Goal: Task Accomplishment & Management: Manage account settings

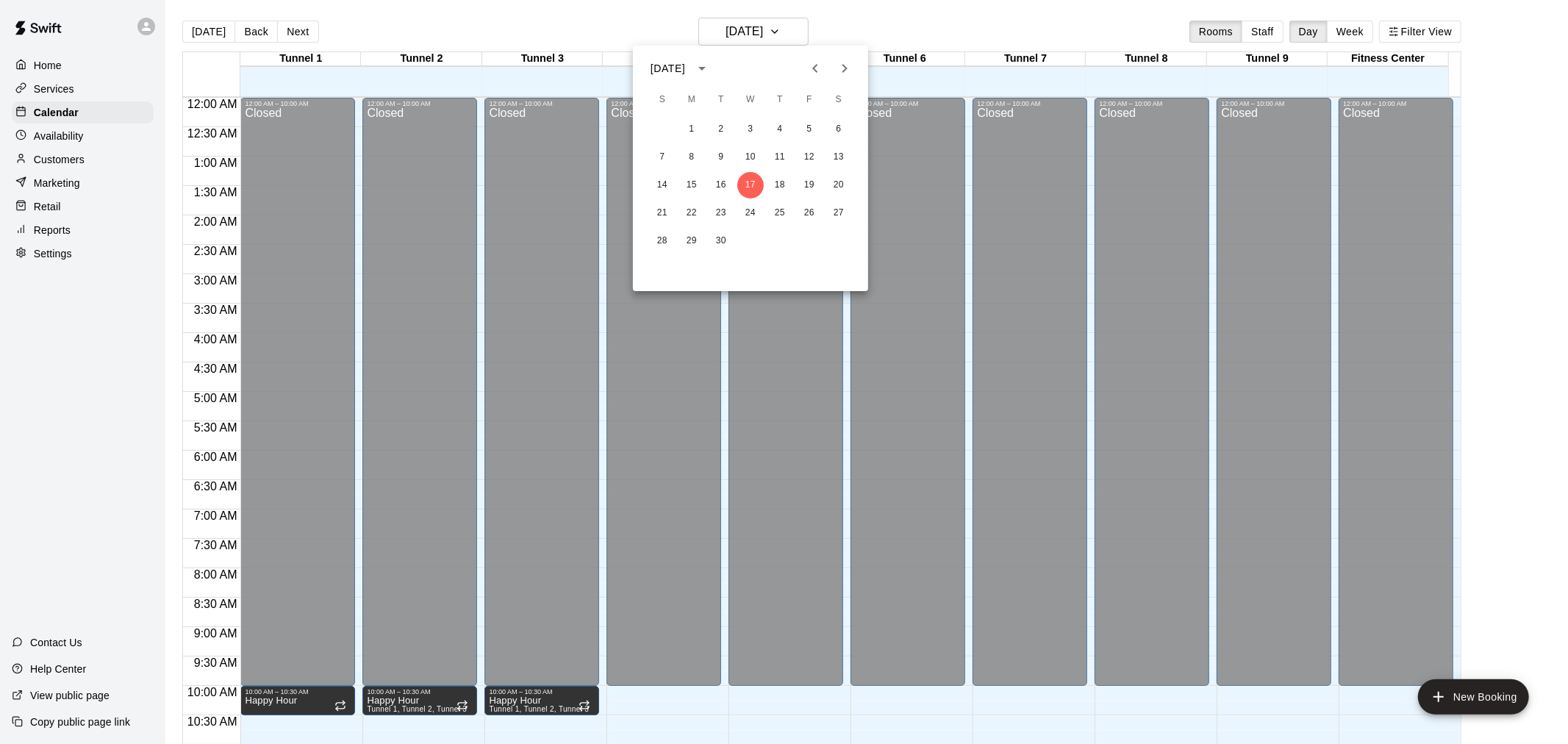
scroll to position [622, 0]
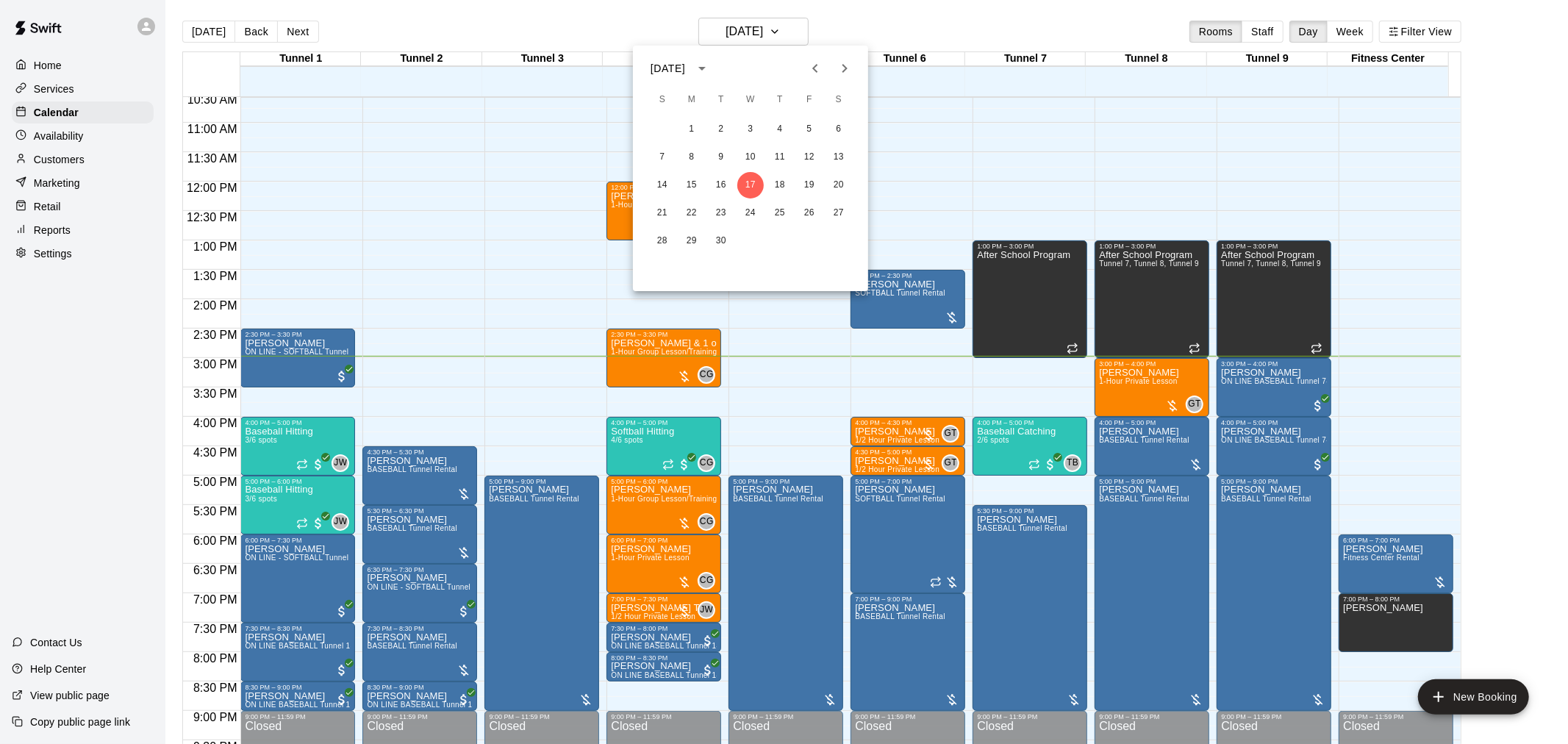
click at [821, 8] on div at bounding box center [784, 372] width 1568 height 744
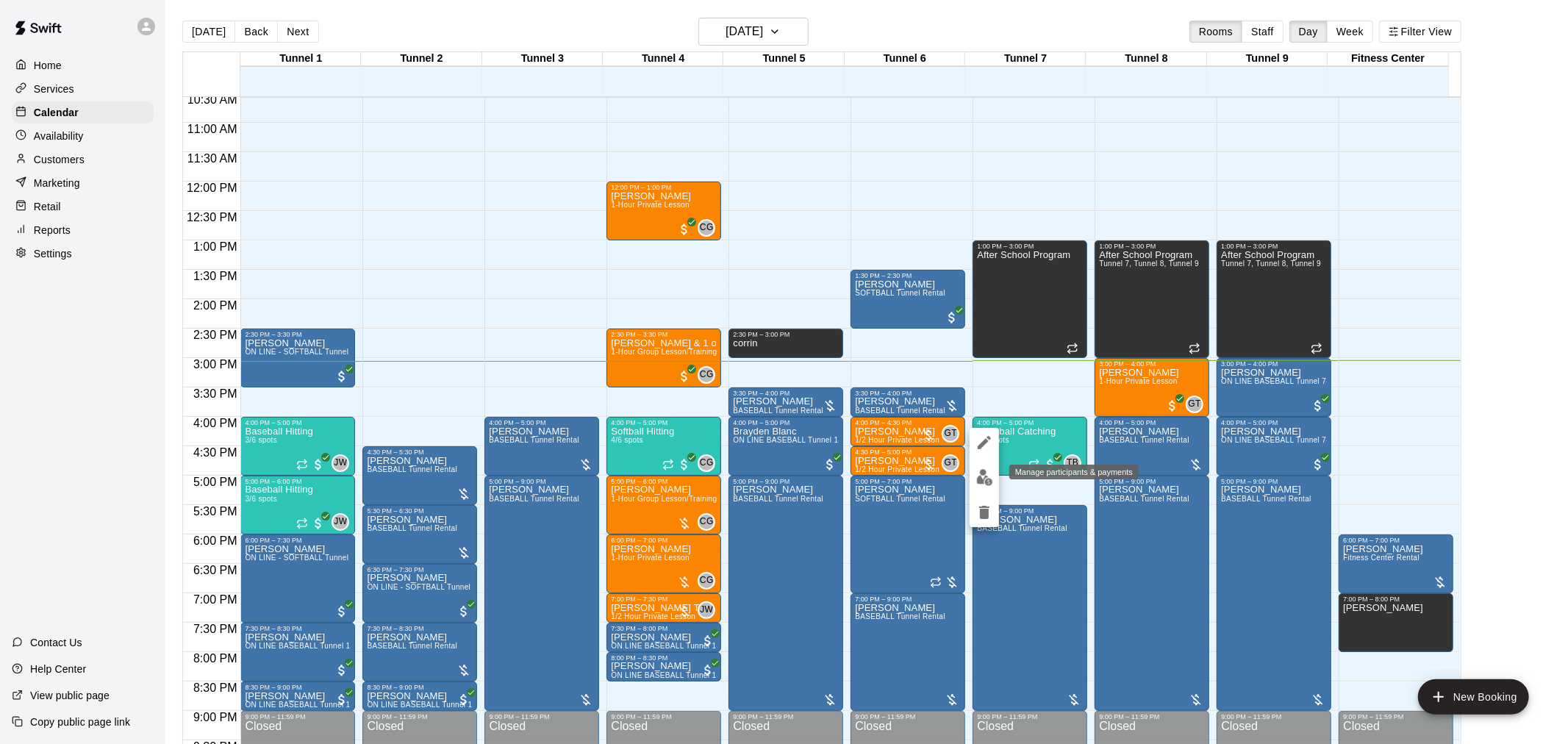
click at [979, 484] on img "edit" at bounding box center [985, 478] width 17 height 17
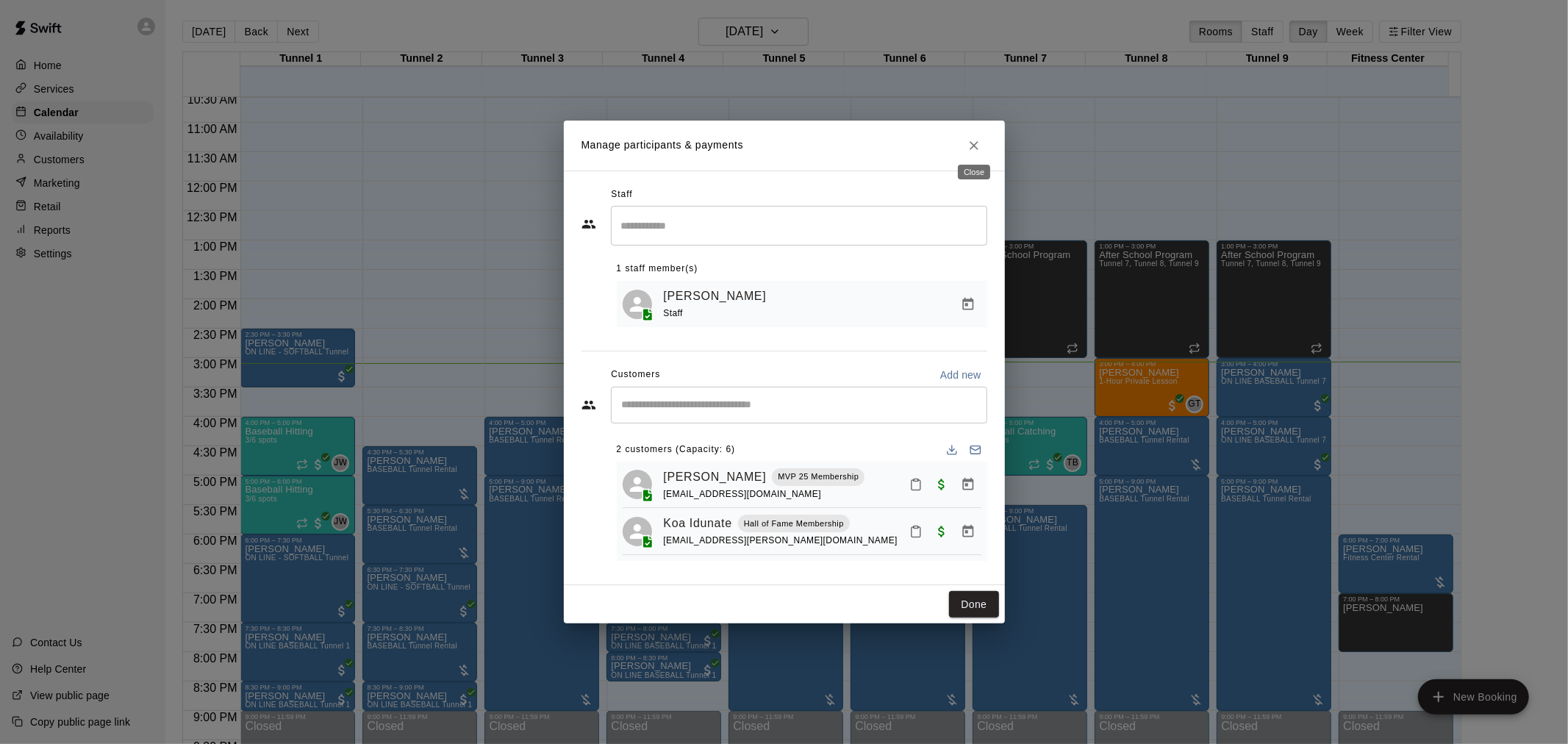
click at [972, 142] on icon "Close" at bounding box center [974, 146] width 9 height 9
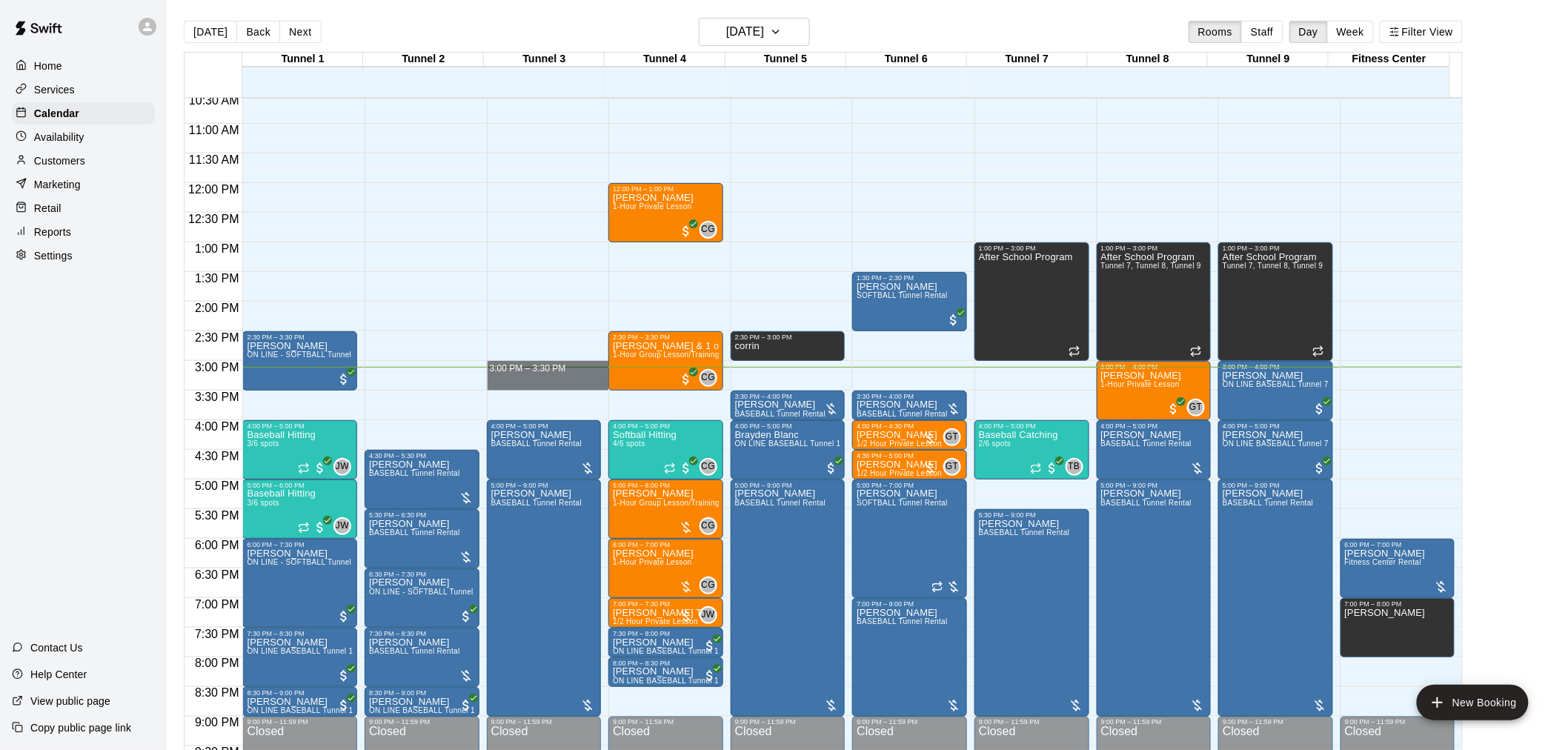
drag, startPoint x: 514, startPoint y: 363, endPoint x: 515, endPoint y: 384, distance: 21.0
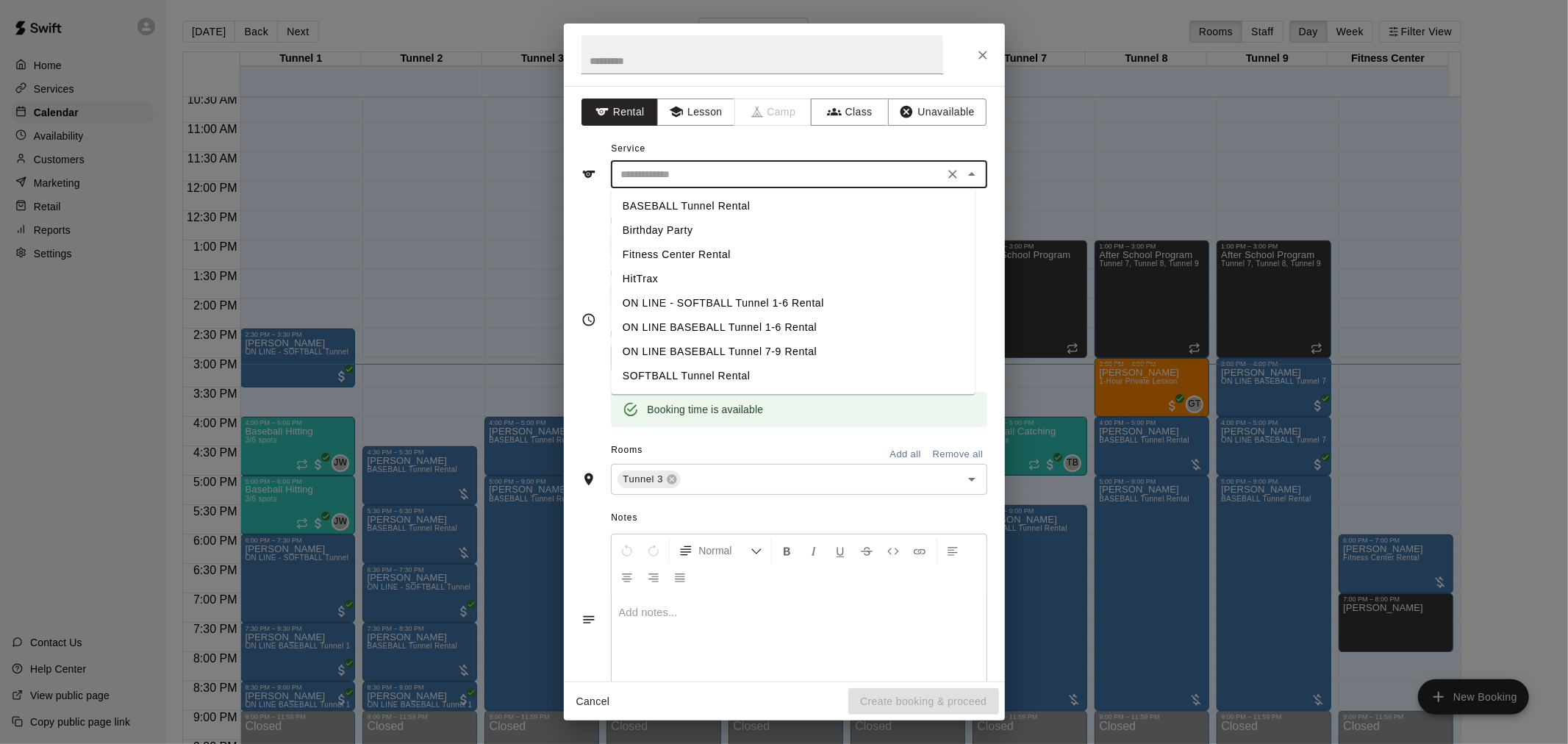
click at [718, 171] on input "text" at bounding box center [777, 174] width 324 height 18
click at [722, 190] on ul "BASEBALL Tunnel Rental Birthday Party Fitness Center Rental HitTrax ON LINE - S…" at bounding box center [792, 291] width 364 height 206
click at [717, 201] on li "BASEBALL Tunnel Rental" at bounding box center [792, 206] width 364 height 25
type input "**********"
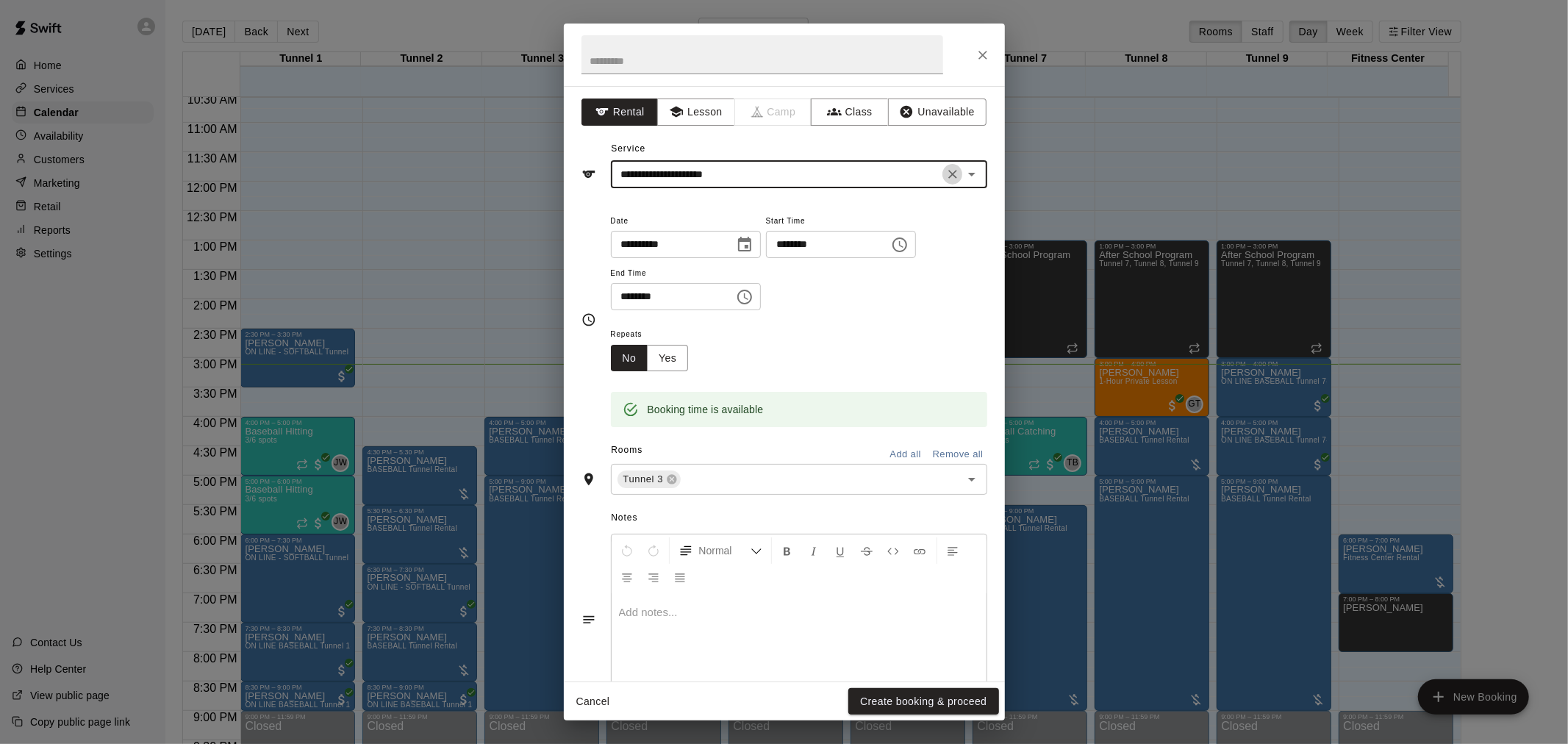
click at [948, 178] on icon "Clear" at bounding box center [952, 174] width 9 height 9
click at [821, 184] on div "​" at bounding box center [799, 174] width 376 height 27
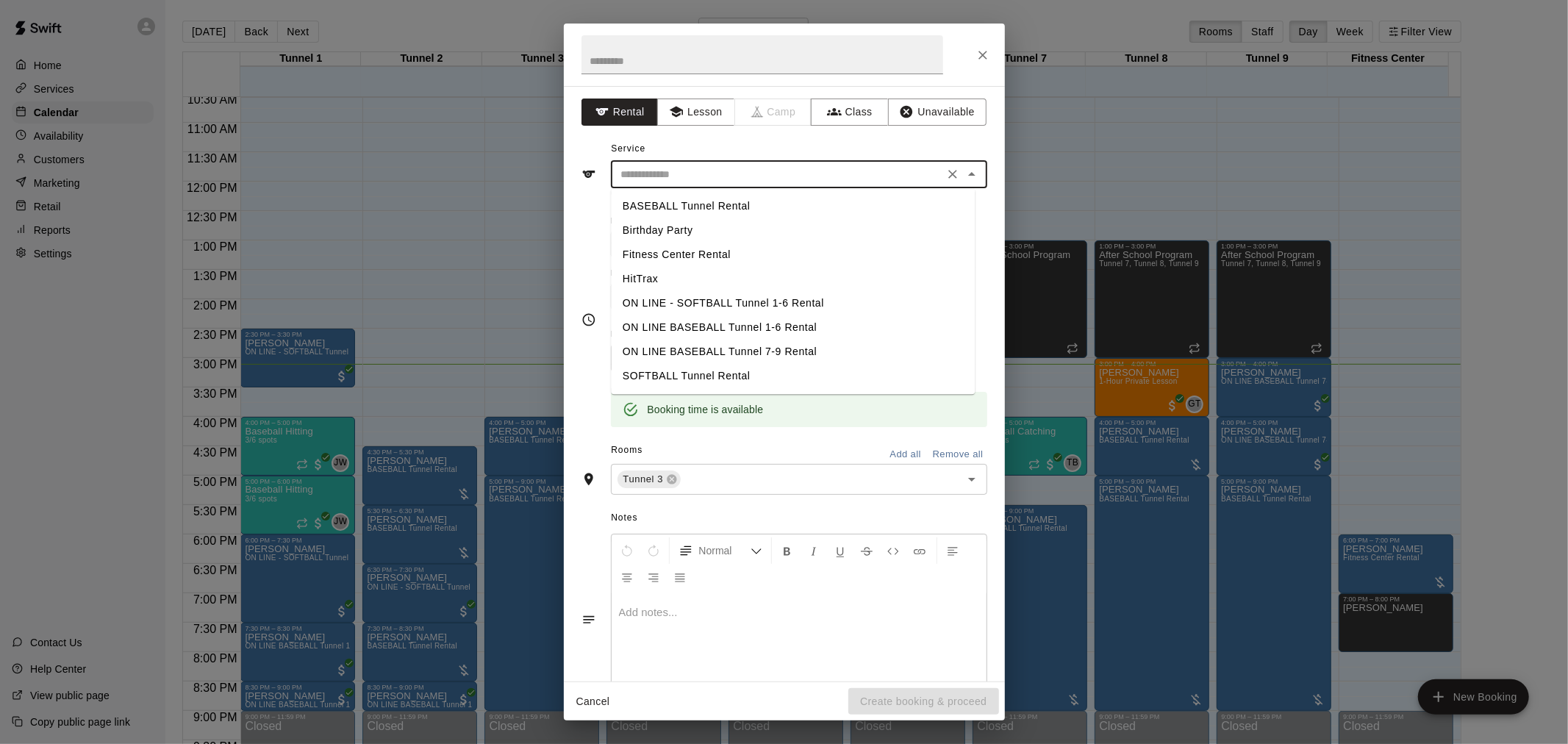
click at [943, 183] on button "Clear" at bounding box center [952, 173] width 21 height 21
click at [722, 385] on li "SOFTBALL Tunnel Rental" at bounding box center [792, 377] width 364 height 25
type input "**********"
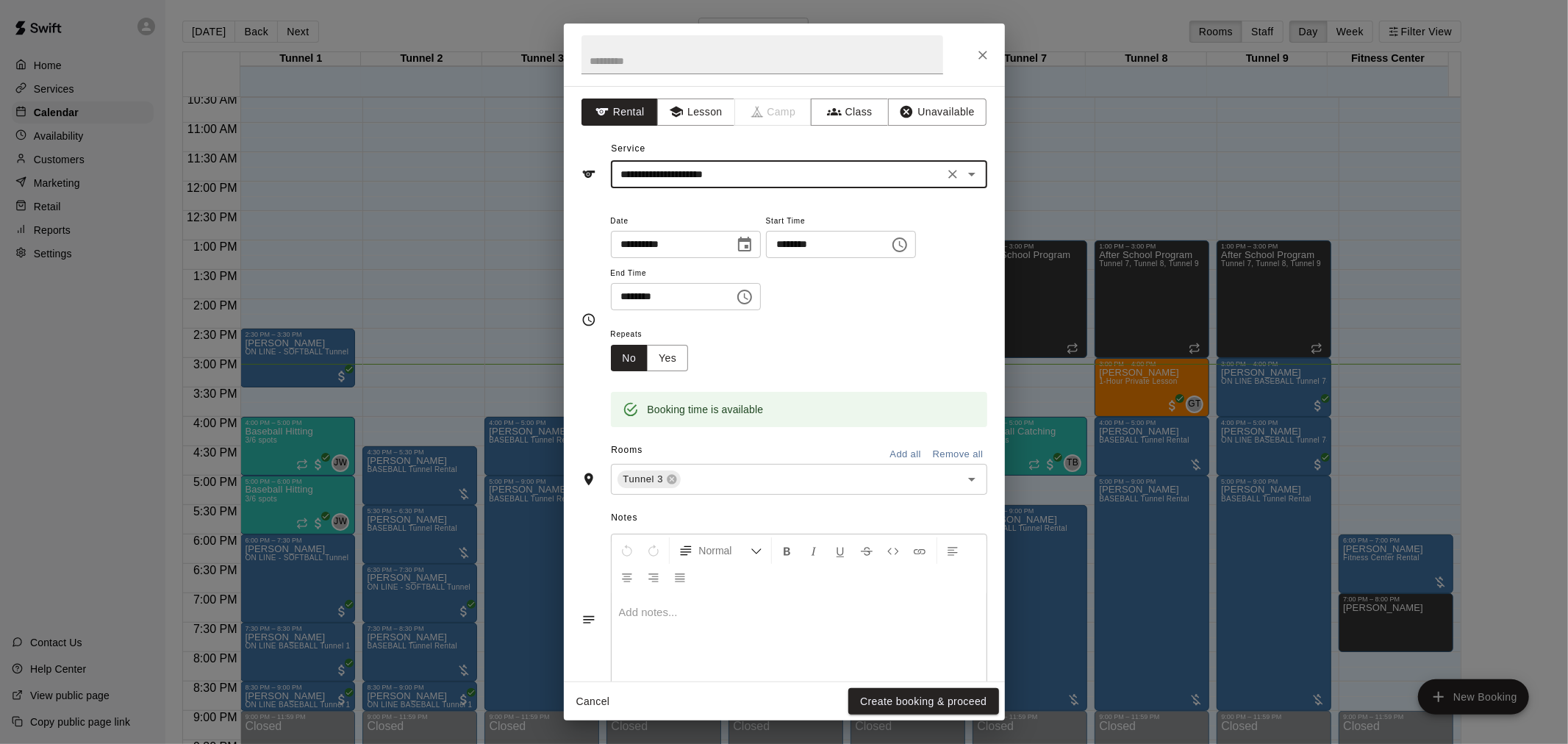
click at [900, 714] on button "Create booking & proceed" at bounding box center [923, 701] width 150 height 27
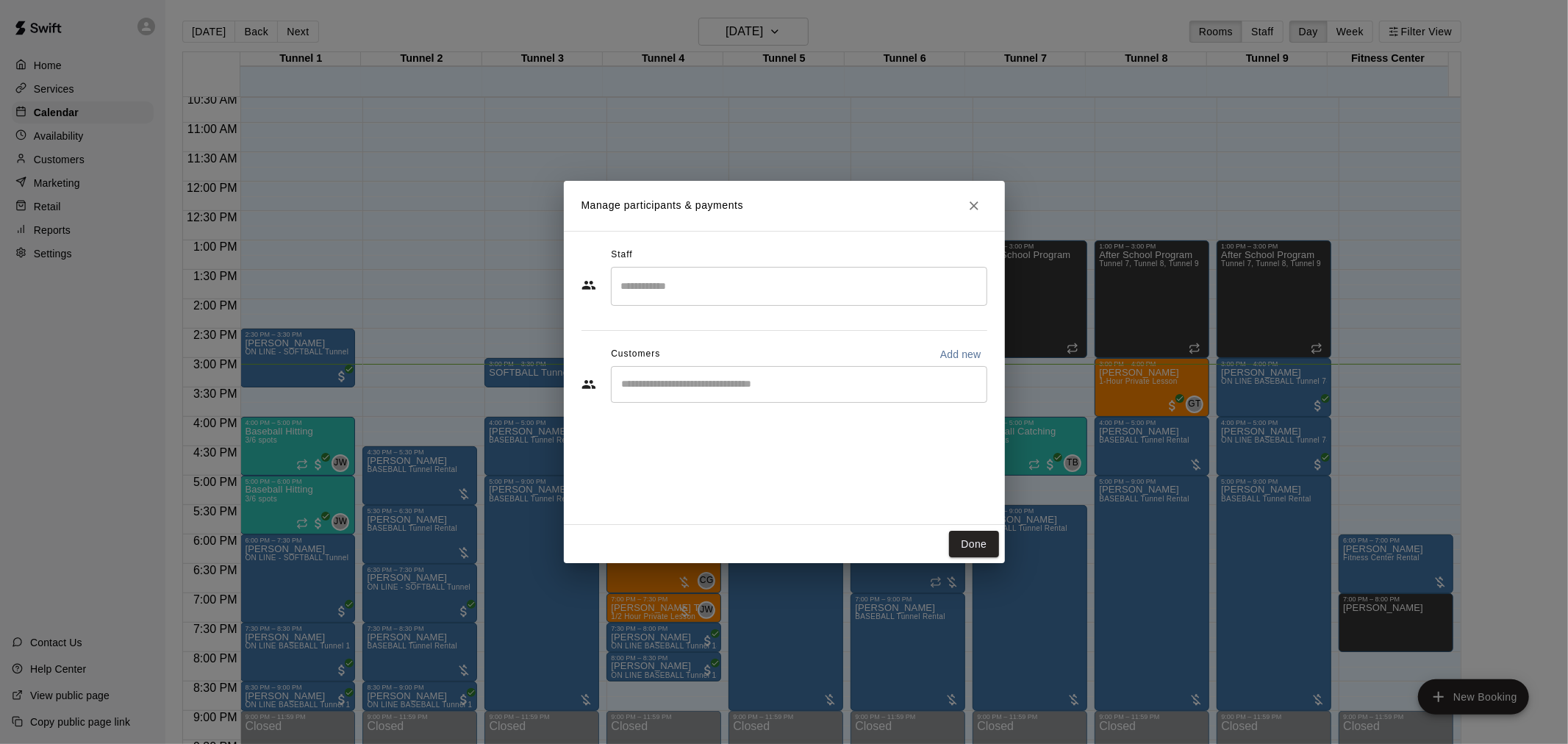
click at [714, 399] on div "​" at bounding box center [799, 384] width 376 height 37
type input "**********"
click at [952, 349] on p "Add new" at bounding box center [961, 354] width 41 height 15
select select "**"
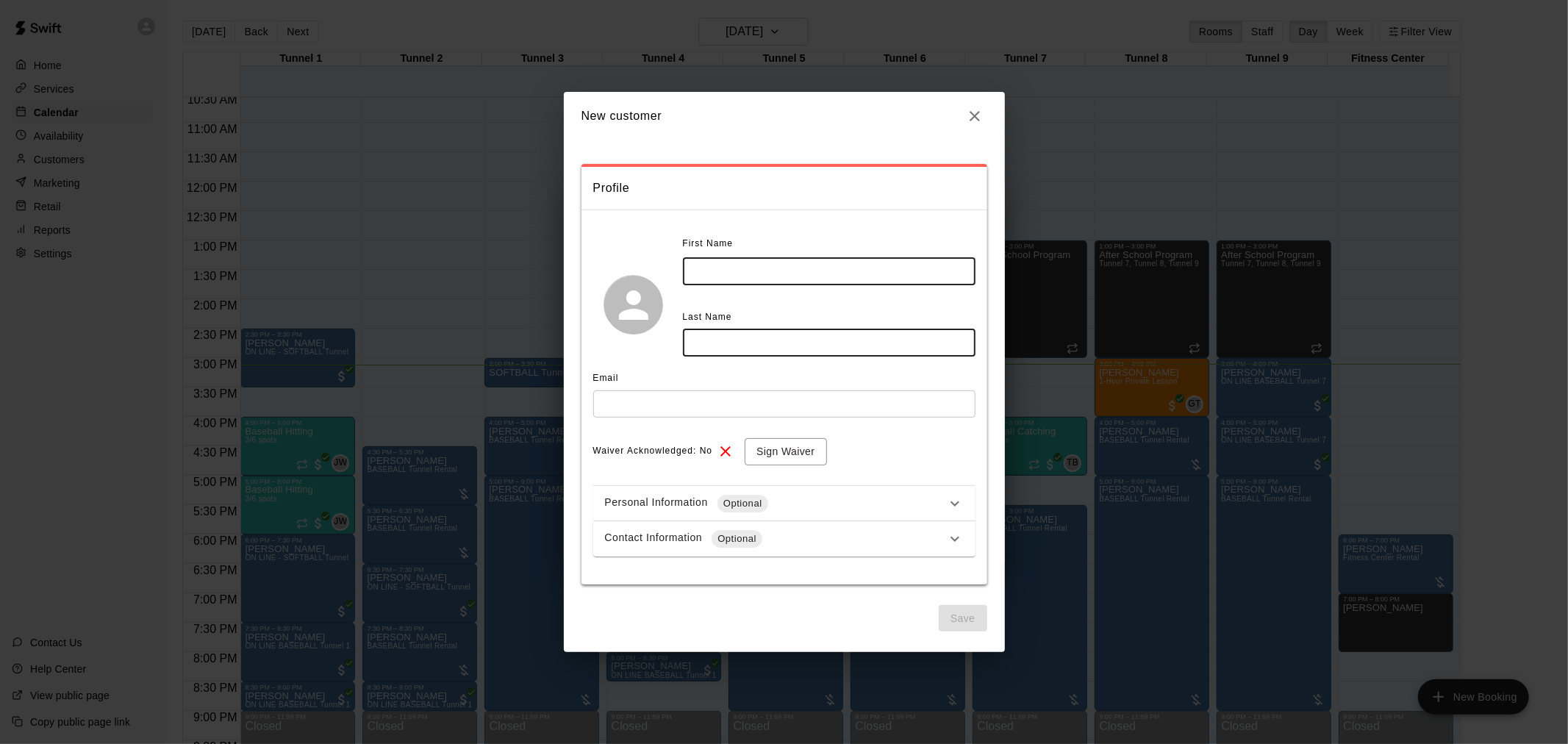
click at [806, 280] on input "text" at bounding box center [829, 271] width 293 height 27
type input "******"
type input "*"
type input "********"
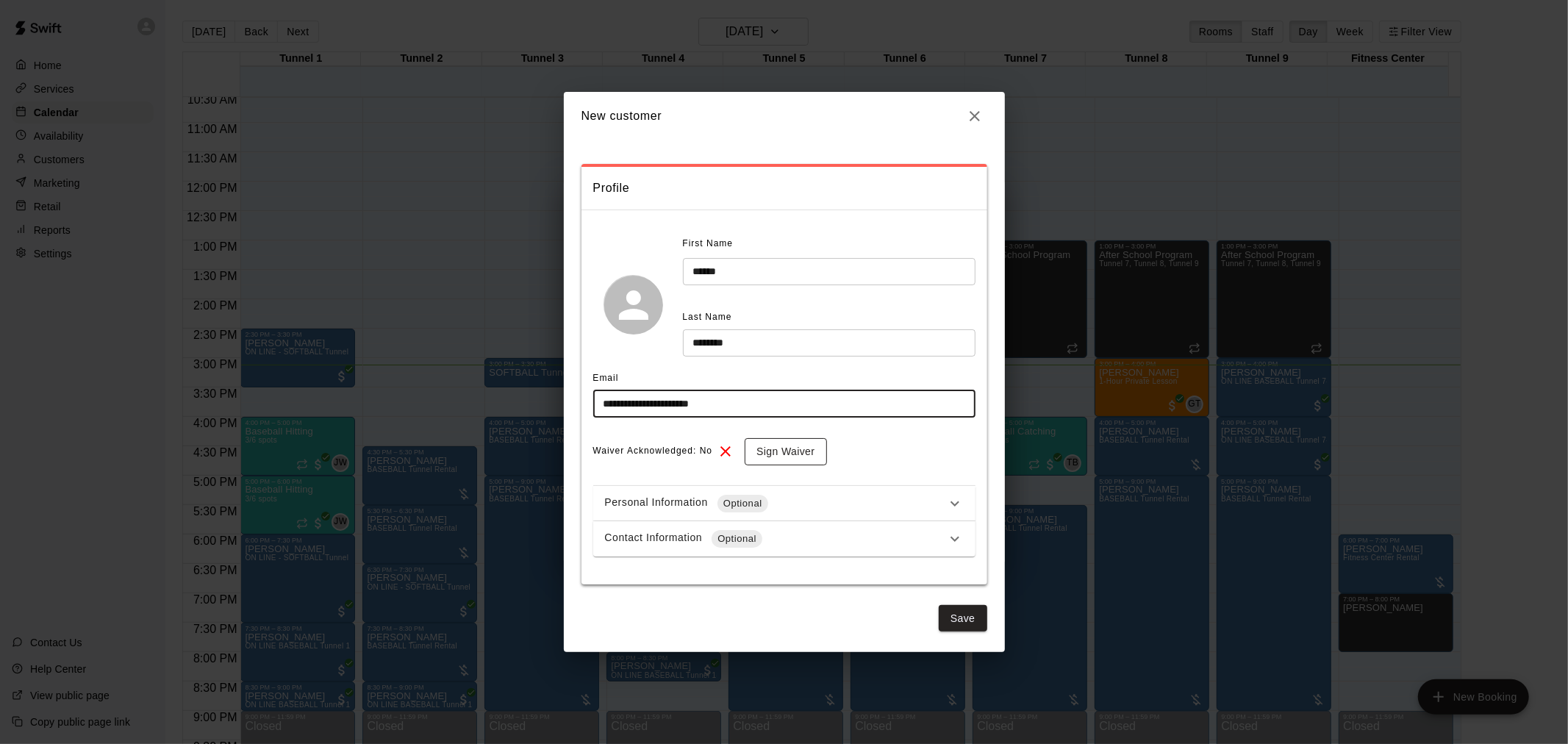
type input "**********"
click at [811, 453] on button "Sign Waiver" at bounding box center [785, 451] width 81 height 27
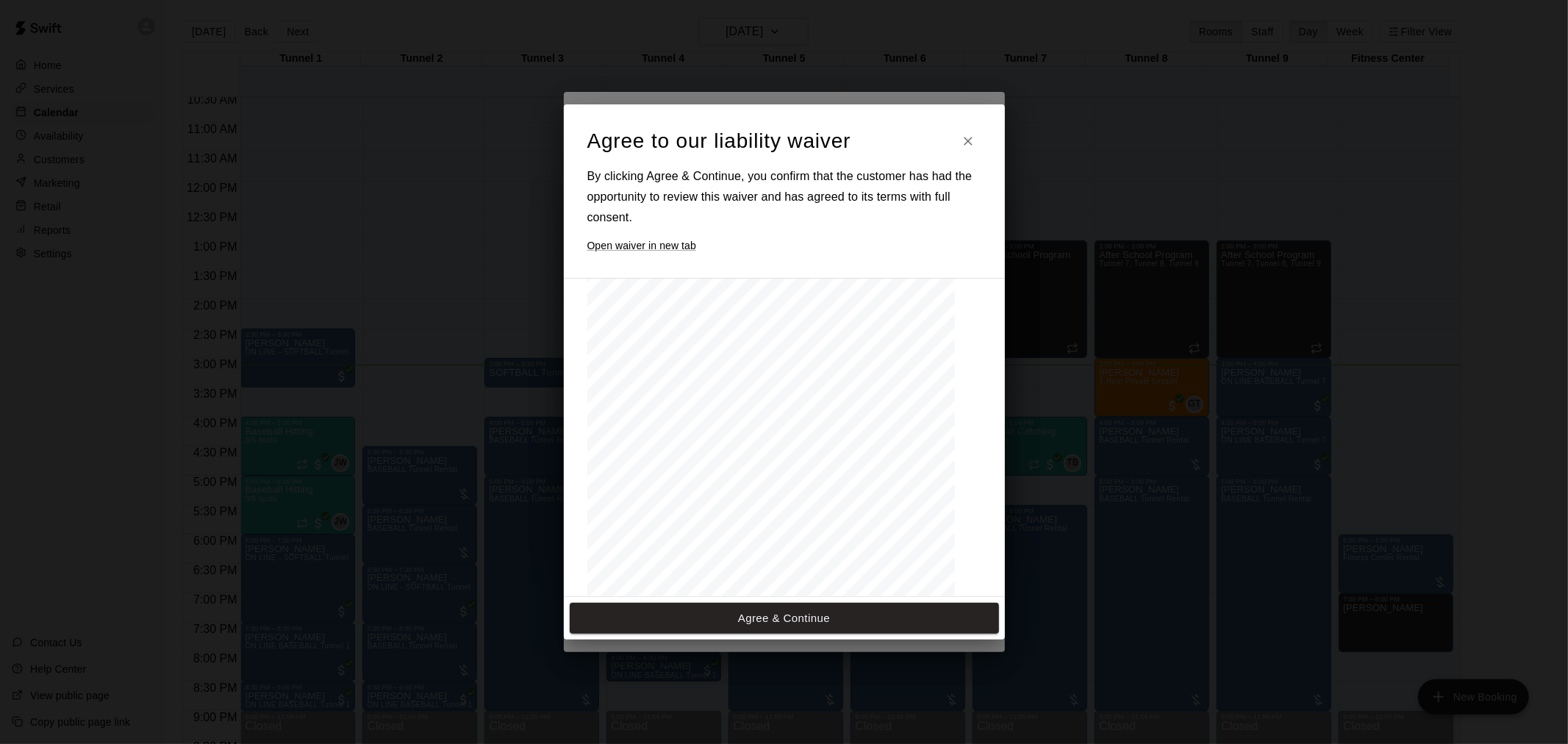
scroll to position [645, 0]
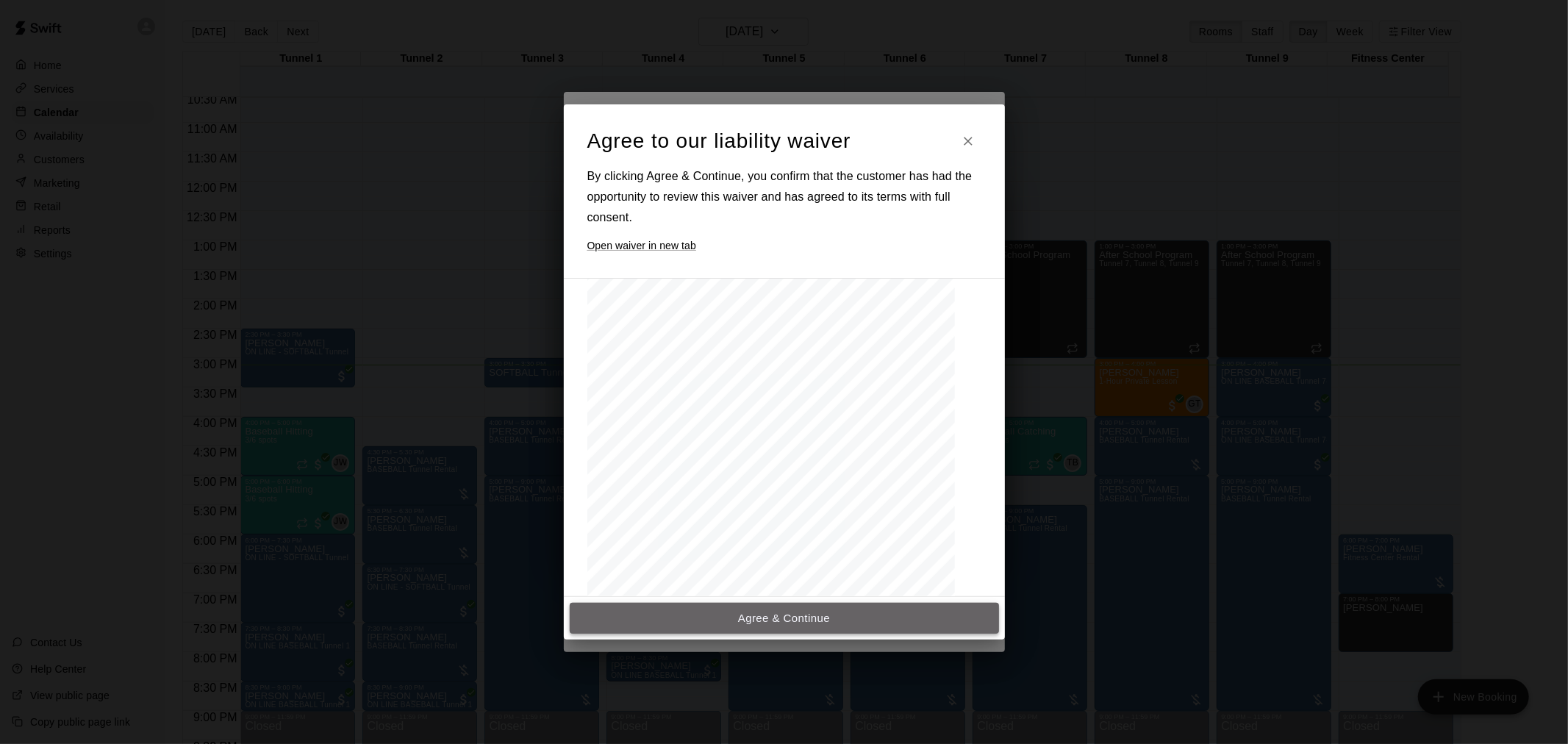
click at [818, 621] on button "Agree & Continue" at bounding box center [784, 618] width 429 height 31
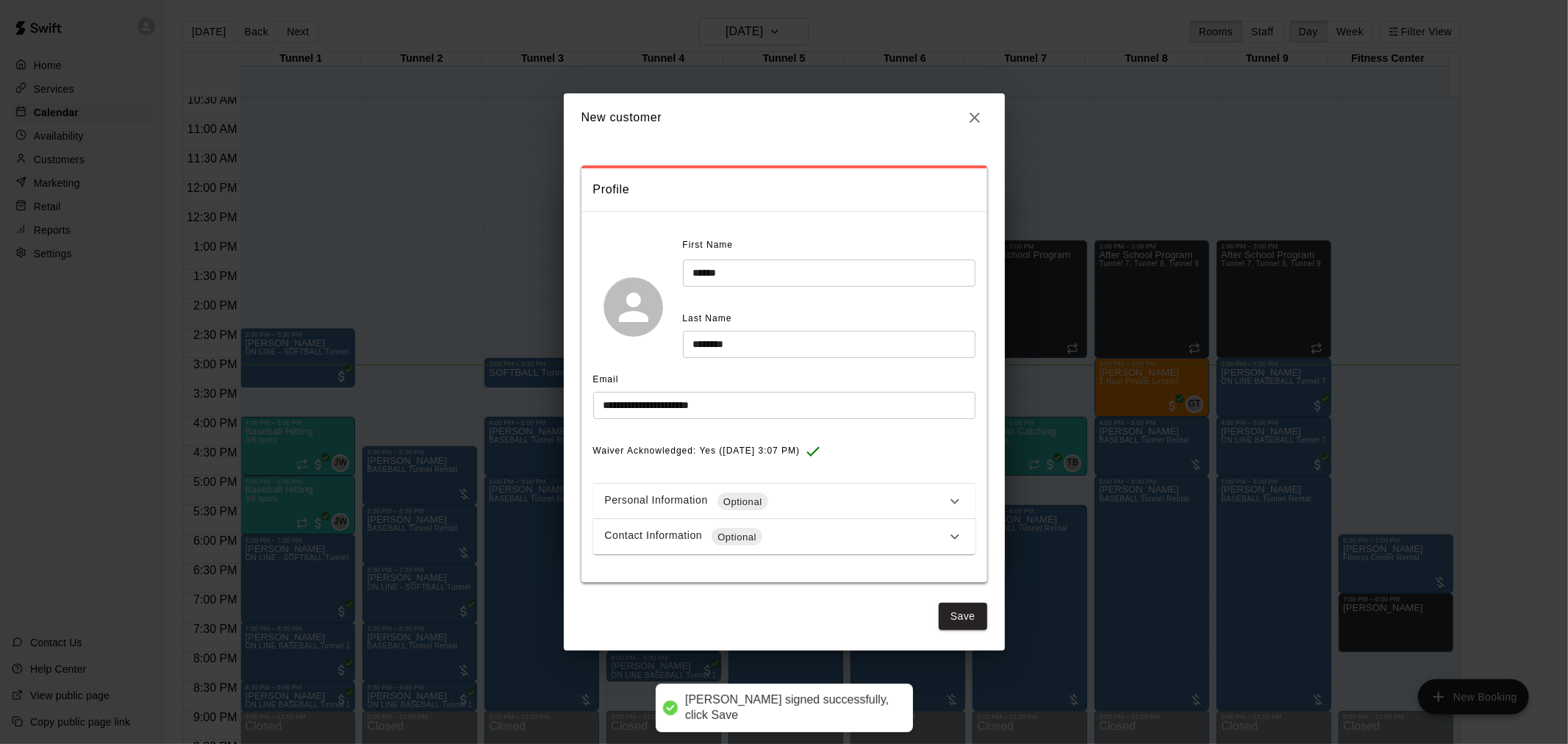
click at [810, 534] on div "Contact Information Optional" at bounding box center [775, 536] width 341 height 17
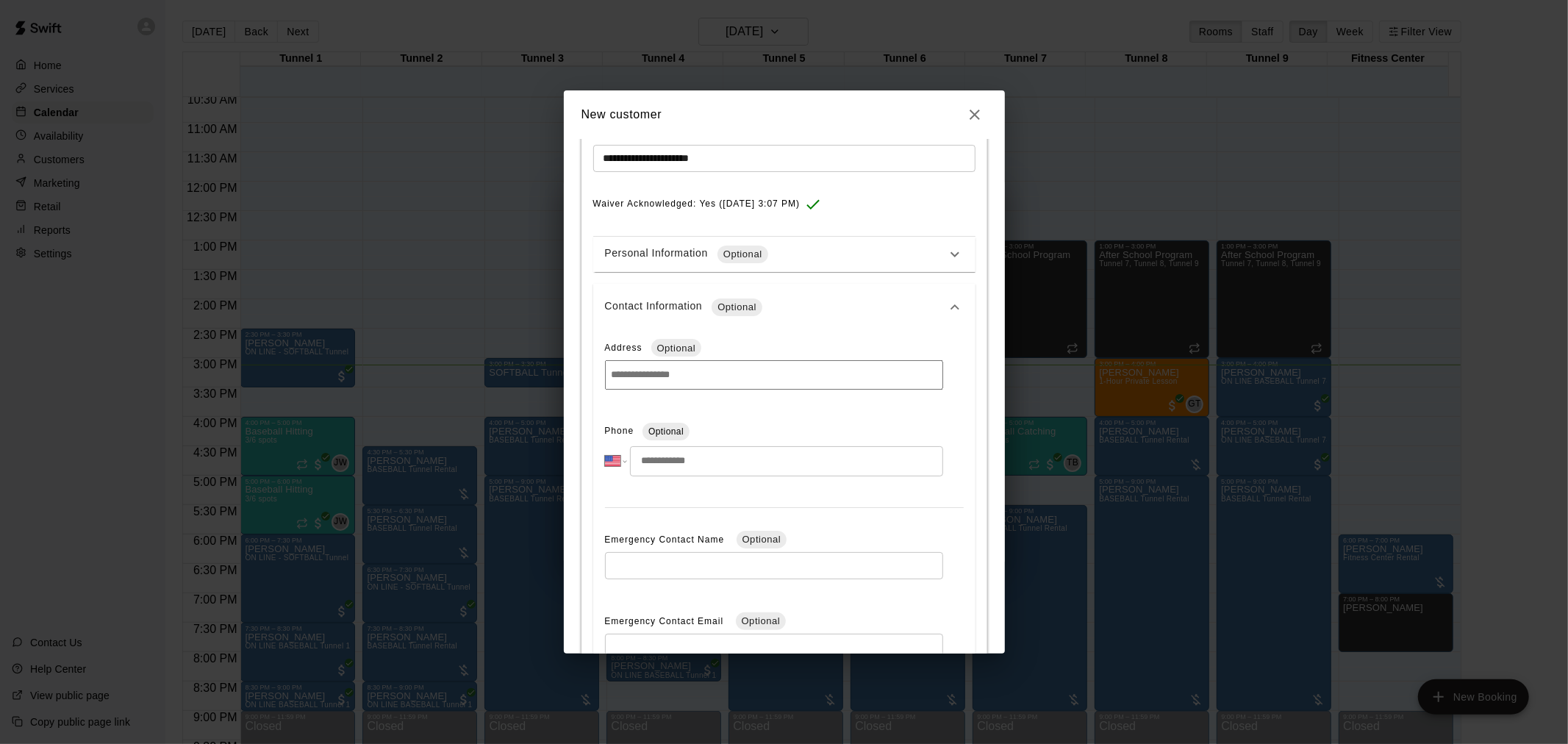
scroll to position [245, 0]
click at [681, 460] on input "tel" at bounding box center [786, 460] width 312 height 30
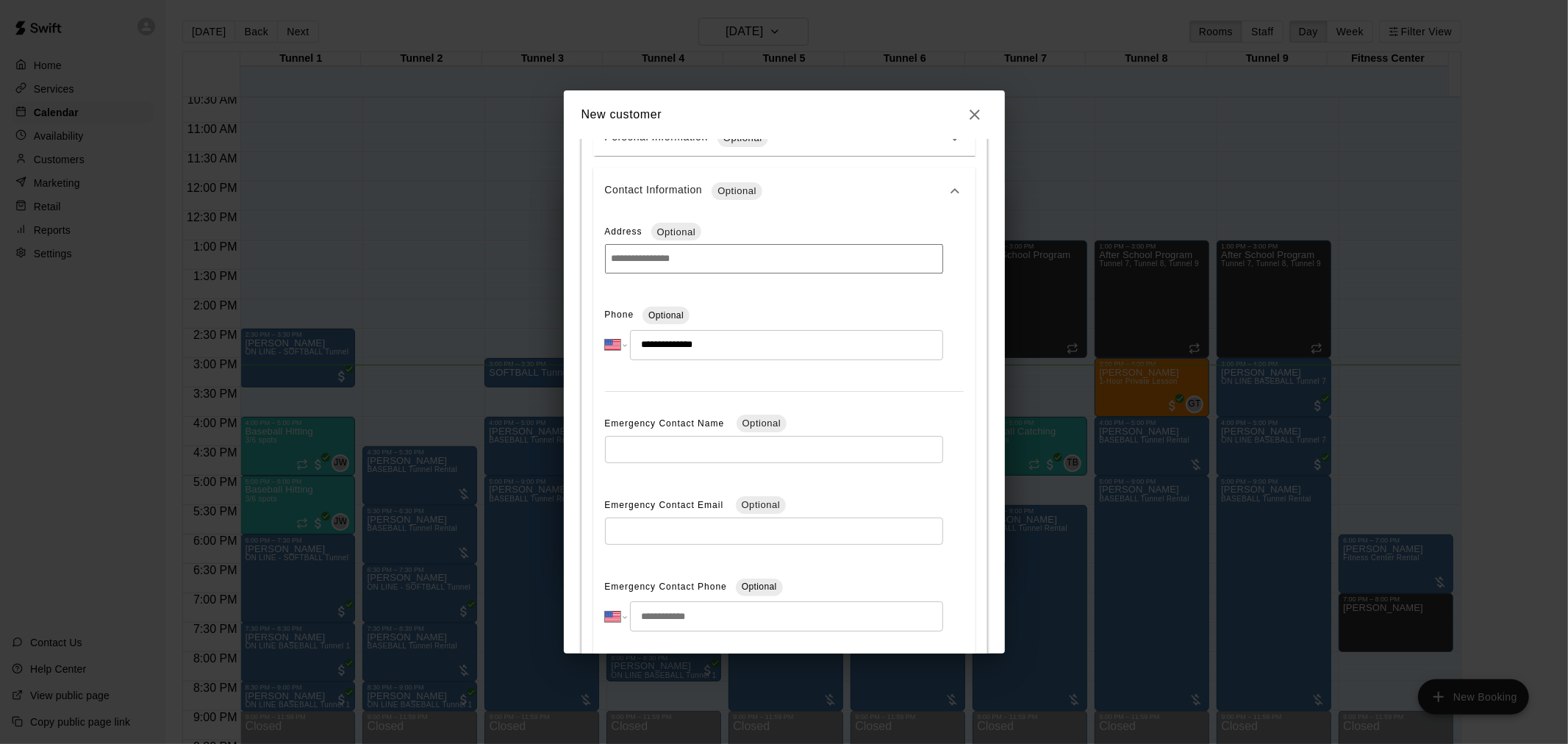
scroll to position [469, 0]
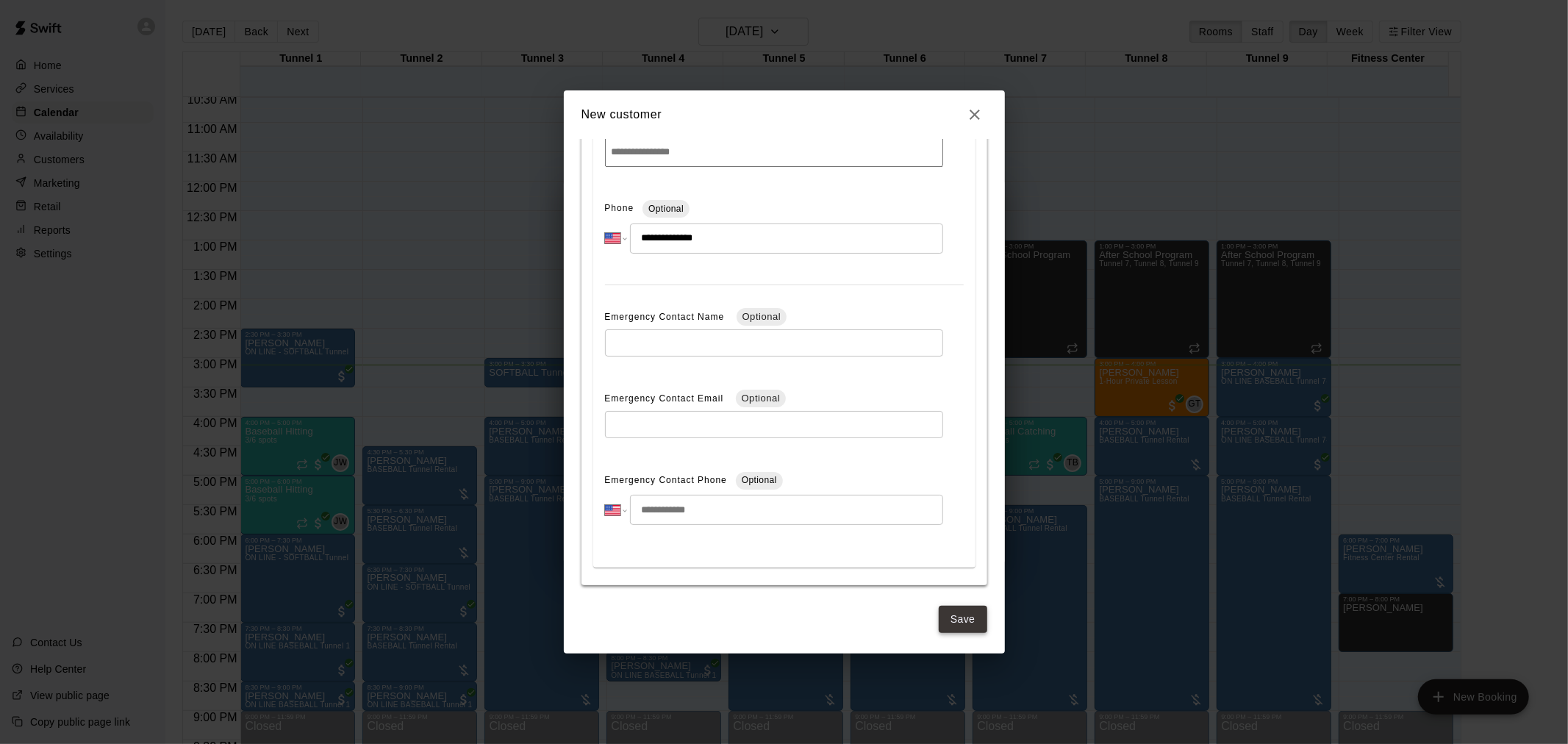
type input "**********"
click at [965, 607] on button "Save" at bounding box center [962, 619] width 48 height 27
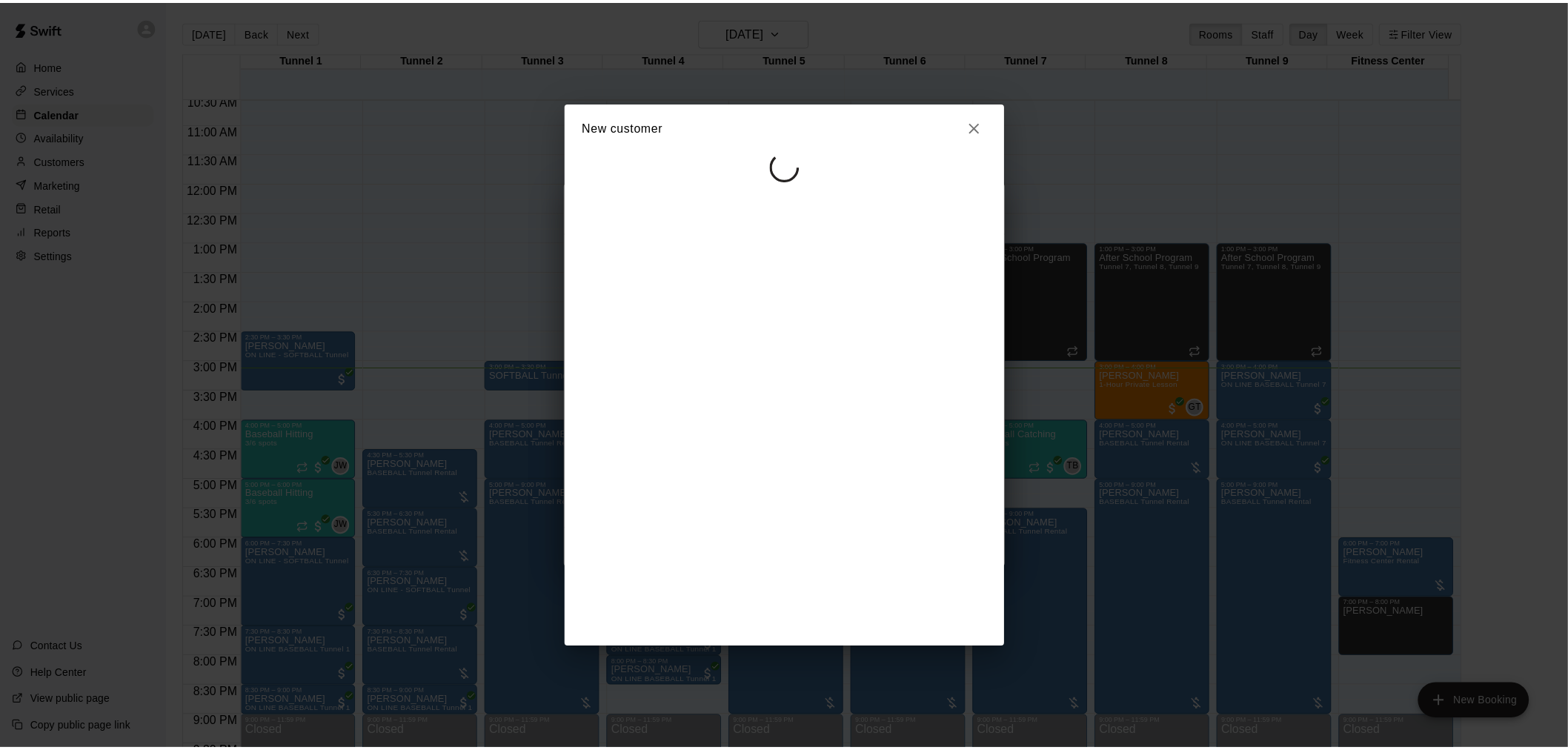
scroll to position [0, 0]
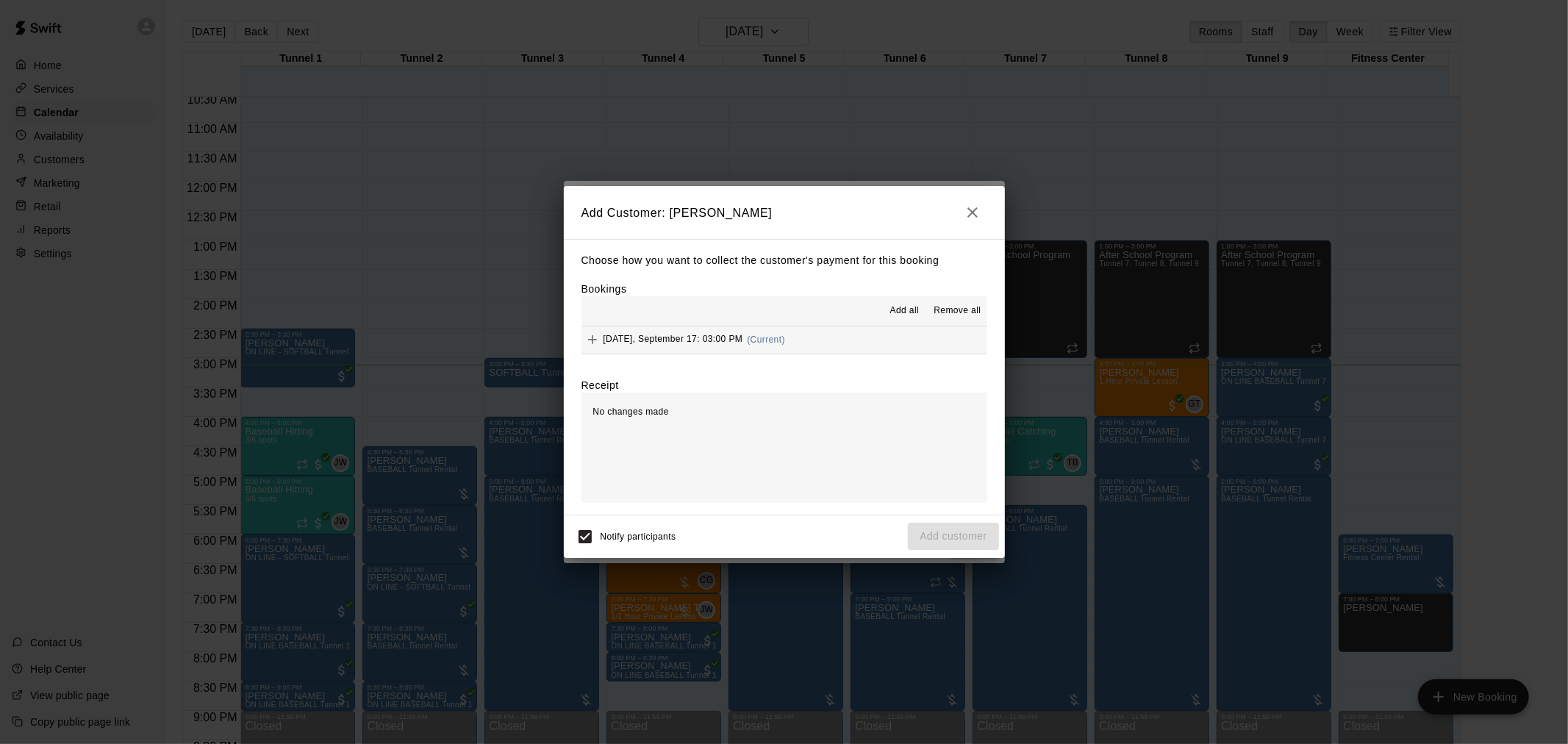
click at [757, 326] on div "Add all Remove all" at bounding box center [785, 311] width 406 height 30
click at [761, 331] on div "[DATE], September 17: 03:00 PM (Current)" at bounding box center [684, 340] width 204 height 22
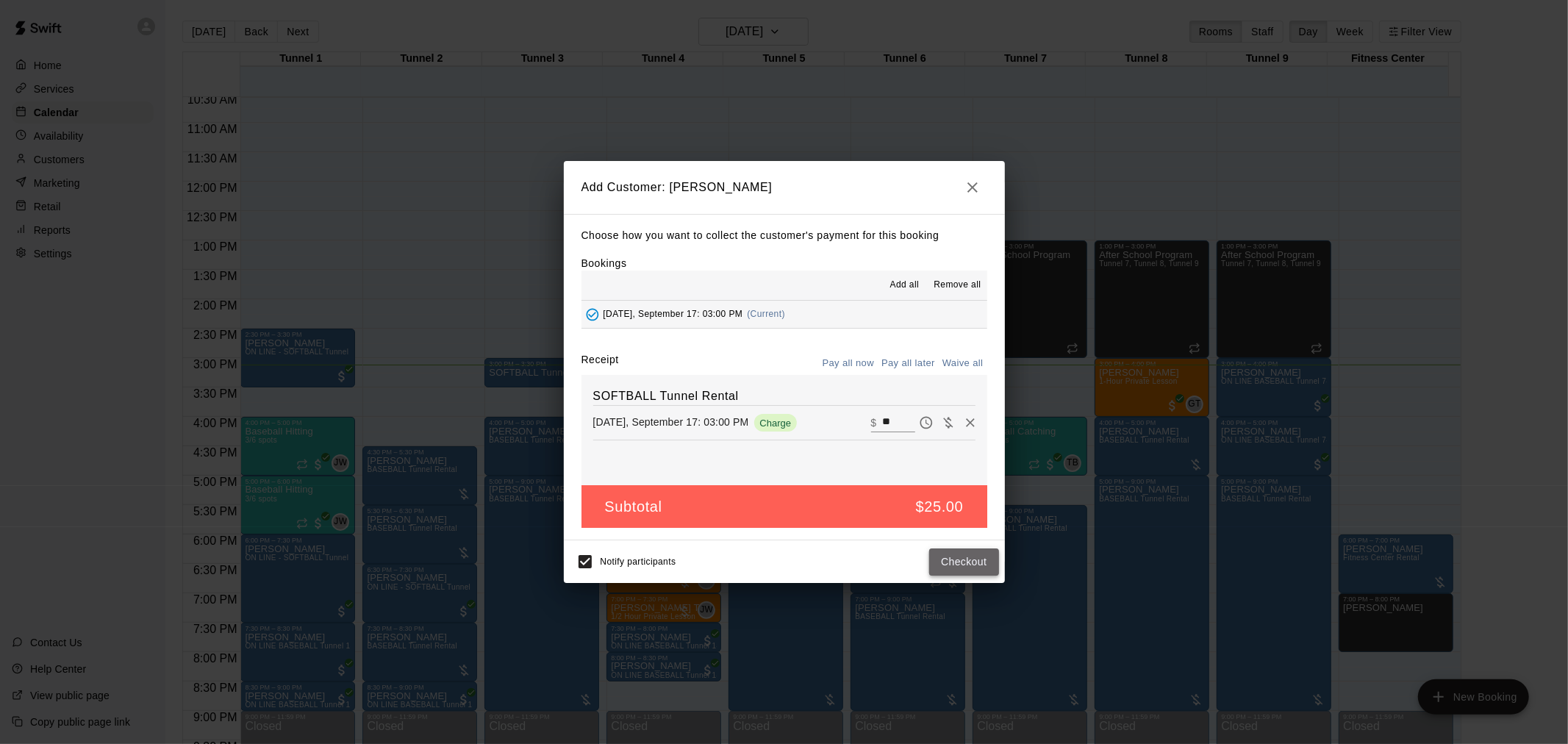
click at [966, 555] on button "Checkout" at bounding box center [964, 561] width 69 height 27
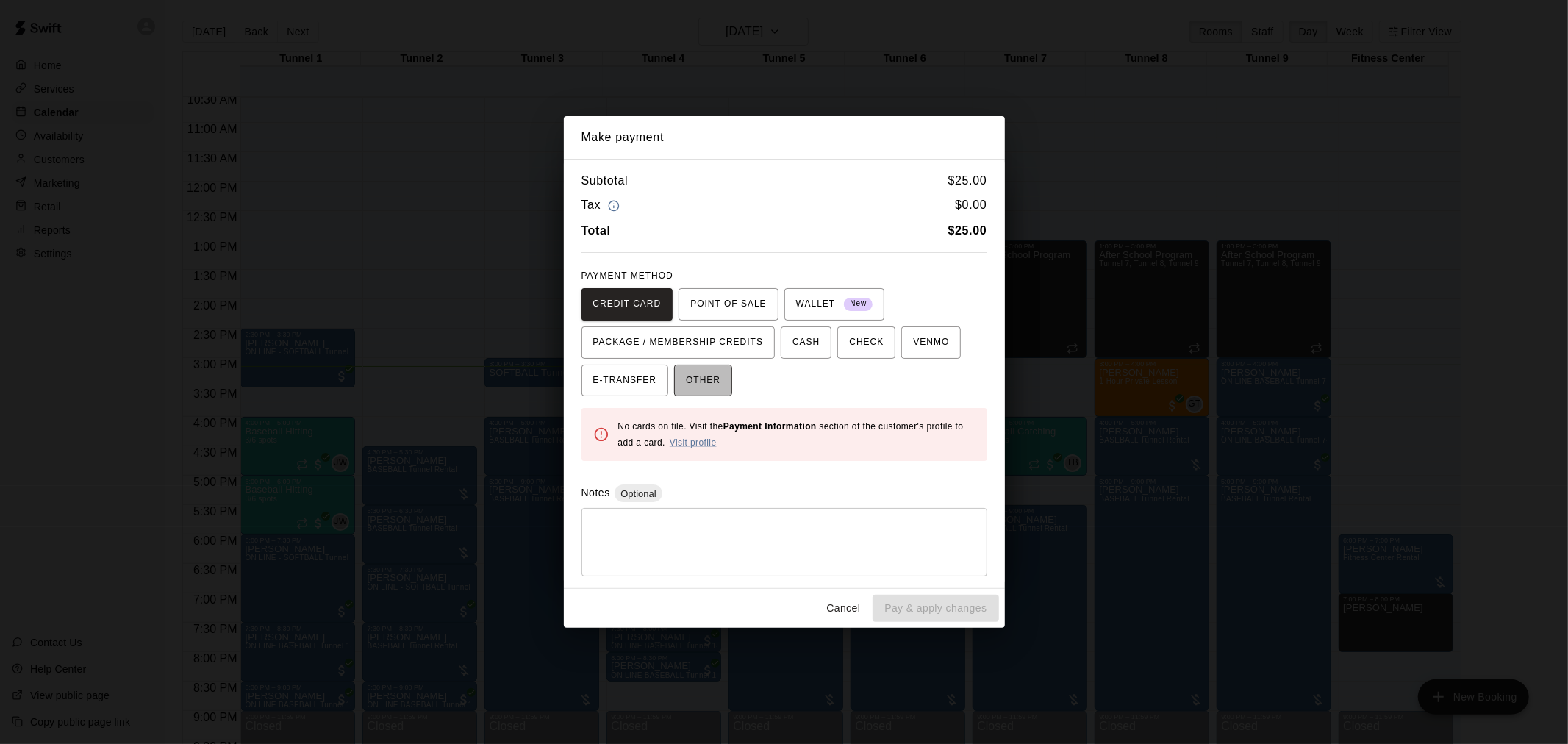
click at [699, 395] on button "OTHER" at bounding box center [703, 381] width 58 height 32
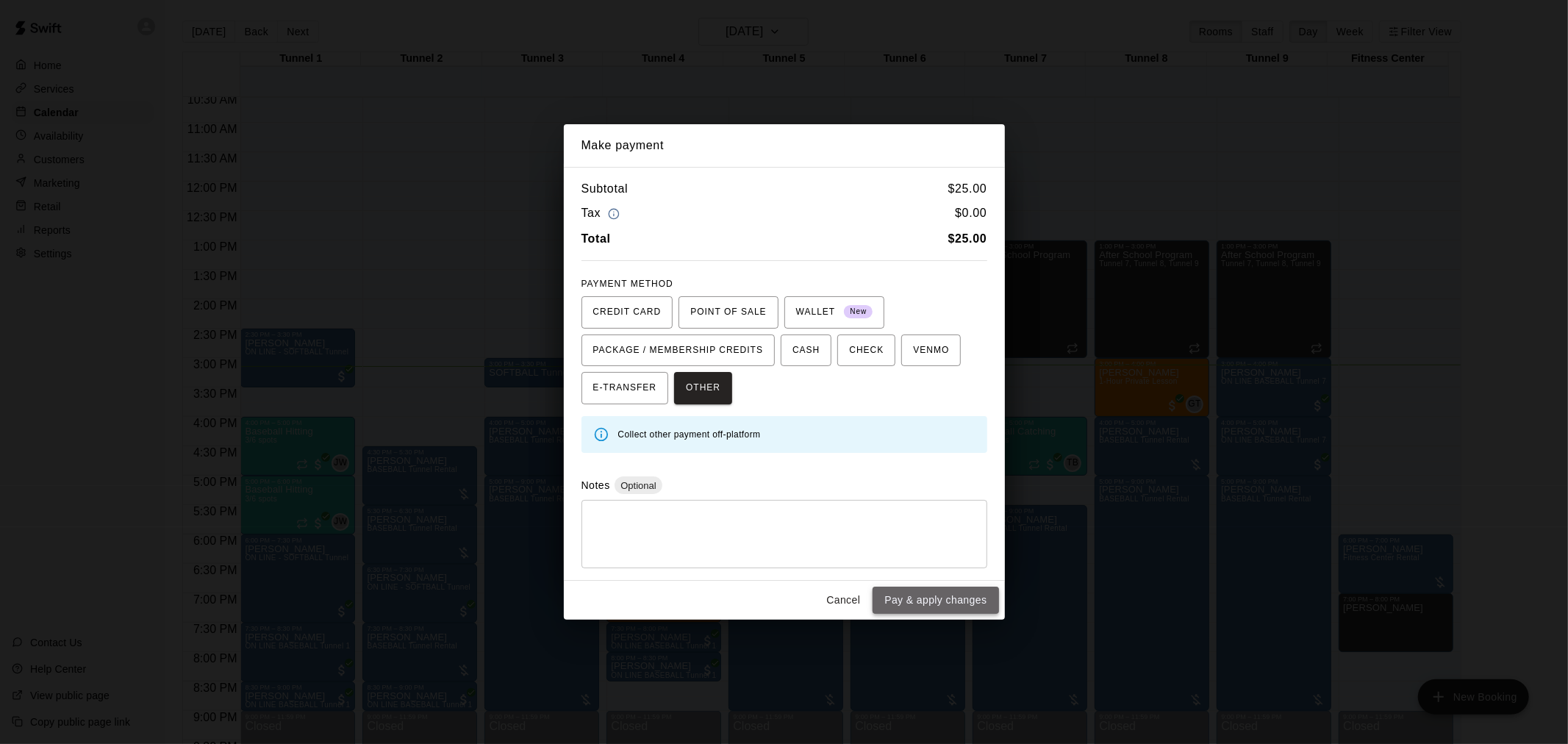
click at [905, 593] on button "Pay & apply changes" at bounding box center [935, 600] width 126 height 27
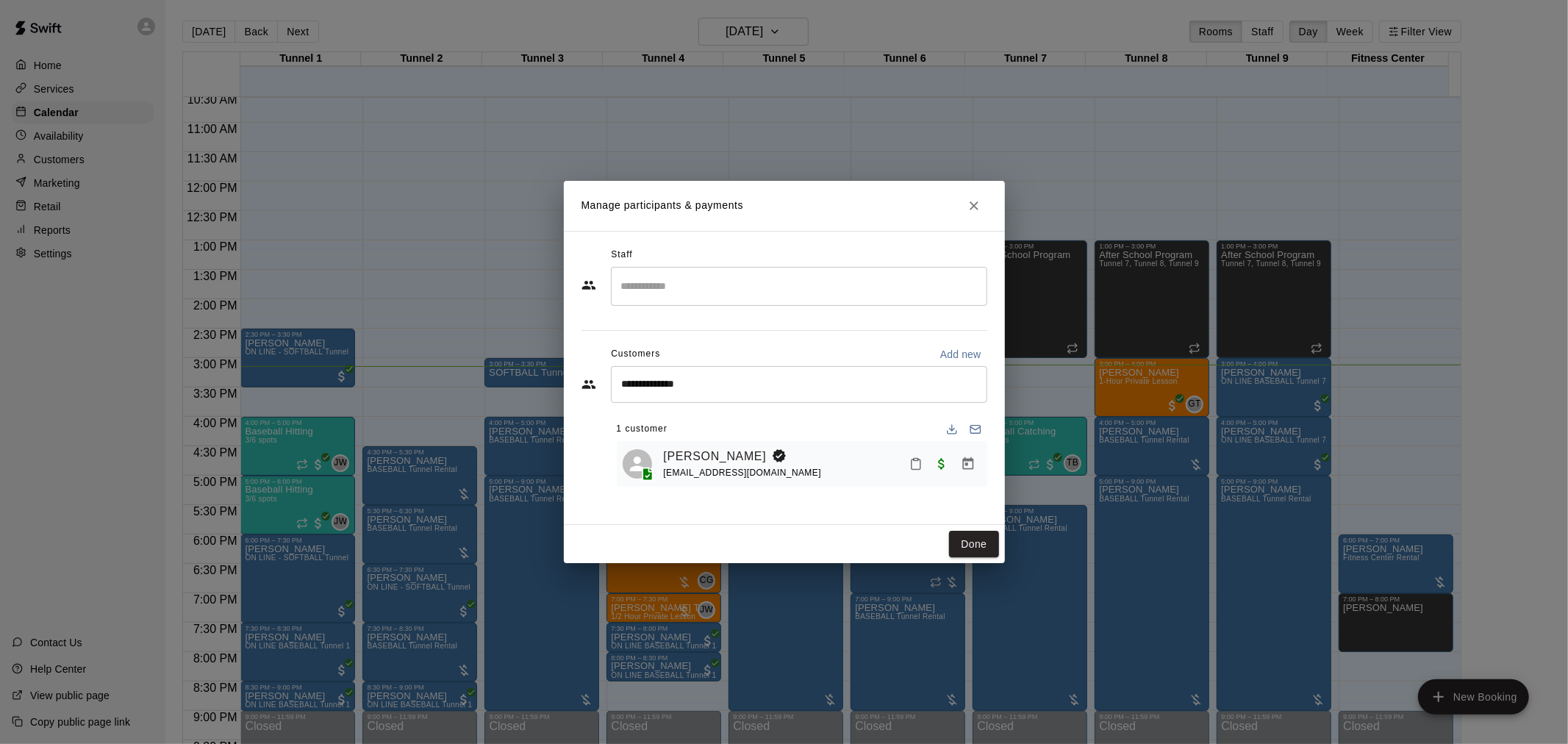
click at [973, 520] on div "**********" at bounding box center [784, 378] width 441 height 294
click at [967, 544] on button "Done" at bounding box center [974, 544] width 49 height 27
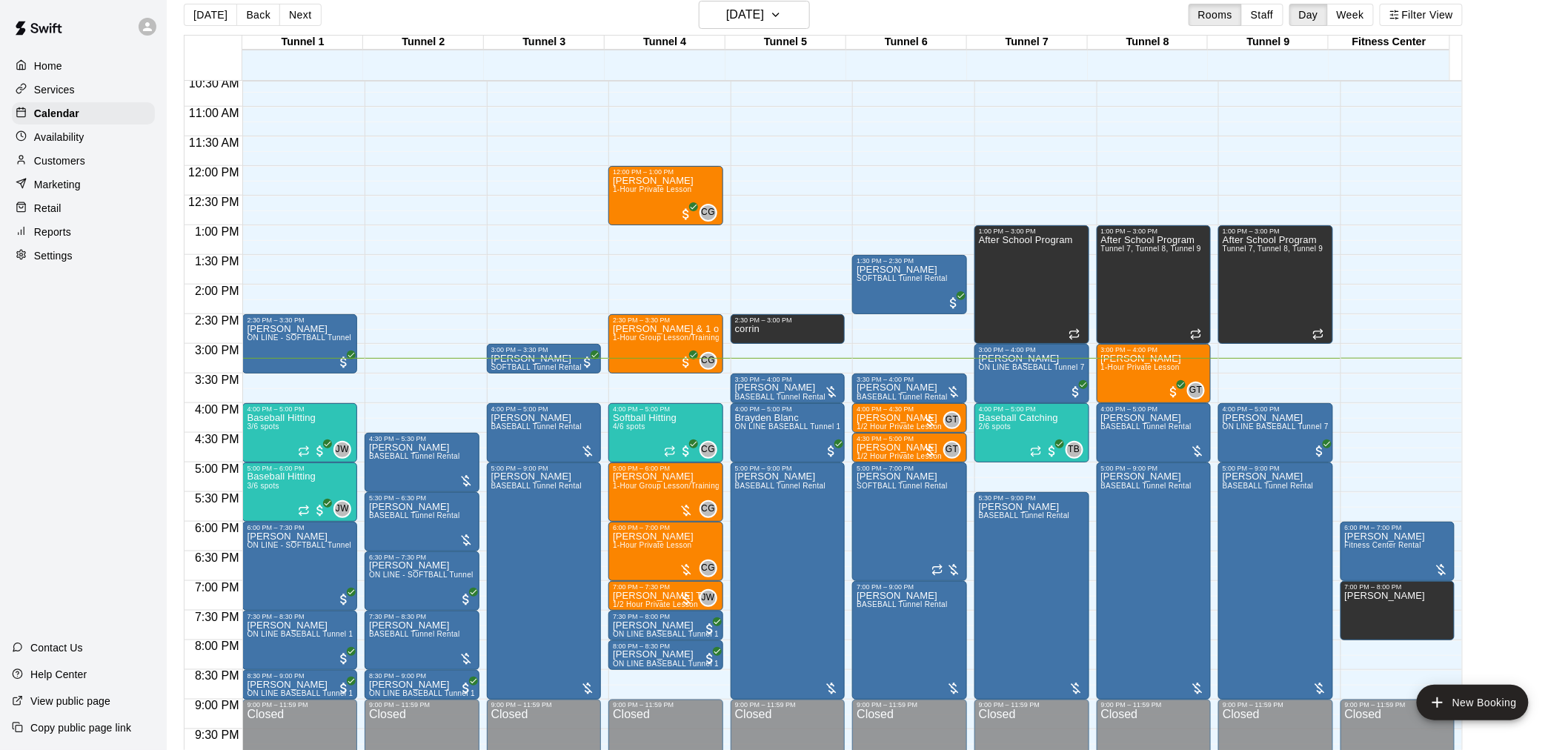
scroll to position [755, 0]
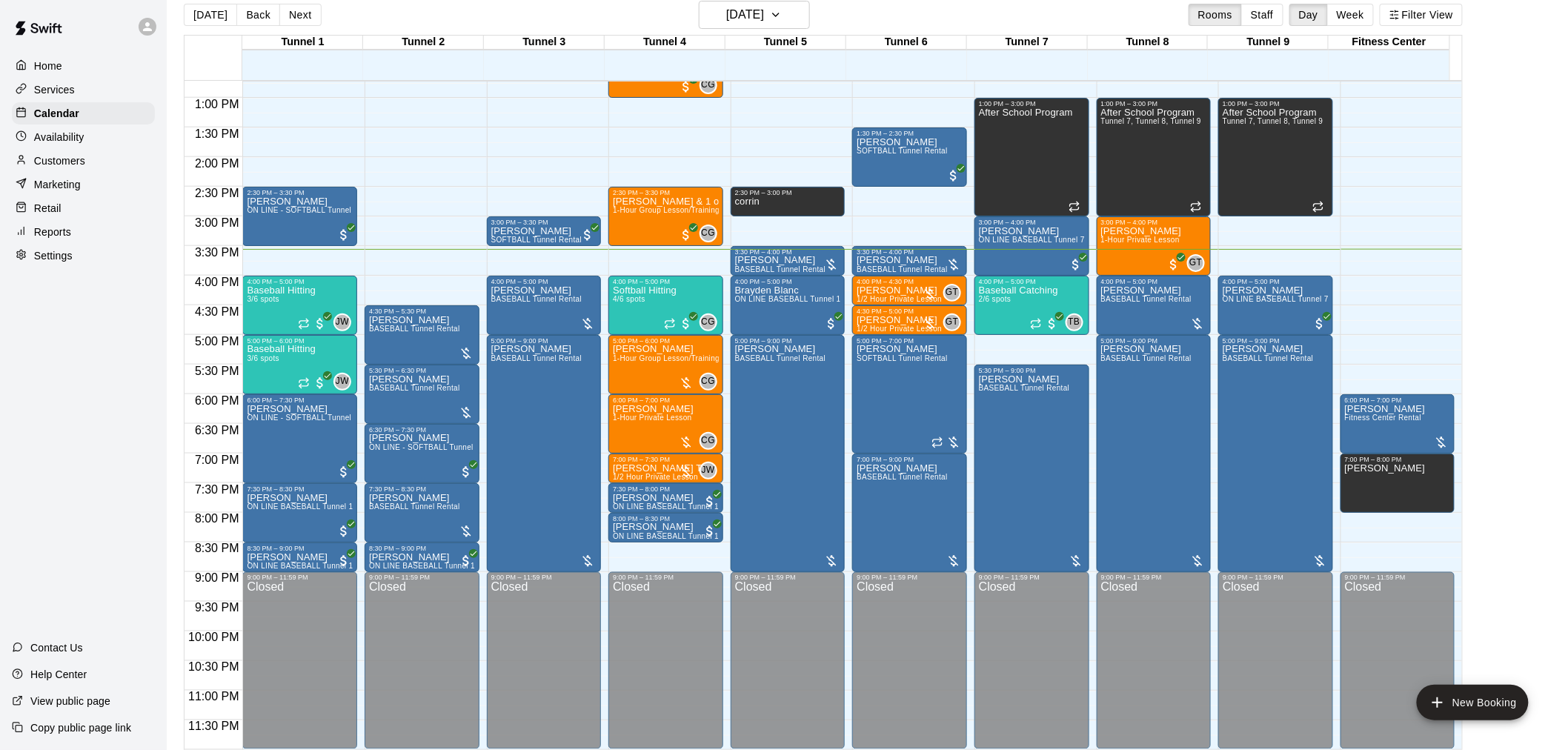
click at [1102, 16] on div "[DATE] Back [DATE][DATE] Rooms Staff Day Week Filter View" at bounding box center [823, 17] width 1279 height 34
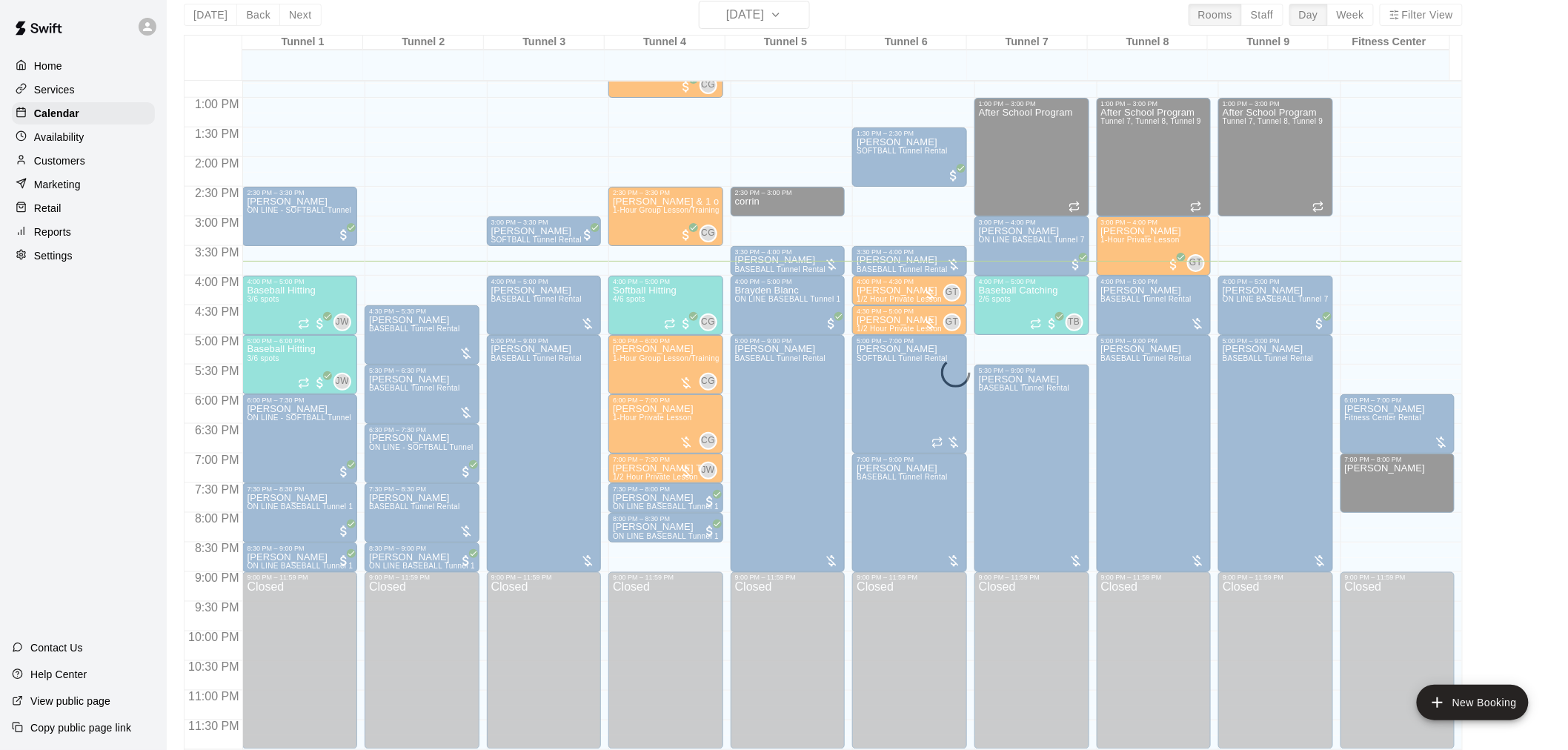
click at [782, 17] on div "[DATE] Back [DATE][DATE] Rooms Staff Day Week Filter View Tunnel 1 17 Wed Tunne…" at bounding box center [823, 375] width 1279 height 750
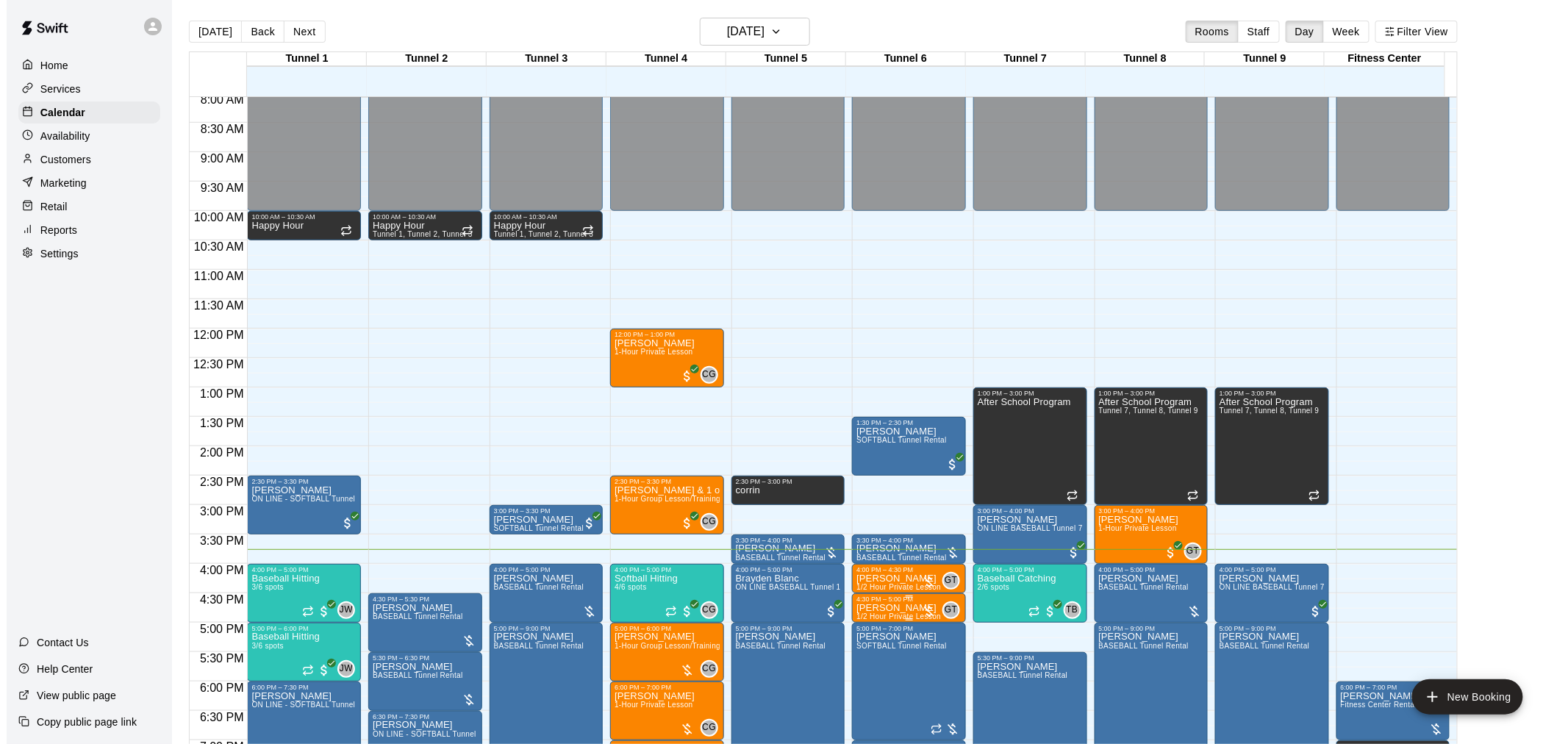
scroll to position [459, 0]
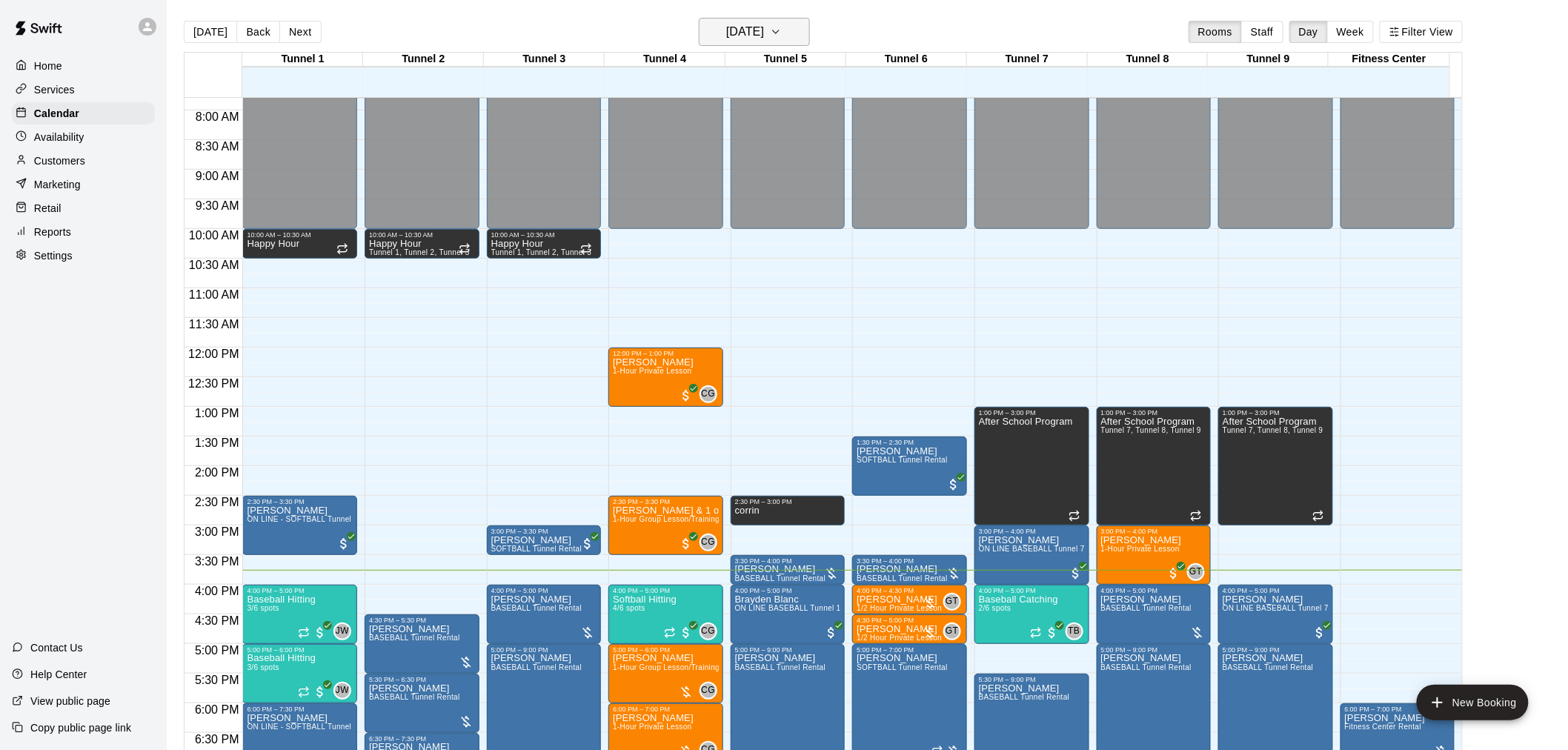
click at [736, 37] on h6 "[DATE]" at bounding box center [745, 31] width 38 height 21
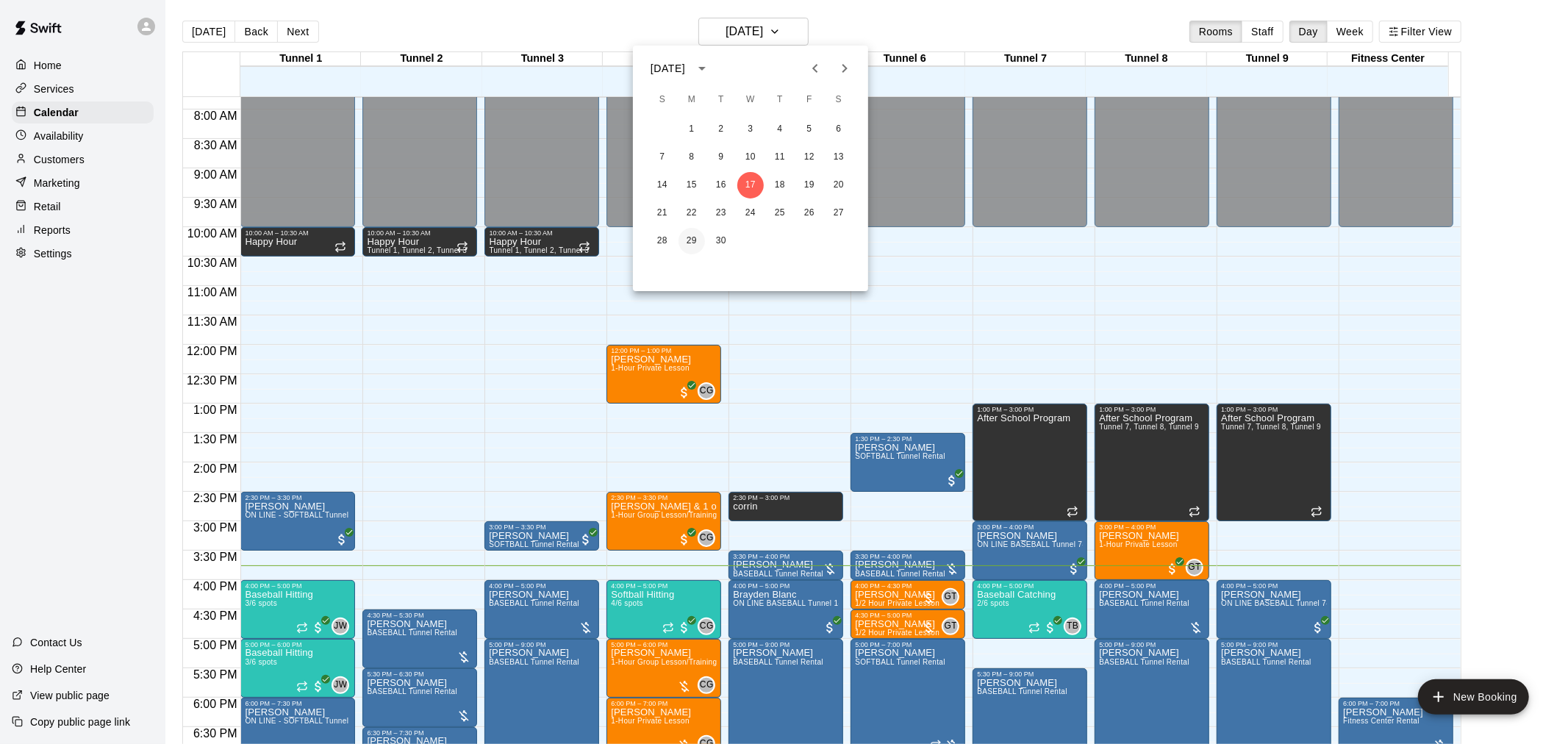
click at [699, 238] on button "29" at bounding box center [692, 241] width 26 height 26
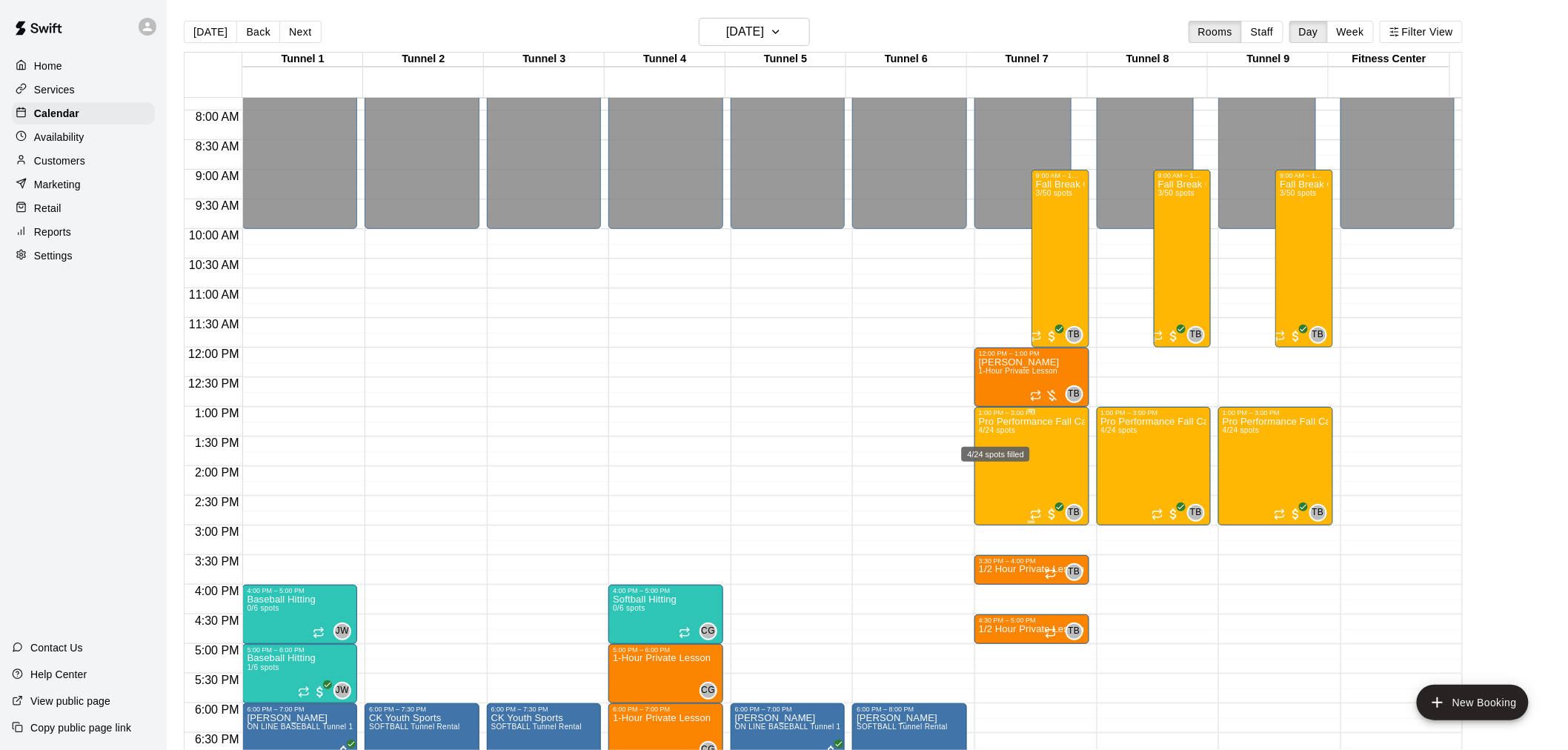
click at [1001, 434] on span "4/24 spots" at bounding box center [997, 430] width 36 height 8
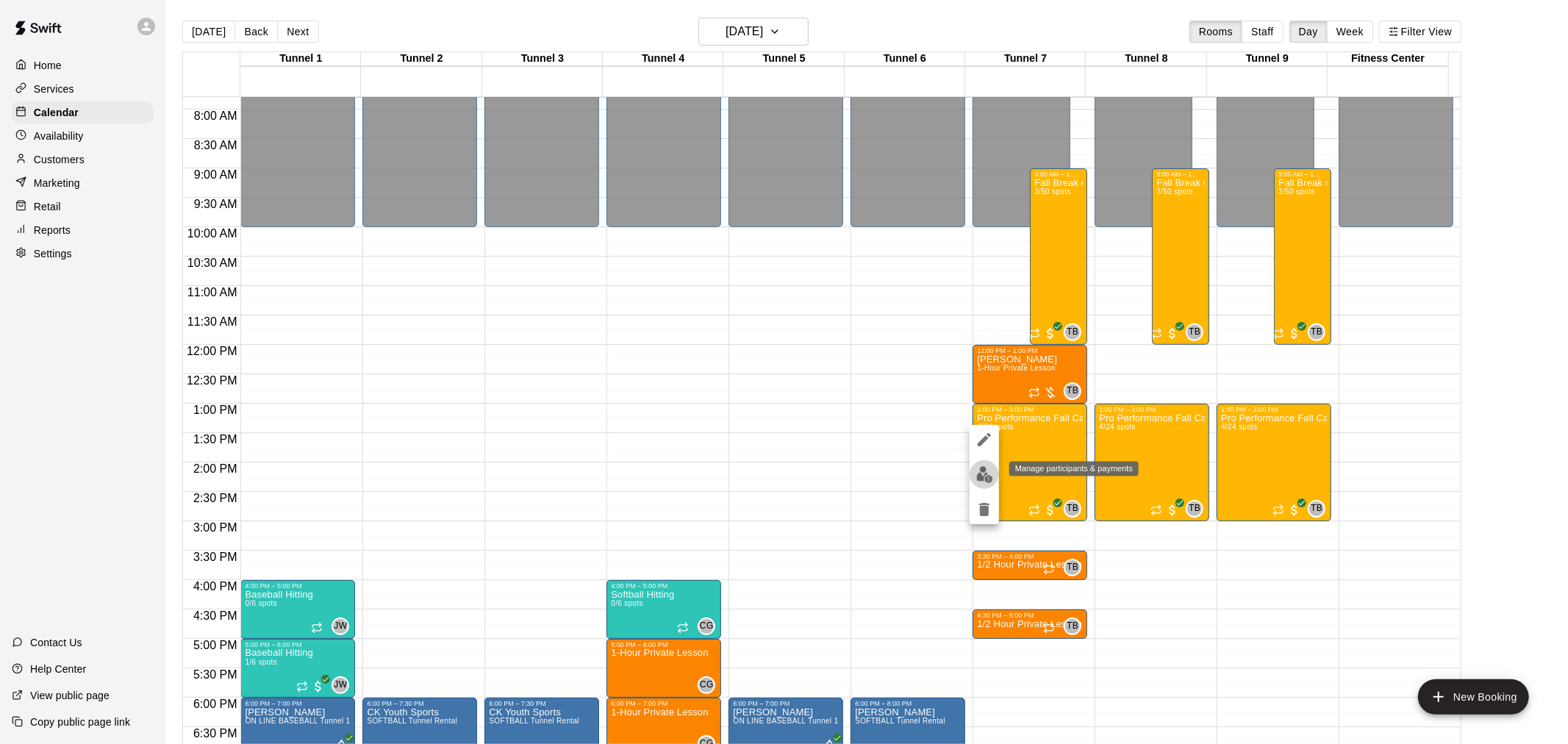
click at [981, 471] on img "edit" at bounding box center [985, 474] width 17 height 17
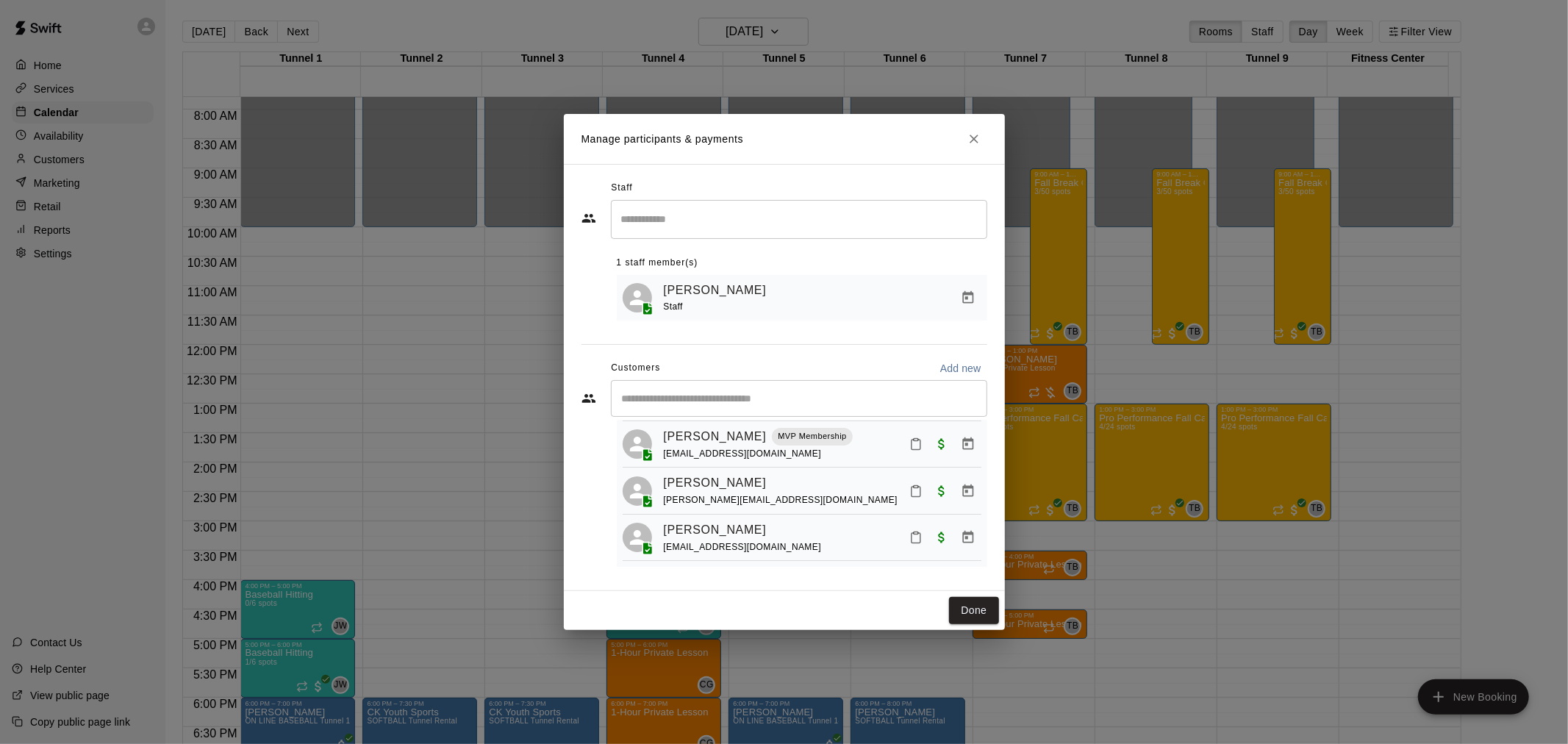
scroll to position [91, 0]
click at [961, 532] on icon "Manage bookings & payment" at bounding box center [968, 538] width 15 height 15
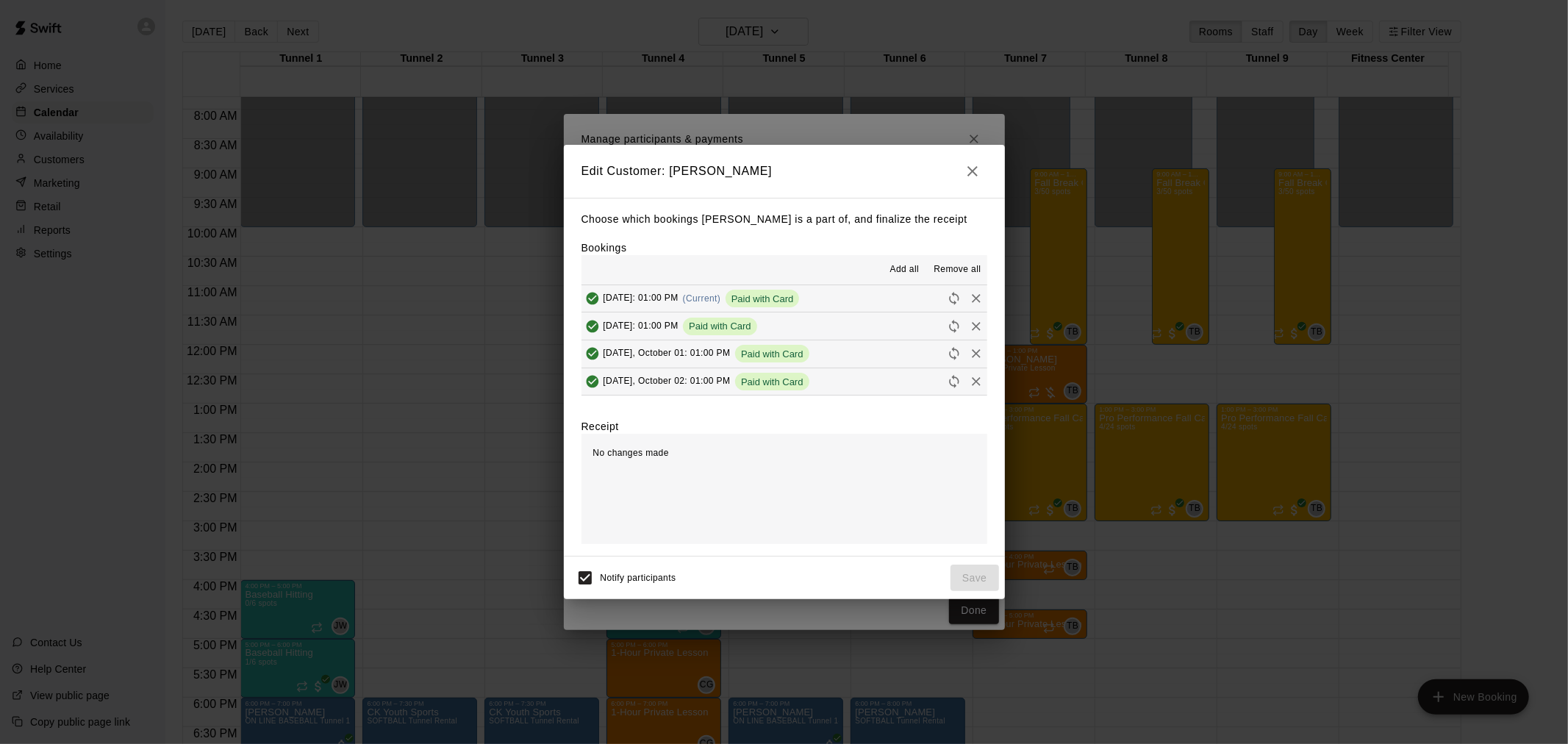
scroll to position [27, 0]
click at [972, 384] on icon "Remove" at bounding box center [976, 382] width 9 height 9
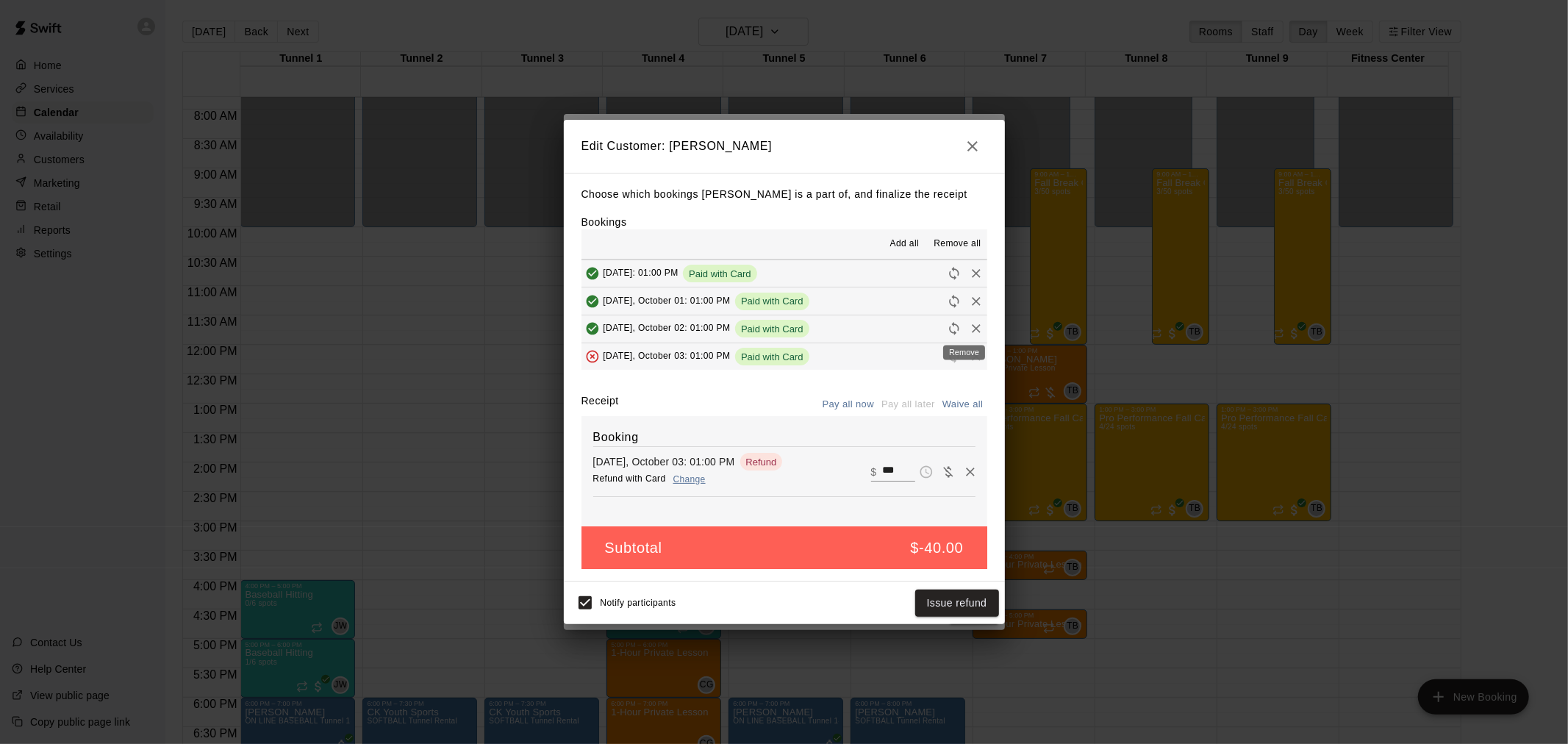
click at [969, 322] on icon "Remove" at bounding box center [976, 329] width 15 height 15
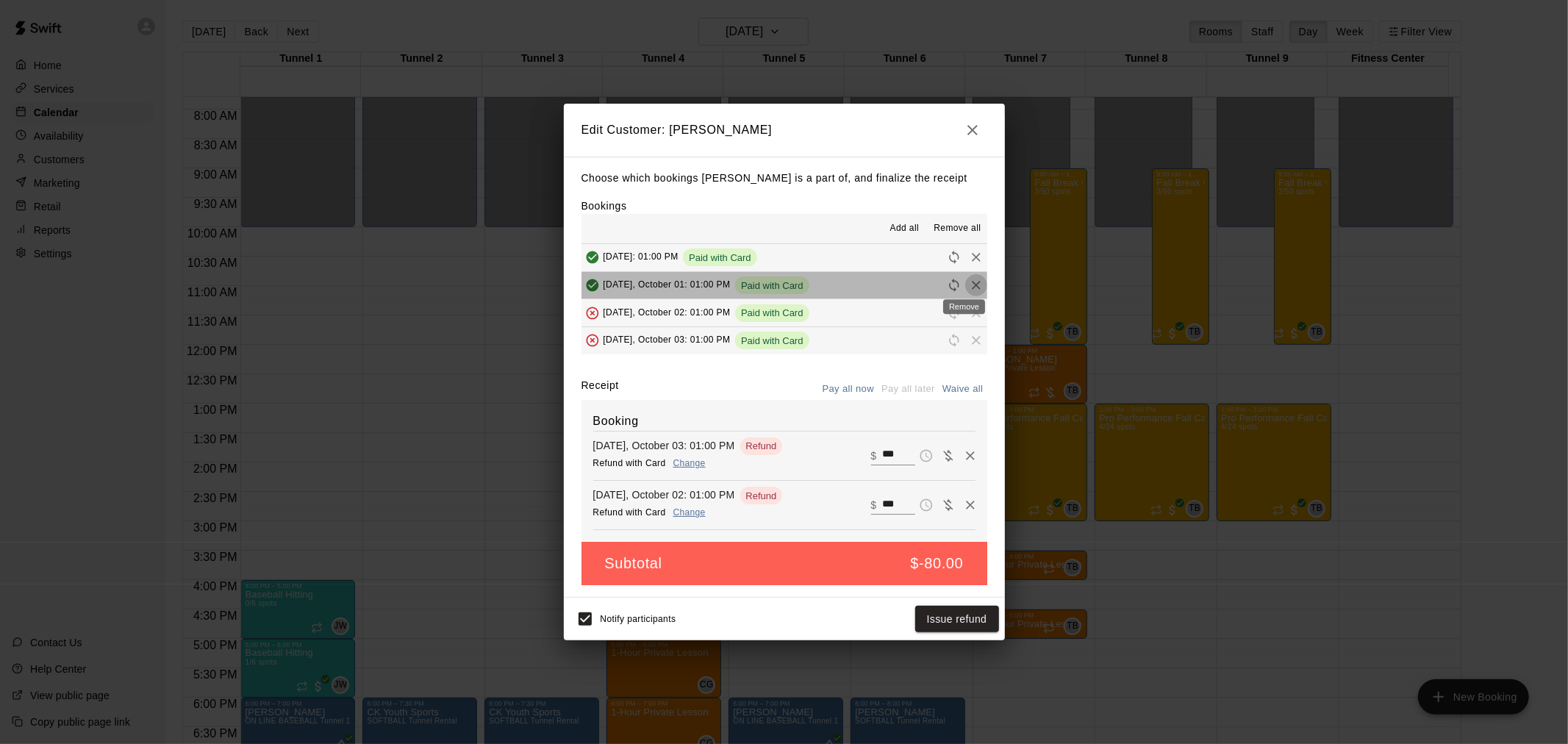
click at [969, 280] on icon "Remove" at bounding box center [976, 285] width 15 height 15
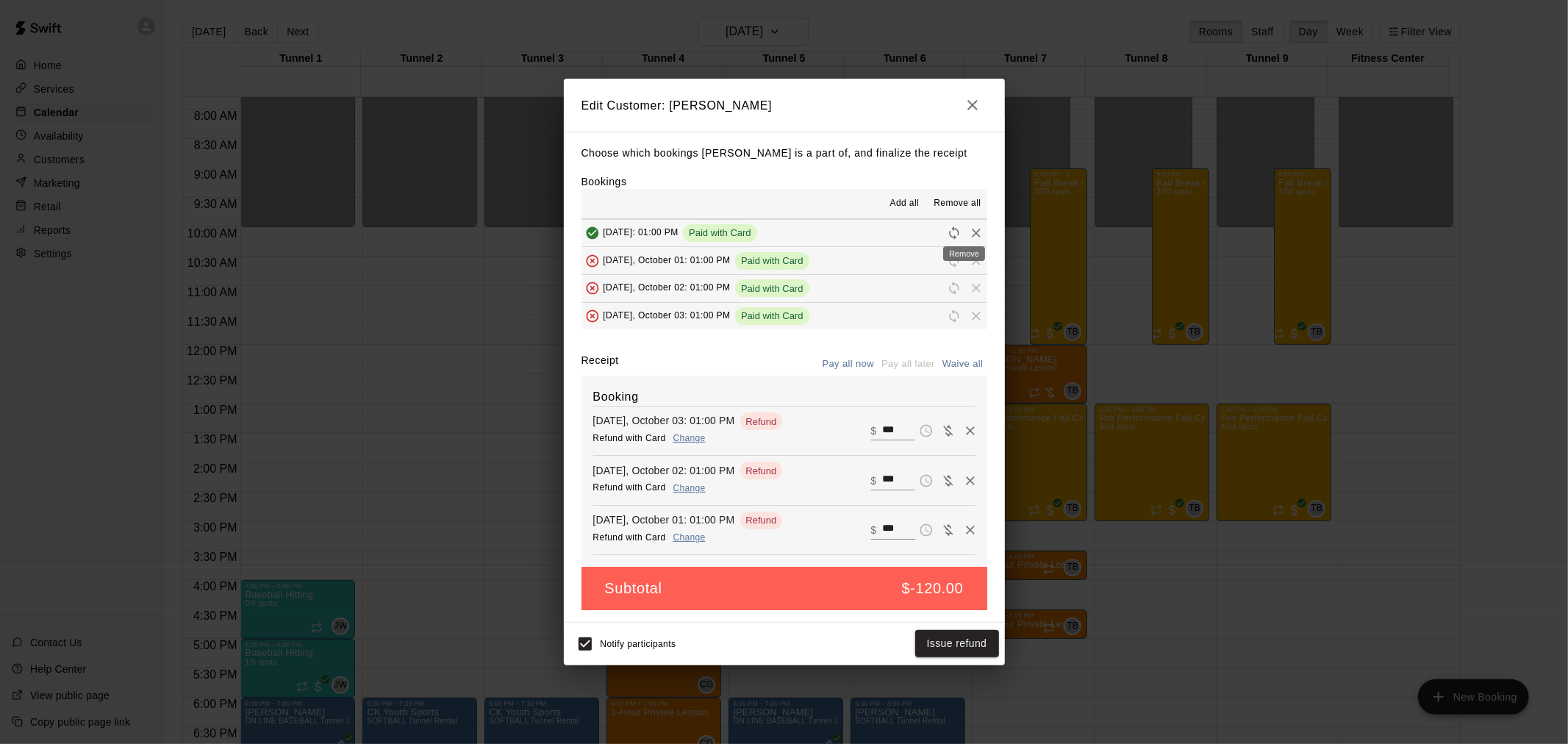
click at [969, 226] on icon "Remove" at bounding box center [976, 233] width 15 height 15
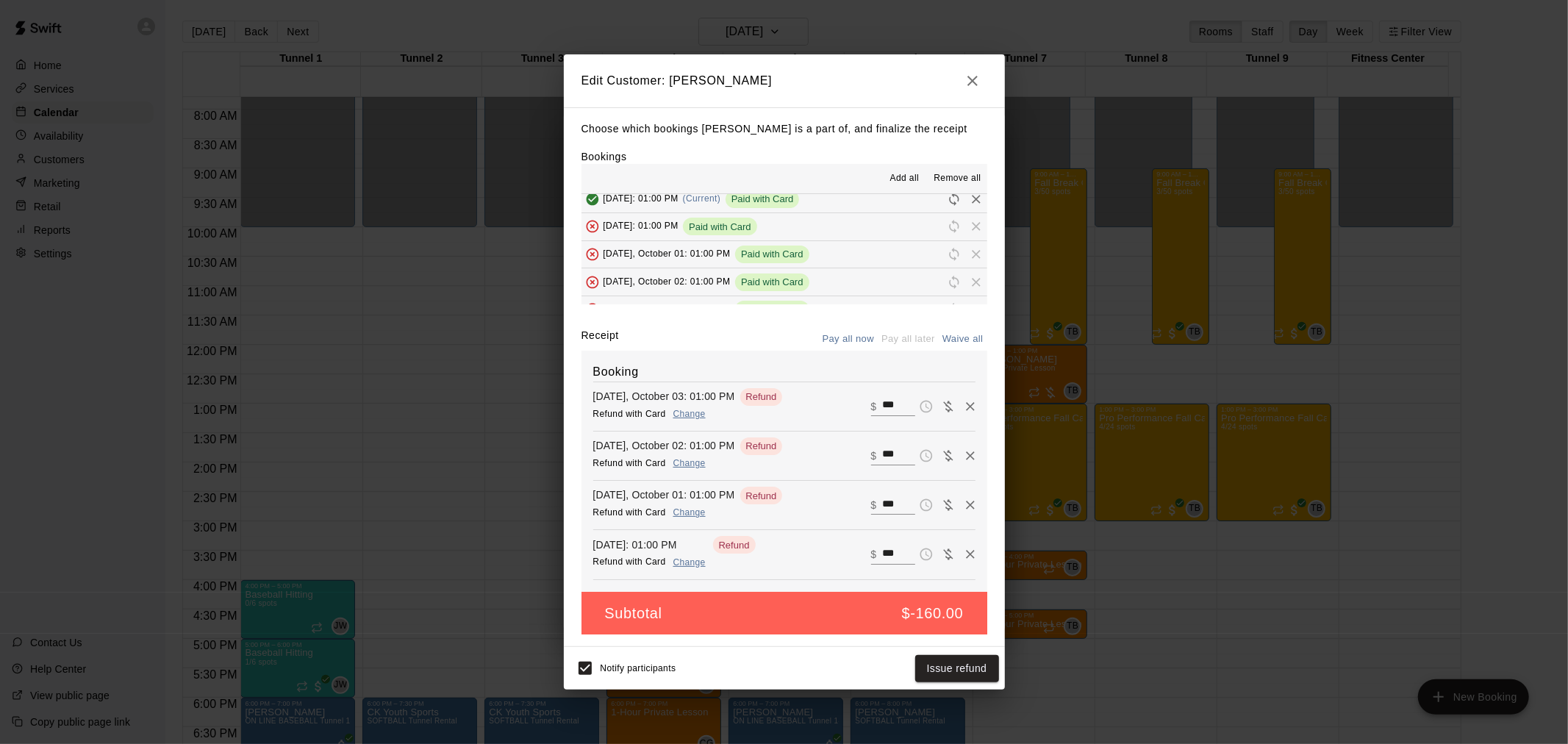
scroll to position [0, 0]
click at [969, 201] on icon "Remove" at bounding box center [976, 208] width 15 height 15
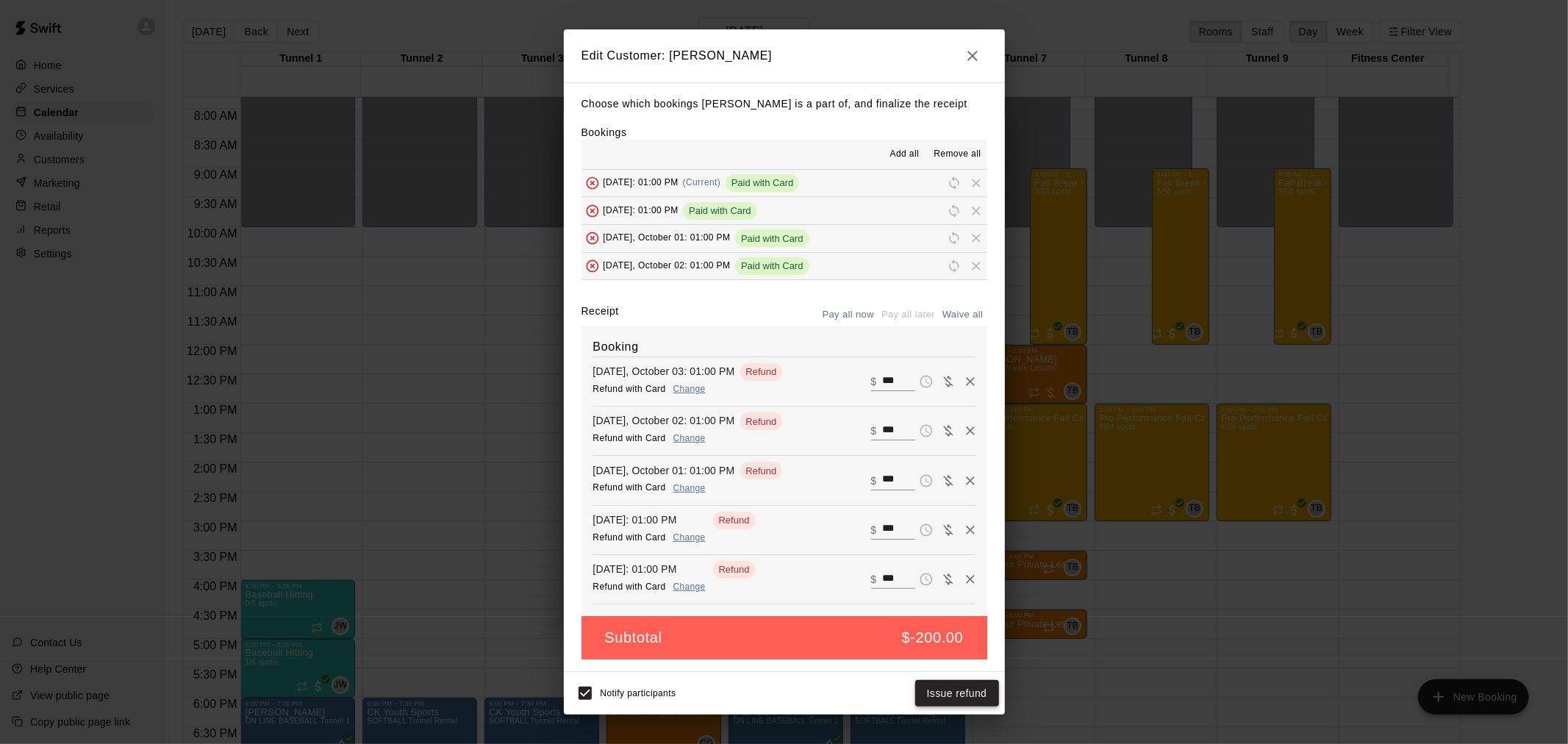
click at [951, 701] on button "Issue refund" at bounding box center [957, 693] width 84 height 27
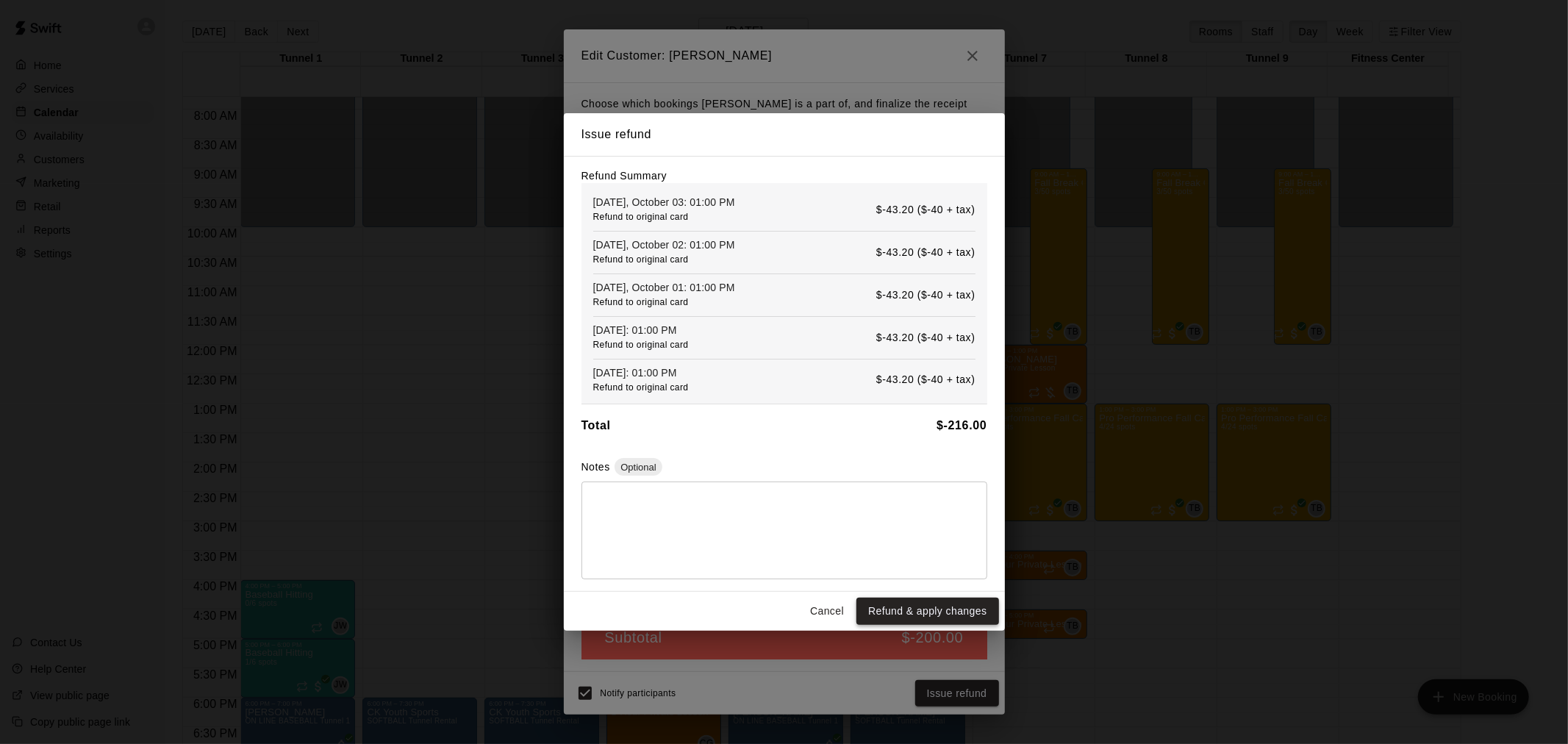
click at [945, 608] on button "Refund & apply changes" at bounding box center [927, 611] width 142 height 27
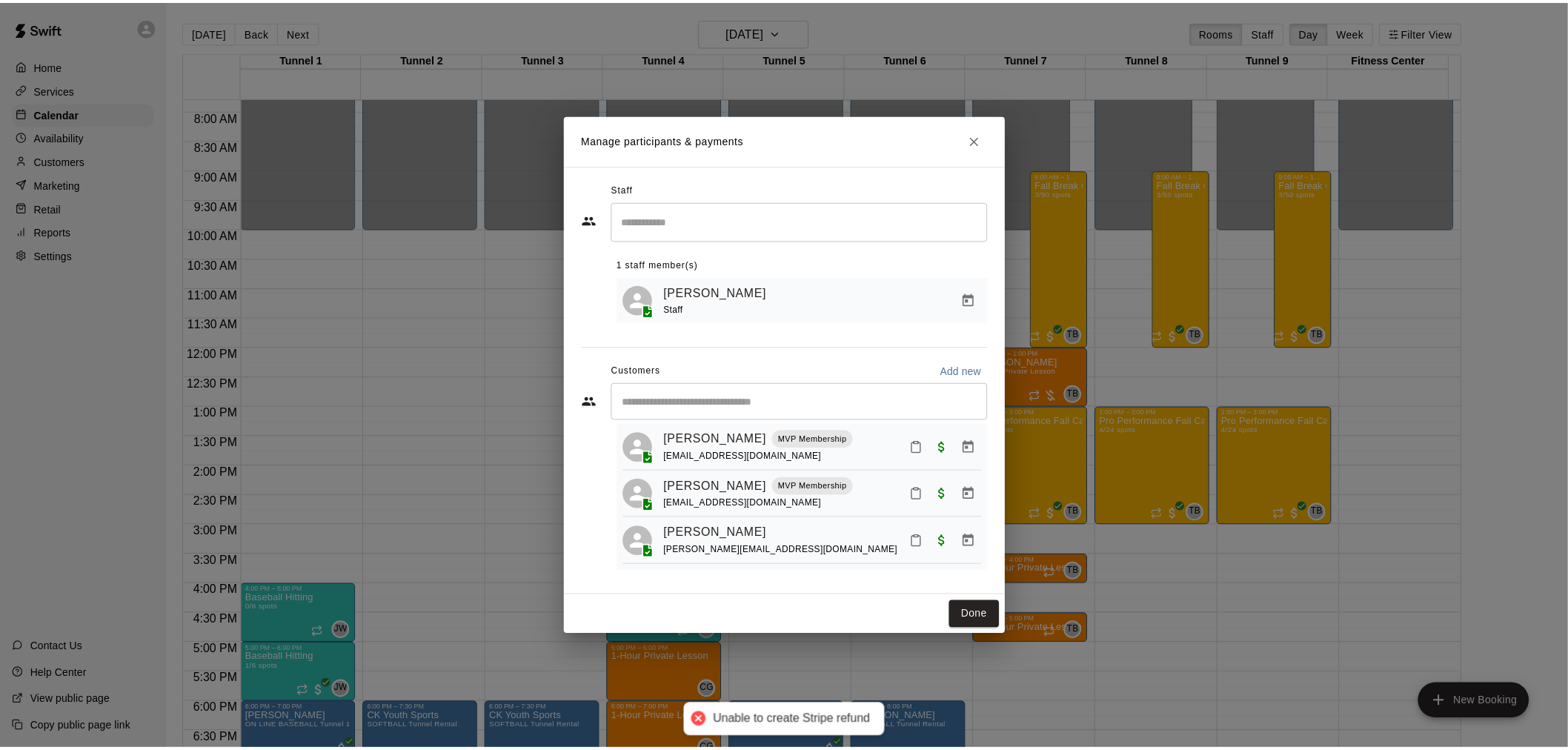
scroll to position [42, 0]
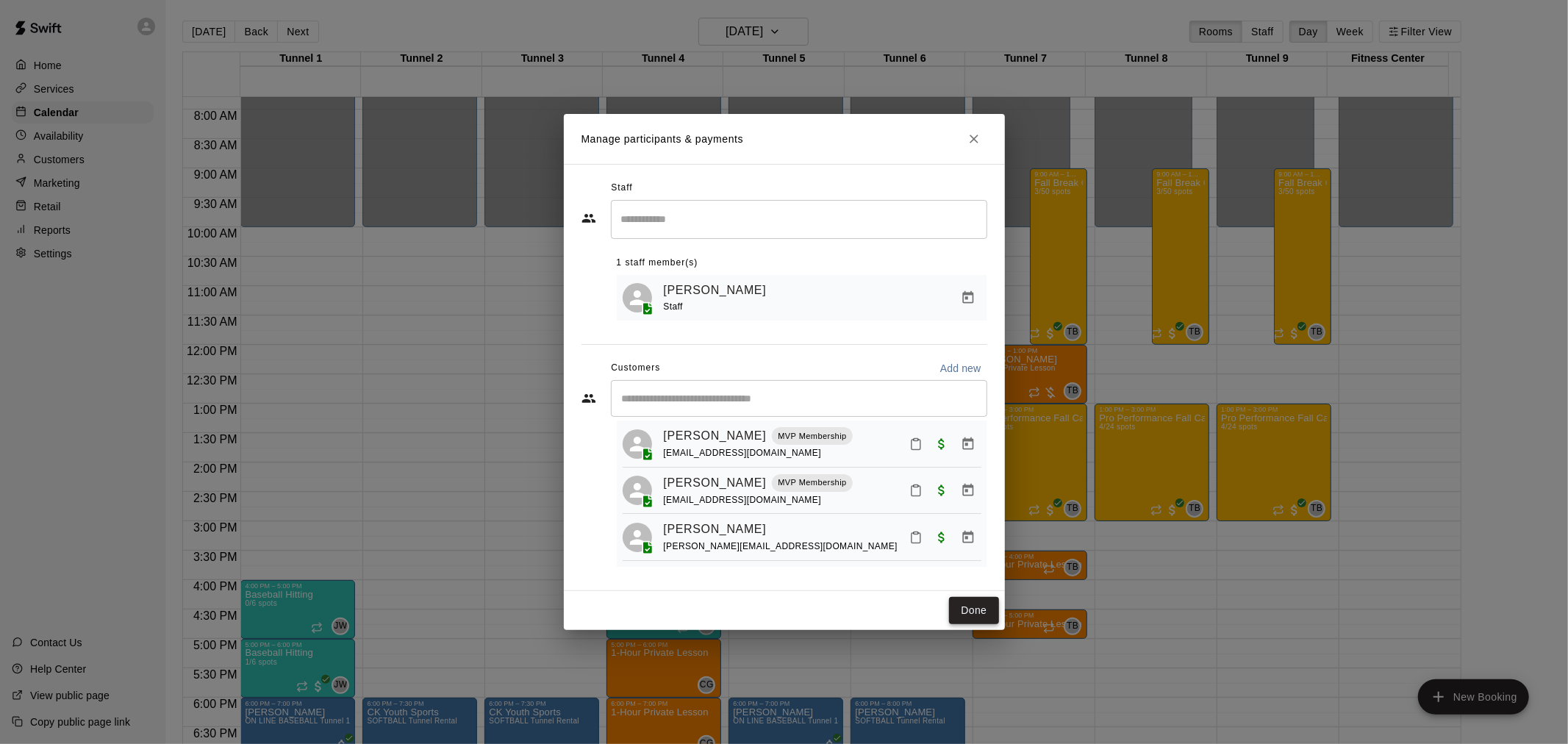
click at [957, 611] on button "Done" at bounding box center [974, 610] width 49 height 27
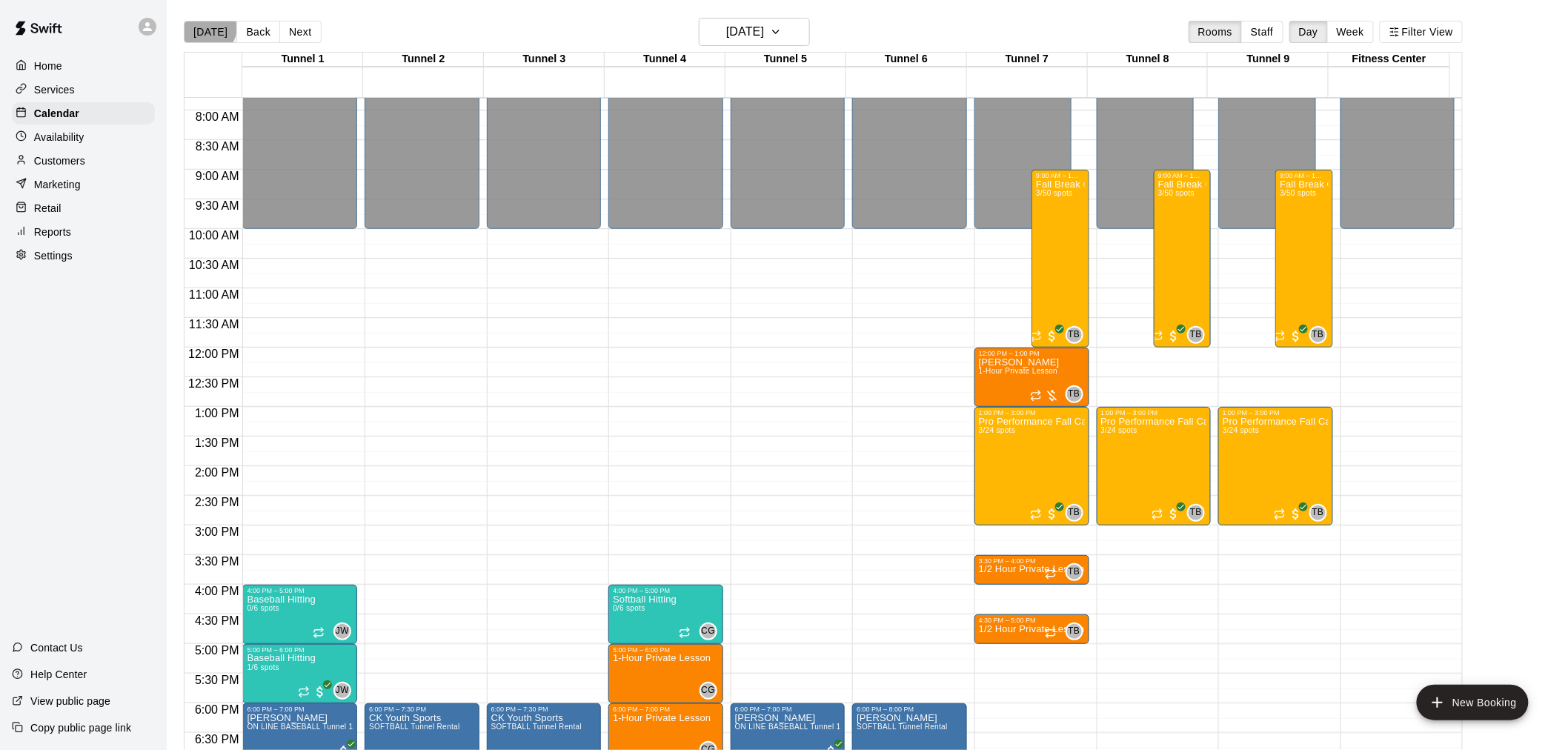
click at [208, 27] on button "[DATE]" at bounding box center [210, 31] width 53 height 22
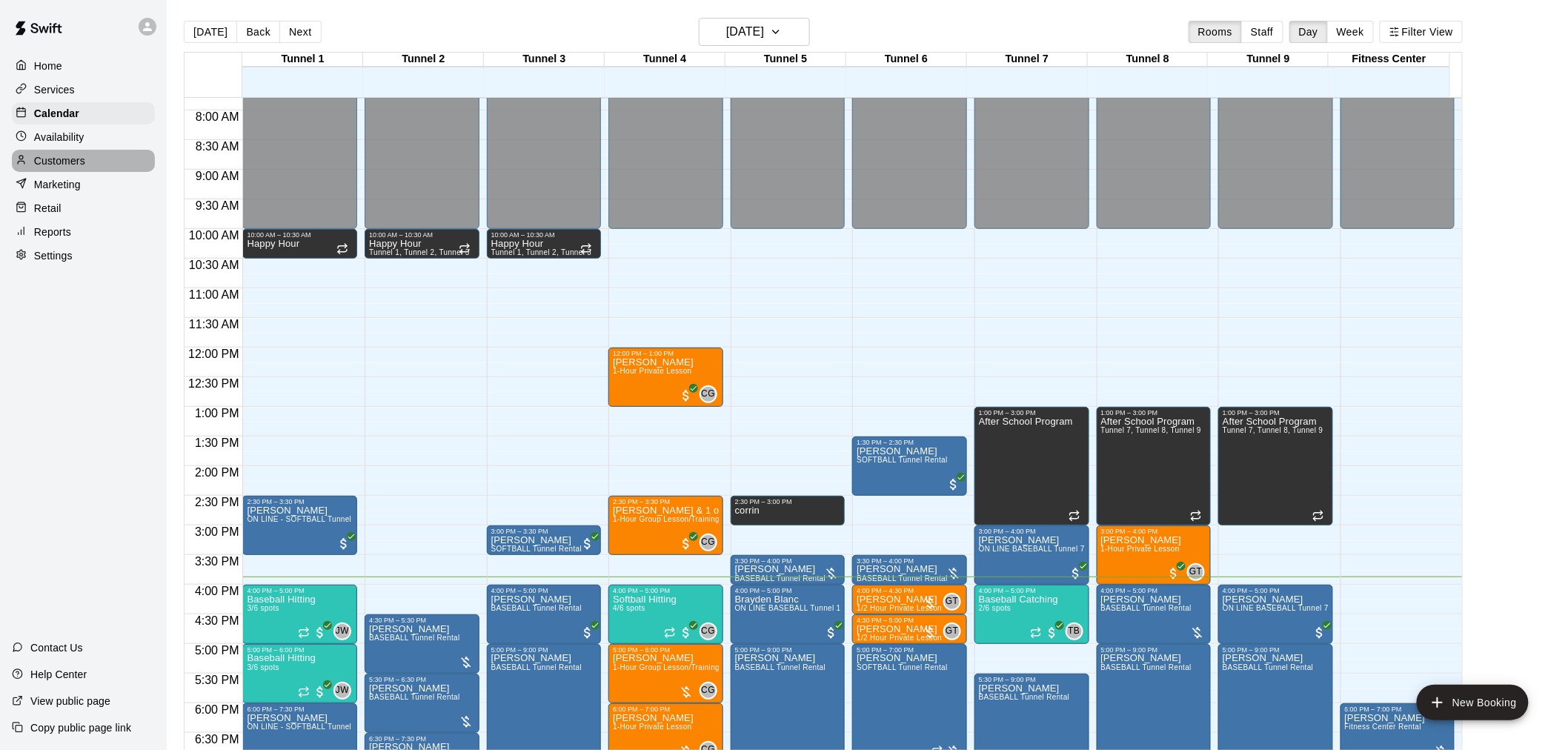
click at [118, 171] on div "Customers" at bounding box center [83, 161] width 143 height 22
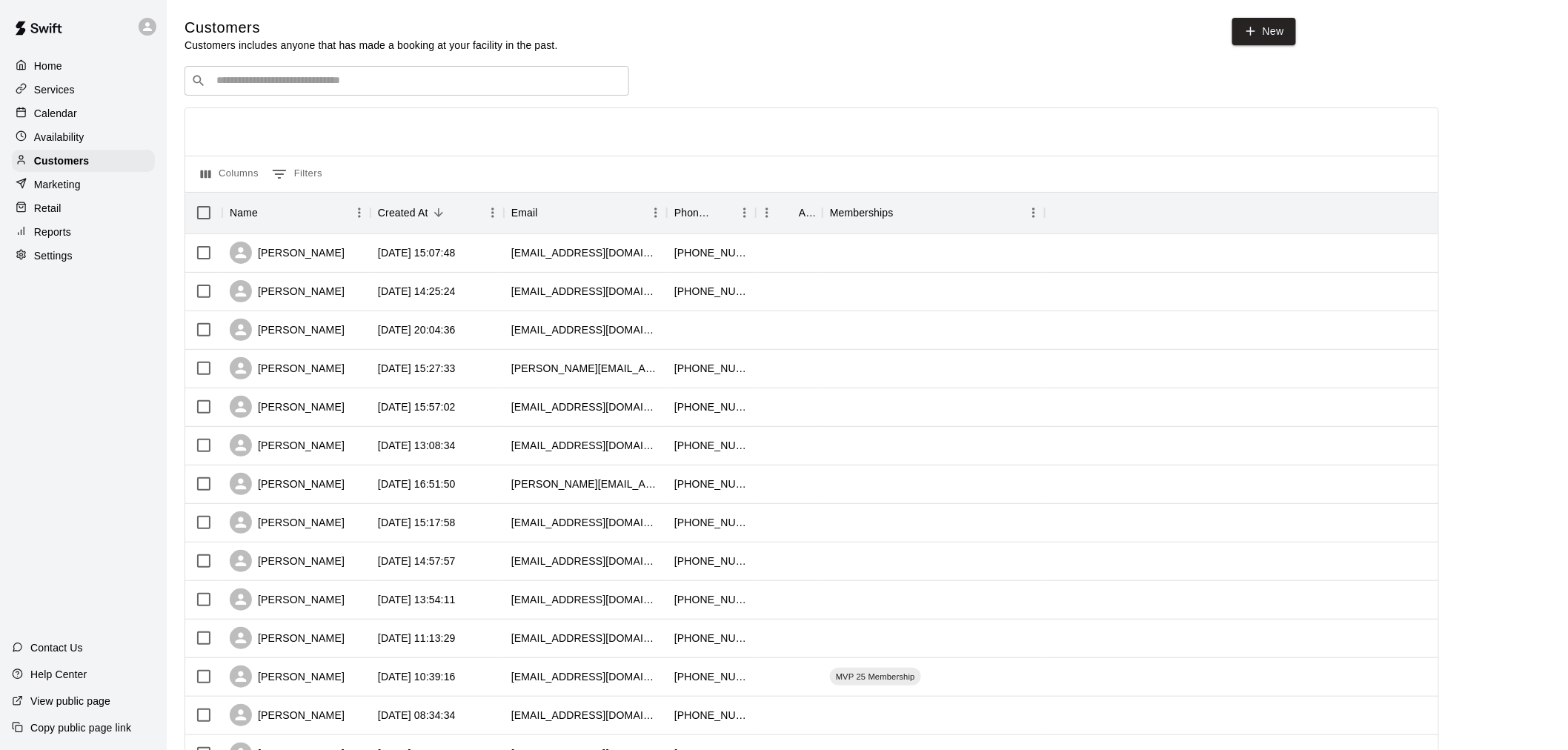
click at [538, 84] on input "Search customers by name or email" at bounding box center [417, 81] width 411 height 15
type input "*"
click at [1267, 38] on link "New" at bounding box center [1264, 31] width 64 height 27
select select "**"
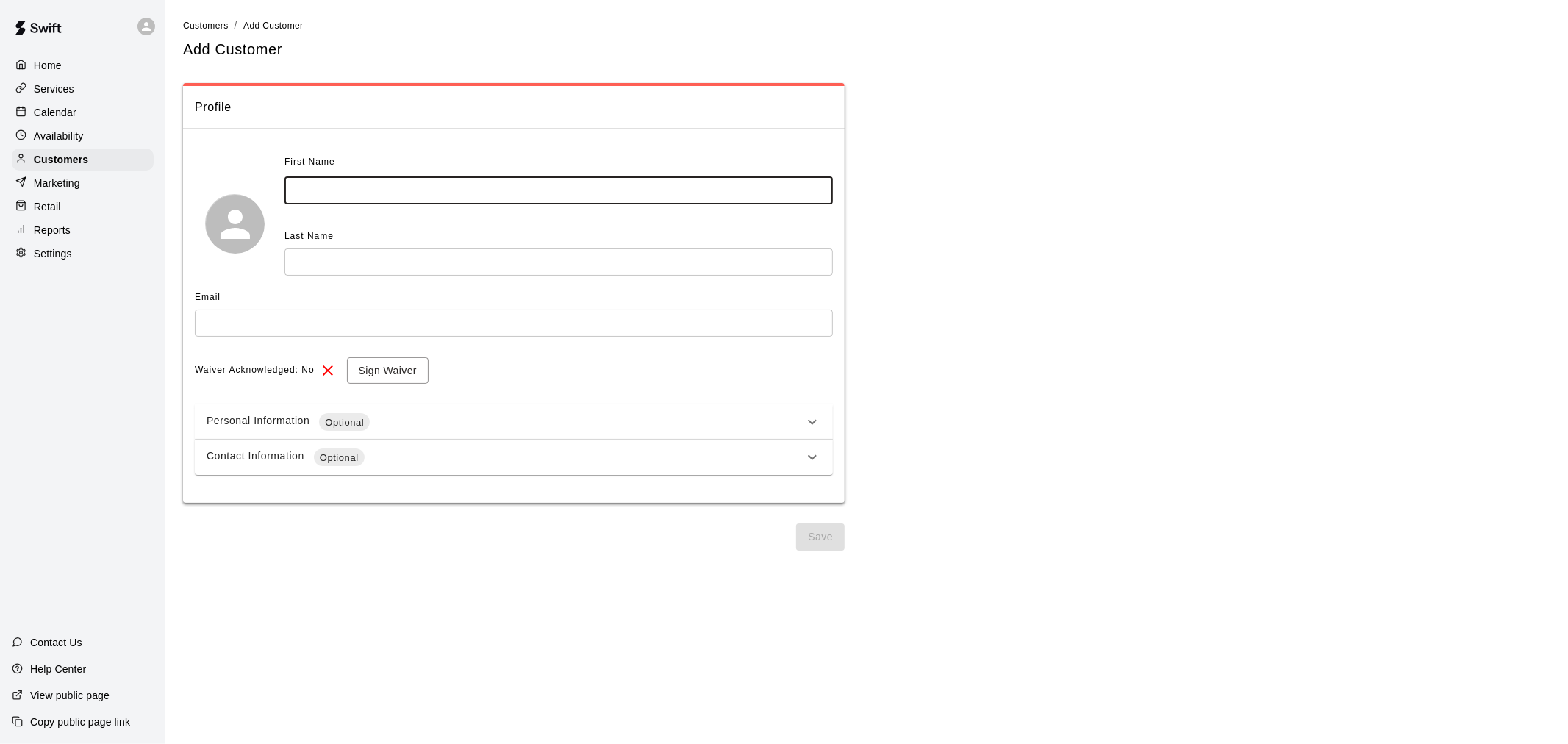
click at [502, 197] on input "text" at bounding box center [558, 191] width 548 height 27
type input "**"
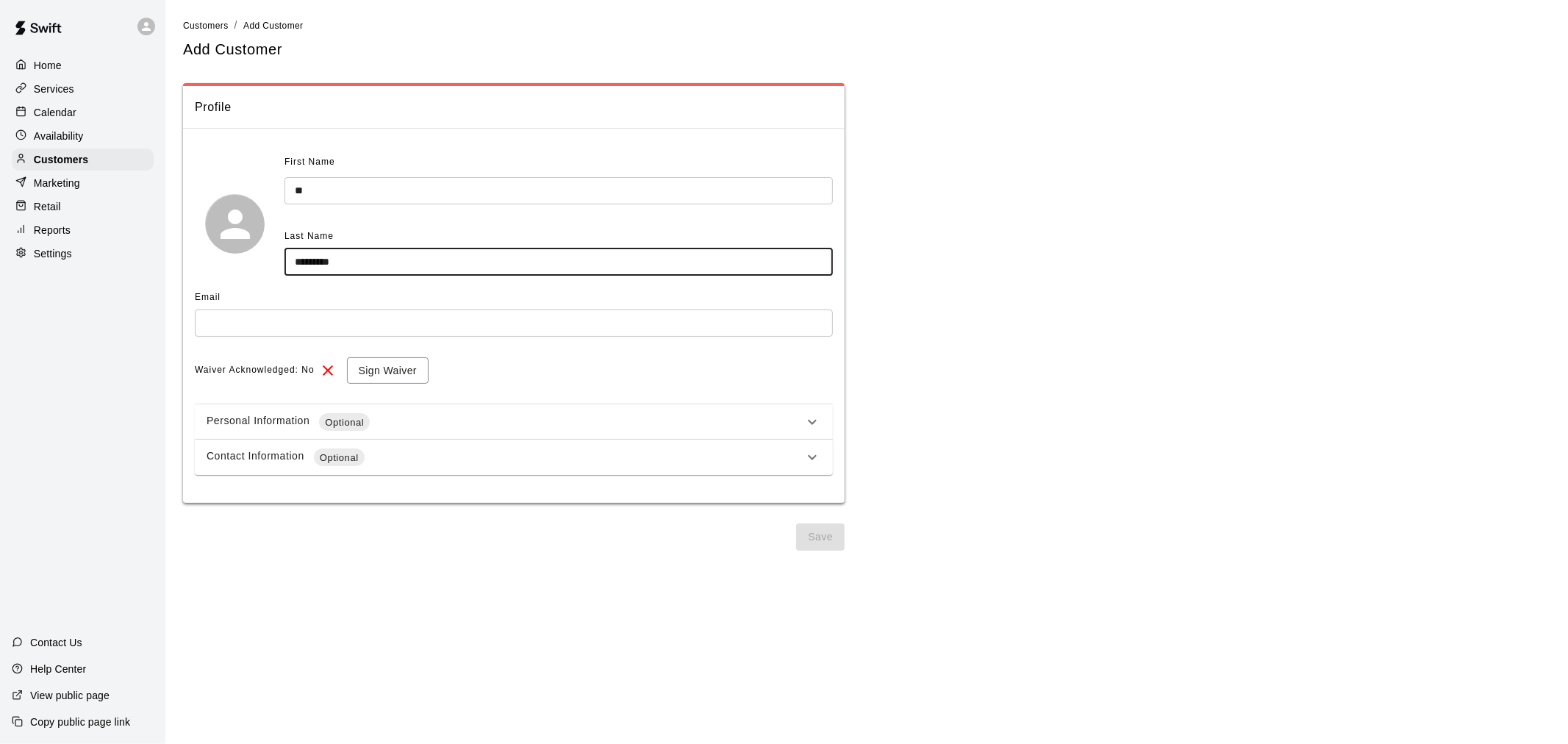
type input "*********"
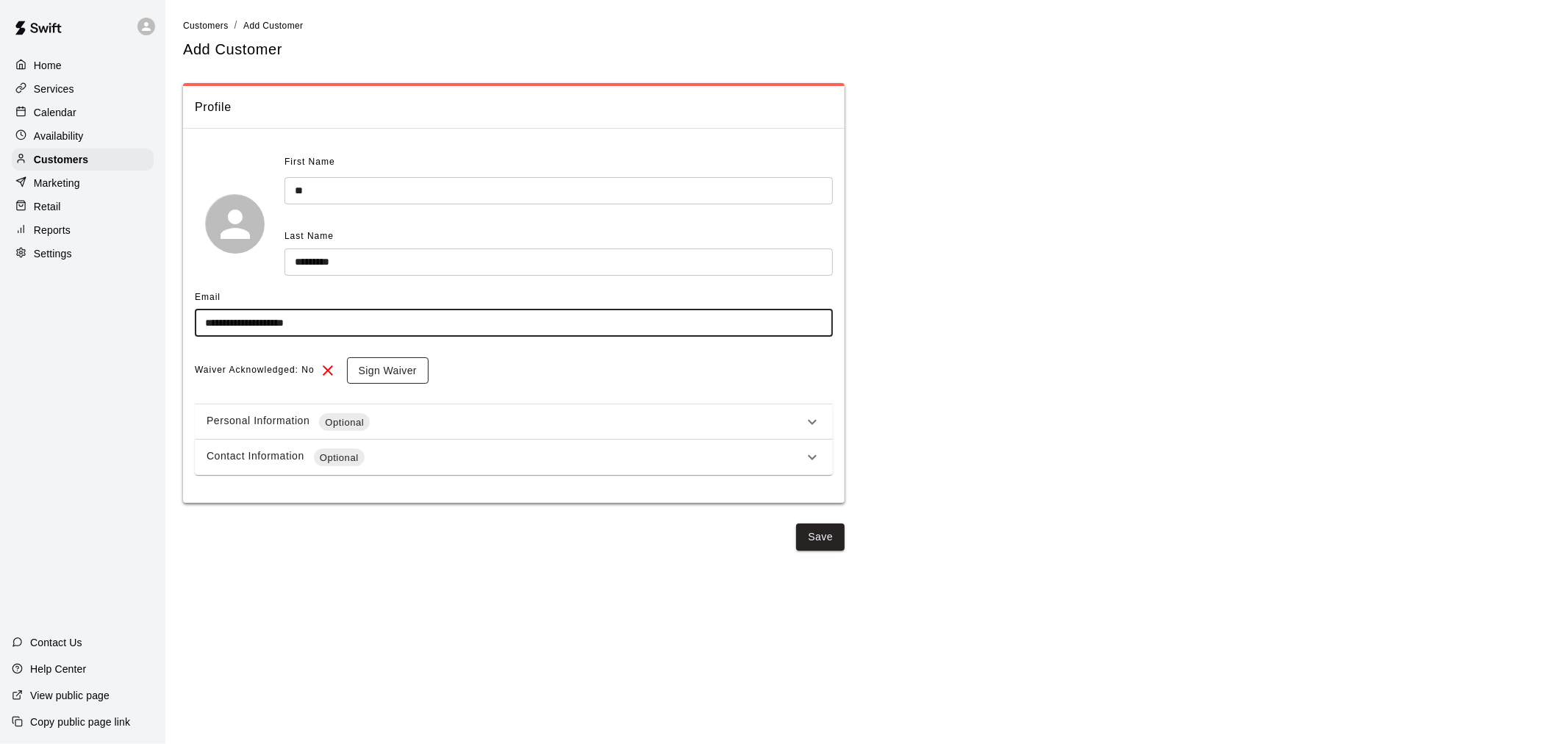
type input "**********"
click at [387, 358] on button "Sign Waiver" at bounding box center [387, 371] width 81 height 27
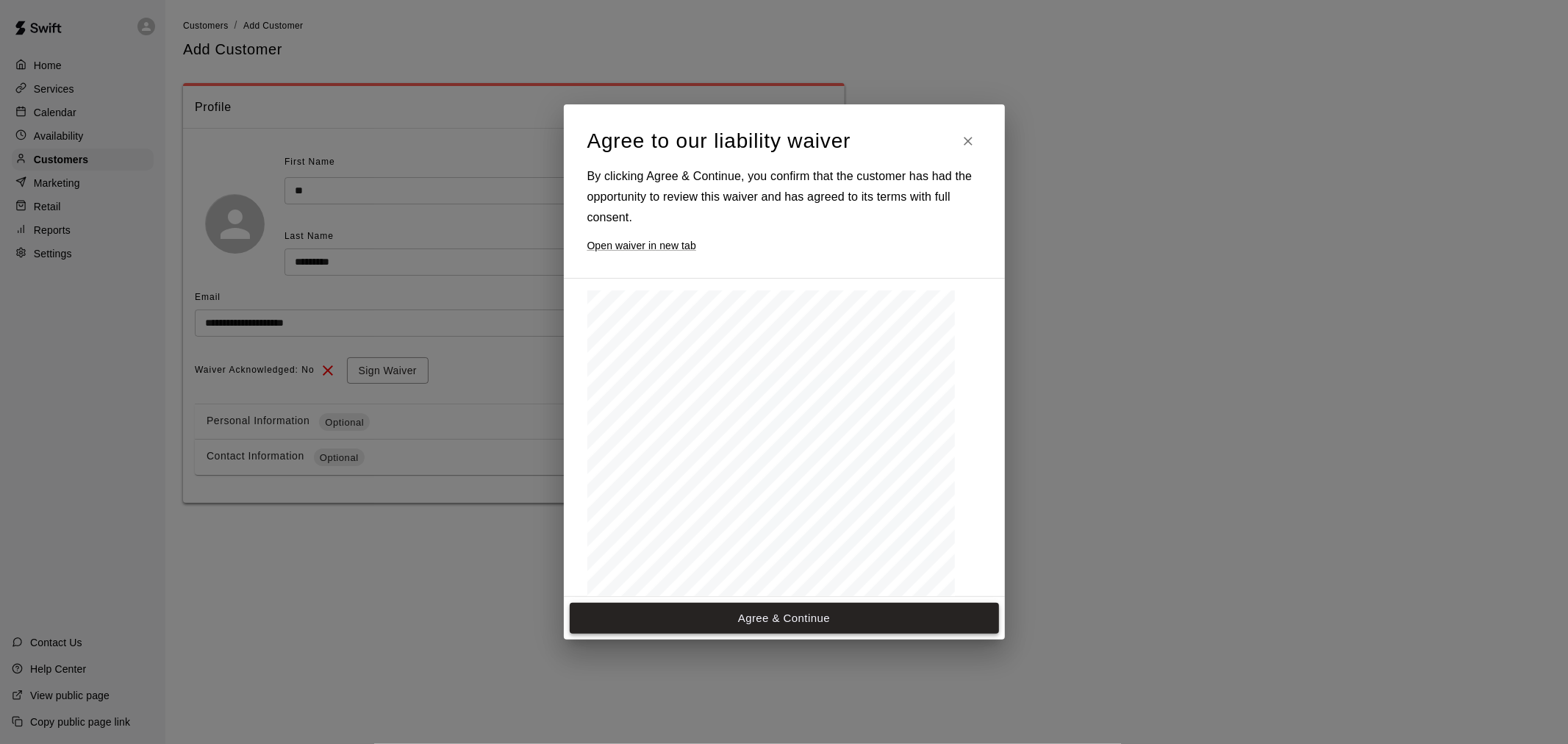
click at [805, 619] on button "Agree & Continue" at bounding box center [784, 618] width 429 height 31
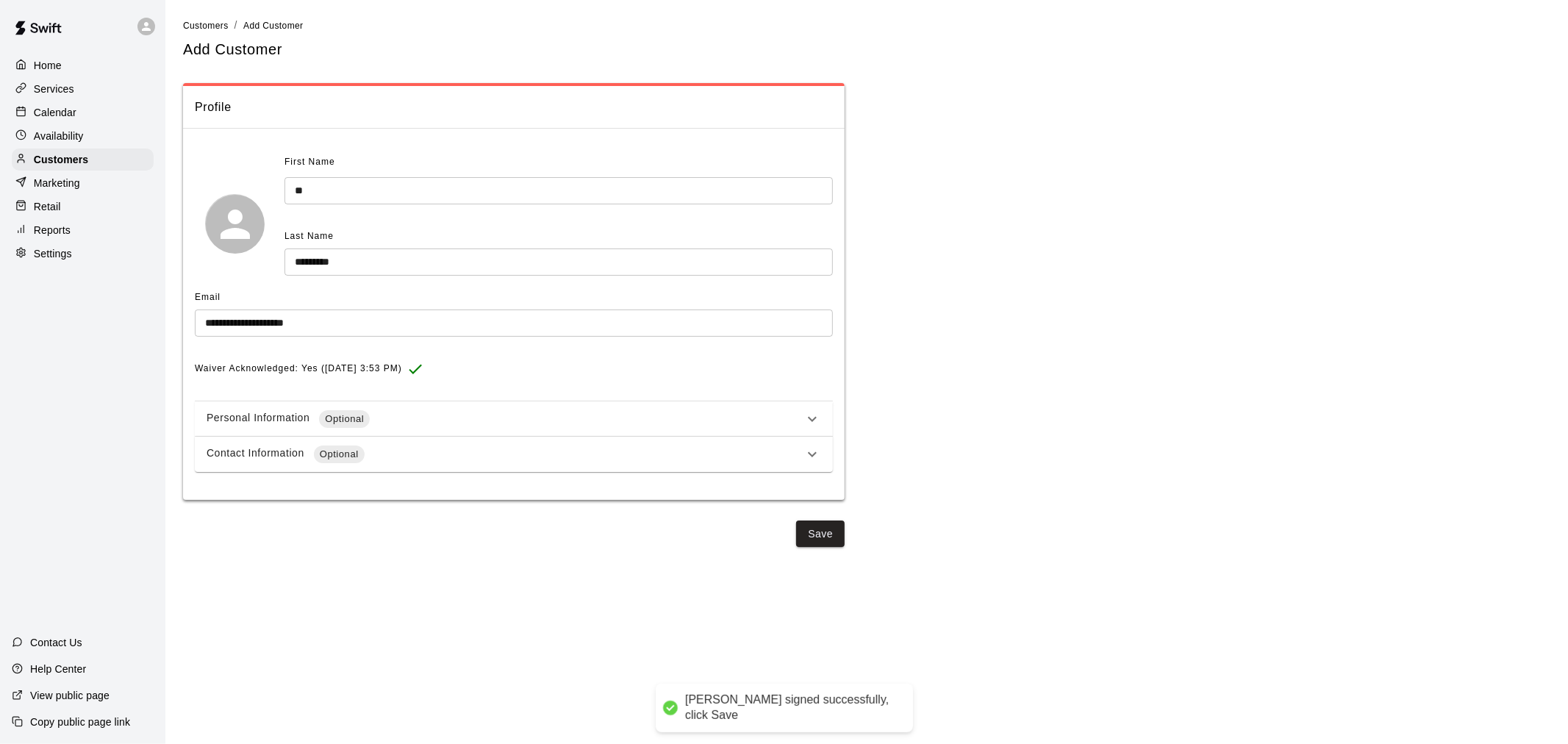
click at [591, 447] on div "Contact Information Optional" at bounding box center [505, 454] width 597 height 17
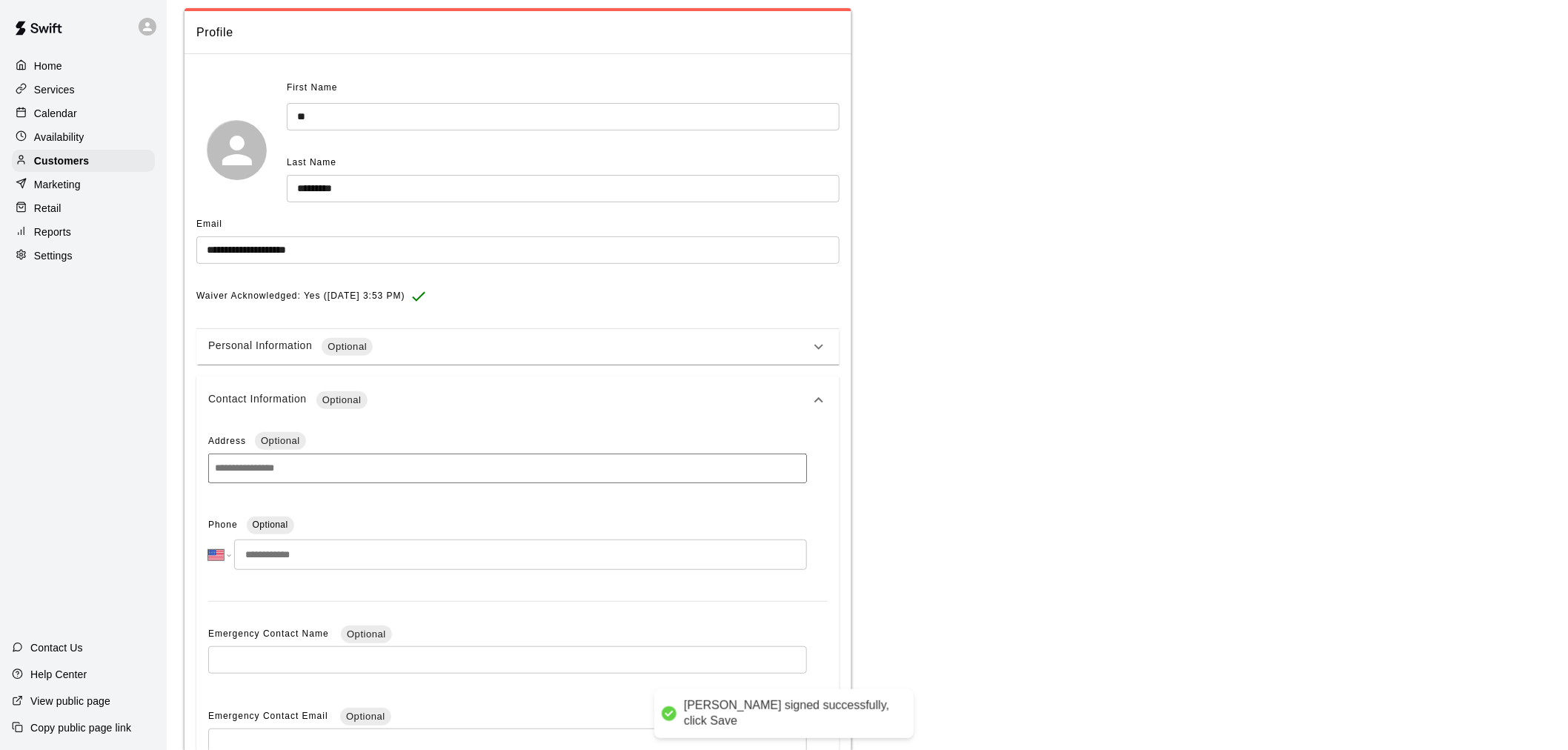
scroll to position [165, 0]
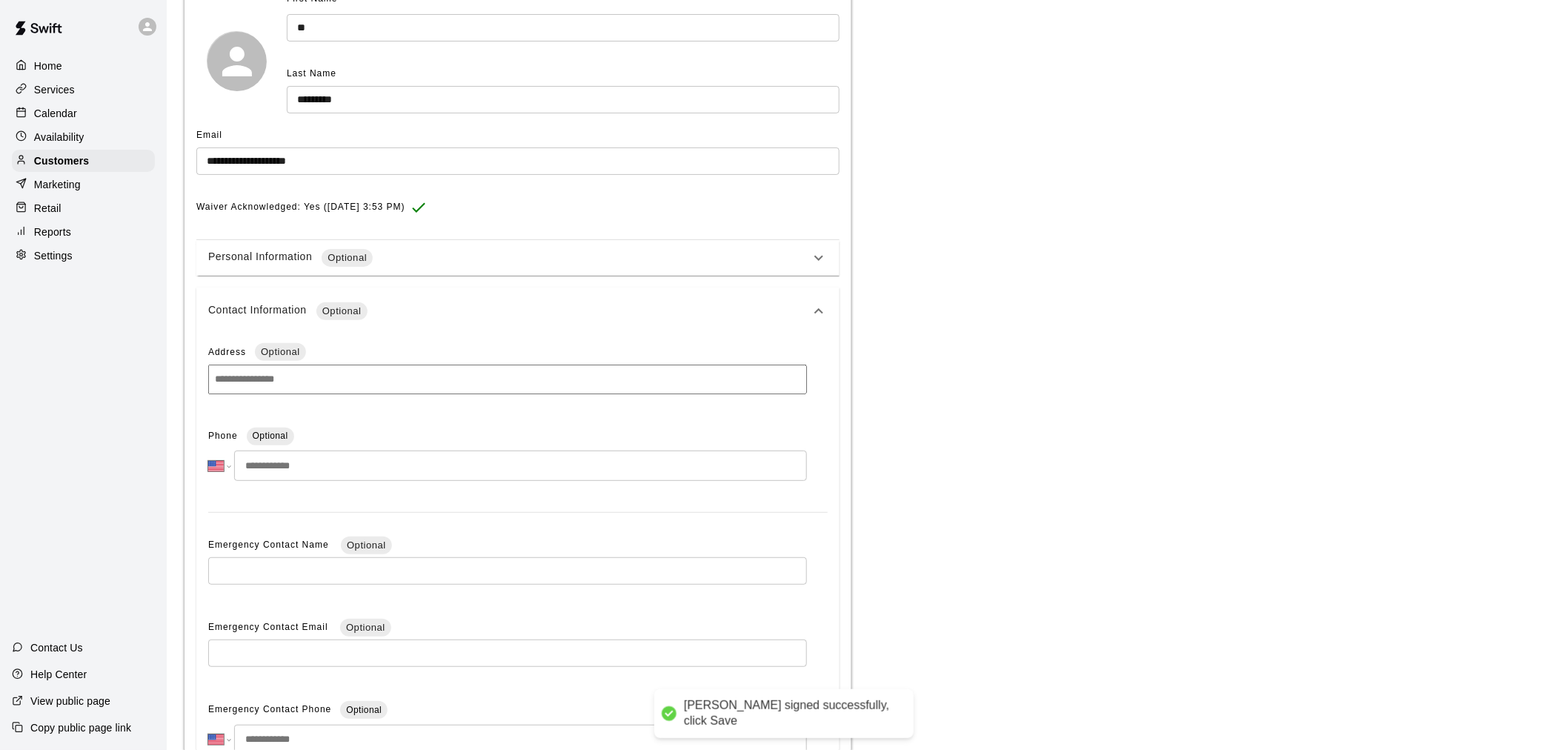
click at [280, 466] on input "tel" at bounding box center [520, 466] width 572 height 31
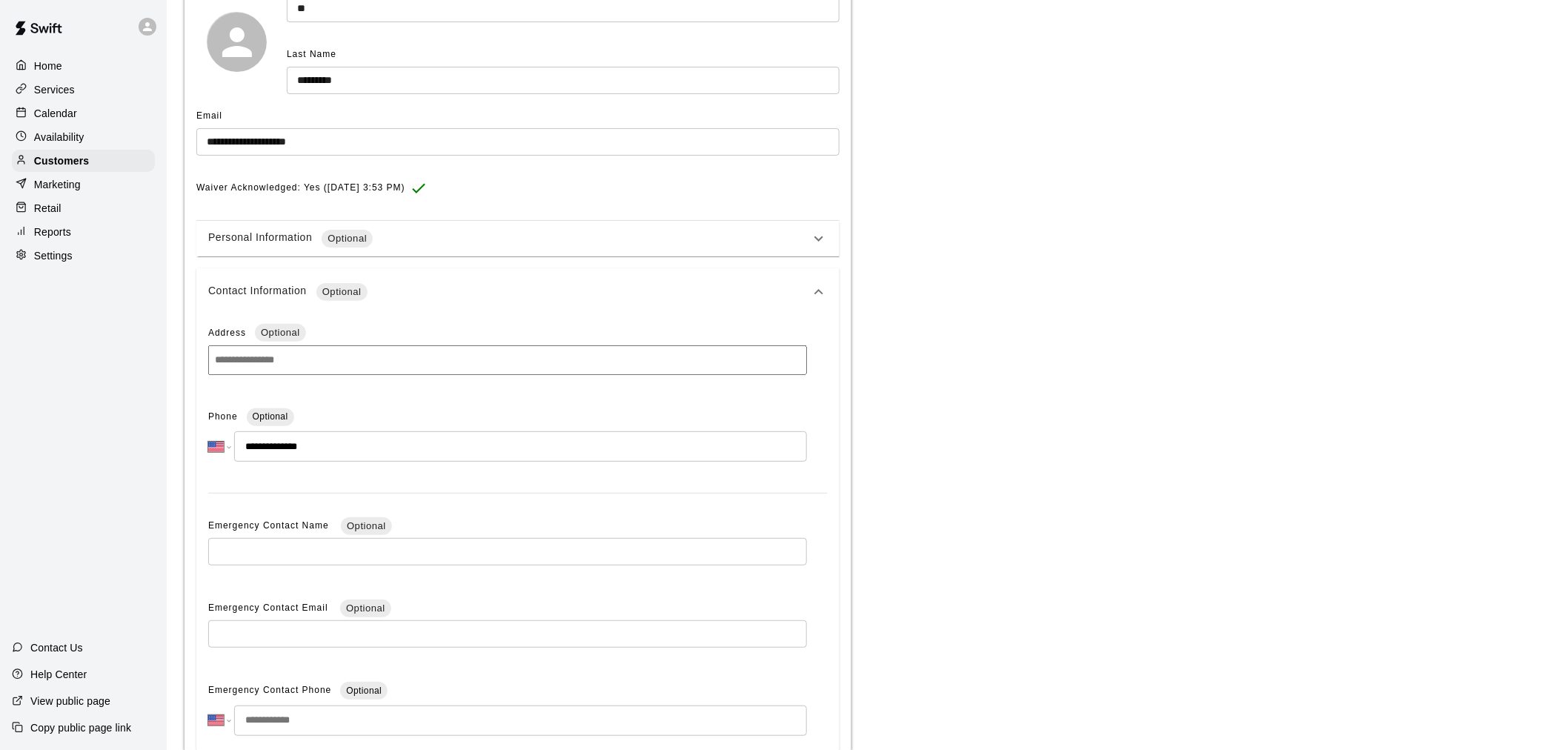
scroll to position [292, 0]
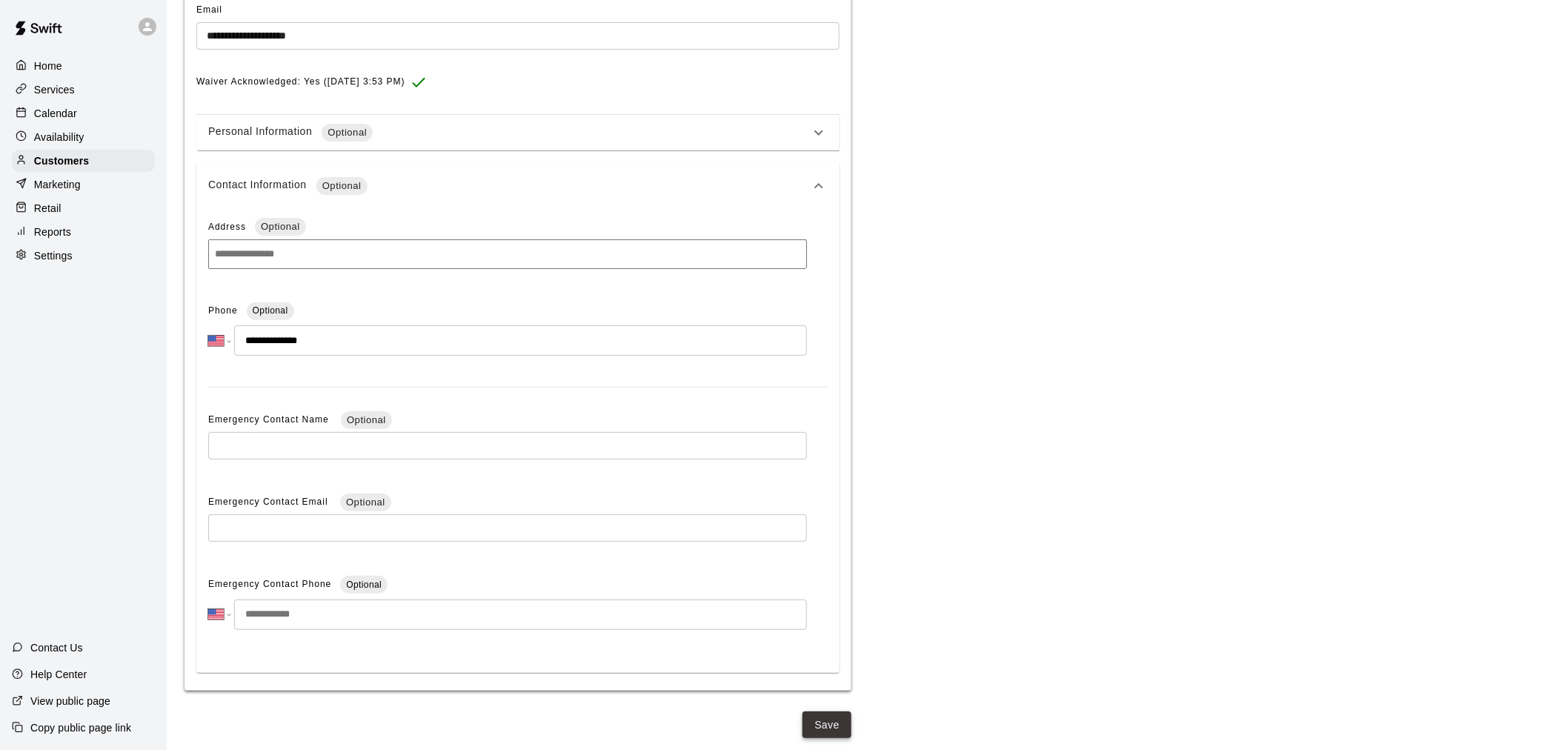
type input "**********"
click at [832, 720] on button "Save" at bounding box center [827, 725] width 49 height 27
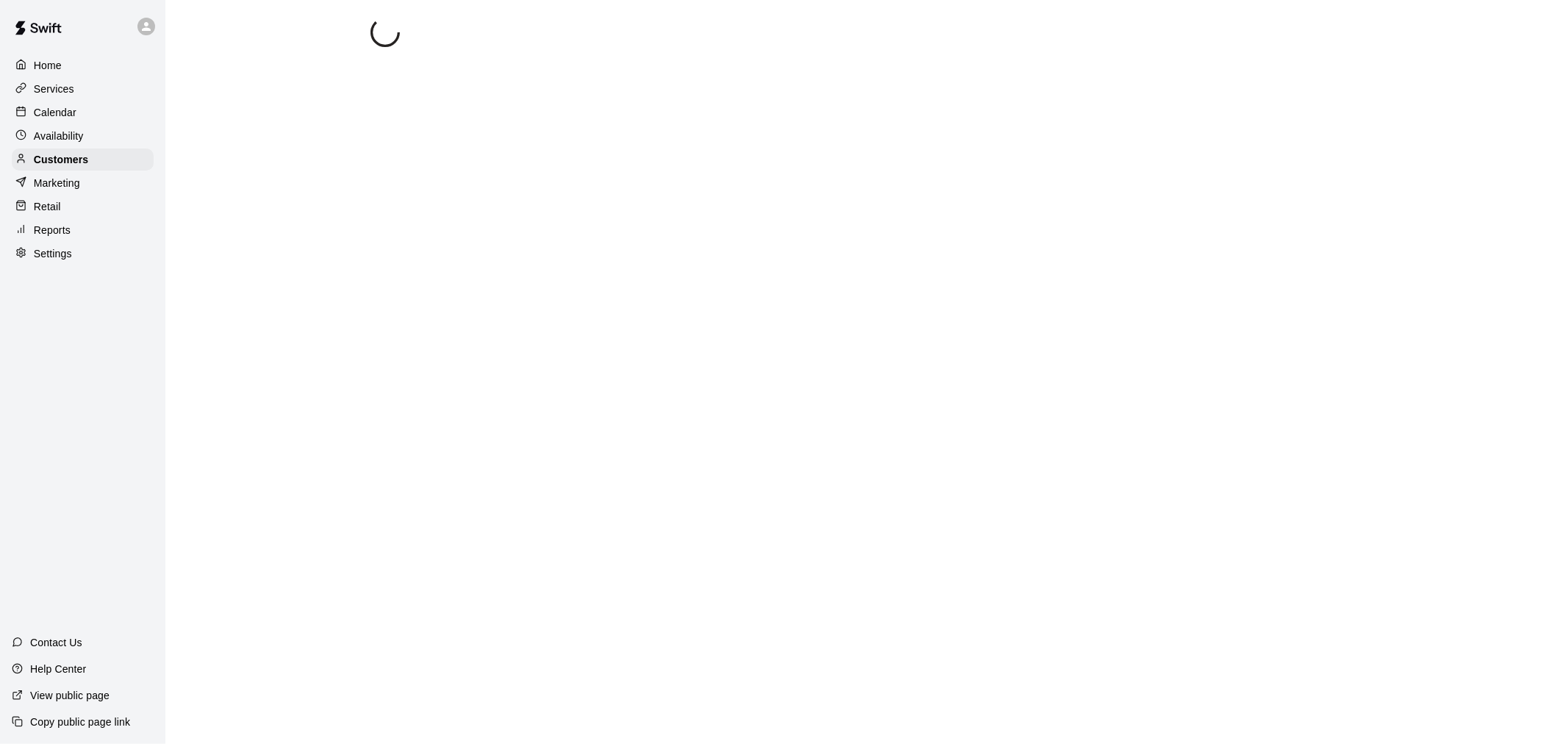
select select "**"
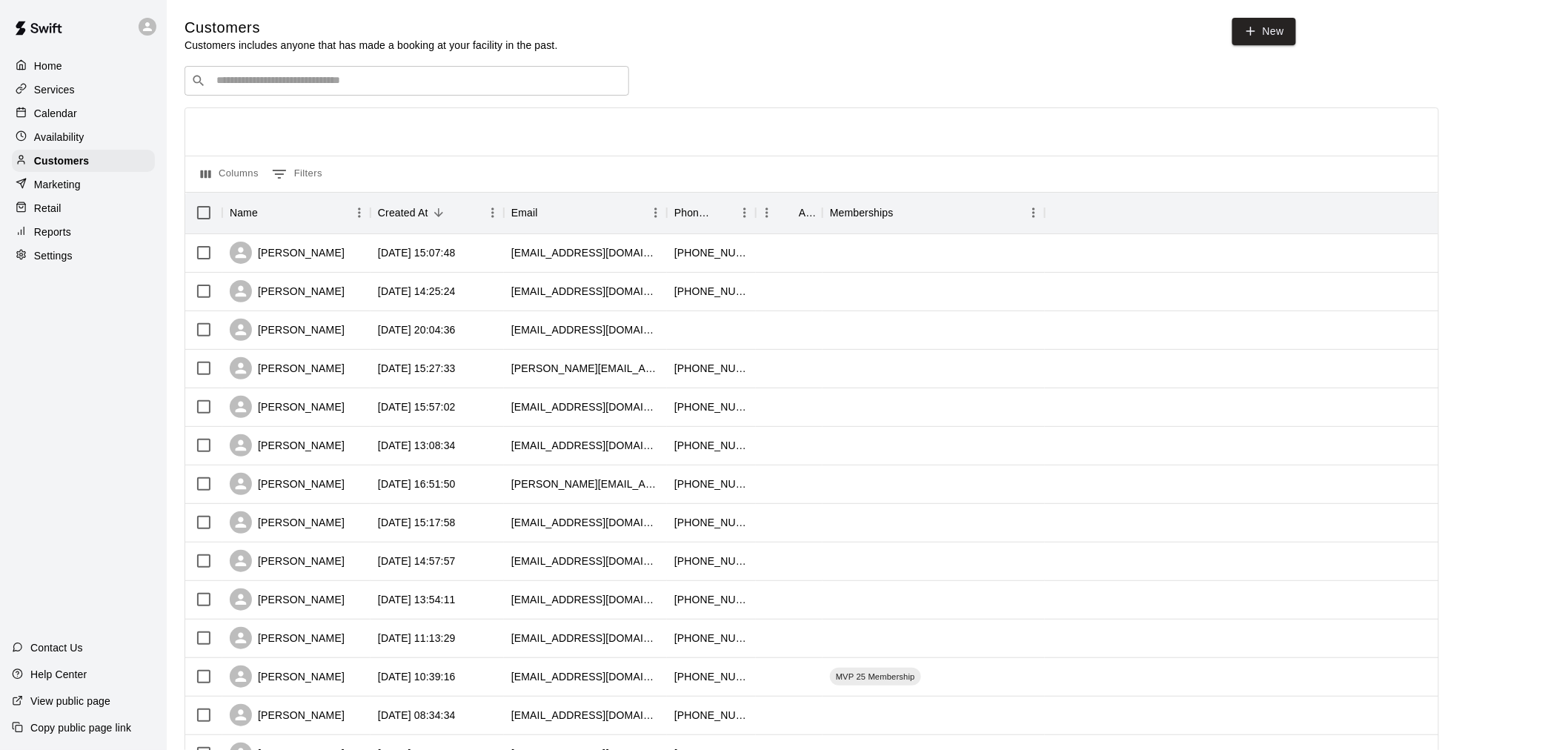
click at [60, 121] on p "Calendar" at bounding box center [55, 114] width 43 height 15
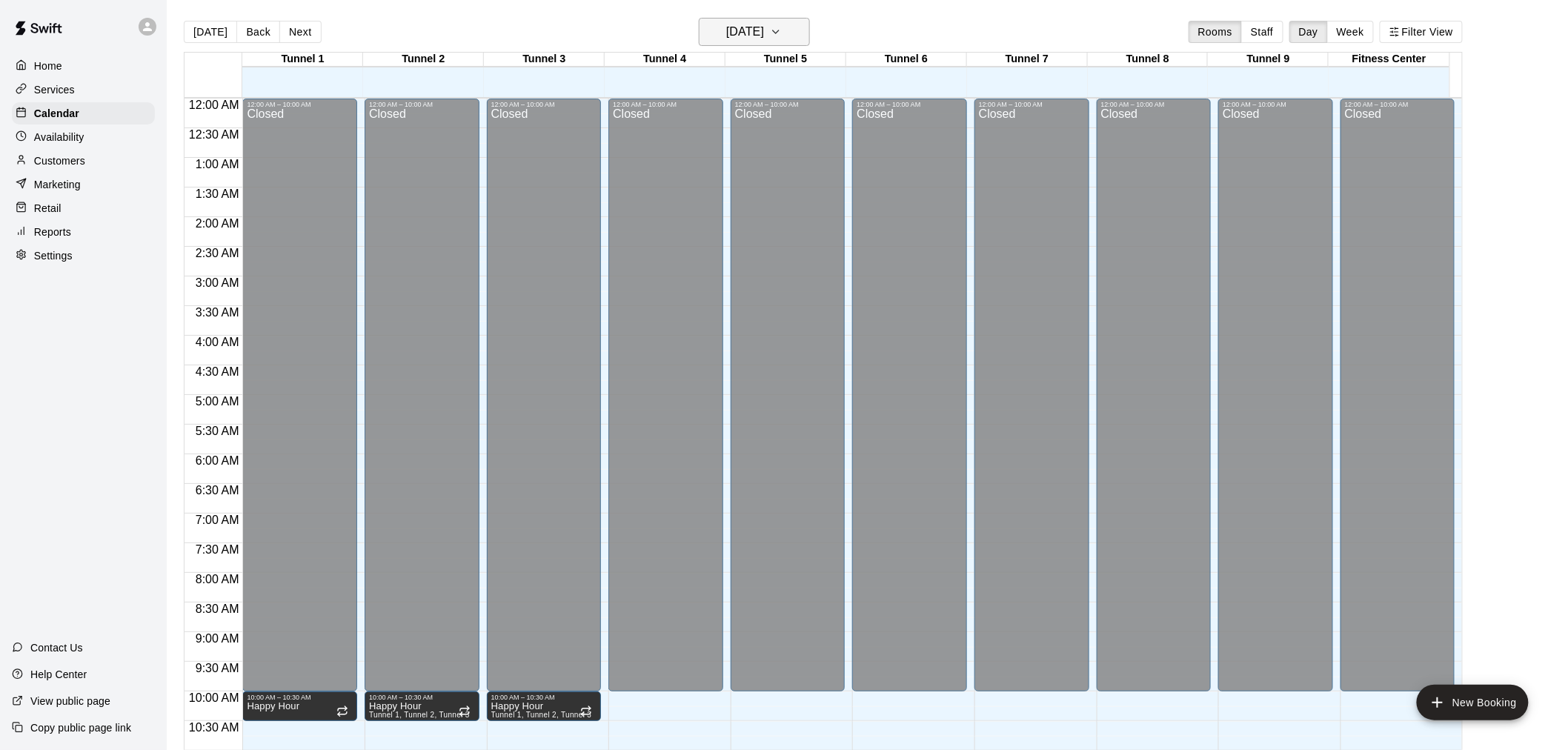
click at [764, 32] on h6 "[DATE]" at bounding box center [745, 31] width 38 height 21
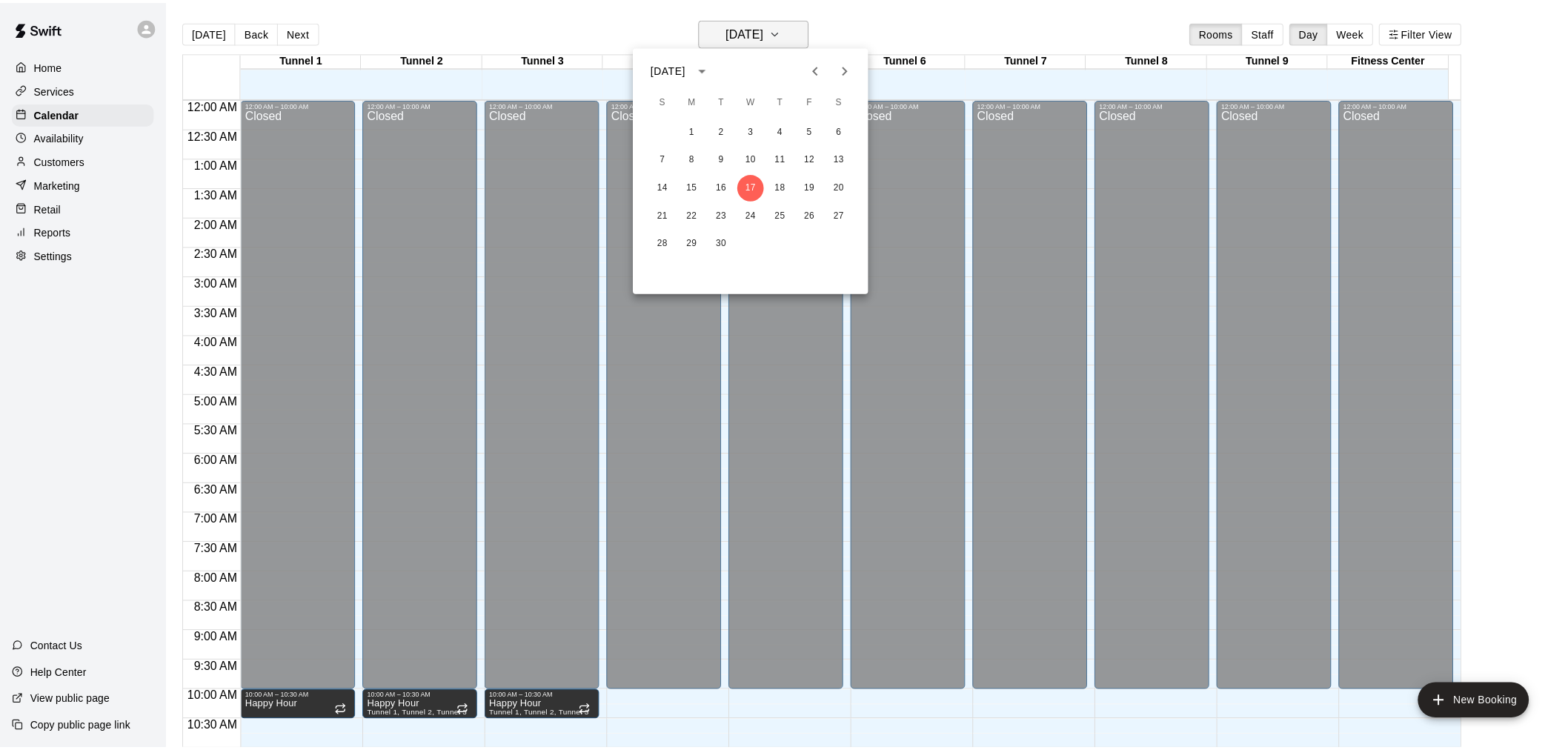
scroll to position [709, 0]
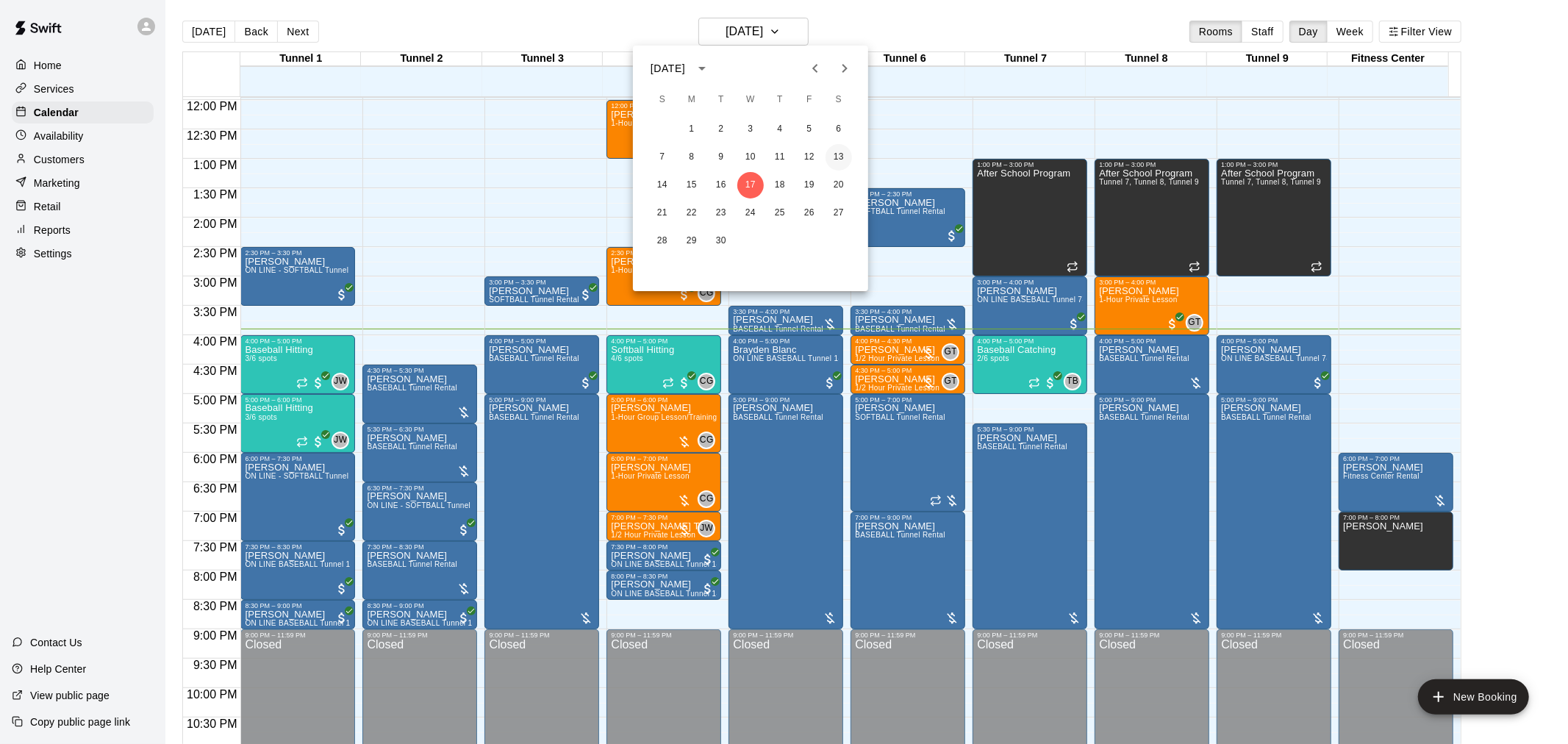
click at [841, 158] on button "13" at bounding box center [839, 157] width 26 height 26
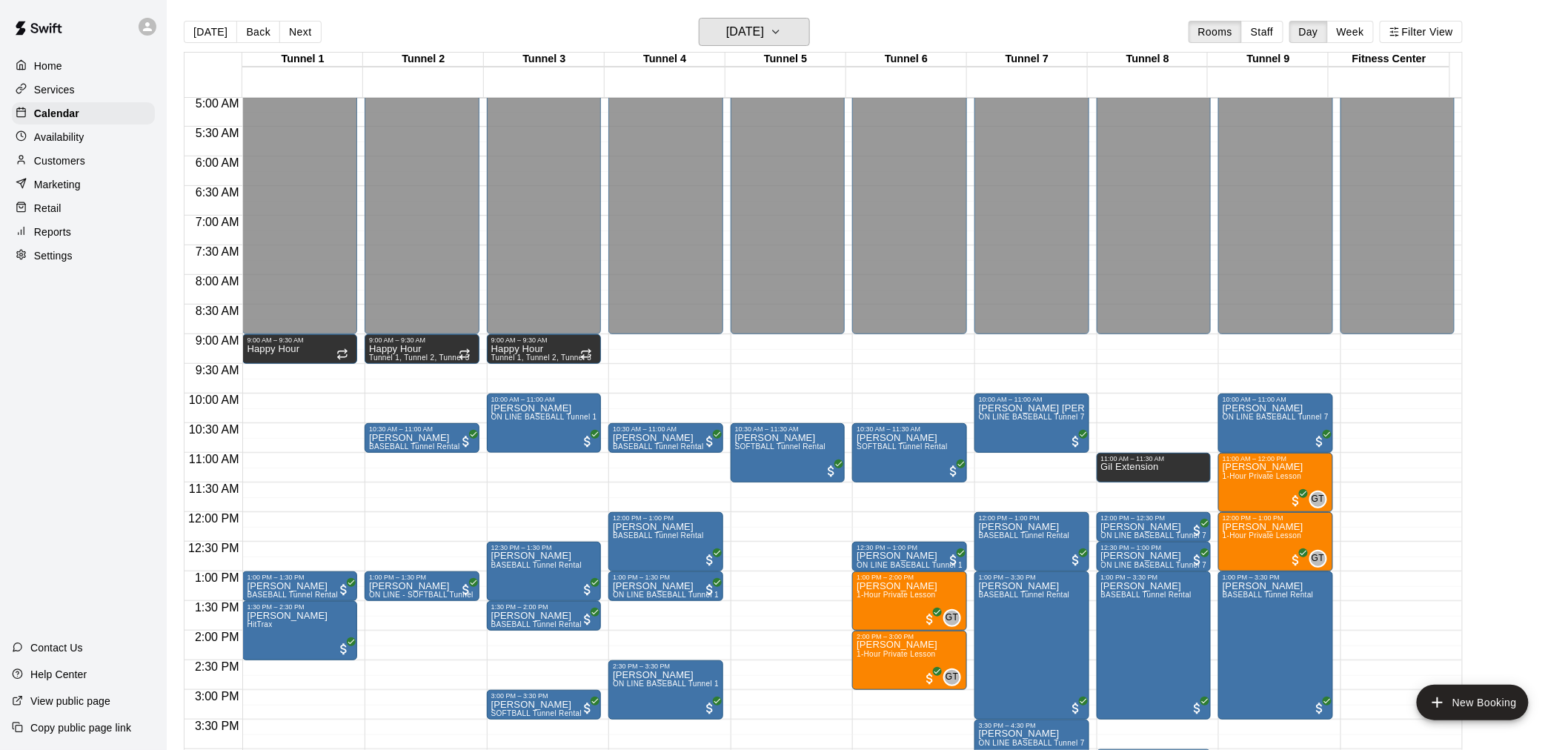
scroll to position [627, 0]
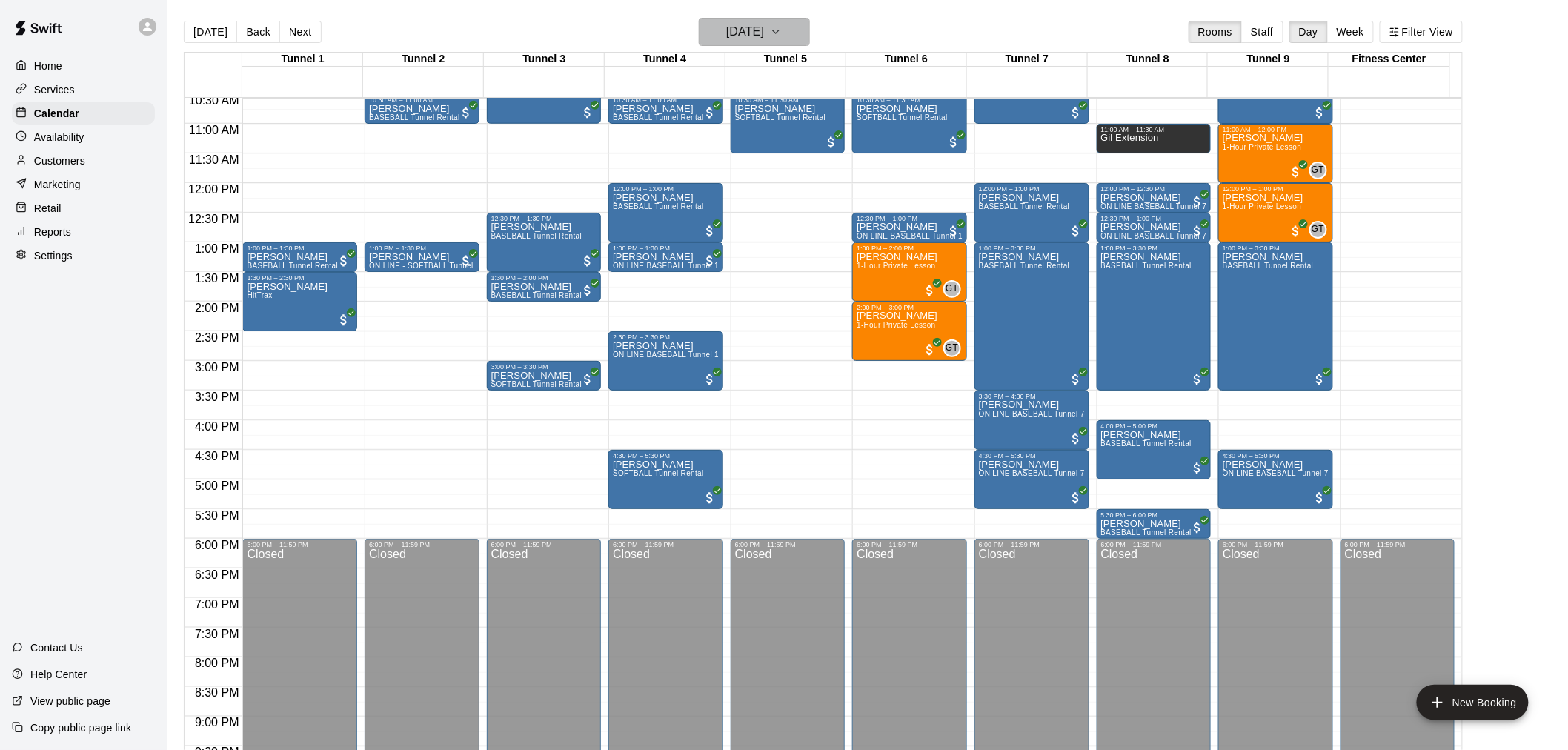
click at [782, 37] on icon "button" at bounding box center [775, 31] width 12 height 17
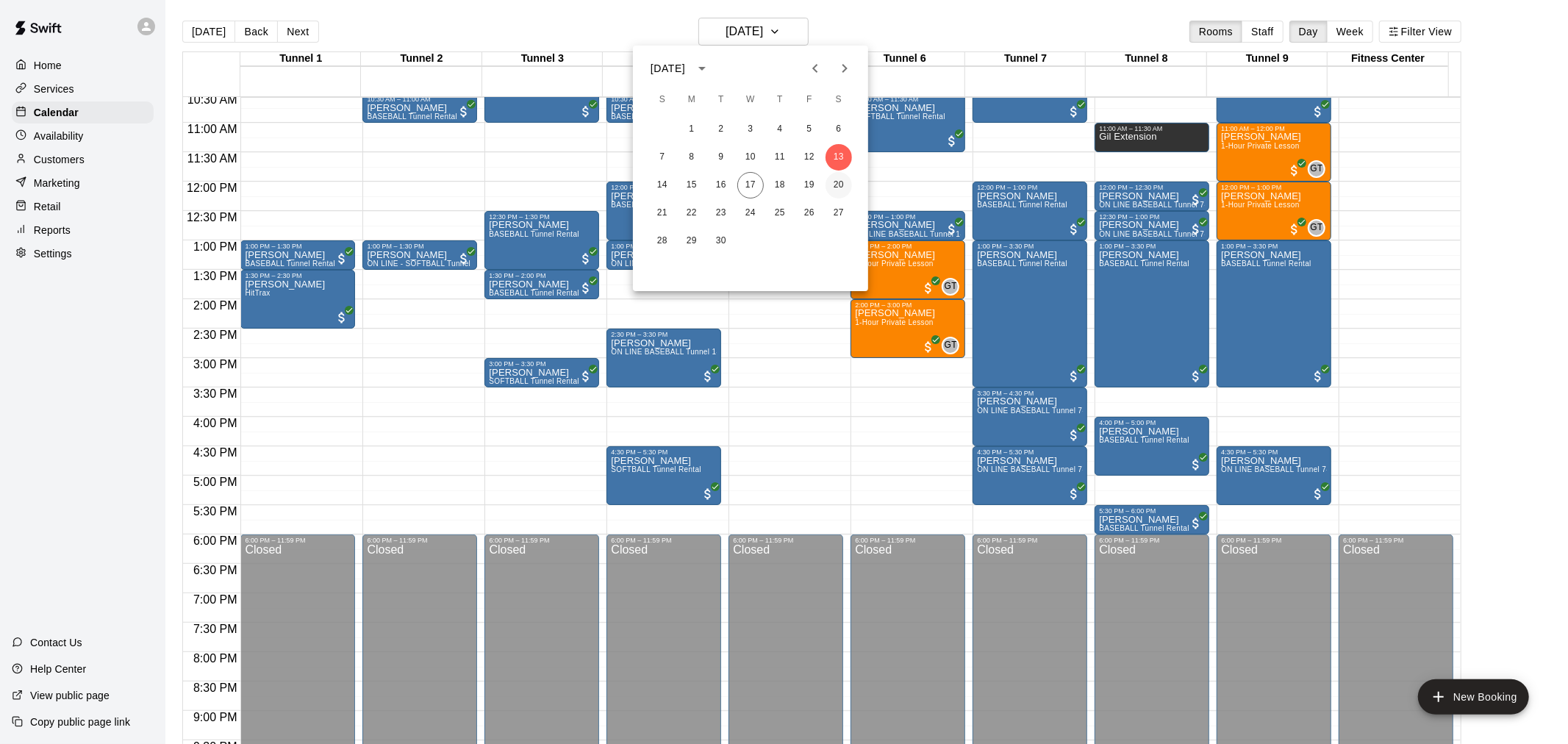
click at [833, 190] on button "20" at bounding box center [839, 185] width 26 height 26
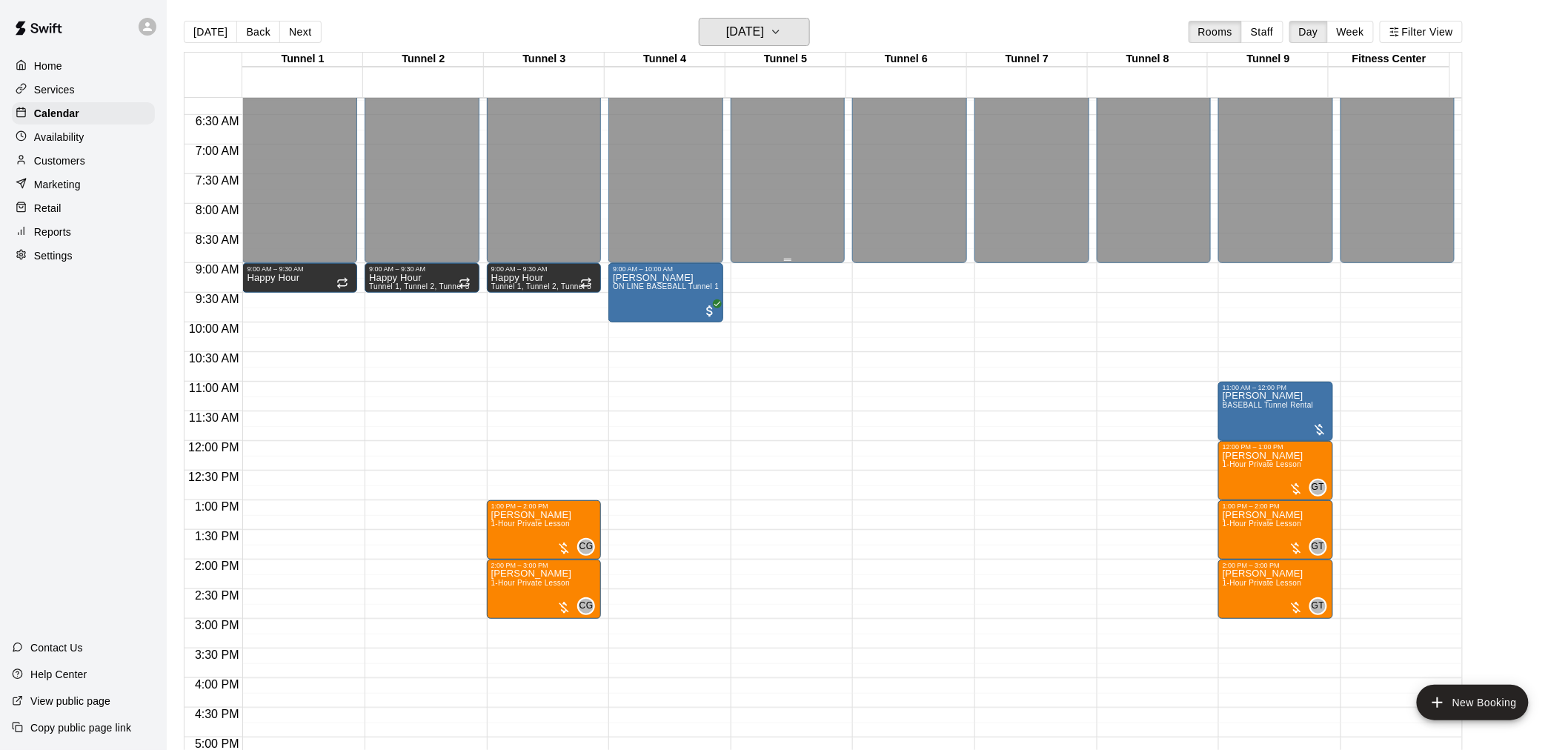
scroll to position [215, 0]
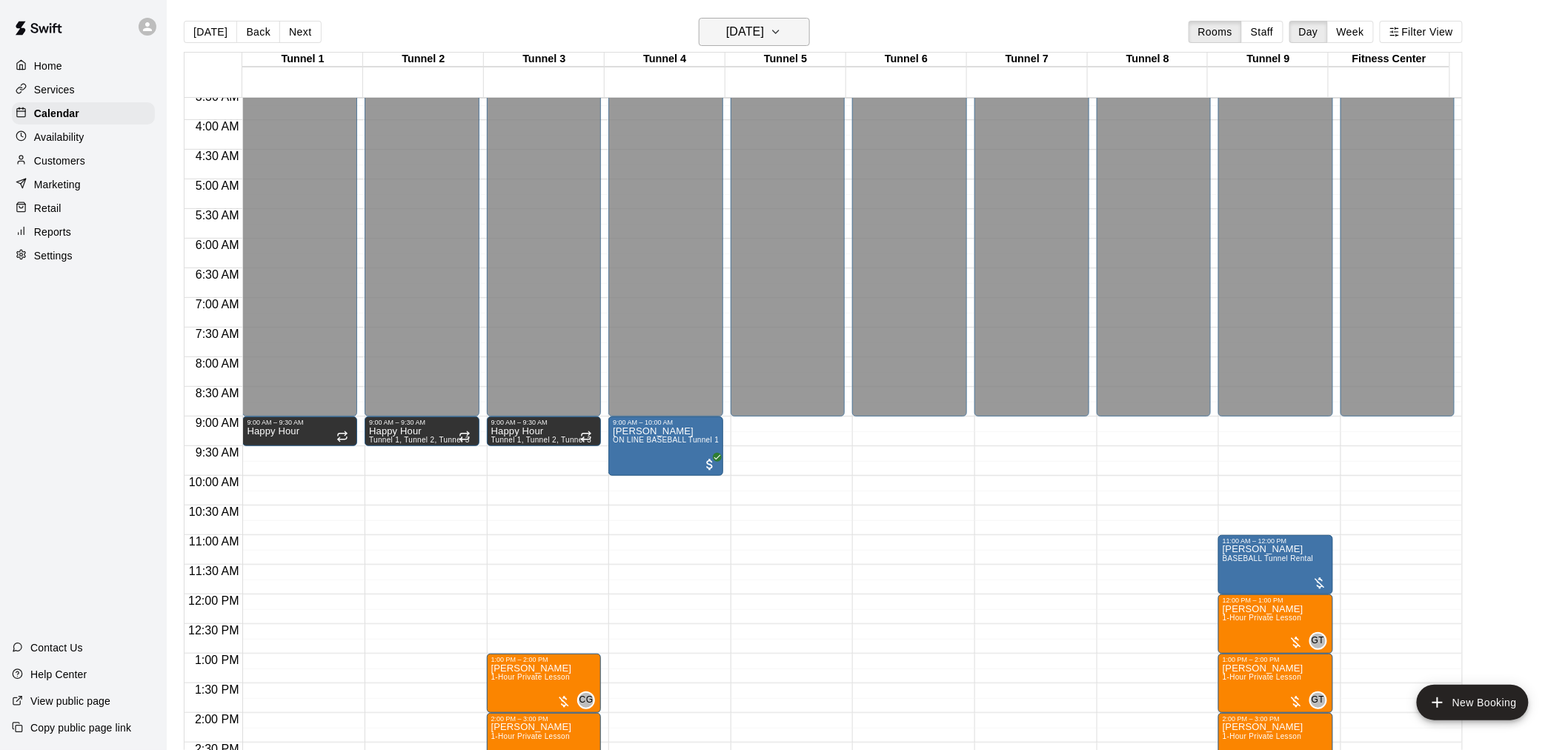
click at [764, 38] on h6 "Saturday Sep 20" at bounding box center [745, 31] width 38 height 21
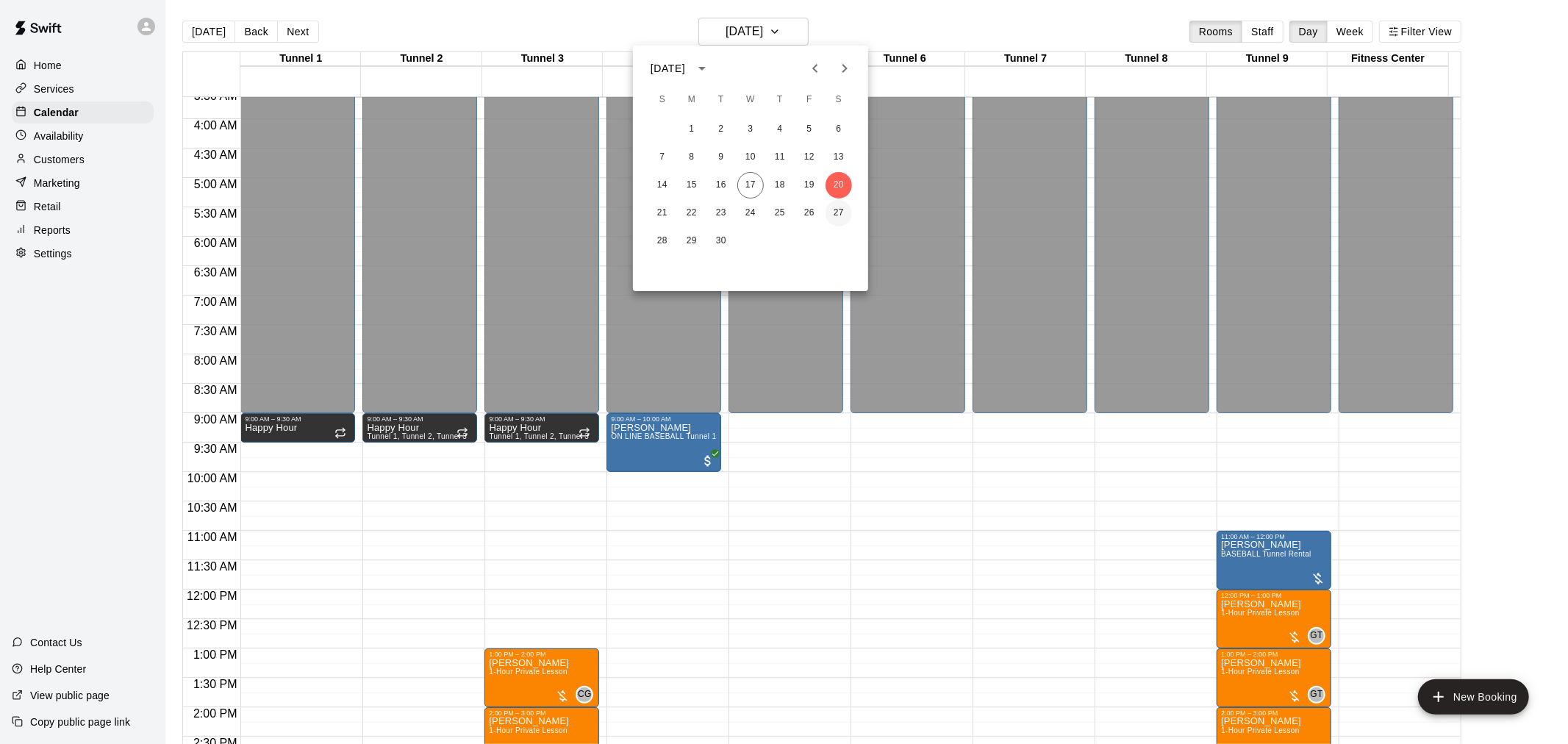
click at [840, 203] on button "27" at bounding box center [839, 213] width 26 height 26
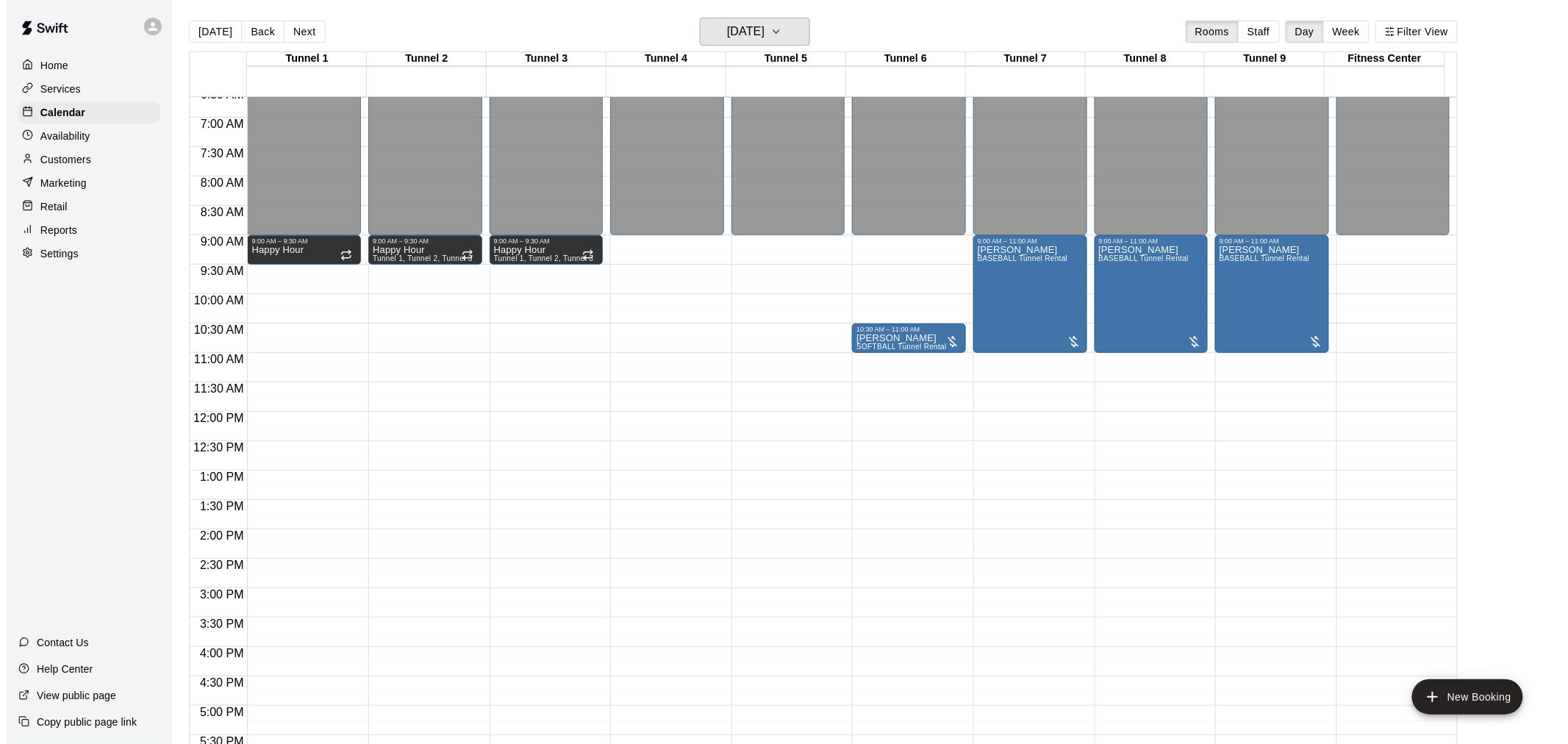
scroll to position [132, 0]
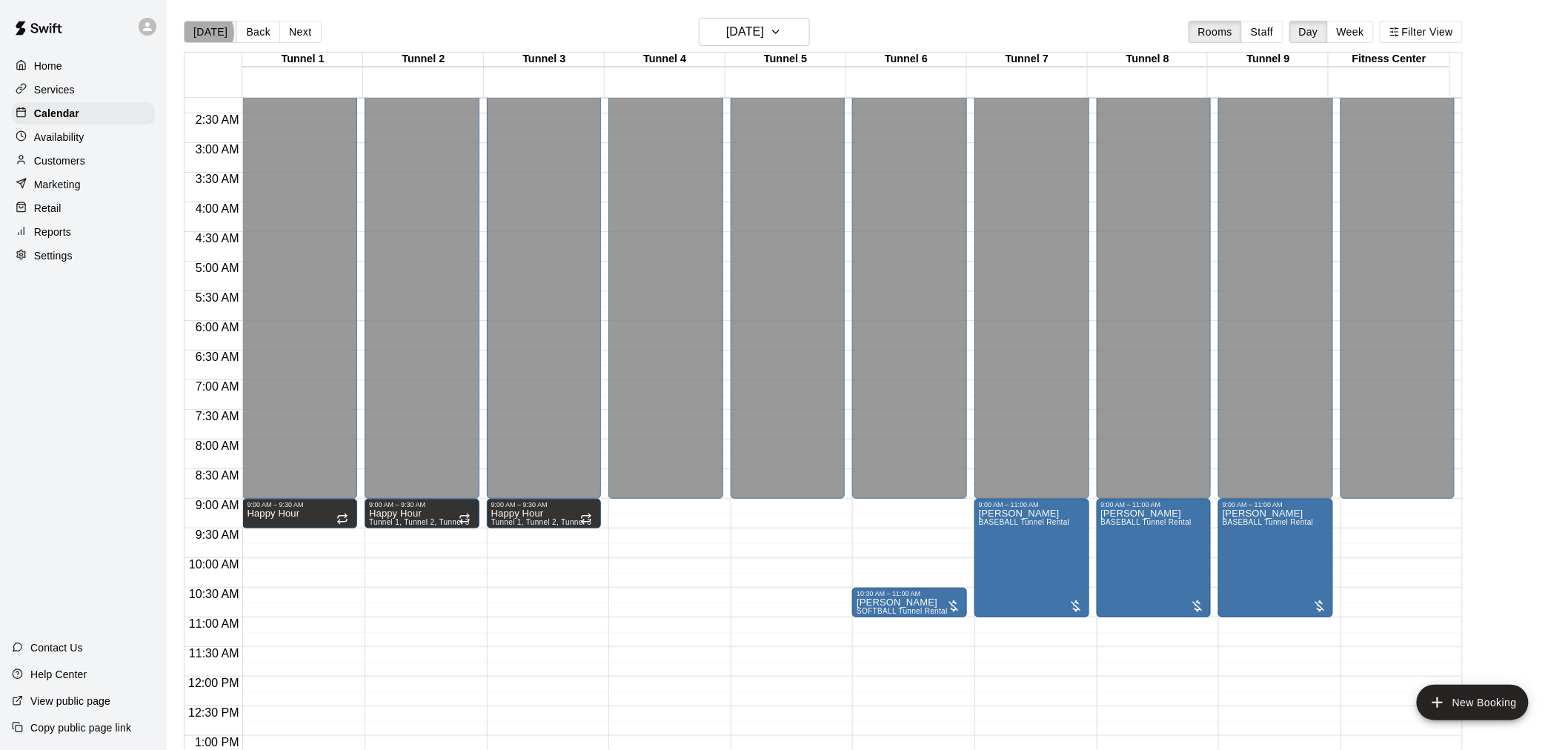
click at [204, 32] on button "[DATE]" at bounding box center [210, 31] width 53 height 22
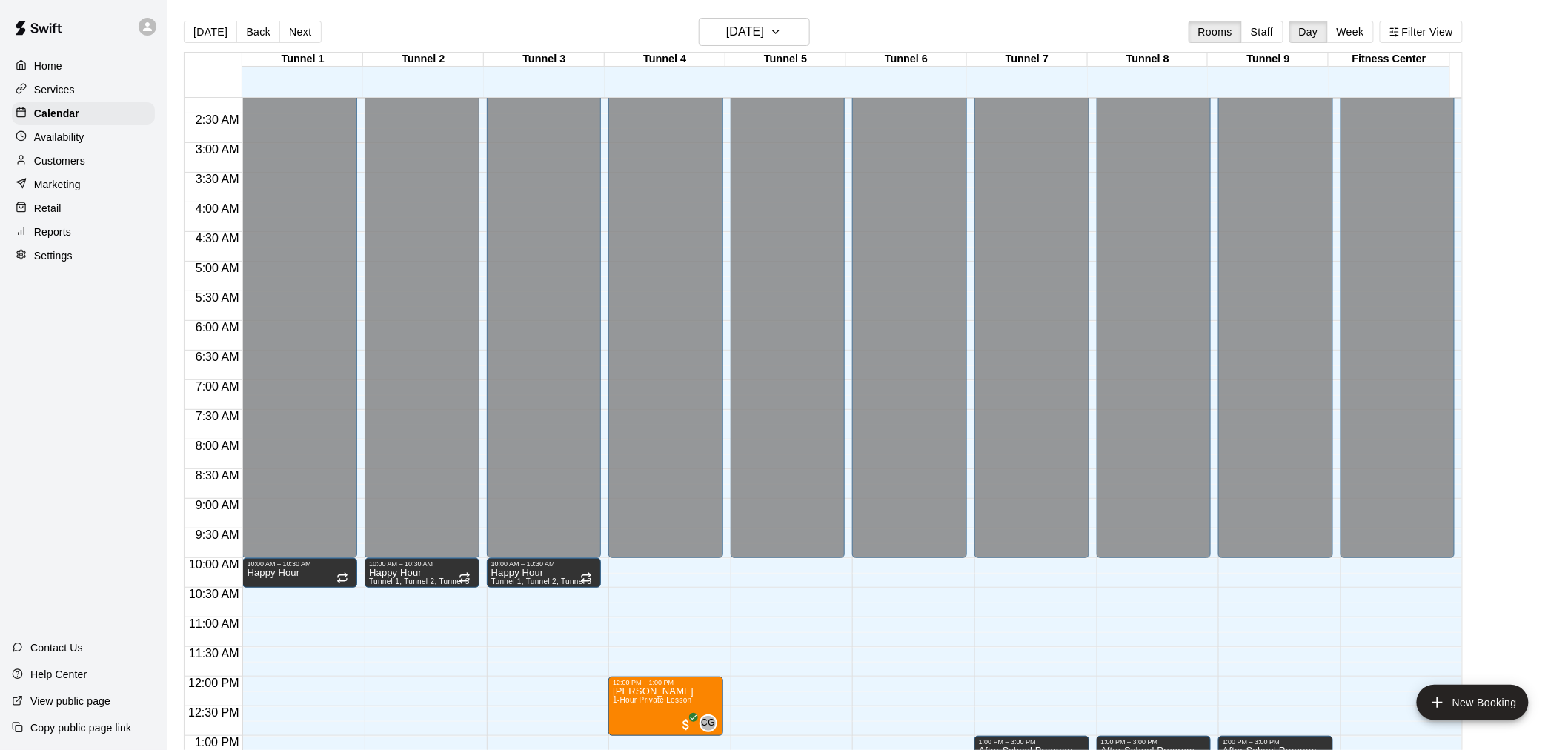
click at [100, 163] on div "Customers" at bounding box center [83, 161] width 143 height 22
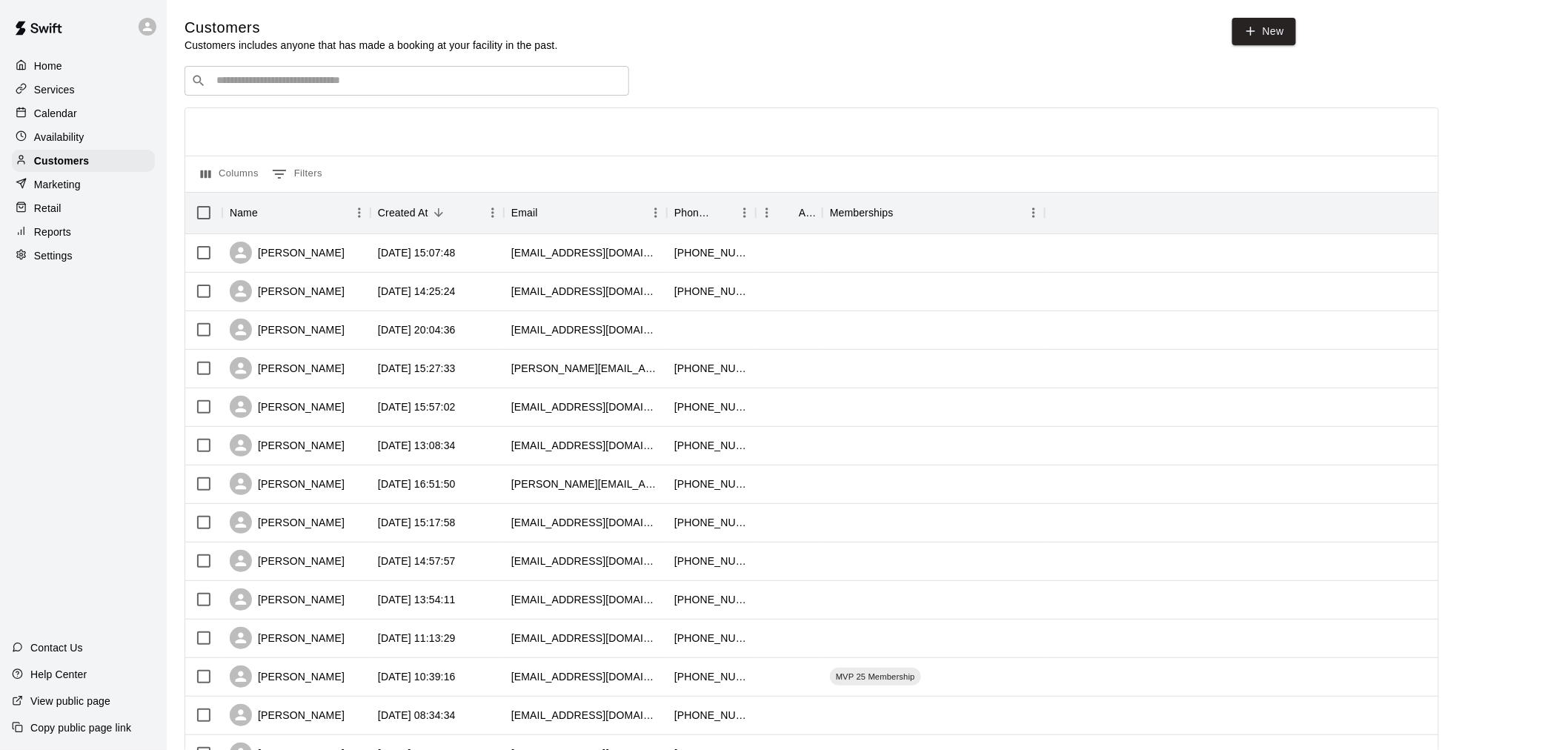
click at [361, 78] on input "Search customers by name or email" at bounding box center [417, 81] width 411 height 15
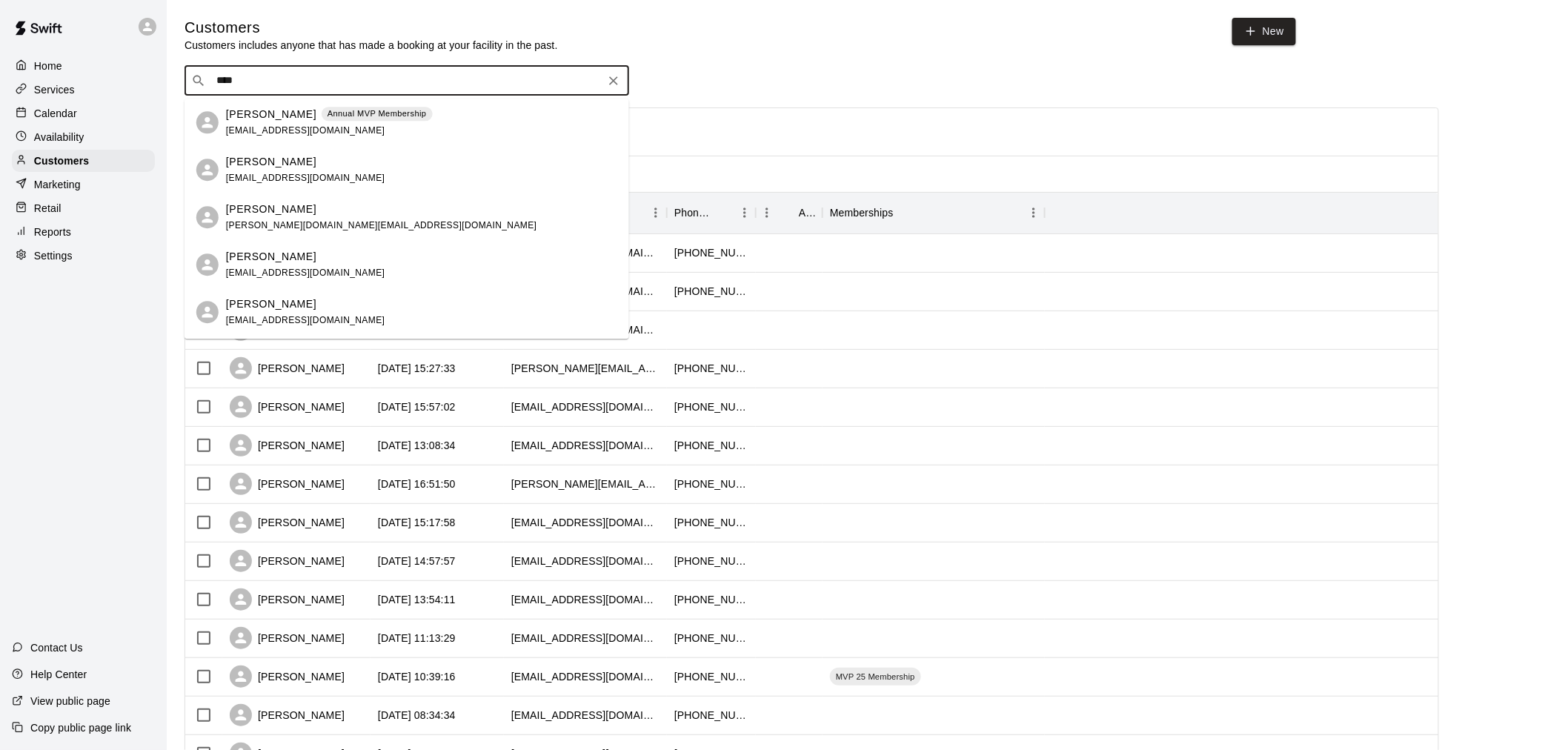
type input "*****"
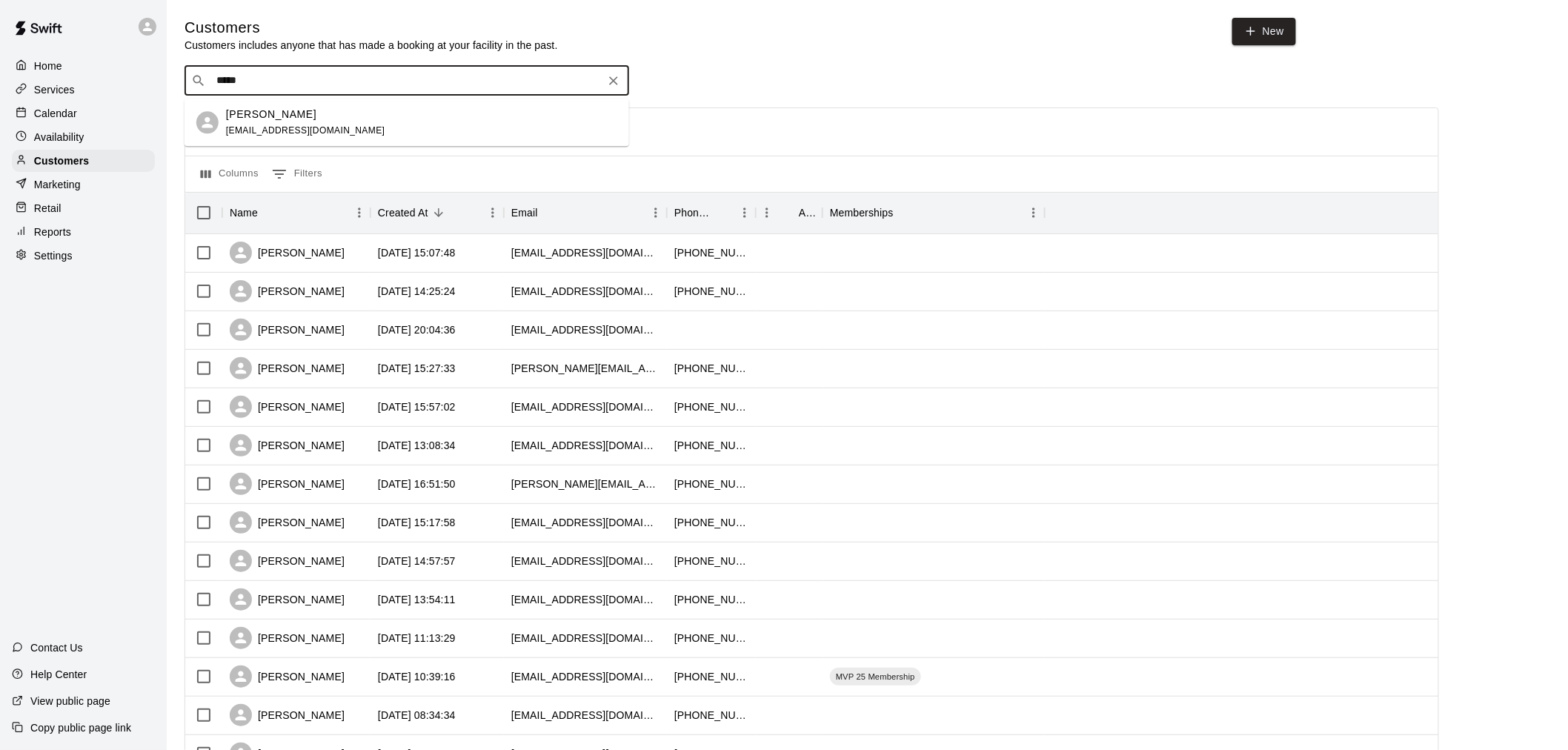
click at [342, 122] on div "TJ Wilcoxson tj@bloodlinesports.co" at bounding box center [422, 123] width 391 height 31
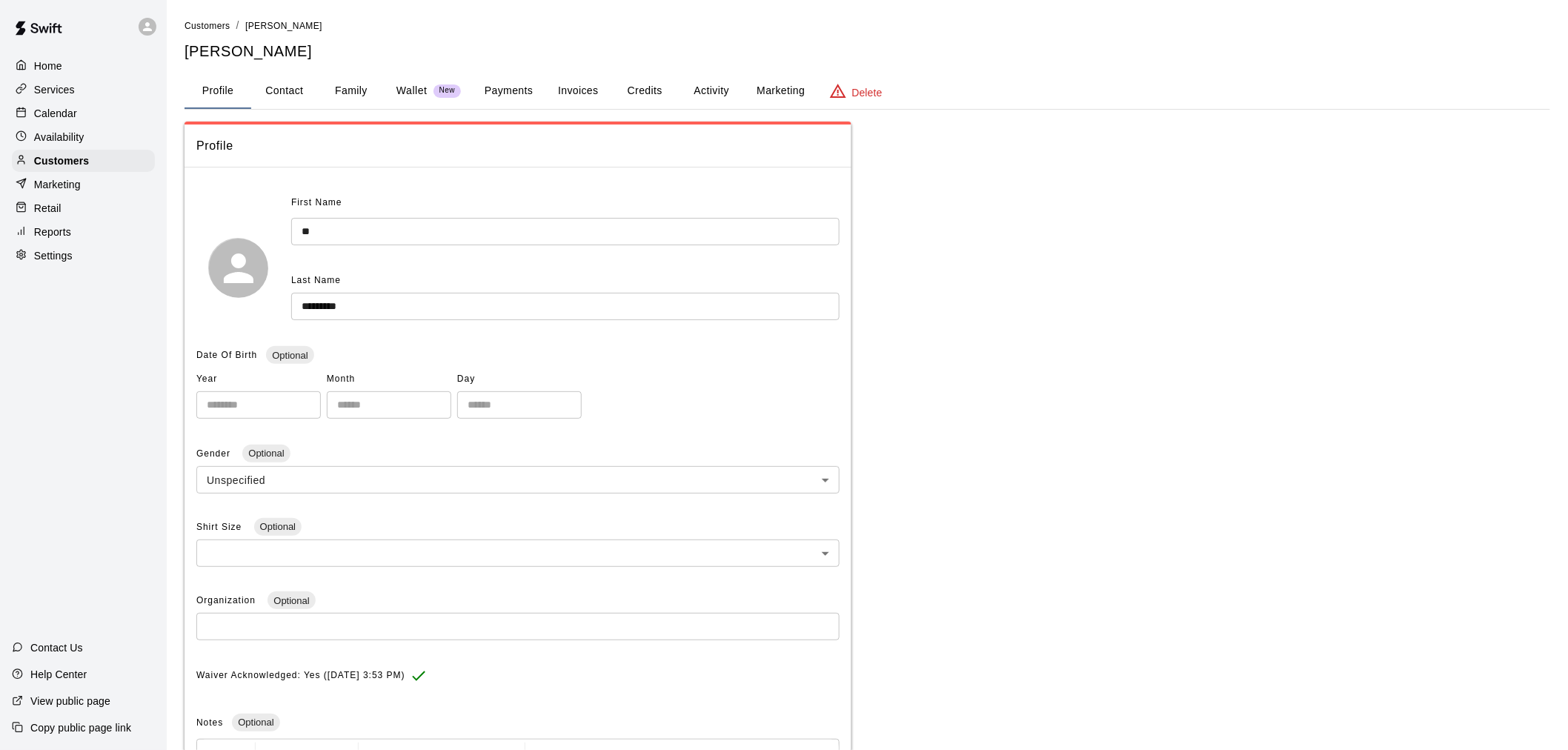
click at [702, 91] on button "Activity" at bounding box center [711, 91] width 67 height 36
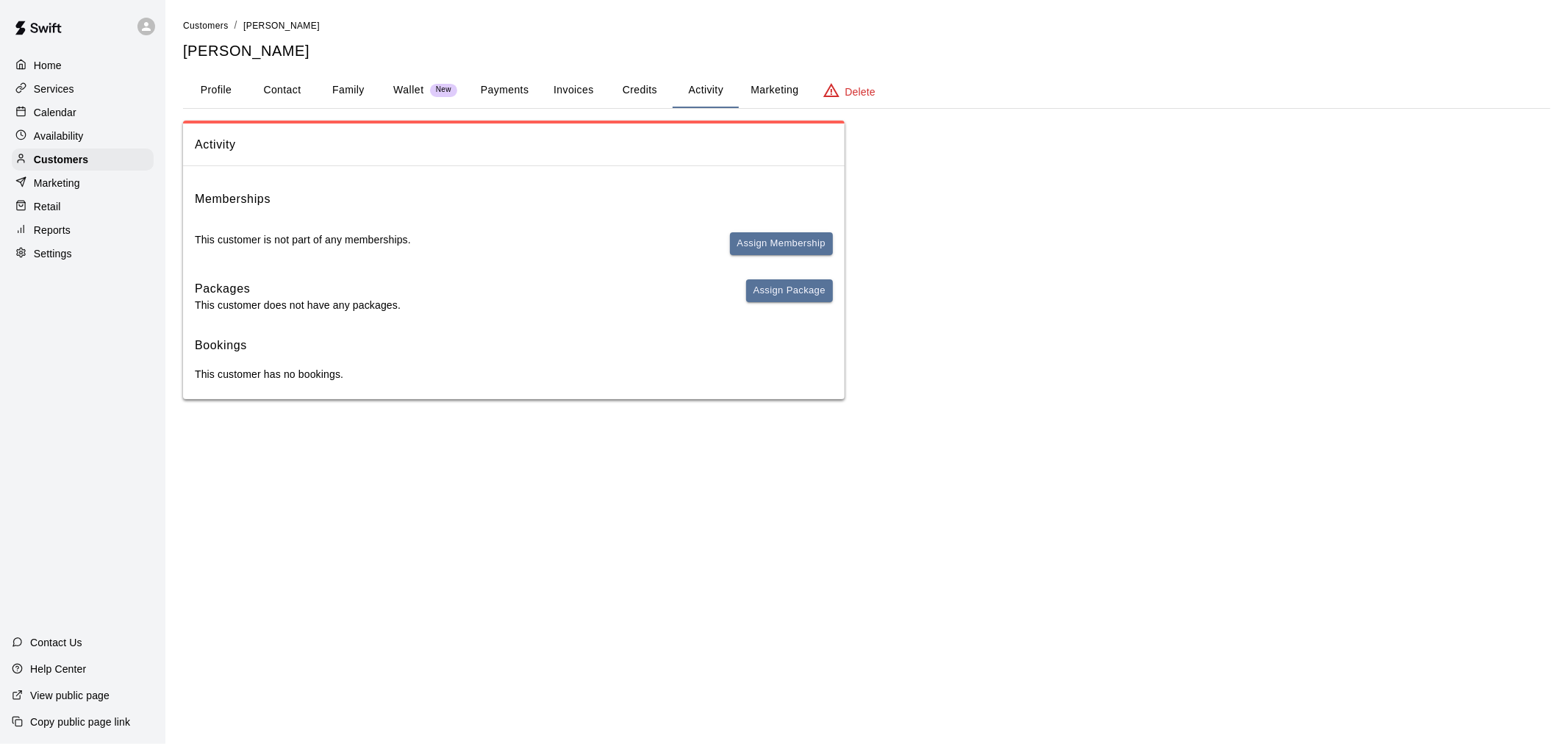
click at [500, 99] on button "Payments" at bounding box center [505, 90] width 71 height 35
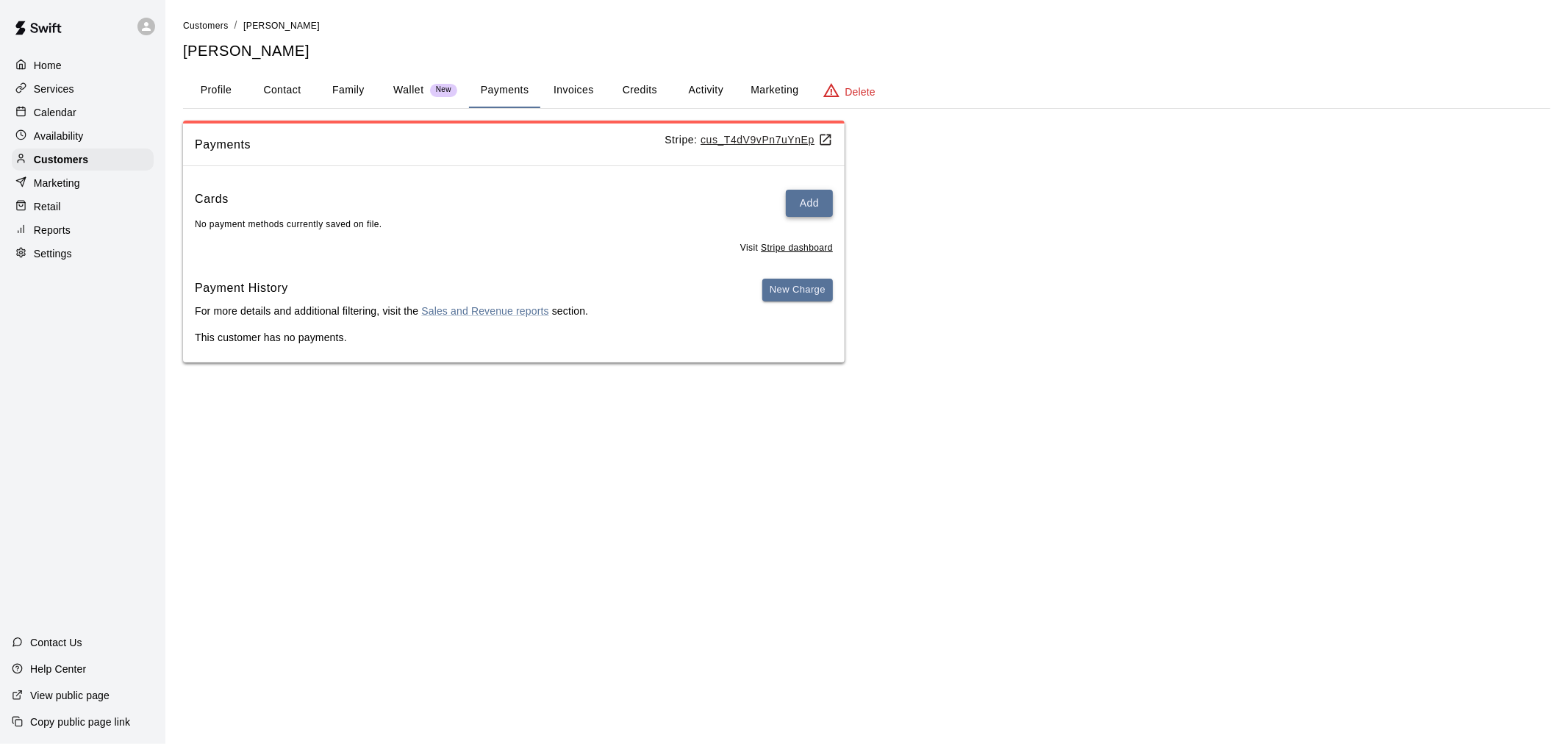
click at [819, 207] on button "Add" at bounding box center [809, 203] width 47 height 27
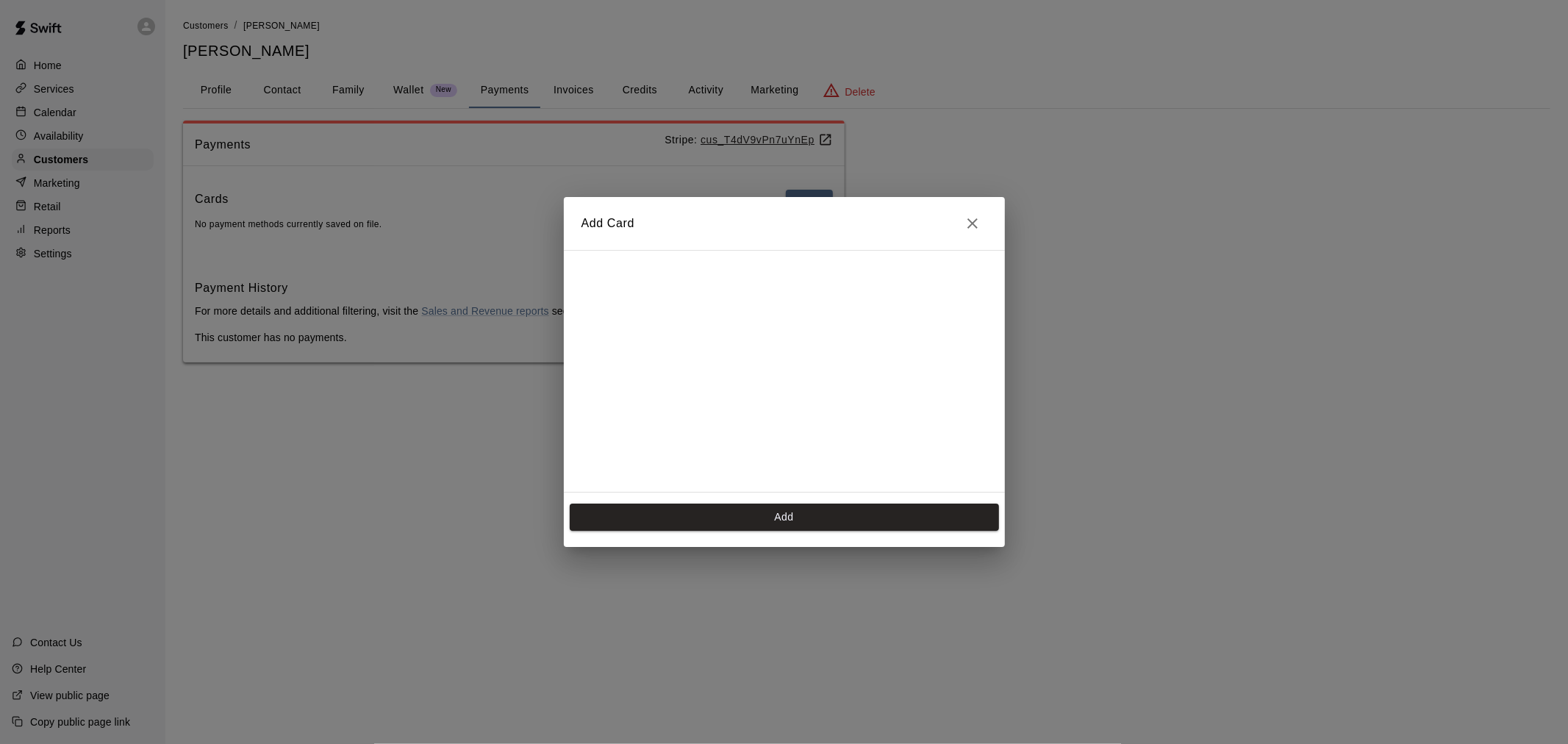
scroll to position [263, 0]
click at [803, 510] on button "Add" at bounding box center [784, 517] width 429 height 27
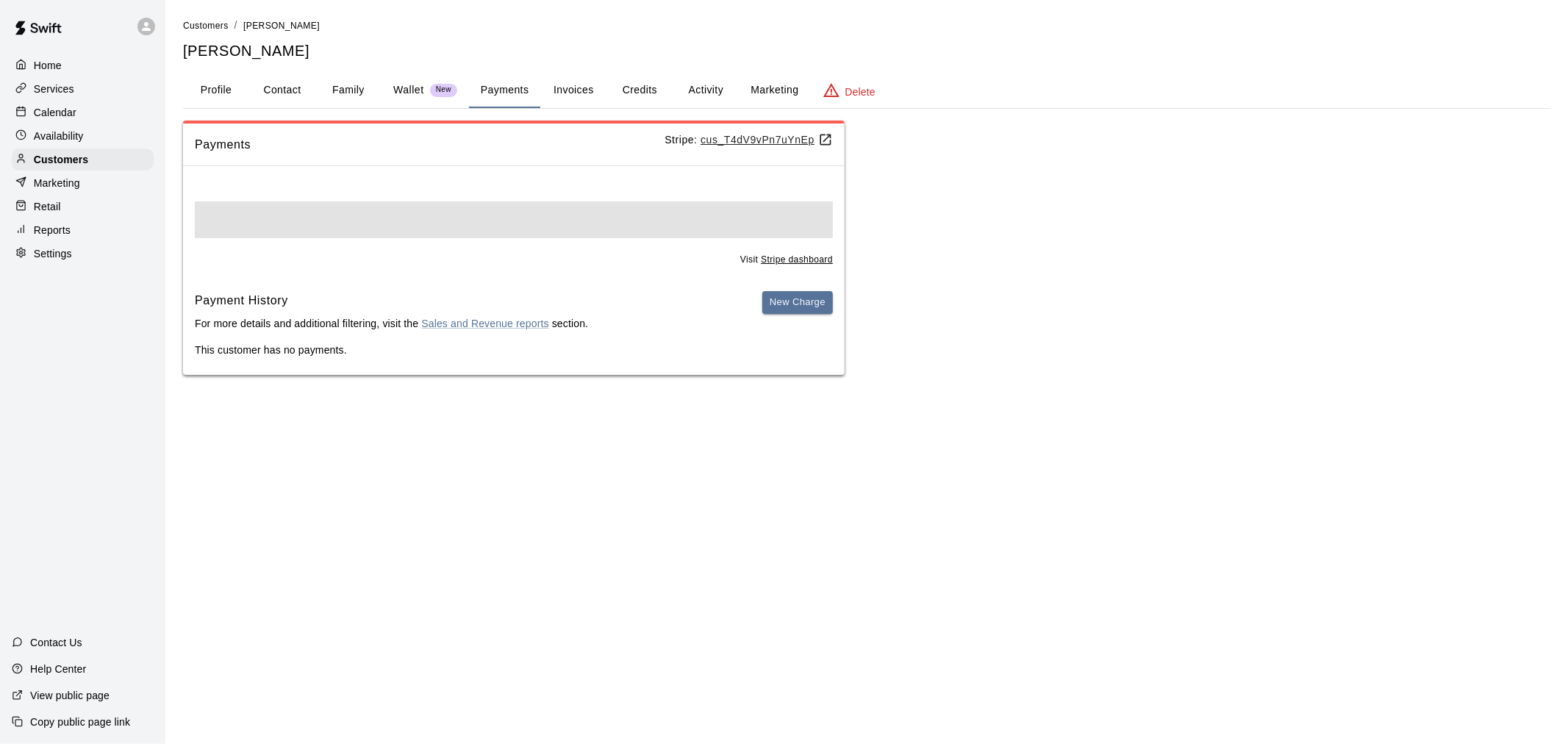
scroll to position [0, 0]
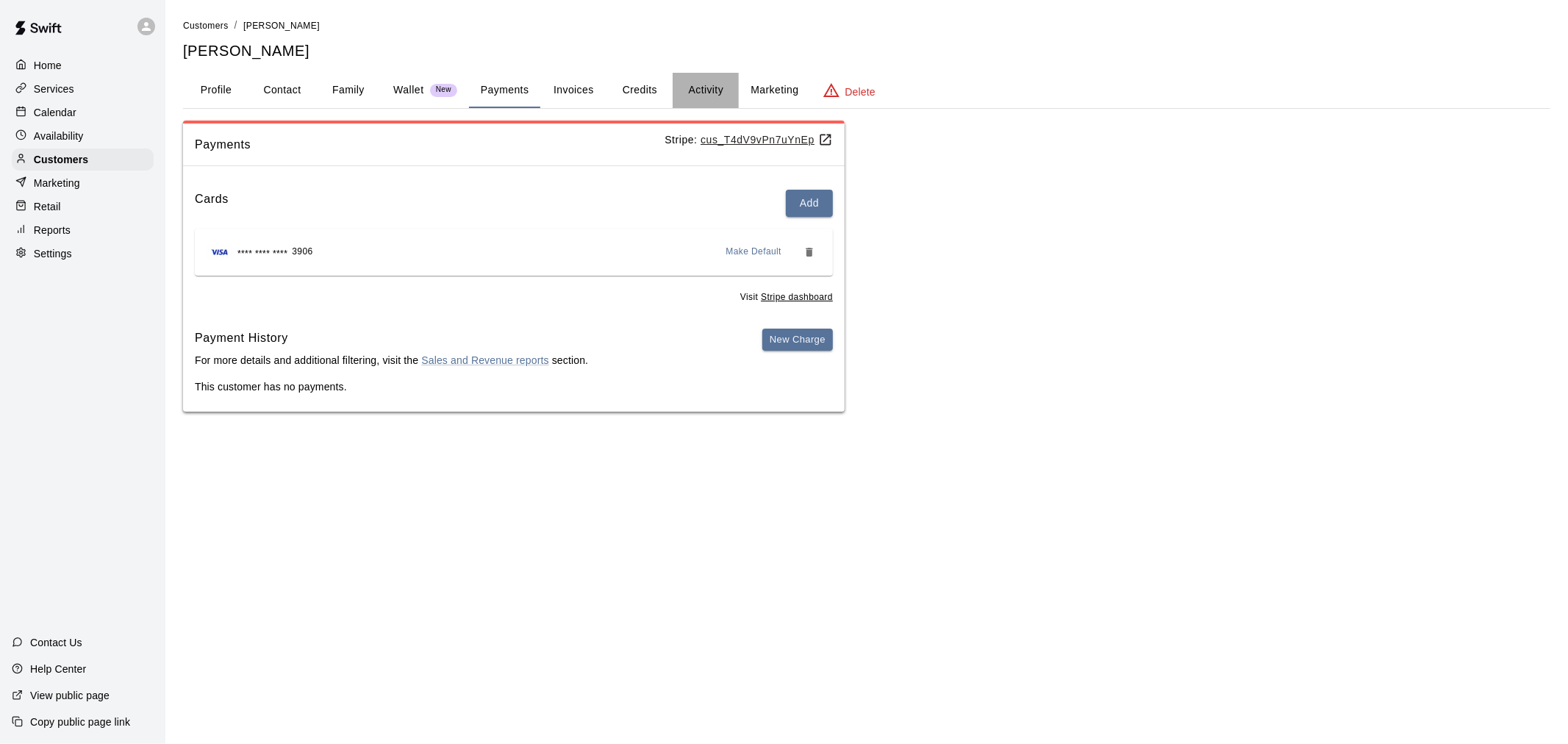
click at [703, 90] on button "Activity" at bounding box center [705, 90] width 67 height 35
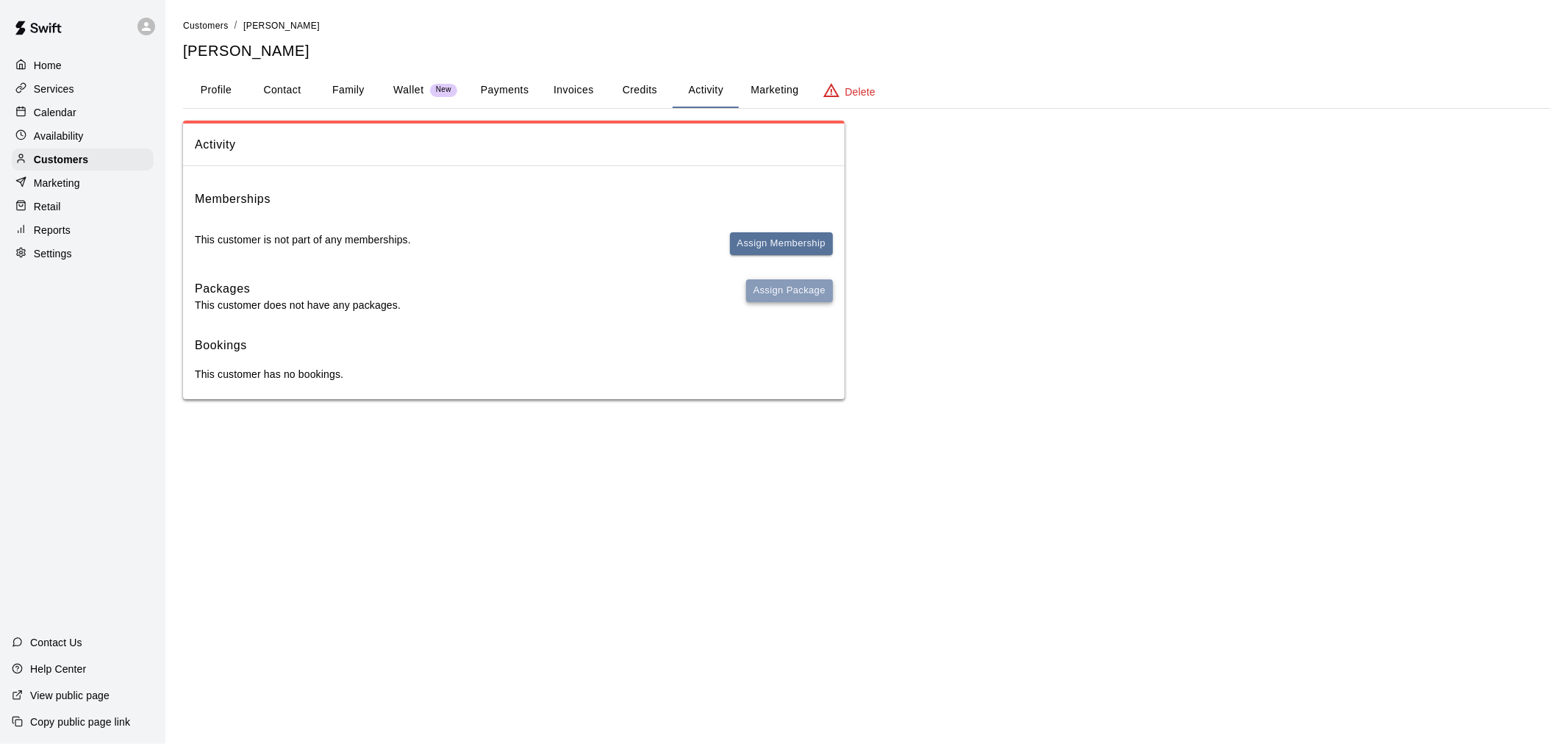
click at [776, 284] on button "Assign Package" at bounding box center [790, 291] width 87 height 23
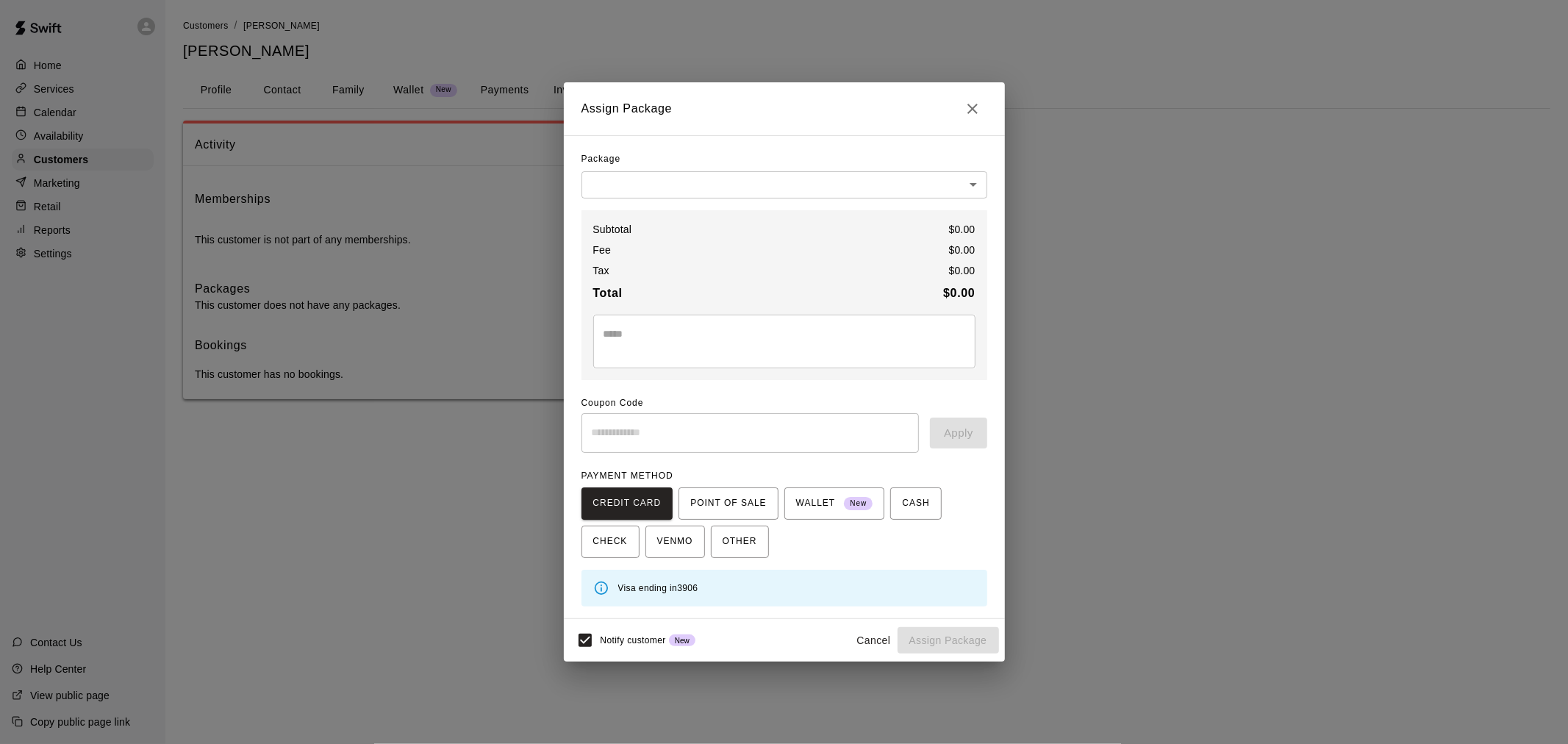
click at [985, 115] on button "Close" at bounding box center [973, 109] width 30 height 30
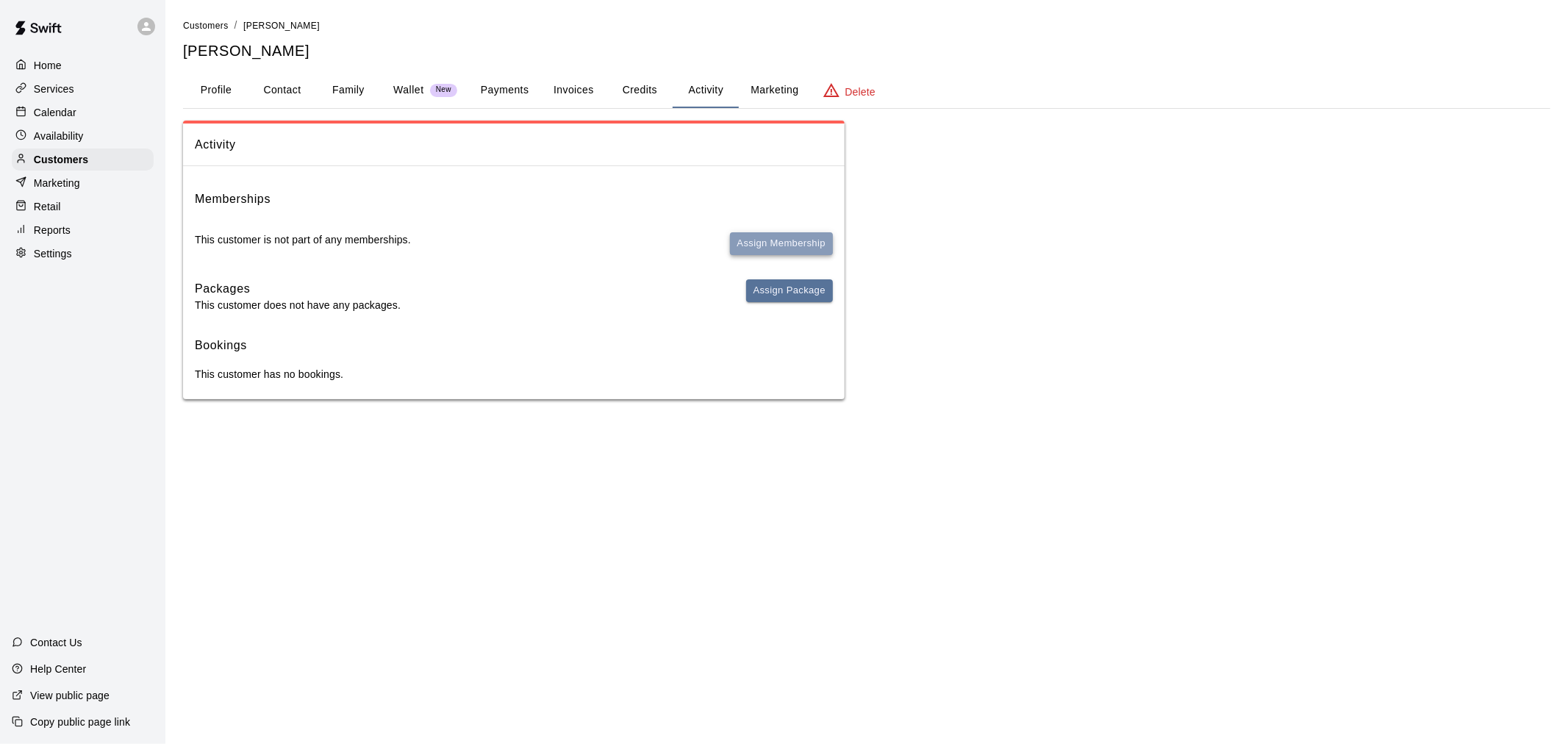
click at [773, 247] on button "Assign Membership" at bounding box center [781, 244] width 103 height 23
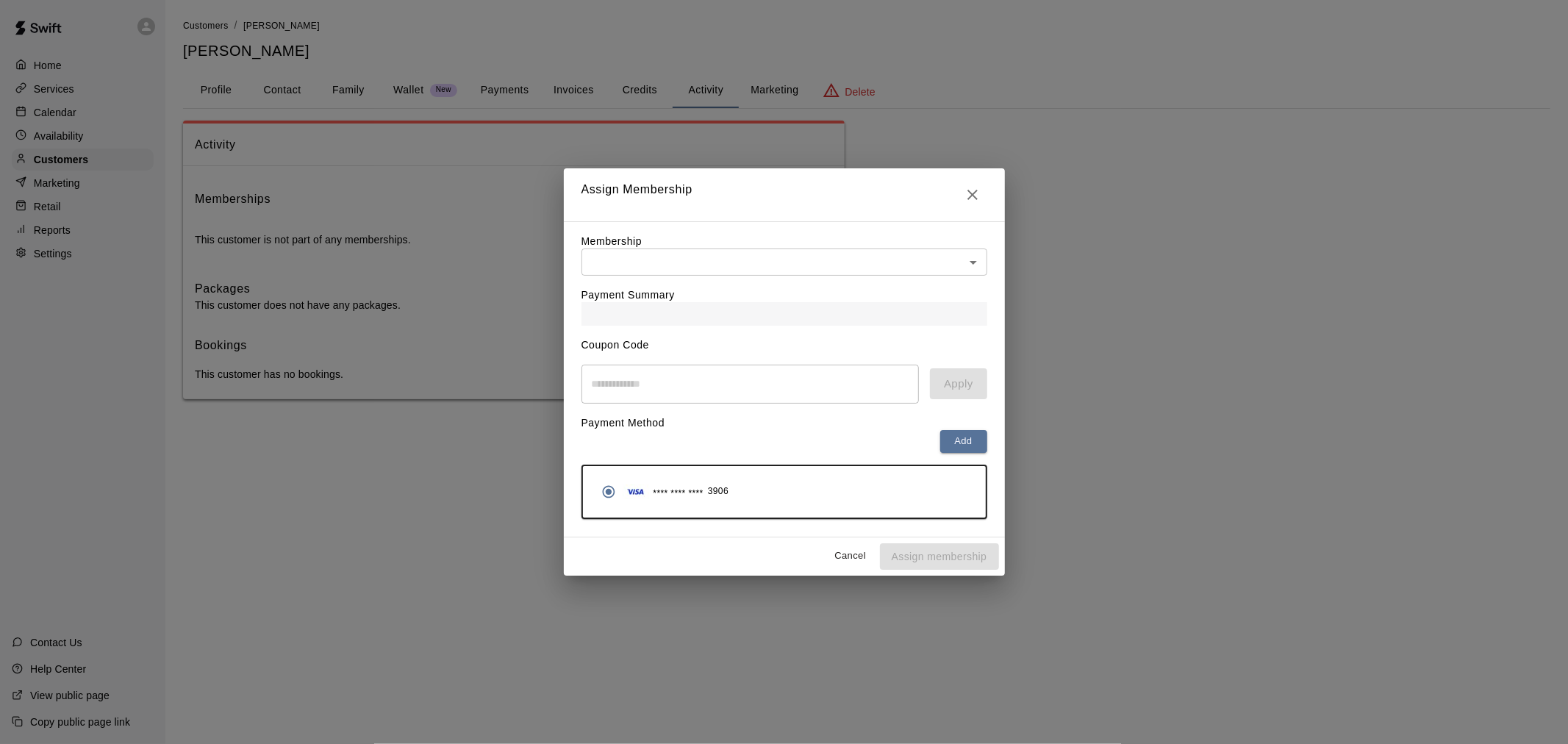
click at [749, 275] on div "Payment Summary" at bounding box center [785, 300] width 406 height 50
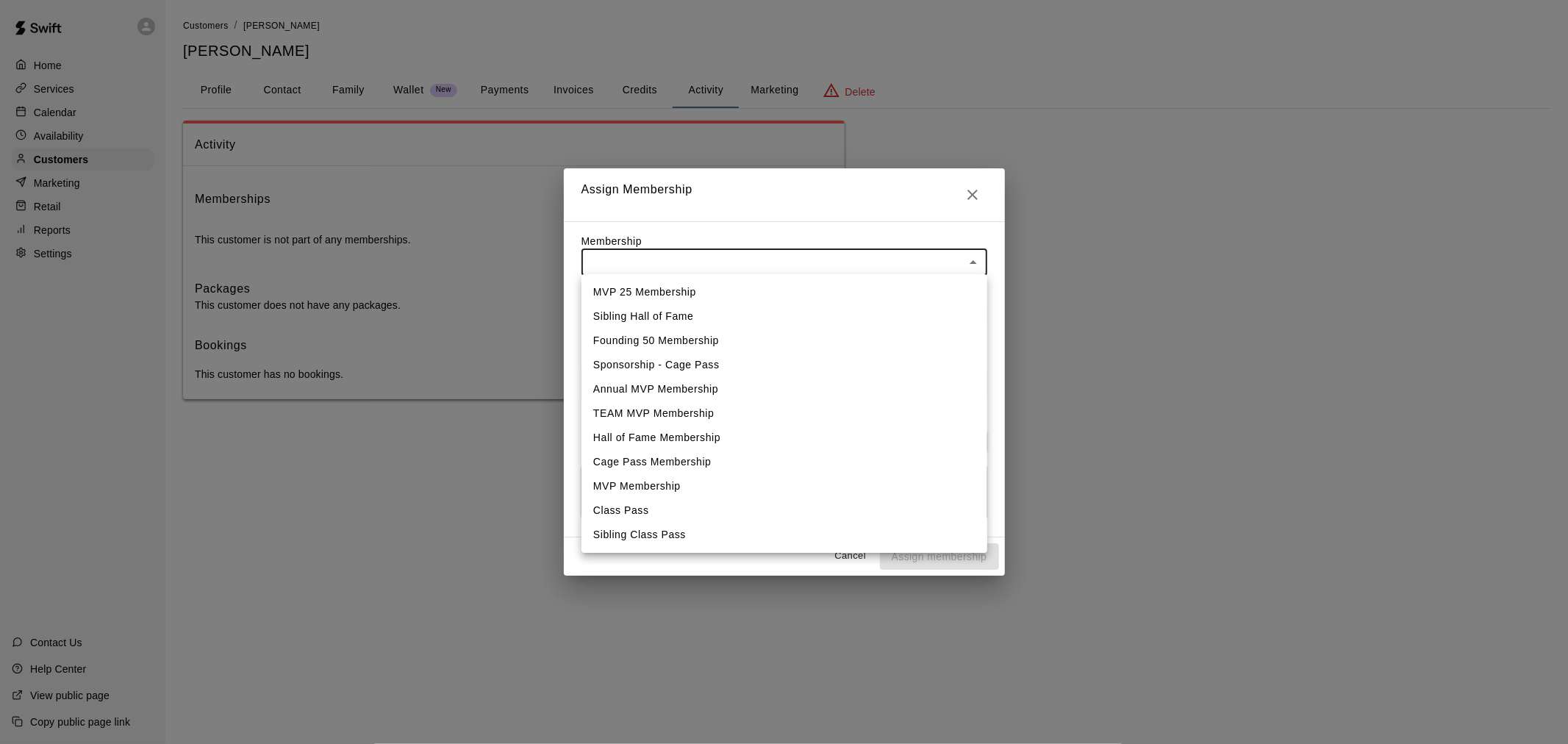
click at [748, 268] on body "Home Services Calendar Availability Customers Marketing Retail Reports Settings…" at bounding box center [784, 214] width 1568 height 428
click at [699, 302] on li "MVP 25 Membership" at bounding box center [785, 293] width 406 height 25
type input "**********"
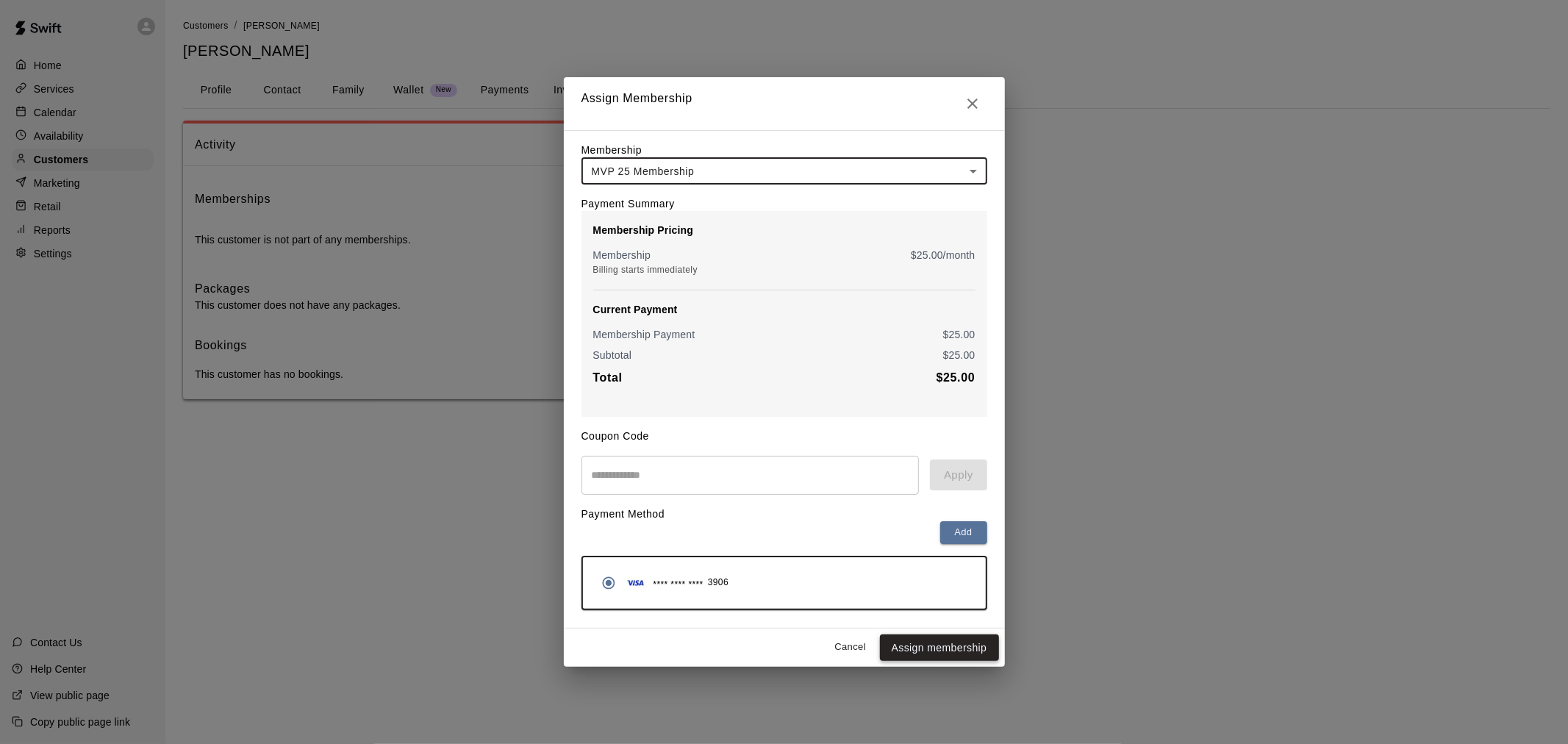
click at [935, 658] on button "Assign membership" at bounding box center [939, 648] width 119 height 27
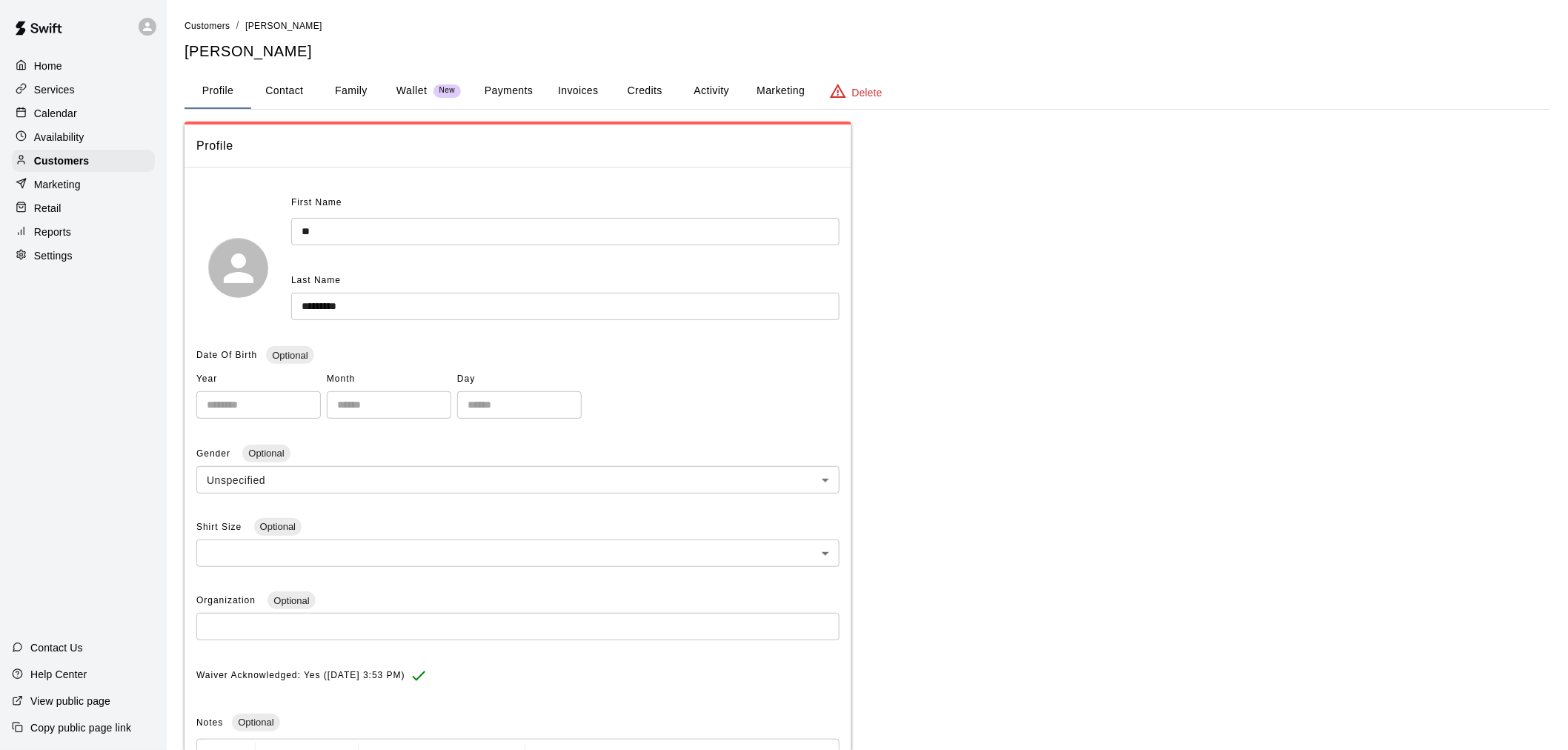
click at [52, 116] on p "Calendar" at bounding box center [55, 114] width 43 height 15
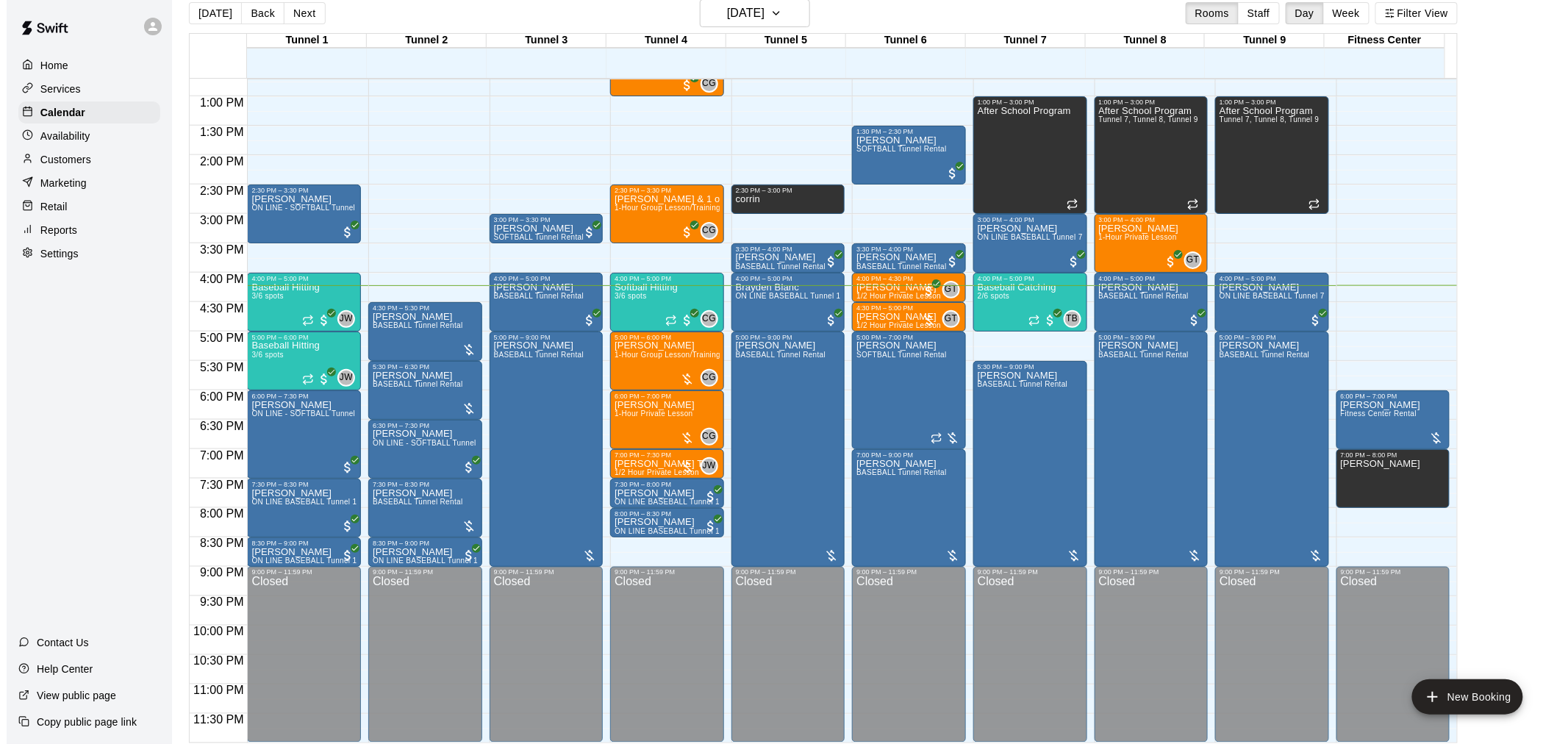
scroll to position [24, 0]
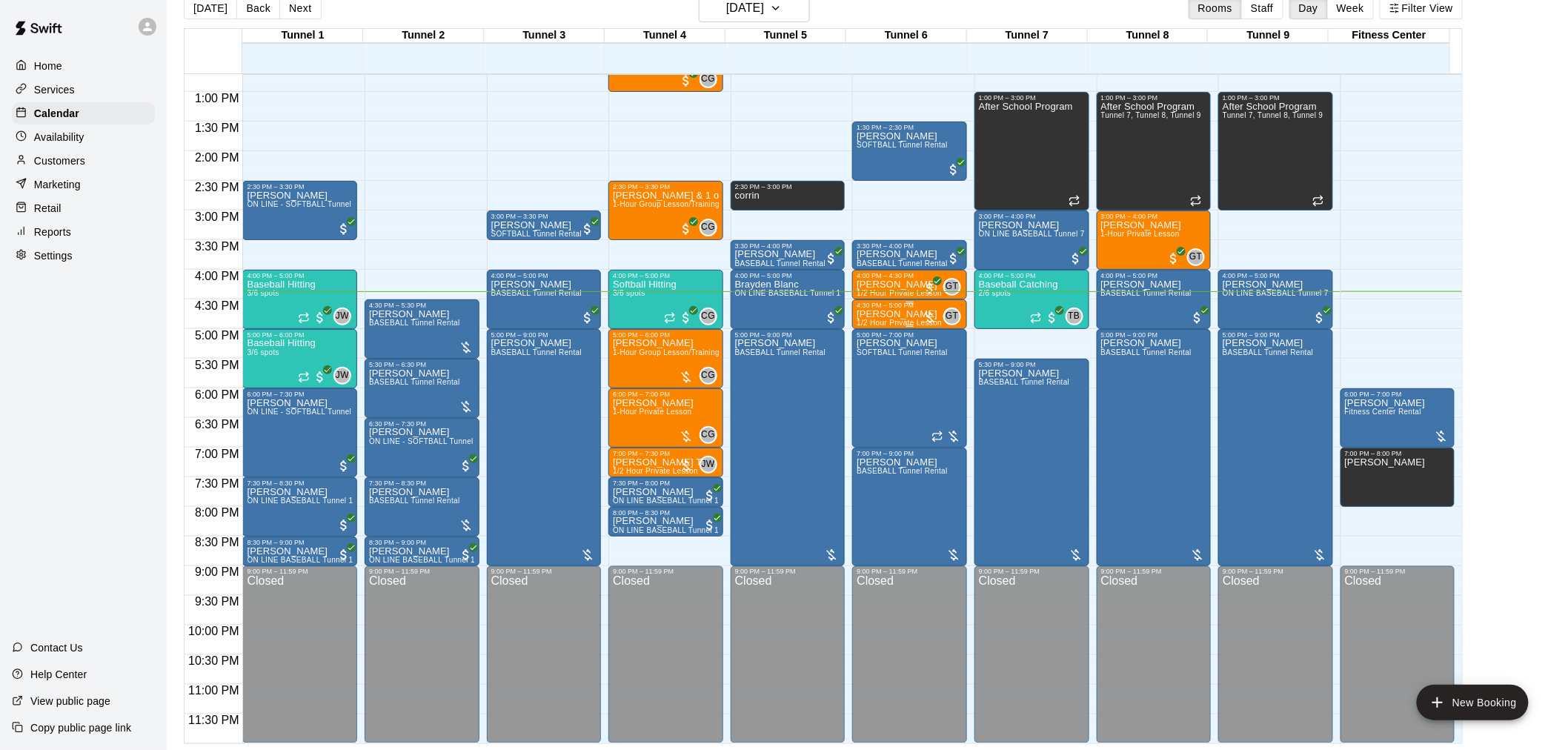
click at [900, 314] on p "[PERSON_NAME]" at bounding box center [899, 314] width 85 height 0
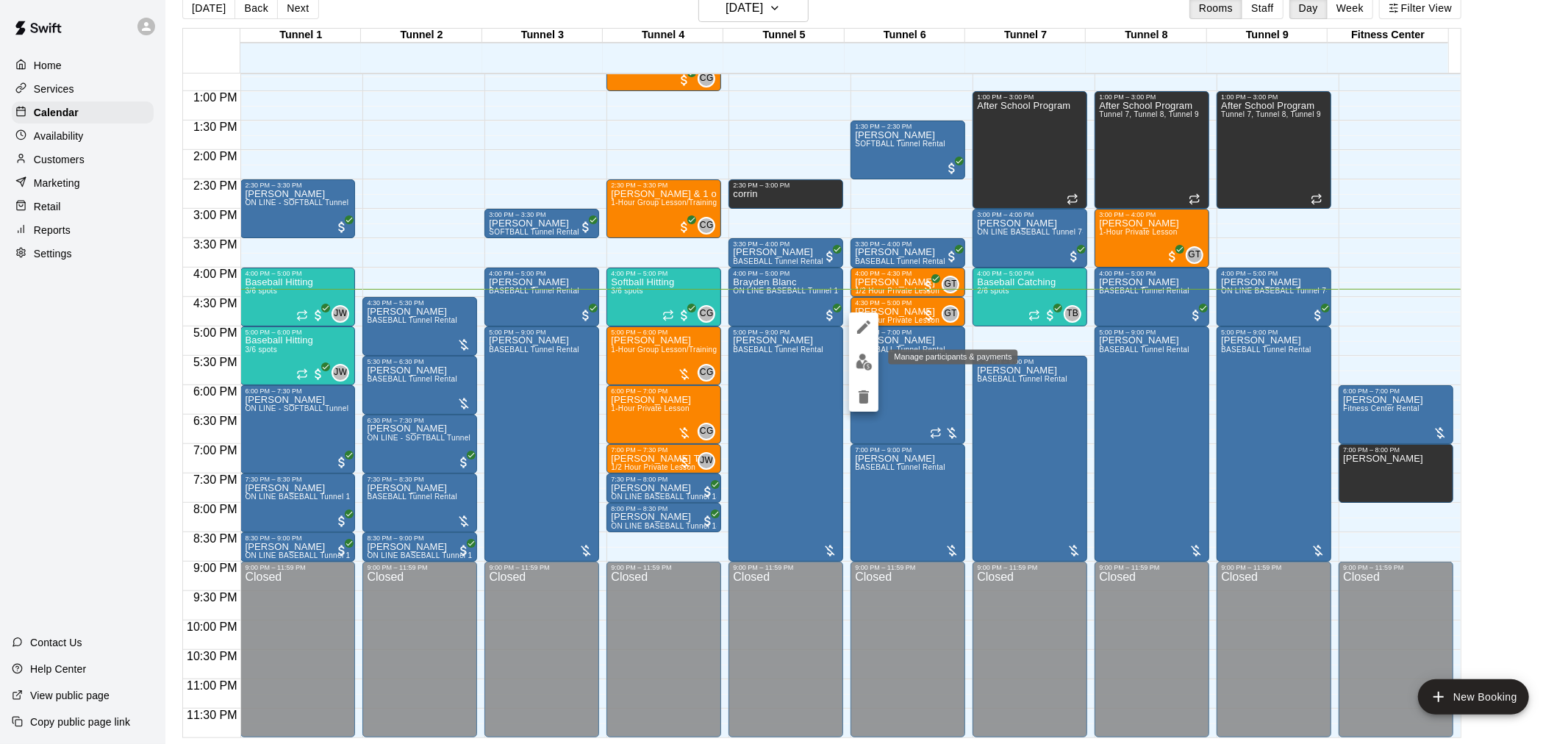
click at [870, 364] on img "edit" at bounding box center [864, 362] width 17 height 17
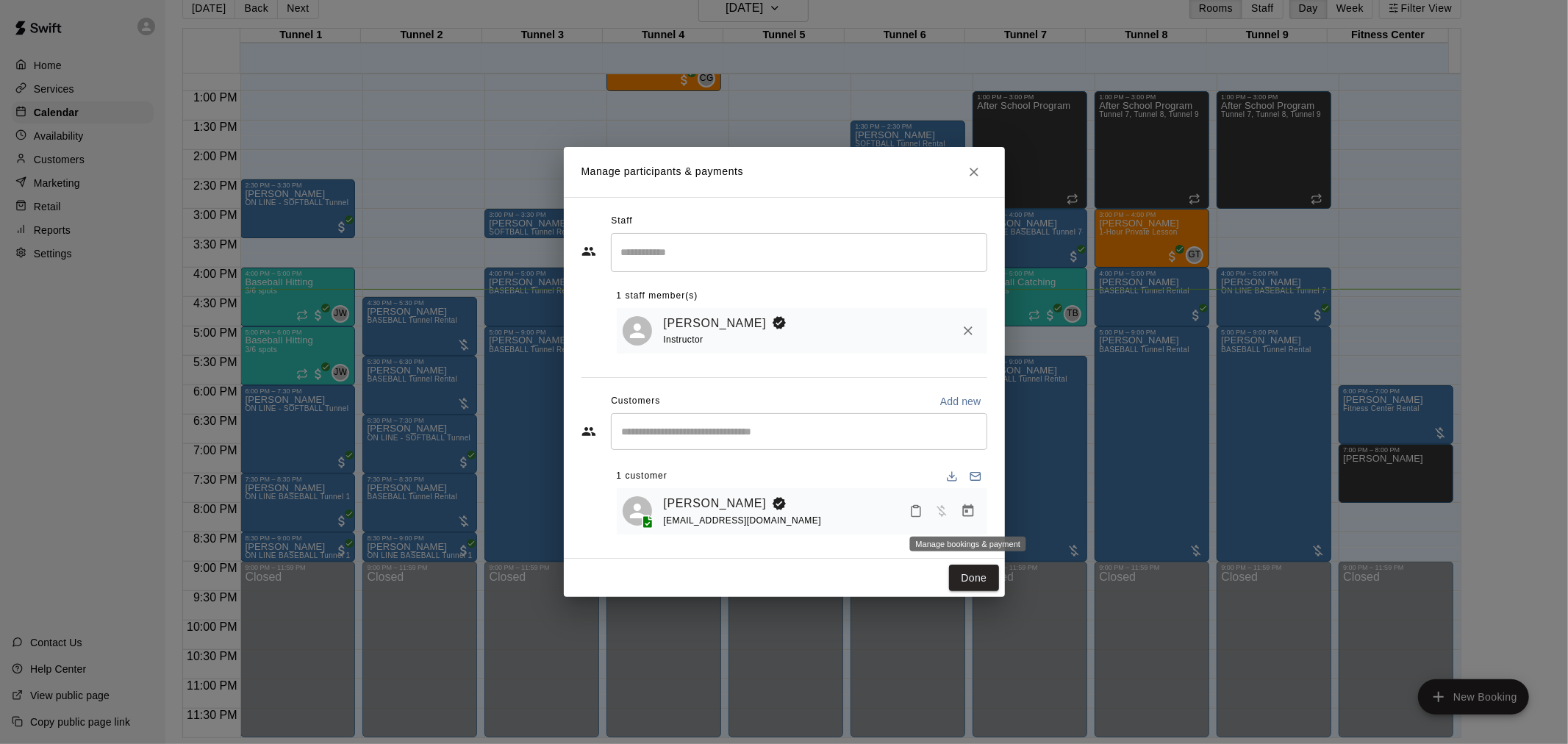
click at [966, 512] on icon "Manage bookings & payment" at bounding box center [967, 511] width 11 height 12
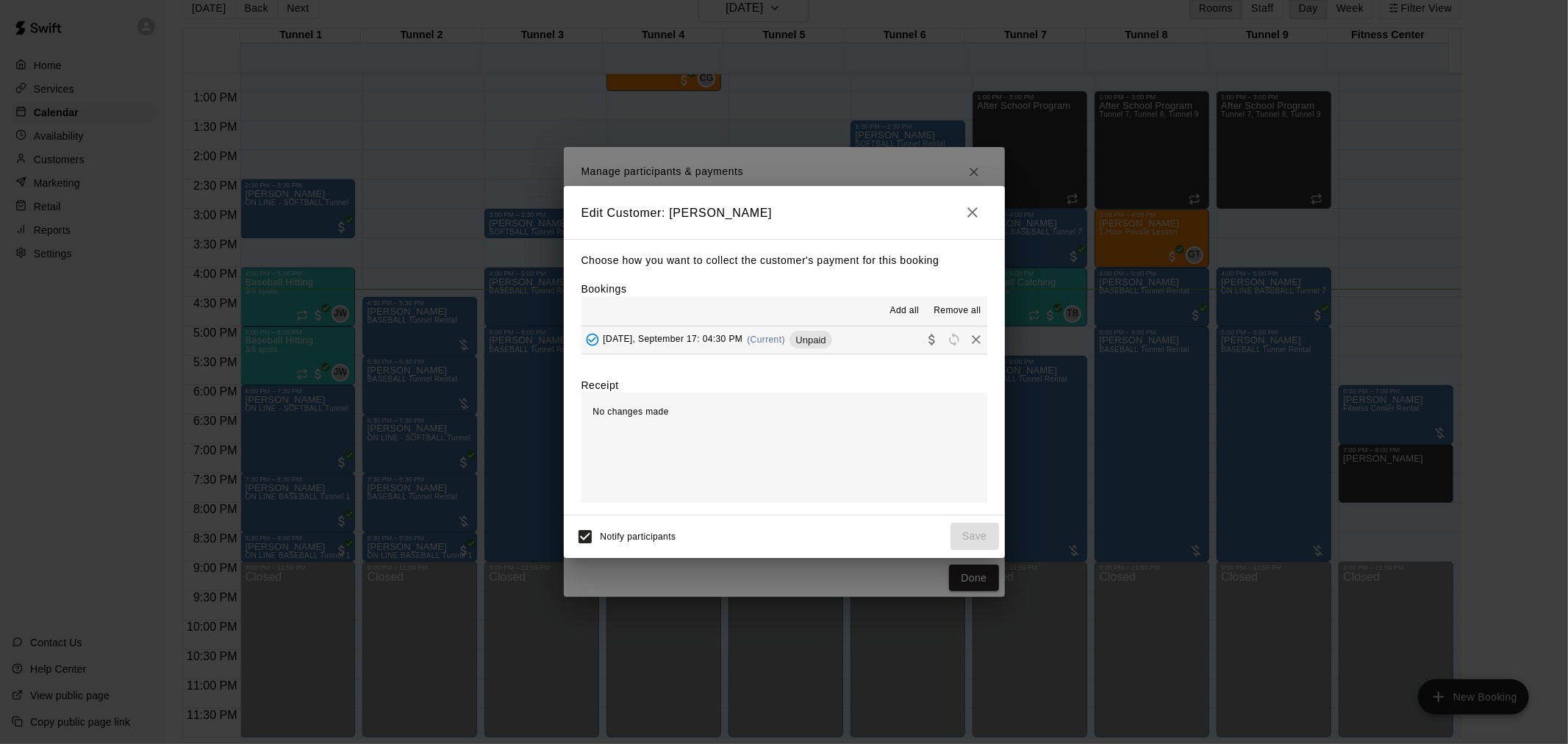
click at [791, 358] on div "Choose how you want to collect the customer's payment for this booking Bookings…" at bounding box center [784, 377] width 441 height 275
click at [791, 353] on button "Wednesday, September 17: 04:30 PM (Current) Unpaid" at bounding box center [785, 340] width 406 height 27
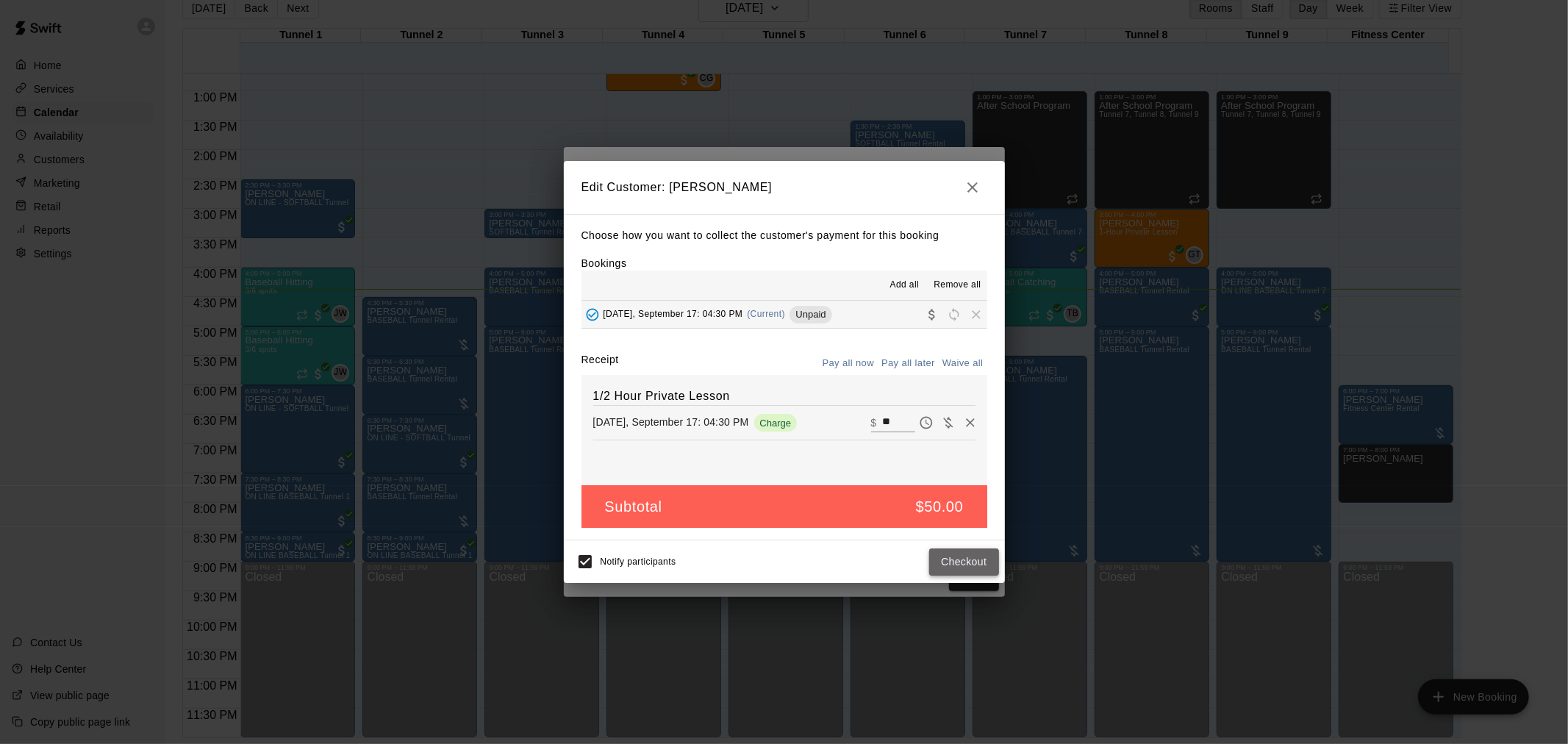
click at [983, 570] on button "Checkout" at bounding box center [964, 561] width 69 height 27
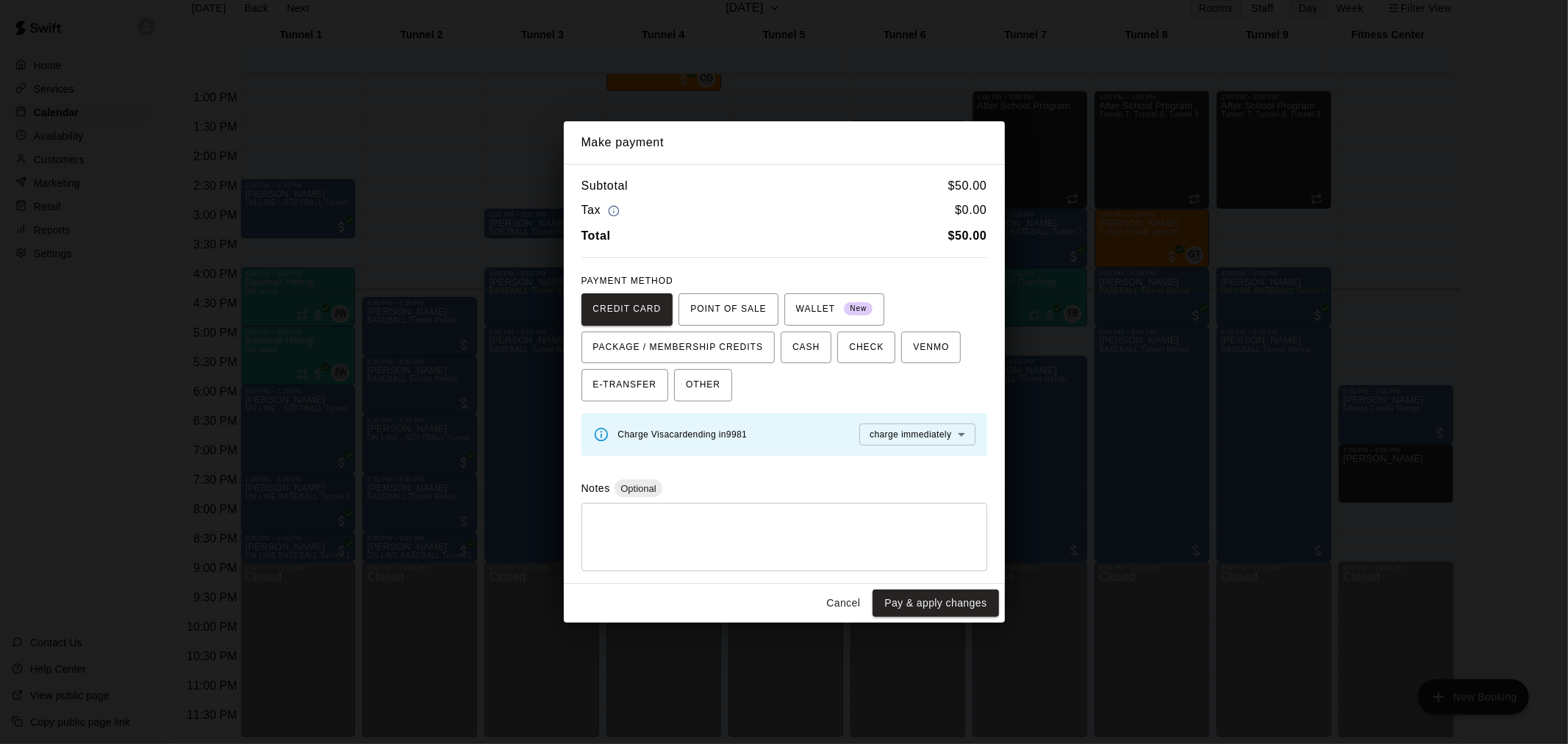
click at [941, 611] on button "Pay & apply changes" at bounding box center [935, 603] width 126 height 27
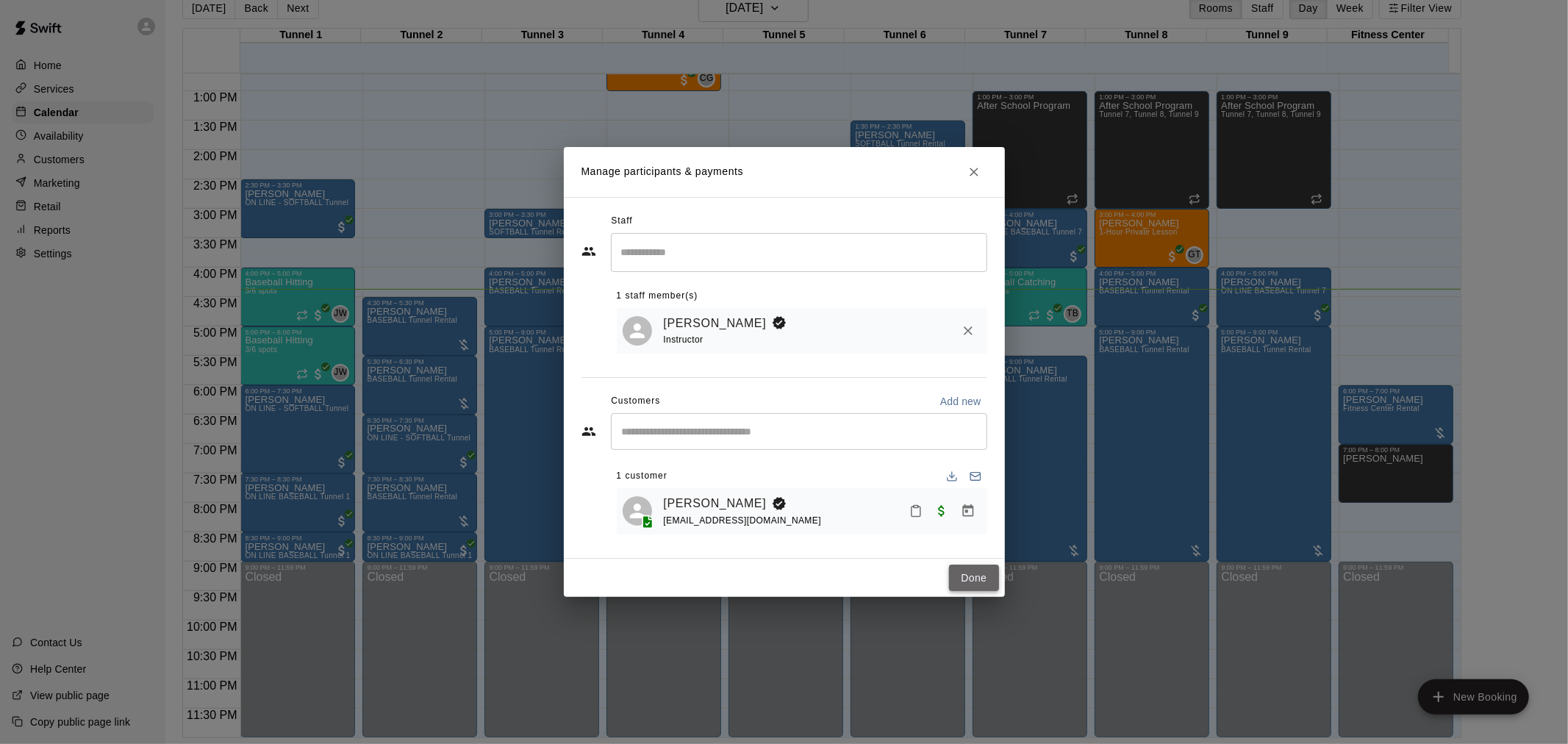
click at [972, 589] on button "Done" at bounding box center [974, 578] width 49 height 27
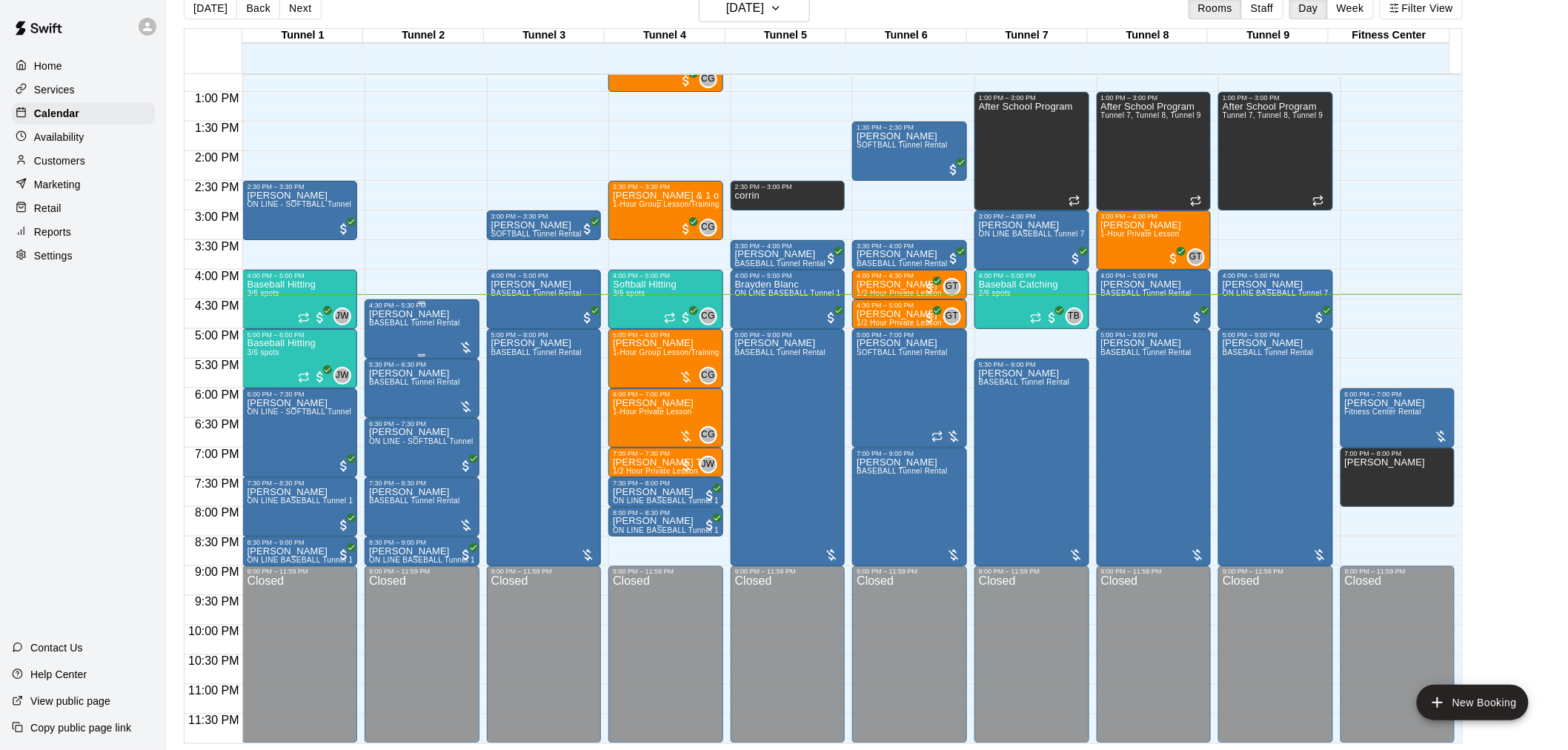
click at [390, 314] on p "[PERSON_NAME]" at bounding box center [414, 314] width 91 height 0
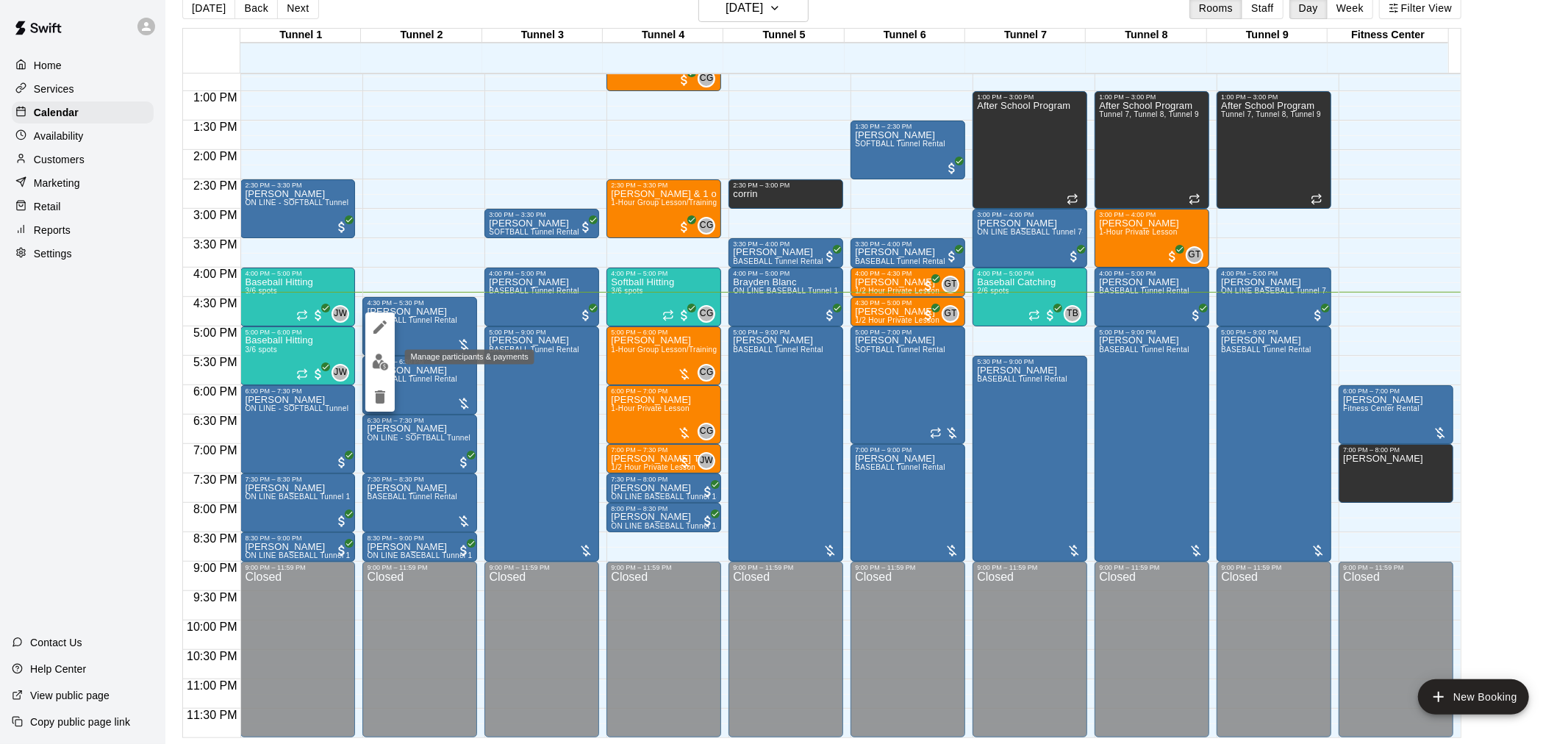
click at [384, 362] on img "edit" at bounding box center [380, 362] width 17 height 17
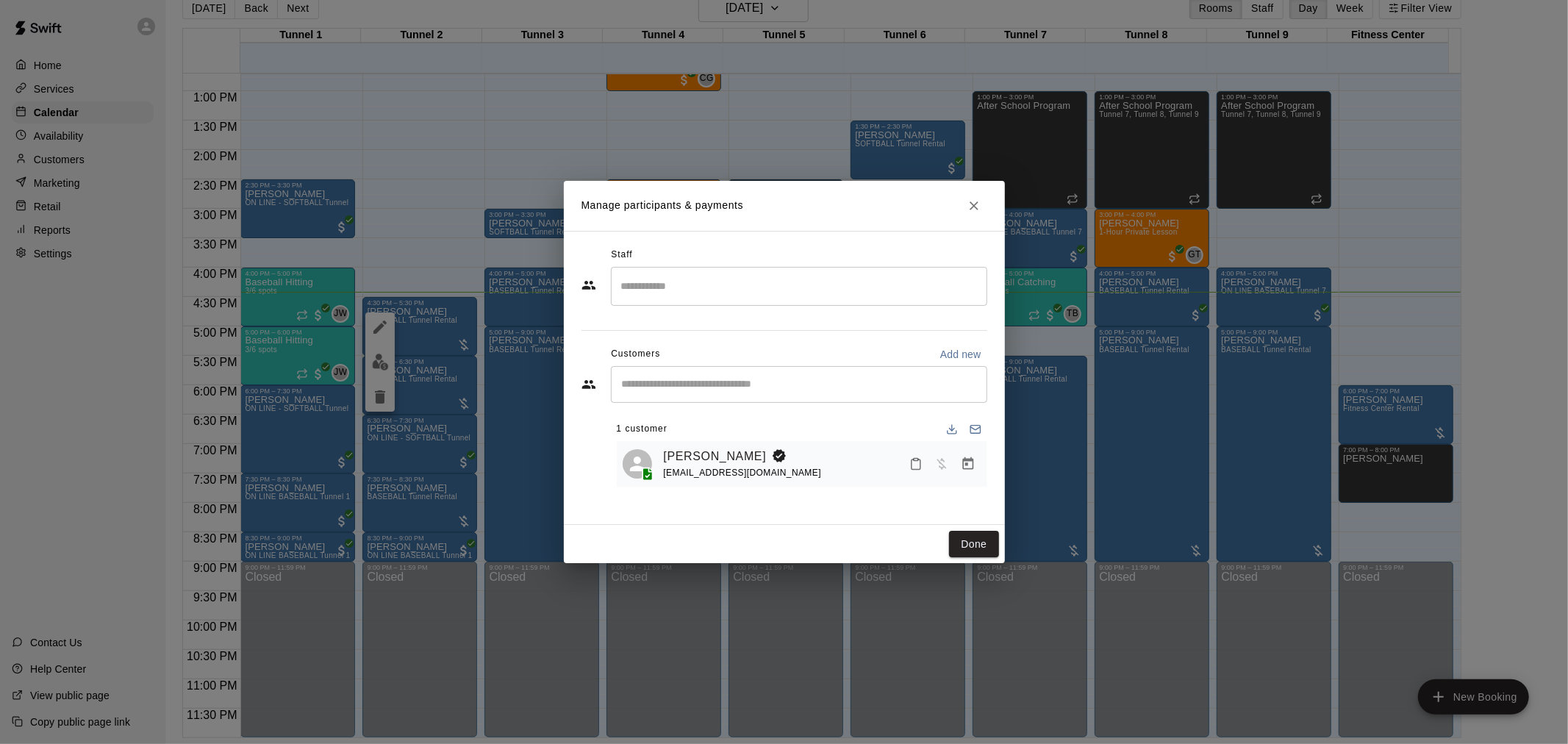
drag, startPoint x: 384, startPoint y: 362, endPoint x: 920, endPoint y: 302, distance: 539.3
click at [915, 284] on input "Search staff" at bounding box center [799, 286] width 363 height 25
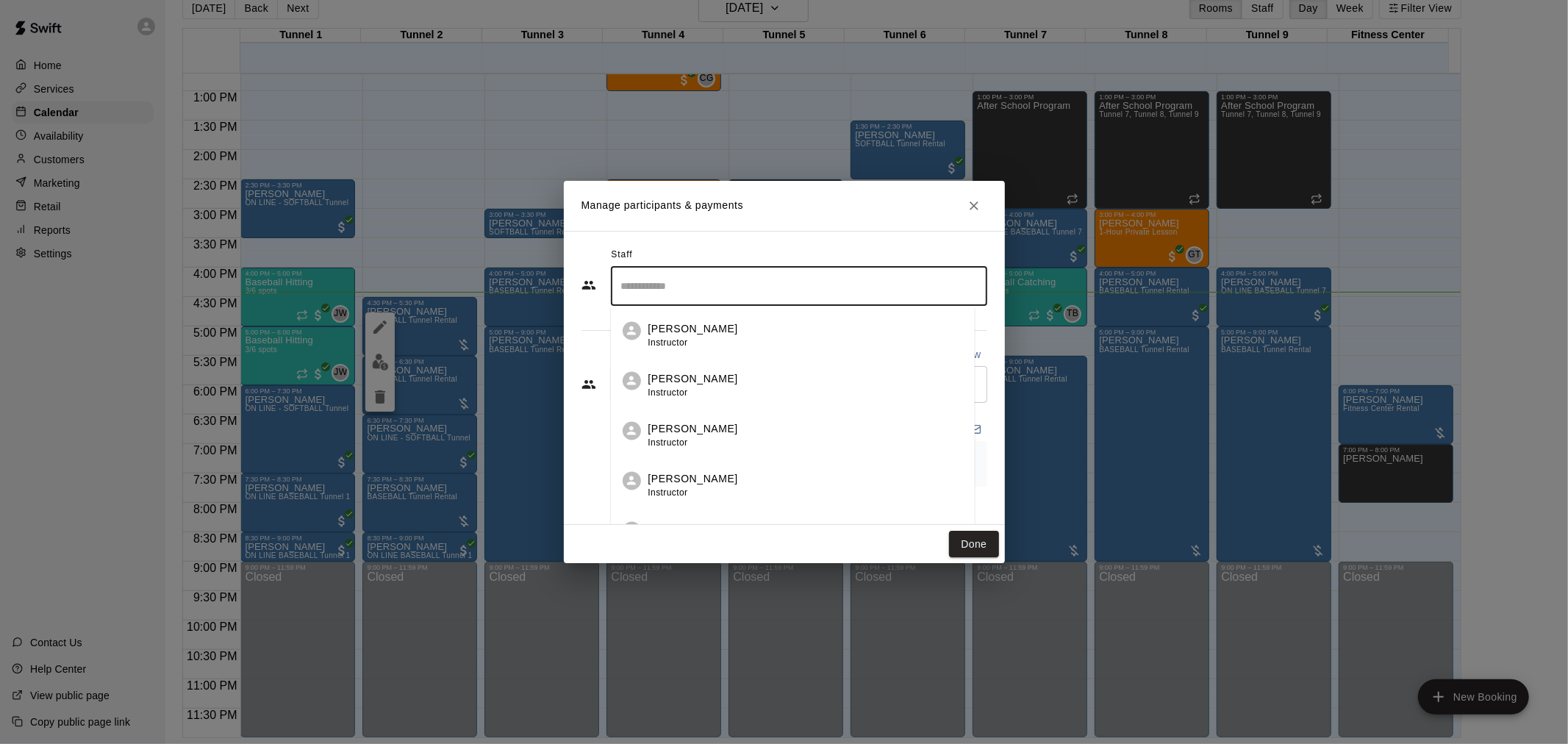
click at [915, 245] on div "Staff" at bounding box center [785, 255] width 406 height 24
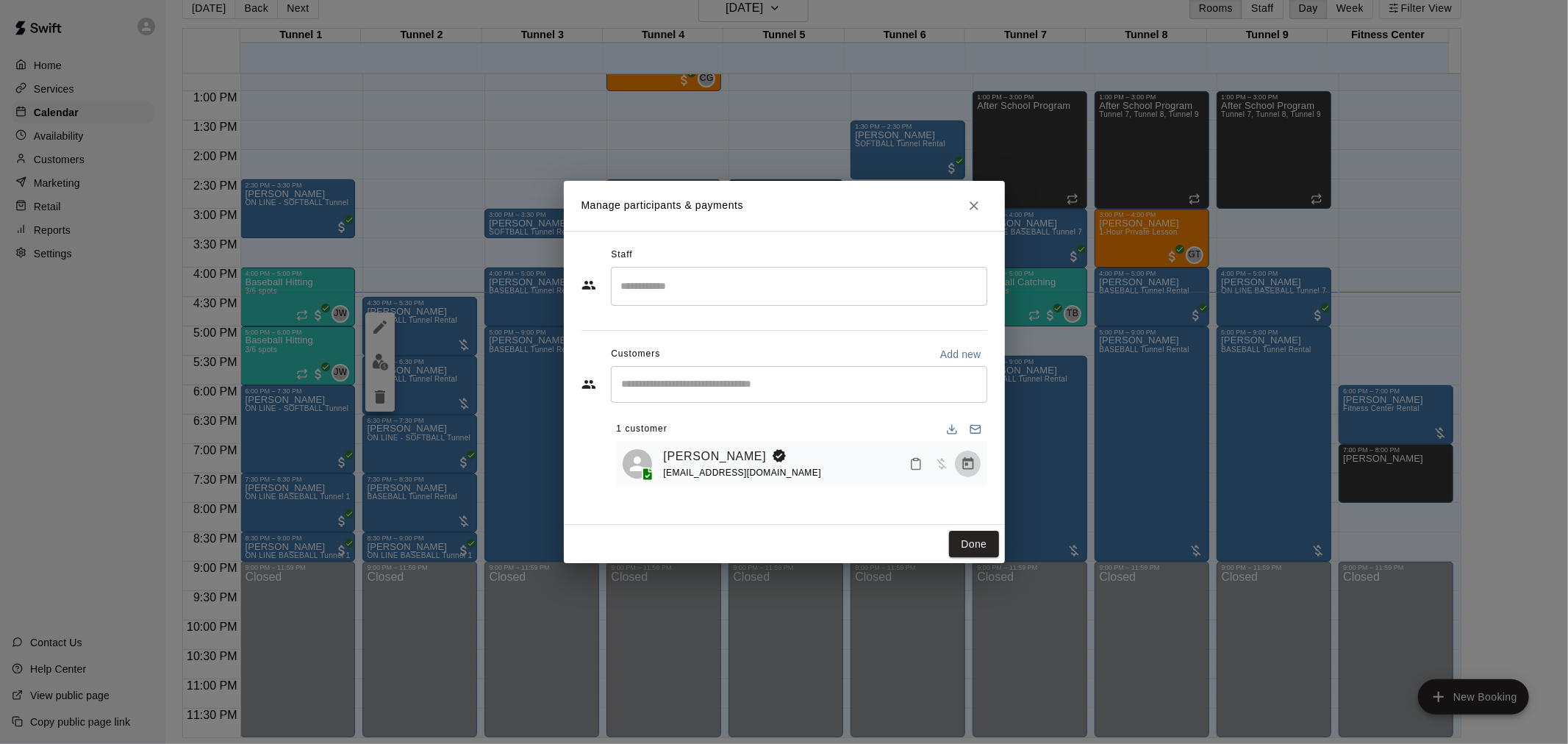
click at [961, 470] on icon "Manage bookings & payment" at bounding box center [968, 464] width 15 height 15
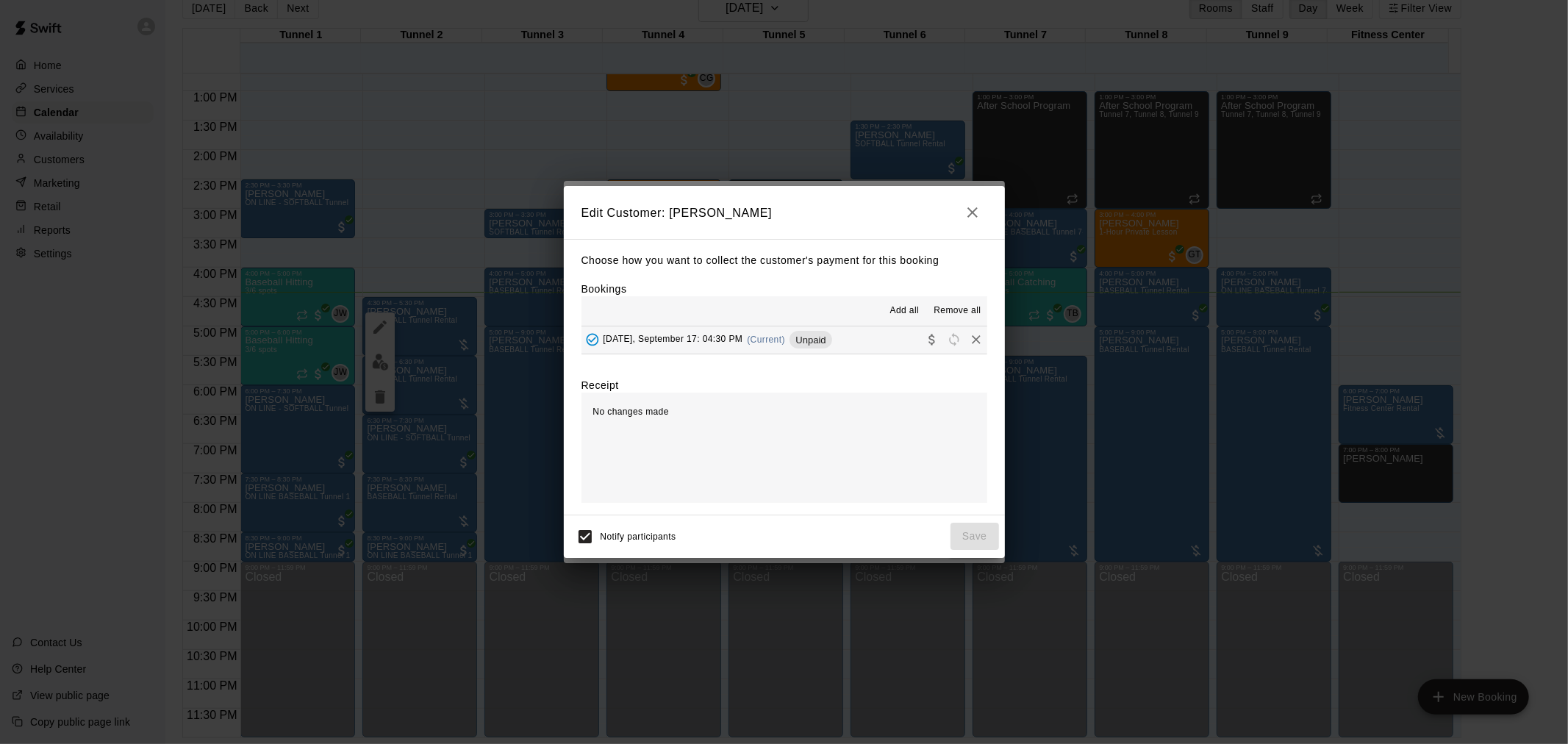
click at [842, 358] on div "Choose how you want to collect the customer's payment for this booking Bookings…" at bounding box center [784, 377] width 441 height 275
click at [832, 348] on div "Unpaid" at bounding box center [810, 340] width 42 height 17
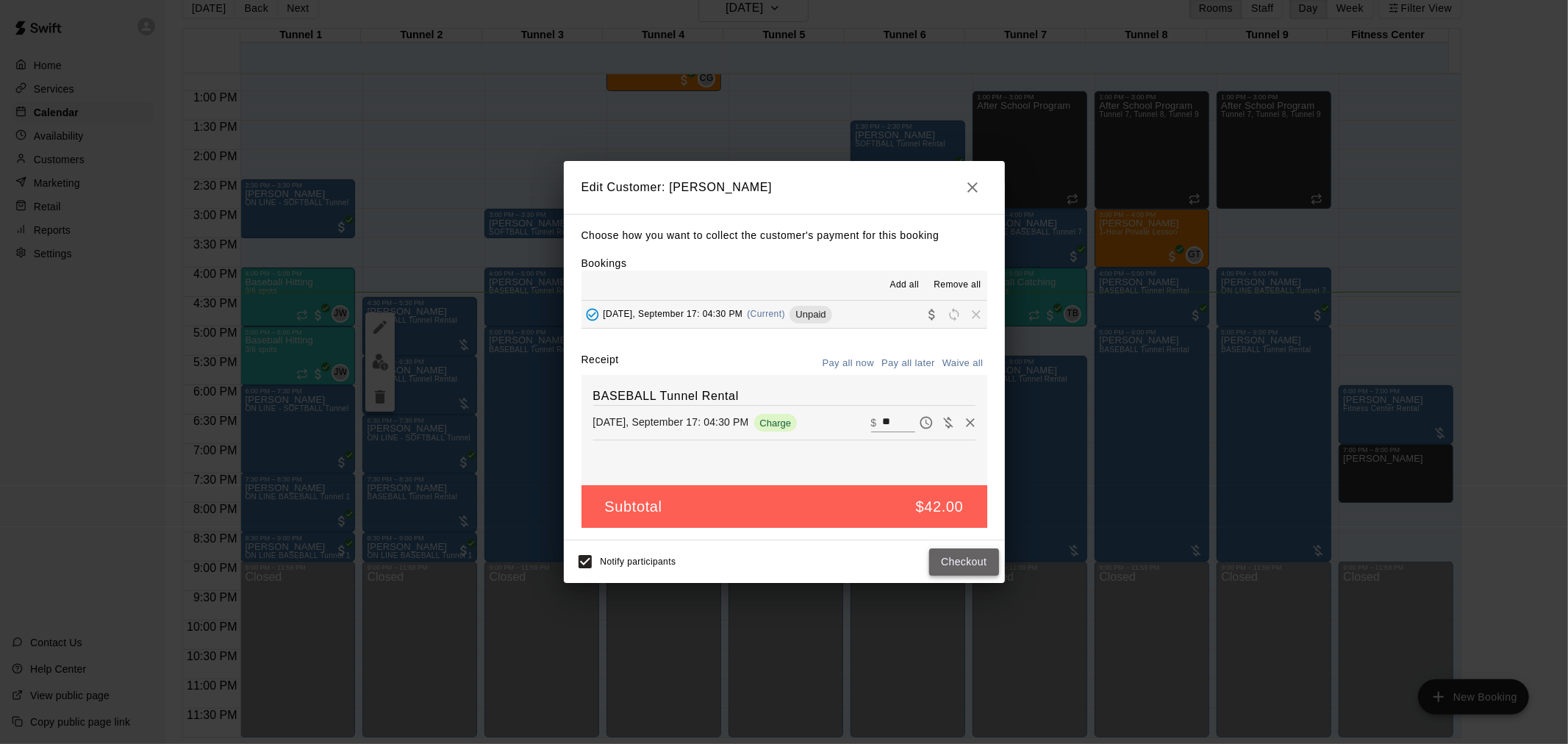
click at [969, 571] on button "Checkout" at bounding box center [964, 561] width 69 height 27
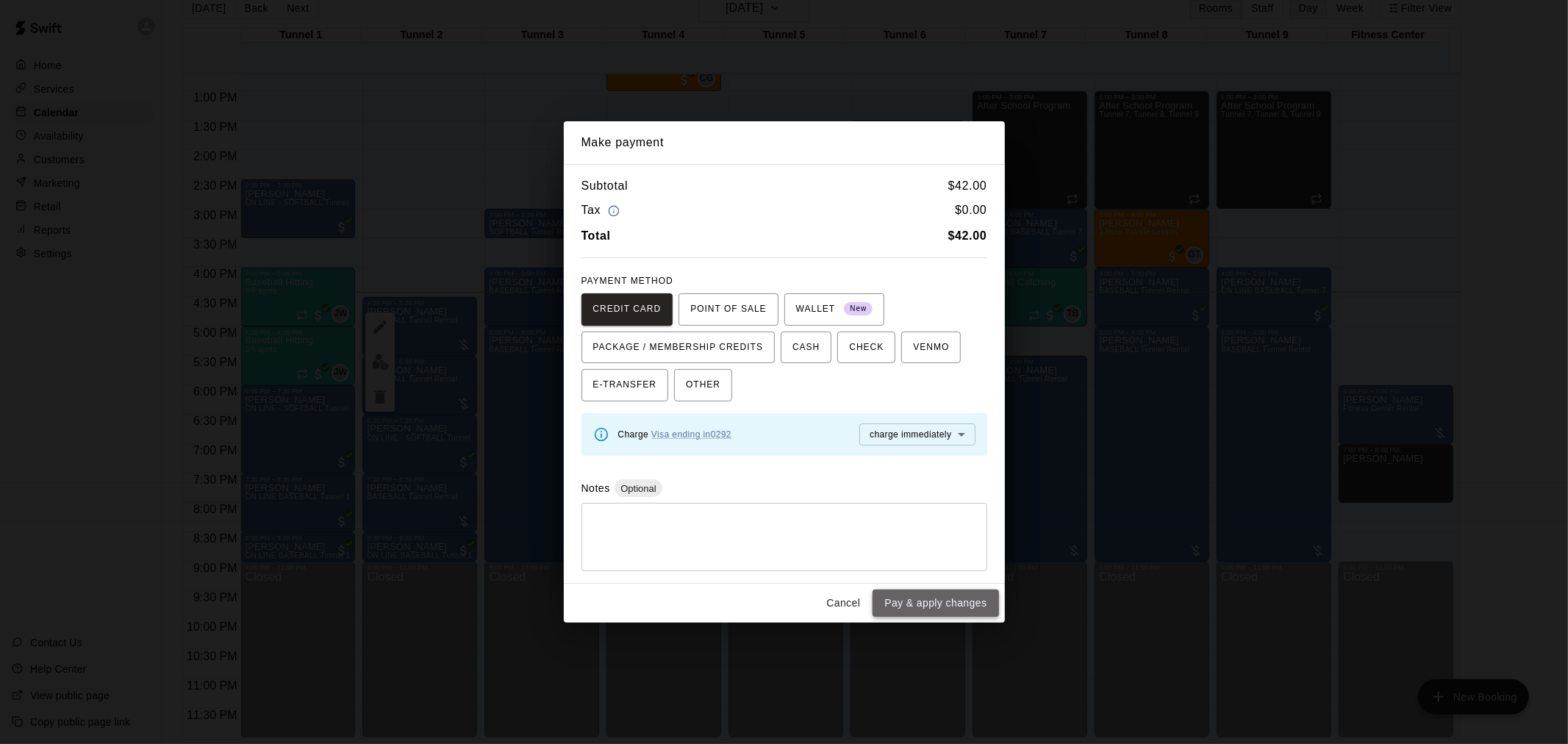
click at [975, 600] on button "Pay & apply changes" at bounding box center [935, 603] width 126 height 27
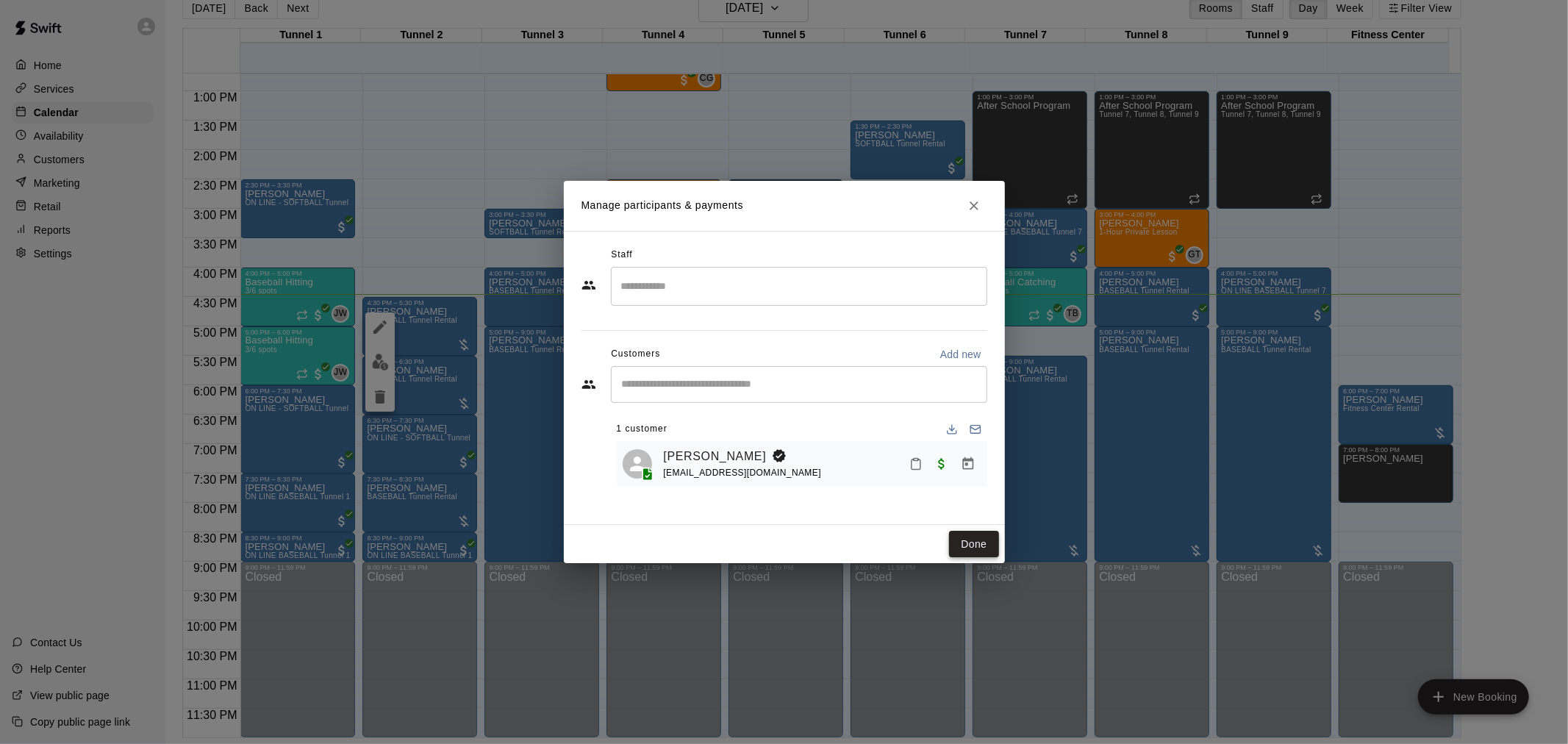
click at [985, 533] on button "Done" at bounding box center [974, 544] width 49 height 27
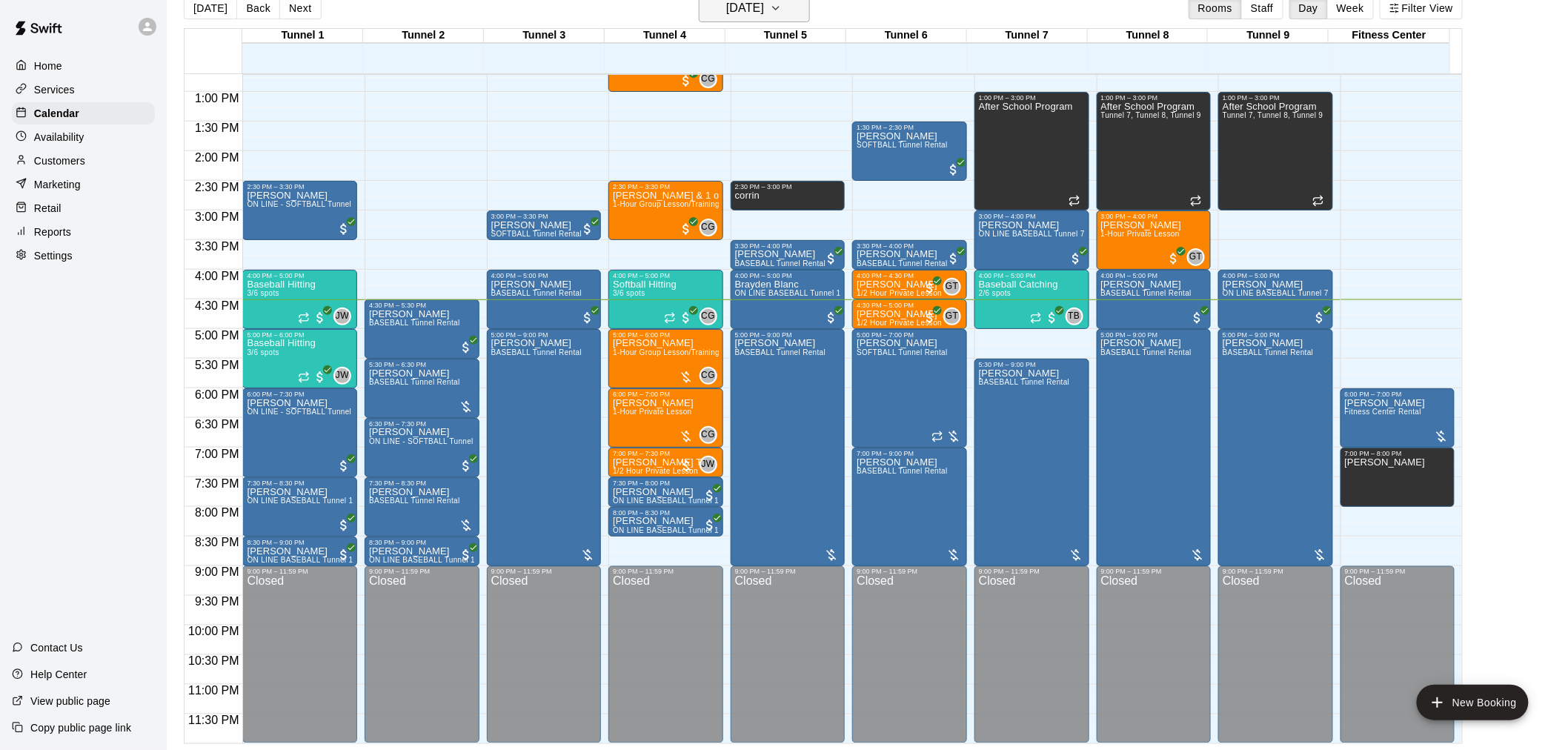
click at [756, 12] on h6 "[DATE]" at bounding box center [745, 7] width 38 height 21
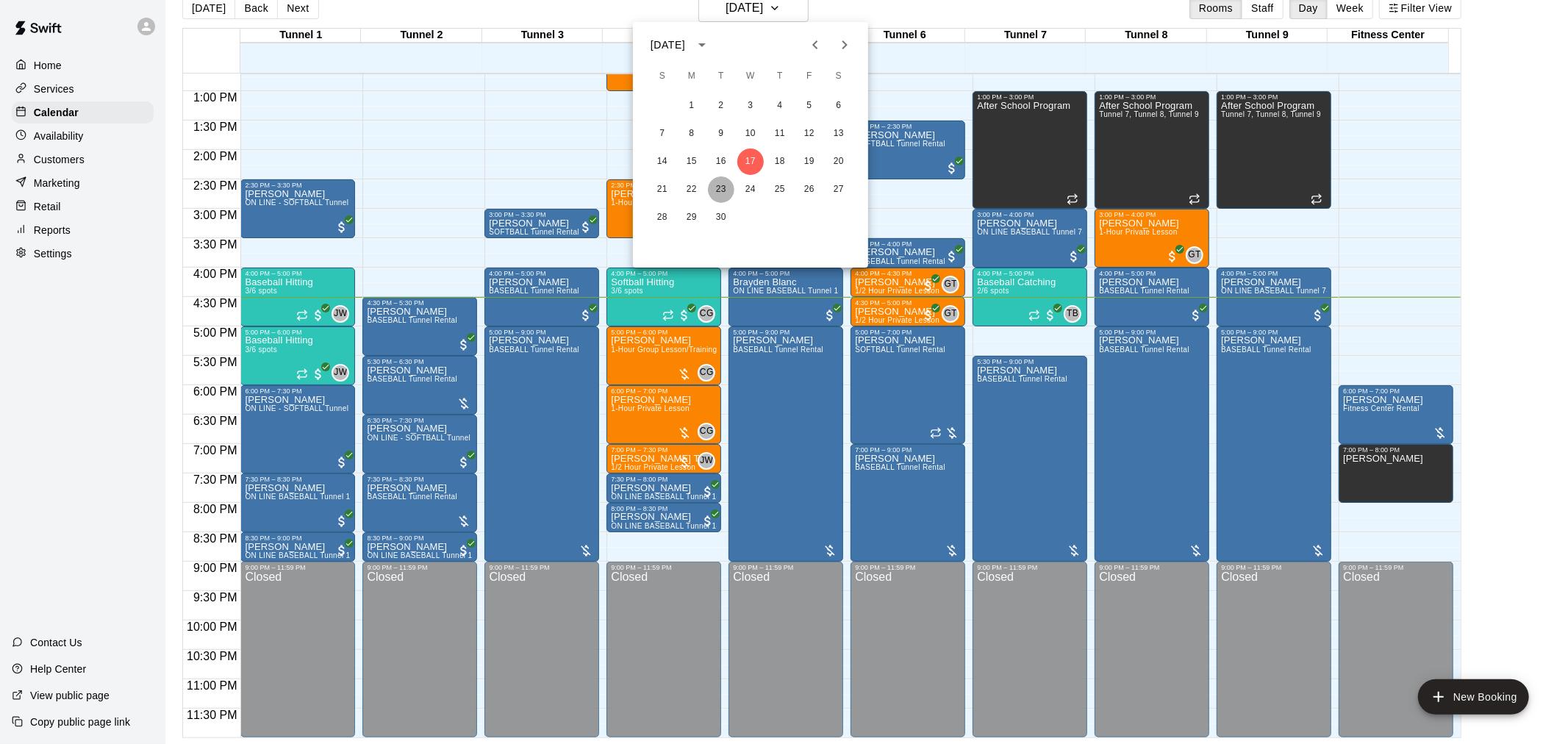
click at [722, 196] on button "23" at bounding box center [721, 190] width 26 height 26
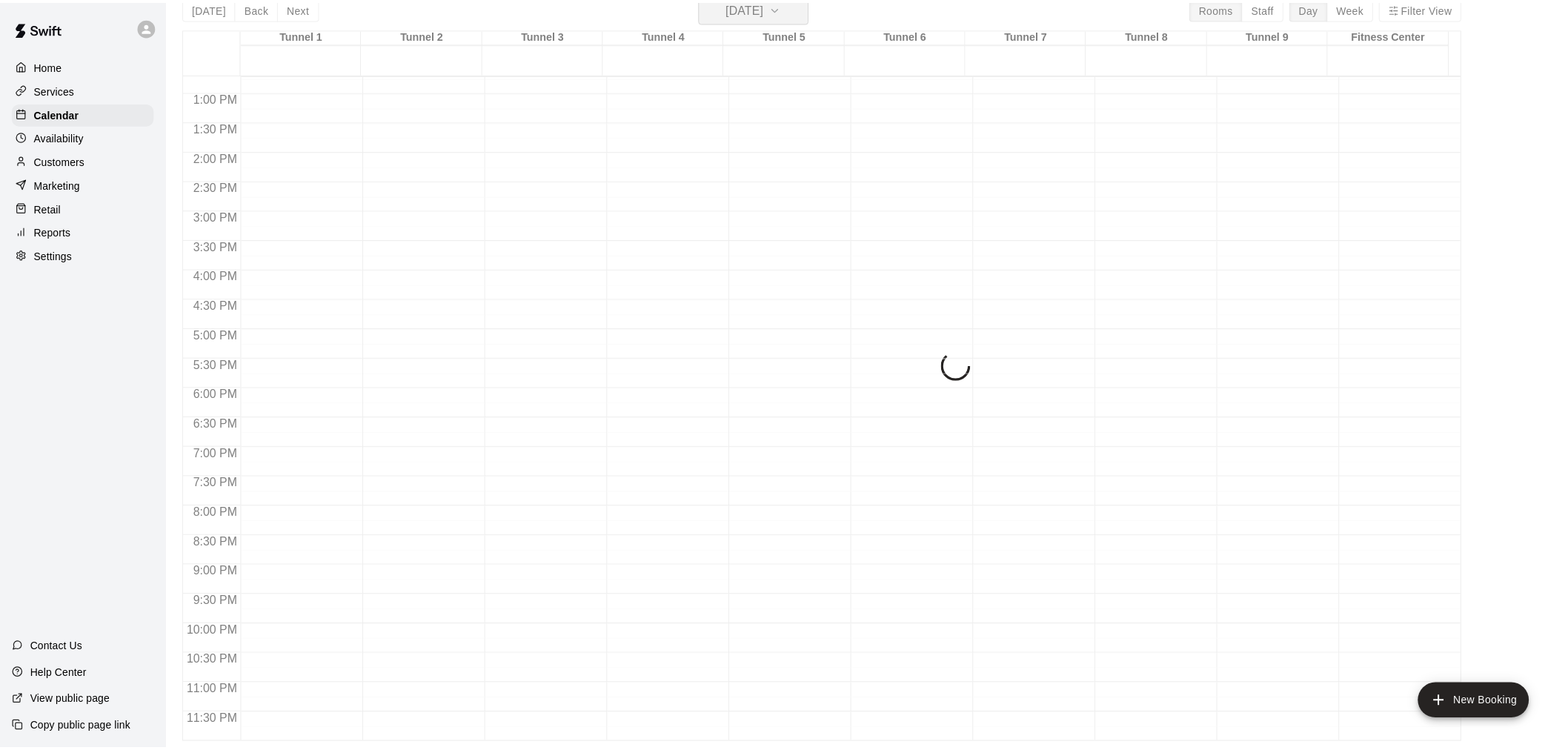
scroll to position [17, 0]
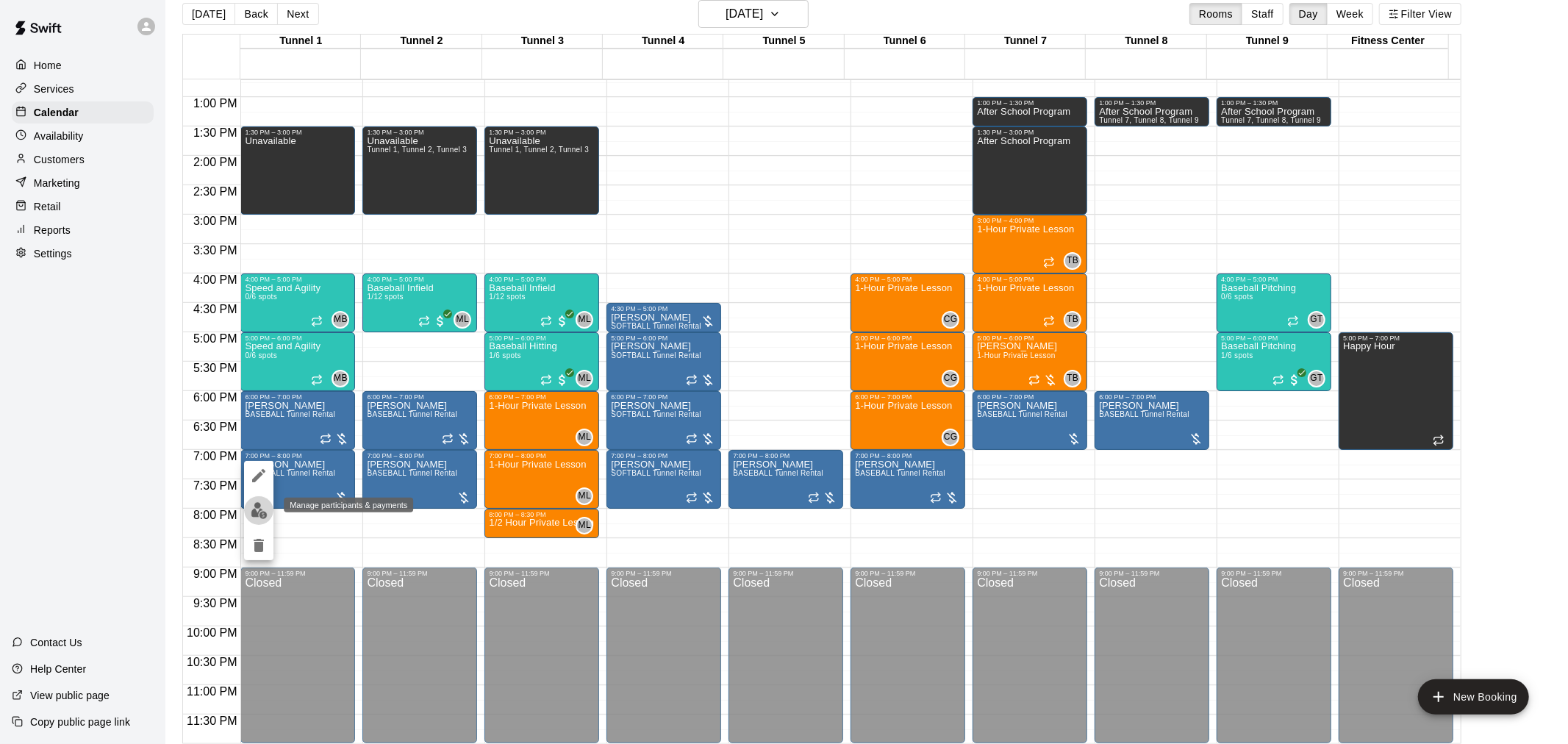
click at [261, 511] on img "edit" at bounding box center [259, 511] width 17 height 17
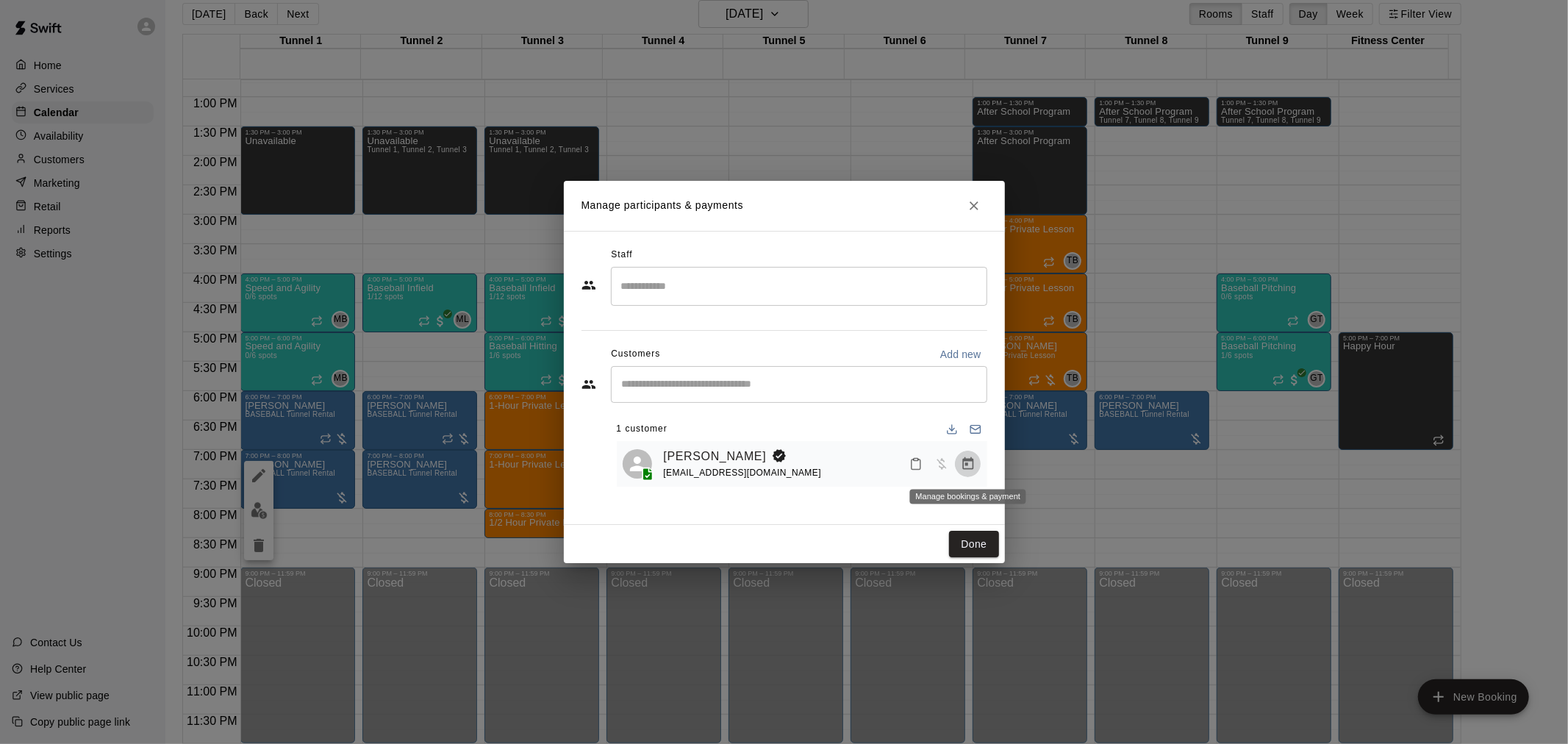
click at [971, 474] on button "Manage bookings & payment" at bounding box center [968, 464] width 26 height 26
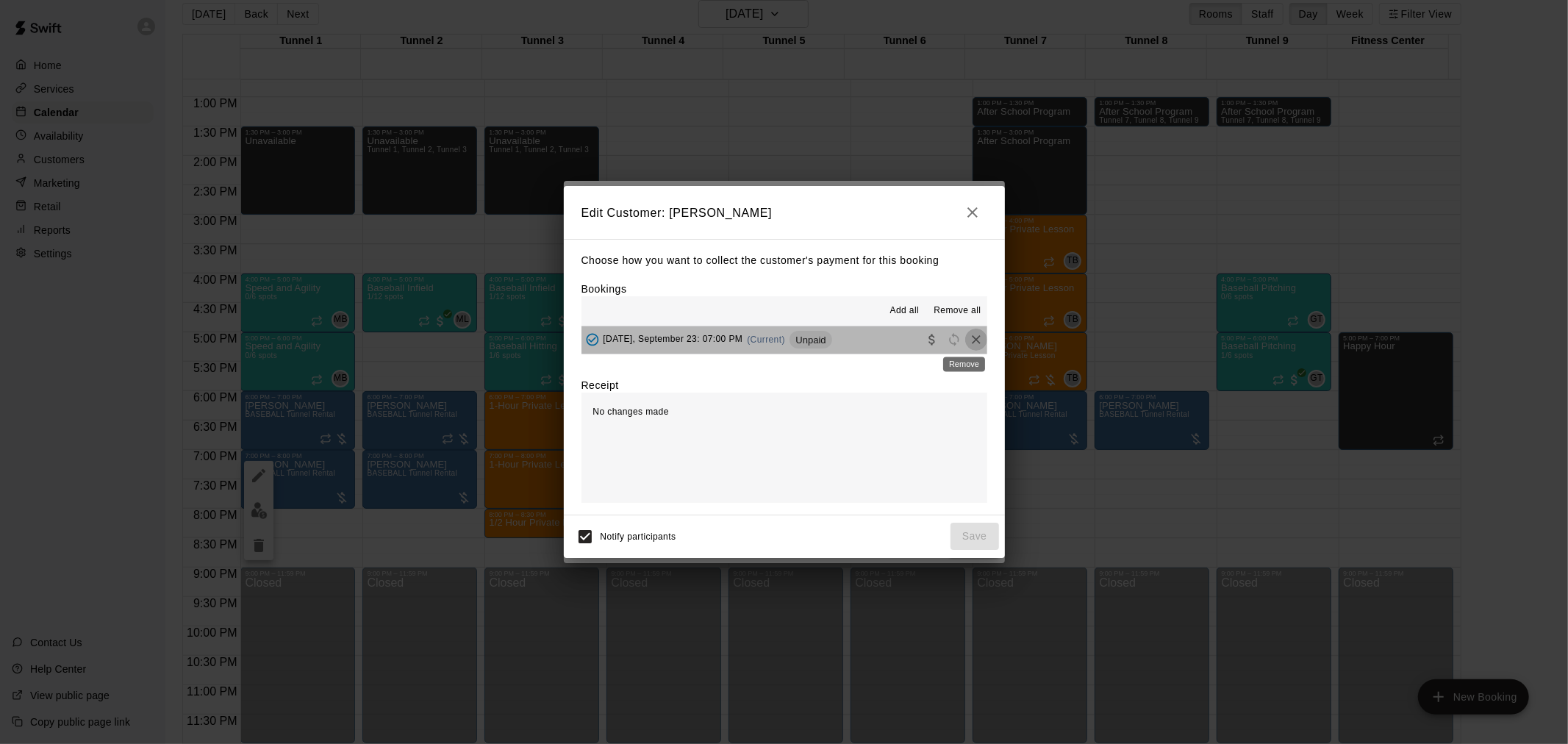
click at [969, 345] on icon "Remove" at bounding box center [976, 340] width 15 height 15
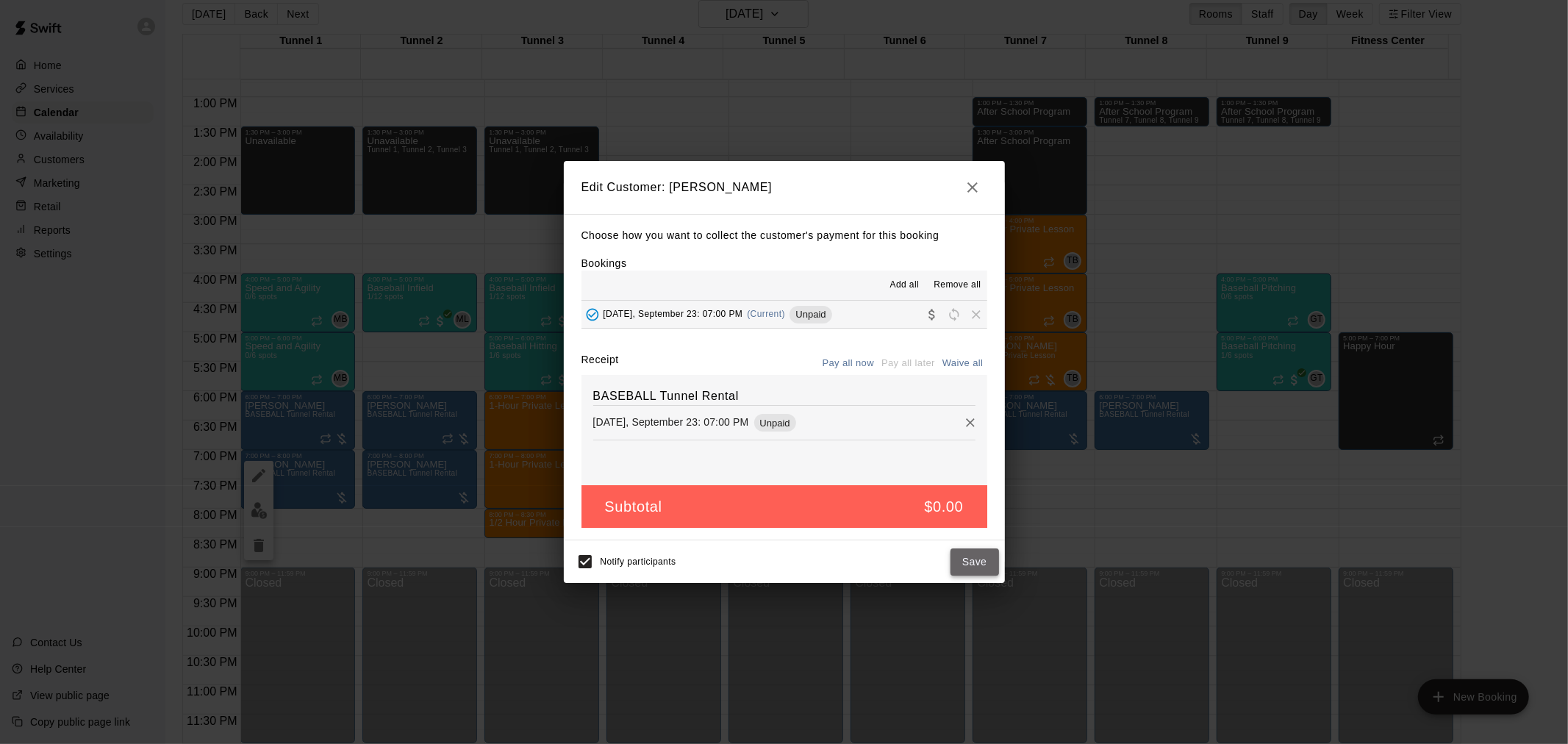
click at [983, 564] on button "Save" at bounding box center [975, 561] width 48 height 27
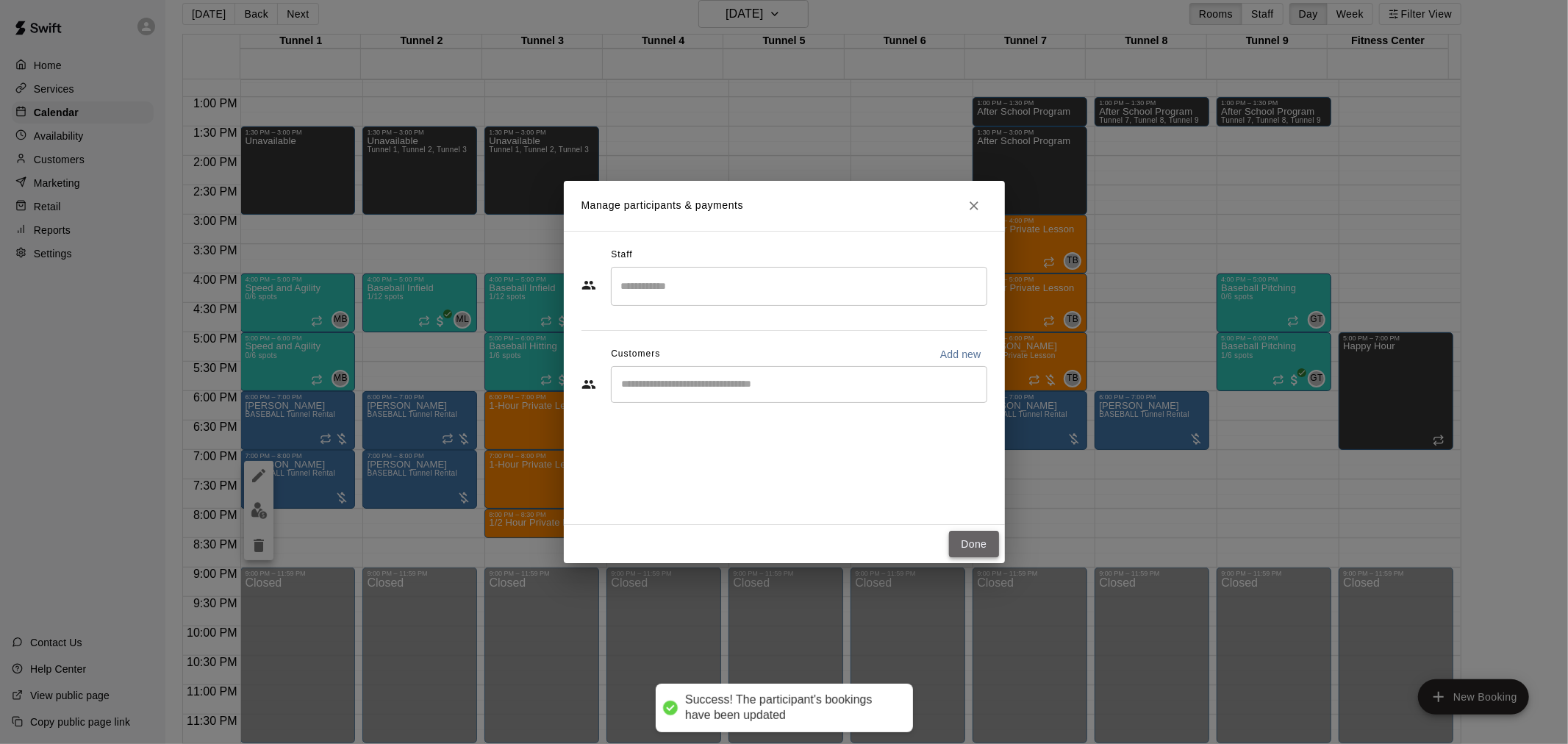
click at [980, 540] on button "Done" at bounding box center [974, 544] width 49 height 27
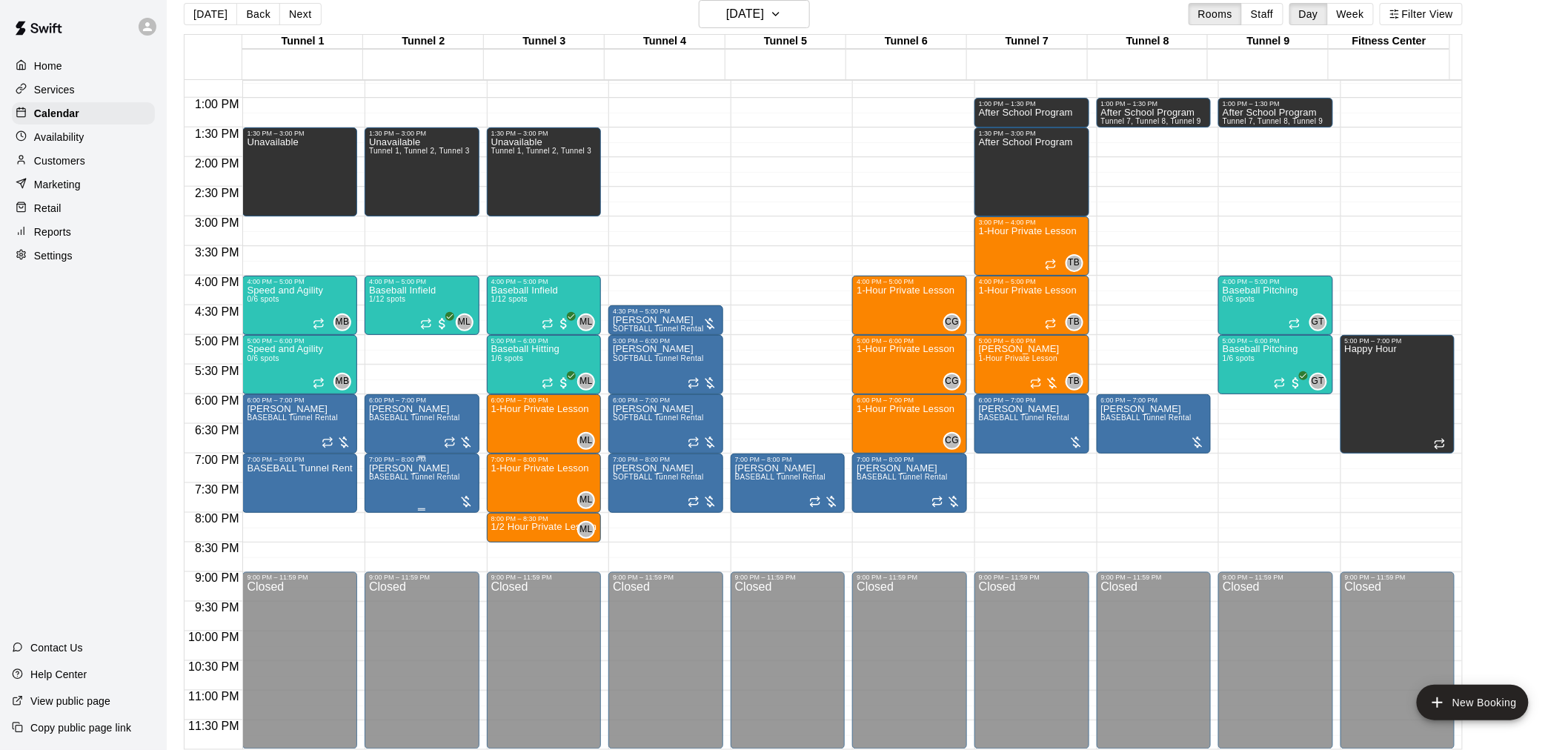
click at [394, 478] on span "BASEBALL Tunnel Rental" at bounding box center [414, 477] width 91 height 8
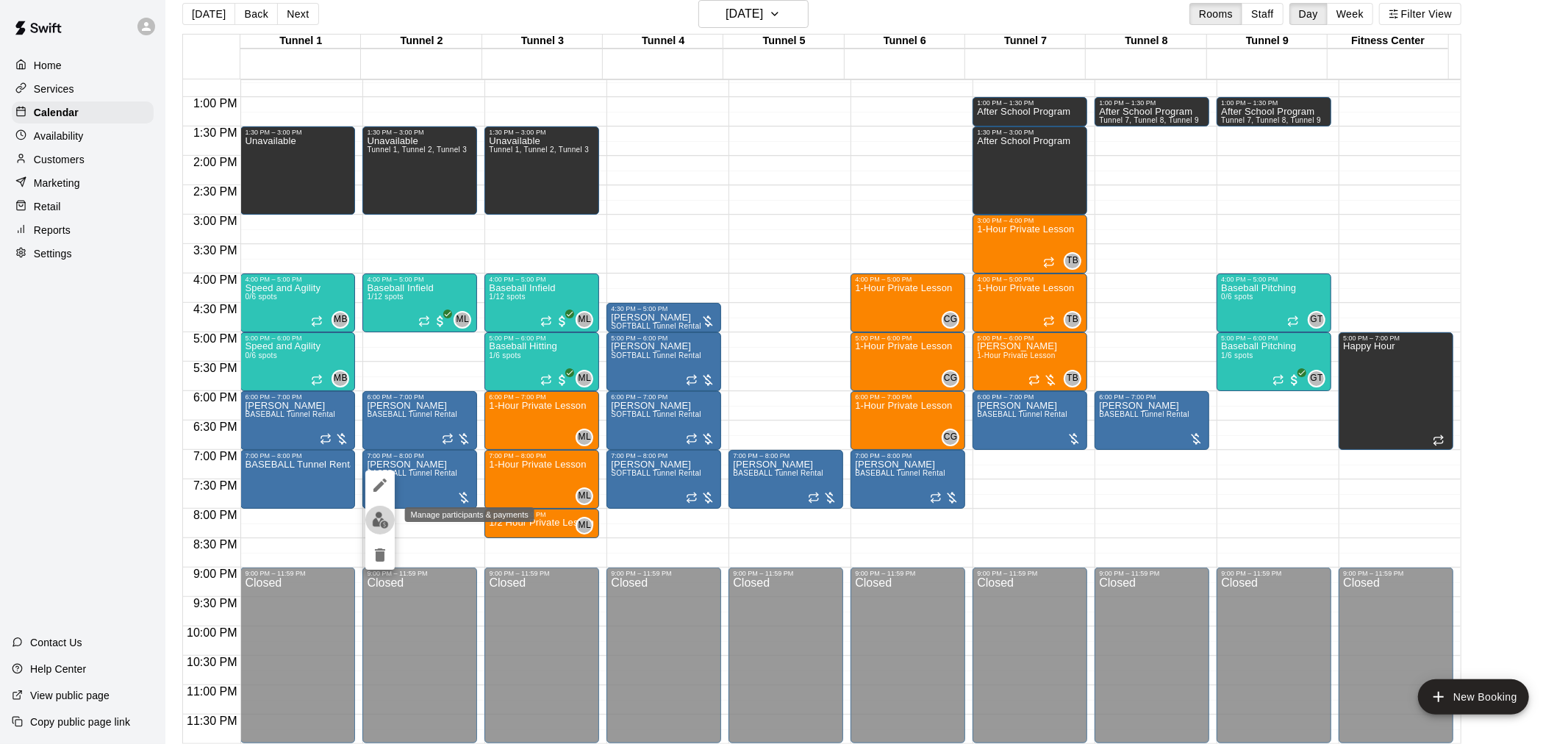
click at [377, 512] on img "edit" at bounding box center [380, 520] width 17 height 17
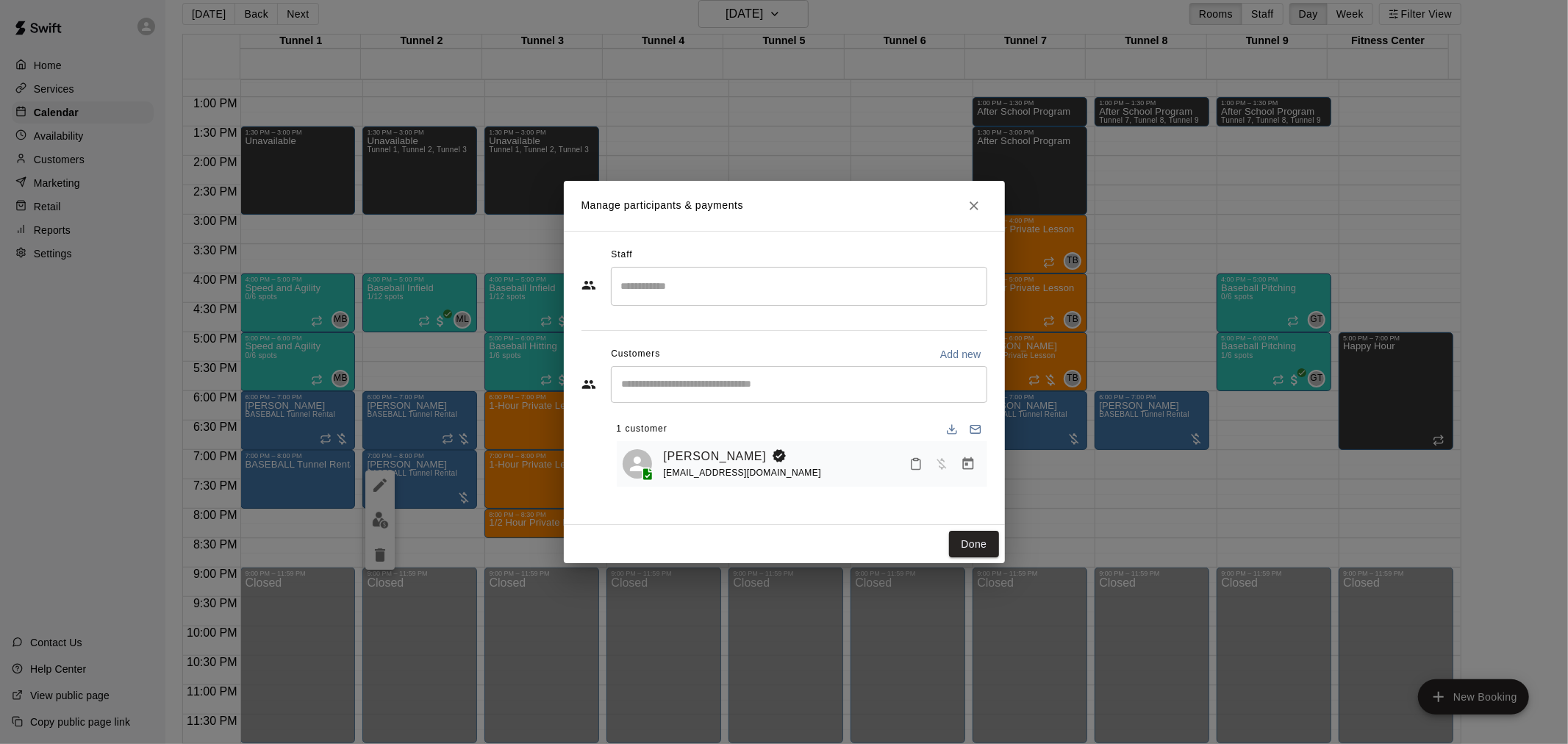
click at [968, 473] on button "Manage bookings & payment" at bounding box center [968, 464] width 26 height 26
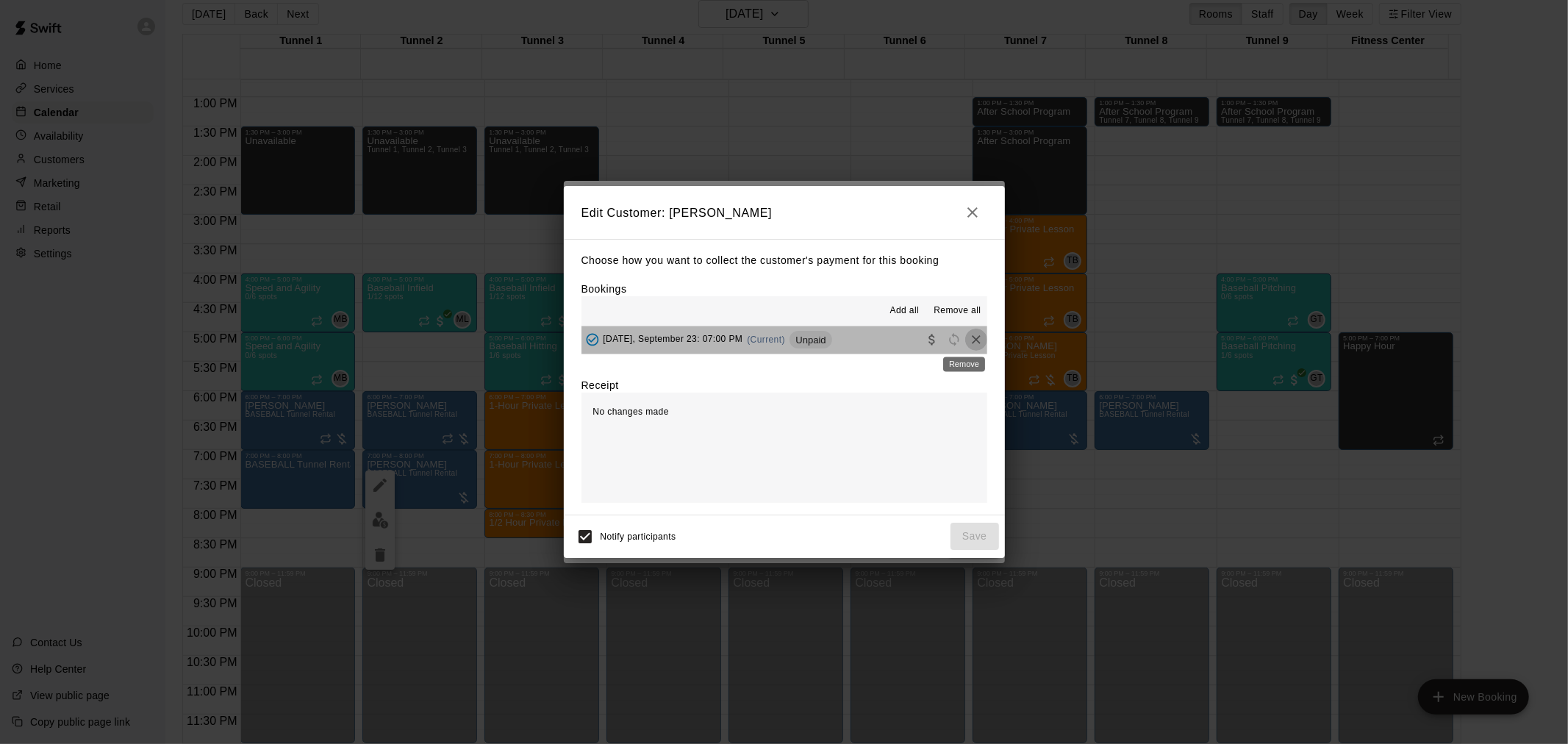
click at [969, 344] on icon "Remove" at bounding box center [976, 340] width 15 height 15
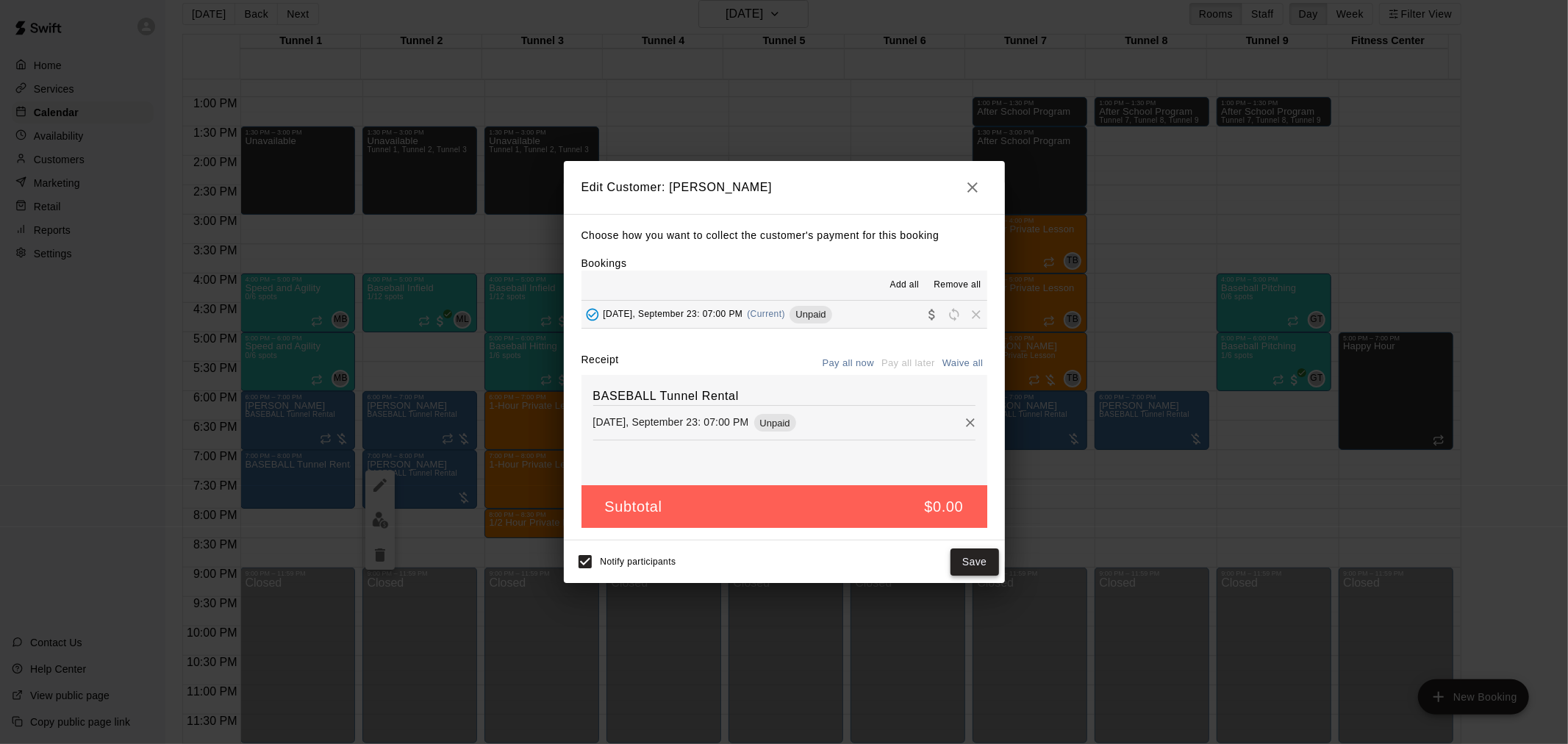
click at [976, 574] on button "Save" at bounding box center [975, 561] width 48 height 27
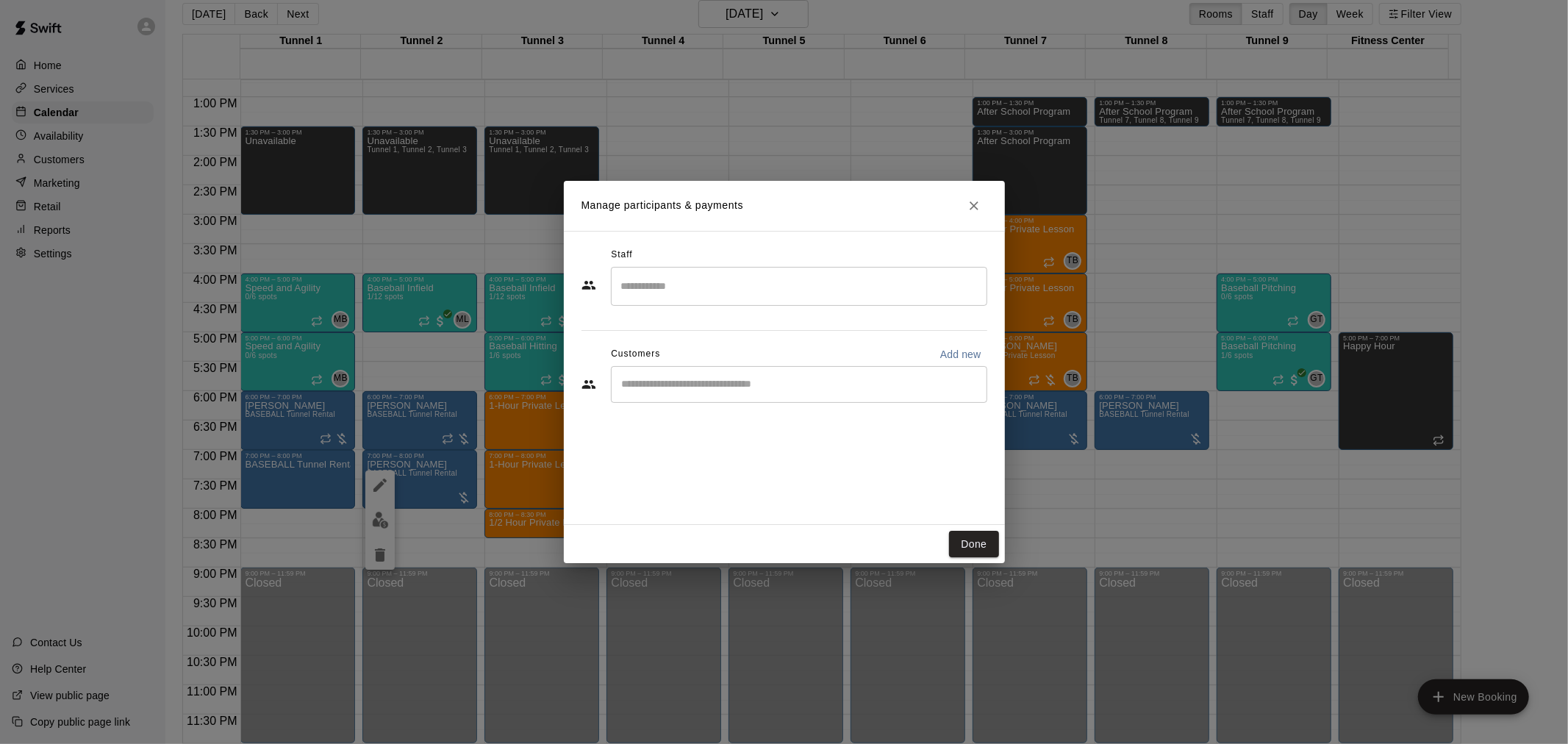
click at [1001, 544] on div "Done" at bounding box center [784, 544] width 441 height 39
click at [988, 545] on button "Done" at bounding box center [974, 544] width 49 height 27
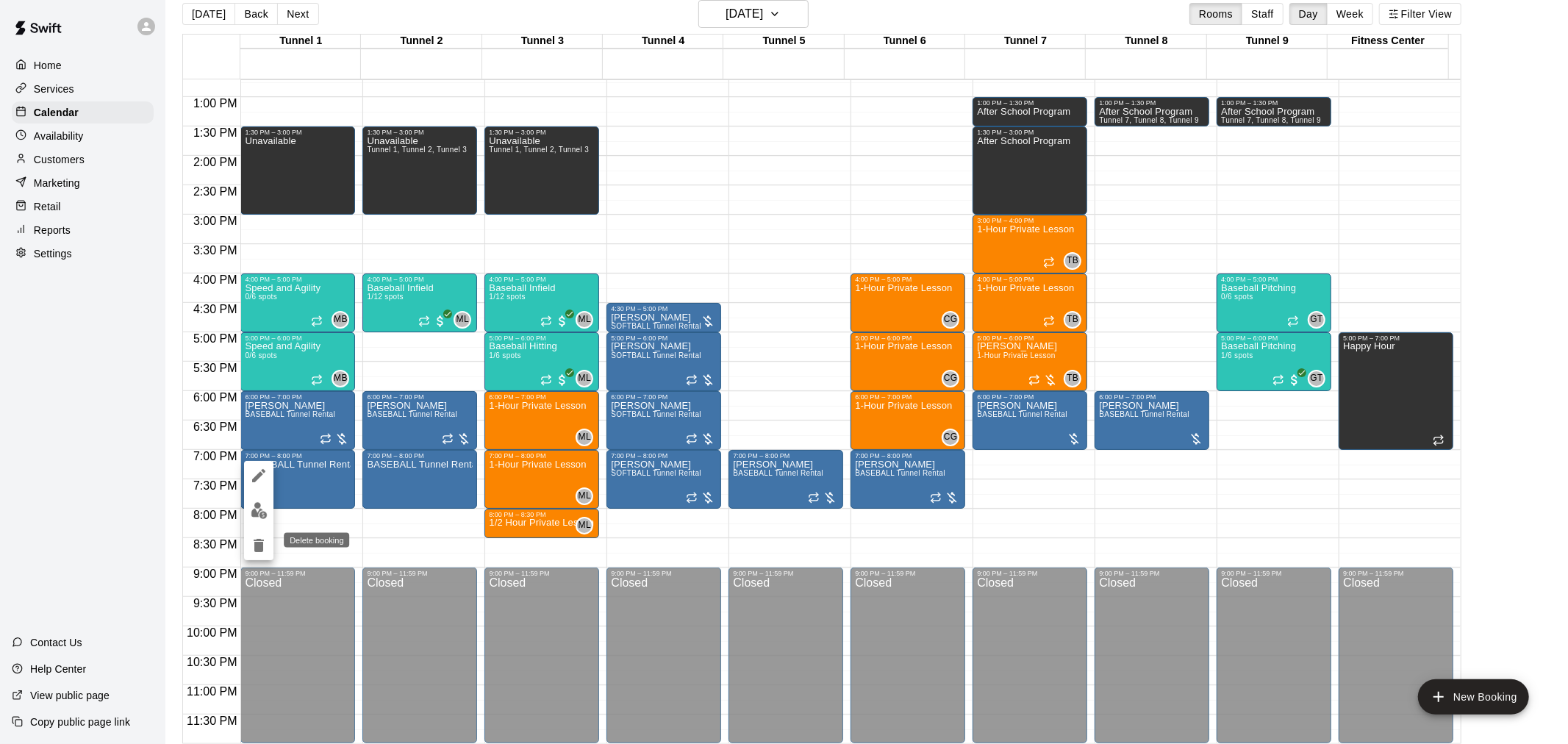
click at [259, 554] on icon "delete" at bounding box center [258, 545] width 17 height 17
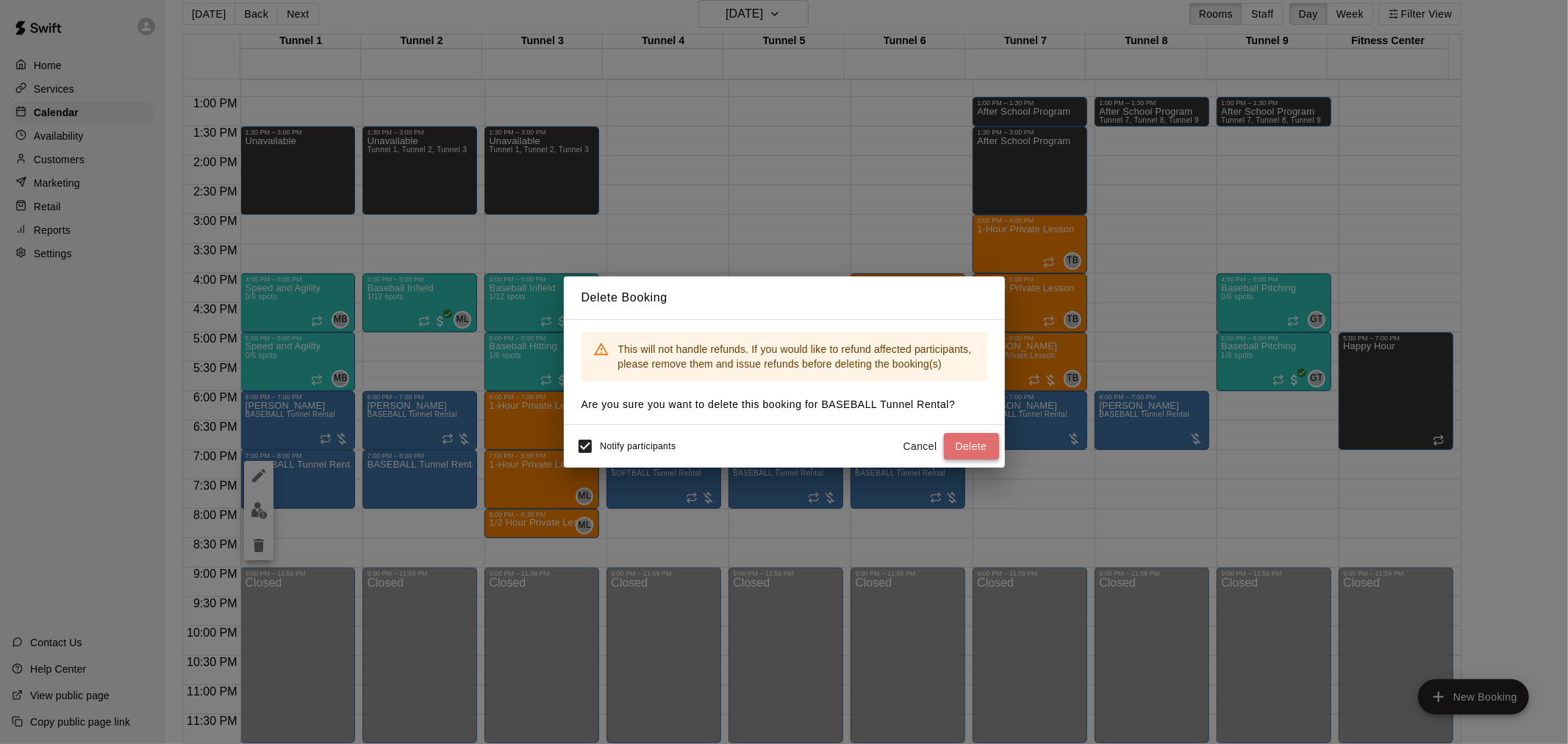
click at [969, 449] on button "Delete" at bounding box center [971, 446] width 55 height 27
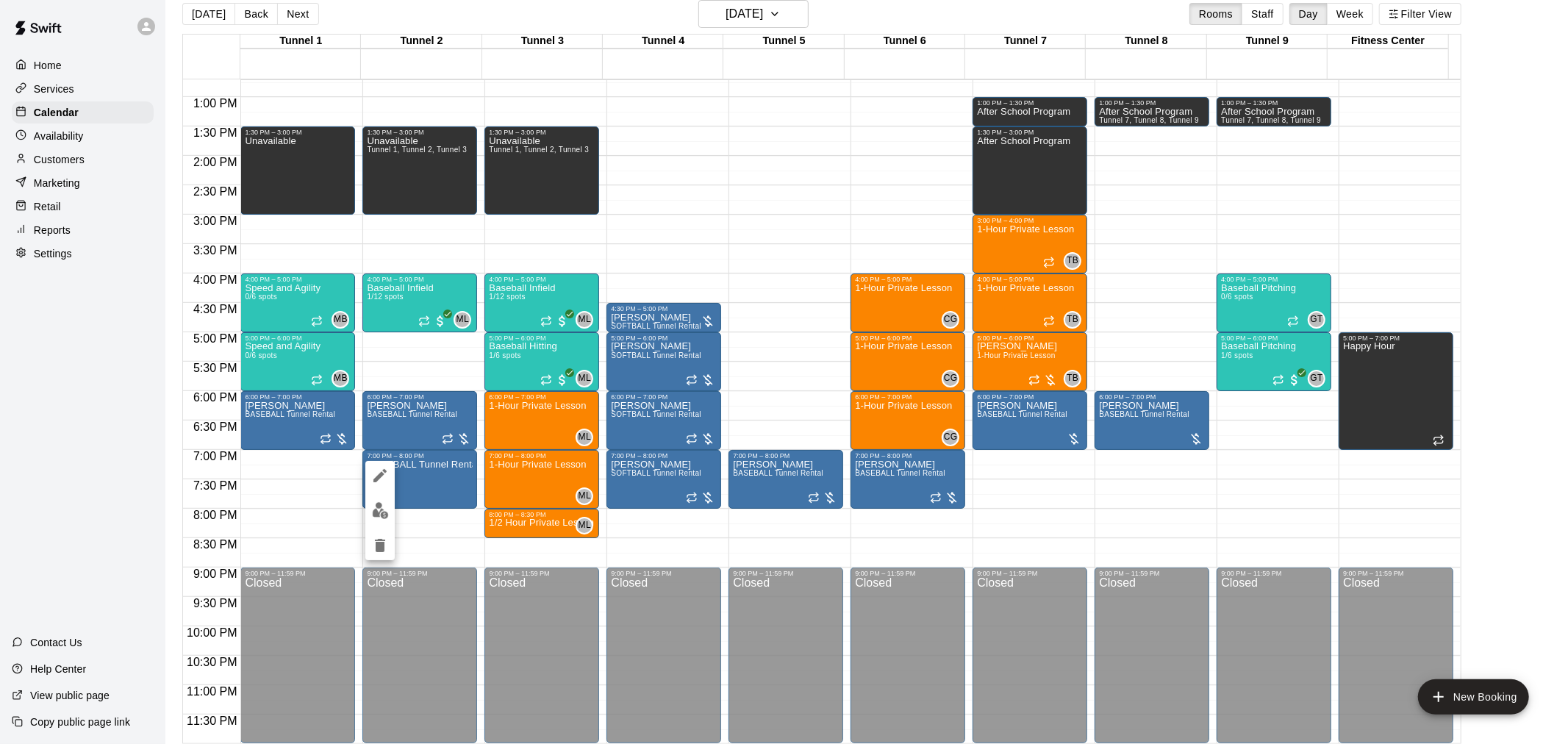
click at [378, 541] on icon "delete" at bounding box center [380, 545] width 17 height 17
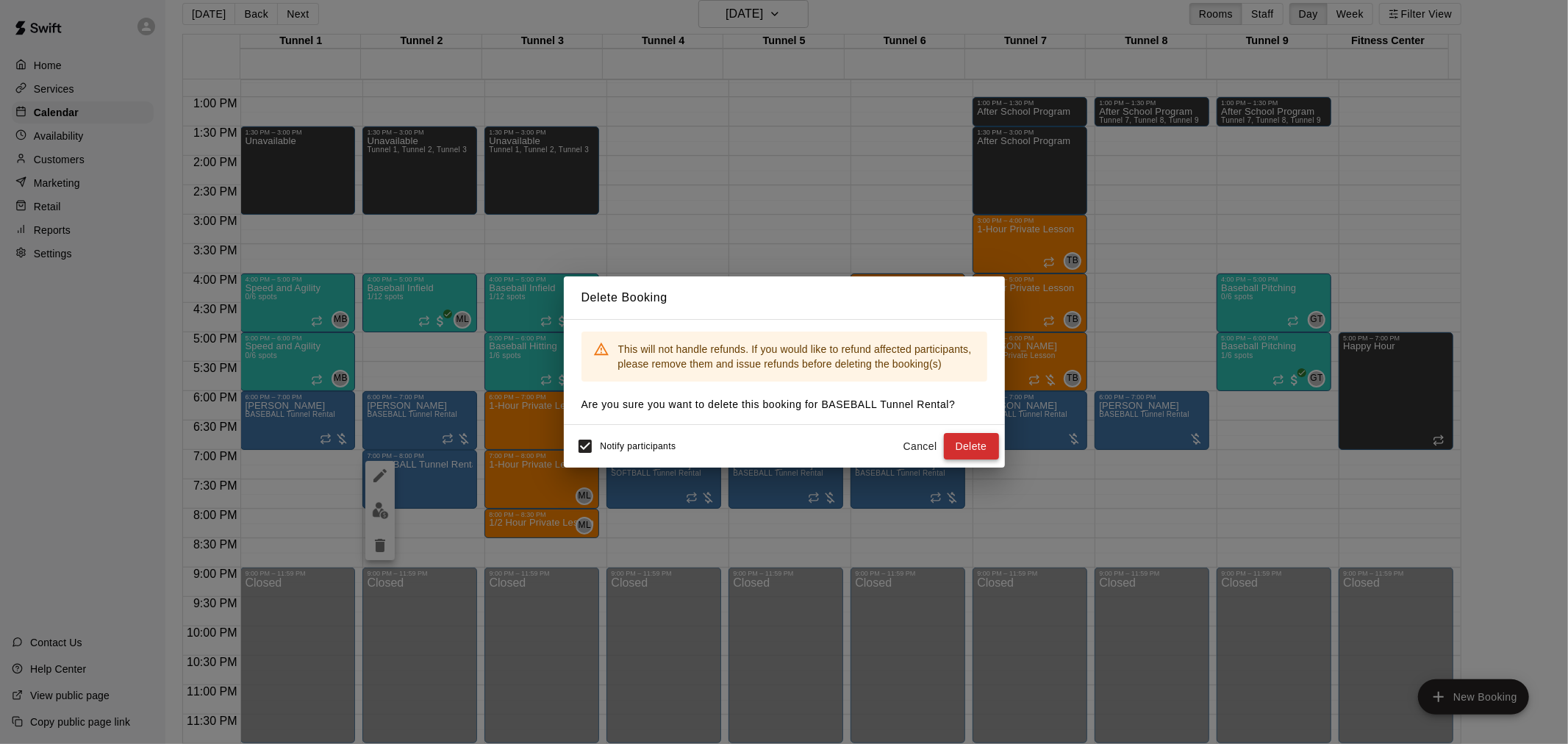
click at [966, 451] on button "Delete" at bounding box center [971, 446] width 55 height 27
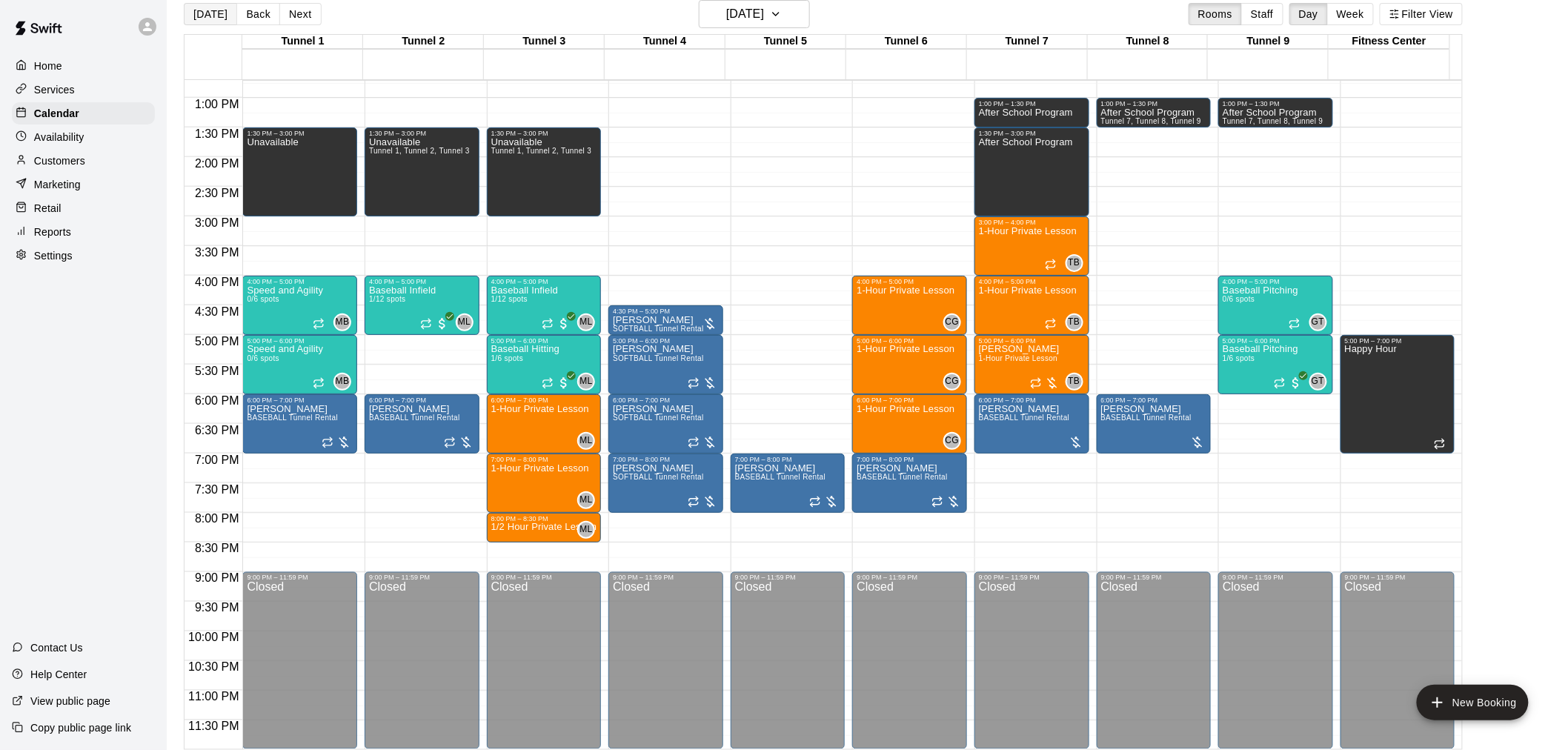
click at [219, 16] on button "[DATE]" at bounding box center [210, 14] width 53 height 22
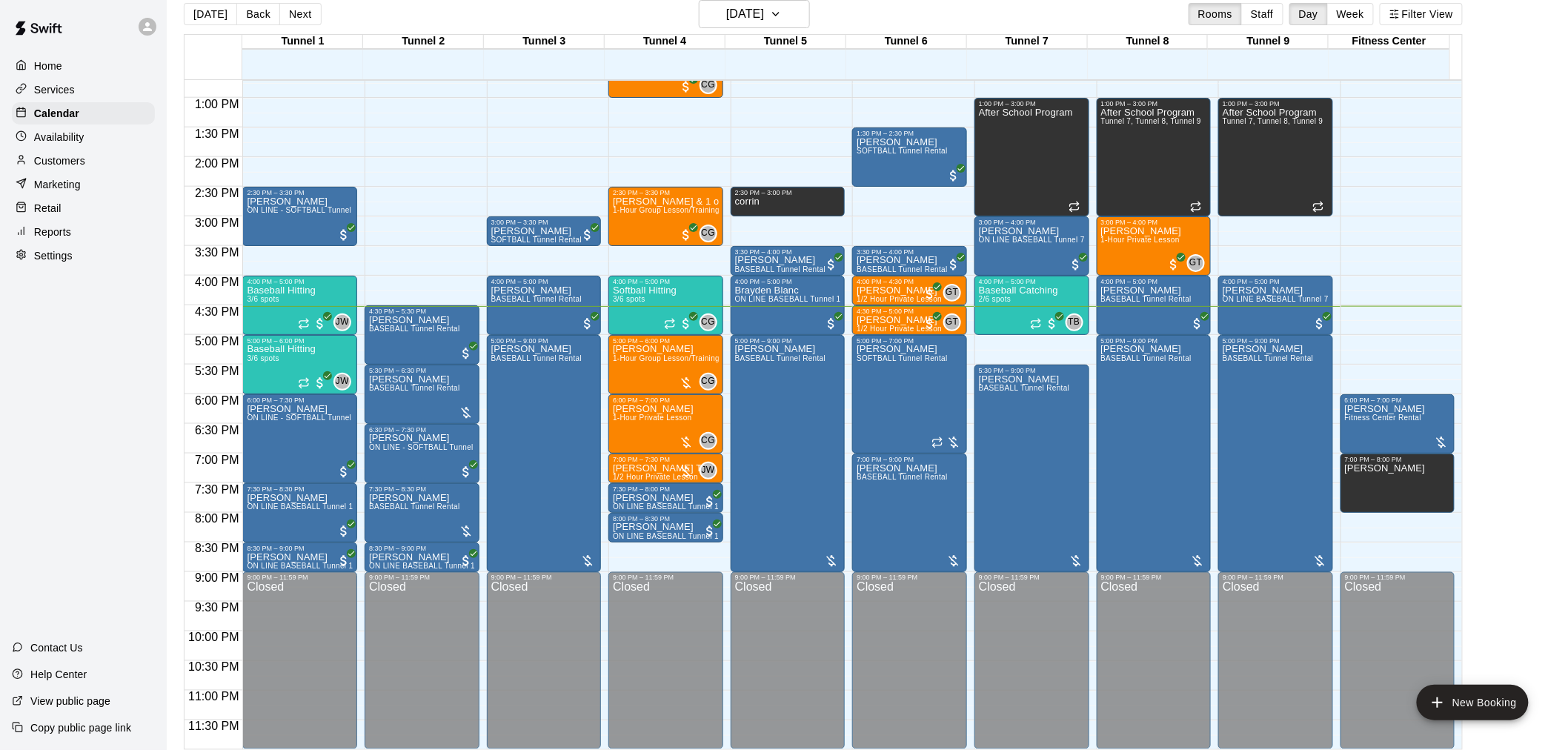
click at [128, 161] on div "Customers" at bounding box center [83, 161] width 143 height 22
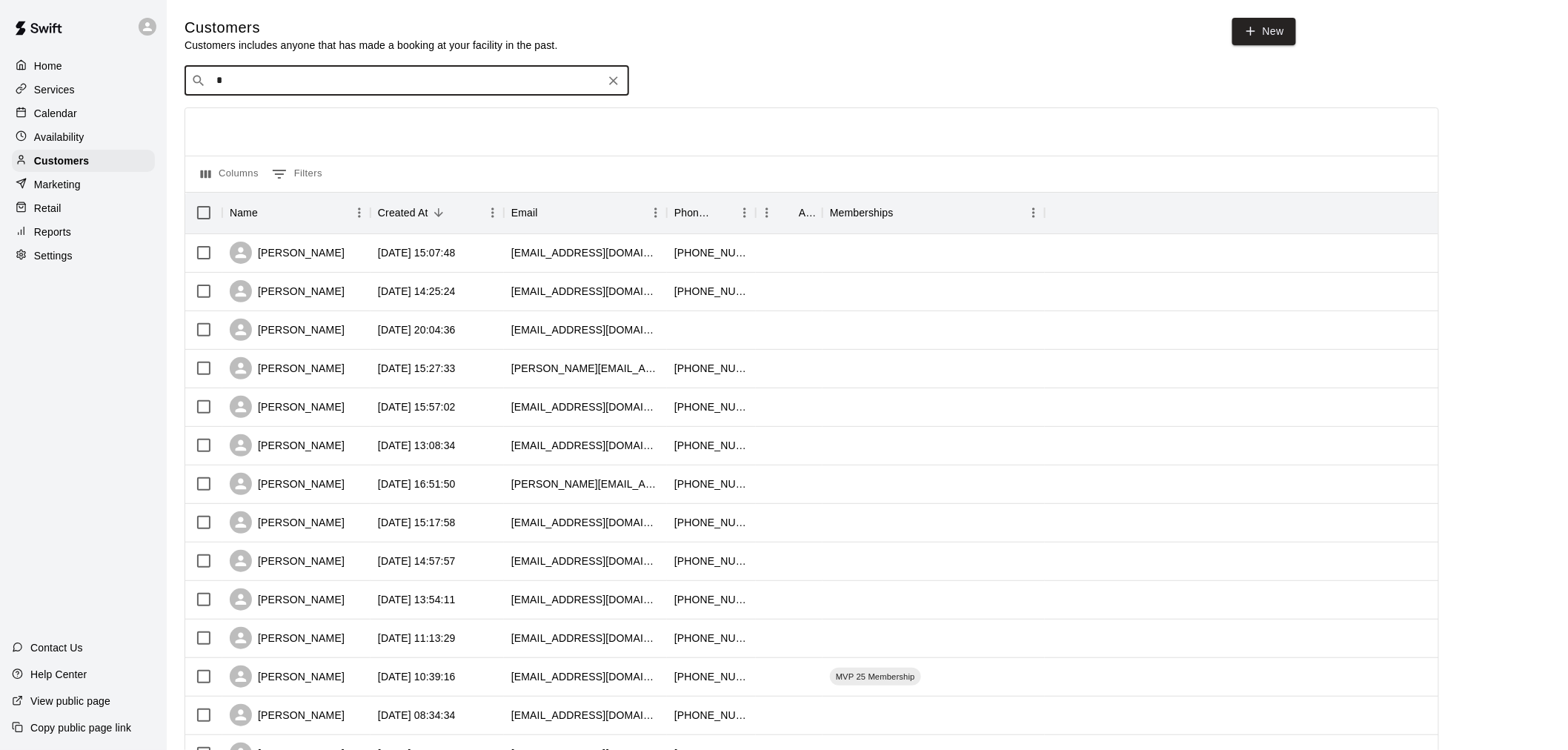
type input "*"
click at [498, 88] on input "*" at bounding box center [406, 81] width 388 height 15
type input "**********"
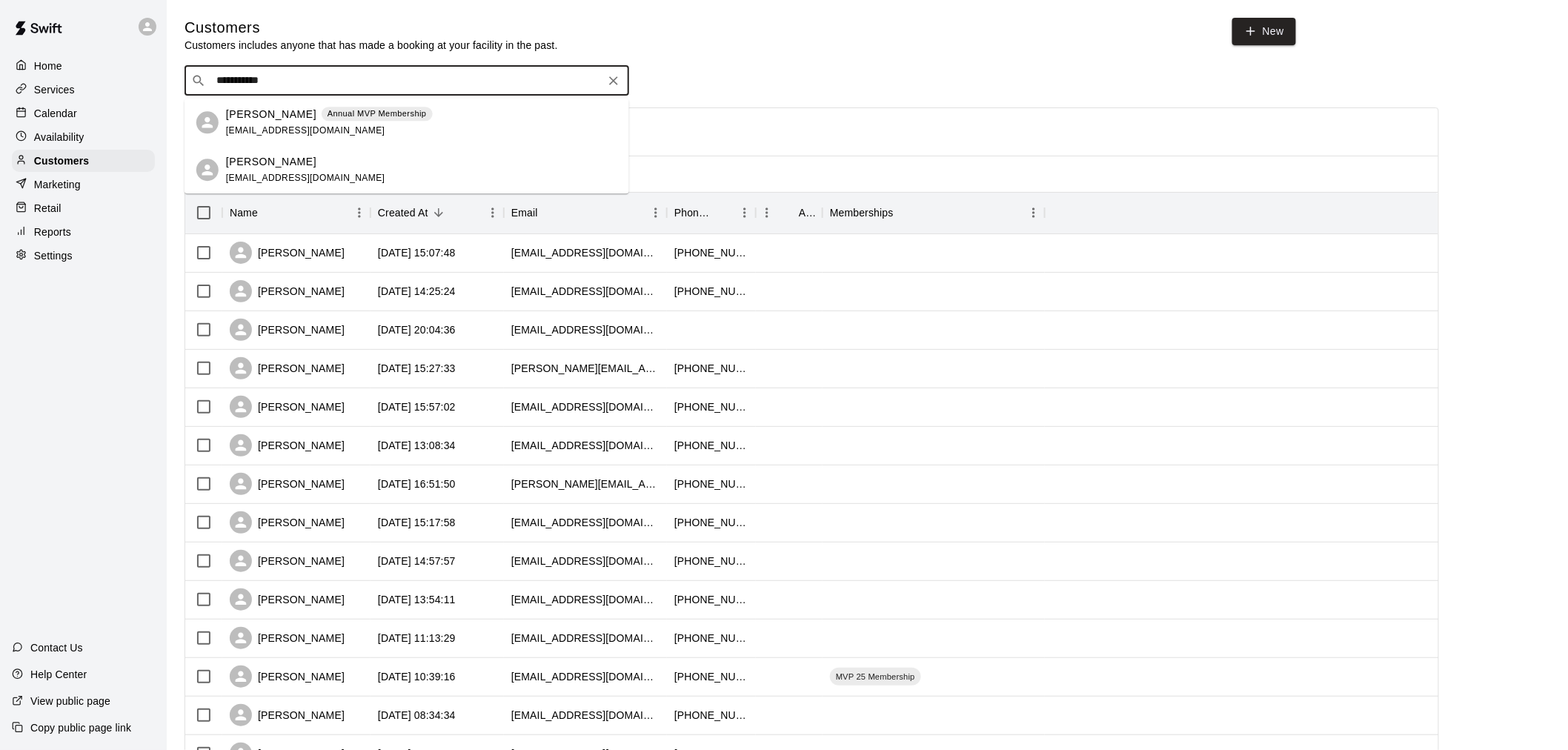
click at [475, 105] on div "Robert Burns Annual MVP Membership rwburns1910@gmail.com" at bounding box center [407, 122] width 445 height 47
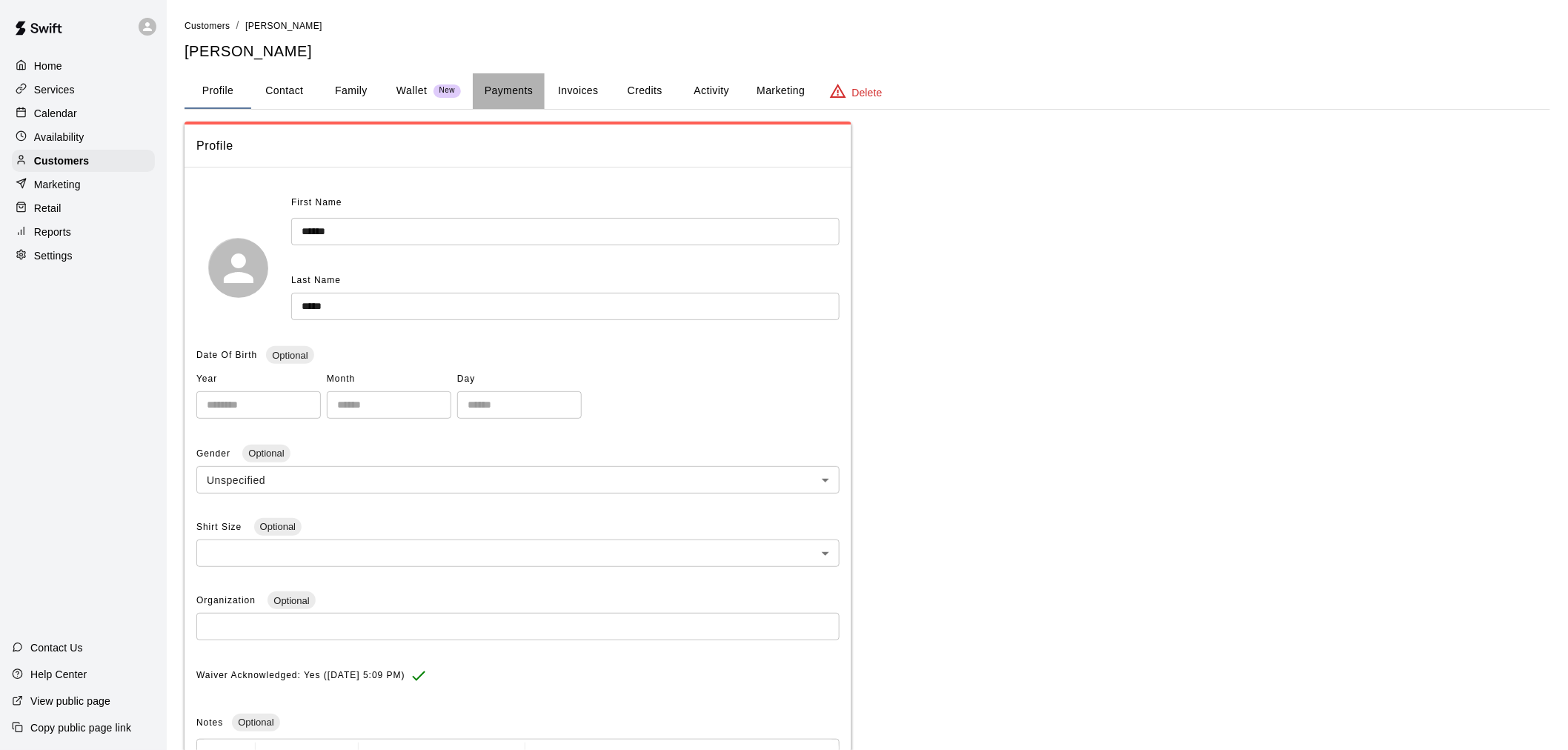
click at [522, 102] on button "Payments" at bounding box center [509, 91] width 72 height 36
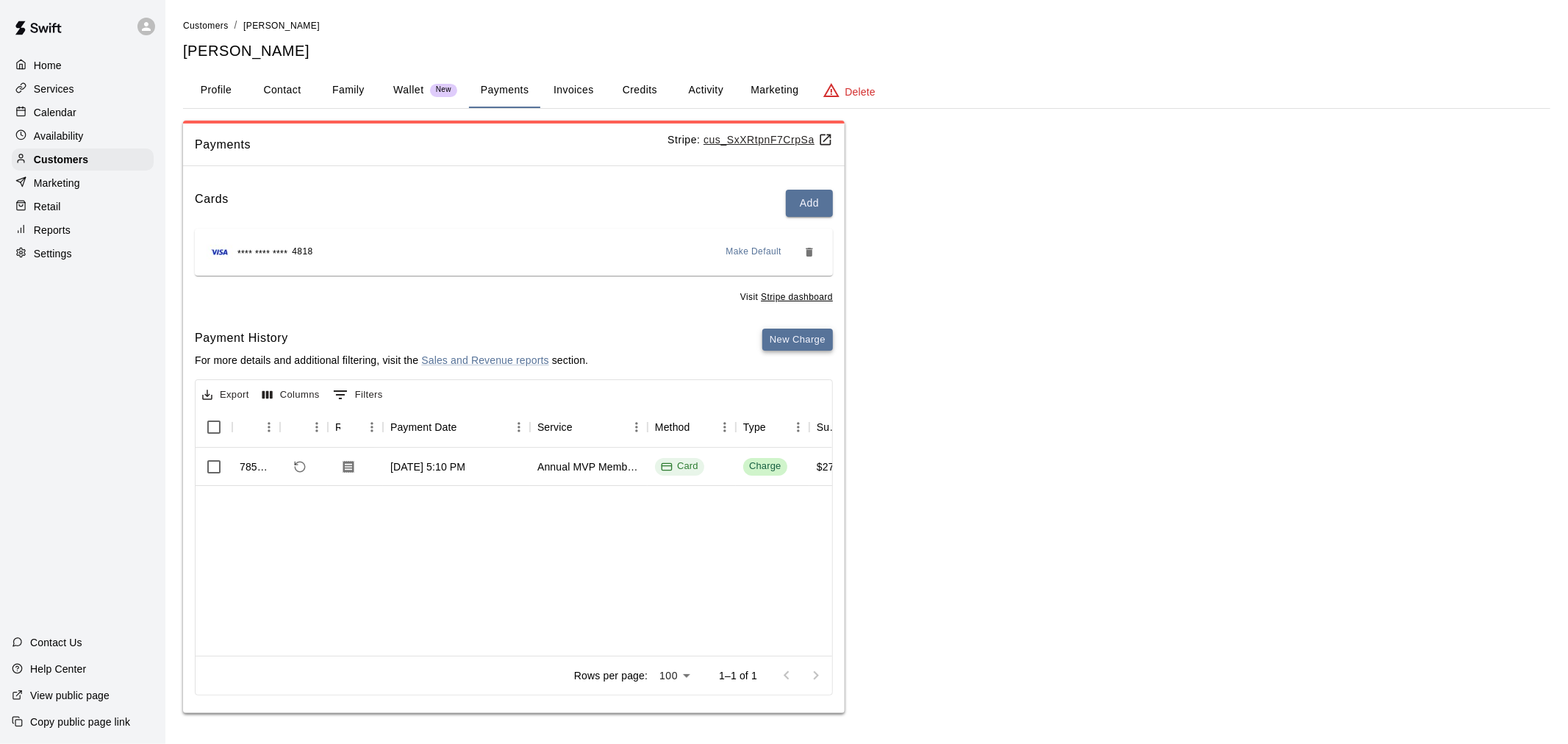
drag, startPoint x: 783, startPoint y: 315, endPoint x: 784, endPoint y: 326, distance: 11.0
click at [784, 319] on div "Cards Add **** **** **** 4818 Make Default Visit Stripe dashboard Payment Histo…" at bounding box center [514, 445] width 662 height 535
click at [785, 331] on button "New Charge" at bounding box center [798, 340] width 71 height 23
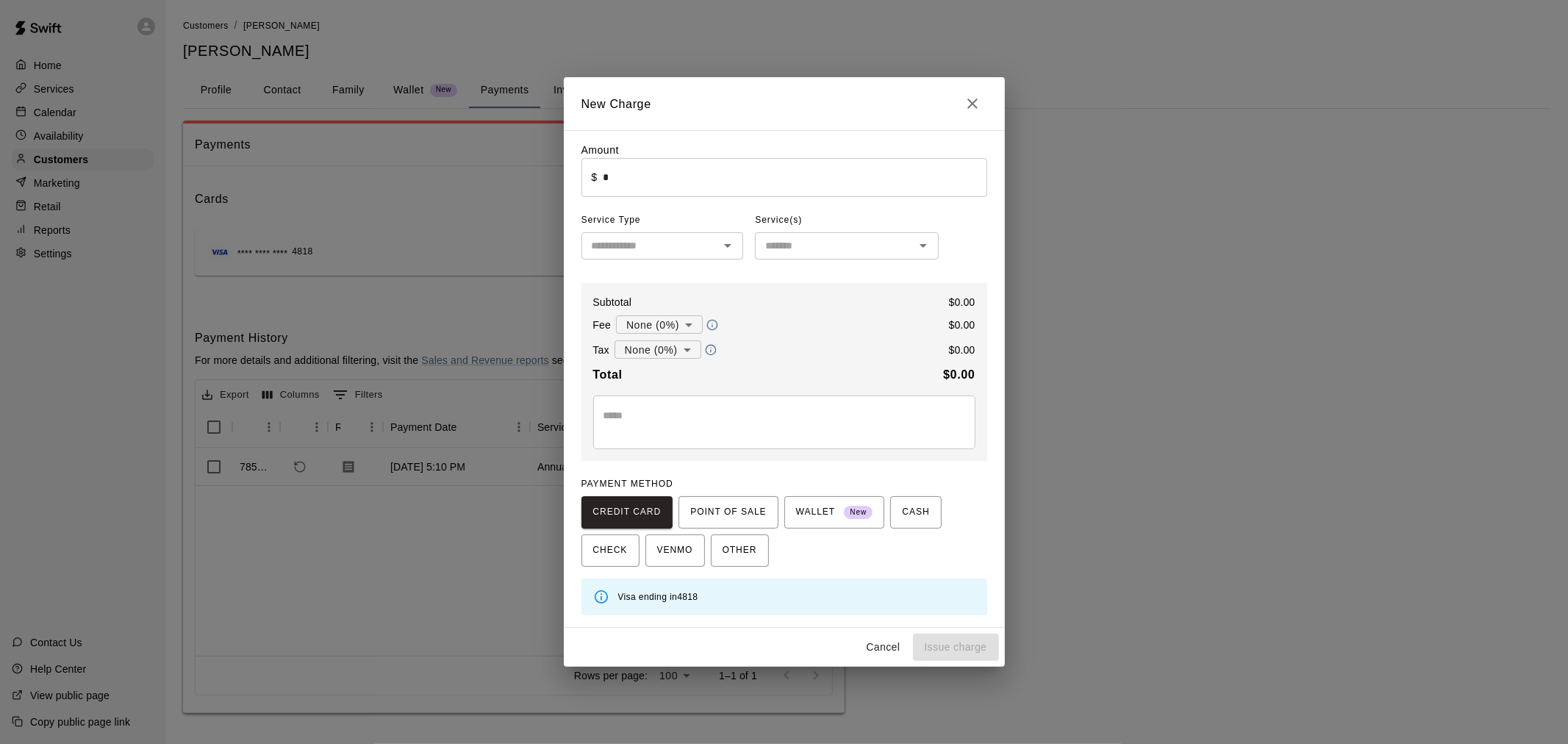
click at [708, 160] on input "*" at bounding box center [794, 177] width 384 height 39
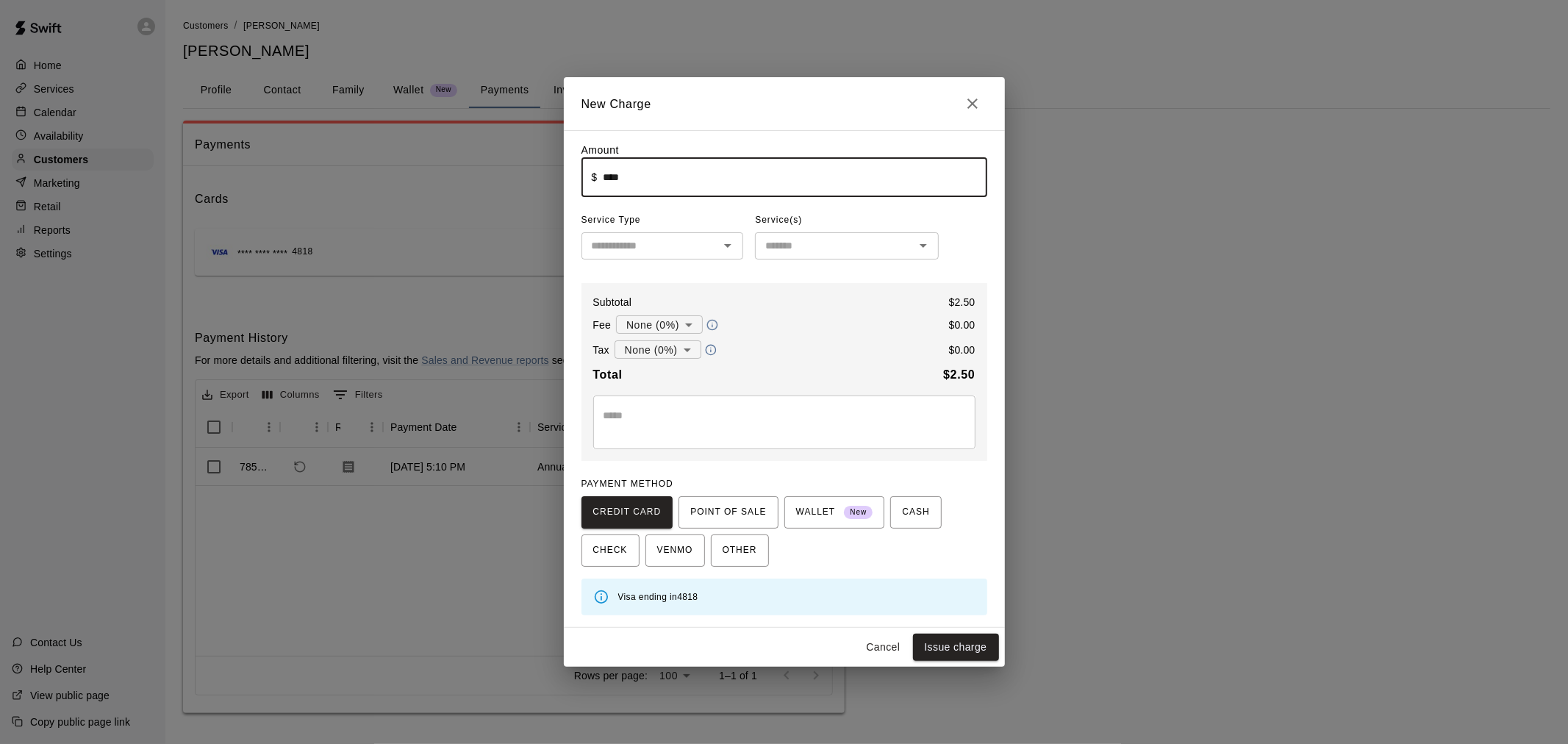
type input "****"
click at [694, 241] on input "text" at bounding box center [650, 246] width 129 height 18
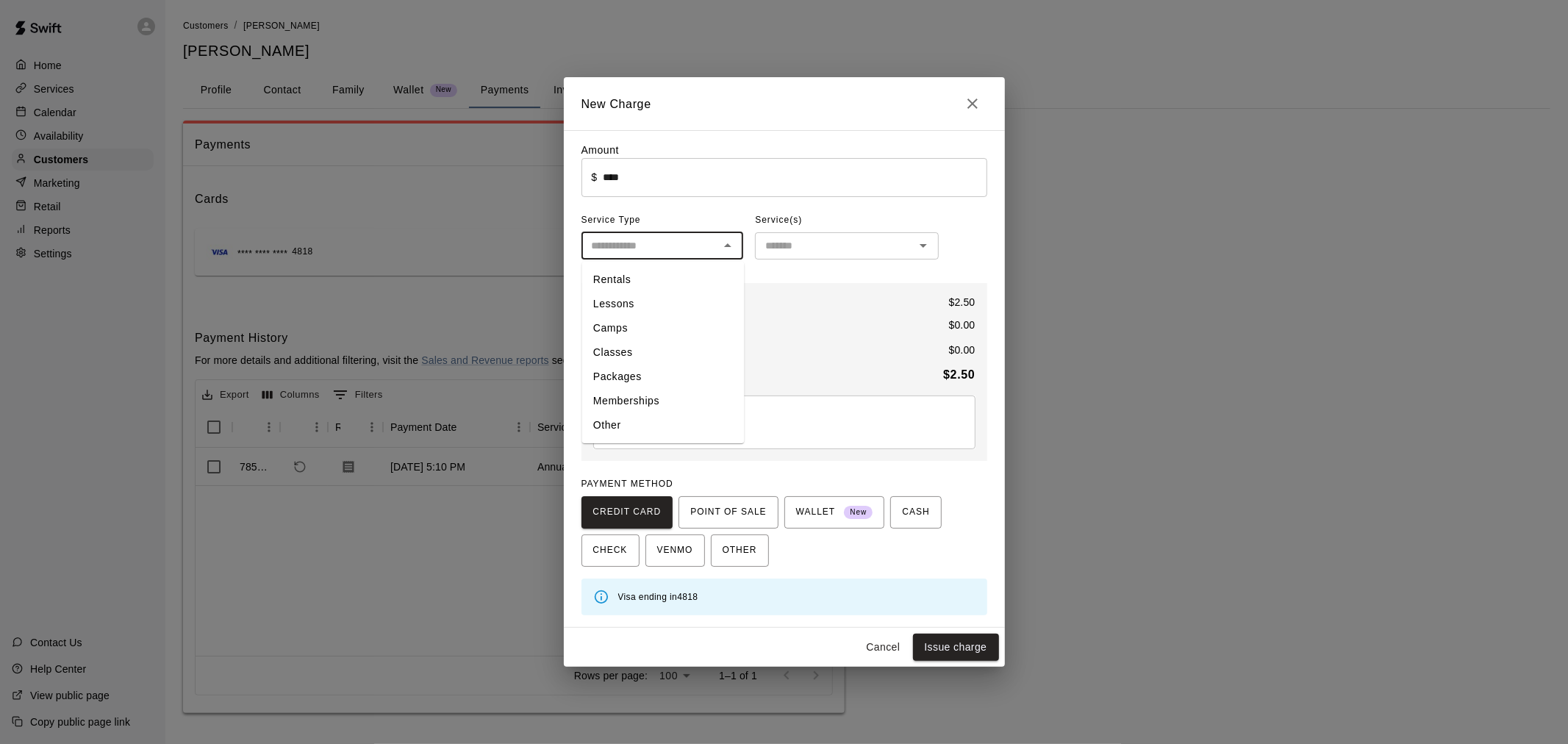
click at [711, 425] on li "Other" at bounding box center [663, 427] width 163 height 25
type input "*****"
click at [824, 229] on div "Service(s) Manage Options" at bounding box center [847, 220] width 184 height 24
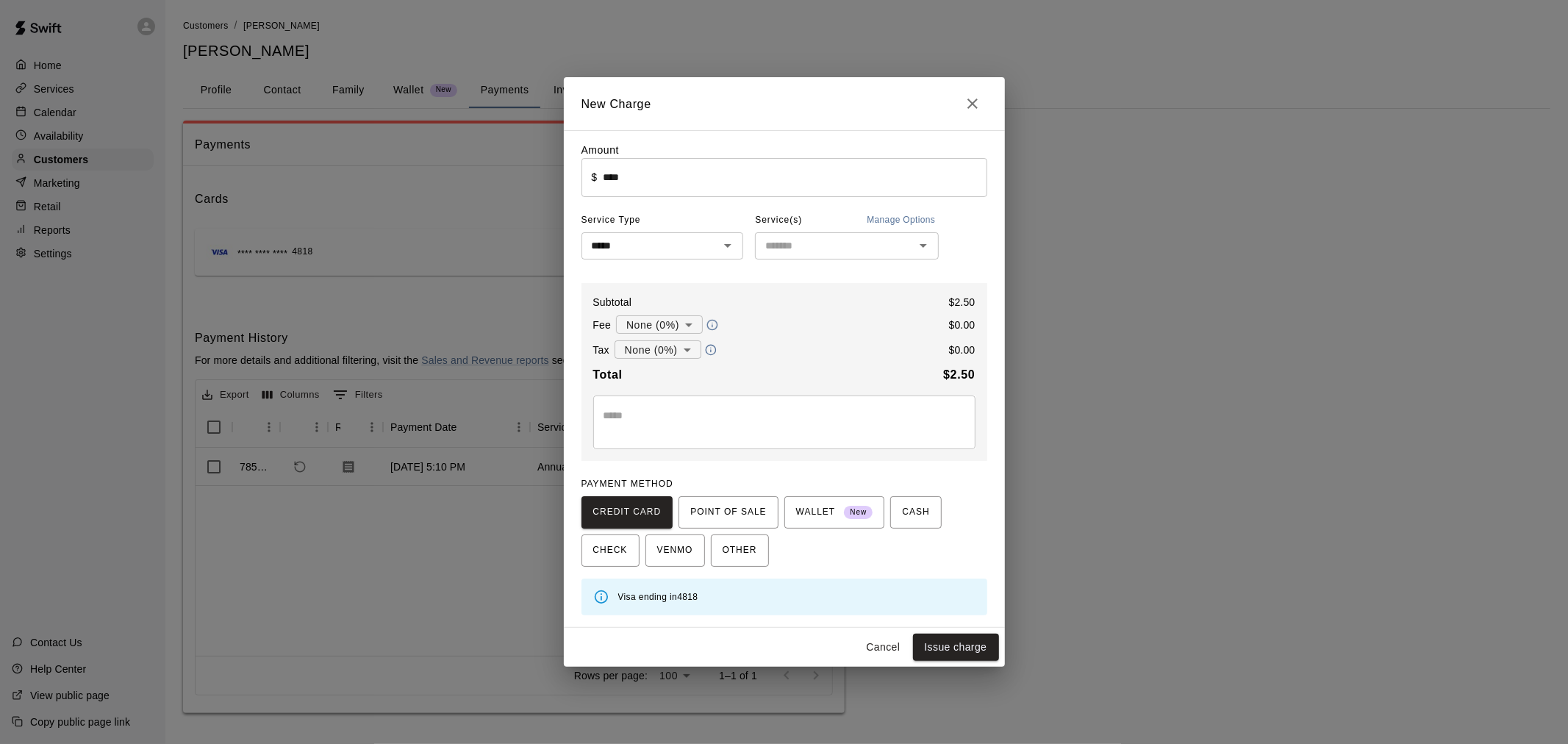
click at [825, 241] on input "text" at bounding box center [834, 246] width 150 height 18
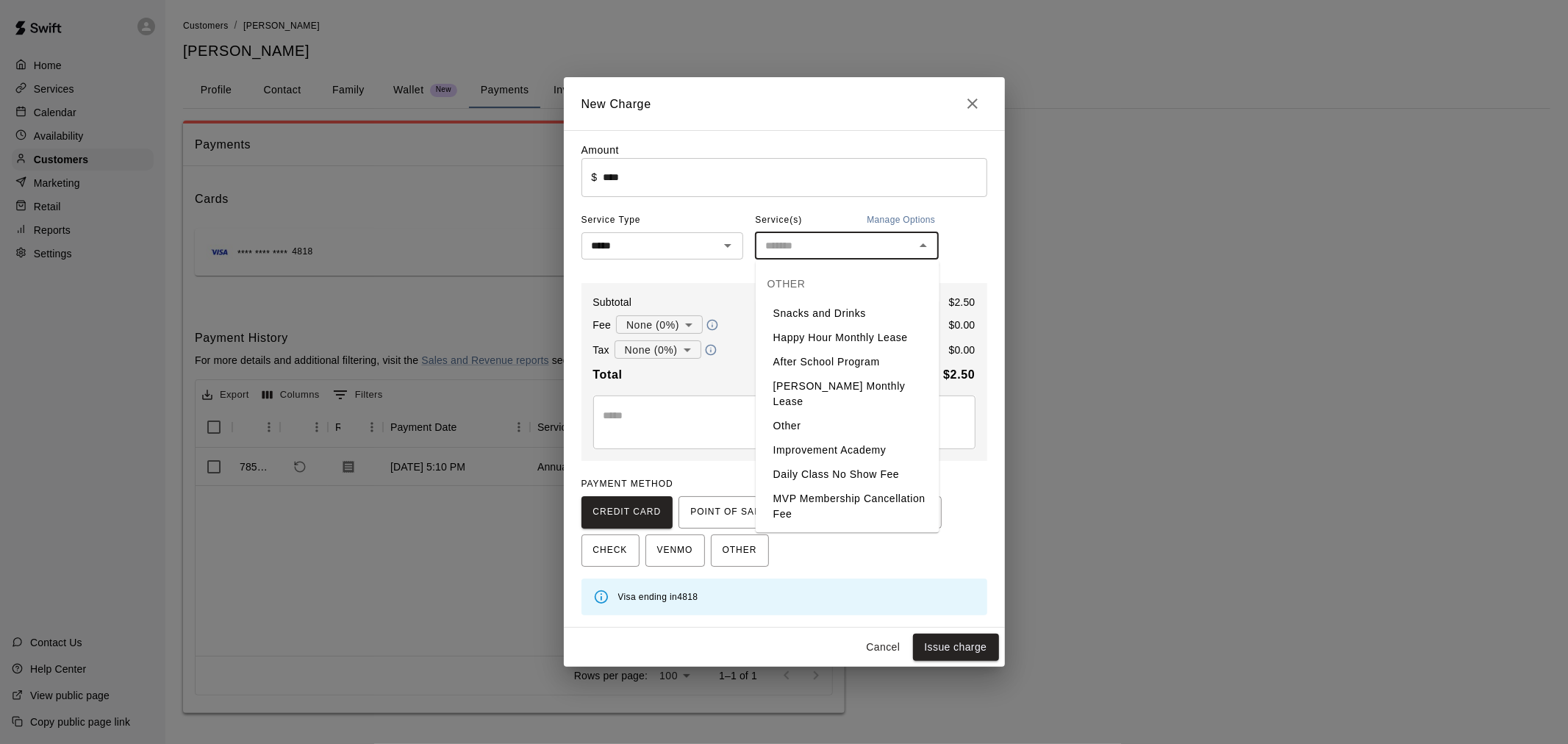
drag, startPoint x: 841, startPoint y: 306, endPoint x: 846, endPoint y: 314, distance: 9.4
click at [841, 307] on li "Snacks and Drinks" at bounding box center [848, 314] width 184 height 25
type input "**********"
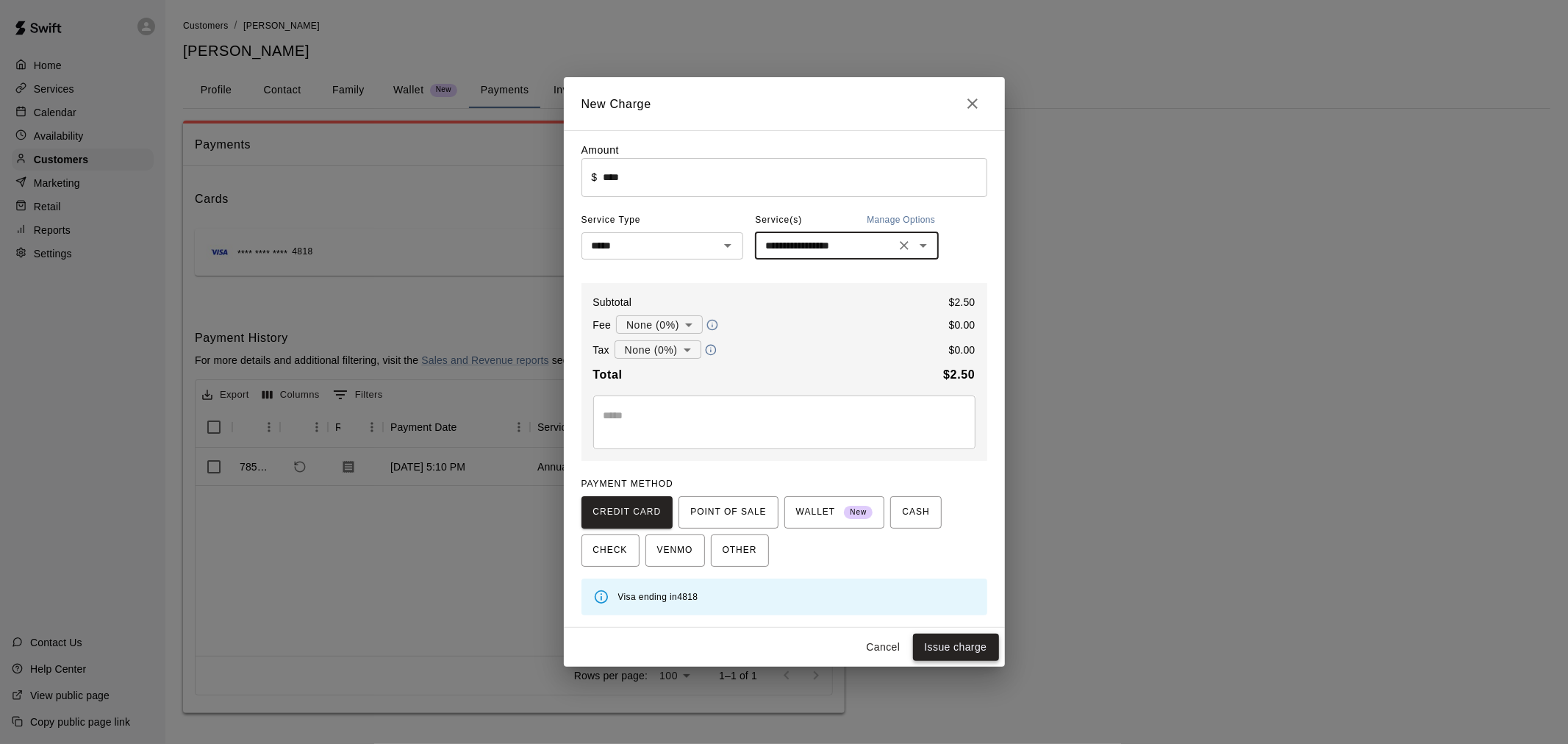
click at [968, 642] on button "Issue charge" at bounding box center [956, 647] width 86 height 27
type input "*"
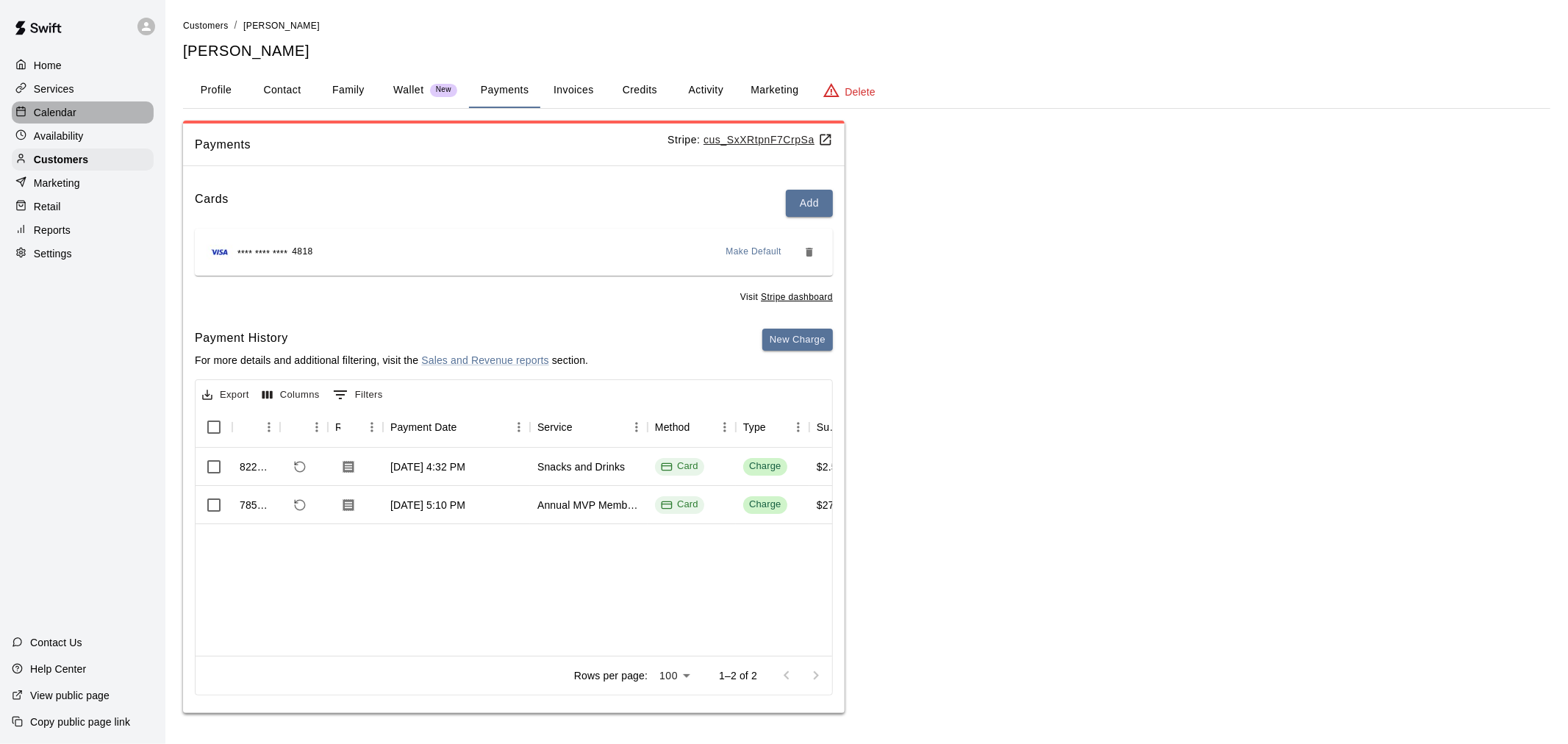
click at [90, 118] on div "Calendar" at bounding box center [82, 112] width 142 height 22
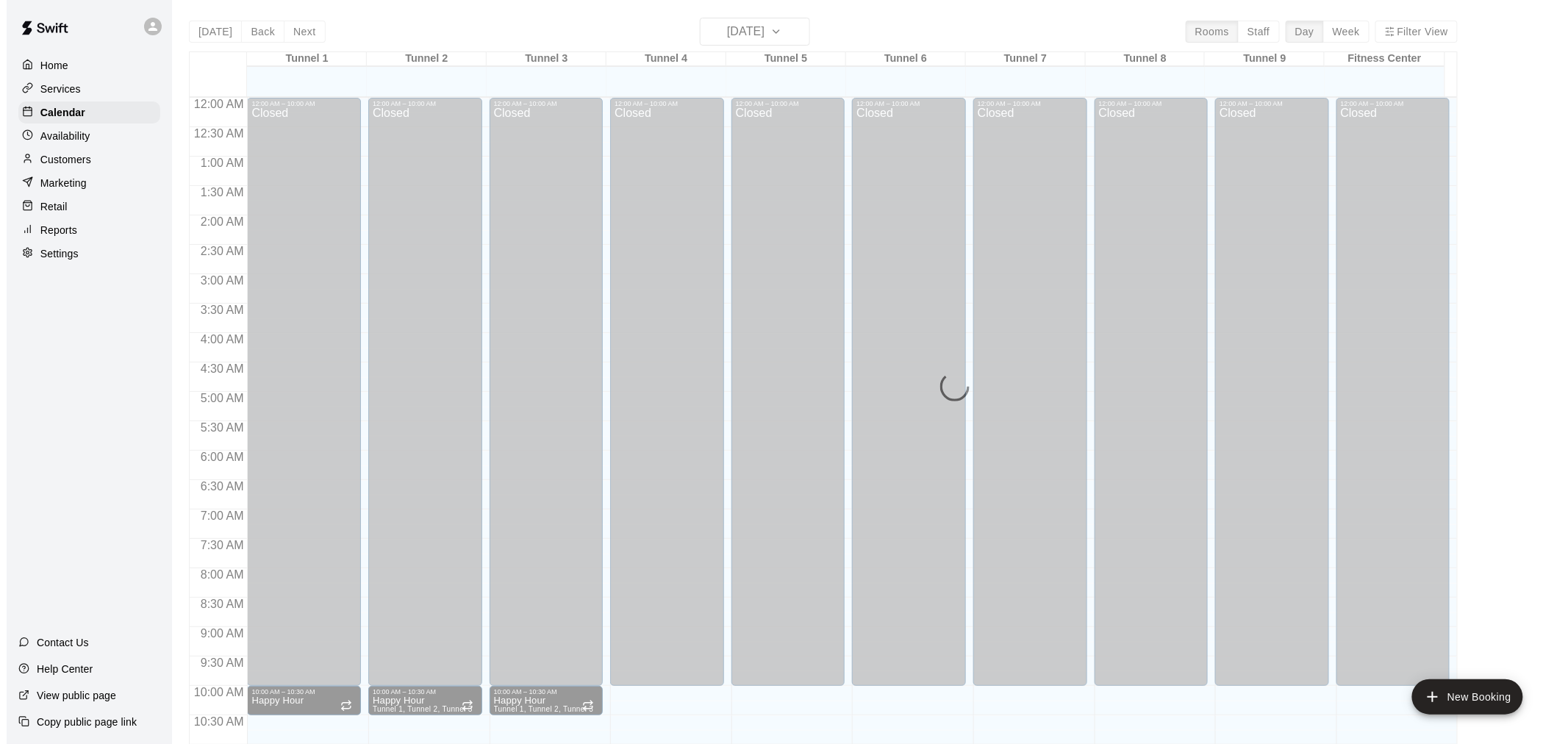
scroll to position [704, 0]
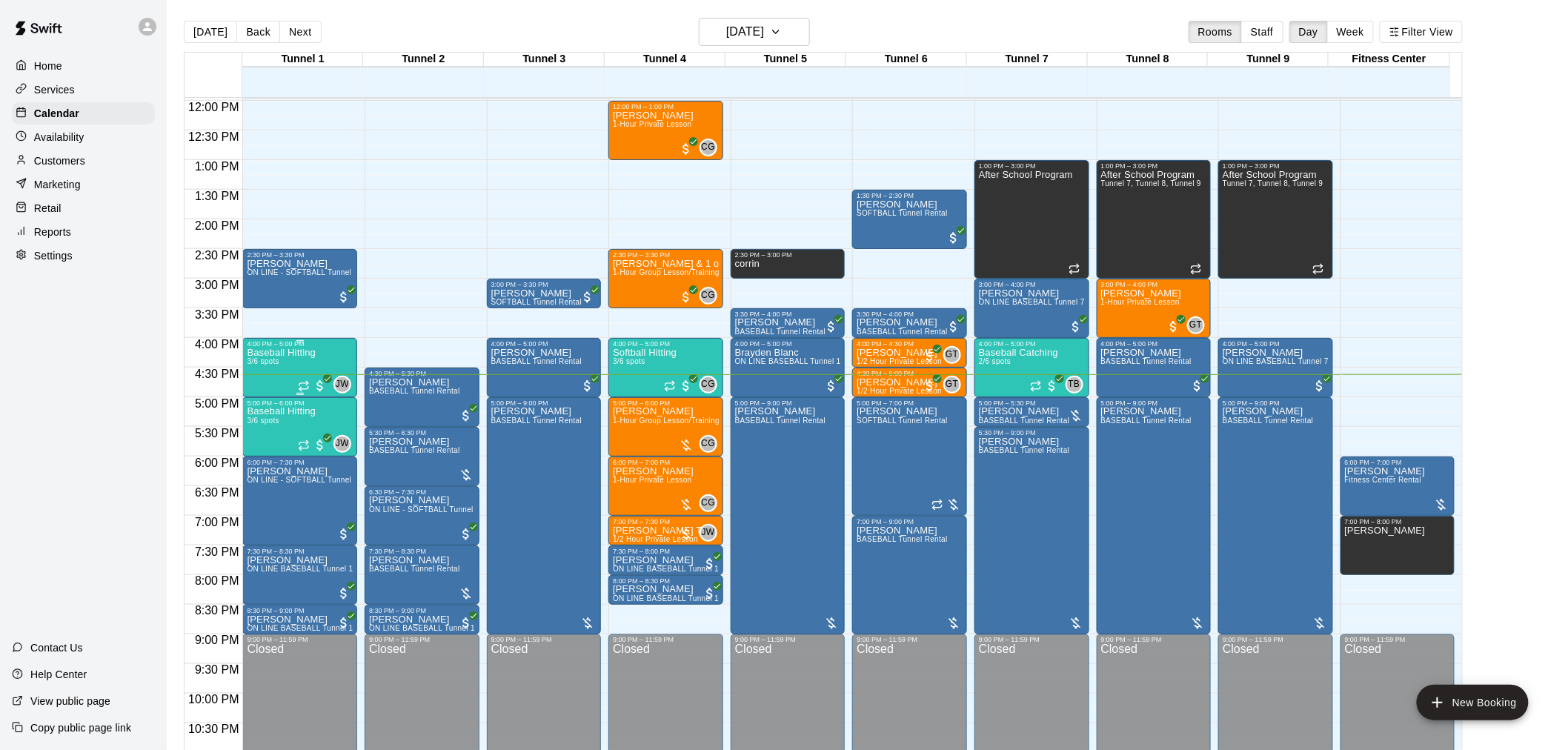
click at [263, 365] on span "3/6 spots" at bounding box center [263, 361] width 32 height 8
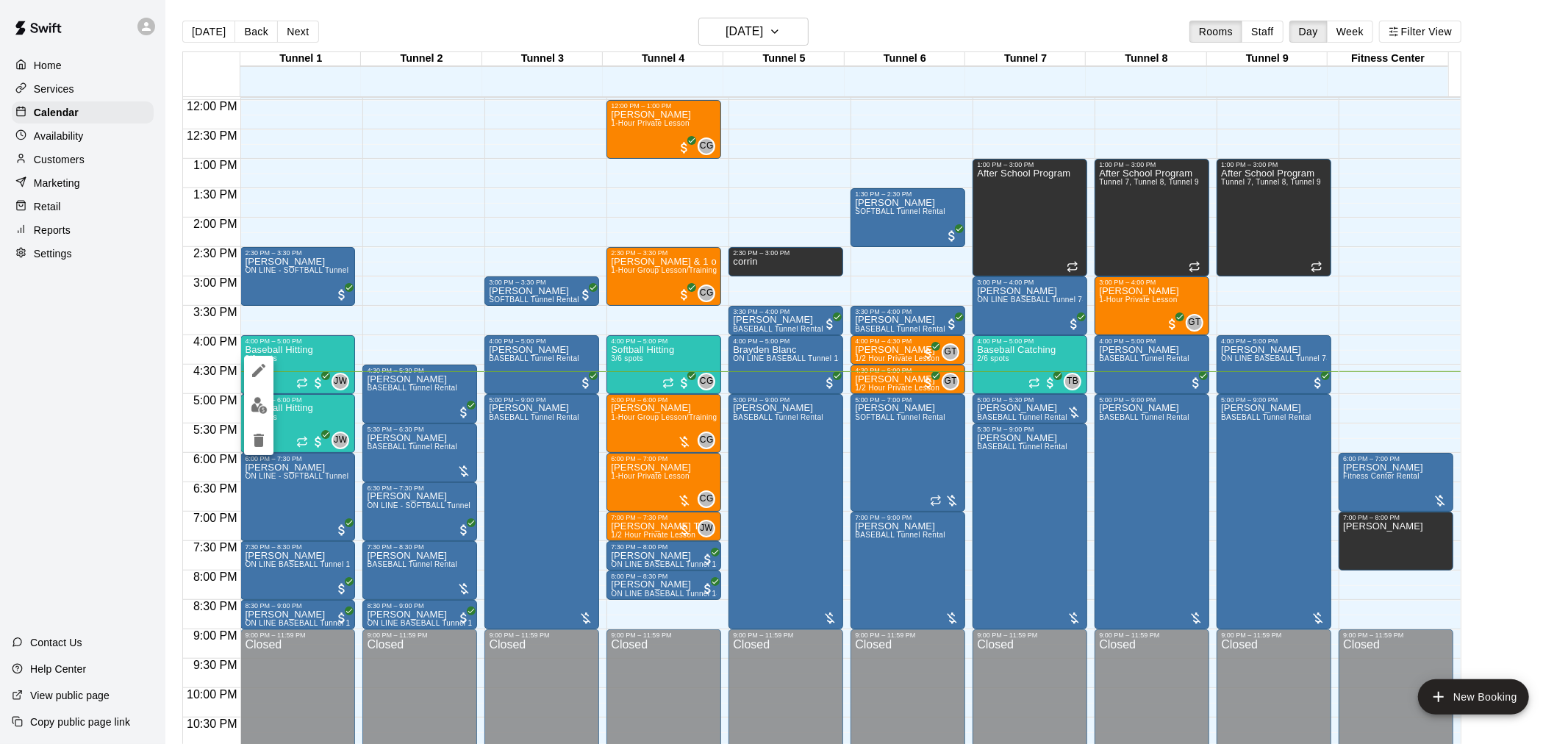
click at [259, 400] on img "edit" at bounding box center [259, 405] width 17 height 17
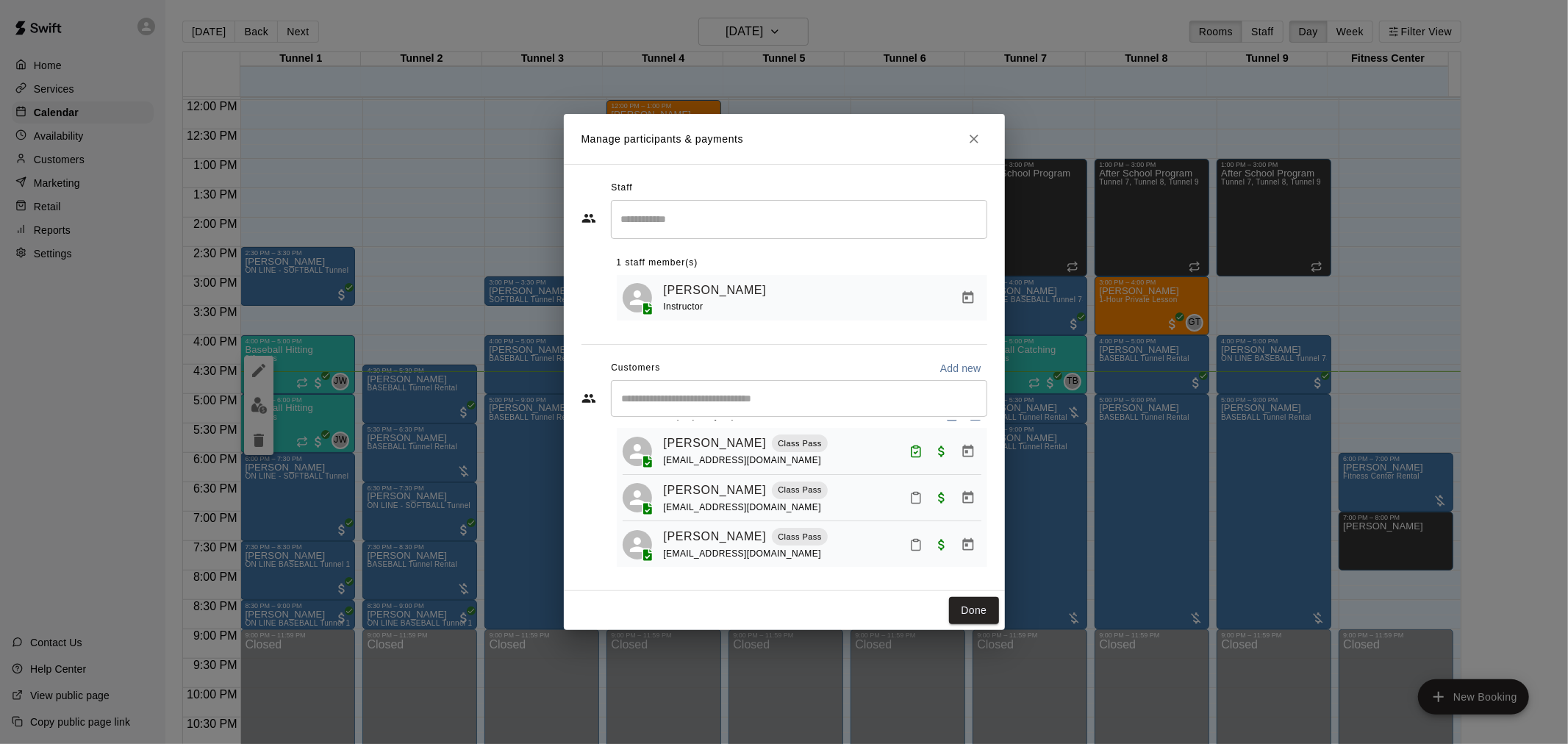
scroll to position [42, 0]
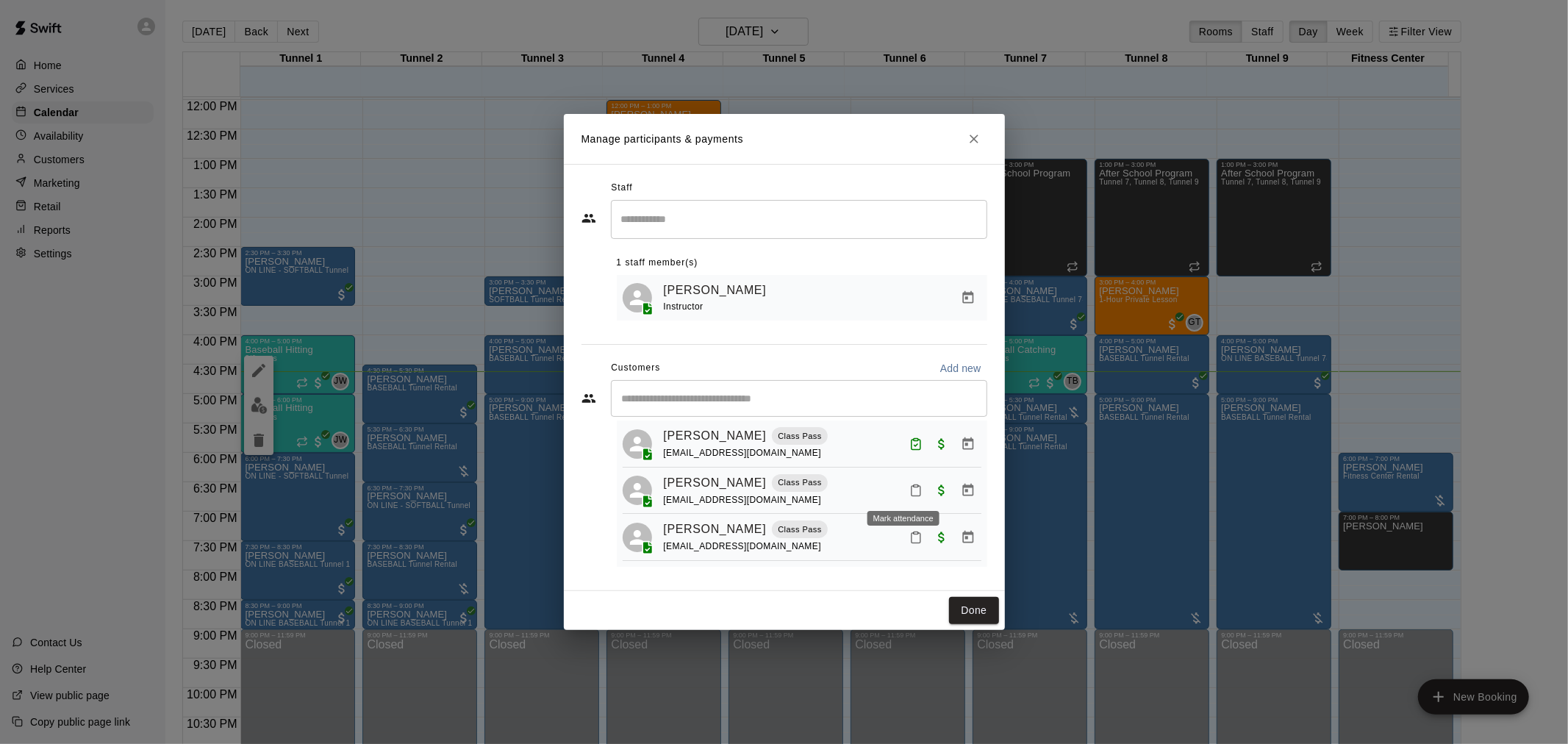
click at [903, 488] on button "Mark attendance" at bounding box center [915, 490] width 25 height 25
click at [973, 490] on p "Mark attended" at bounding box center [998, 488] width 130 height 15
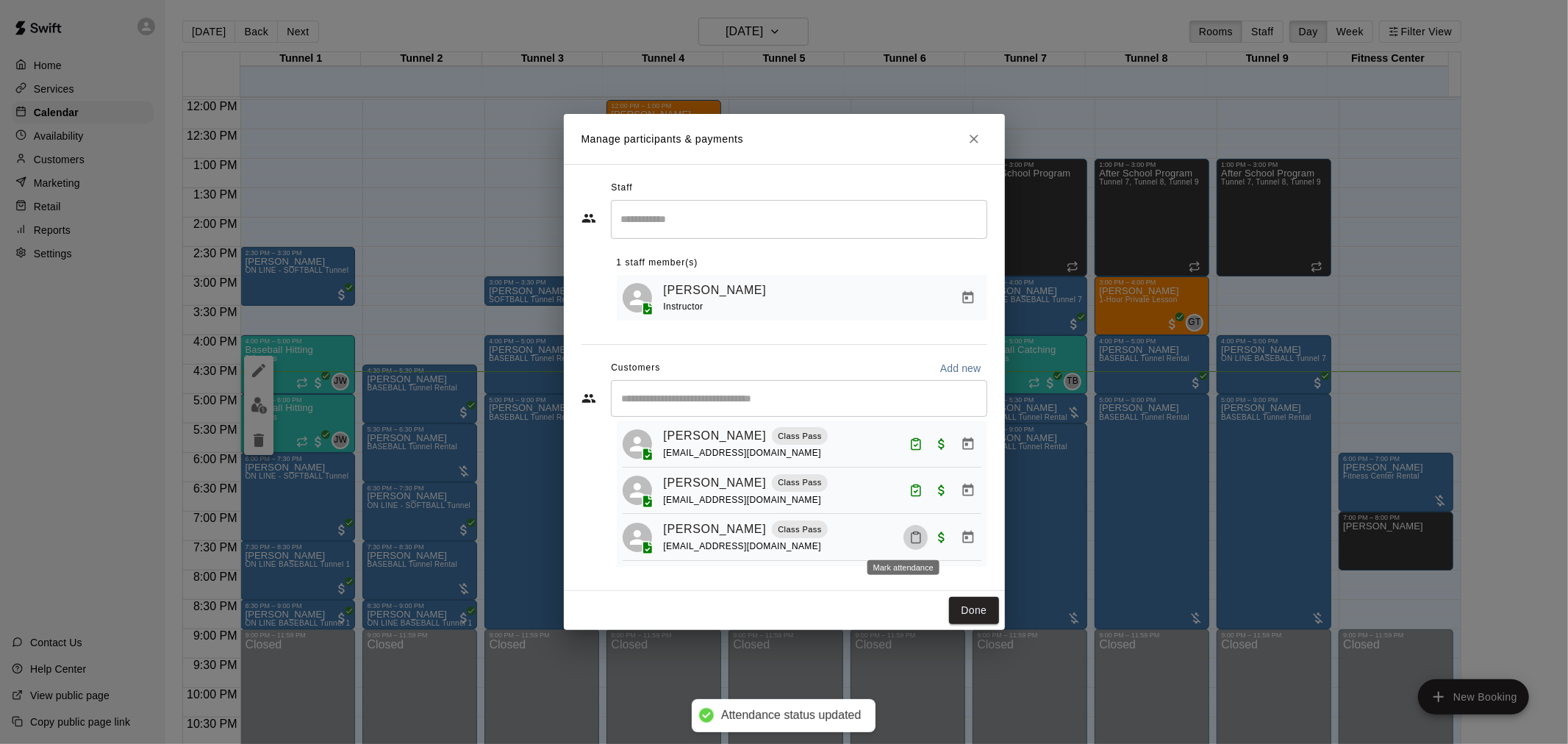
click at [912, 537] on button "Mark attendance" at bounding box center [915, 538] width 25 height 25
click at [949, 542] on p "Mark attended" at bounding box center [998, 537] width 130 height 15
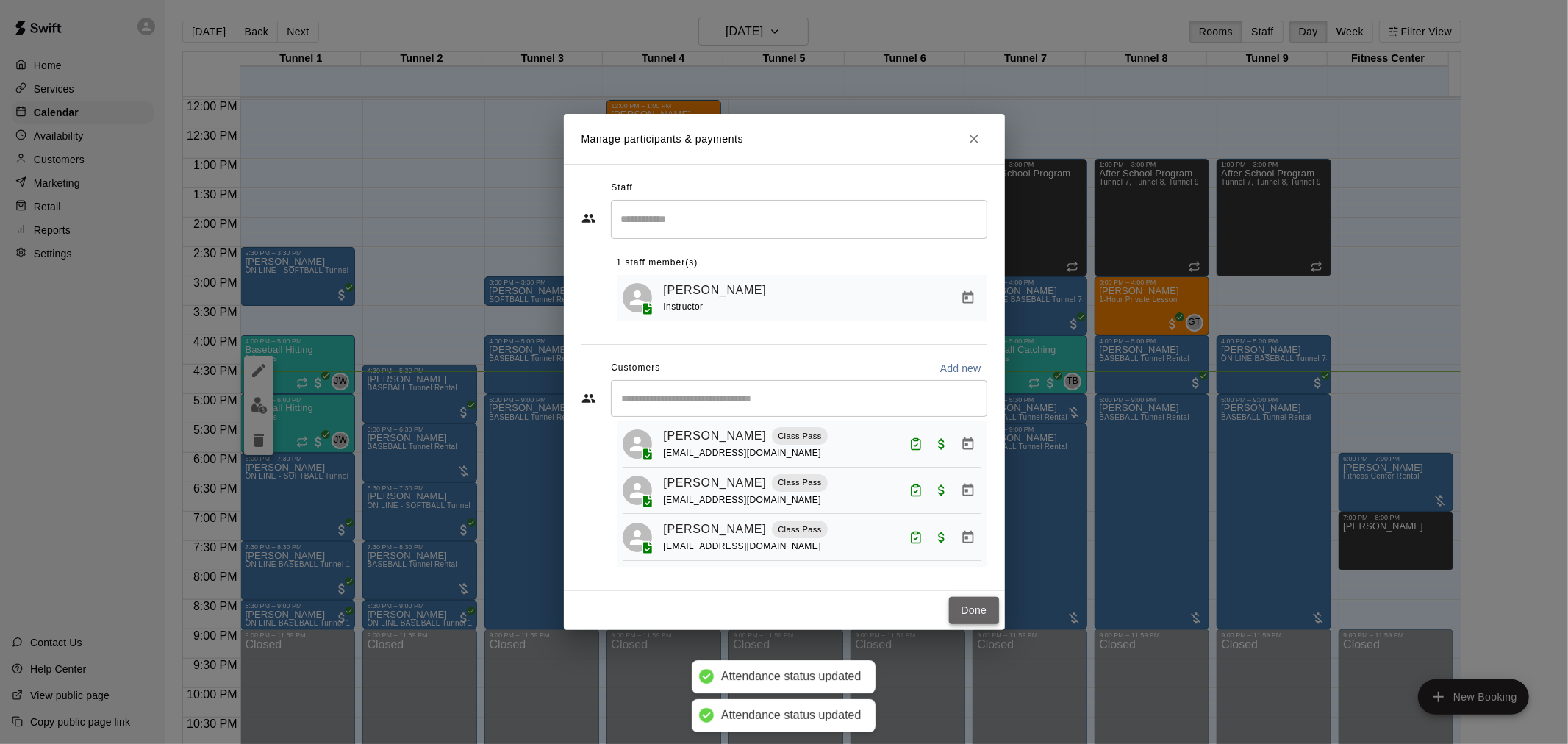
click at [973, 606] on button "Done" at bounding box center [974, 610] width 49 height 27
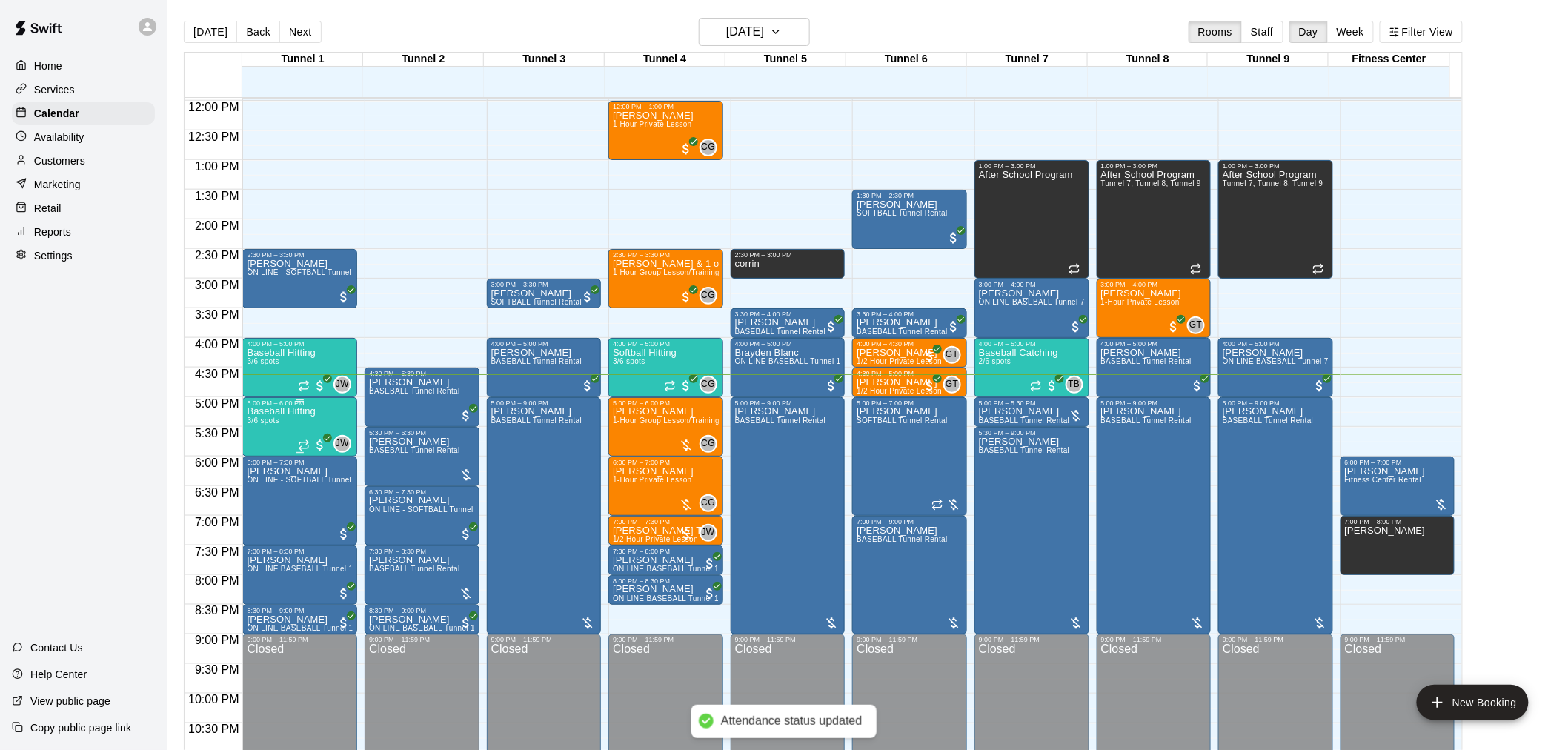
click at [292, 411] on p "Baseball Hitting" at bounding box center [281, 411] width 69 height 0
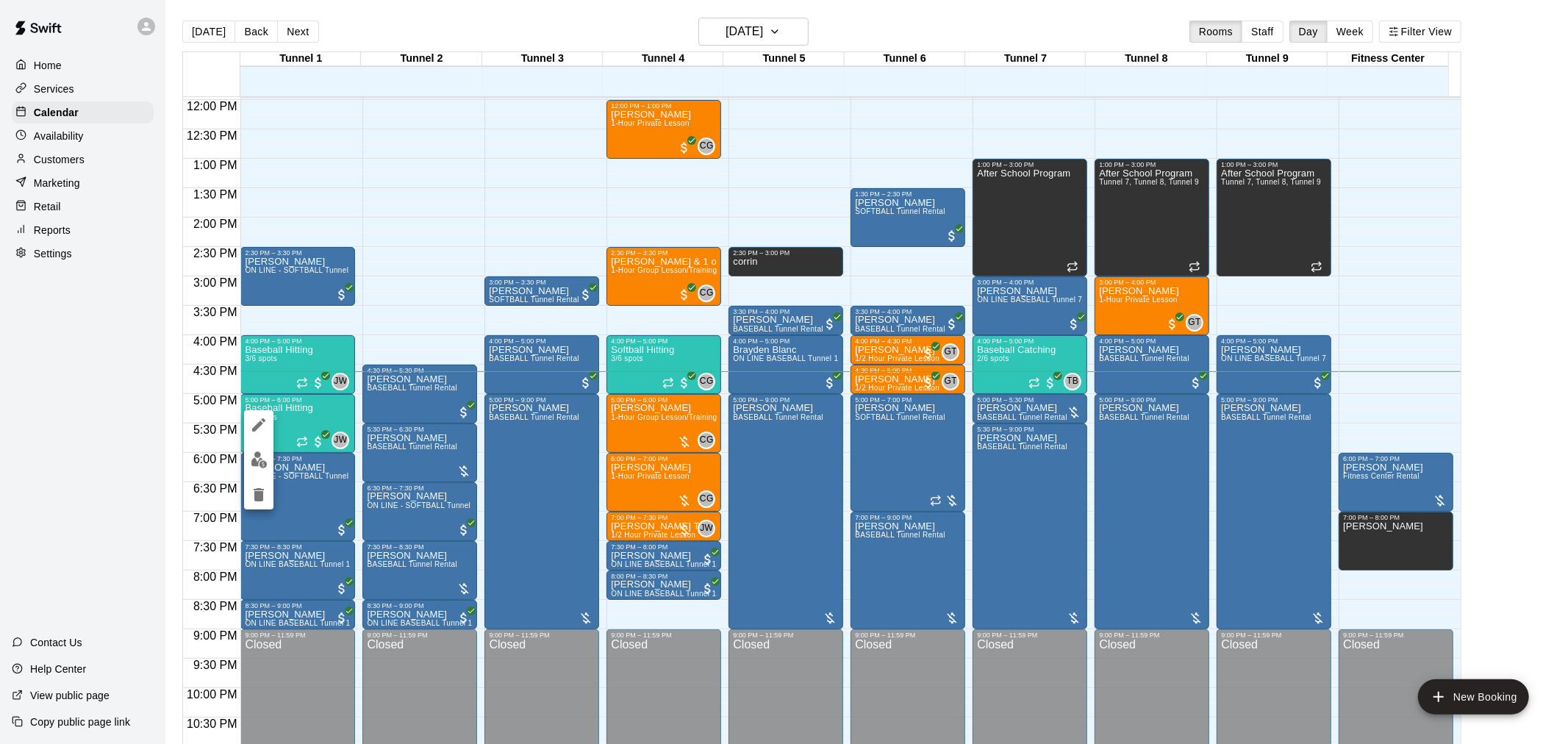
click at [267, 458] on img "edit" at bounding box center [259, 460] width 17 height 17
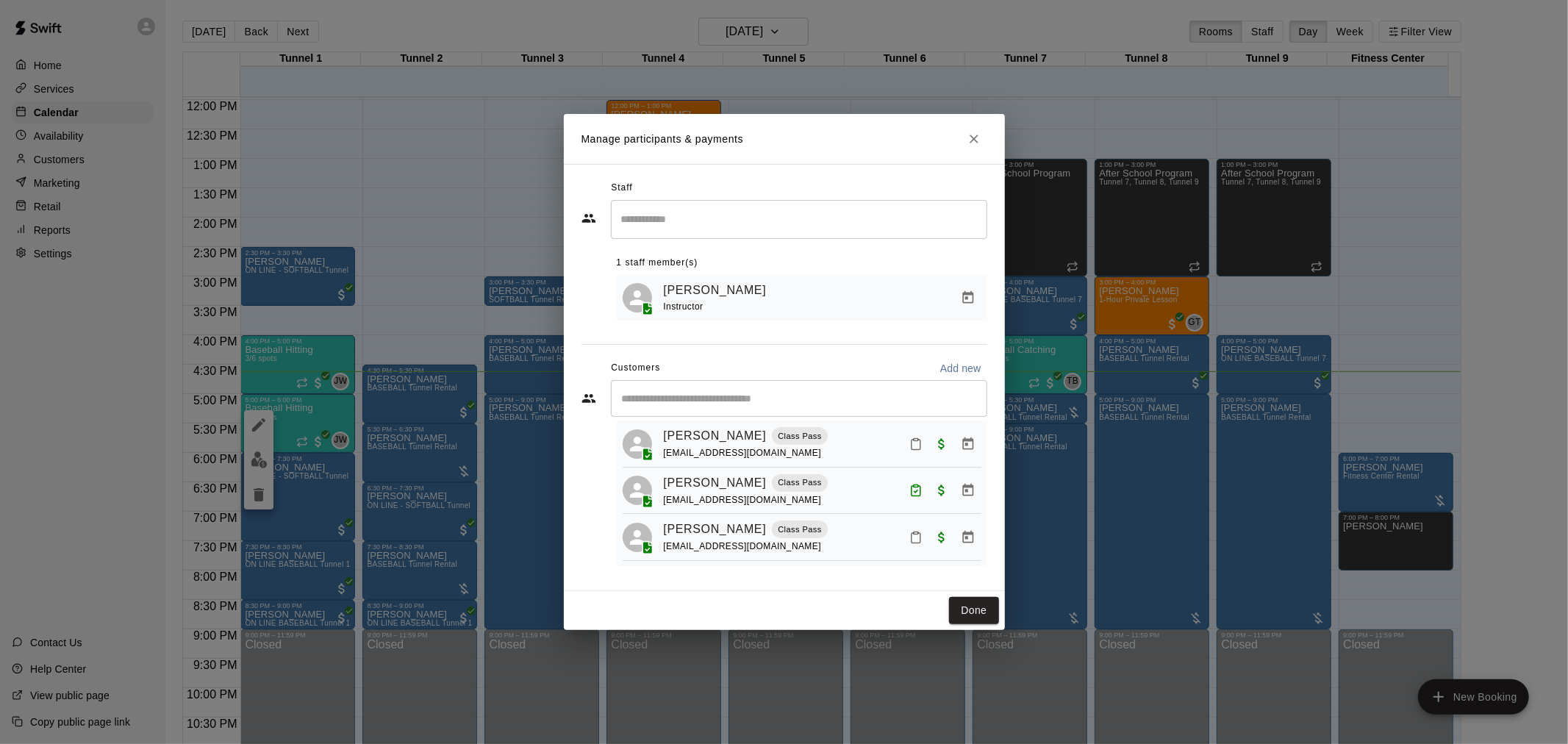
click at [911, 534] on icon "Mark attendance" at bounding box center [915, 538] width 9 height 11
click at [943, 546] on p "Mark attended" at bounding box center [1006, 545] width 130 height 15
click at [959, 605] on button "Done" at bounding box center [974, 610] width 49 height 27
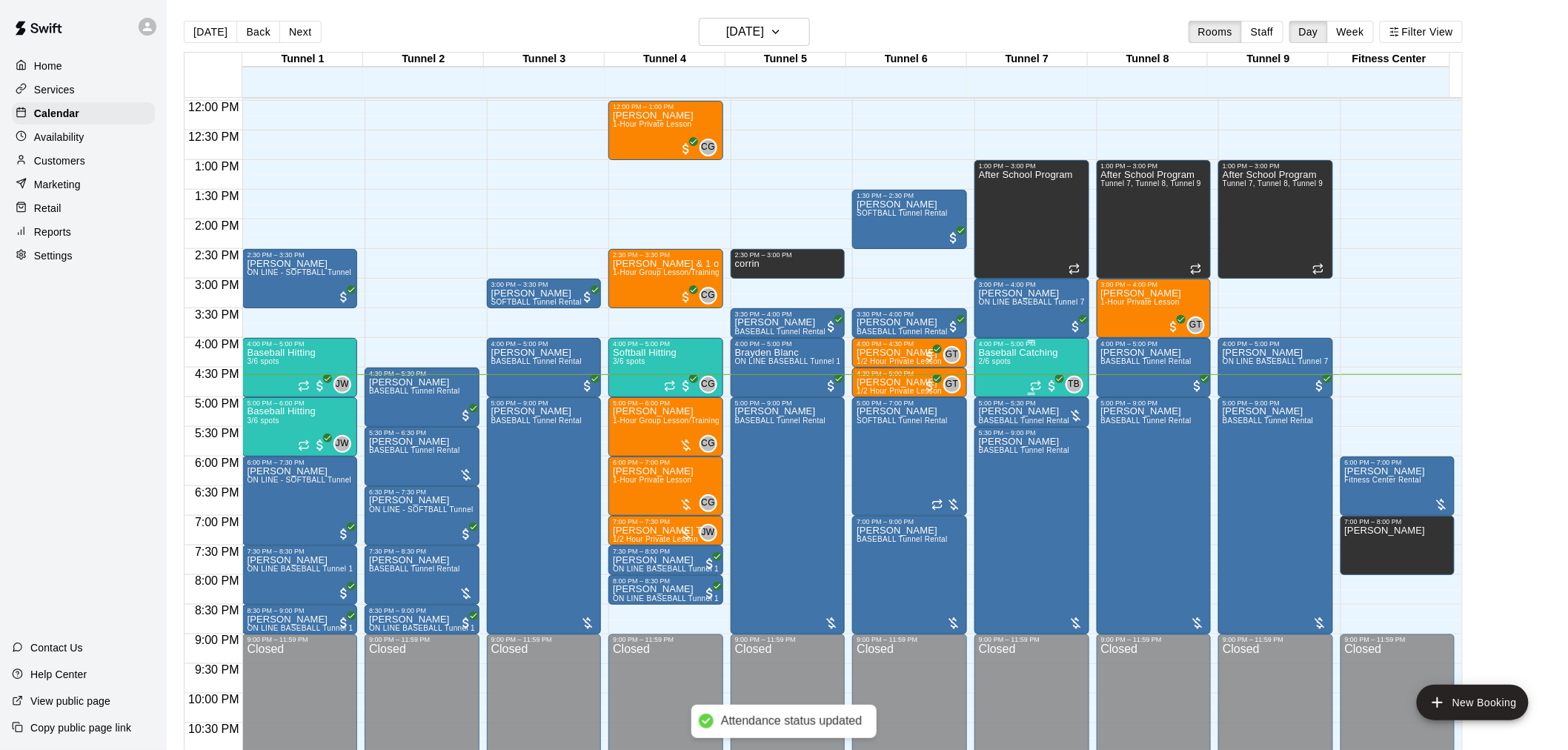
click at [1016, 360] on div "Baseball Catching 2/6 spots" at bounding box center [1019, 723] width 80 height 750
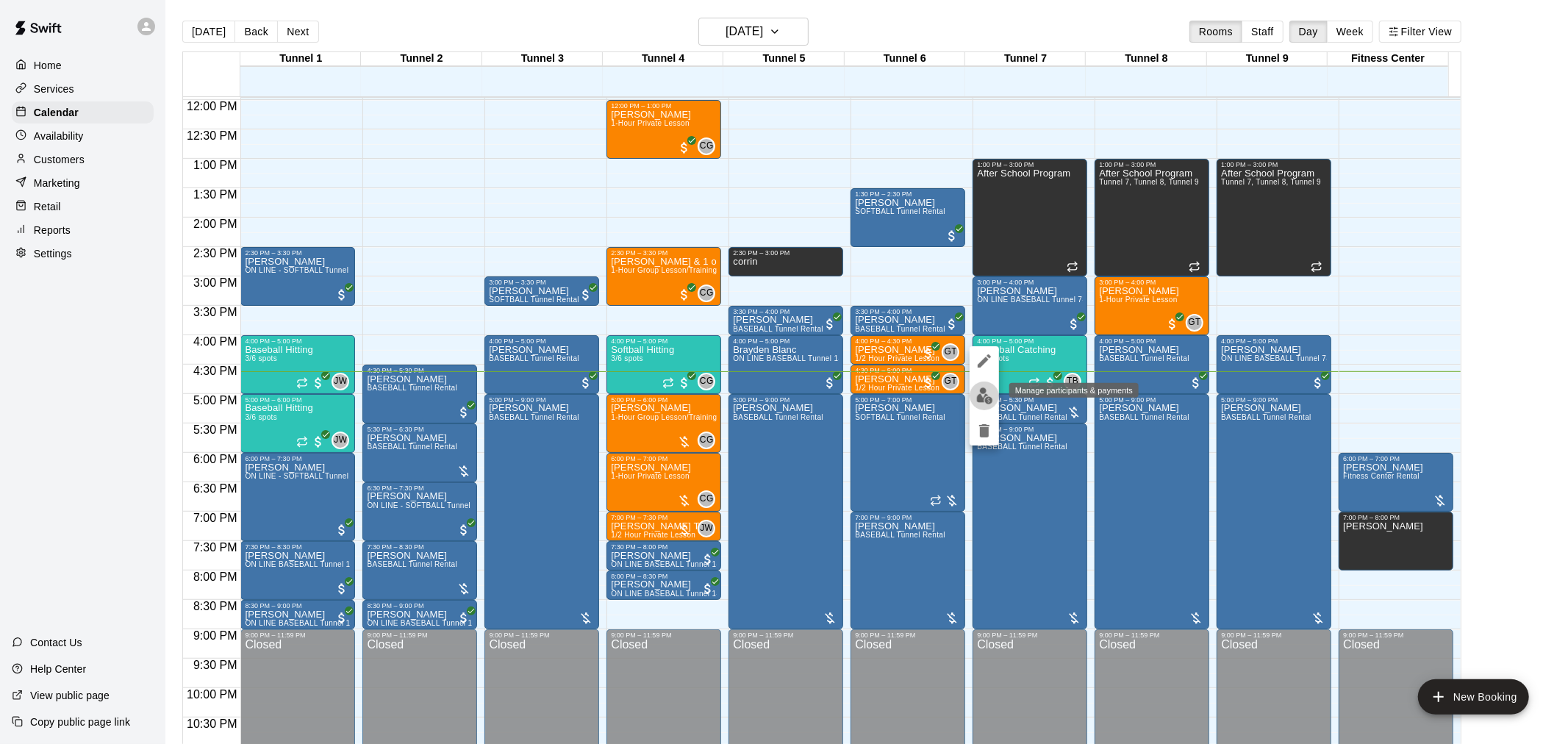
click at [993, 395] on img "edit" at bounding box center [985, 395] width 17 height 17
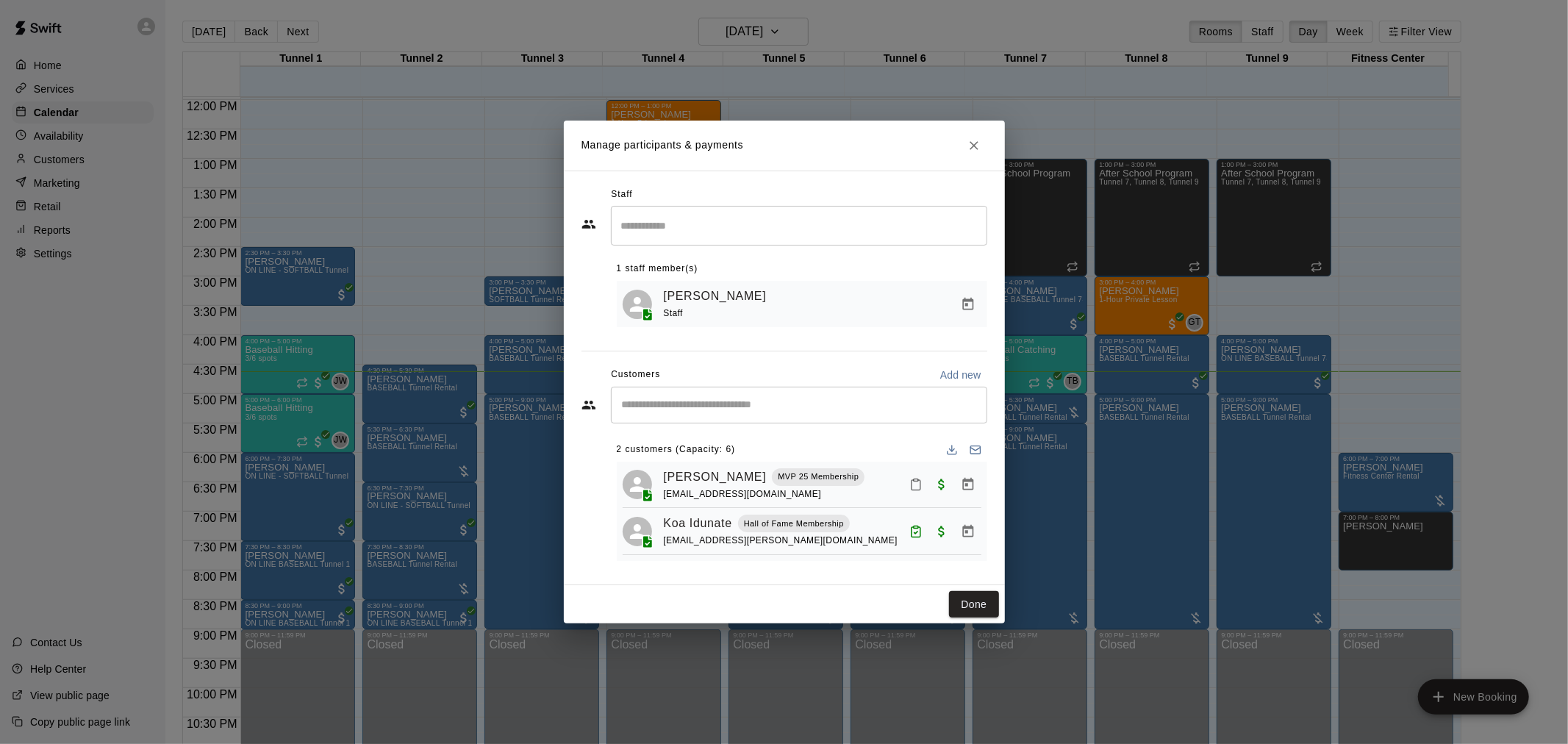
drag, startPoint x: 991, startPoint y: 604, endPoint x: 909, endPoint y: 538, distance: 105.3
click at [990, 604] on button "Done" at bounding box center [974, 604] width 49 height 27
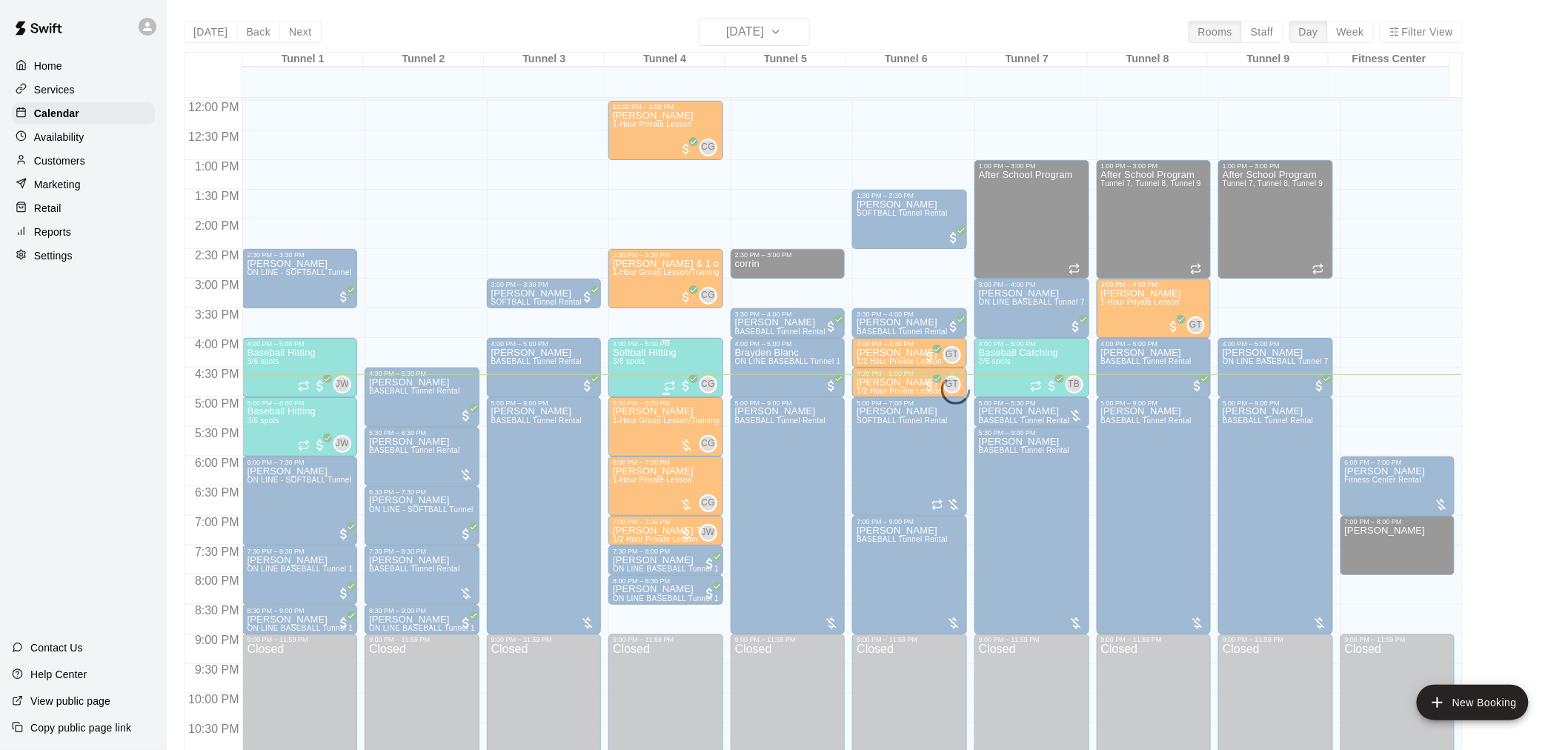
click at [635, 363] on span "3/6 spots" at bounding box center [629, 361] width 32 height 8
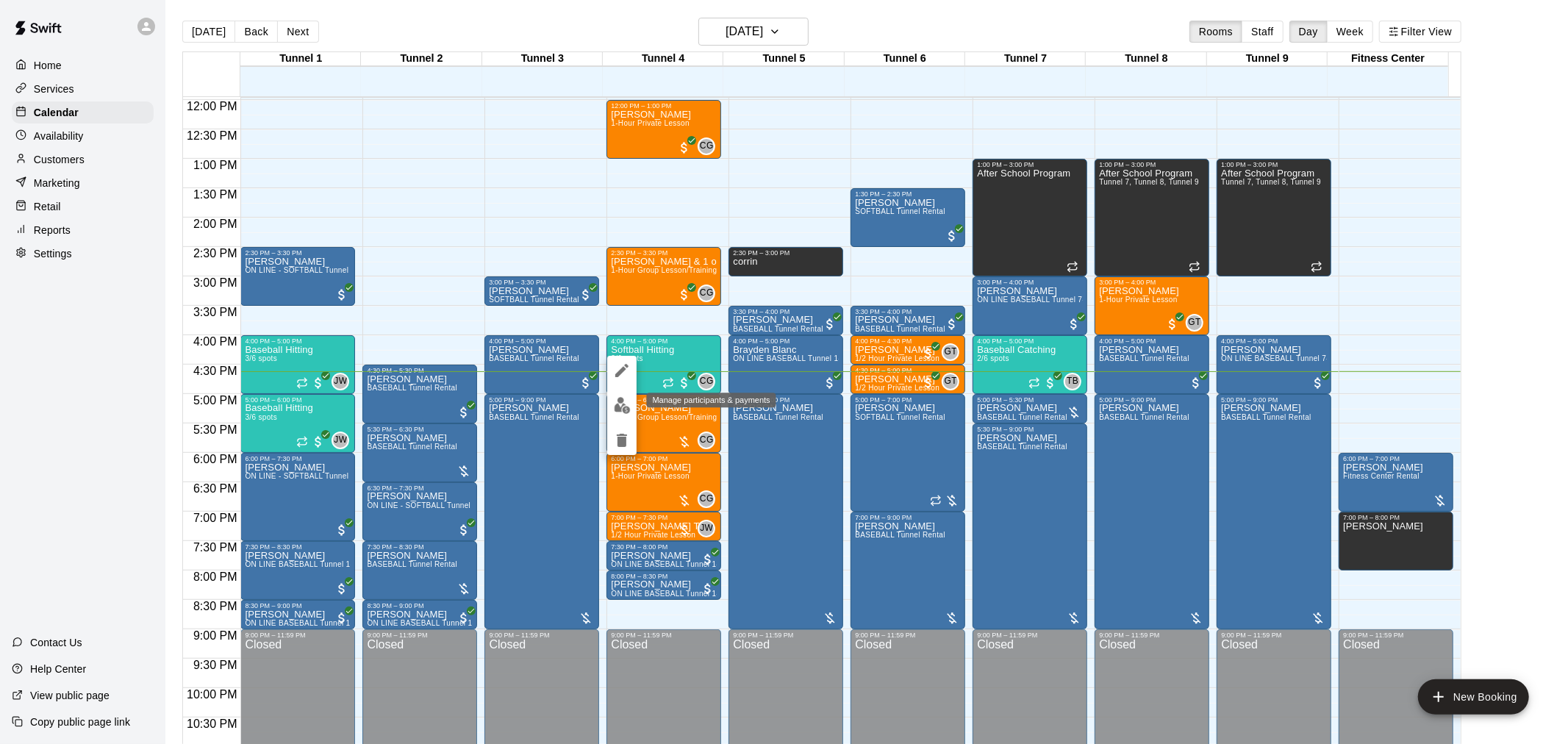
click at [625, 399] on img "edit" at bounding box center [622, 405] width 17 height 17
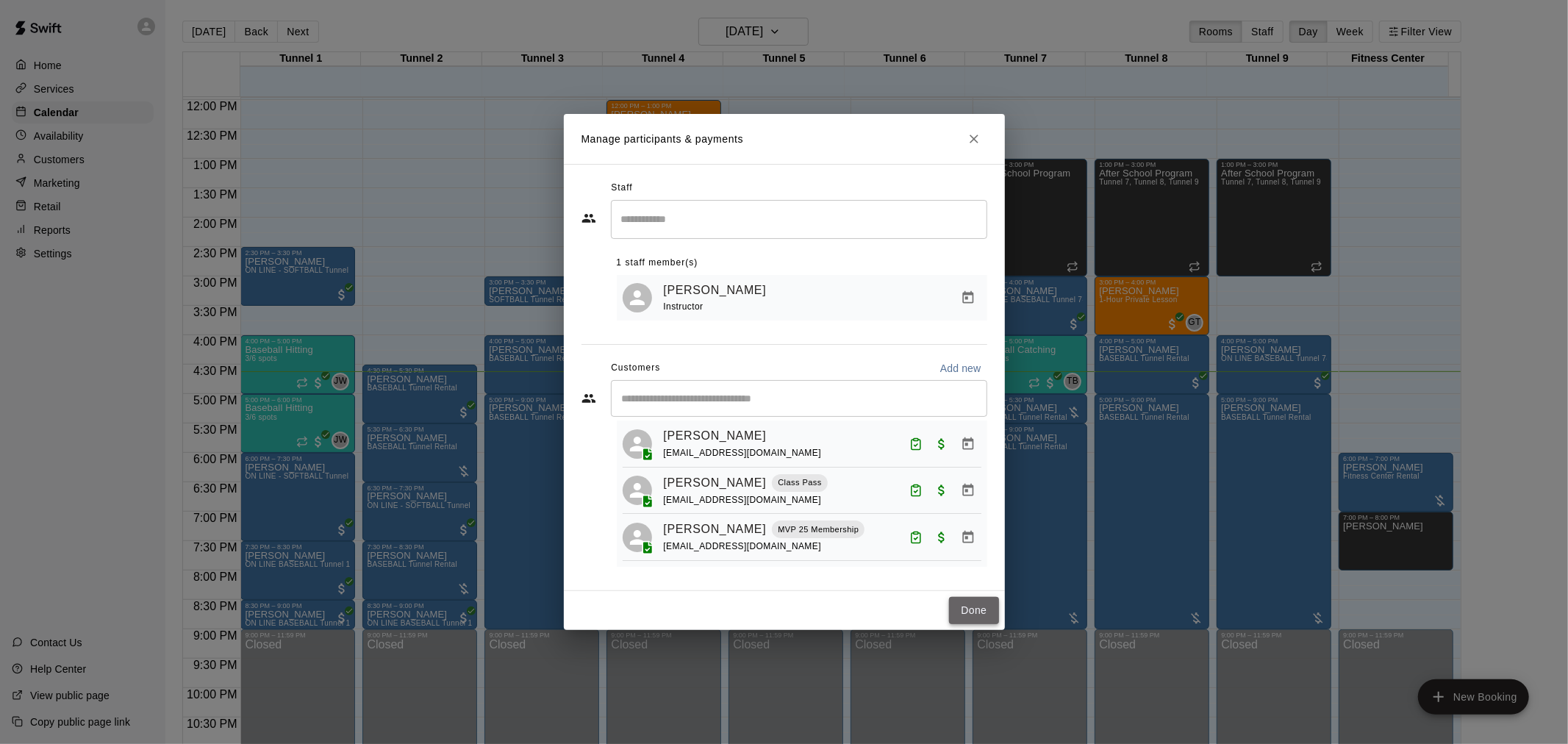
click at [968, 601] on button "Done" at bounding box center [974, 610] width 49 height 27
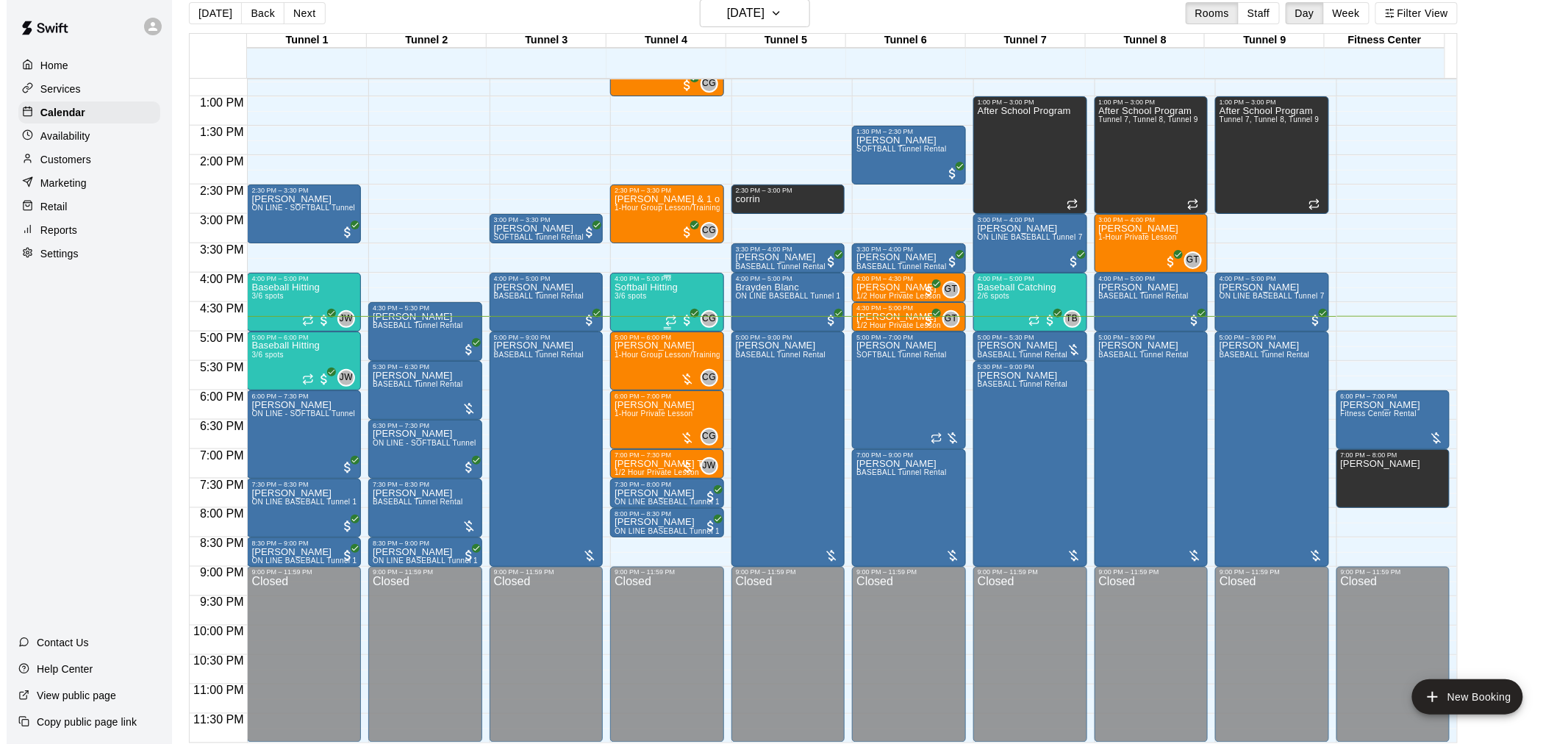
scroll to position [24, 0]
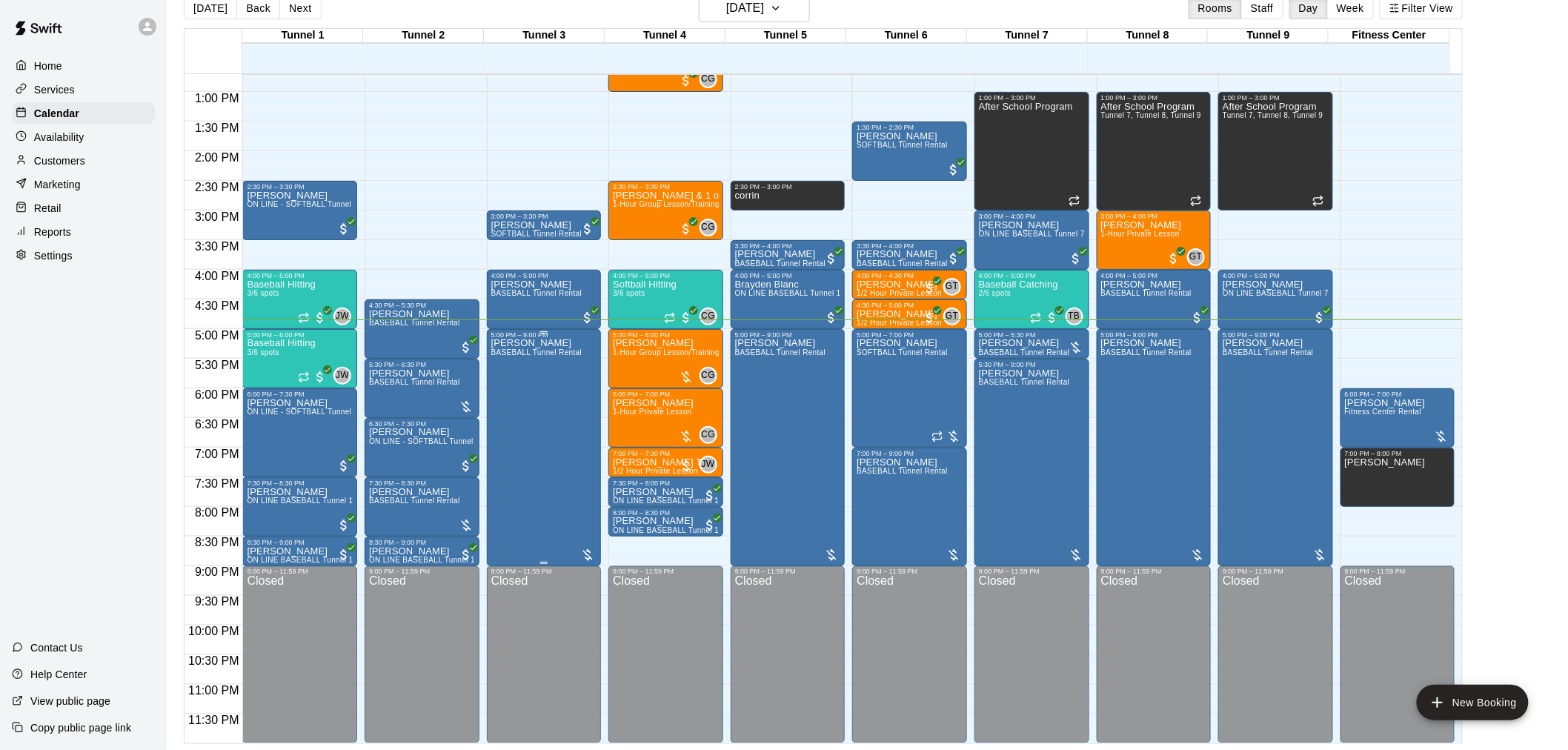
click at [514, 383] on div "Victor Hall BASEBALL Tunnel Rental" at bounding box center [537, 714] width 91 height 750
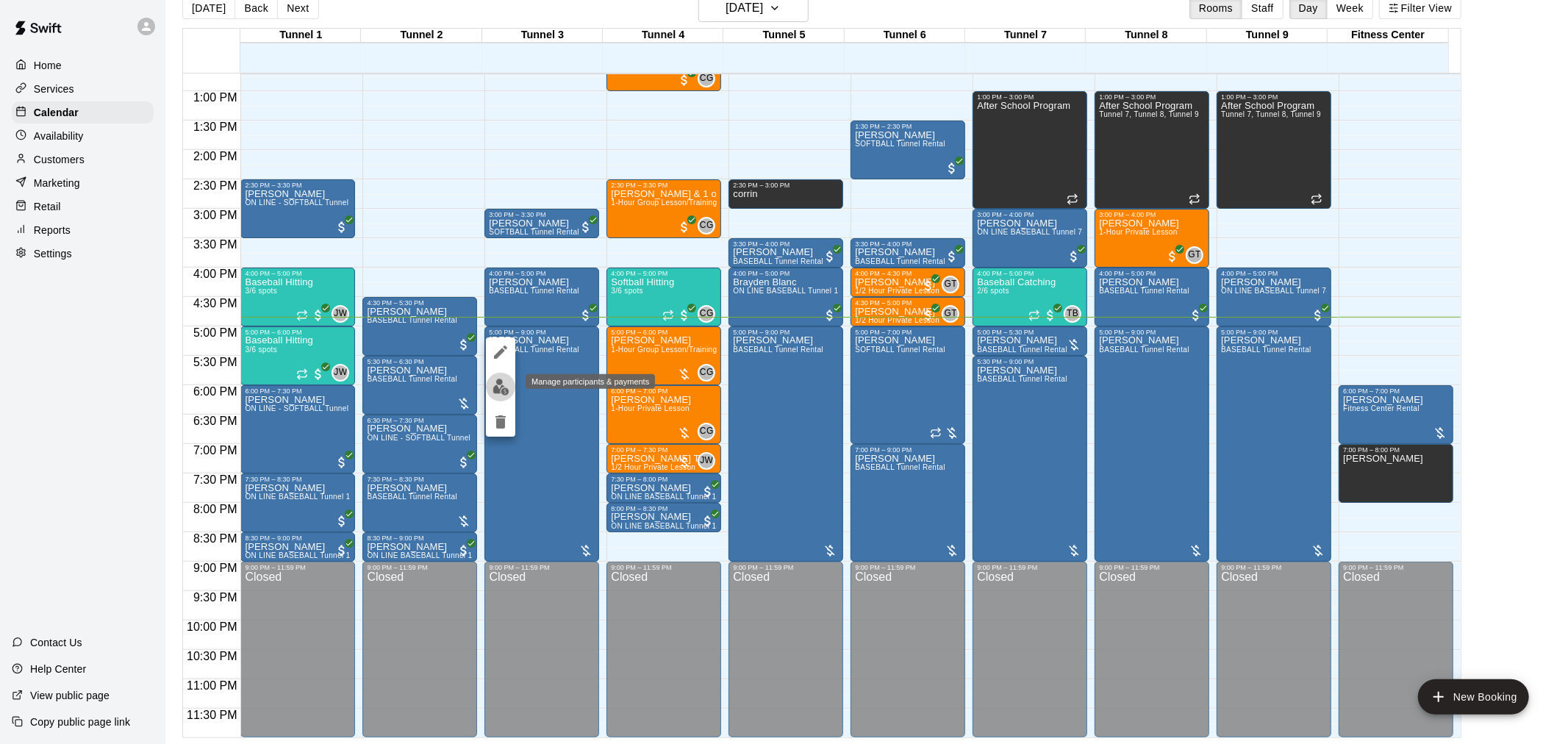
click at [500, 390] on img "edit" at bounding box center [500, 387] width 17 height 17
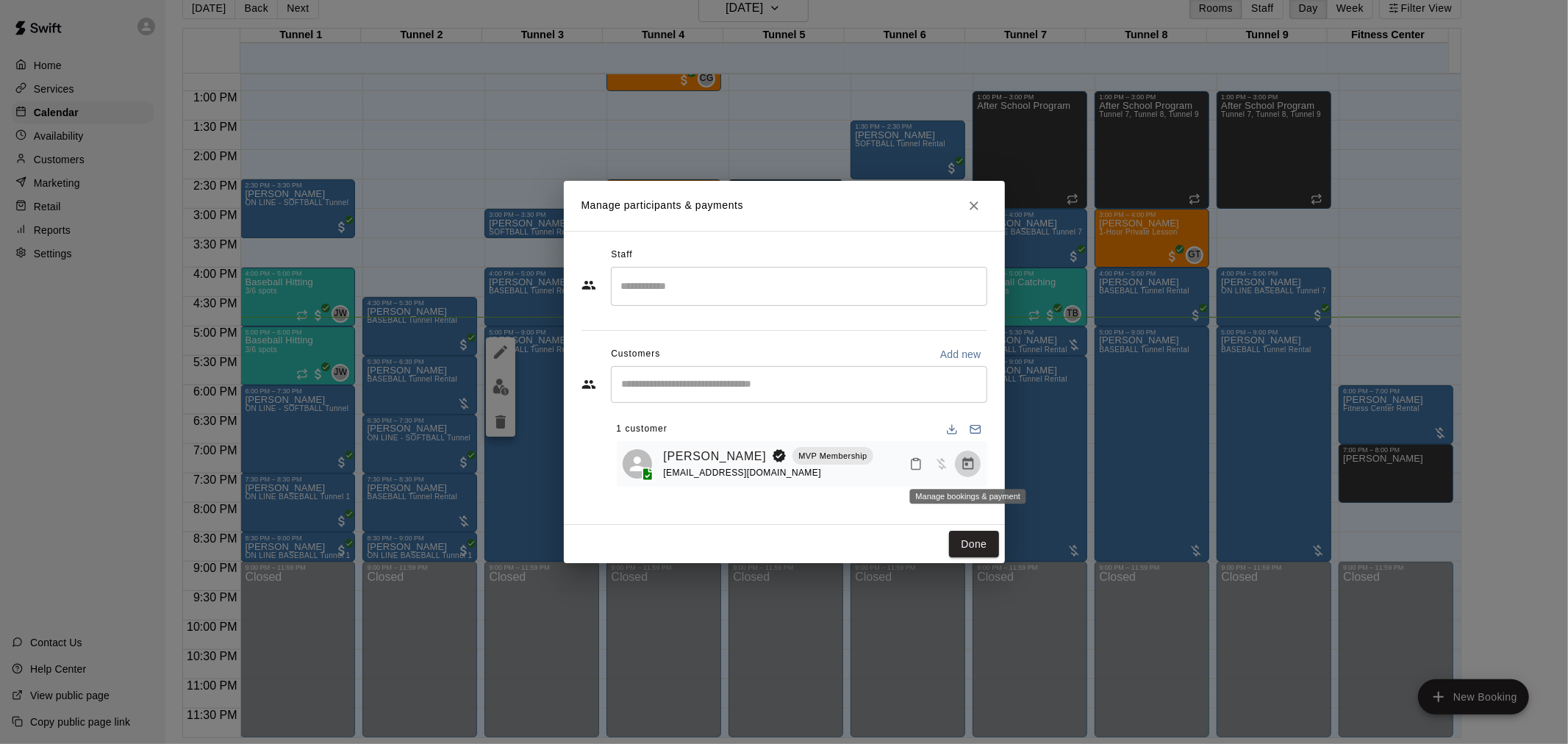
click at [969, 469] on icon "Manage bookings & payment" at bounding box center [967, 463] width 11 height 12
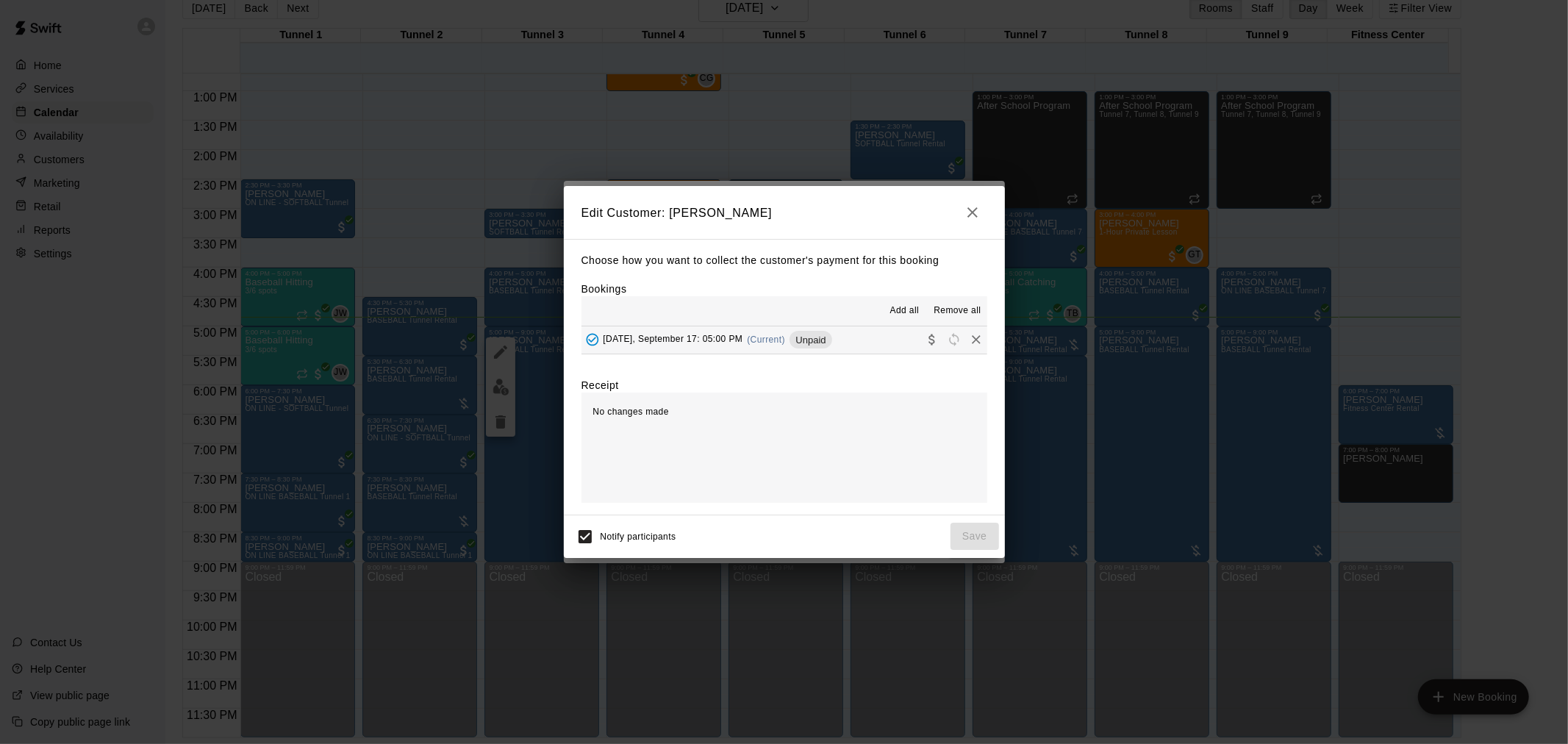
click at [817, 340] on span "Unpaid" at bounding box center [810, 340] width 42 height 11
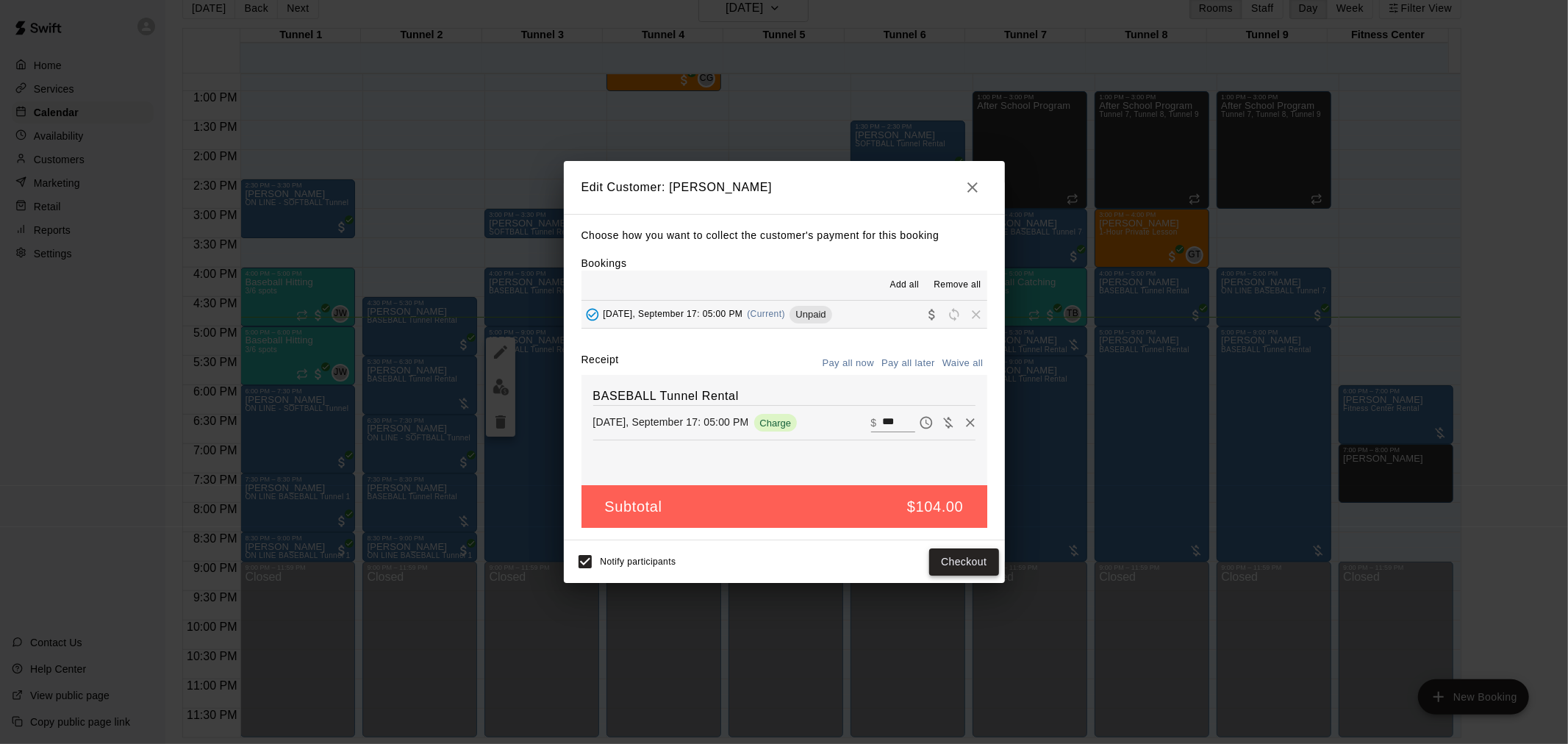
click at [974, 555] on button "Checkout" at bounding box center [964, 561] width 69 height 27
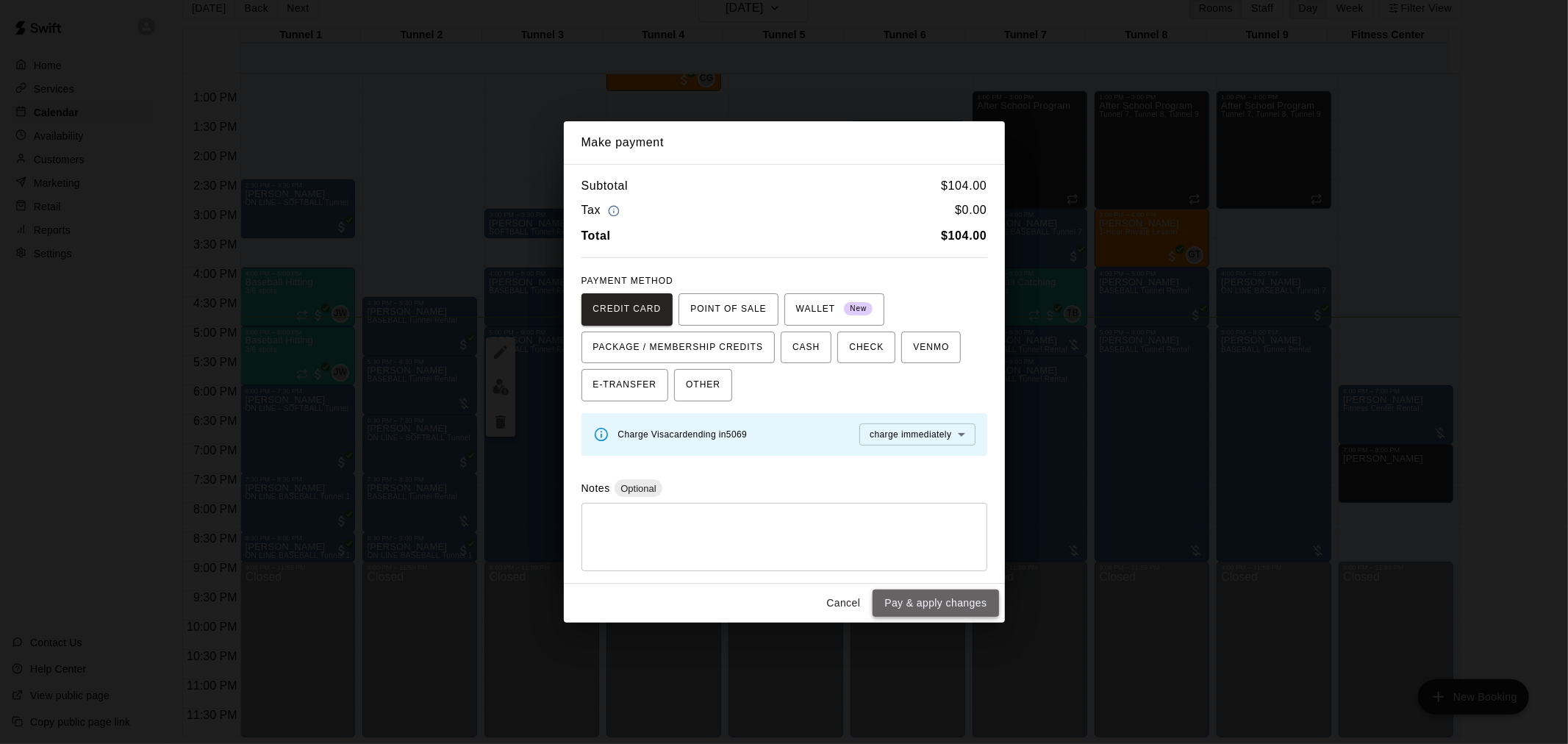
click at [947, 602] on button "Pay & apply changes" at bounding box center [935, 603] width 126 height 27
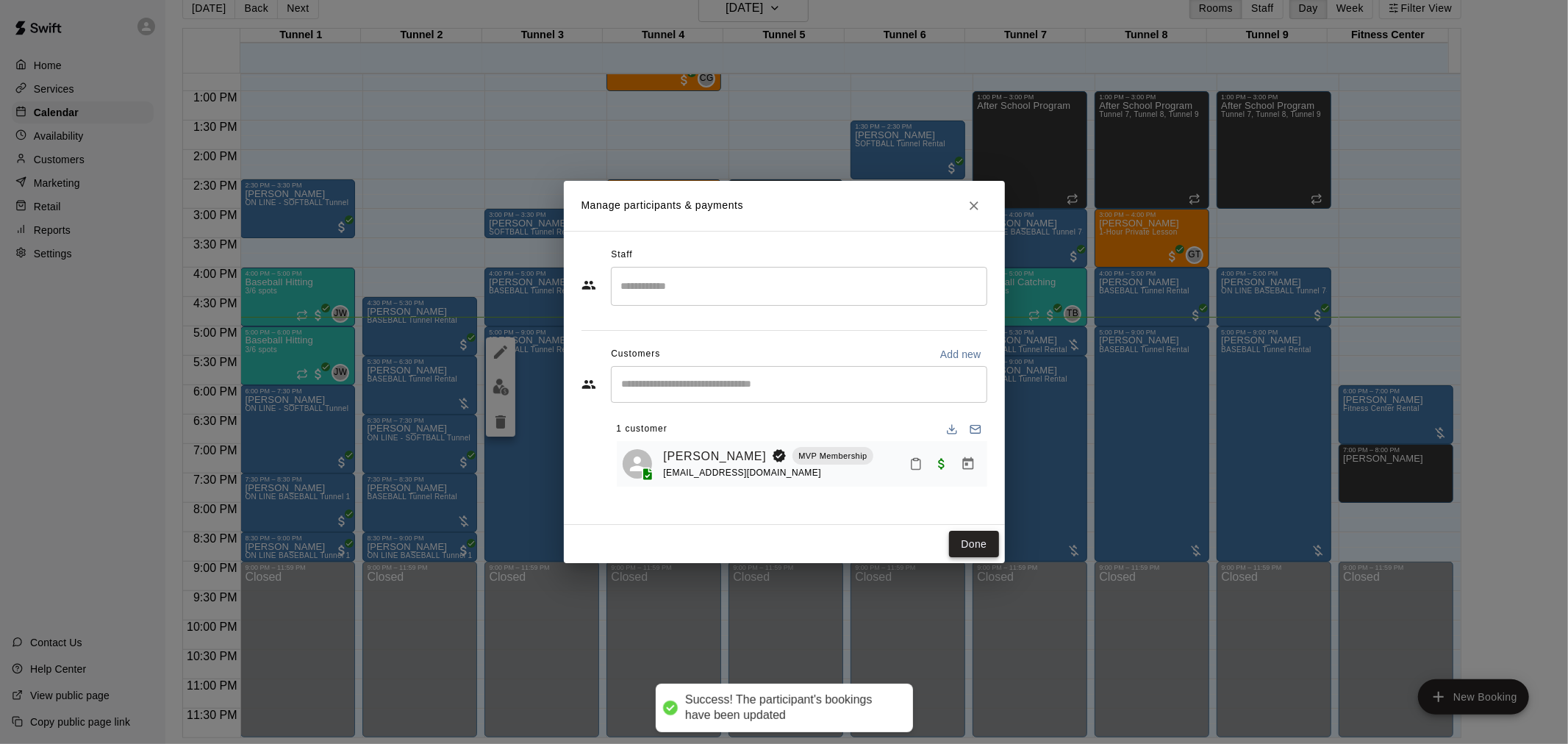
click at [993, 546] on button "Done" at bounding box center [974, 544] width 49 height 27
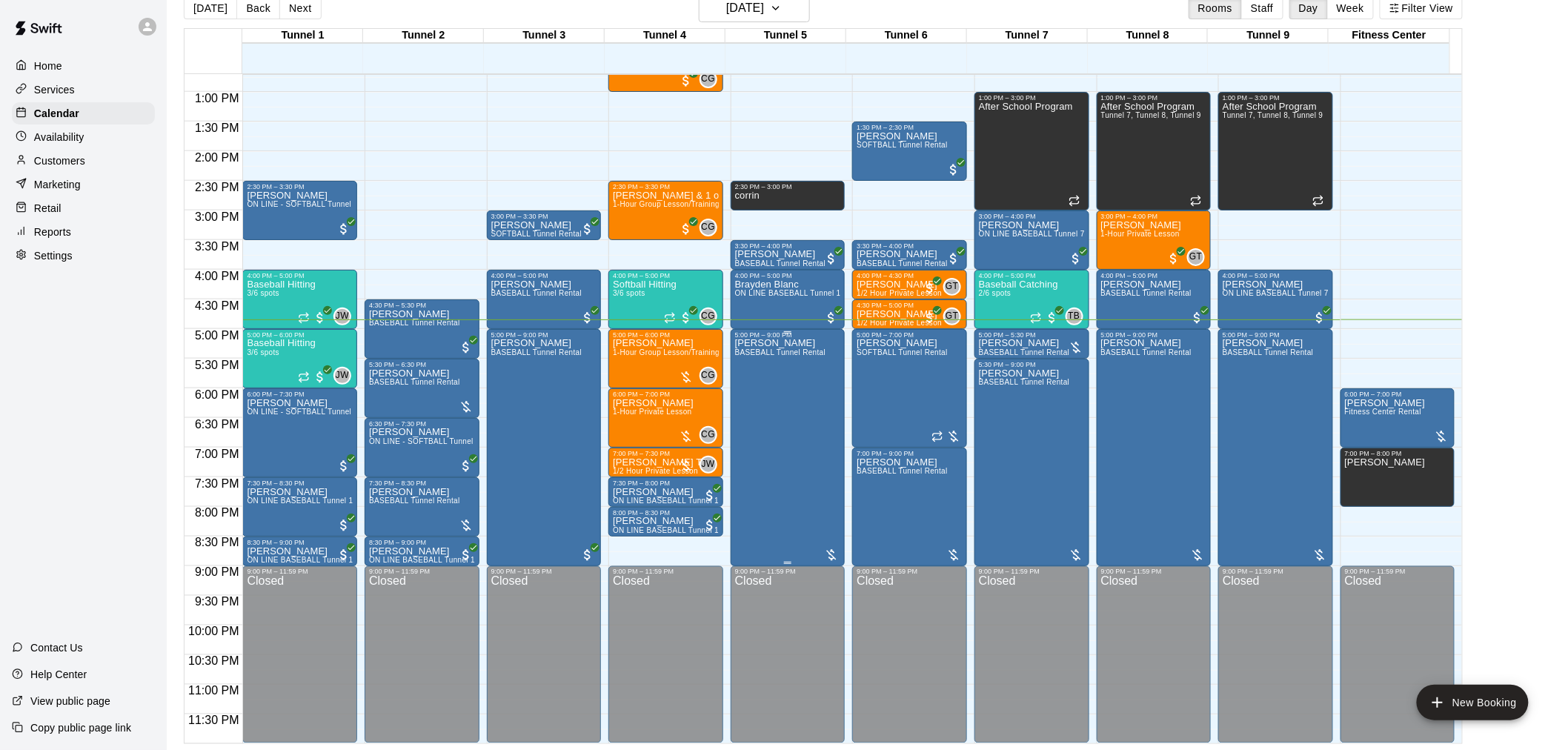
click at [810, 414] on div "Victor Hall BASEBALL Tunnel Rental" at bounding box center [780, 714] width 91 height 750
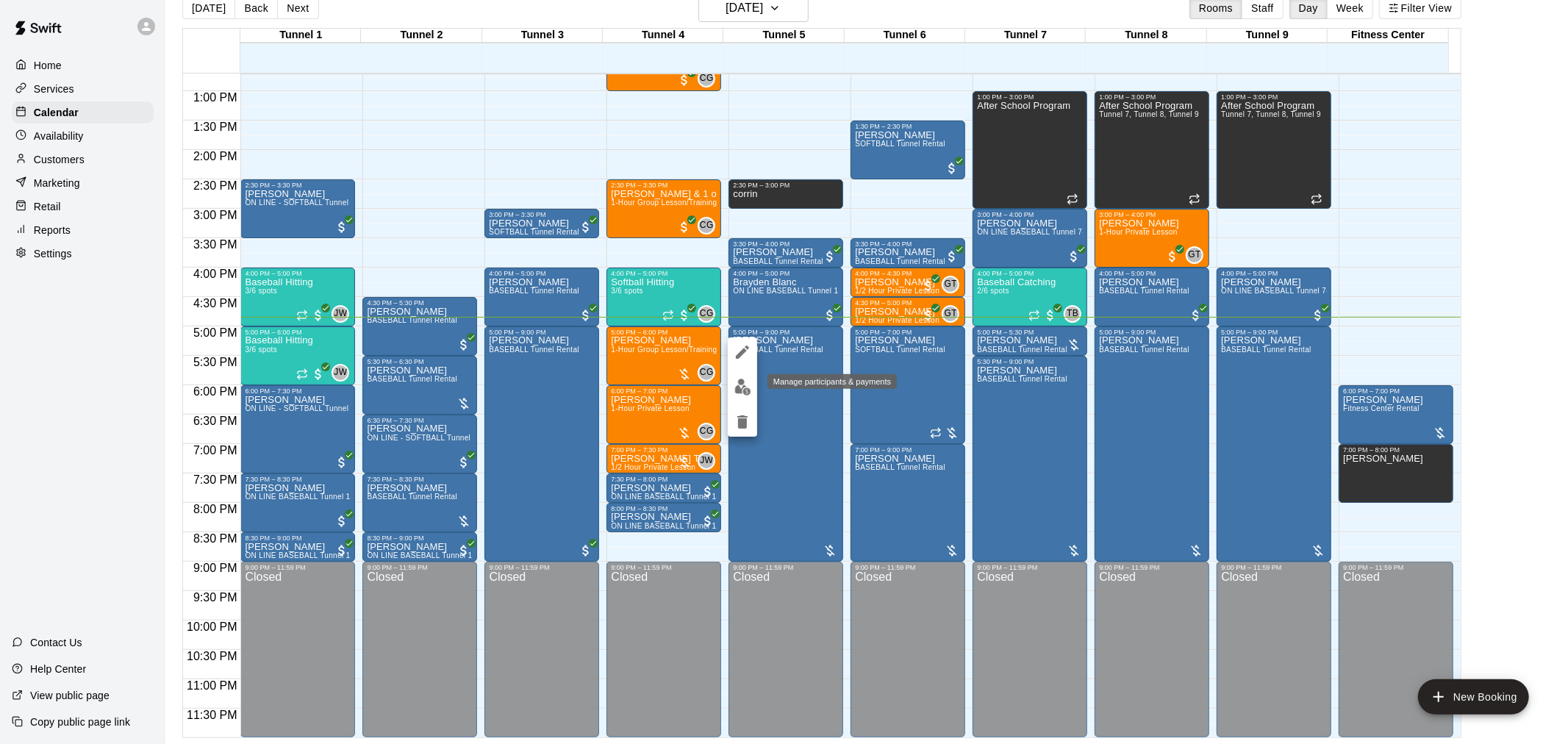
click at [740, 395] on button "edit" at bounding box center [743, 387] width 30 height 29
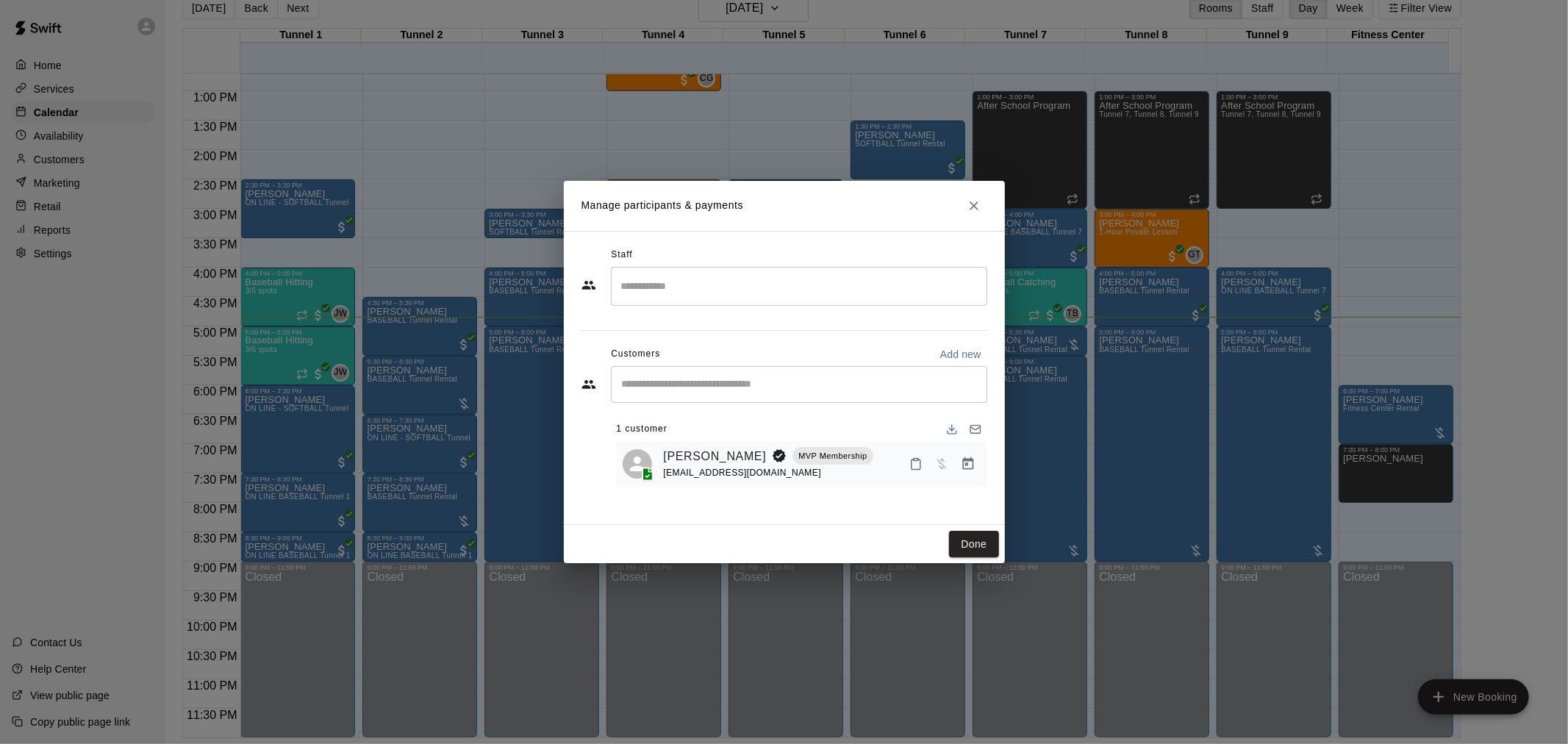
click at [971, 467] on icon "Manage bookings & payment" at bounding box center [968, 464] width 15 height 15
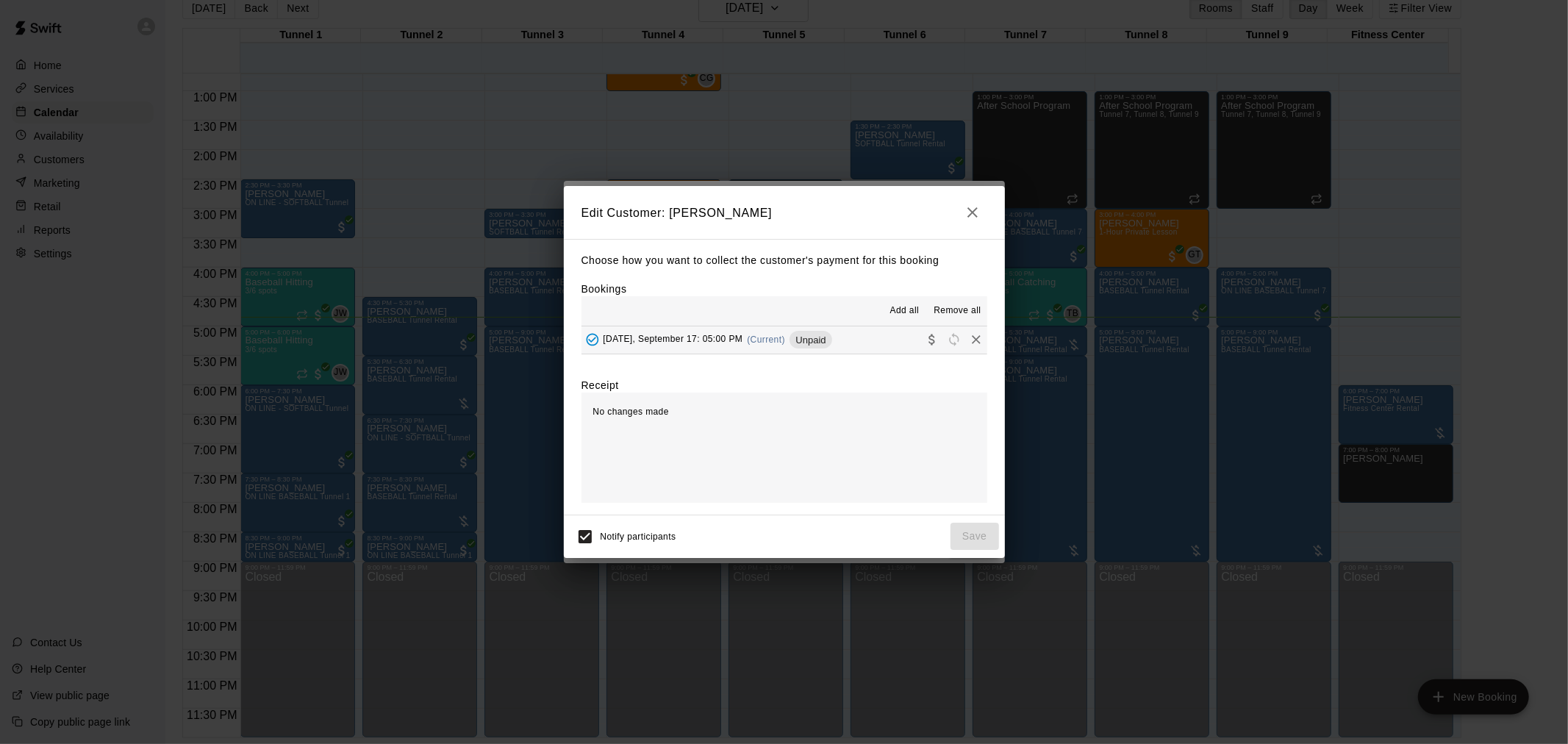
click at [832, 351] on div "Wednesday, September 17: 05:00 PM (Current) Unpaid" at bounding box center [707, 340] width 251 height 22
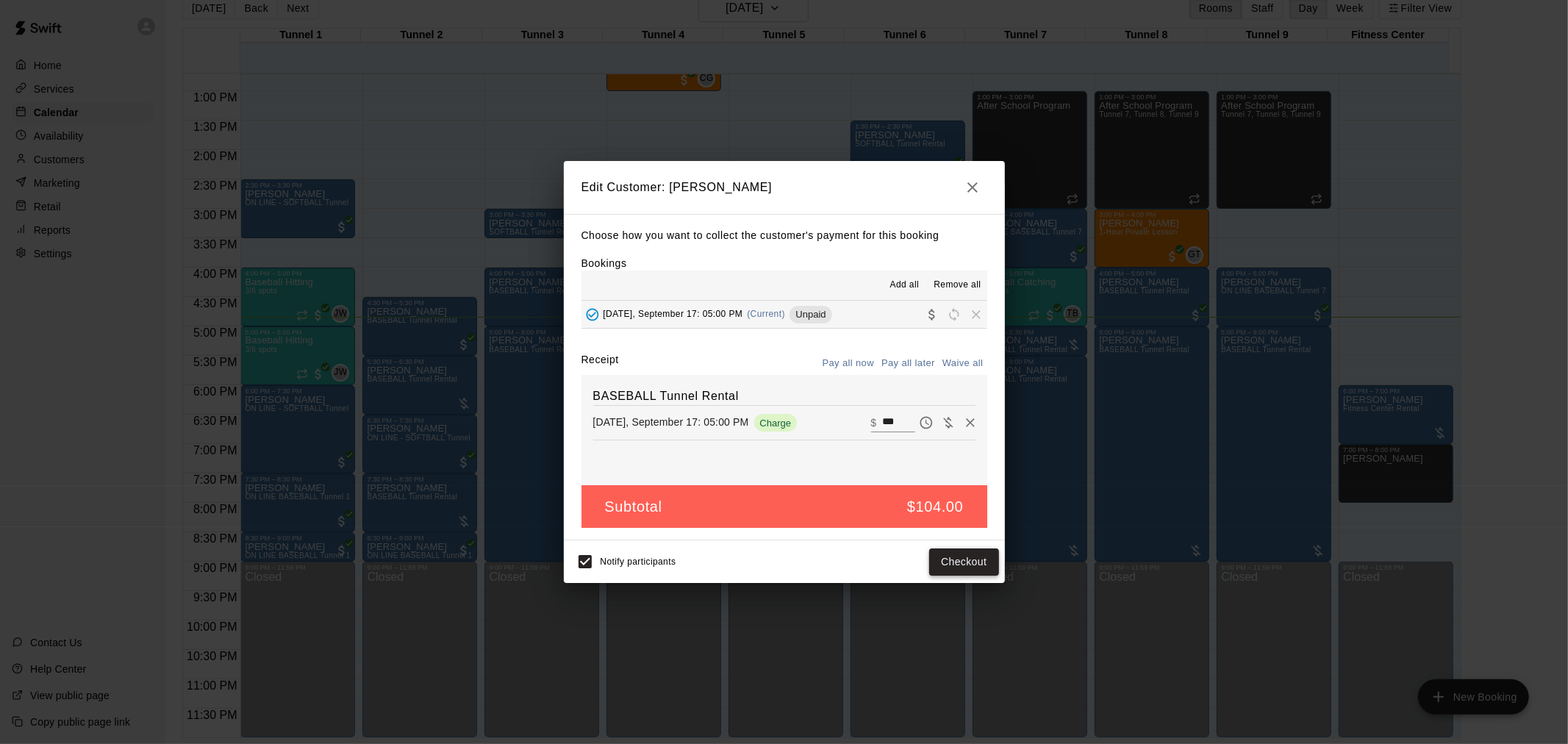
click at [971, 567] on button "Checkout" at bounding box center [964, 561] width 69 height 27
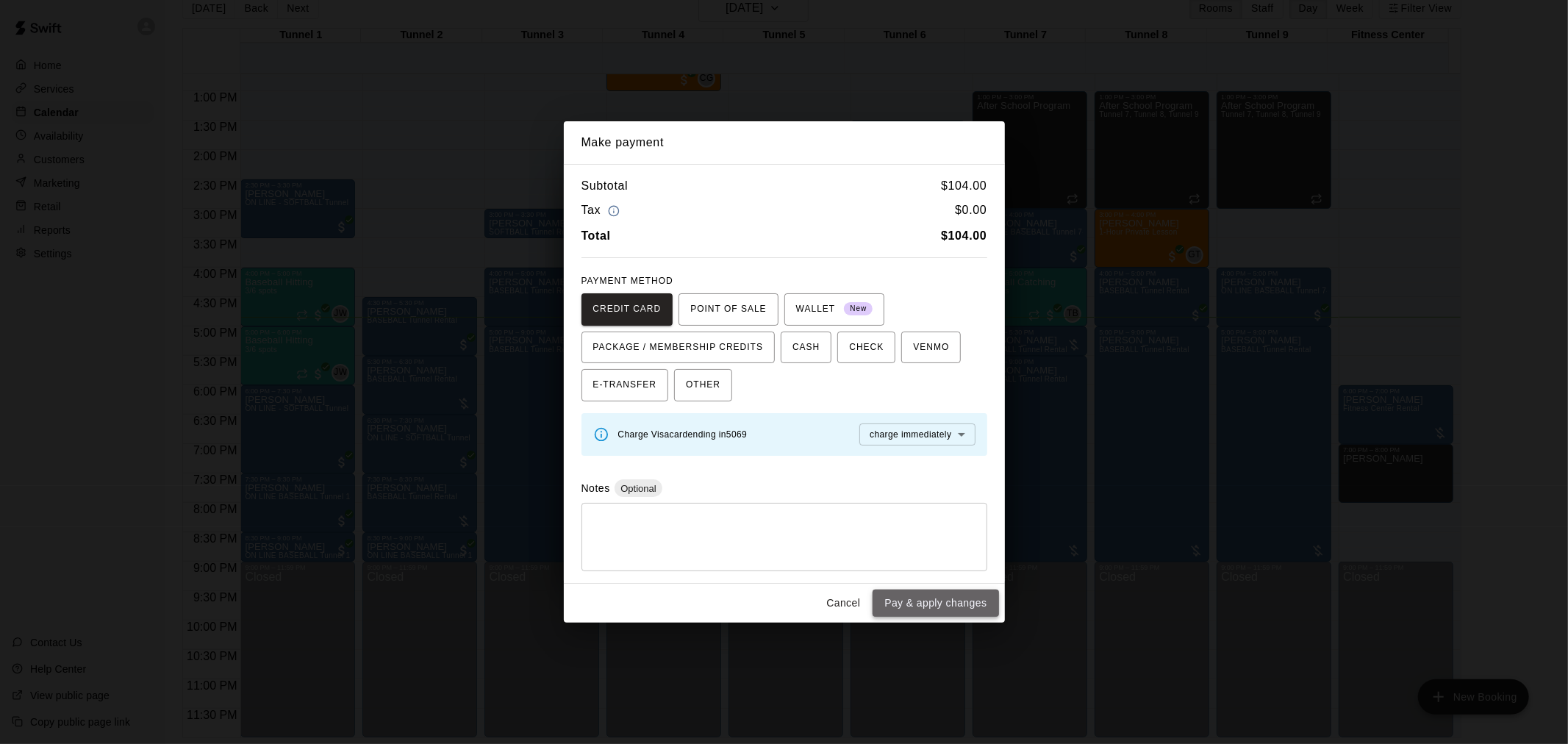
click at [920, 600] on button "Pay & apply changes" at bounding box center [935, 603] width 126 height 27
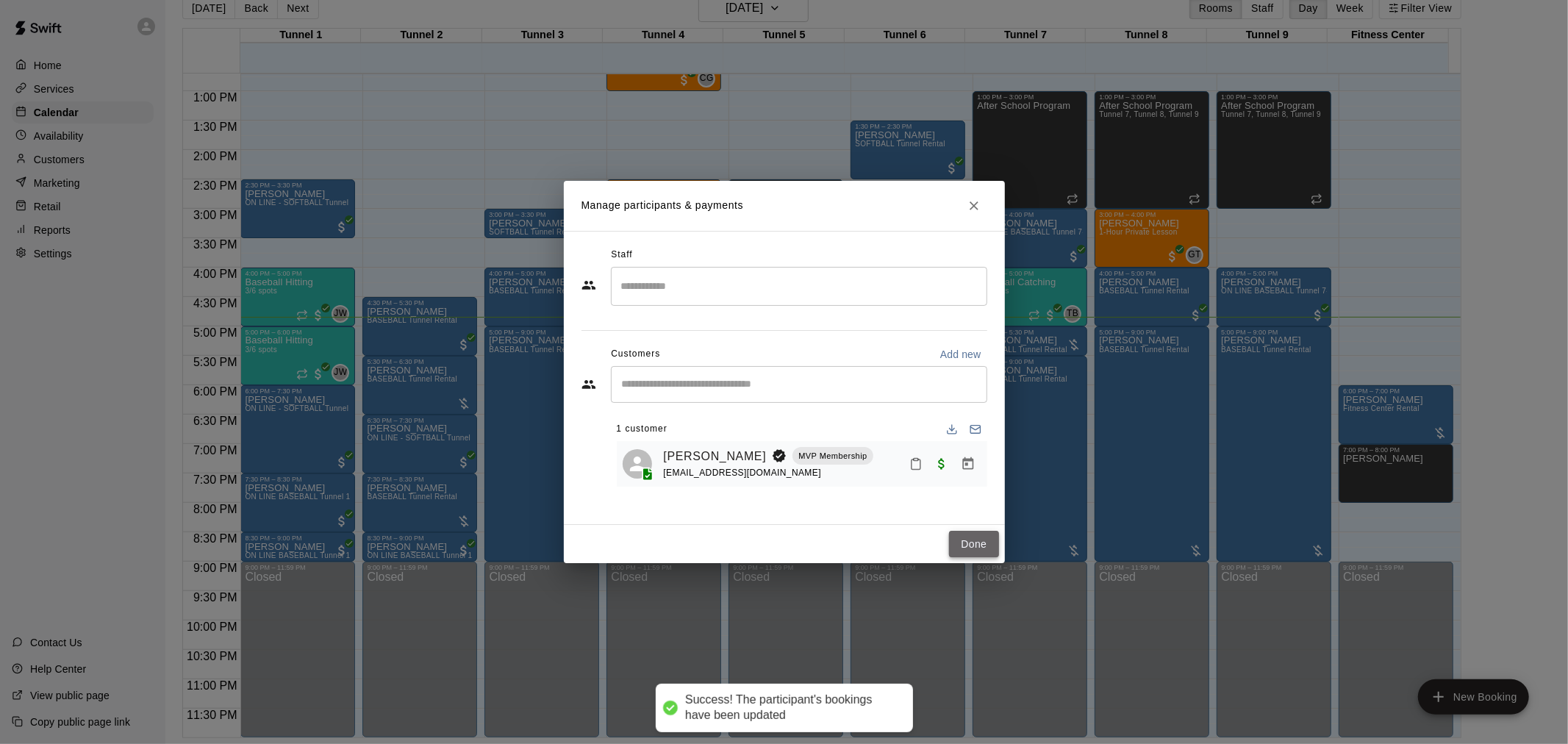
click at [960, 539] on button "Done" at bounding box center [974, 544] width 49 height 27
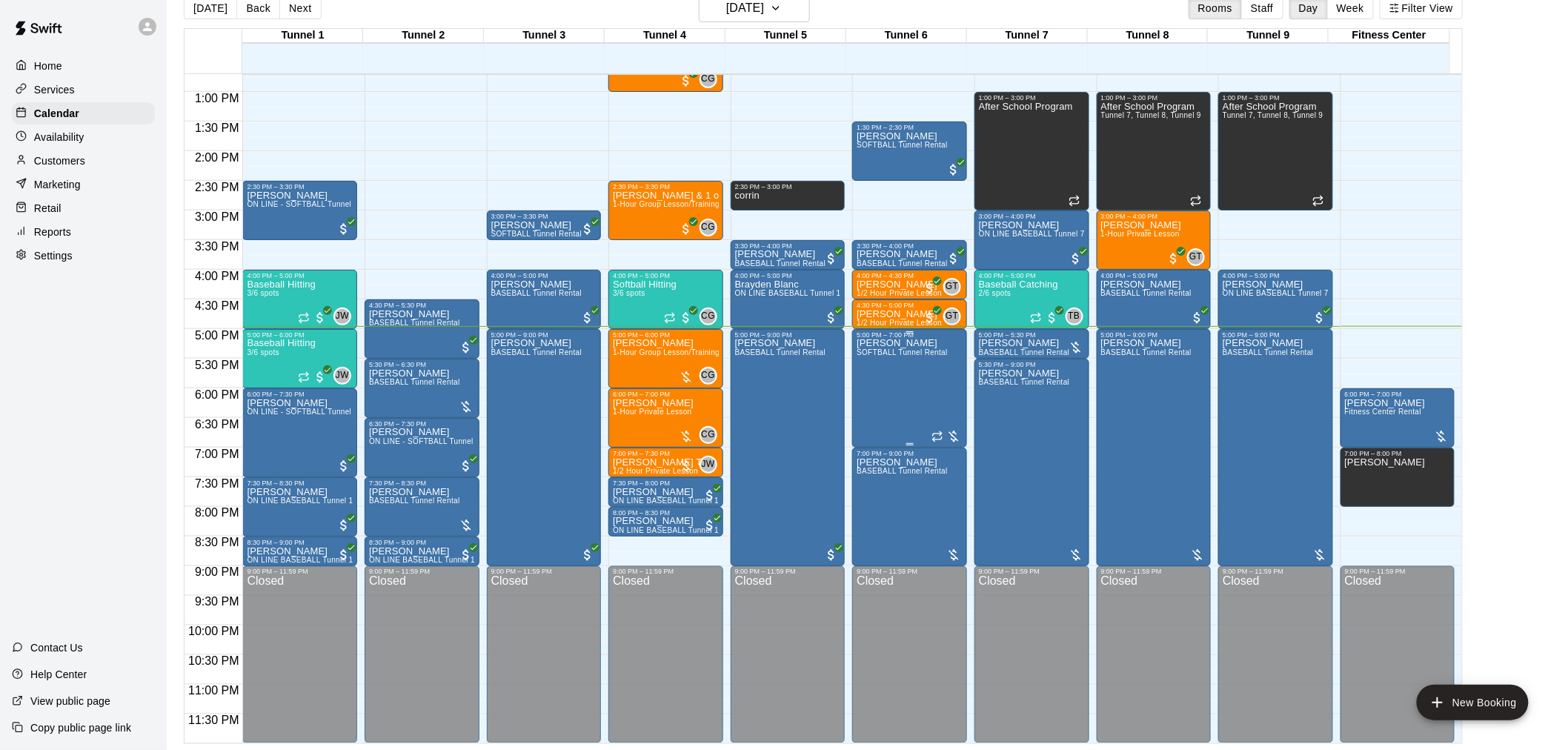
click at [920, 384] on div "Warren Cole SOFTBALL Tunnel Rental" at bounding box center [902, 714] width 91 height 750
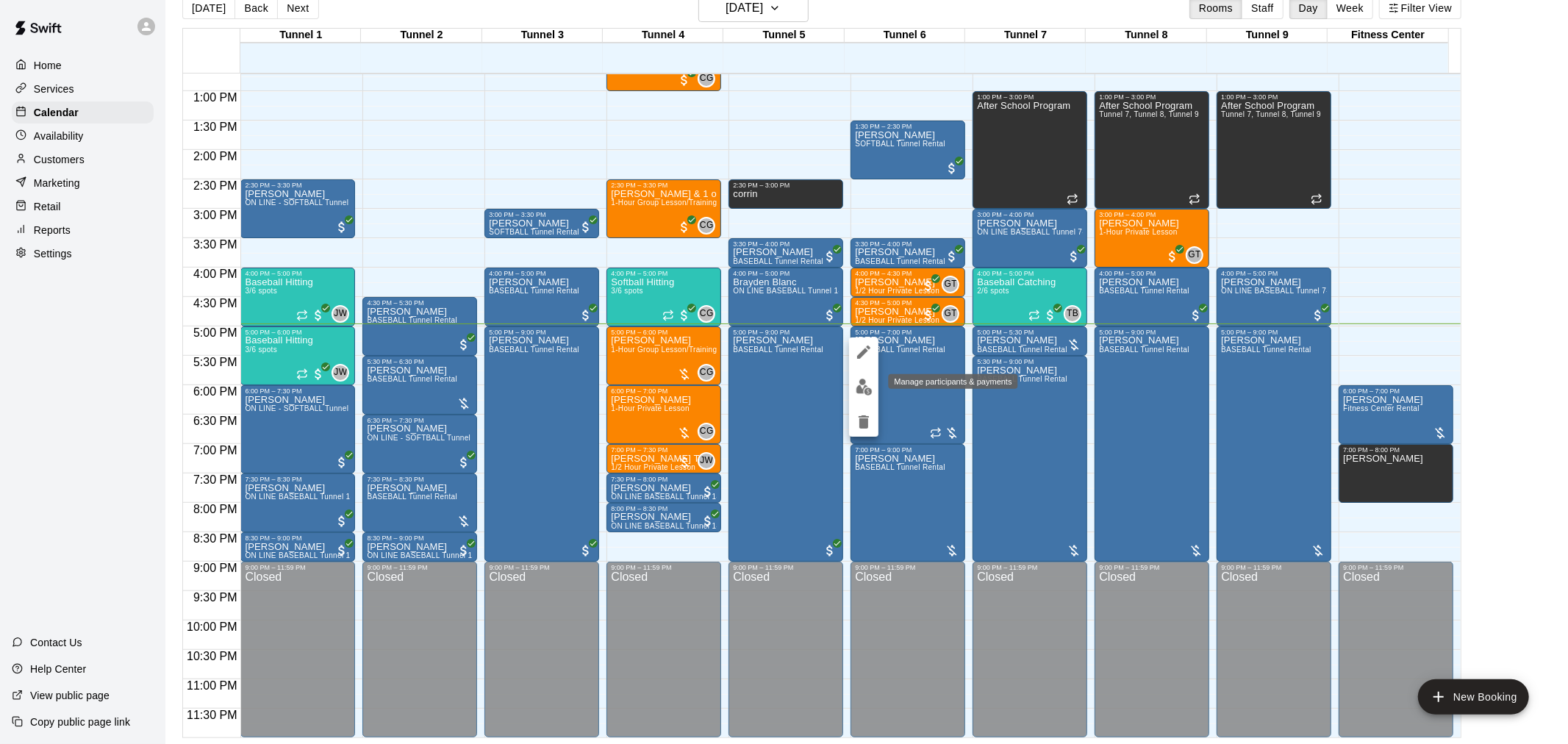
click at [859, 391] on img "edit" at bounding box center [864, 387] width 17 height 17
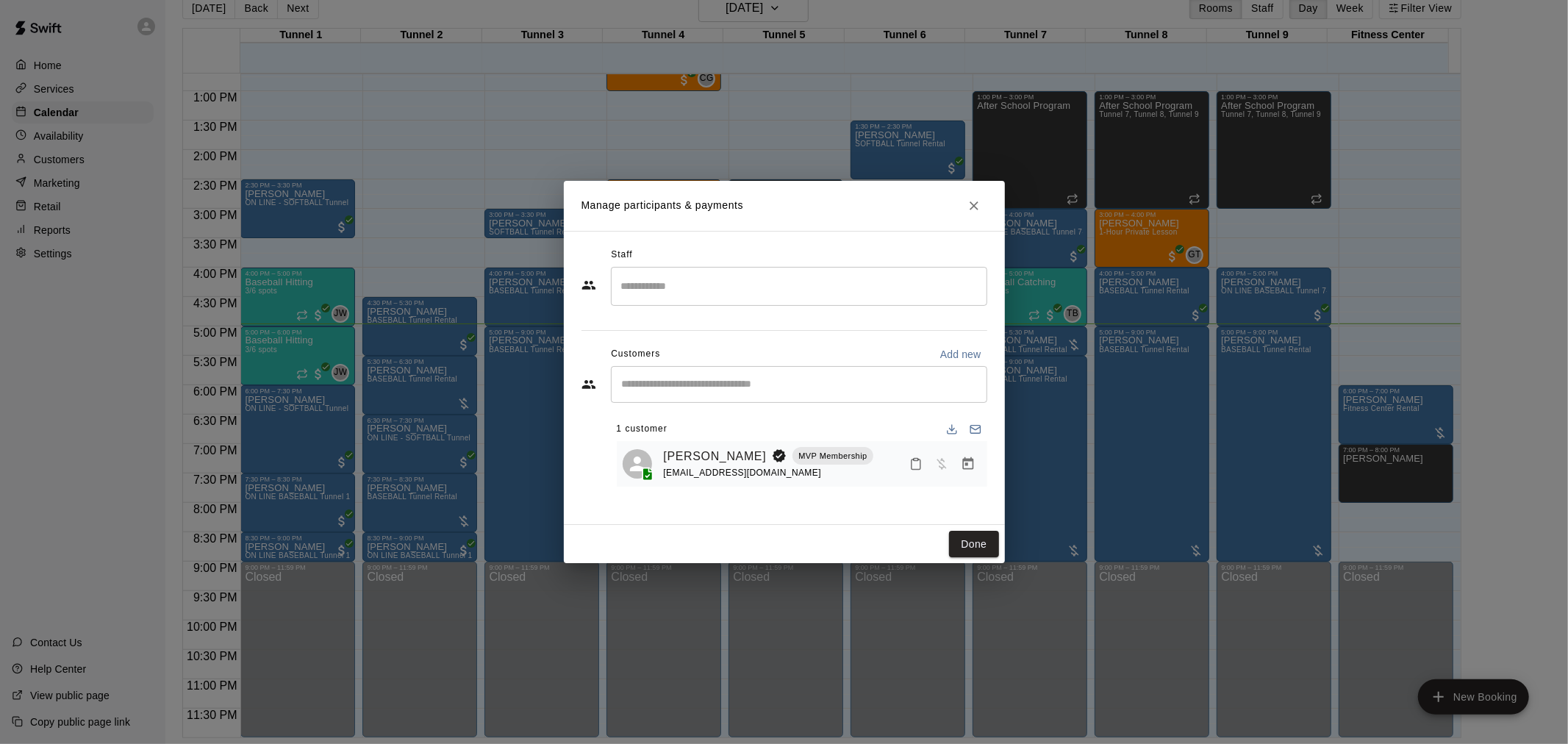
click at [982, 201] on button "Close" at bounding box center [974, 206] width 26 height 26
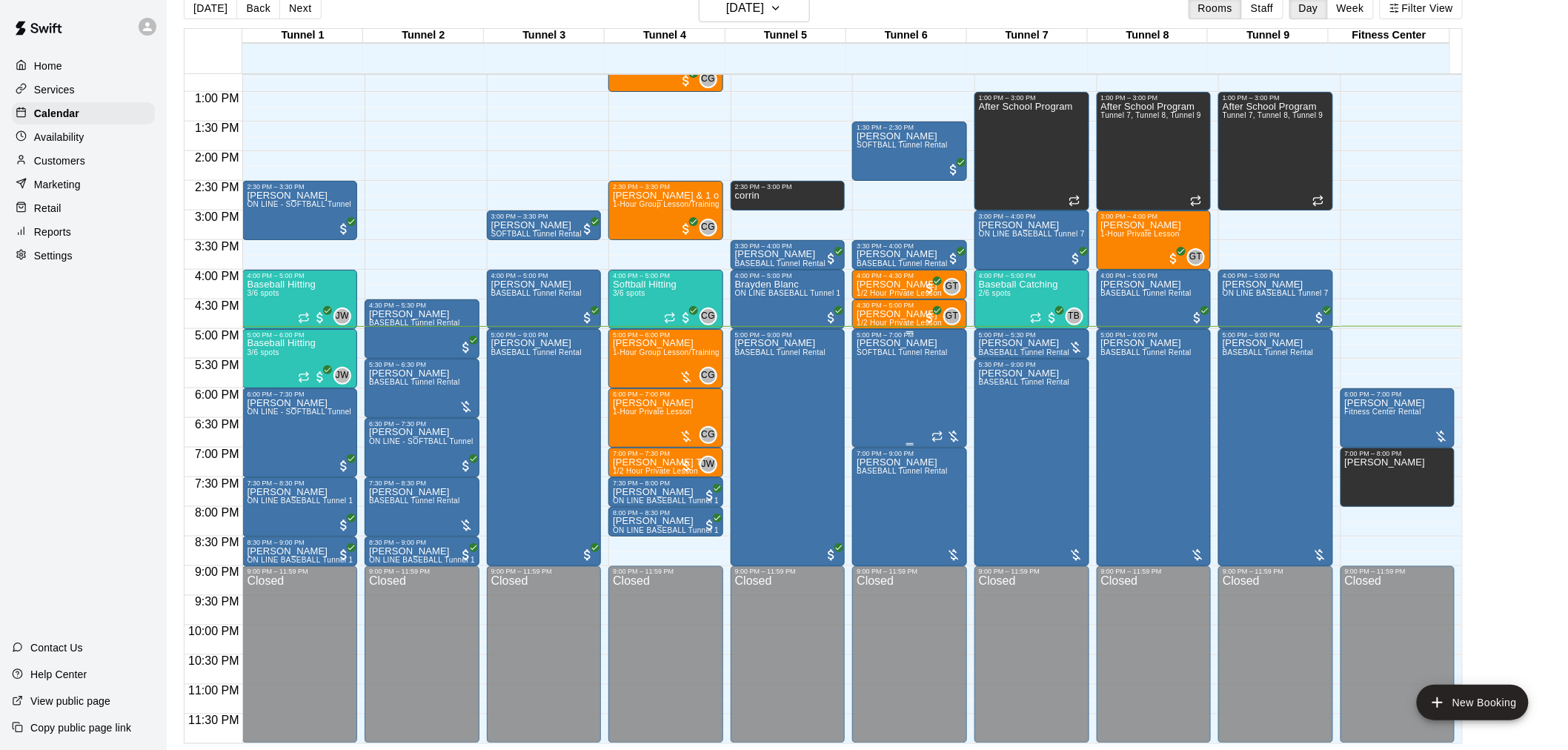
click at [920, 368] on div "Warren Cole SOFTBALL Tunnel Rental" at bounding box center [902, 714] width 91 height 750
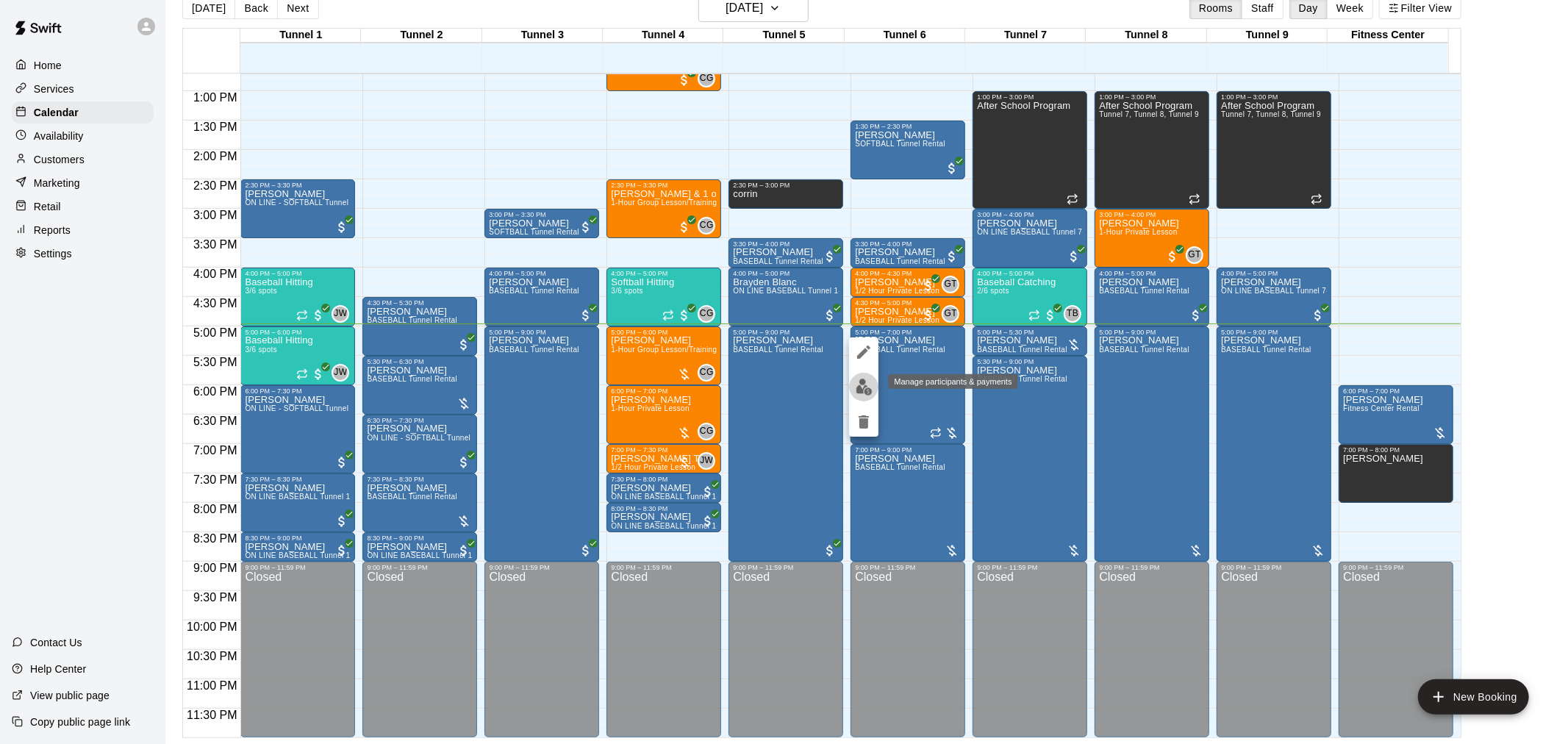
click at [860, 384] on img "edit" at bounding box center [864, 387] width 17 height 17
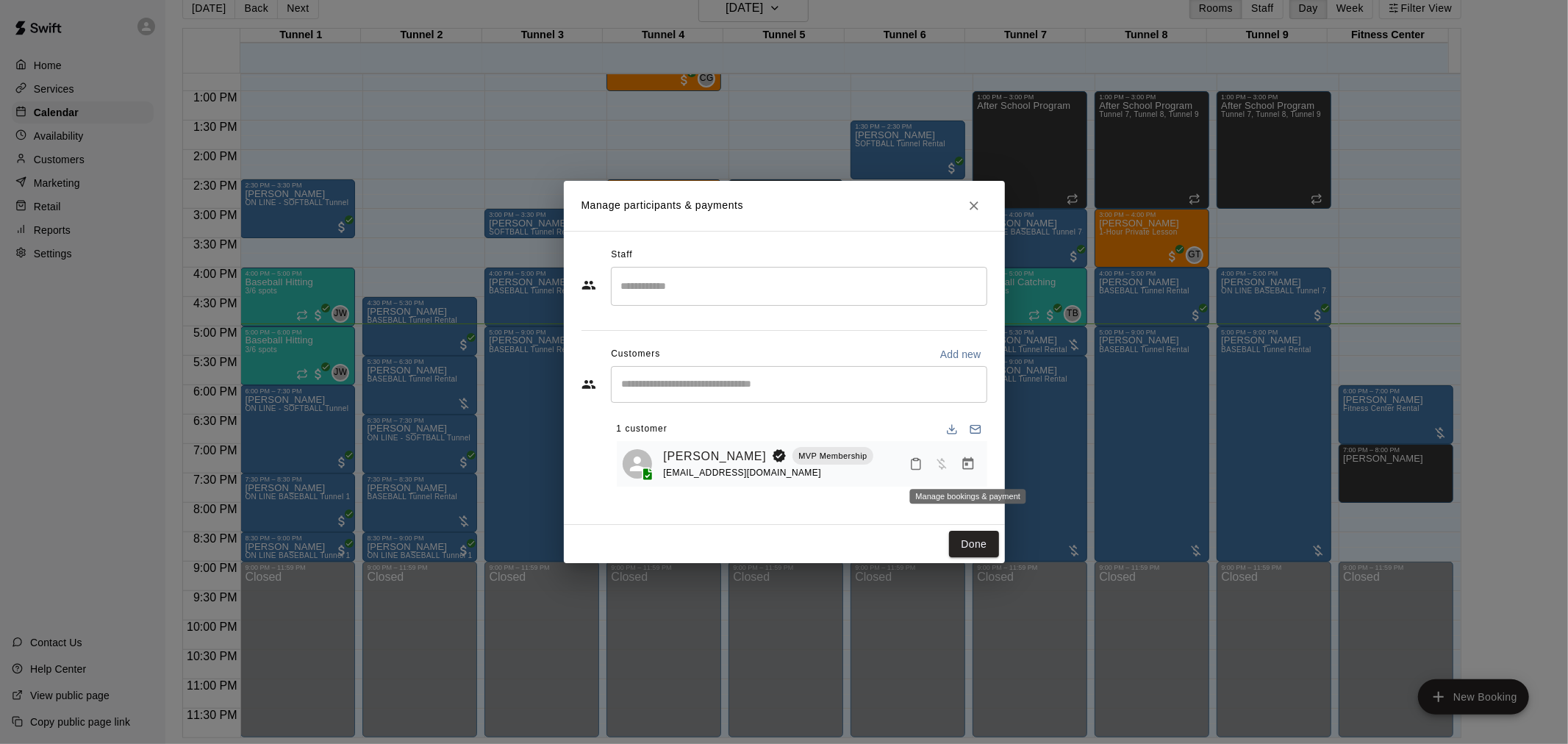
click at [968, 460] on icon "Manage bookings & payment" at bounding box center [967, 463] width 11 height 12
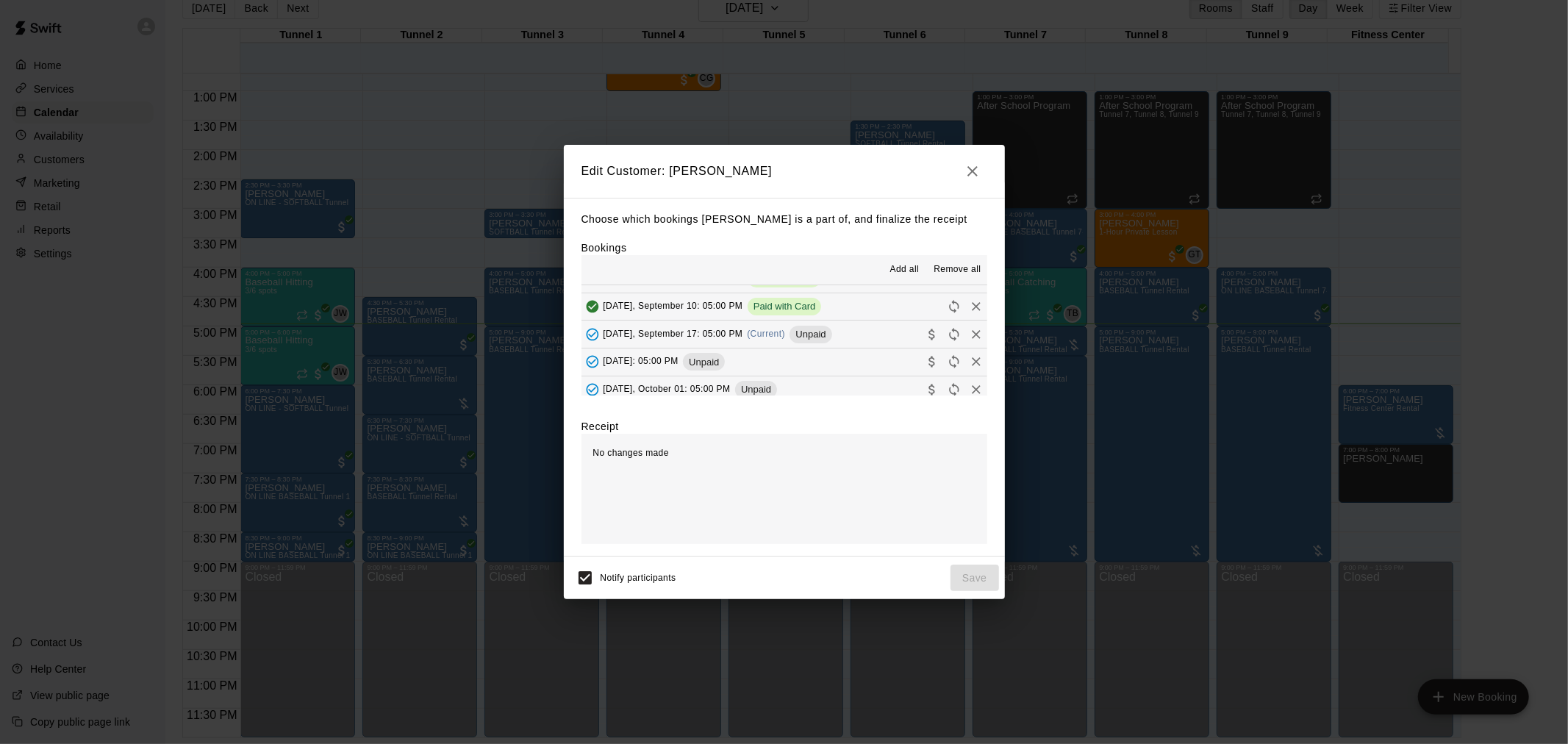
scroll to position [166, 0]
click at [832, 326] on span "Unpaid" at bounding box center [810, 326] width 42 height 11
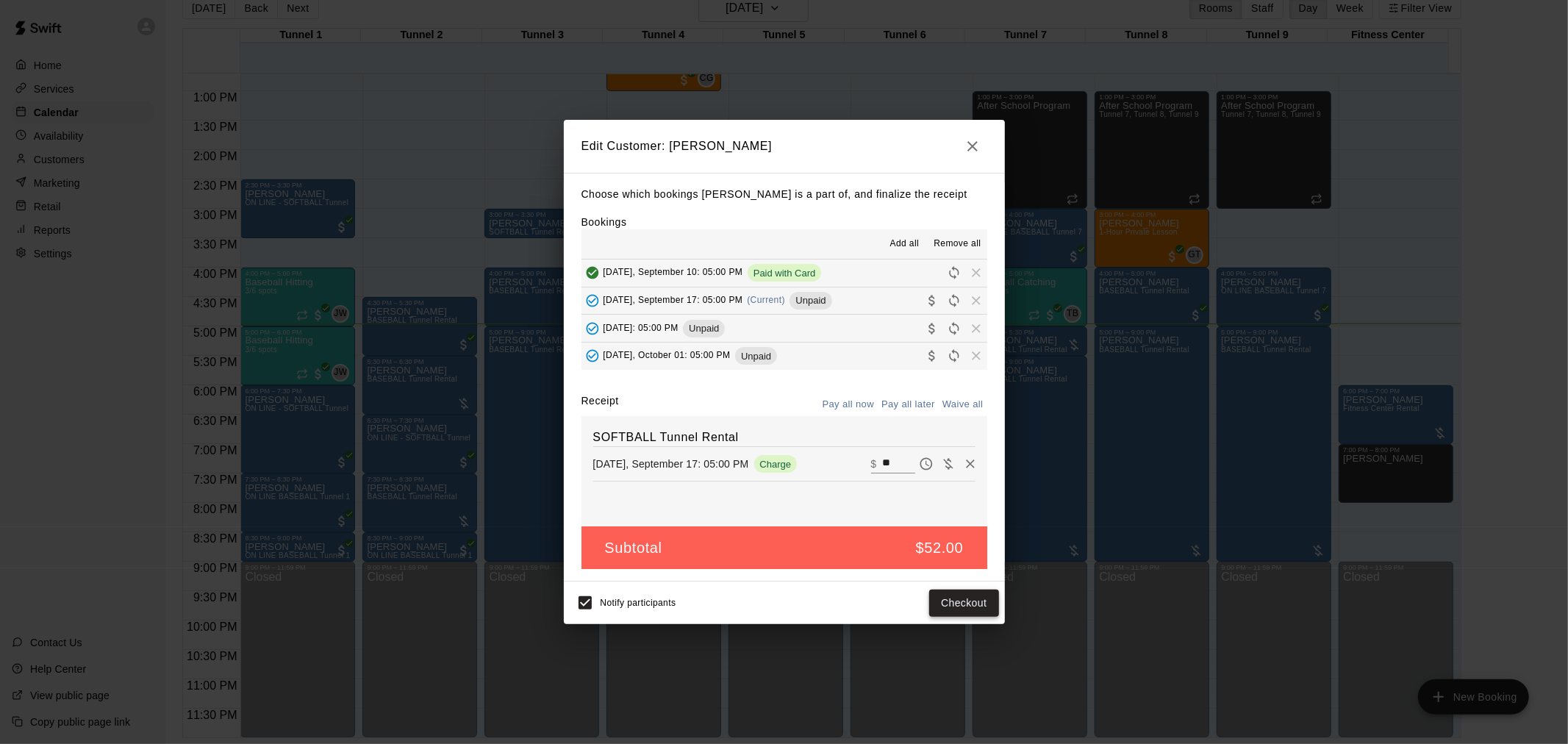
click at [972, 612] on button "Checkout" at bounding box center [964, 603] width 69 height 27
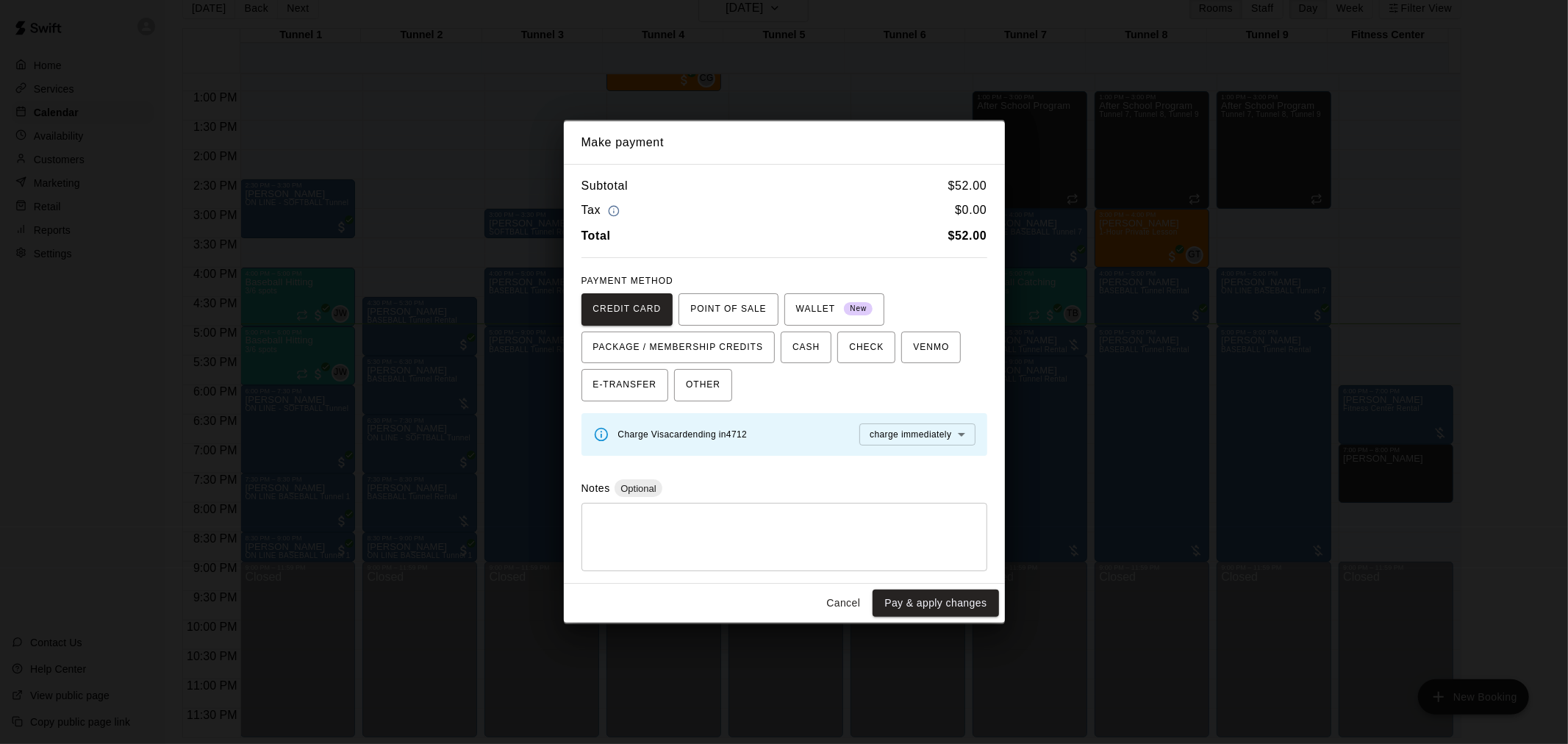
click at [997, 670] on div "Make payment Subtotal $ 52.00 Tax $ 0.00 Total $ 52.00 PAYMENT METHOD CREDIT CA…" at bounding box center [784, 372] width 1568 height 744
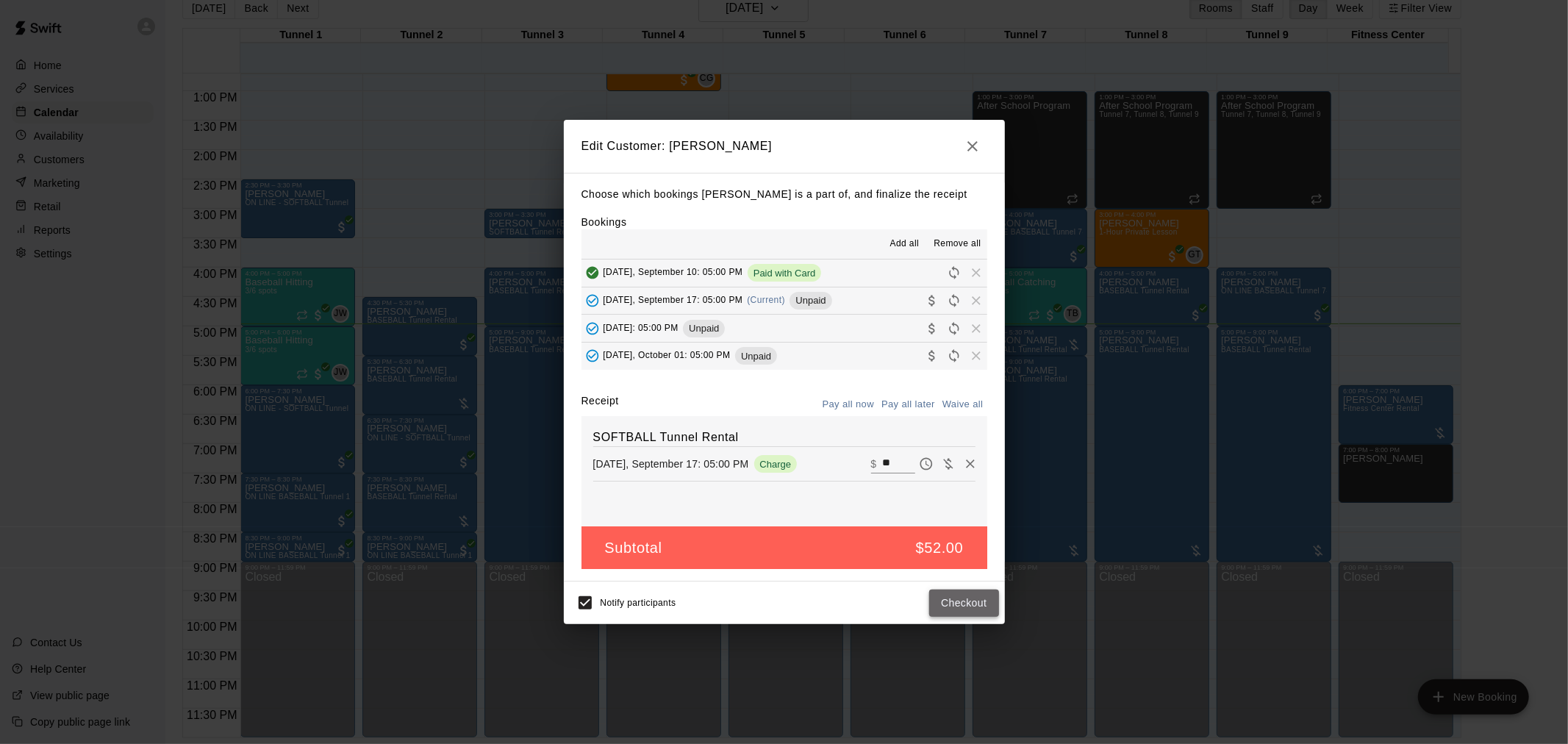
click at [966, 607] on button "Checkout" at bounding box center [964, 603] width 69 height 27
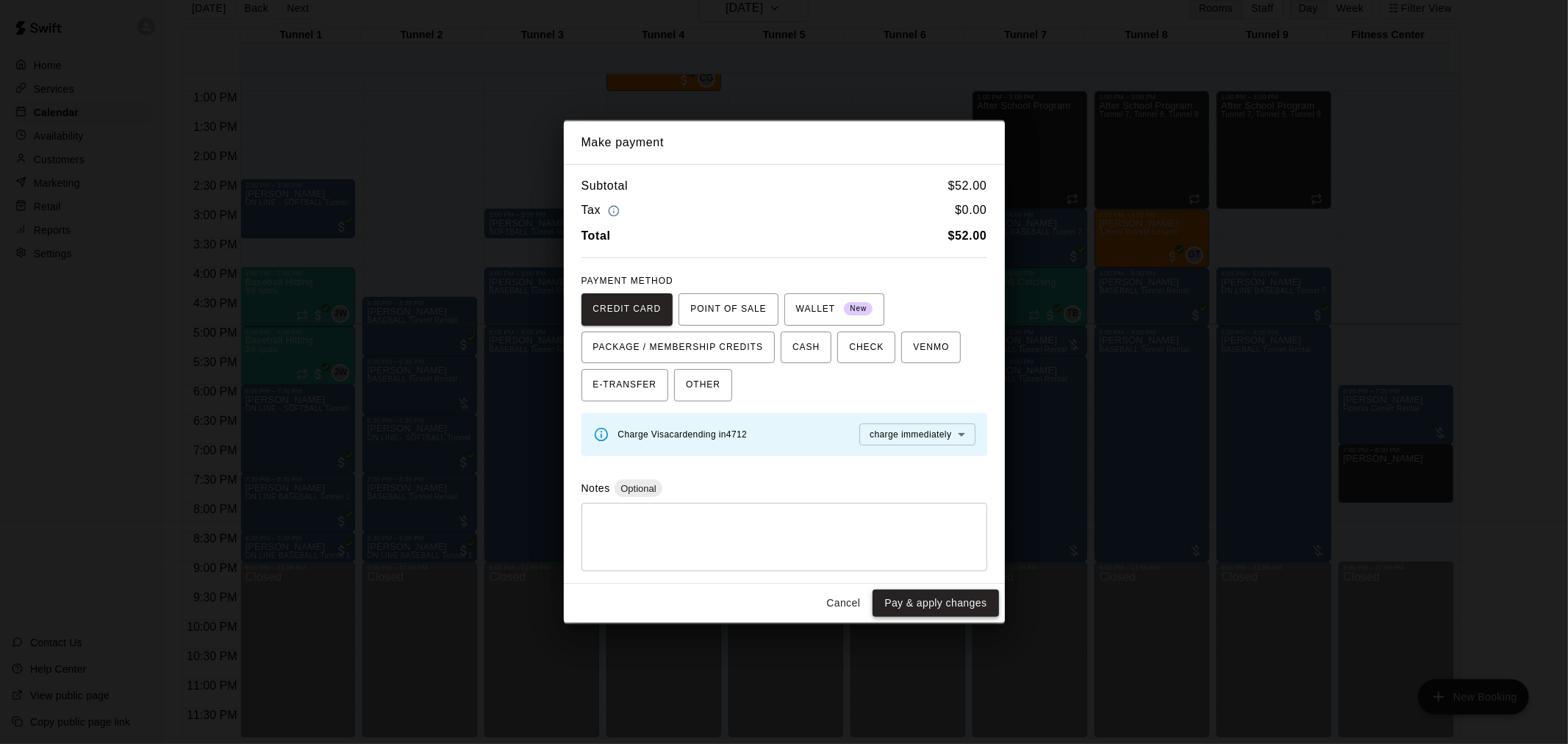
click at [972, 603] on button "Pay & apply changes" at bounding box center [935, 603] width 126 height 27
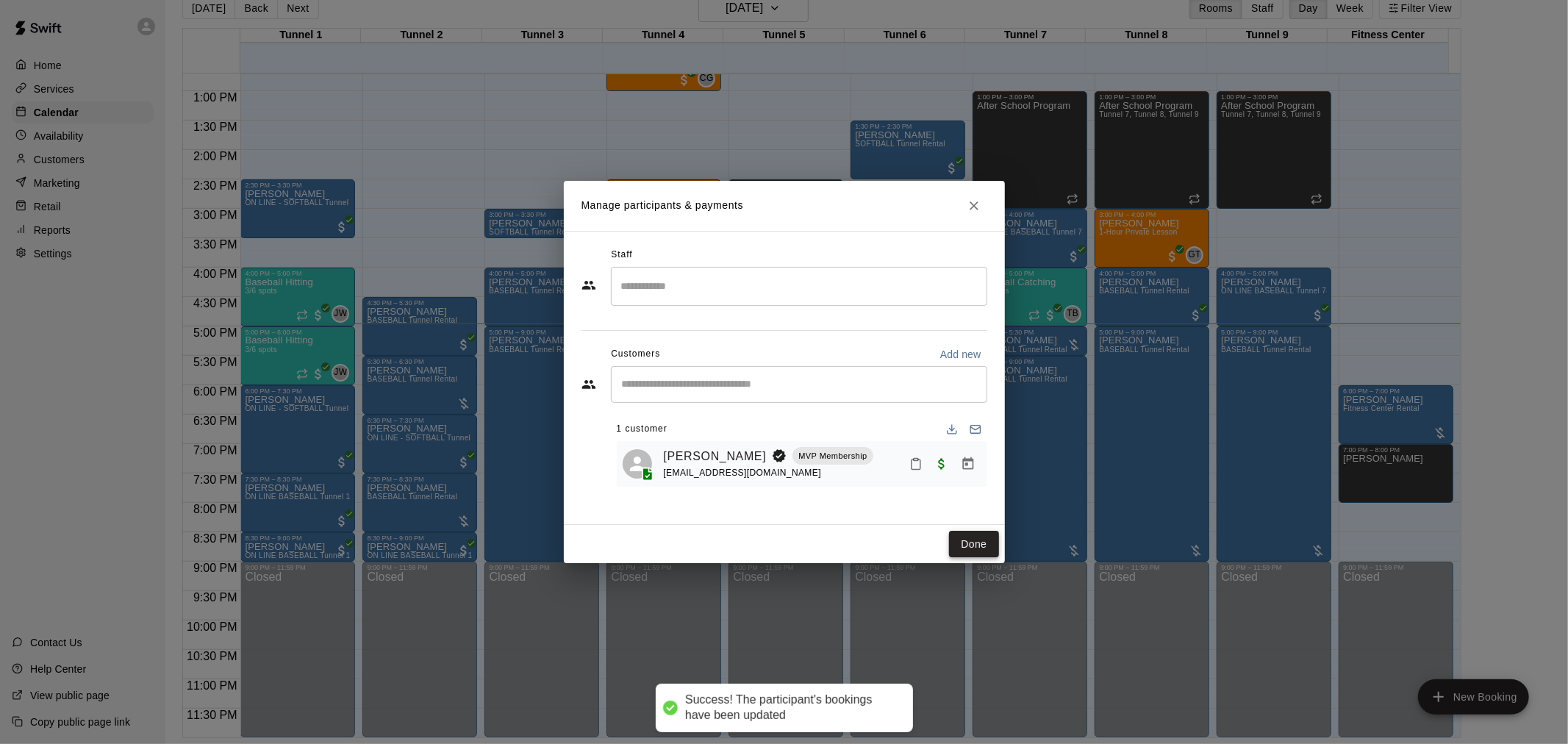
click at [980, 534] on button "Done" at bounding box center [974, 544] width 49 height 27
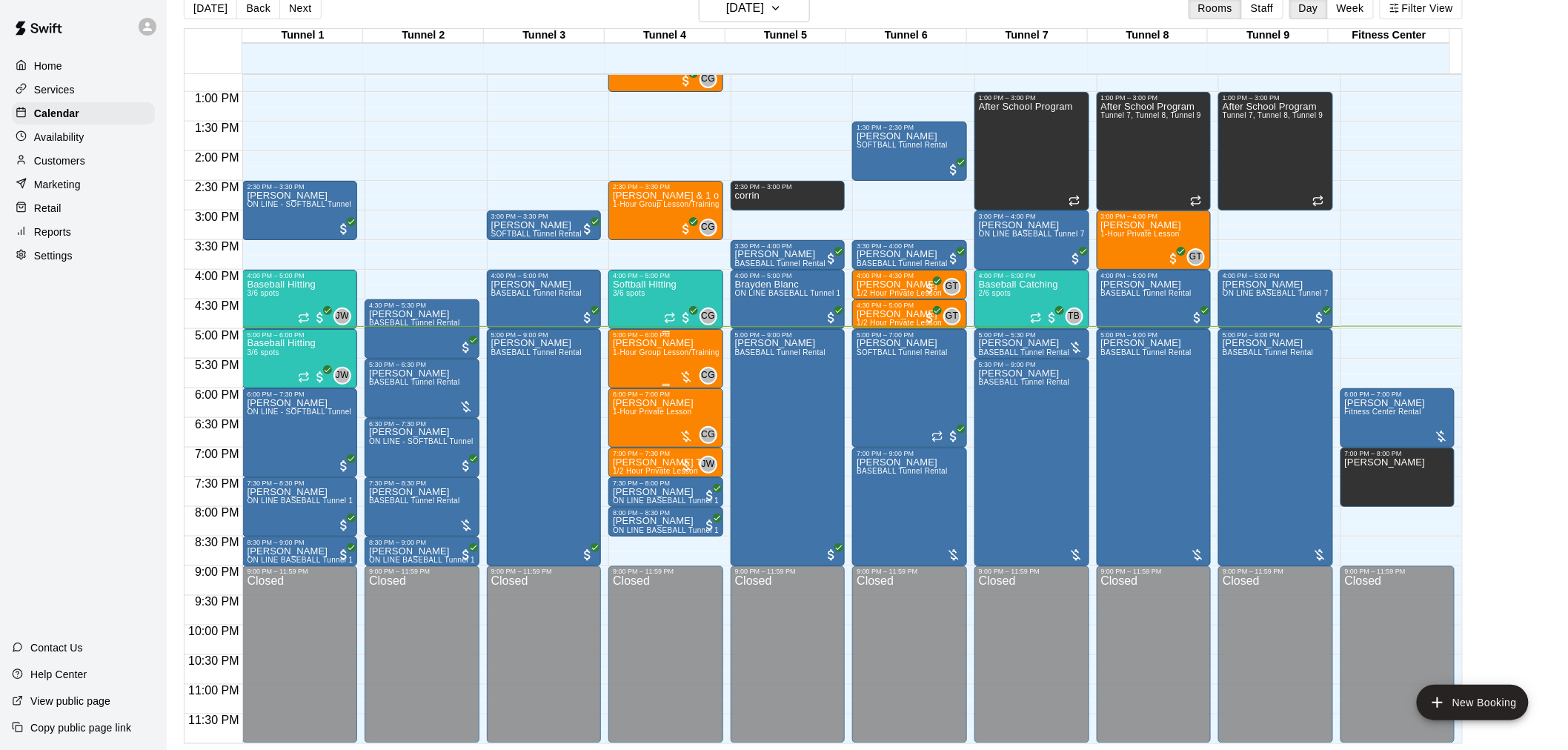
click at [643, 349] on span "1-Hour Group Lesson/Training" at bounding box center [666, 352] width 107 height 8
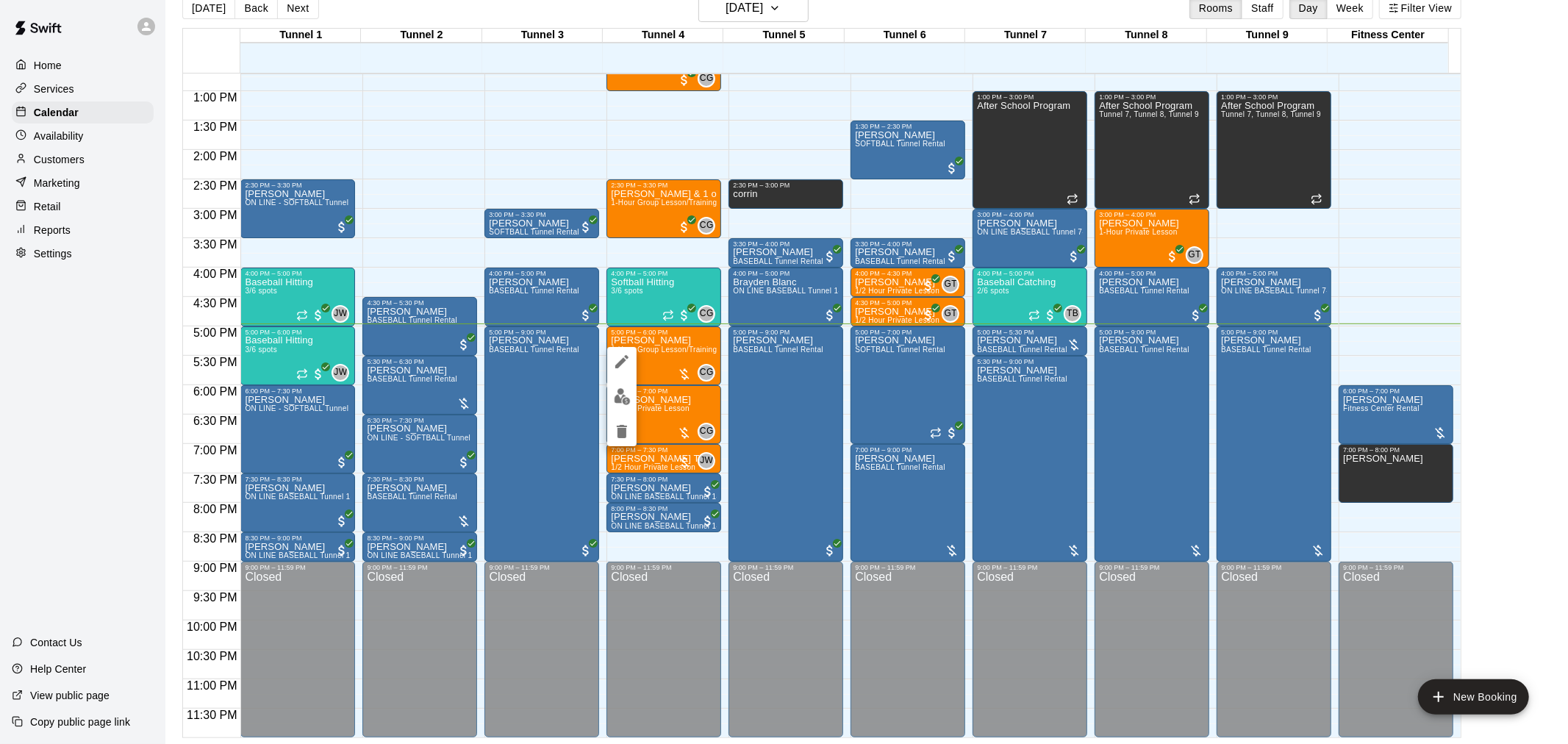
click at [624, 394] on img "edit" at bounding box center [622, 396] width 17 height 17
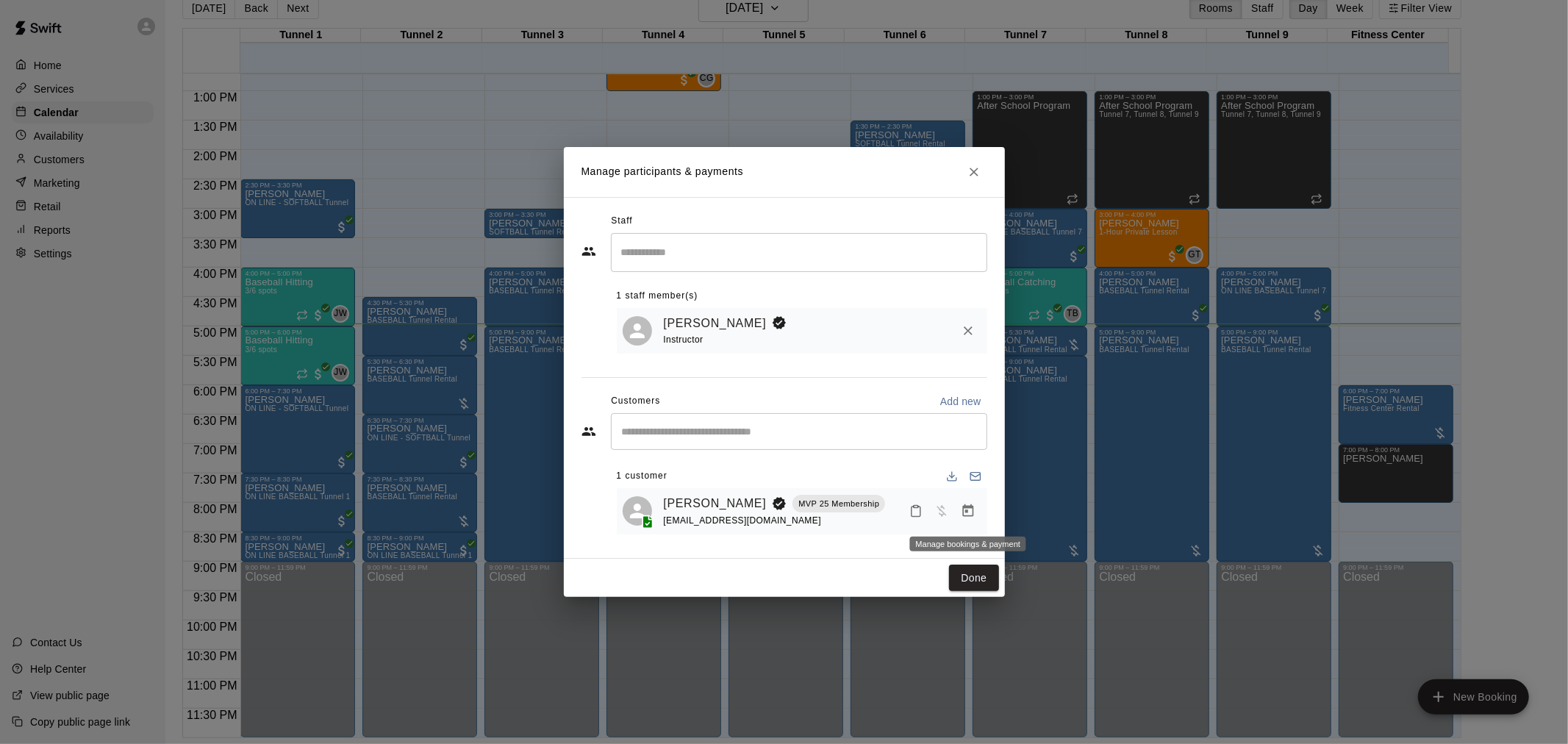
click at [972, 520] on button "Manage bookings & payment" at bounding box center [968, 511] width 26 height 26
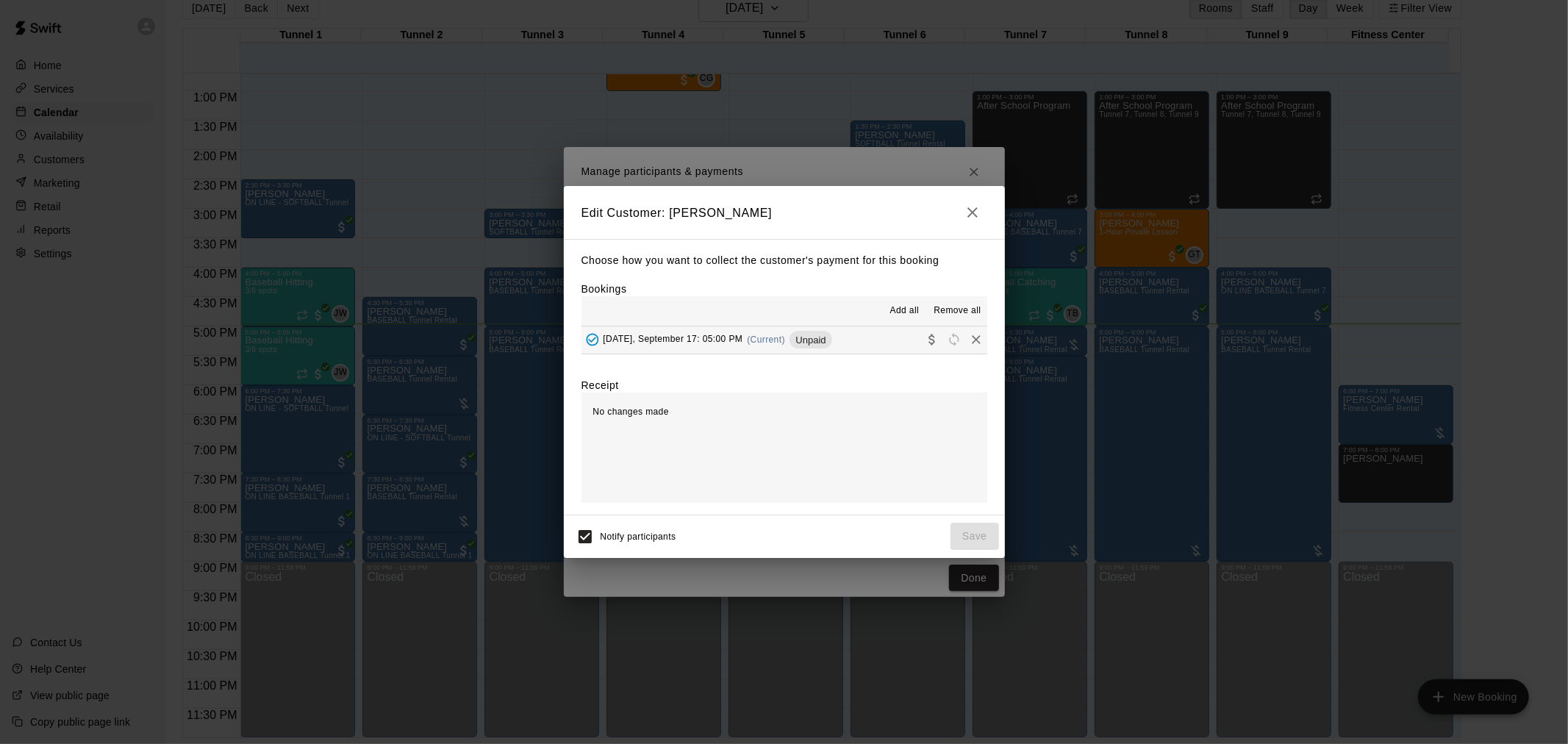
click at [805, 336] on div "Wednesday, September 17: 05:00 PM (Current) Unpaid" at bounding box center [707, 340] width 251 height 22
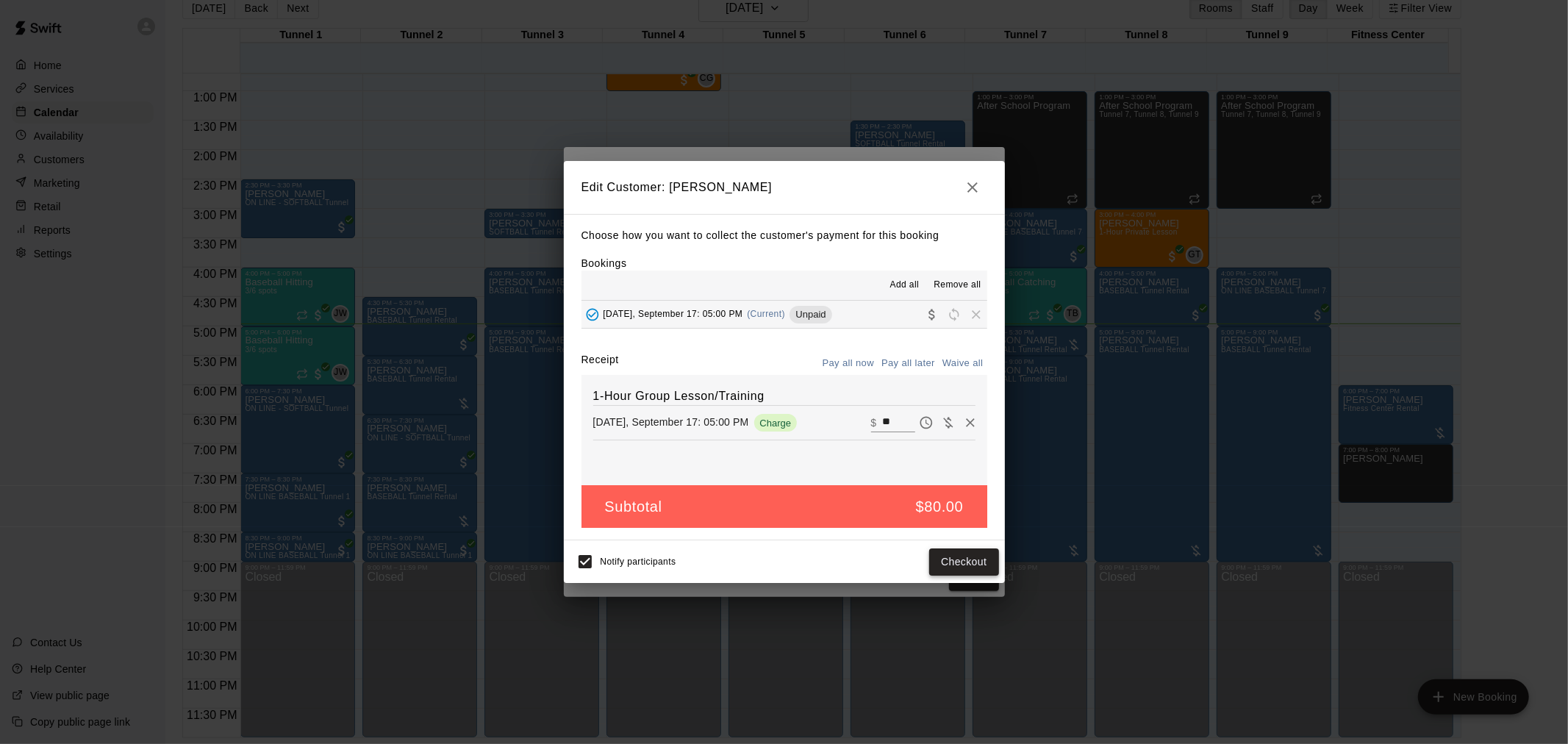
click at [952, 561] on button "Checkout" at bounding box center [964, 561] width 69 height 27
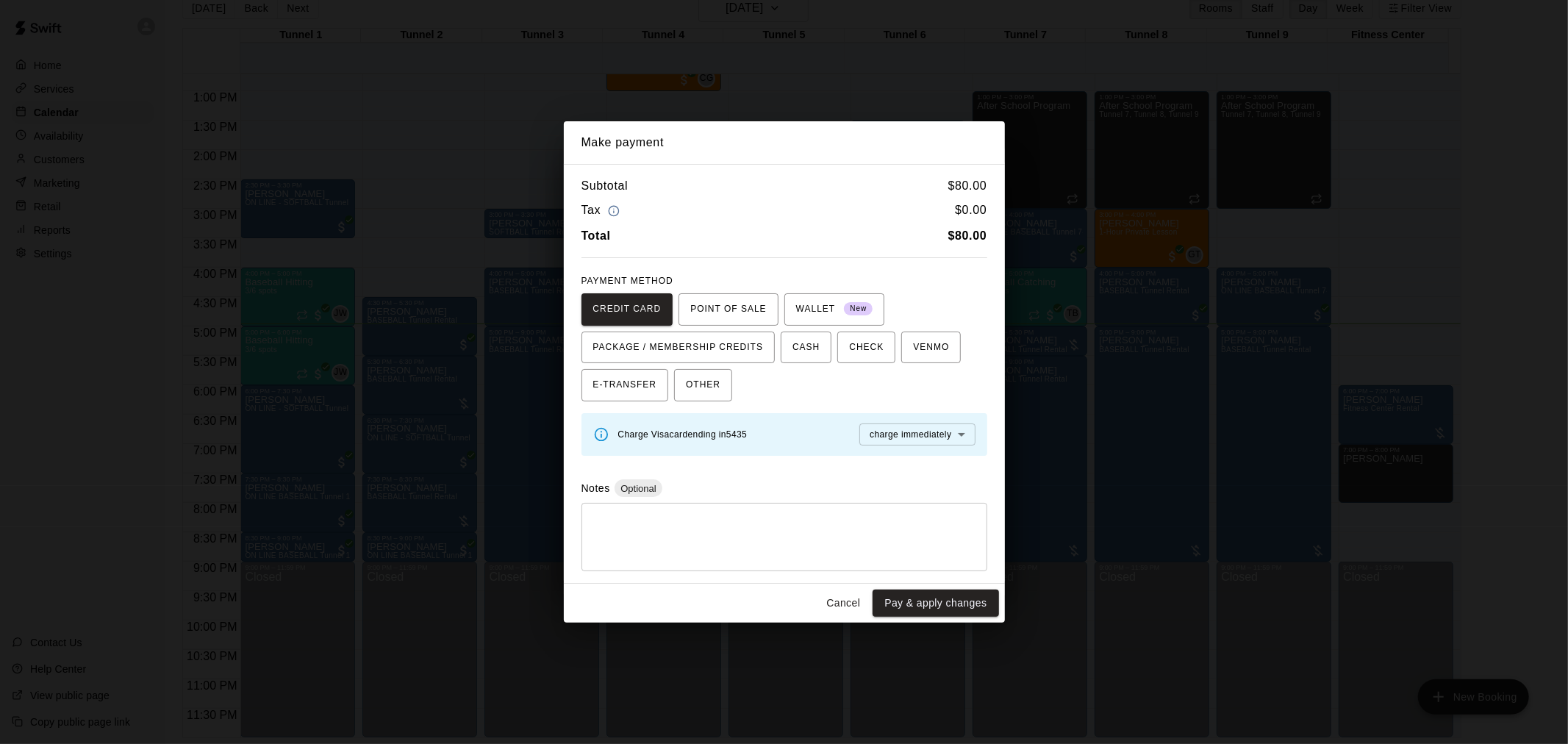
click at [858, 605] on button "Cancel" at bounding box center [842, 603] width 47 height 27
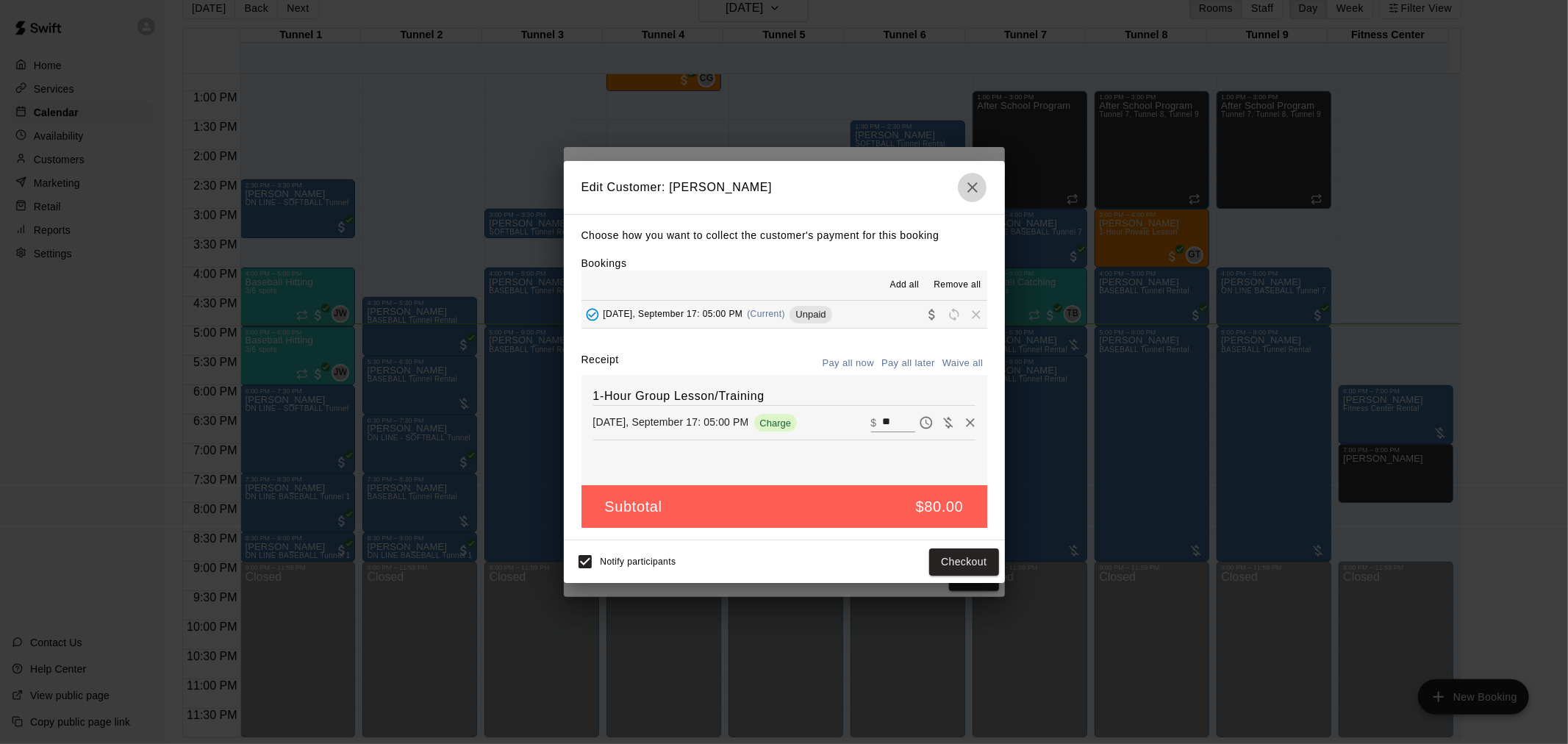
click at [969, 192] on icon "button" at bounding box center [972, 187] width 17 height 17
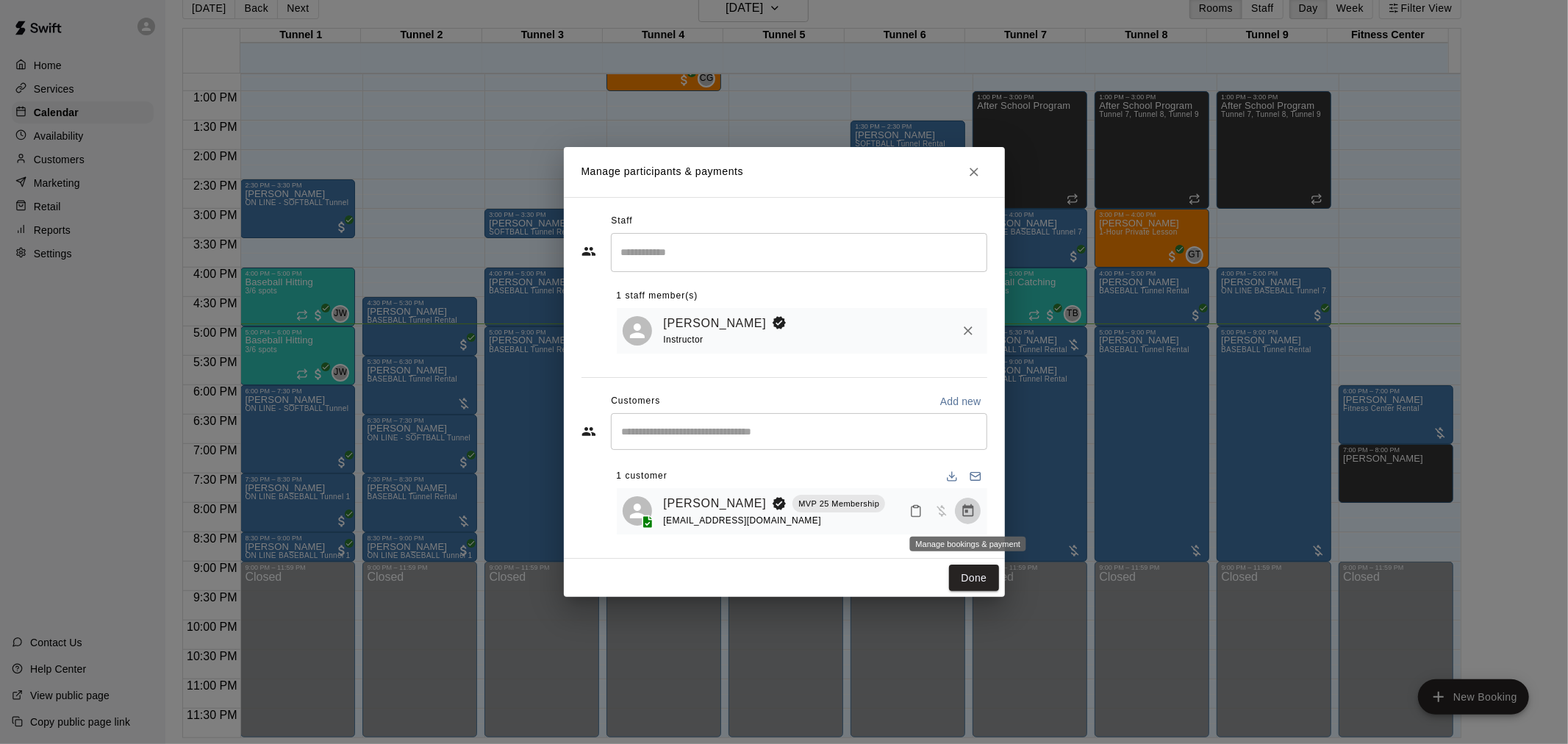
click at [965, 520] on button "Manage bookings & payment" at bounding box center [968, 511] width 26 height 26
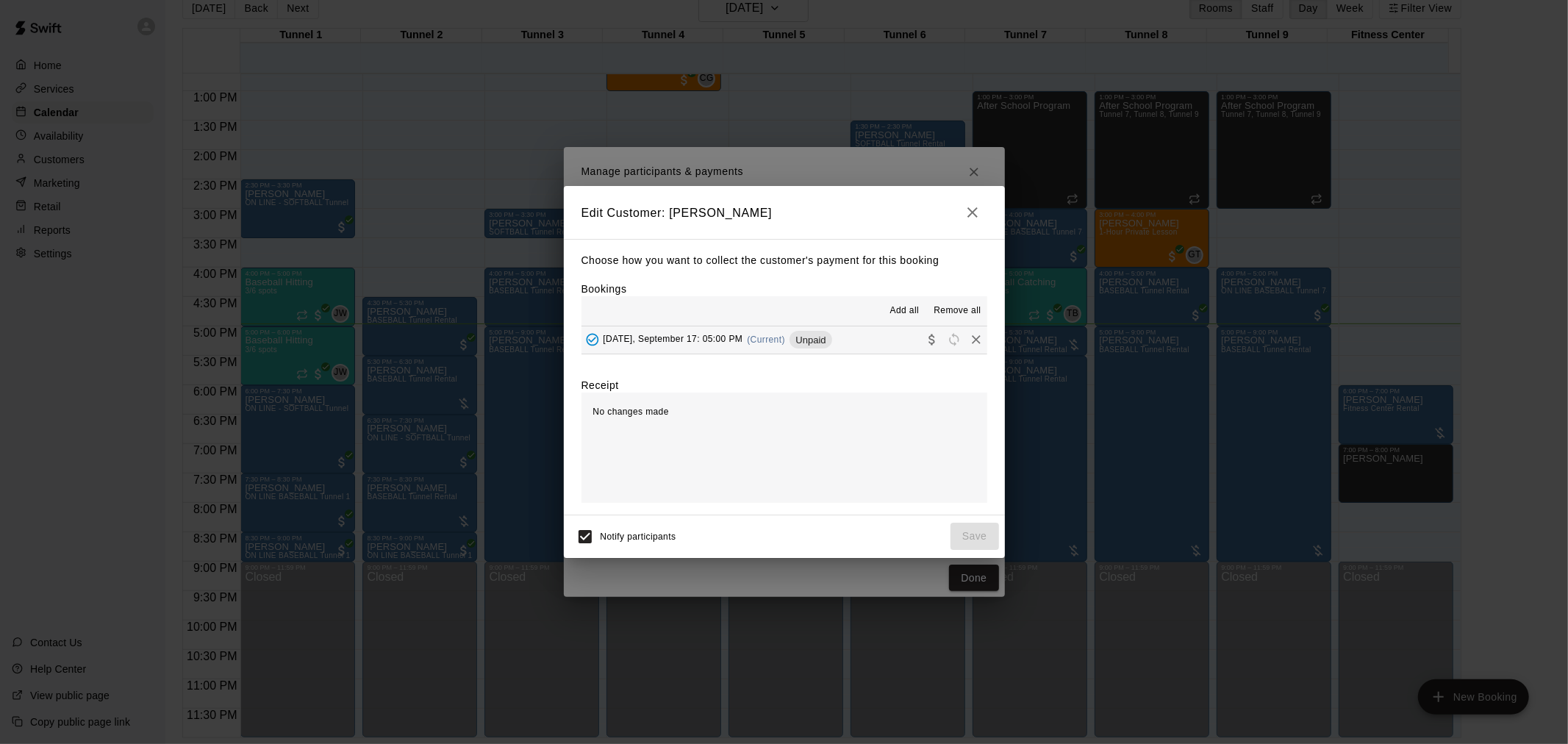
click at [785, 343] on span "(Current)" at bounding box center [766, 340] width 39 height 11
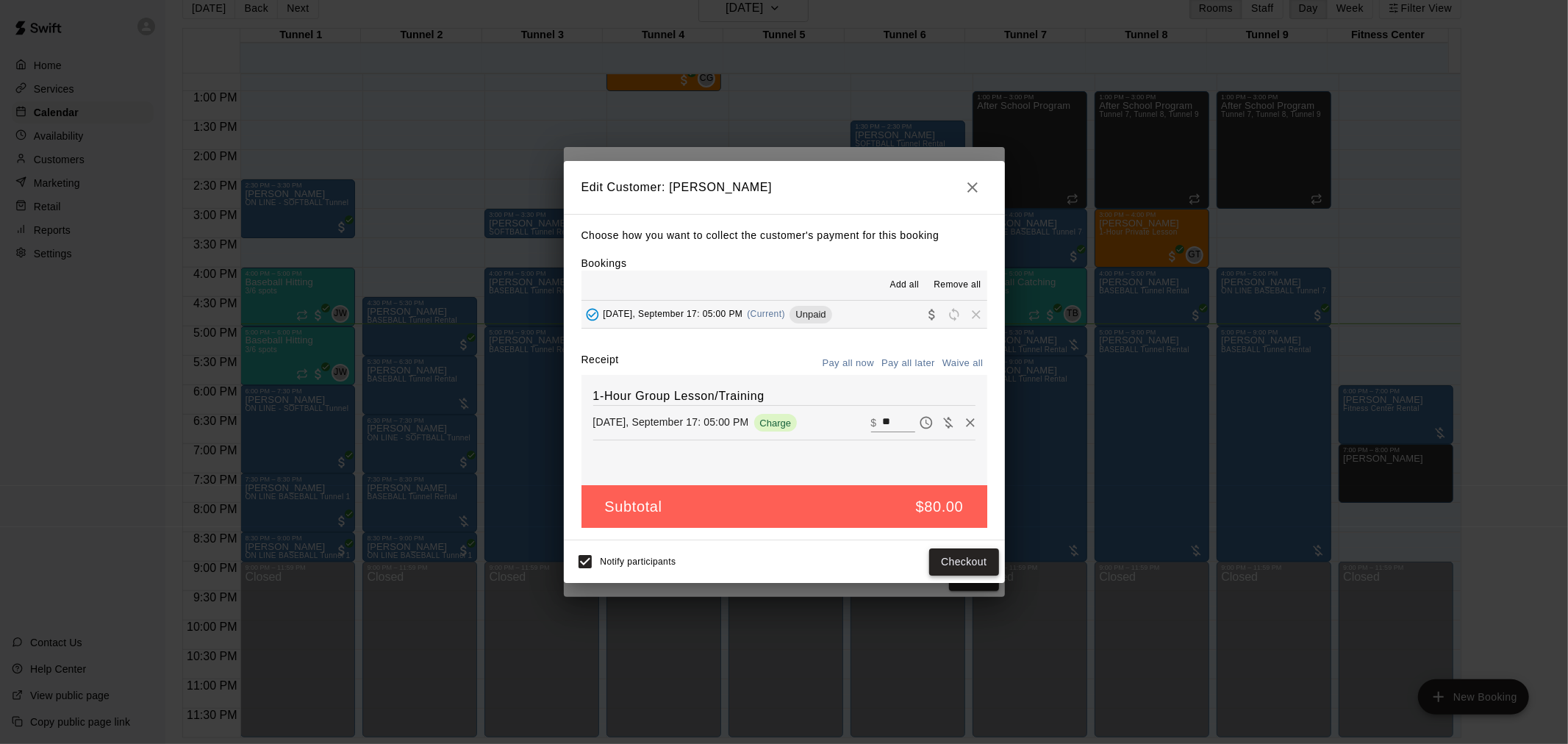
click at [966, 561] on button "Checkout" at bounding box center [964, 561] width 69 height 27
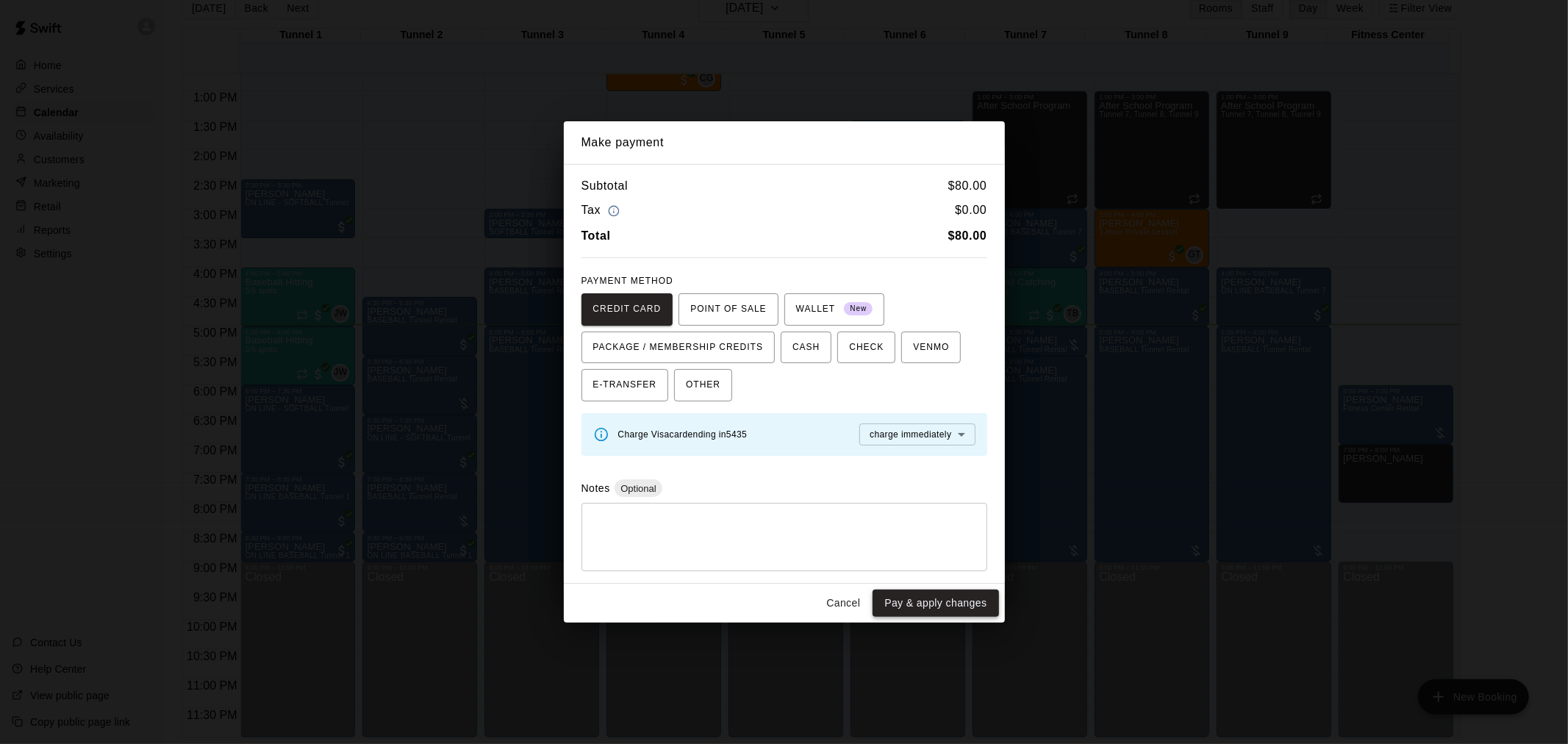
click at [964, 602] on button "Pay & apply changes" at bounding box center [935, 603] width 126 height 27
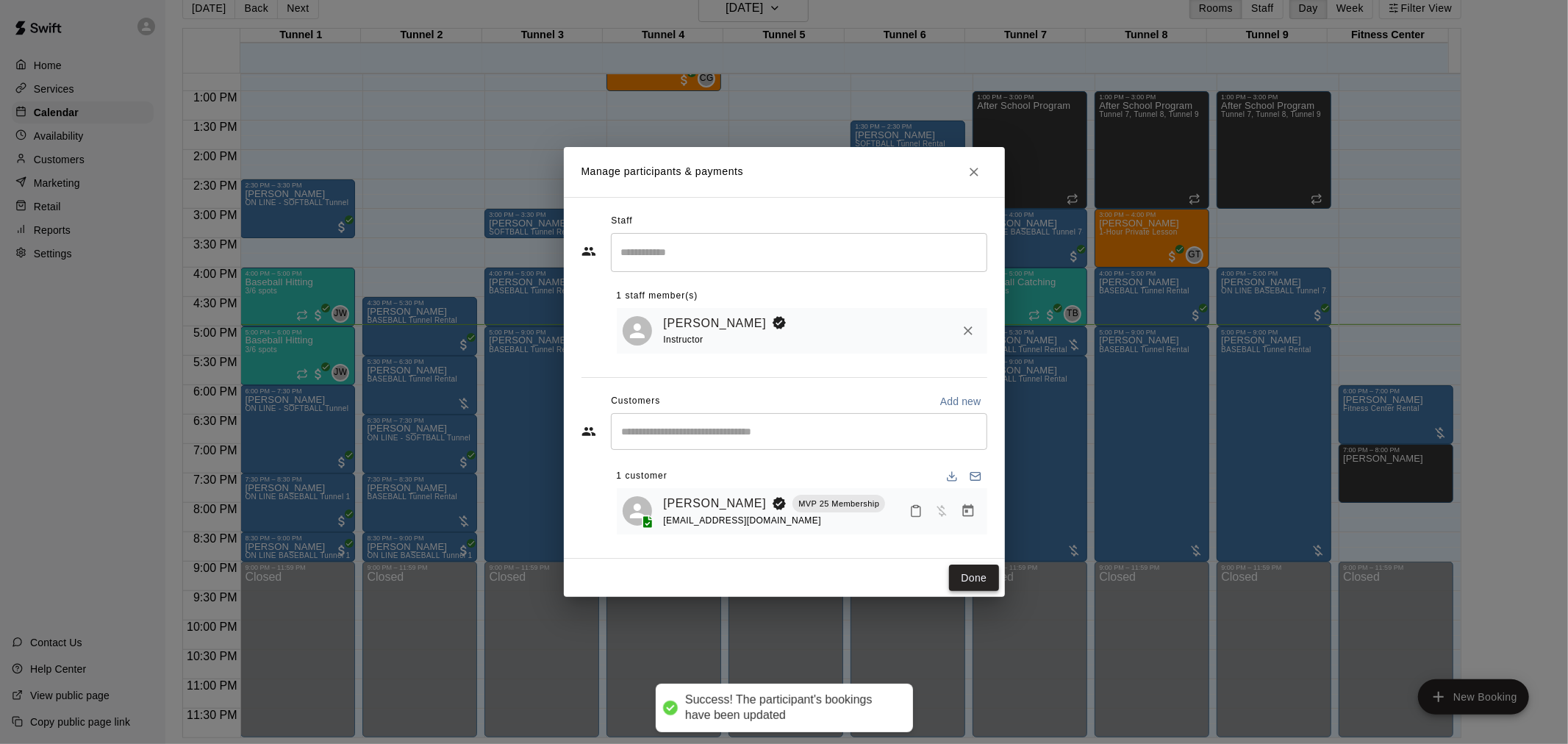
click at [981, 584] on button "Done" at bounding box center [974, 578] width 49 height 27
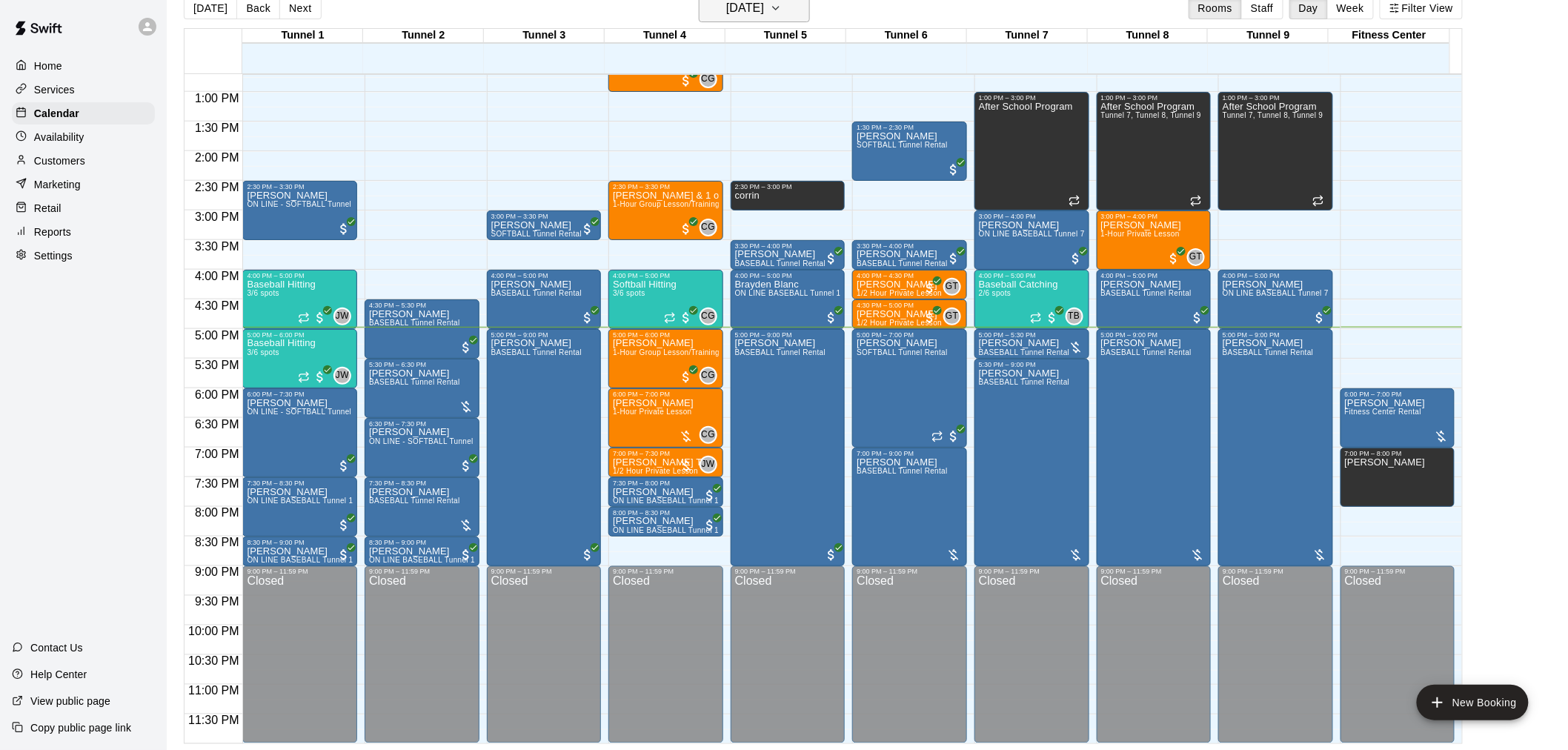
click at [726, 11] on h6 "[DATE]" at bounding box center [745, 7] width 38 height 21
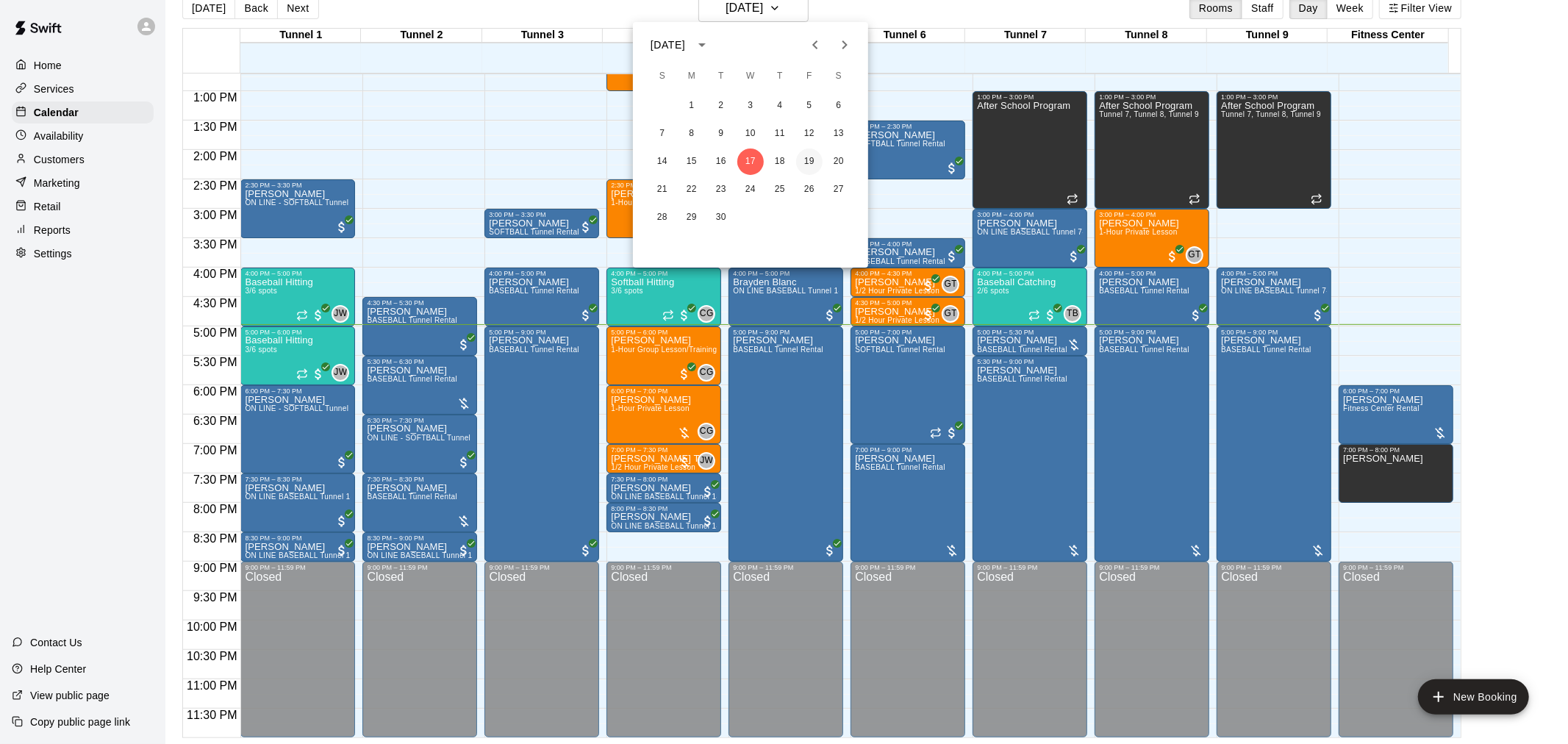
click at [809, 164] on button "19" at bounding box center [809, 162] width 26 height 26
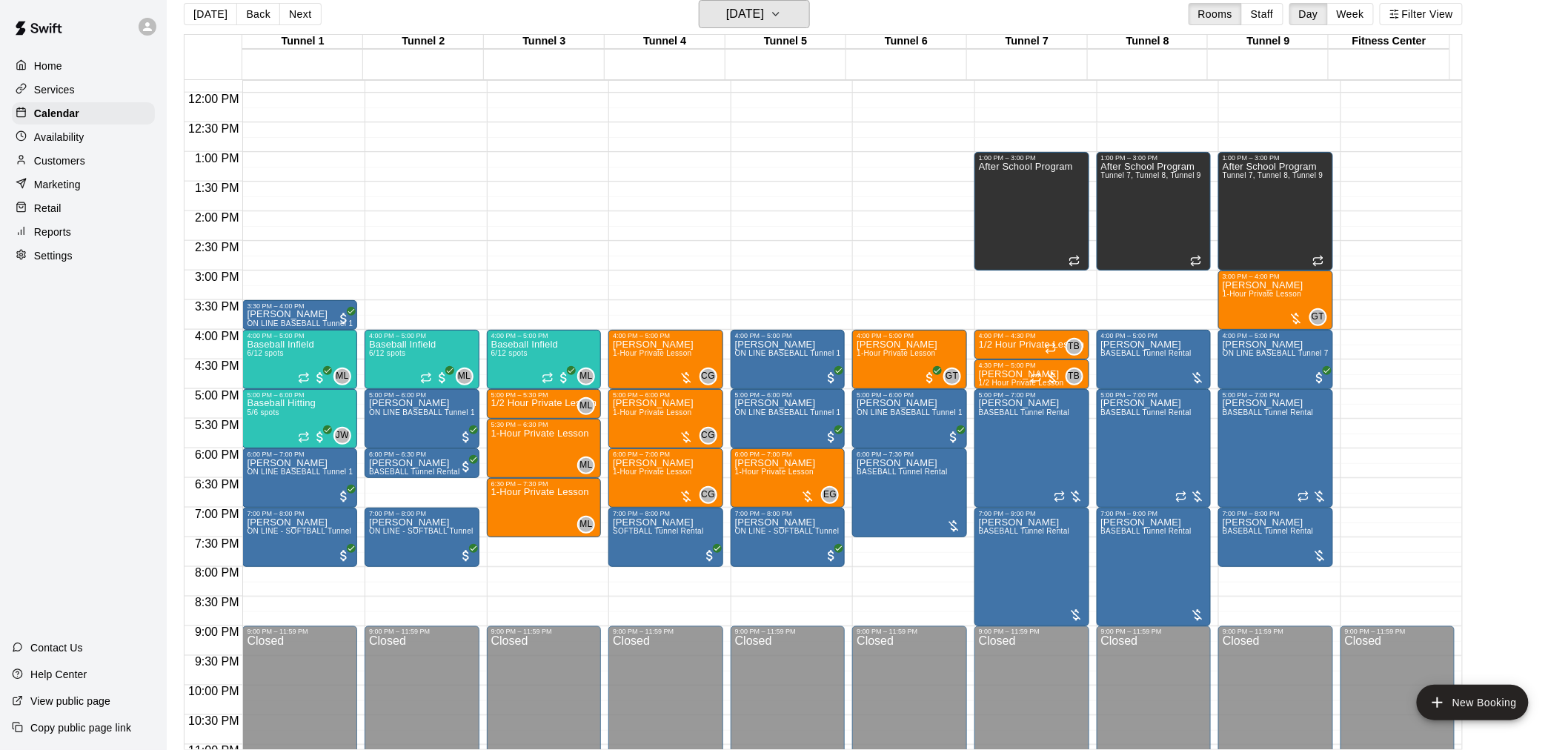
scroll to position [671, 0]
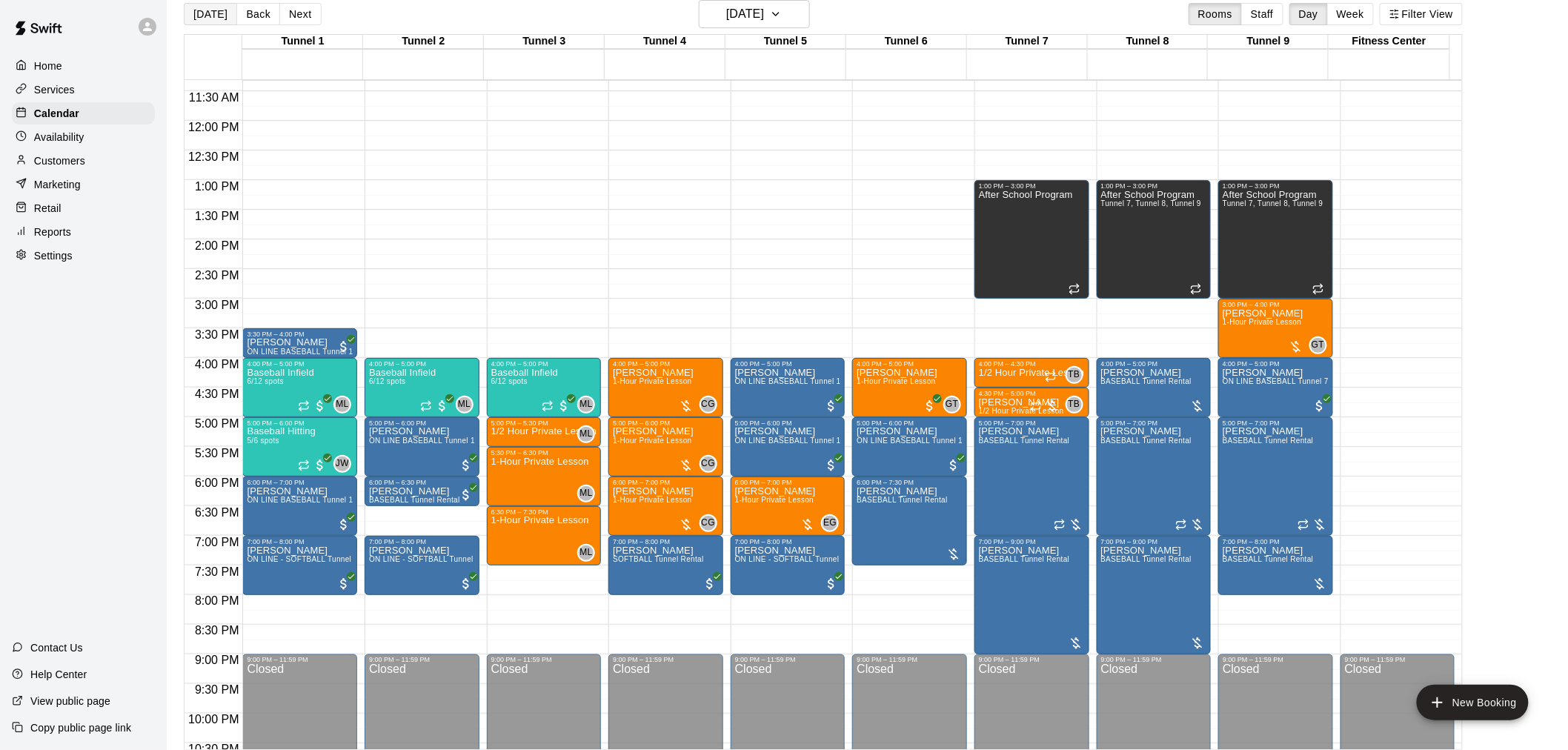
click at [202, 19] on button "[DATE]" at bounding box center [210, 14] width 53 height 22
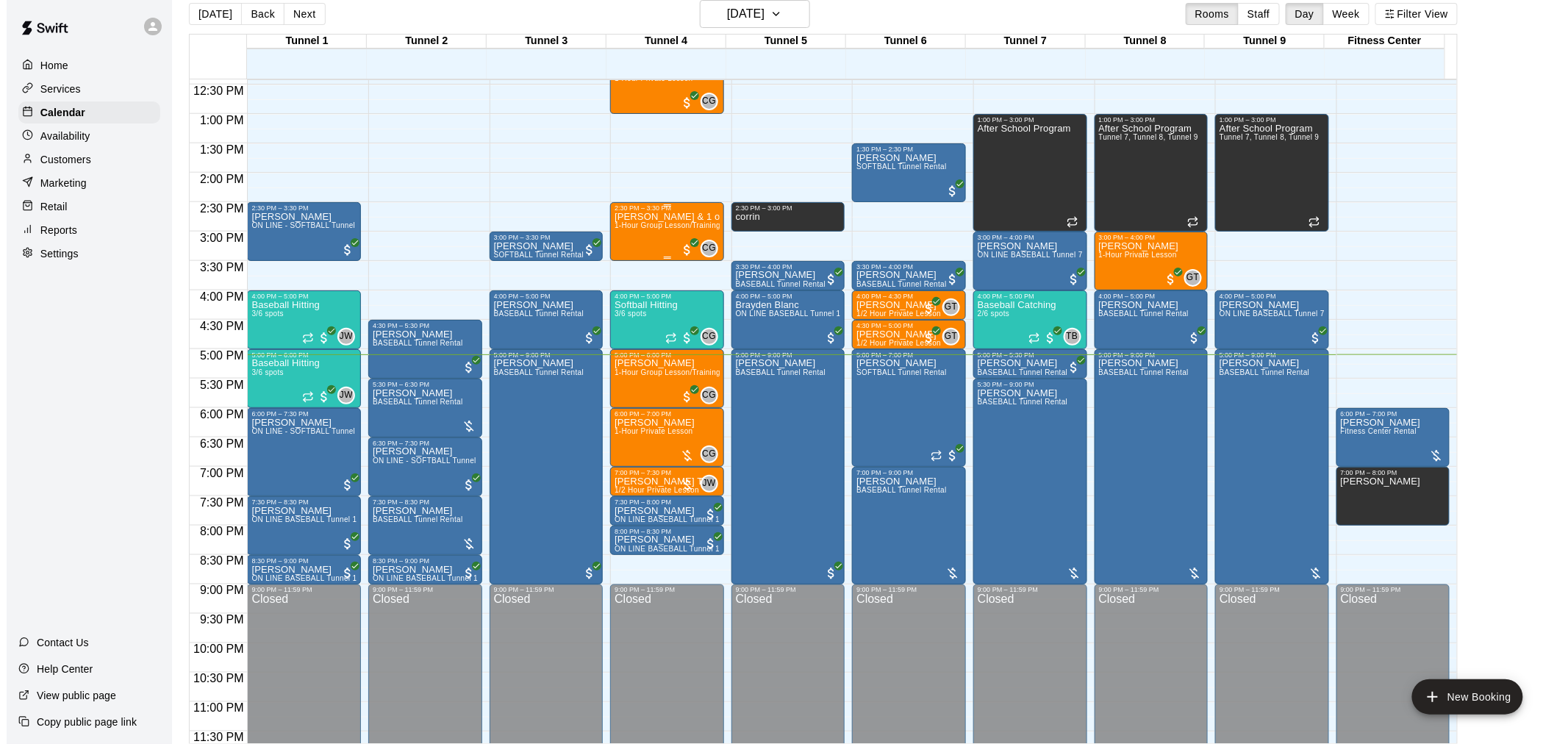
scroll to position [748, 0]
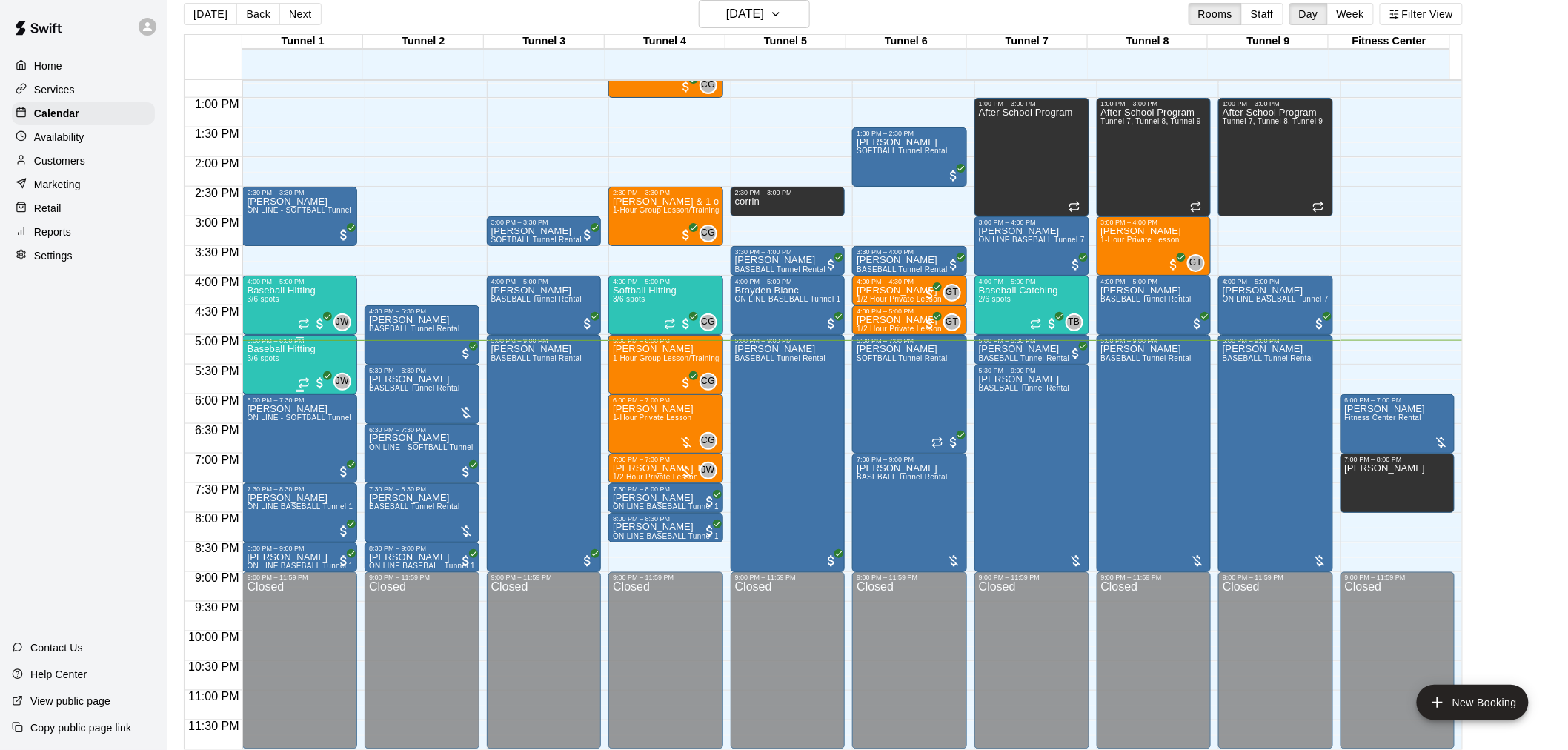
click at [273, 349] on p "Baseball Hitting" at bounding box center [281, 349] width 69 height 0
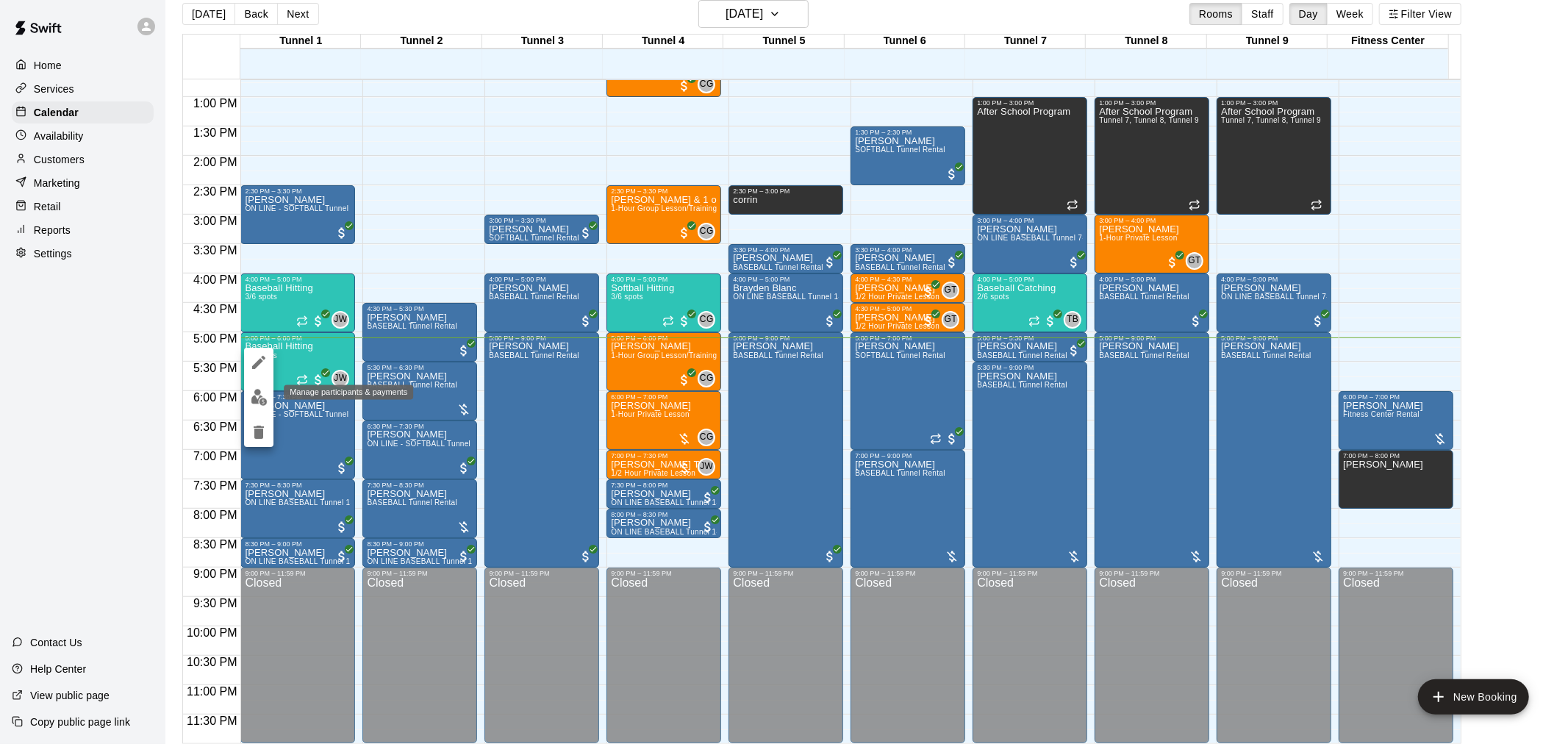
click at [254, 387] on button "edit" at bounding box center [259, 397] width 30 height 29
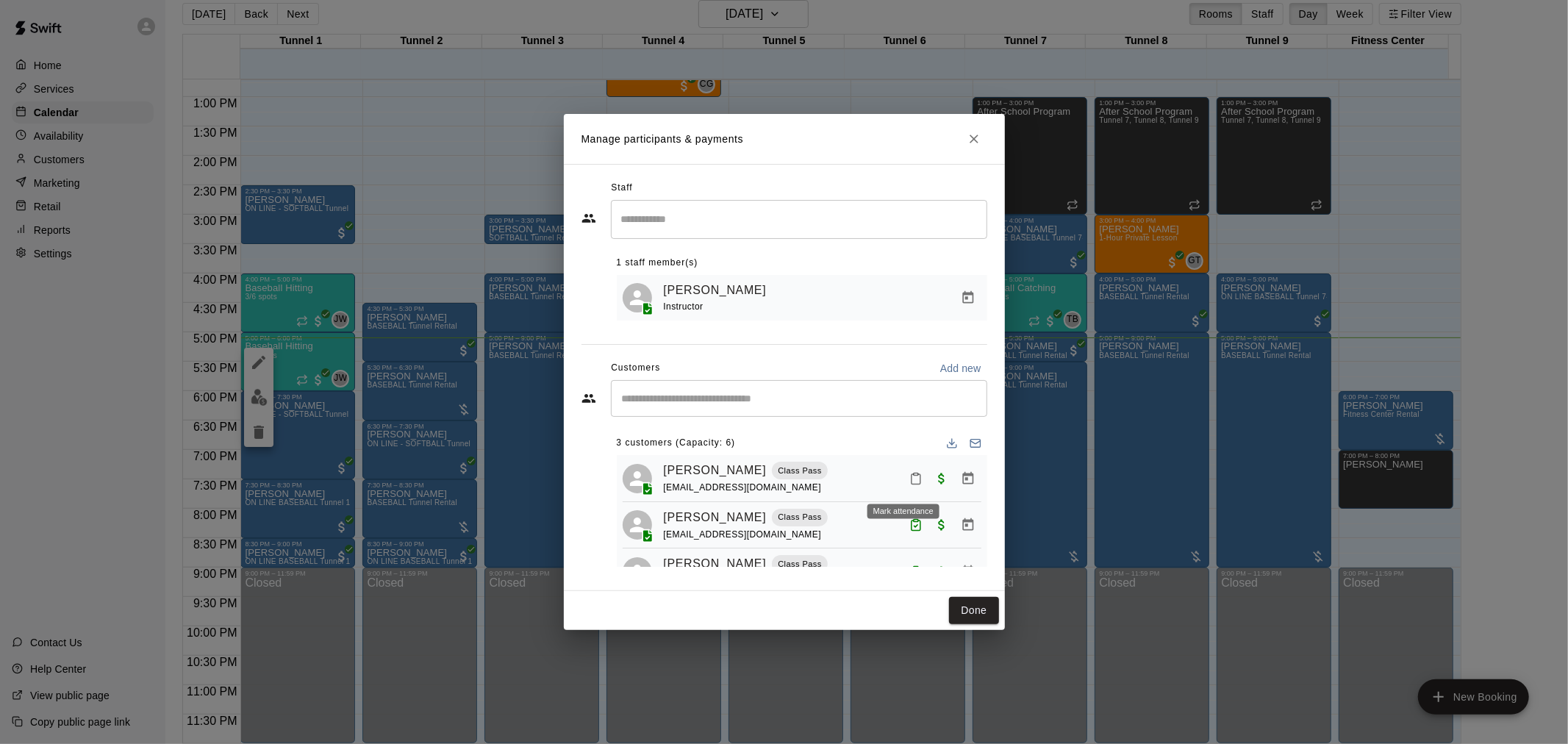
click at [911, 476] on button "Mark attendance" at bounding box center [915, 478] width 25 height 25
click at [937, 483] on p "Mark attended" at bounding box center [998, 480] width 130 height 15
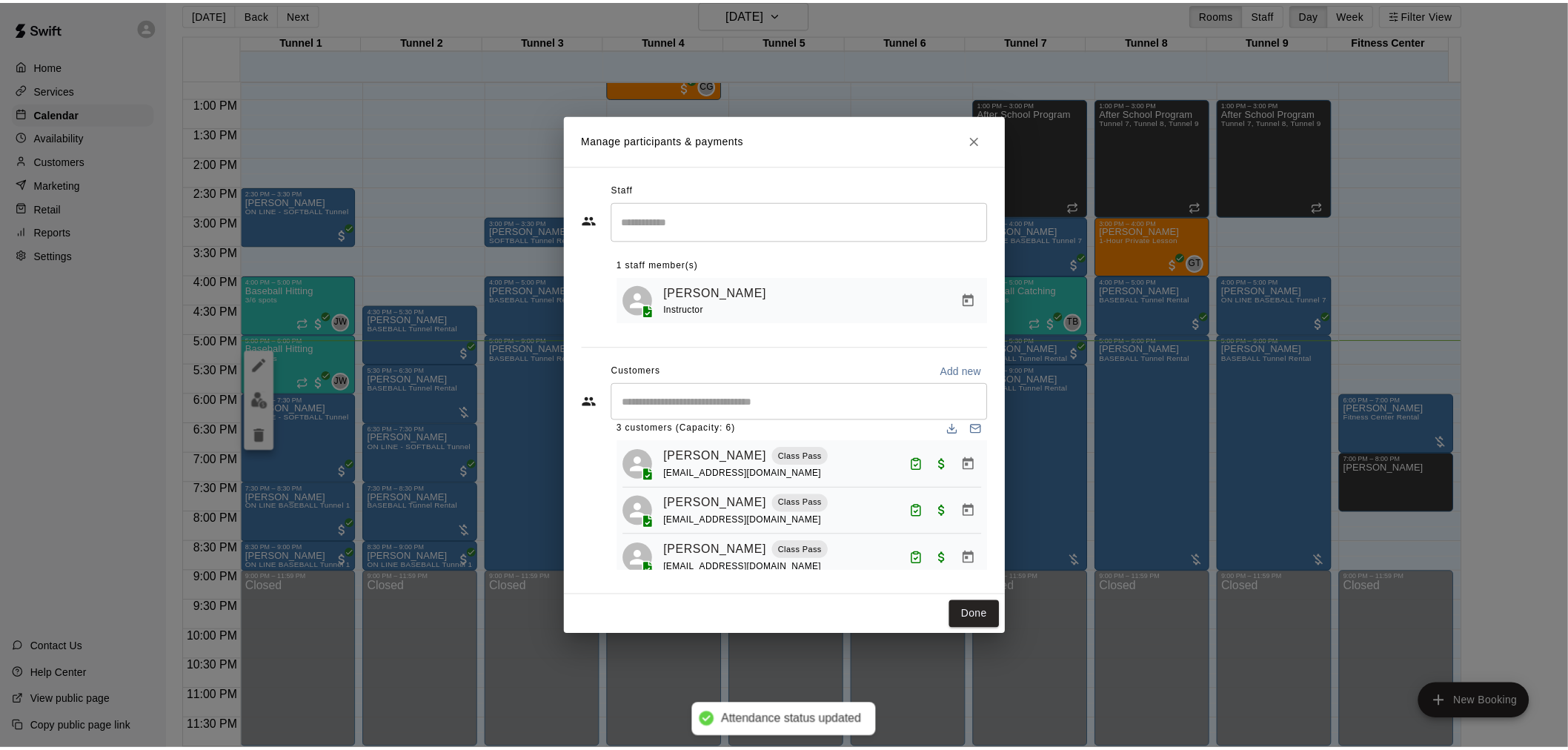
scroll to position [42, 0]
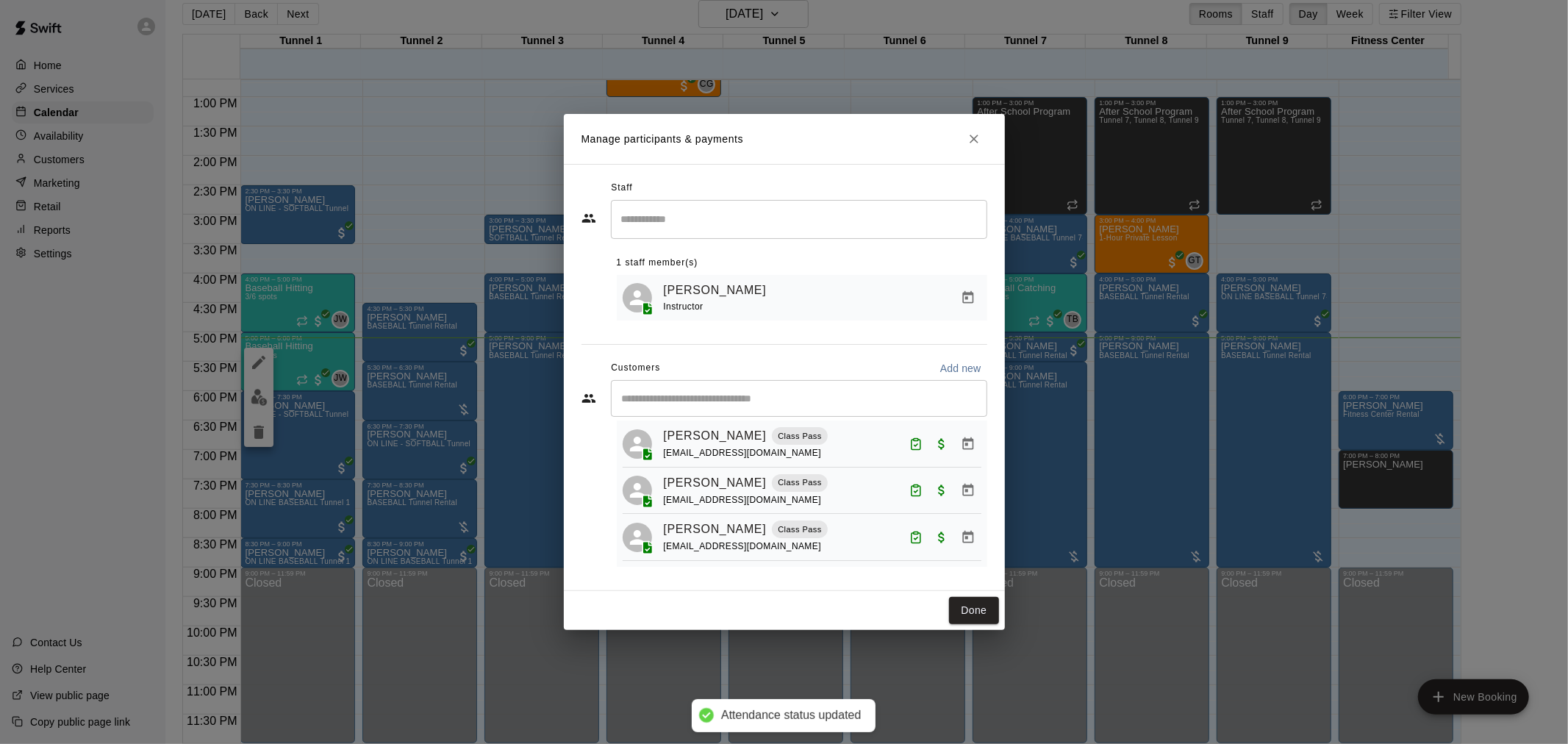
click at [966, 604] on button "Done" at bounding box center [974, 610] width 49 height 27
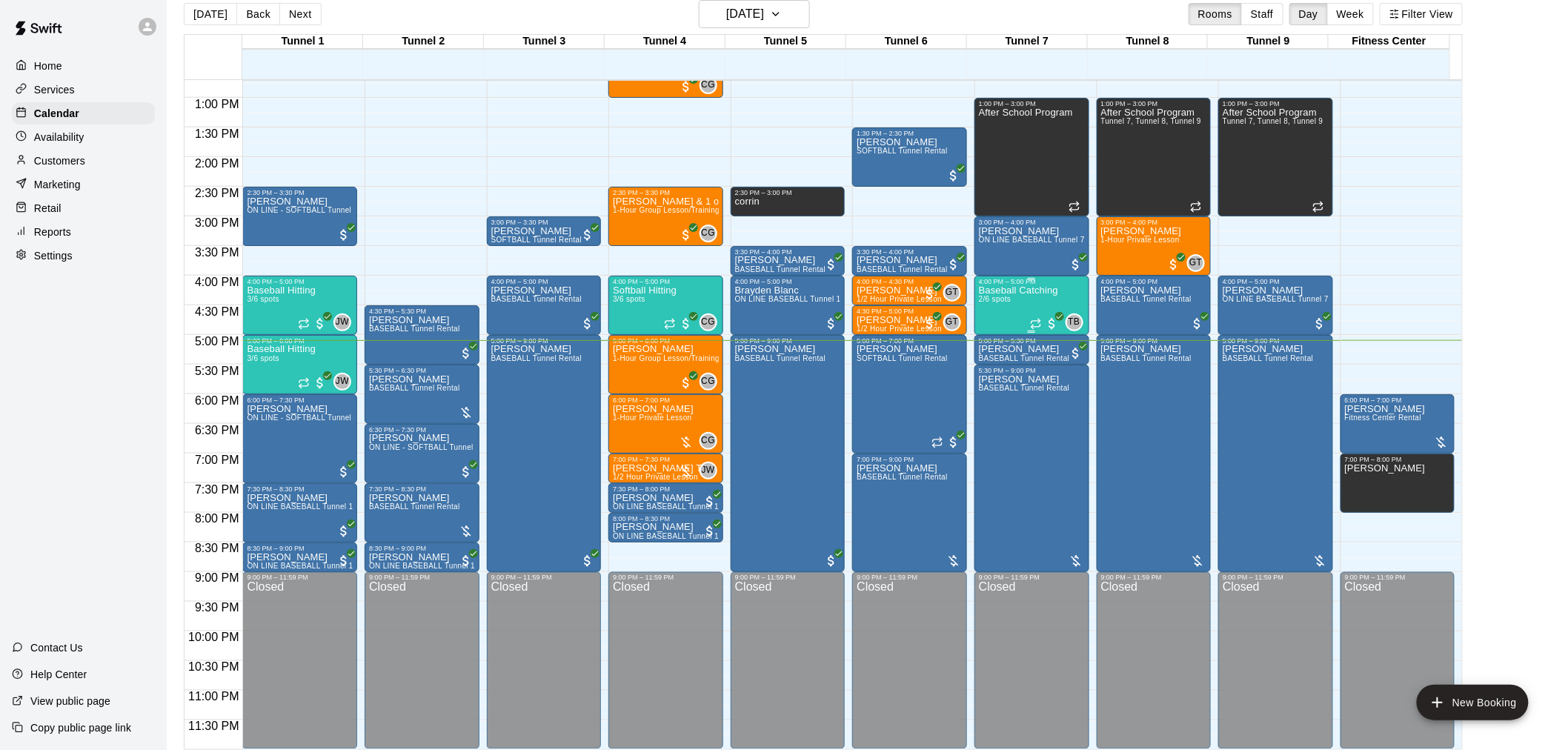
click at [1038, 302] on div "Baseball Catching 2/6 spots" at bounding box center [1019, 660] width 80 height 750
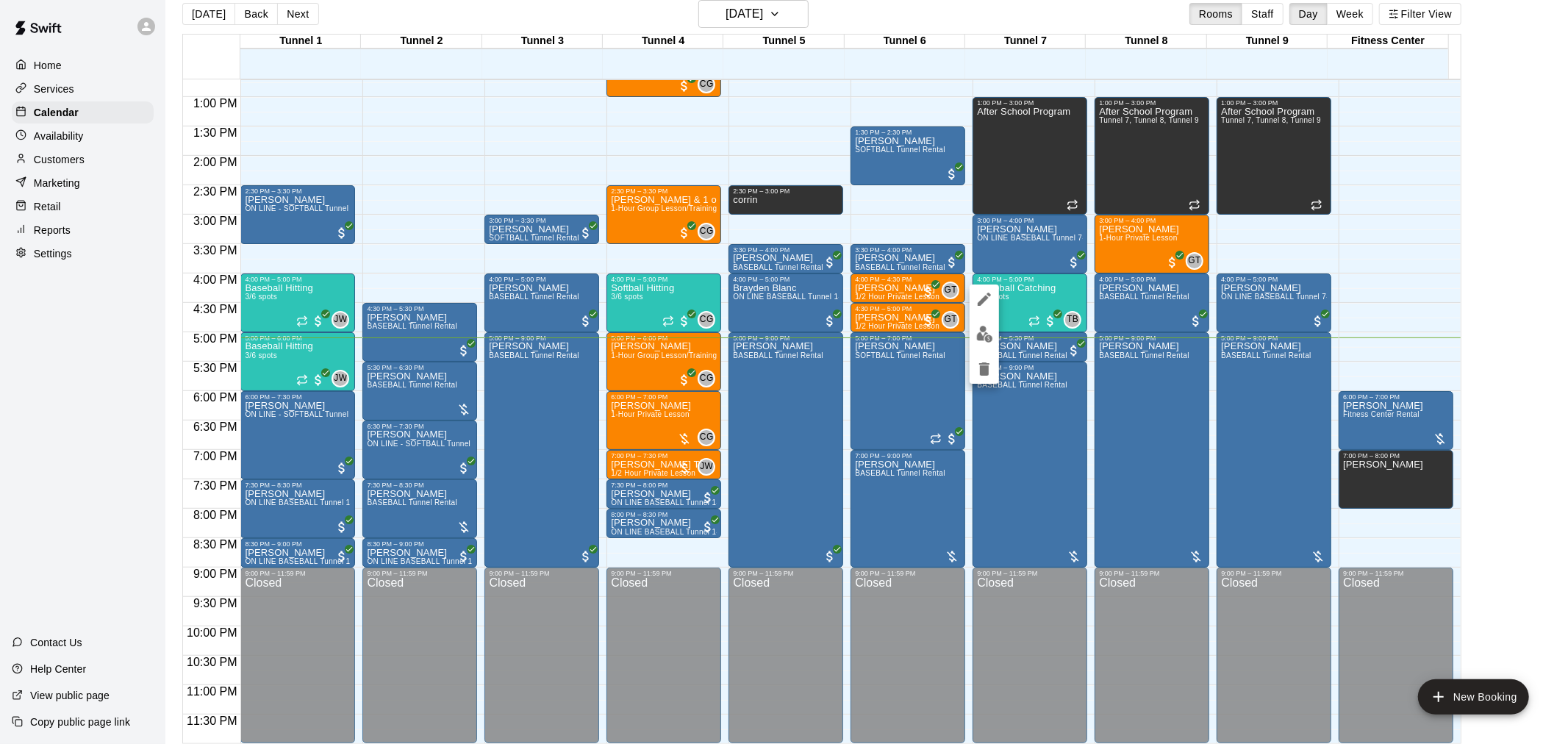
drag, startPoint x: 1003, startPoint y: 326, endPoint x: 994, endPoint y: 327, distance: 9.1
click at [997, 326] on div at bounding box center [784, 372] width 1568 height 744
click at [1031, 302] on div at bounding box center [784, 372] width 1568 height 744
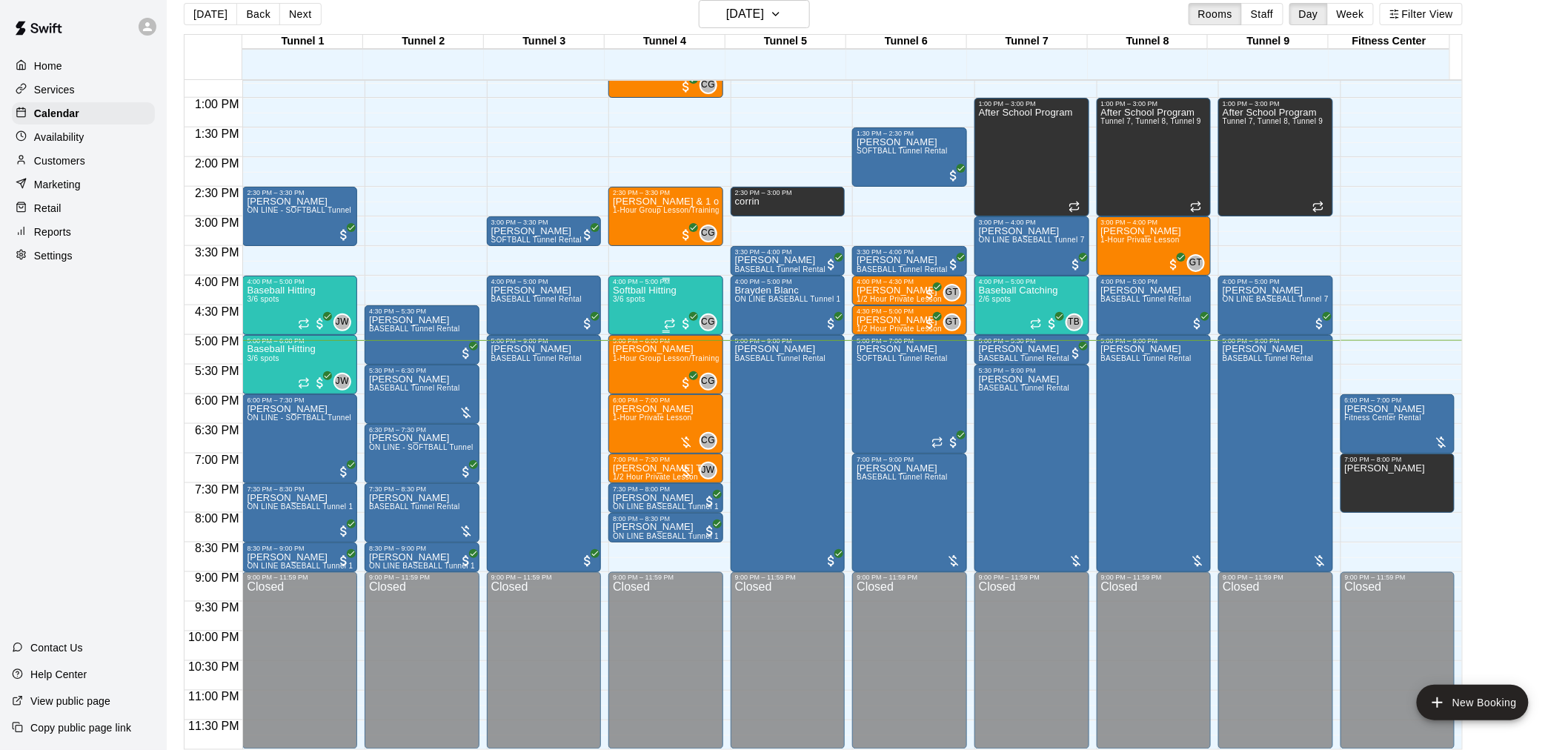
click at [615, 291] on p "Softball Hitting" at bounding box center [644, 291] width 64 height 0
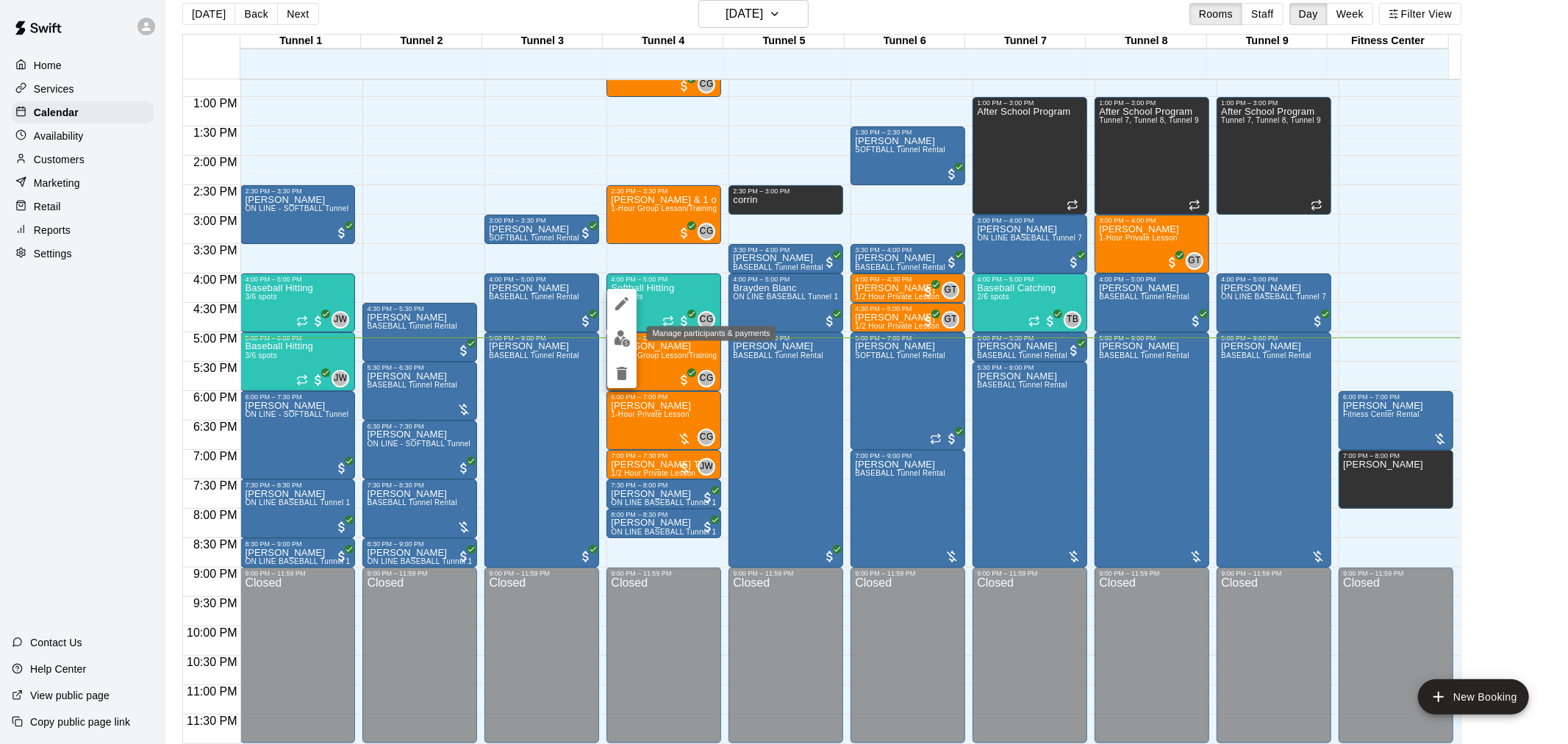
click at [622, 338] on img "edit" at bounding box center [622, 339] width 17 height 17
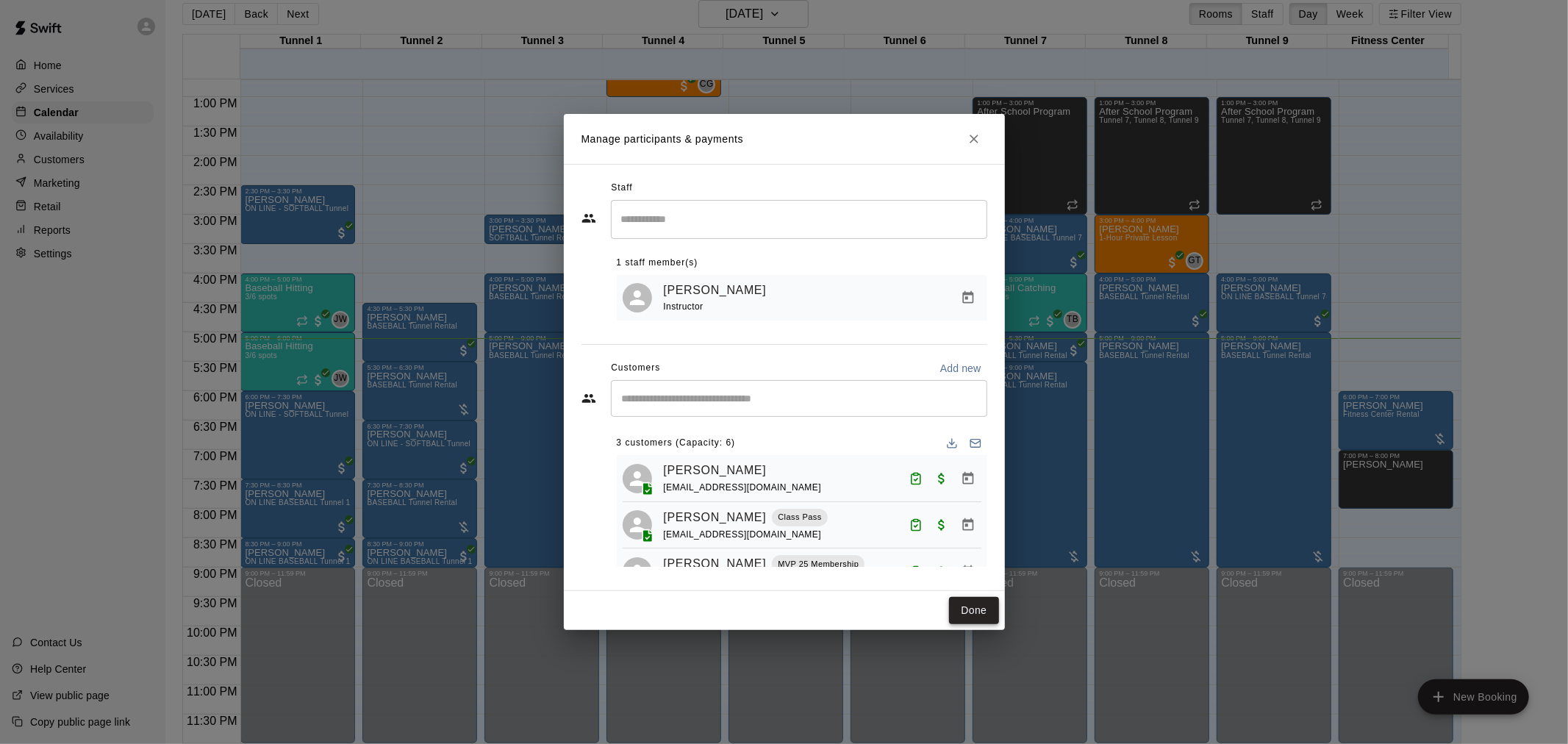
click at [976, 611] on button "Done" at bounding box center [974, 610] width 49 height 27
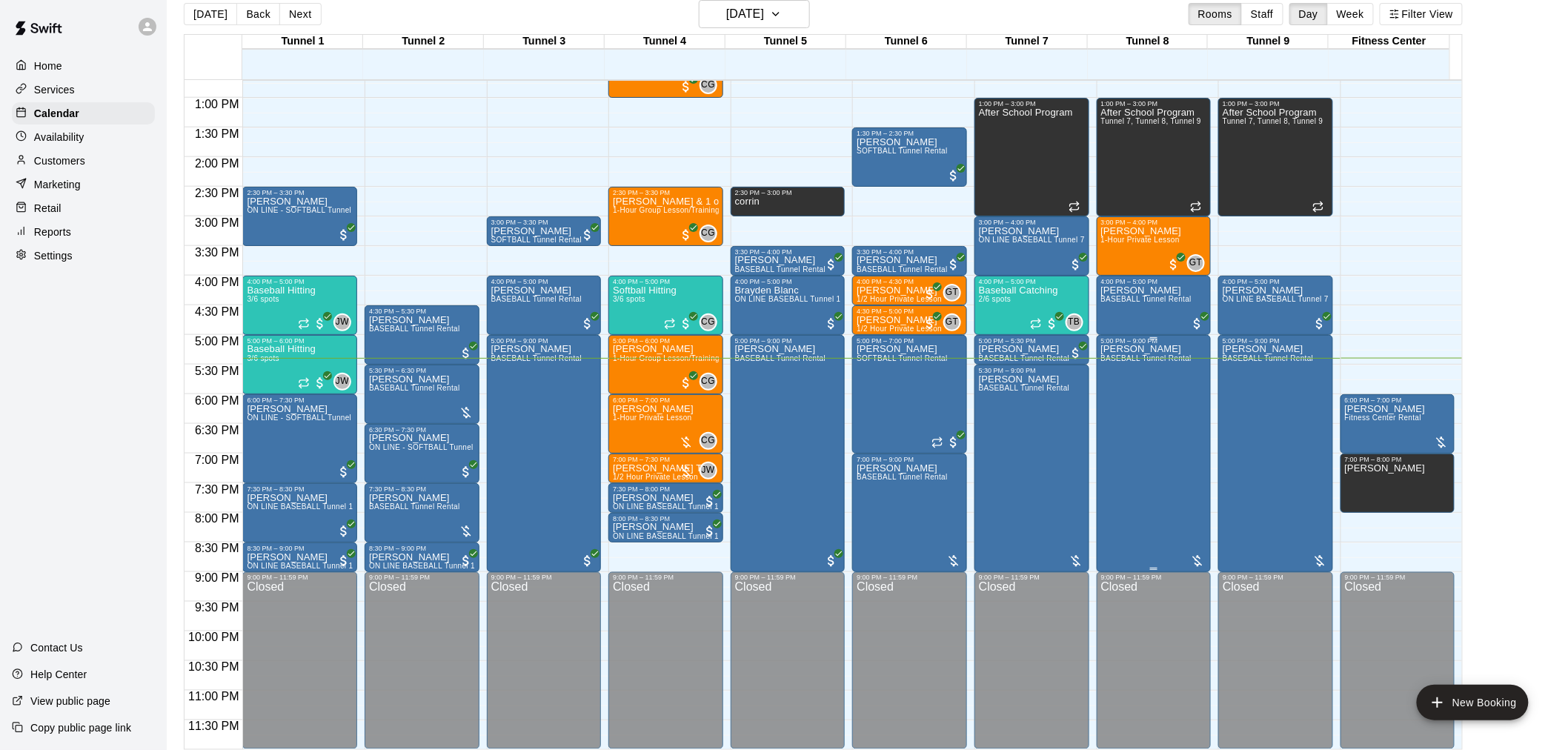
click at [1170, 446] on div "Casey Malone BASEBALL Tunnel Rental" at bounding box center [1146, 719] width 91 height 750
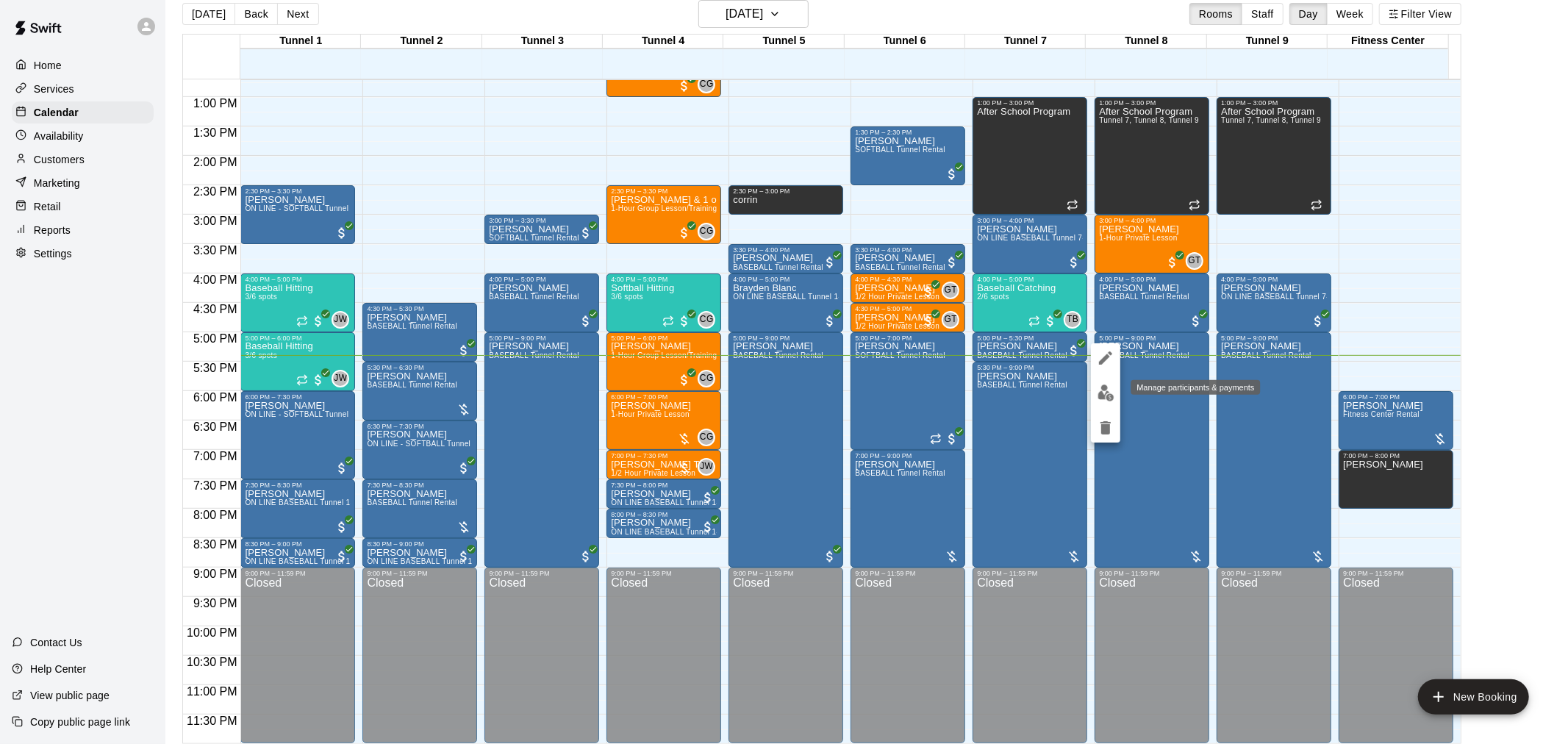
click at [1105, 387] on img "edit" at bounding box center [1105, 393] width 17 height 17
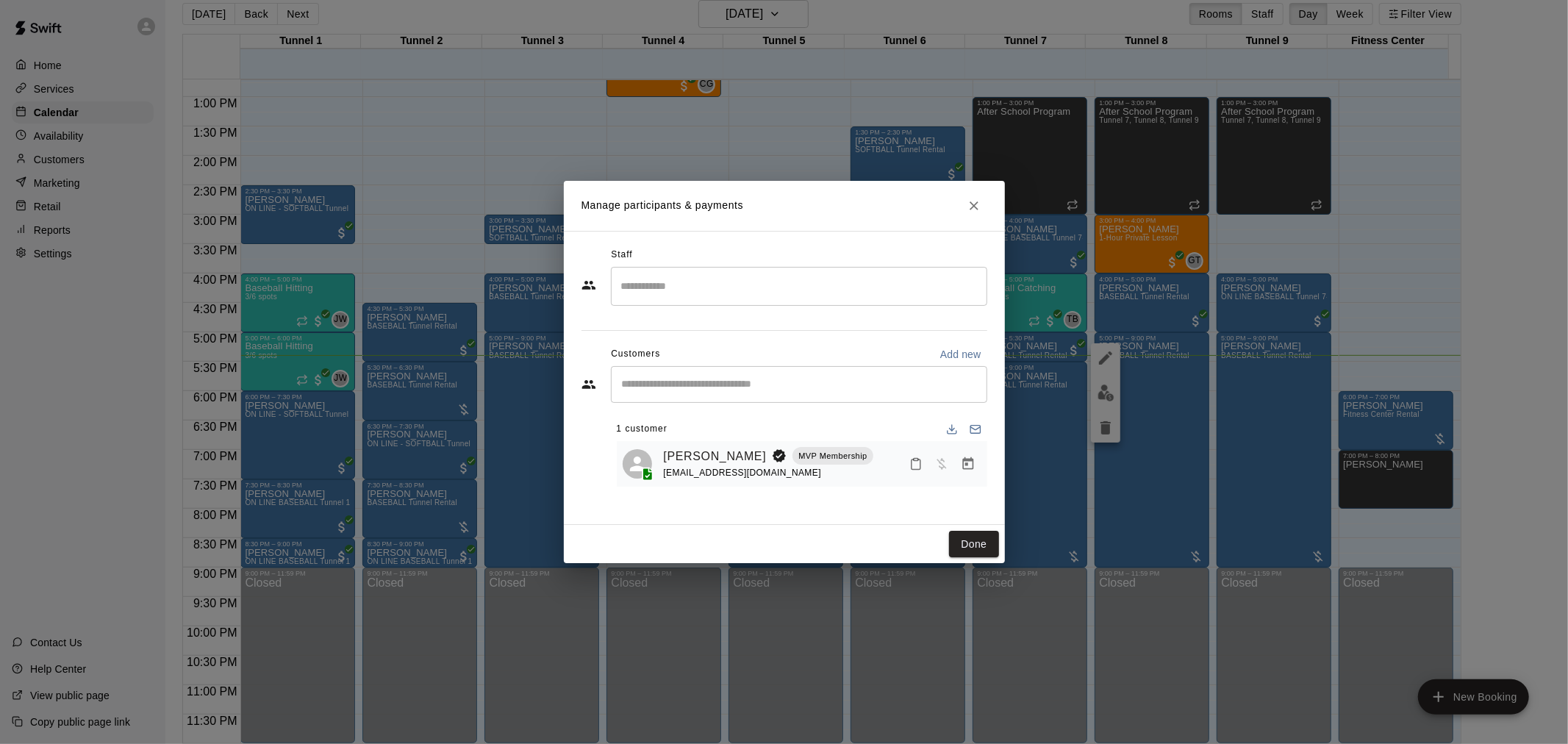
click at [965, 471] on icon "Manage bookings & payment" at bounding box center [968, 464] width 15 height 15
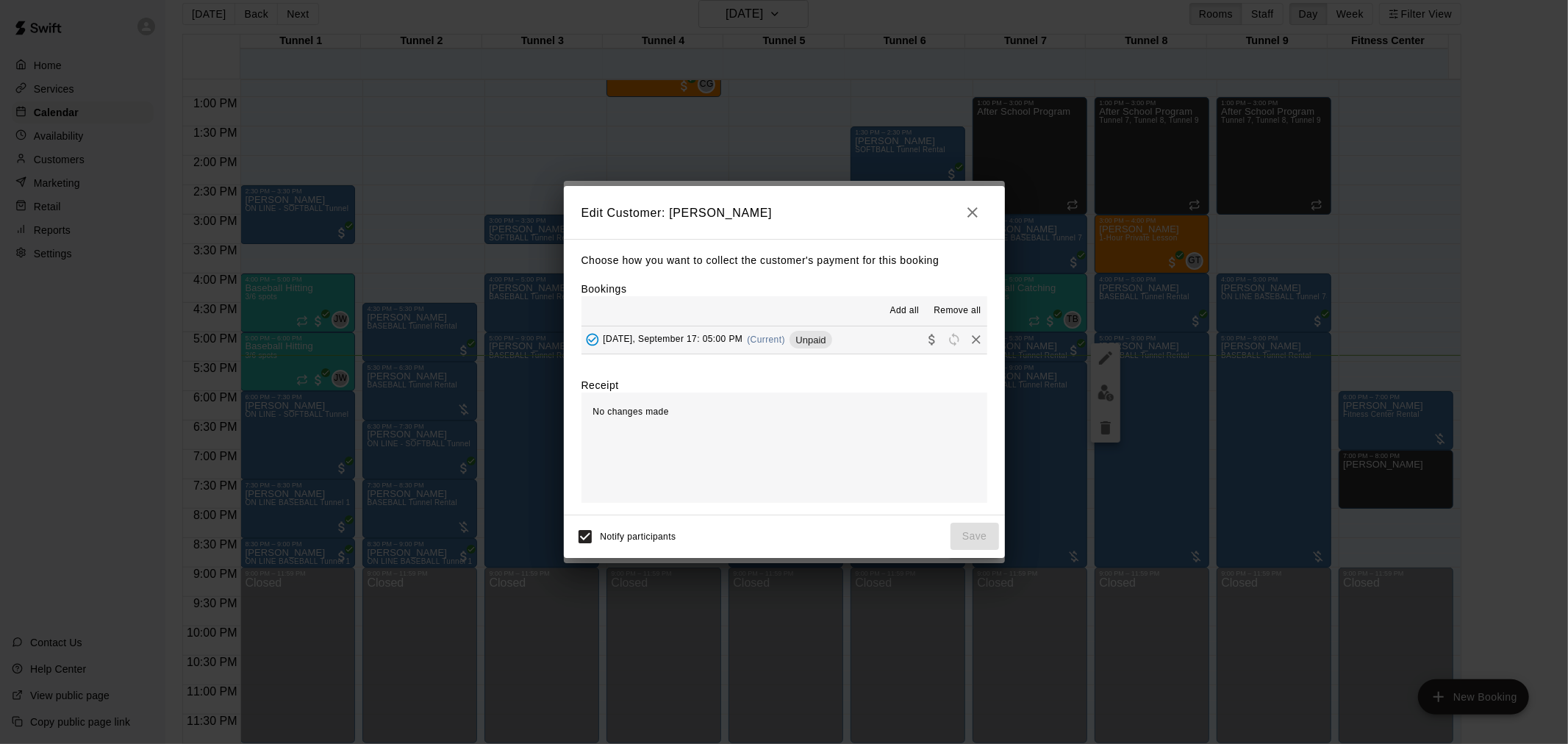
click at [811, 344] on span "Unpaid" at bounding box center [810, 340] width 42 height 11
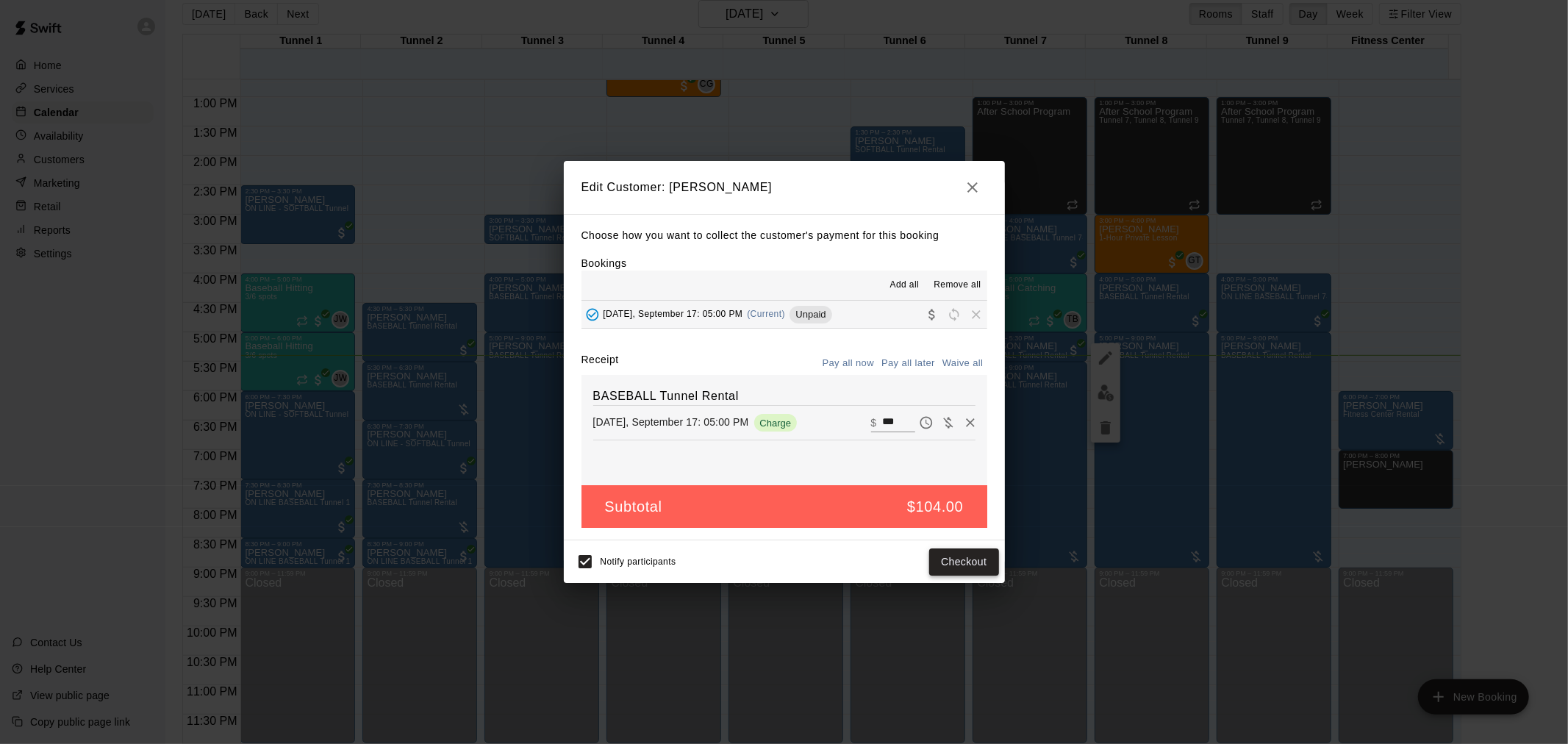
click at [964, 570] on button "Checkout" at bounding box center [964, 561] width 69 height 27
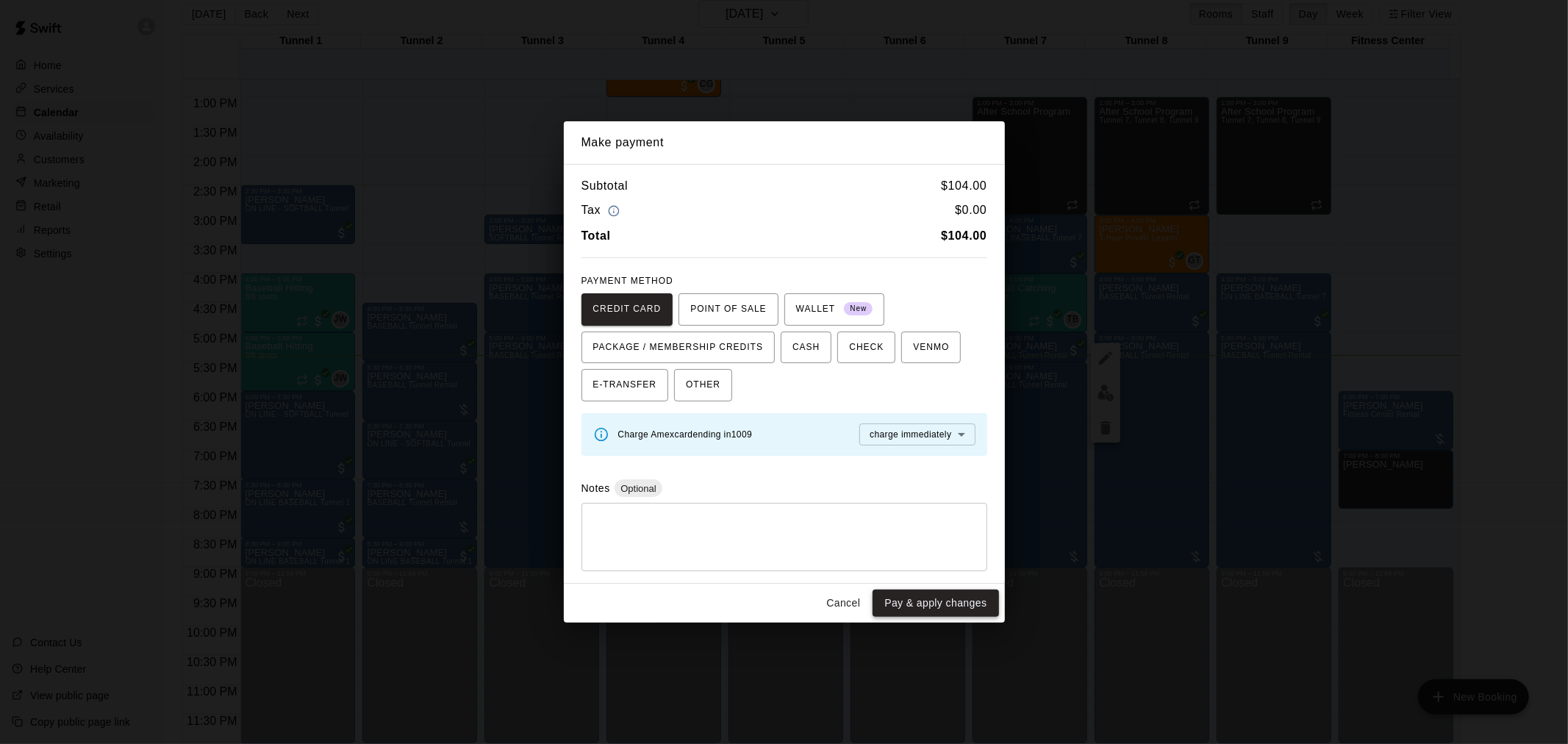
click at [948, 600] on button "Pay & apply changes" at bounding box center [935, 603] width 126 height 27
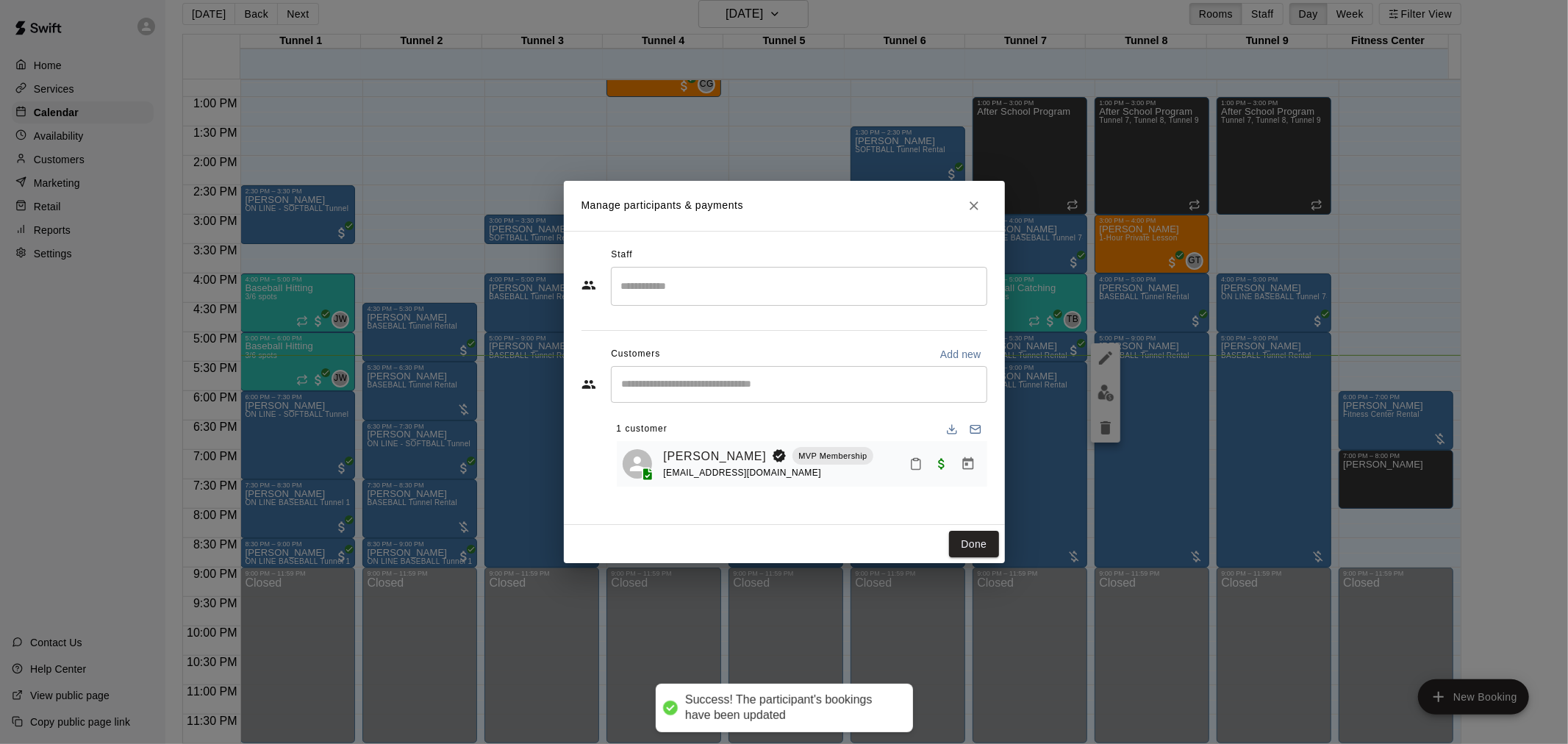
click at [980, 534] on button "Done" at bounding box center [974, 544] width 49 height 27
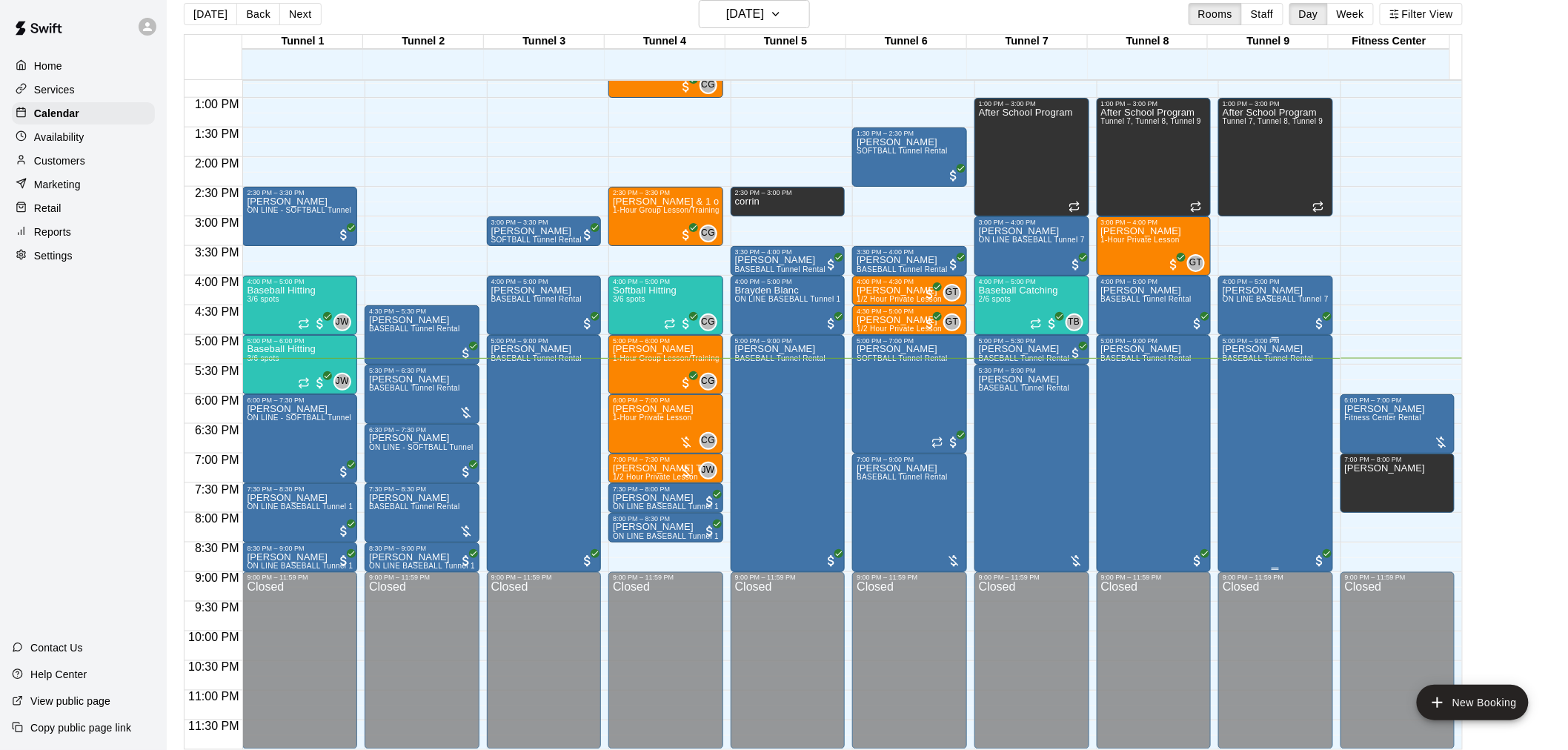
click at [1284, 420] on div "Casey Malone BASEBALL Tunnel Rental" at bounding box center [1268, 719] width 91 height 750
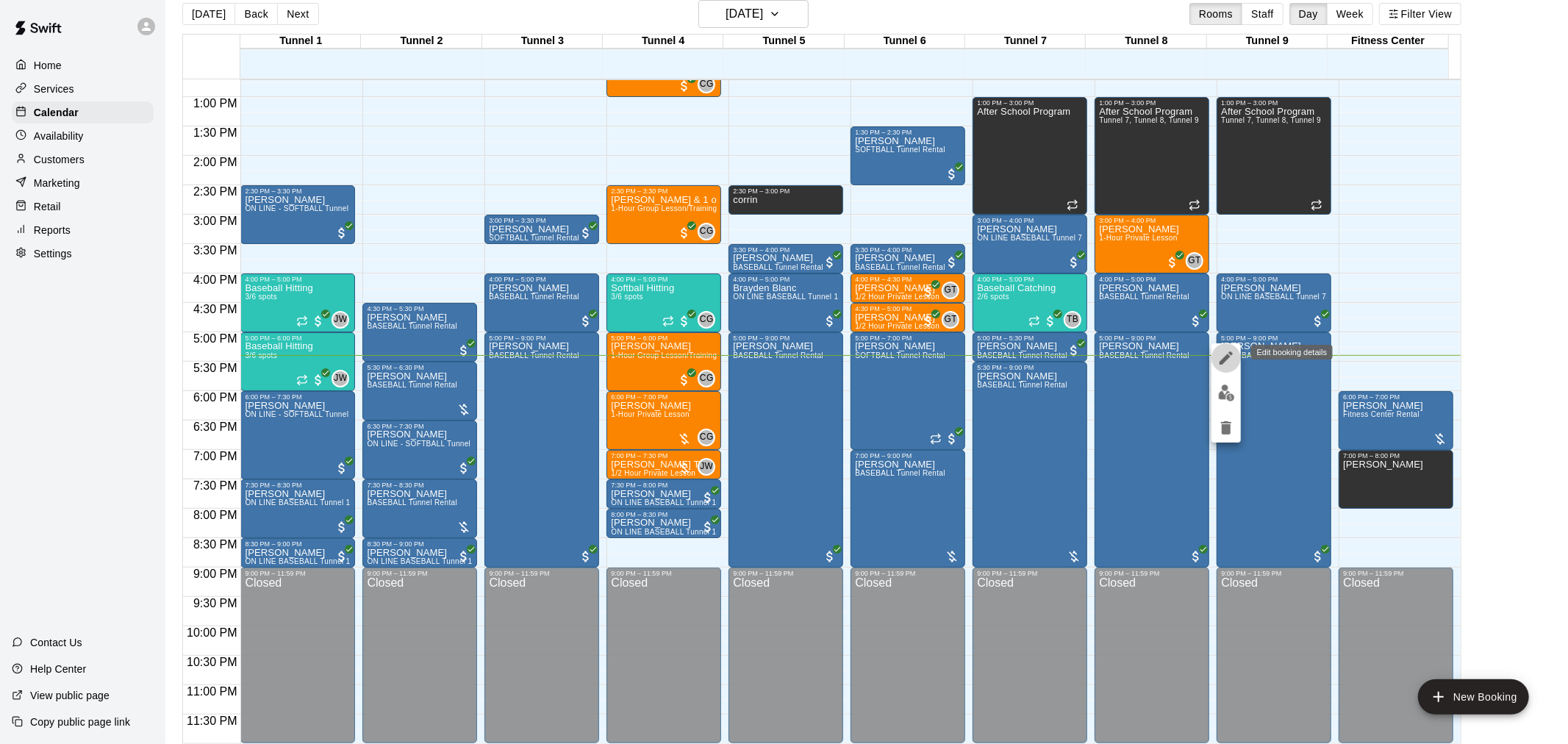
click at [1215, 355] on button "edit" at bounding box center [1226, 358] width 30 height 30
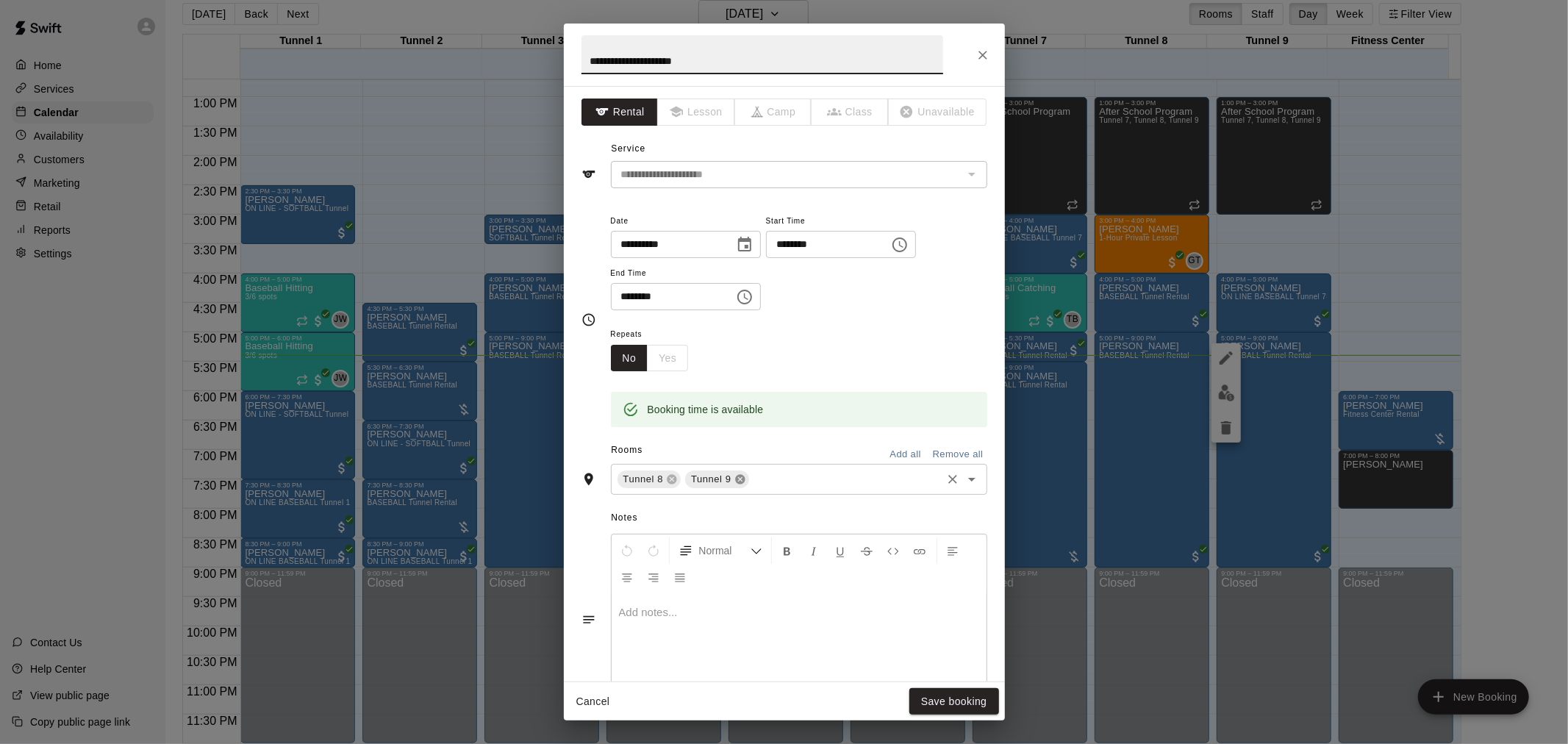
click at [740, 476] on icon at bounding box center [740, 480] width 10 height 10
click at [952, 702] on button "Save booking" at bounding box center [953, 701] width 90 height 27
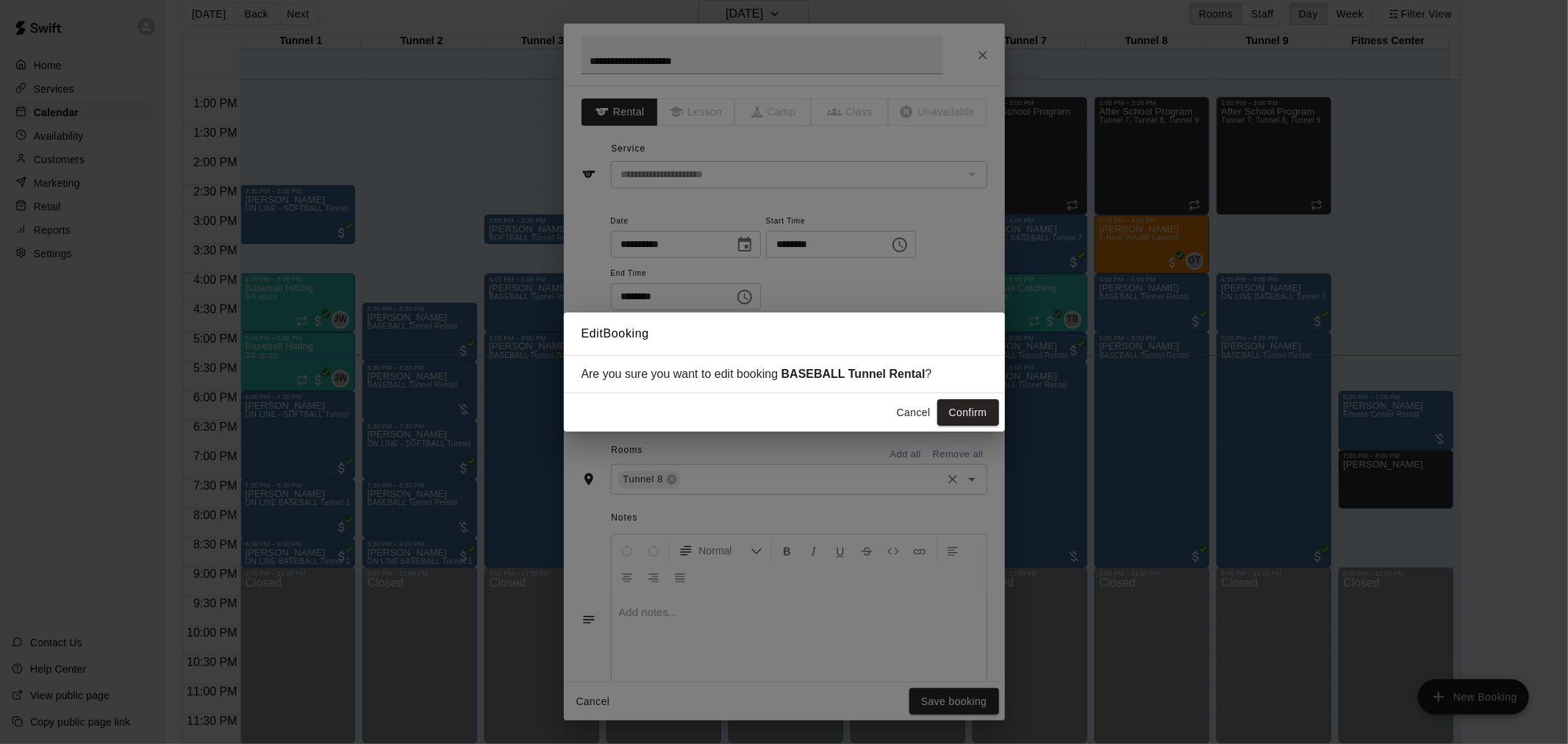
click at [979, 412] on button "Confirm" at bounding box center [967, 413] width 62 height 27
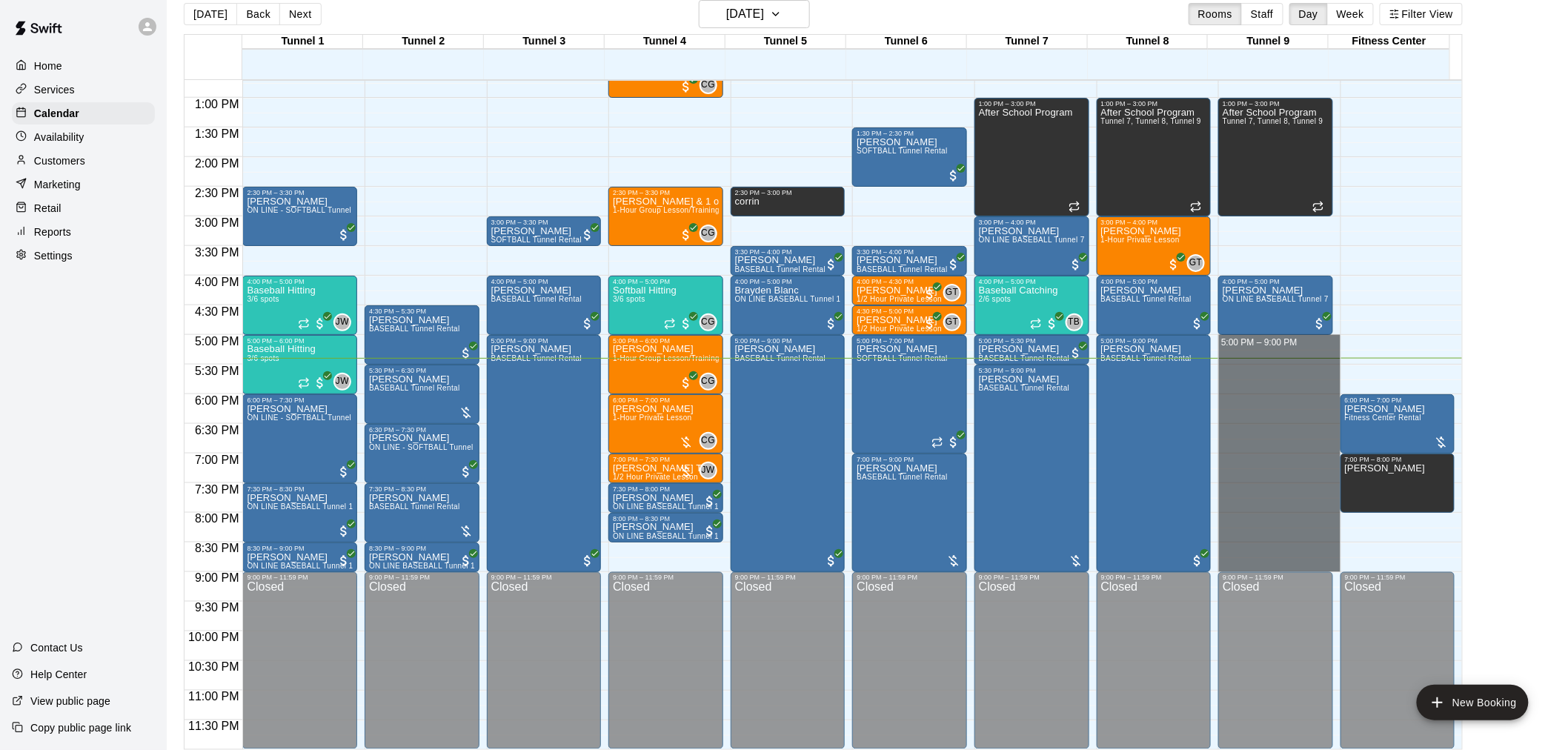
drag, startPoint x: 1257, startPoint y: 339, endPoint x: 1253, endPoint y: 562, distance: 223.0
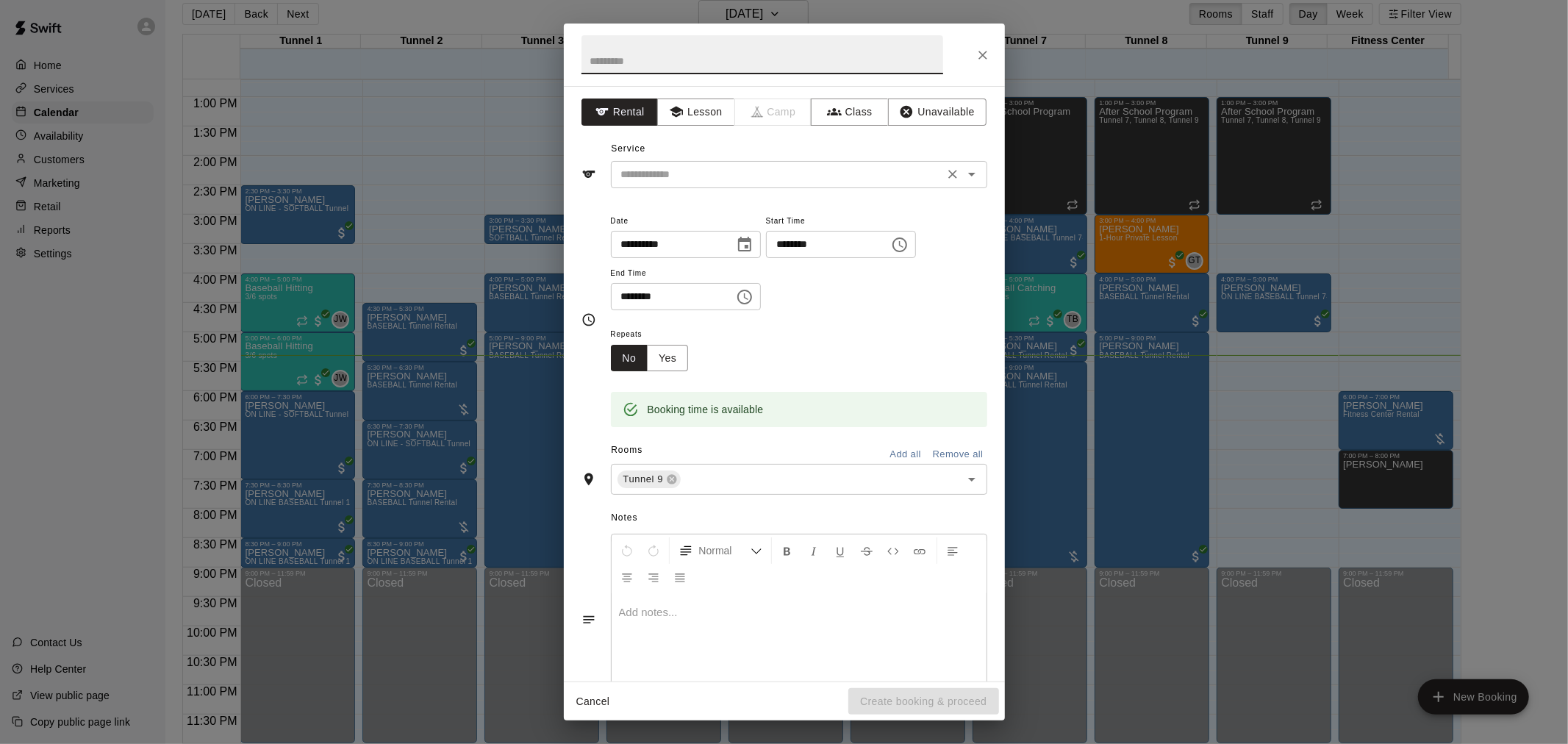
click at [826, 184] on div "​" at bounding box center [799, 174] width 376 height 27
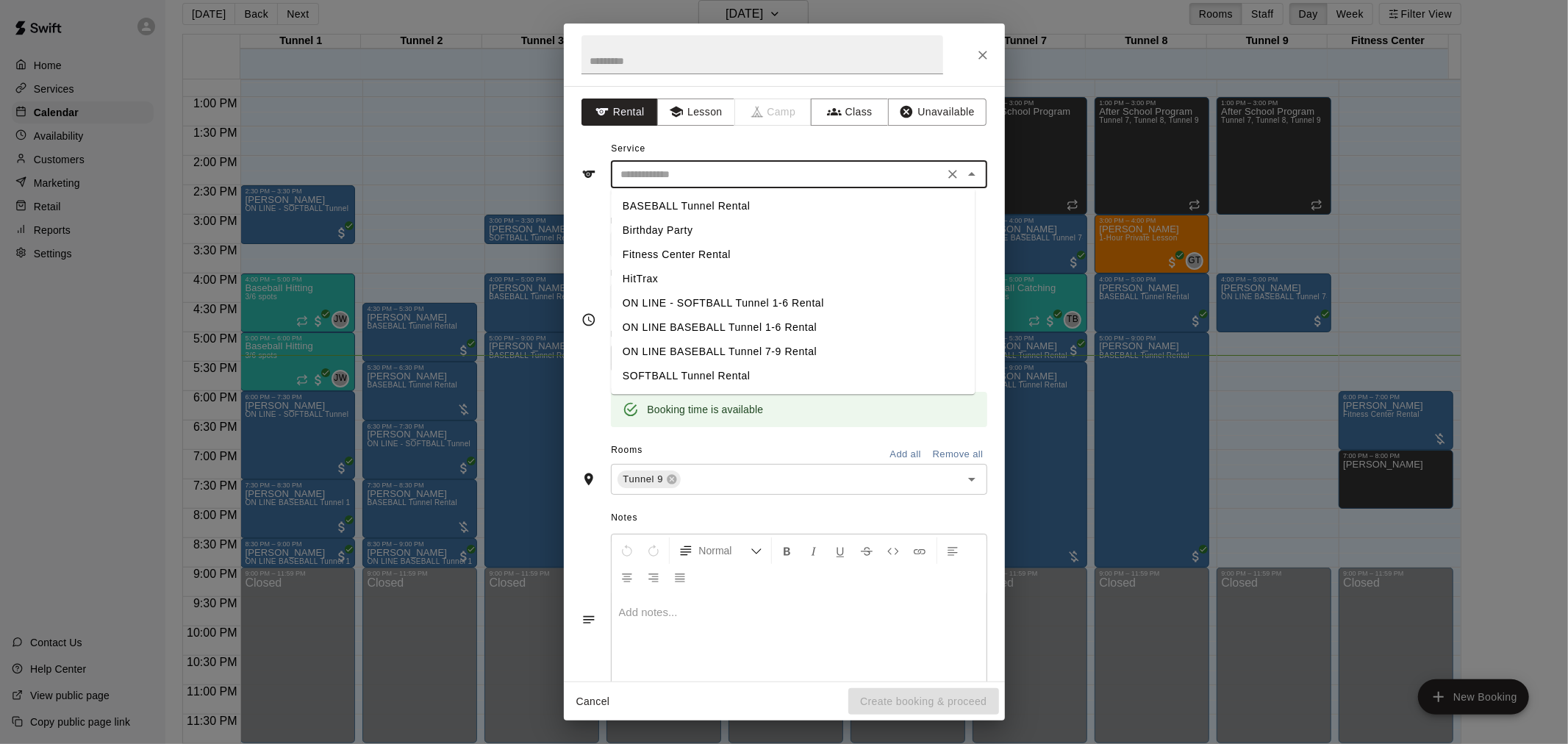
click at [788, 210] on li "BASEBALL Tunnel Rental" at bounding box center [792, 206] width 364 height 25
type input "**********"
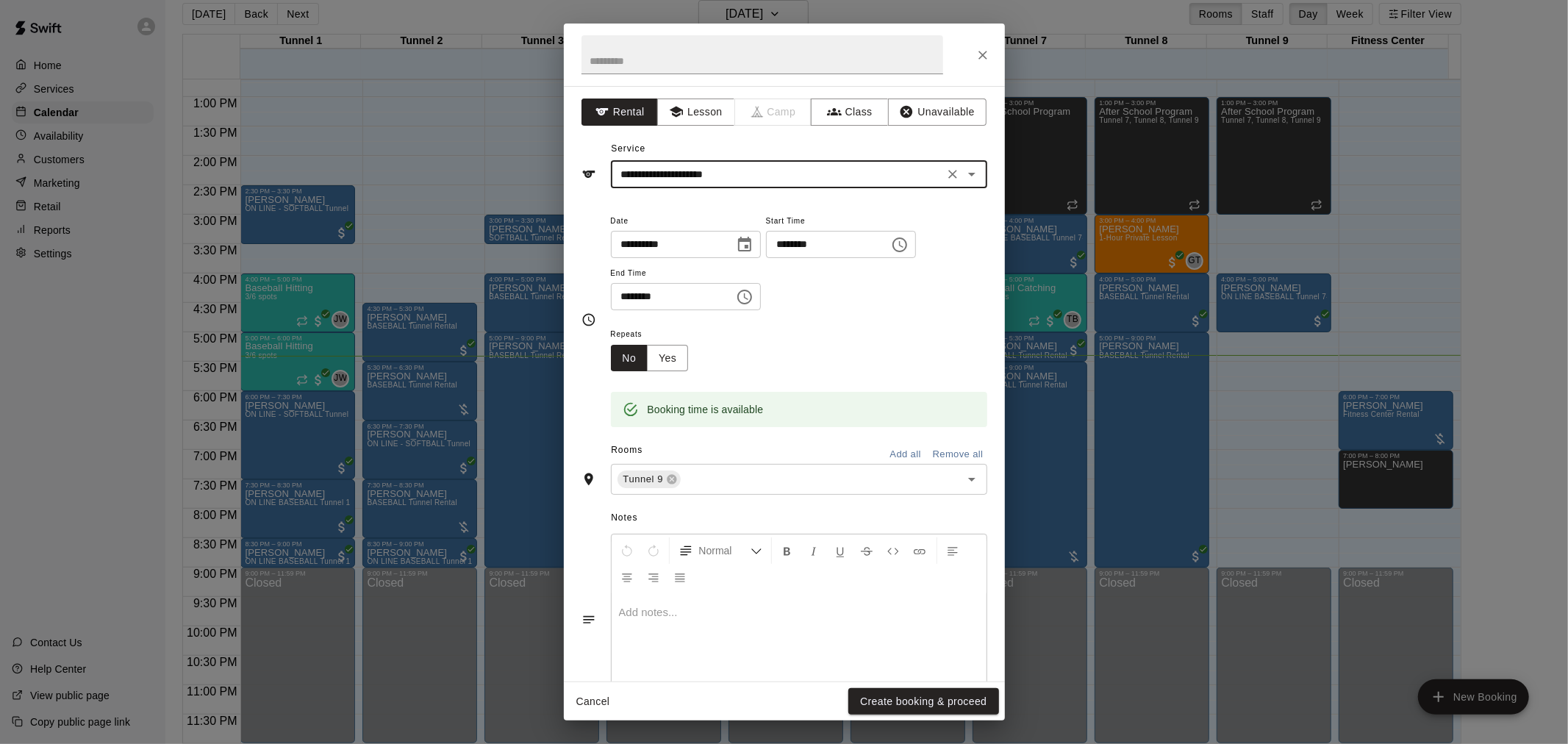
click at [947, 703] on button "Create booking & proceed" at bounding box center [923, 701] width 150 height 27
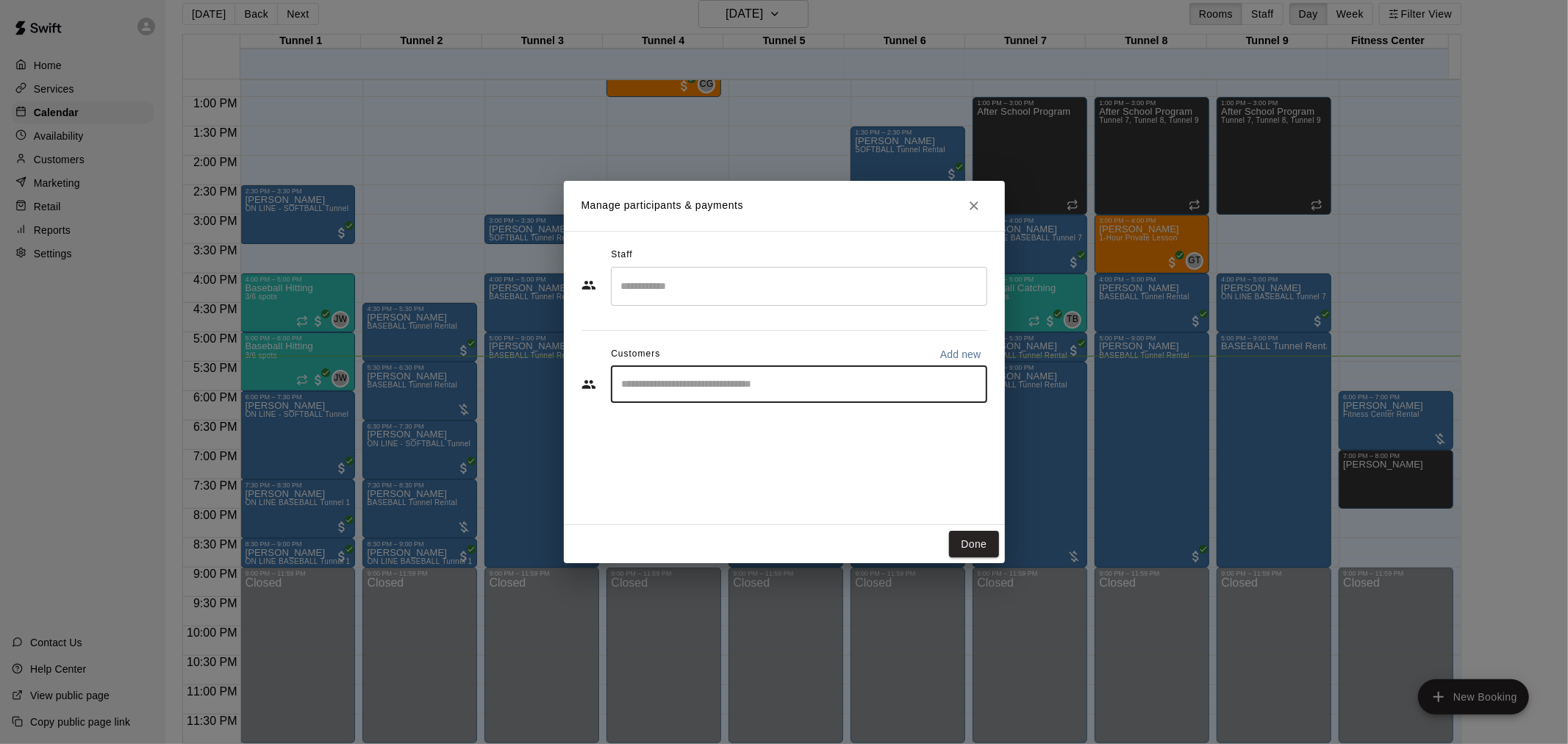
click at [767, 384] on input "Start typing to search customers..." at bounding box center [799, 385] width 363 height 15
type input "*********"
click at [769, 417] on p "MVP Membership" at bounding box center [786, 418] width 68 height 12
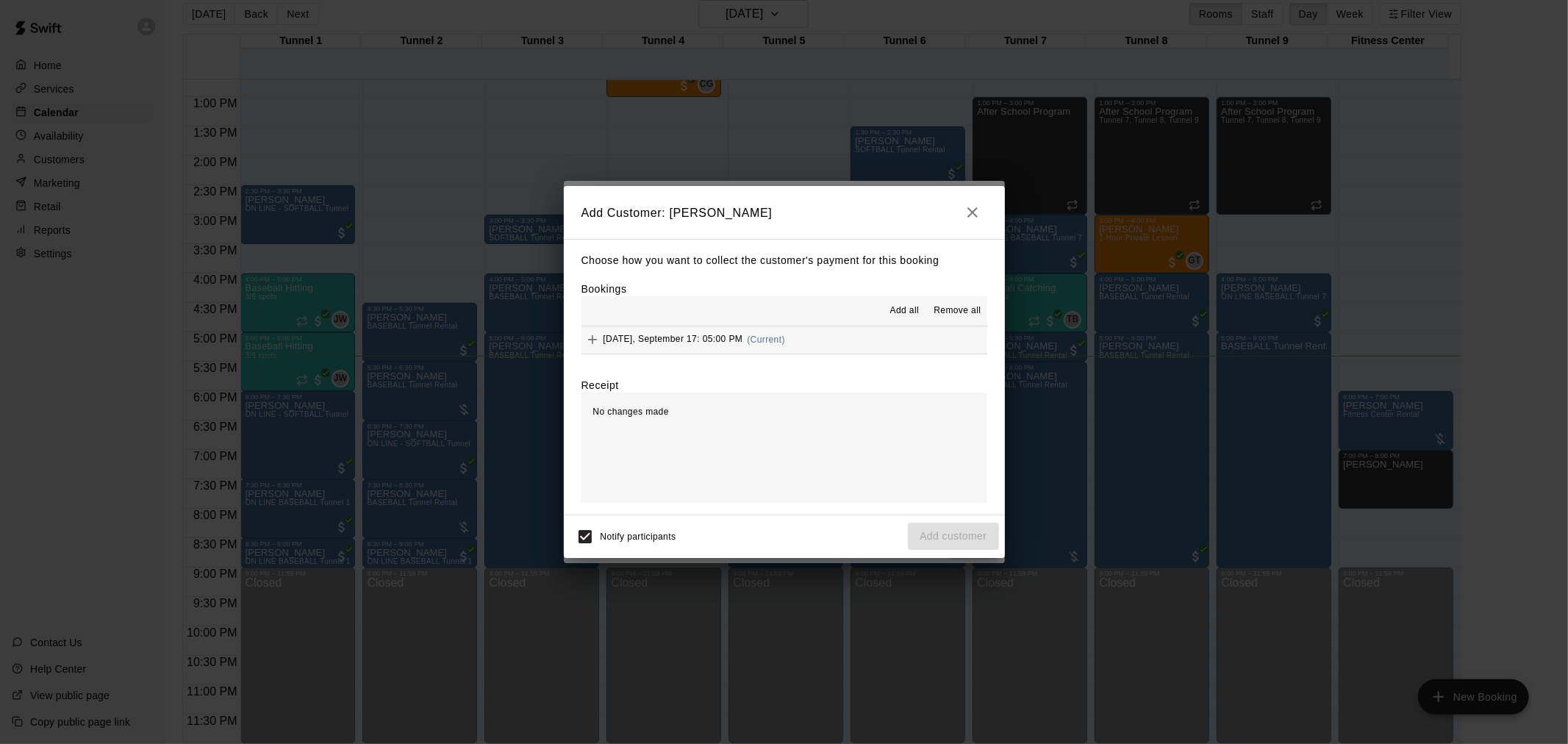
click at [785, 345] on div "Wednesday, September 17: 05:00 PM (Current)" at bounding box center [684, 340] width 204 height 22
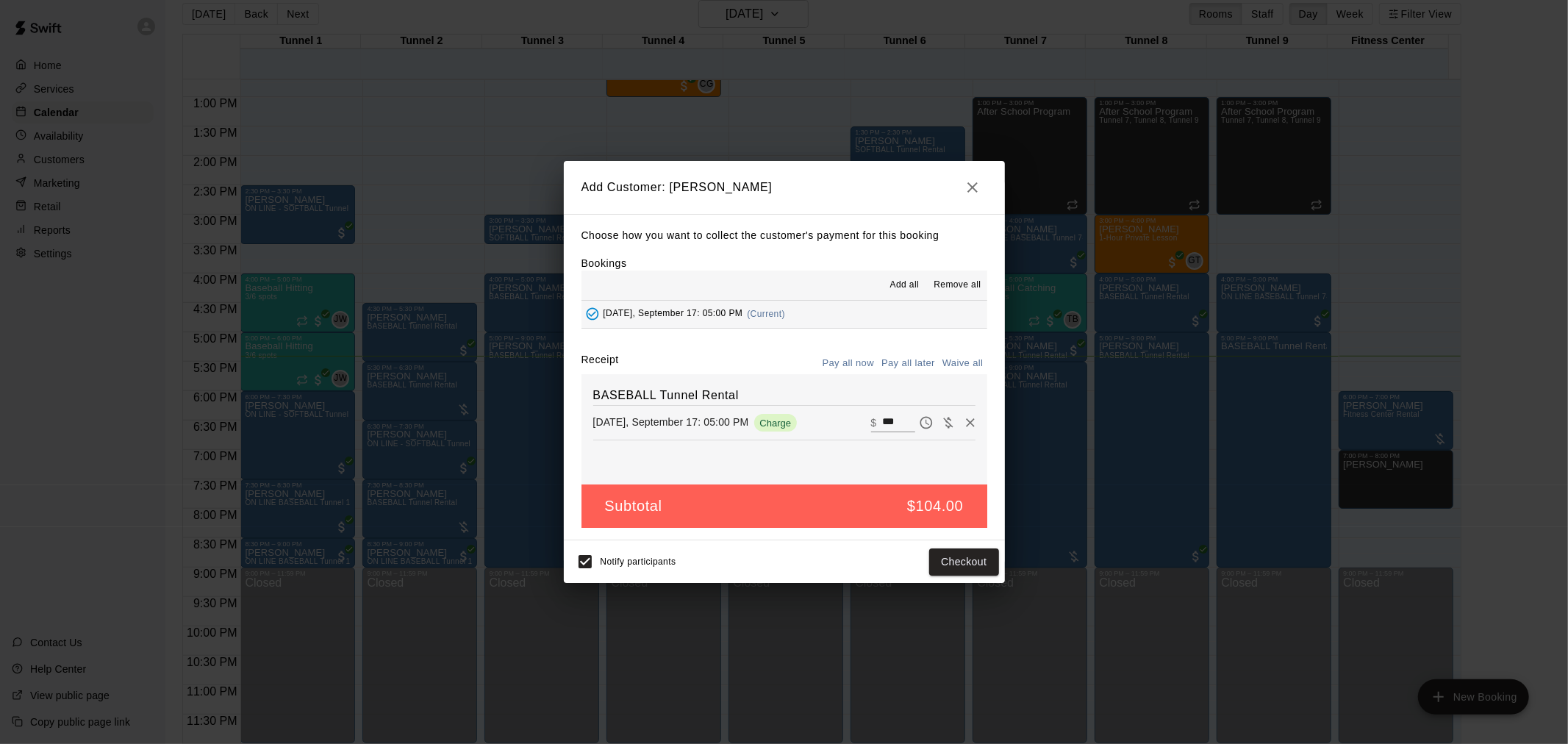
click at [971, 577] on div "Notify participants Checkout" at bounding box center [784, 562] width 429 height 31
click at [971, 571] on button "Checkout" at bounding box center [964, 561] width 69 height 27
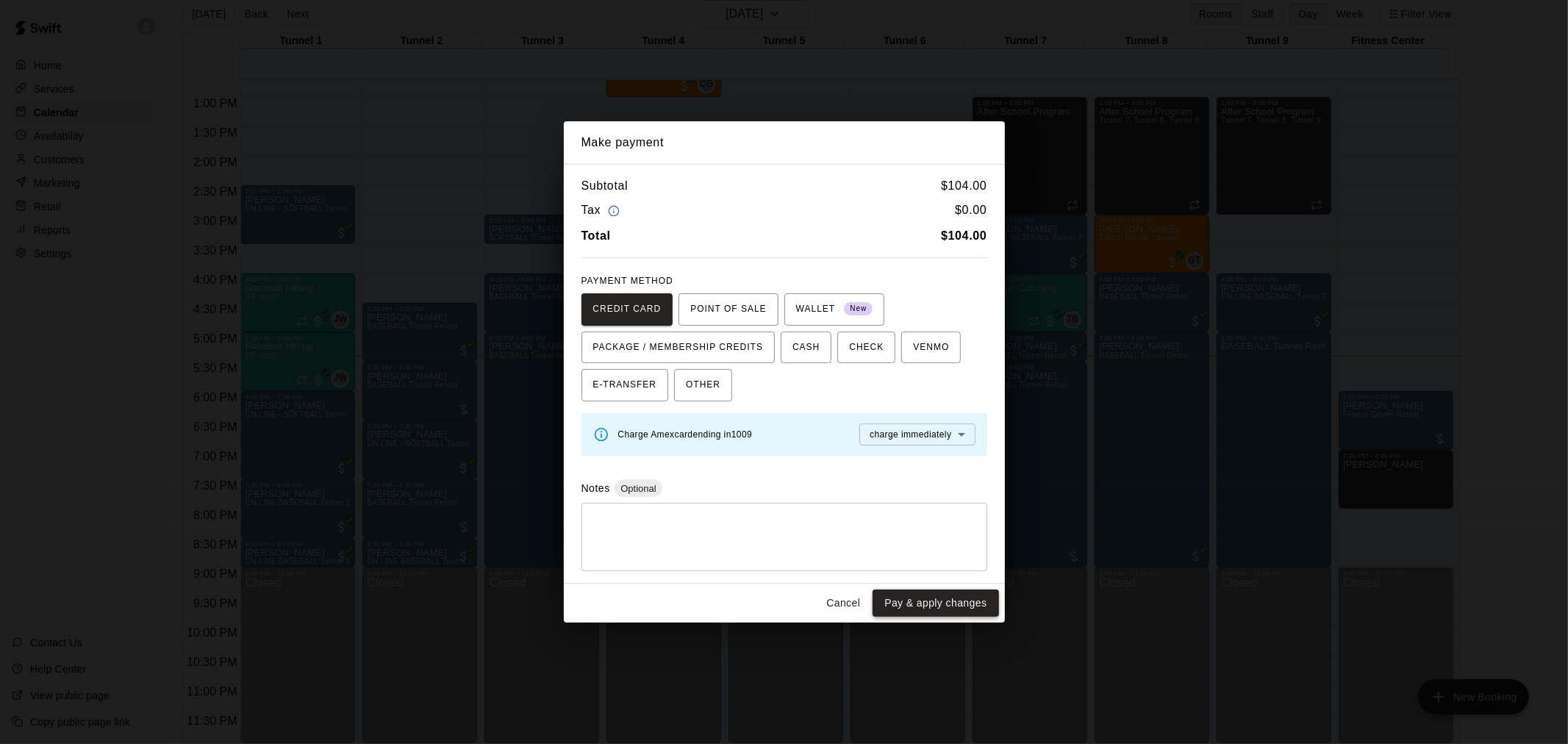
click at [962, 603] on button "Pay & apply changes" at bounding box center [935, 603] width 126 height 27
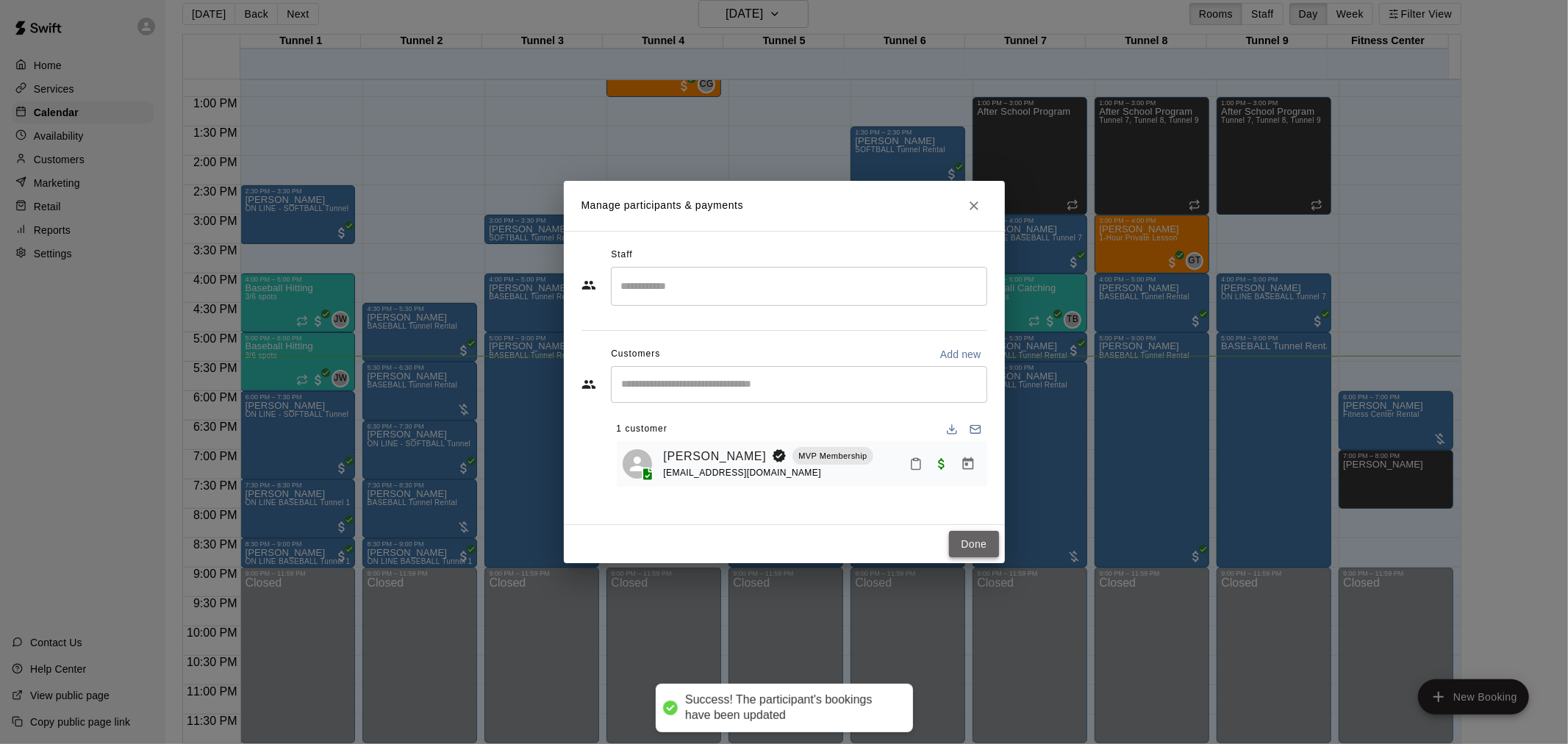
click at [973, 542] on button "Done" at bounding box center [974, 544] width 49 height 27
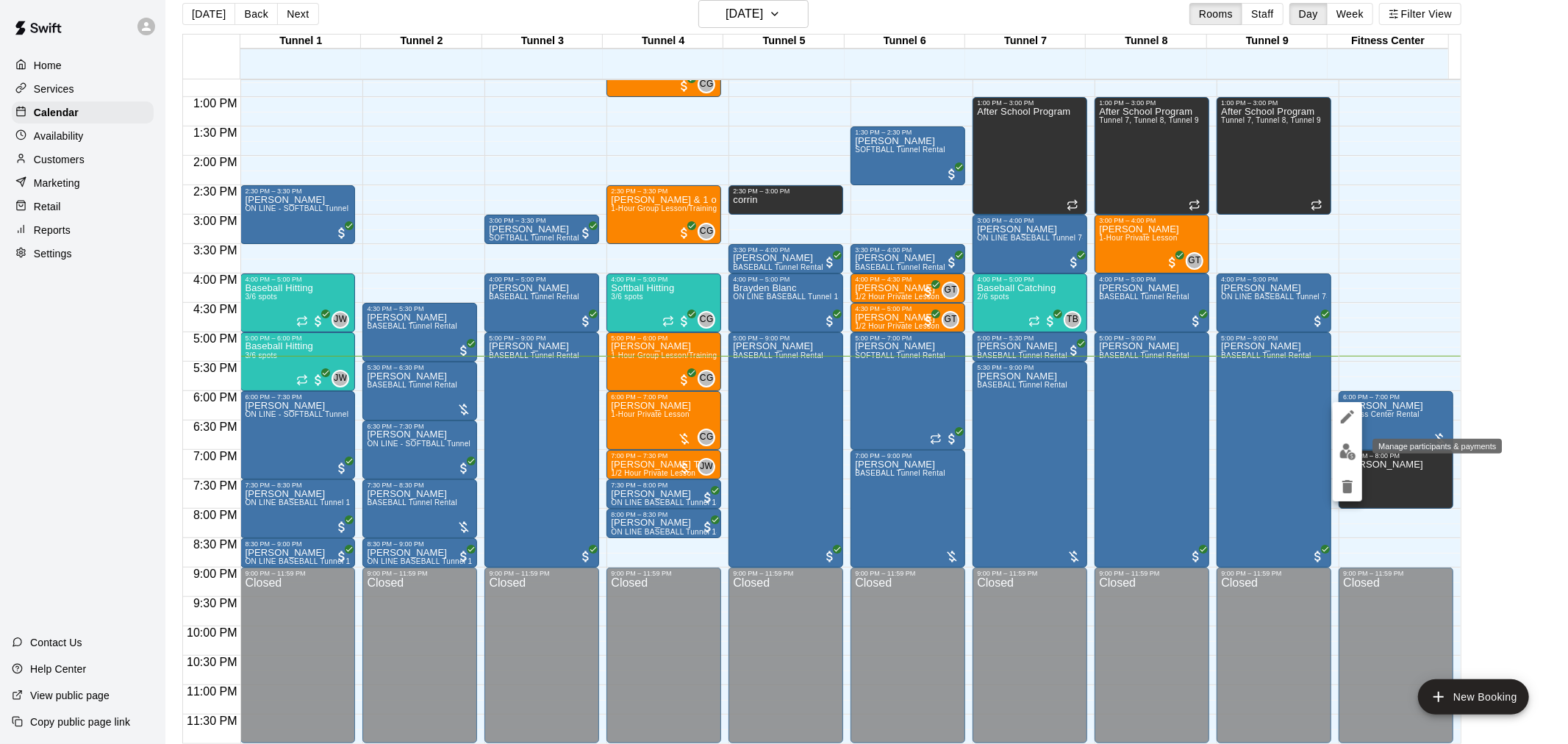
click at [1344, 464] on button "edit" at bounding box center [1348, 451] width 30 height 29
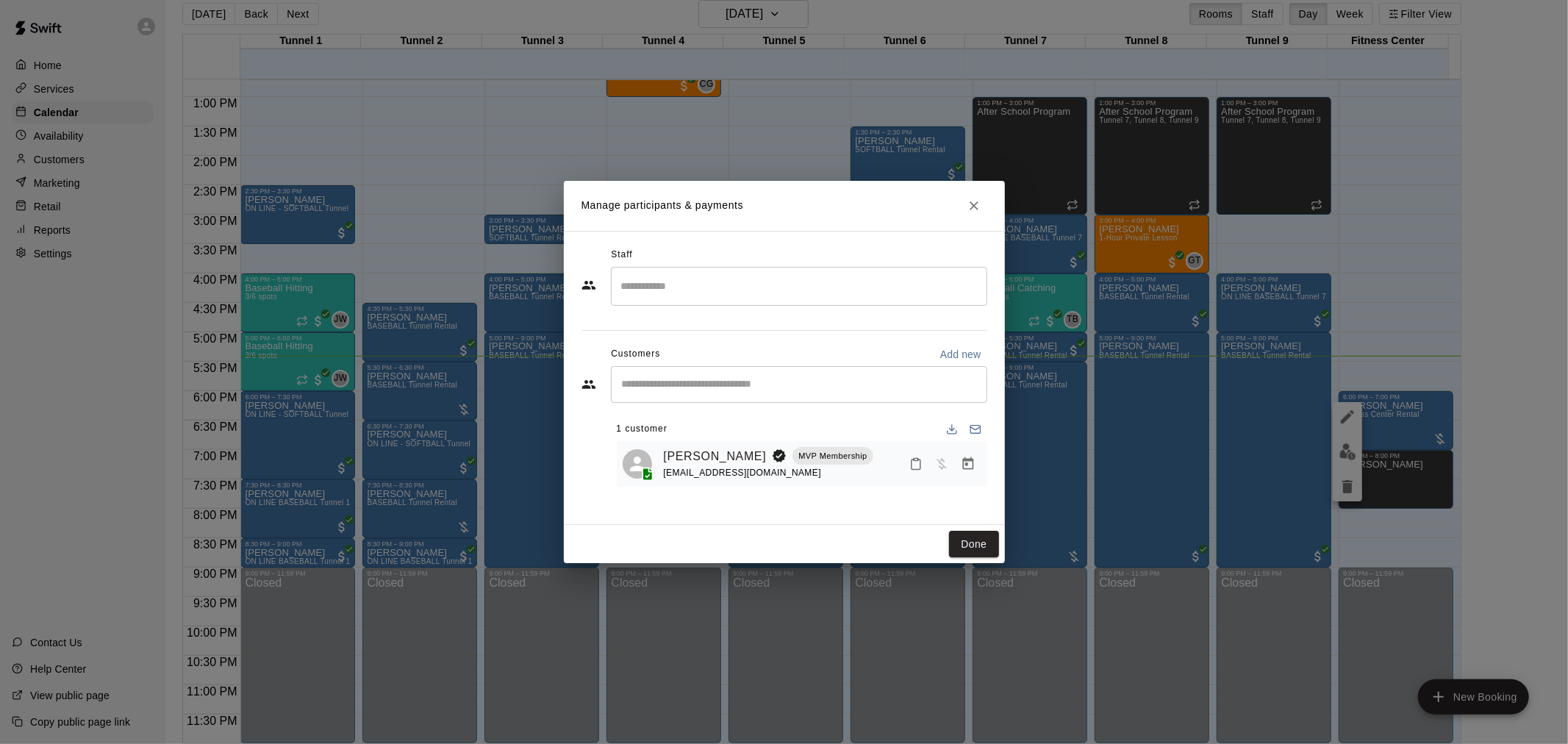
click at [972, 471] on icon "Manage bookings & payment" at bounding box center [968, 464] width 15 height 15
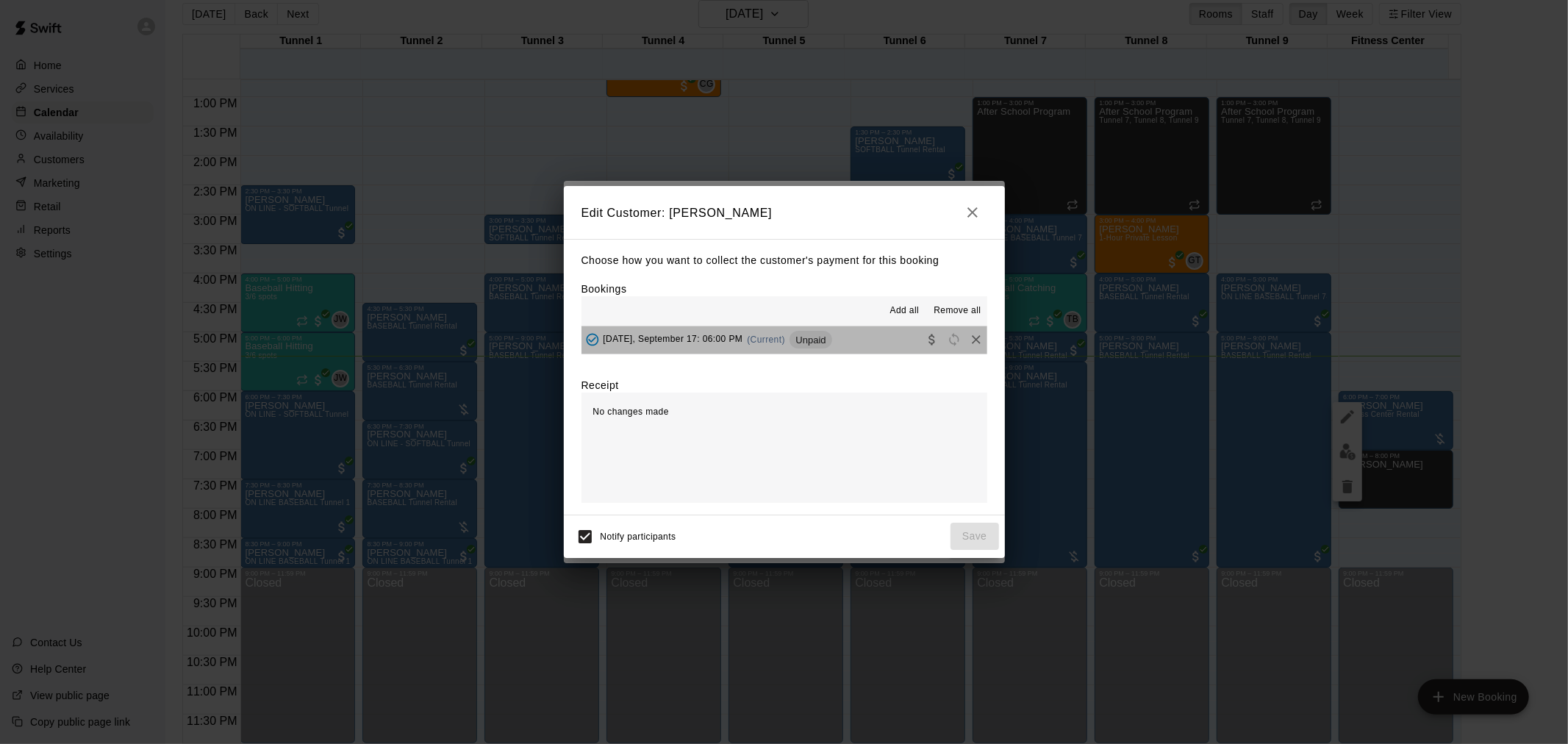
click at [827, 340] on span "Unpaid" at bounding box center [810, 340] width 42 height 11
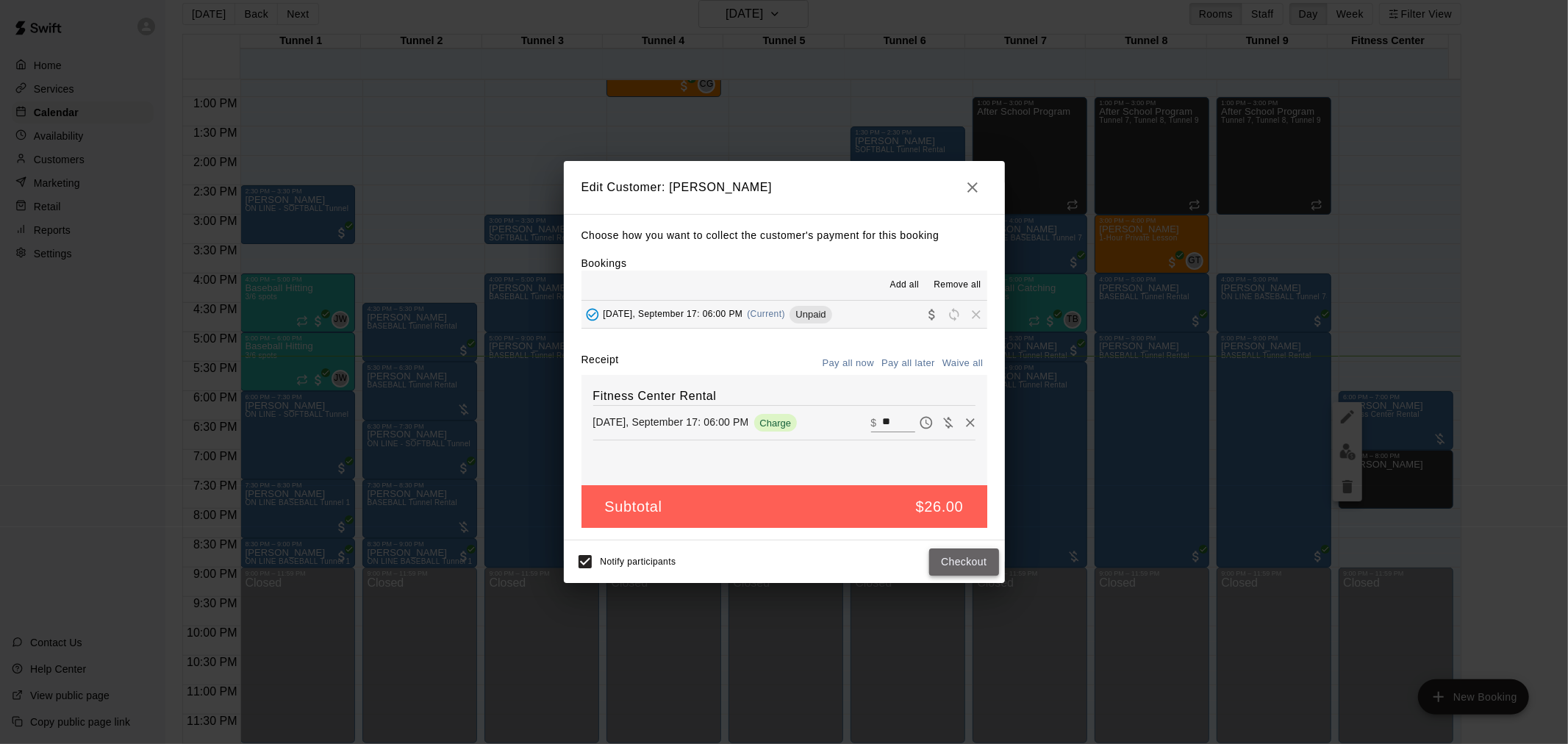
click at [966, 567] on button "Checkout" at bounding box center [964, 561] width 69 height 27
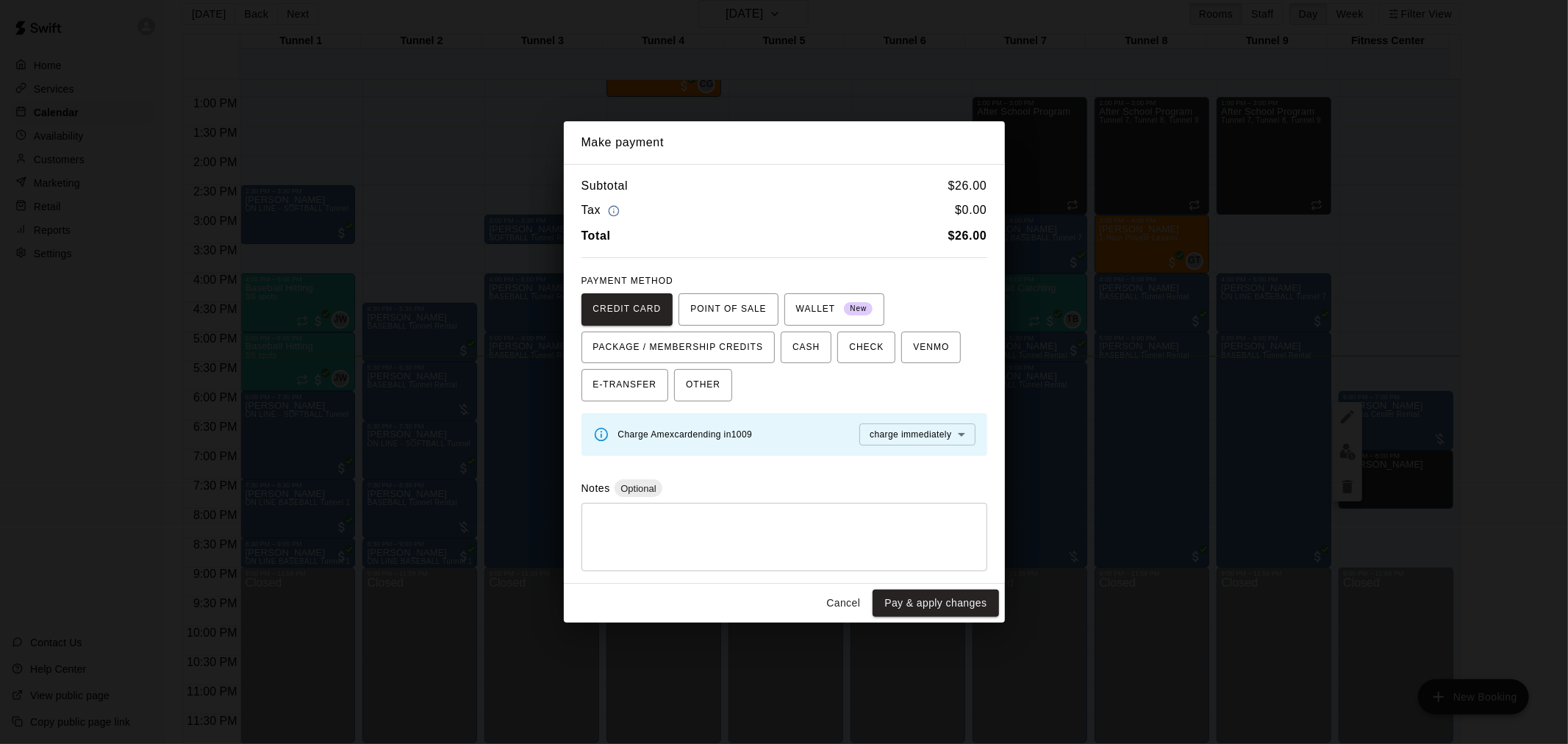
click at [913, 597] on button "Pay & apply changes" at bounding box center [935, 603] width 126 height 27
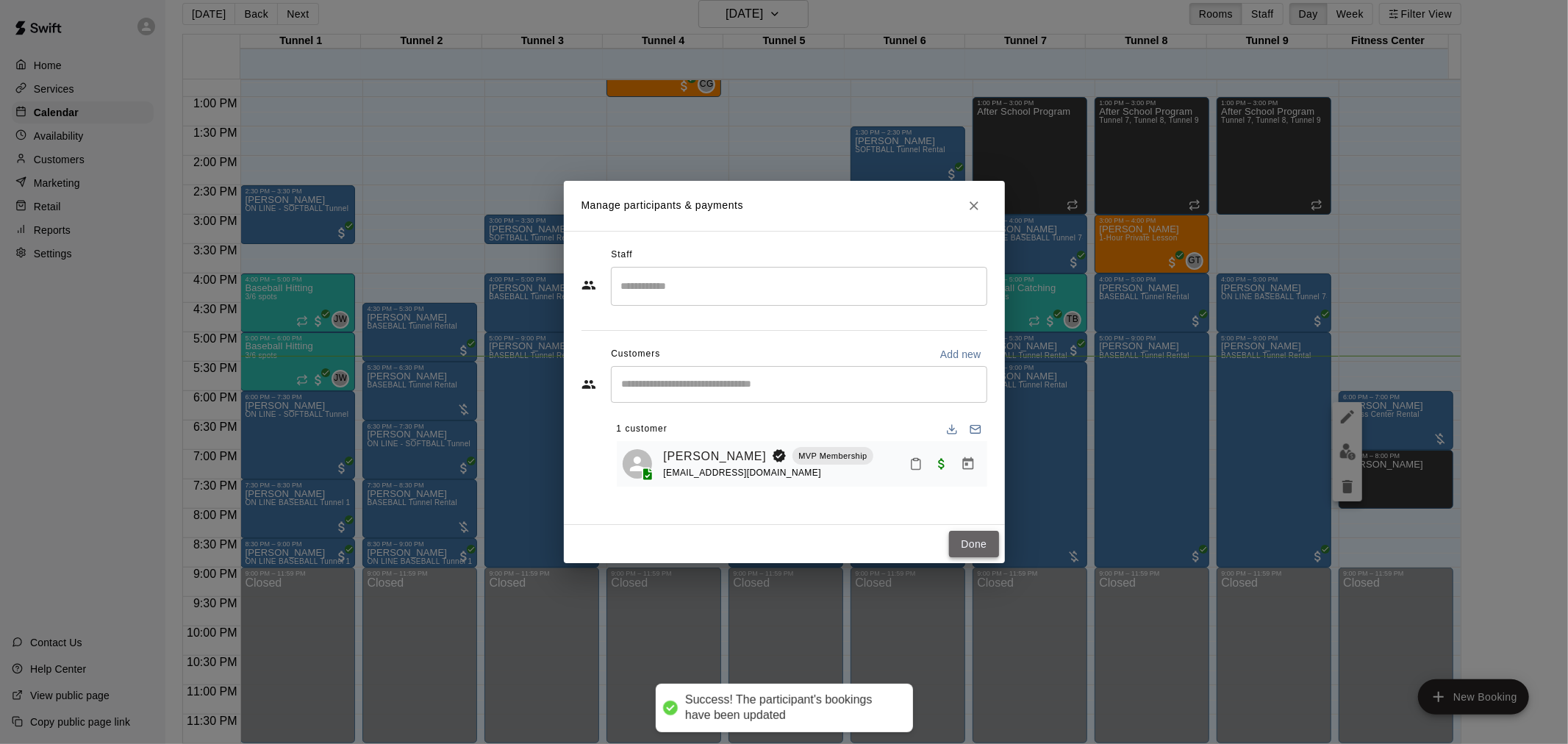
click at [966, 546] on button "Done" at bounding box center [974, 544] width 49 height 27
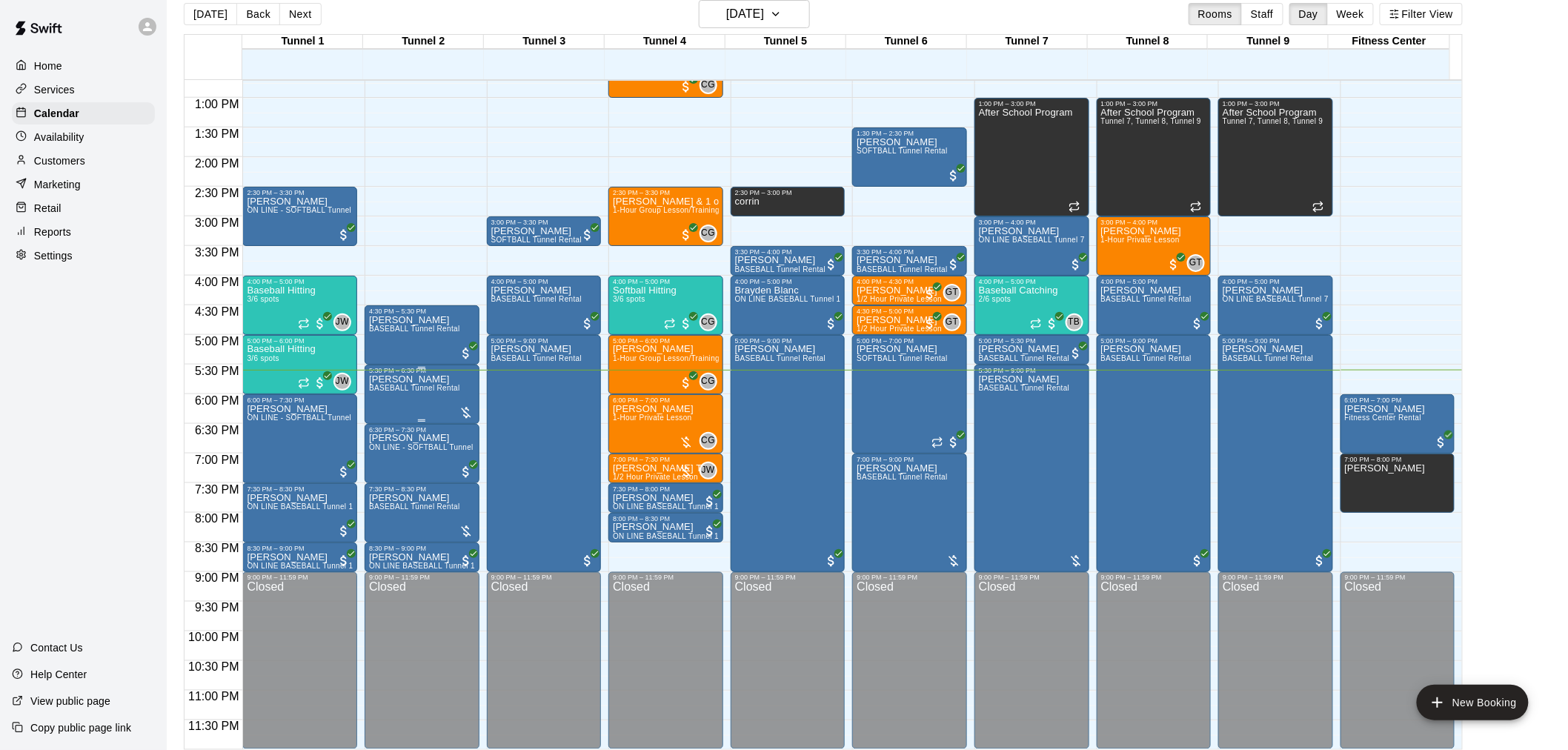
click at [439, 399] on div "Steven Rodriguez BASEBALL Tunnel Rental" at bounding box center [414, 749] width 91 height 750
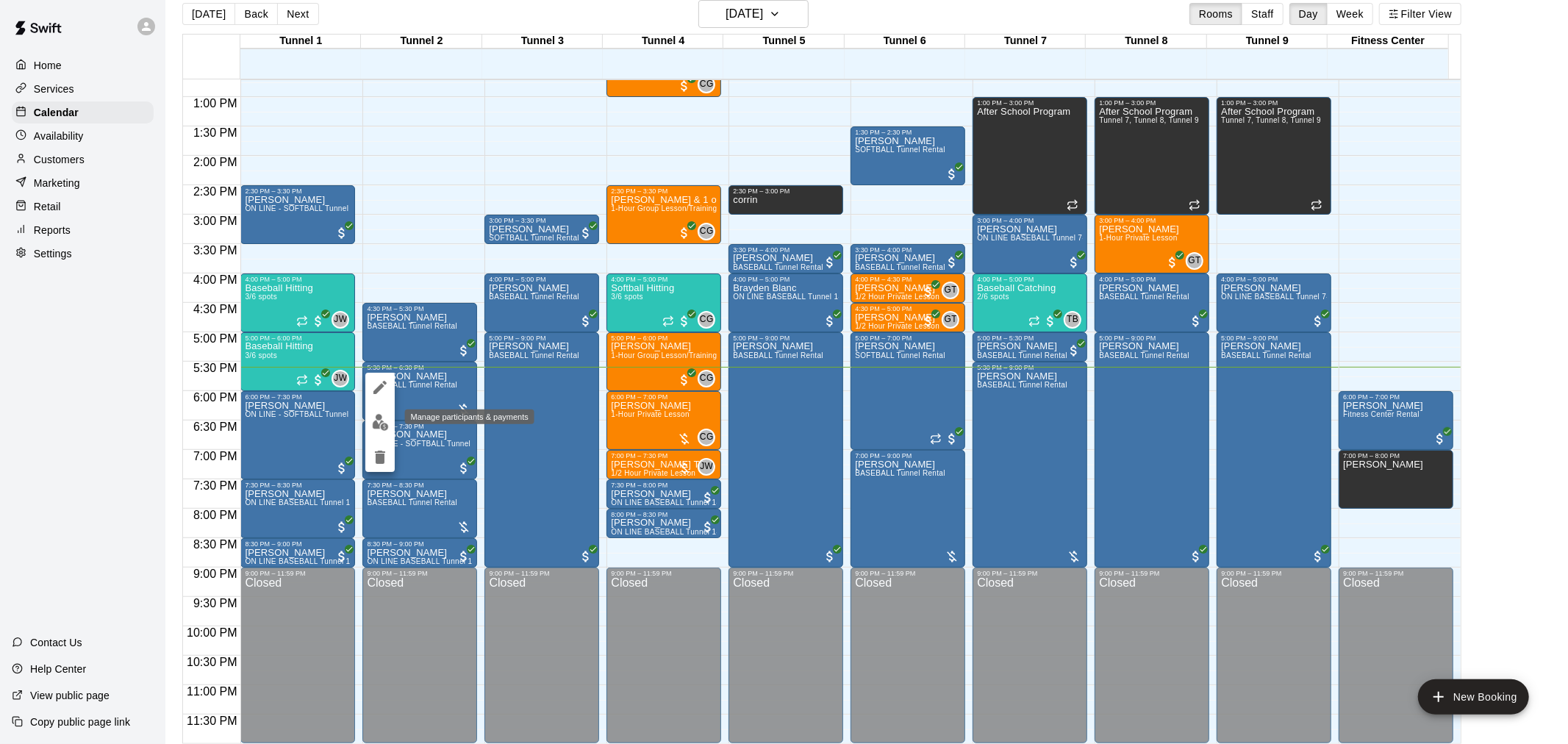
click at [382, 419] on img "edit" at bounding box center [380, 423] width 17 height 17
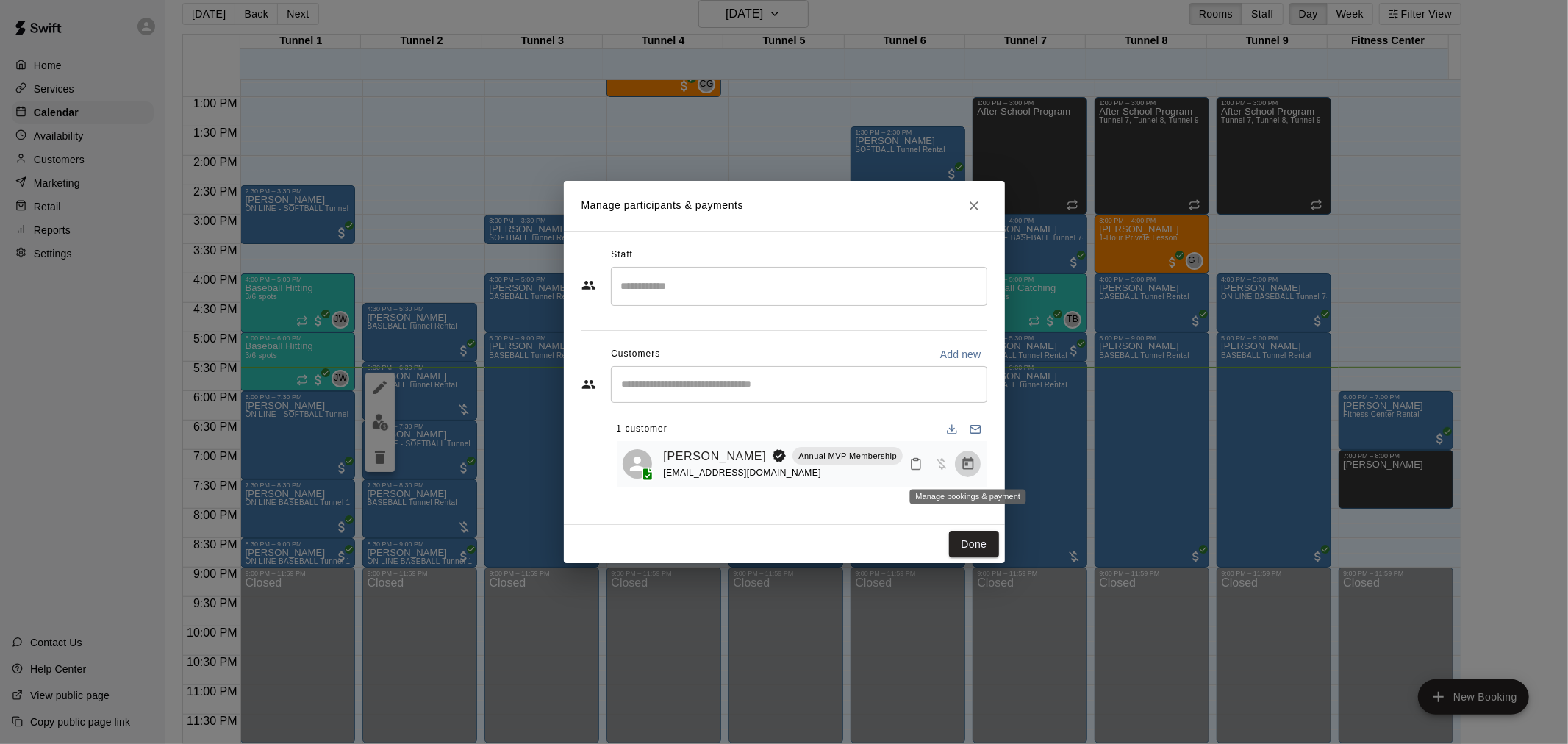
click at [965, 470] on icon "Manage bookings & payment" at bounding box center [967, 463] width 11 height 12
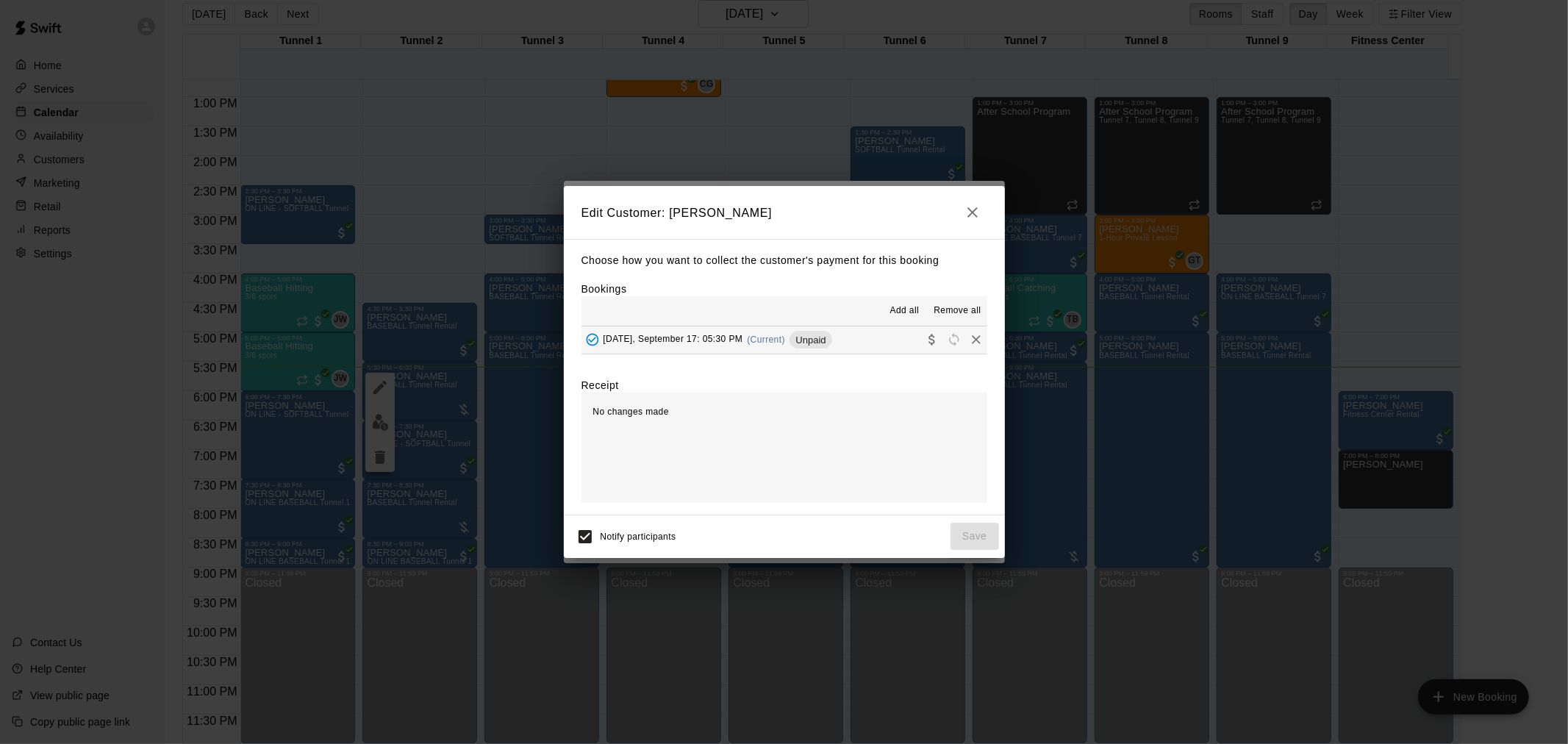
click at [757, 349] on div "Wednesday, September 17: 05:30 PM (Current) Unpaid" at bounding box center [707, 340] width 251 height 22
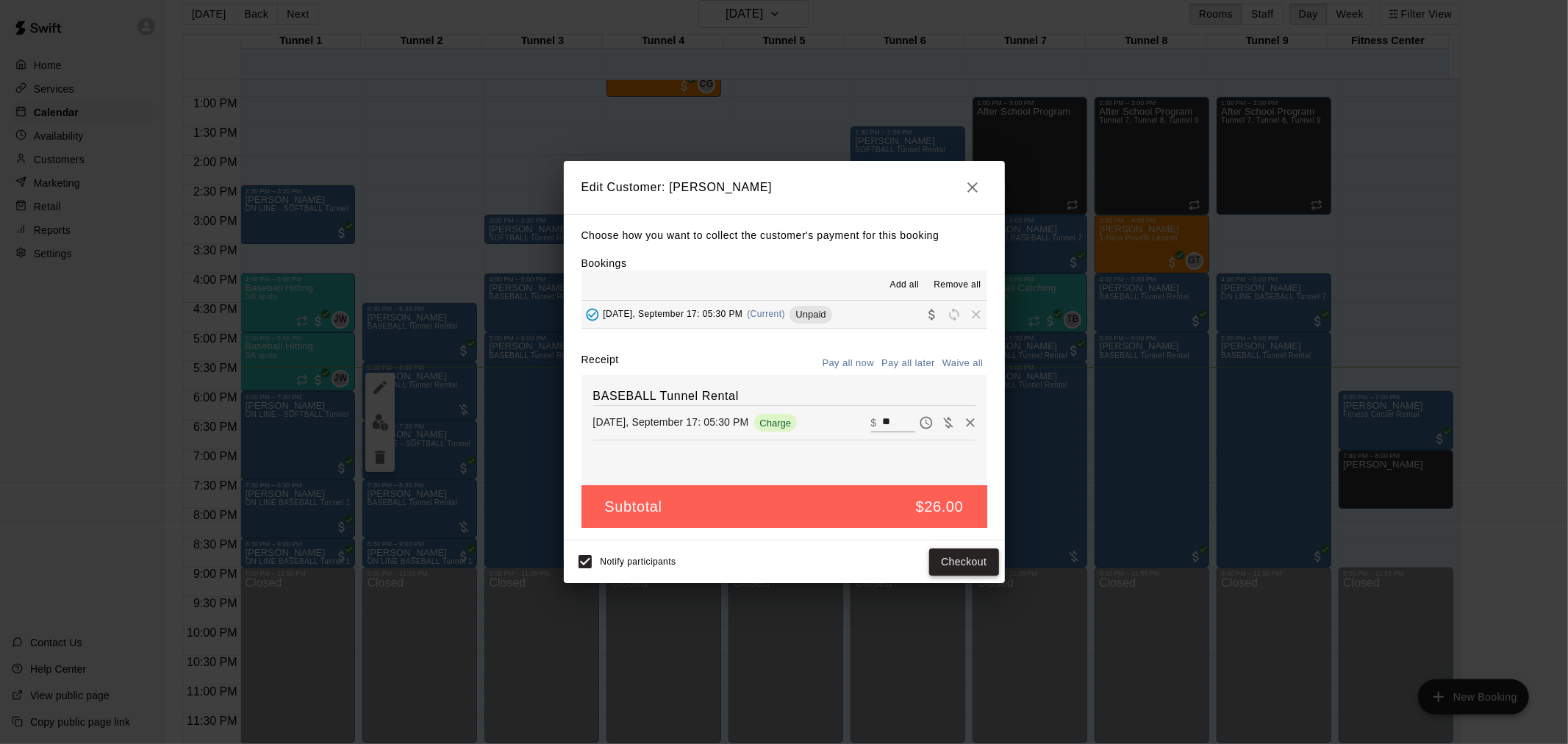
click at [973, 564] on button "Checkout" at bounding box center [964, 561] width 69 height 27
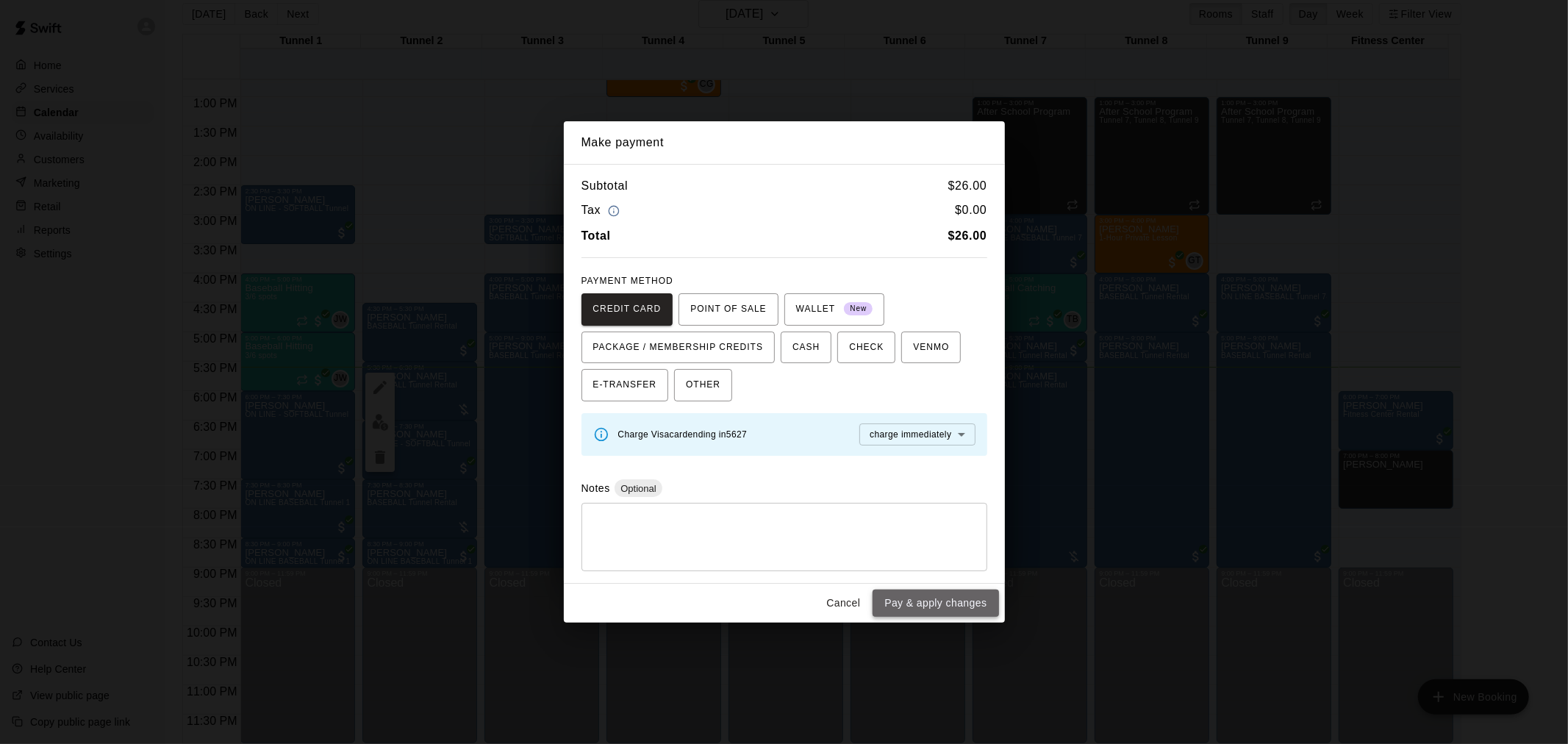
click at [969, 593] on button "Pay & apply changes" at bounding box center [935, 603] width 126 height 27
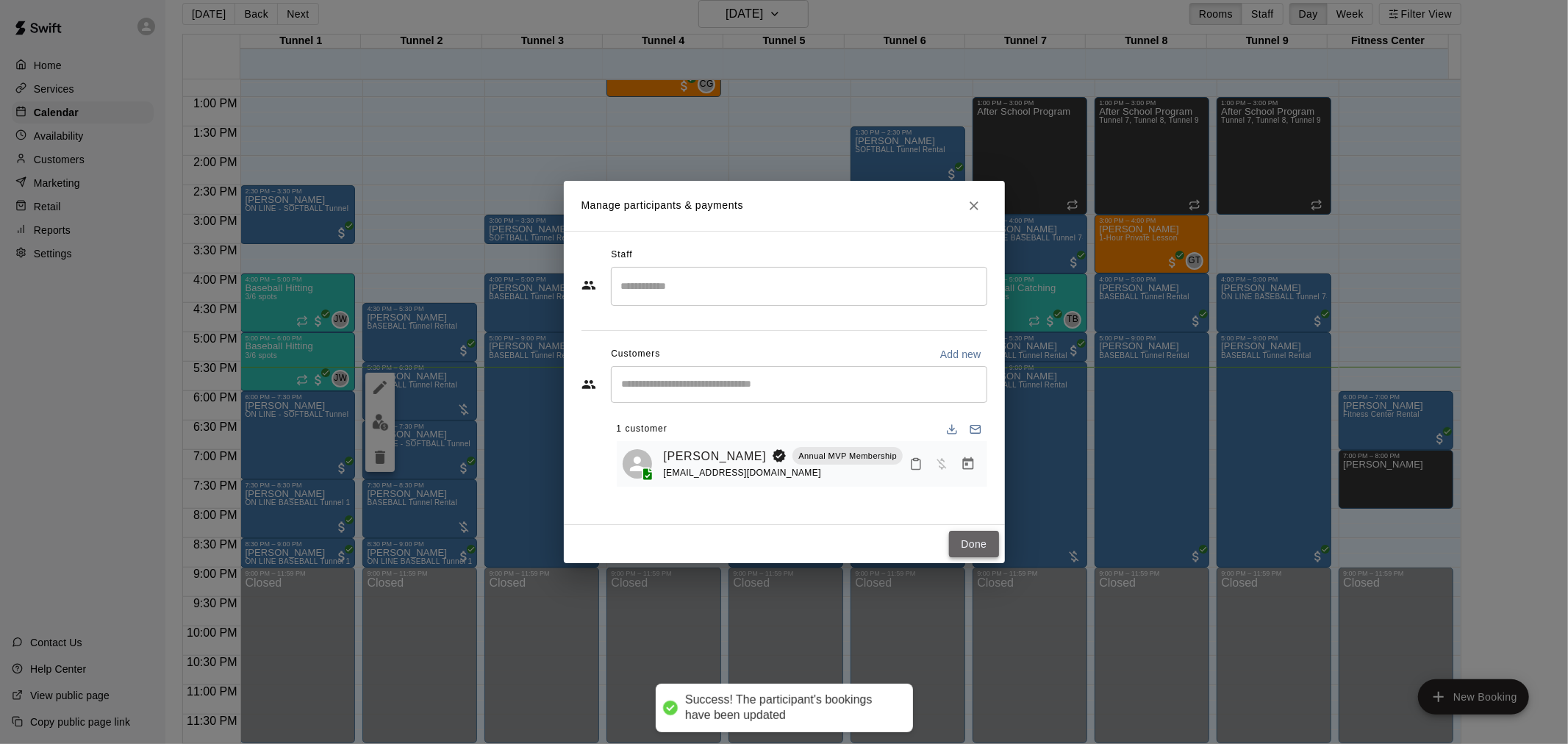
click at [980, 548] on button "Done" at bounding box center [974, 544] width 49 height 27
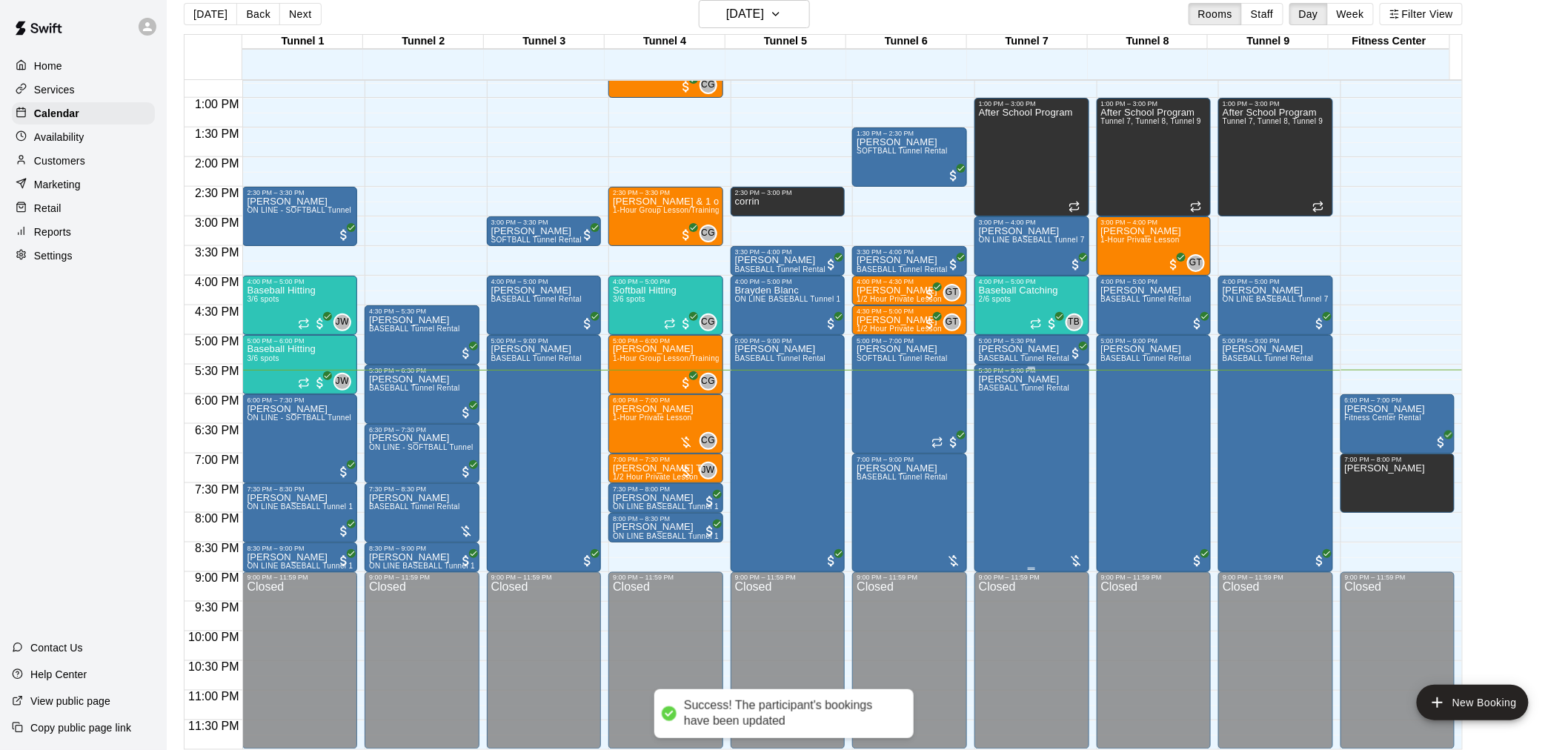
click at [1010, 424] on div "Steven Rodriguez BASEBALL Tunnel Rental" at bounding box center [1025, 749] width 91 height 750
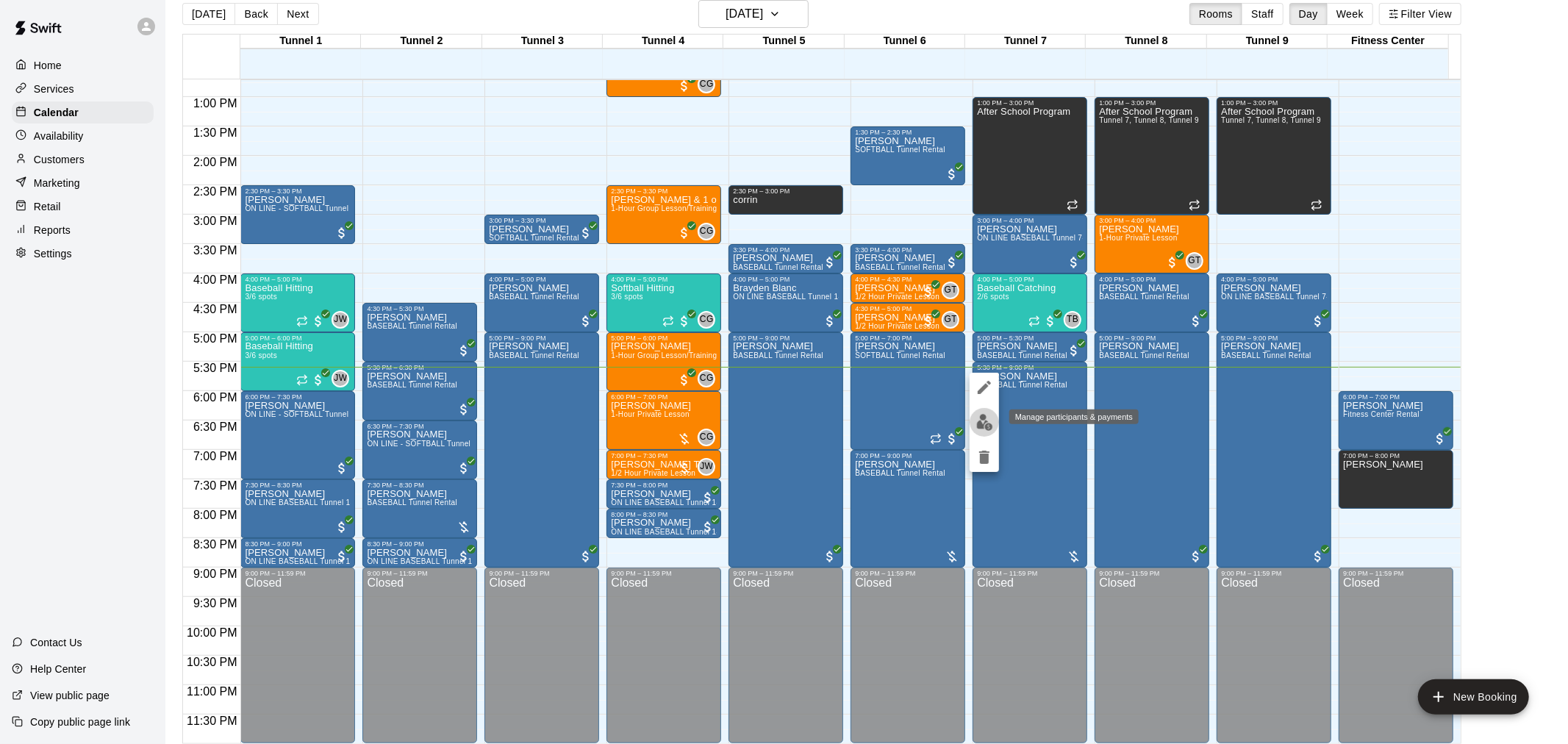
click at [993, 427] on img "edit" at bounding box center [985, 423] width 17 height 17
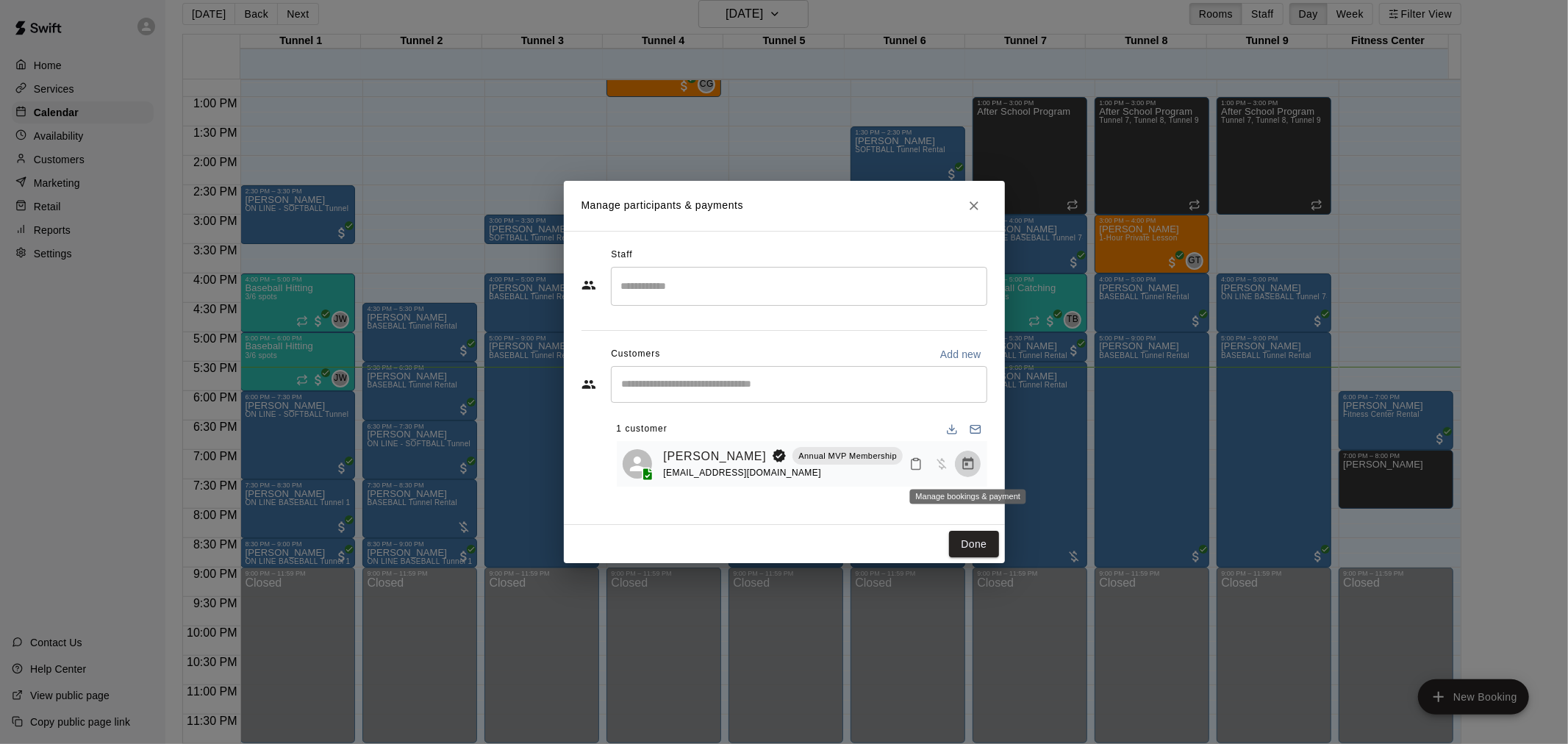
click at [971, 471] on icon "Manage bookings & payment" at bounding box center [968, 464] width 15 height 15
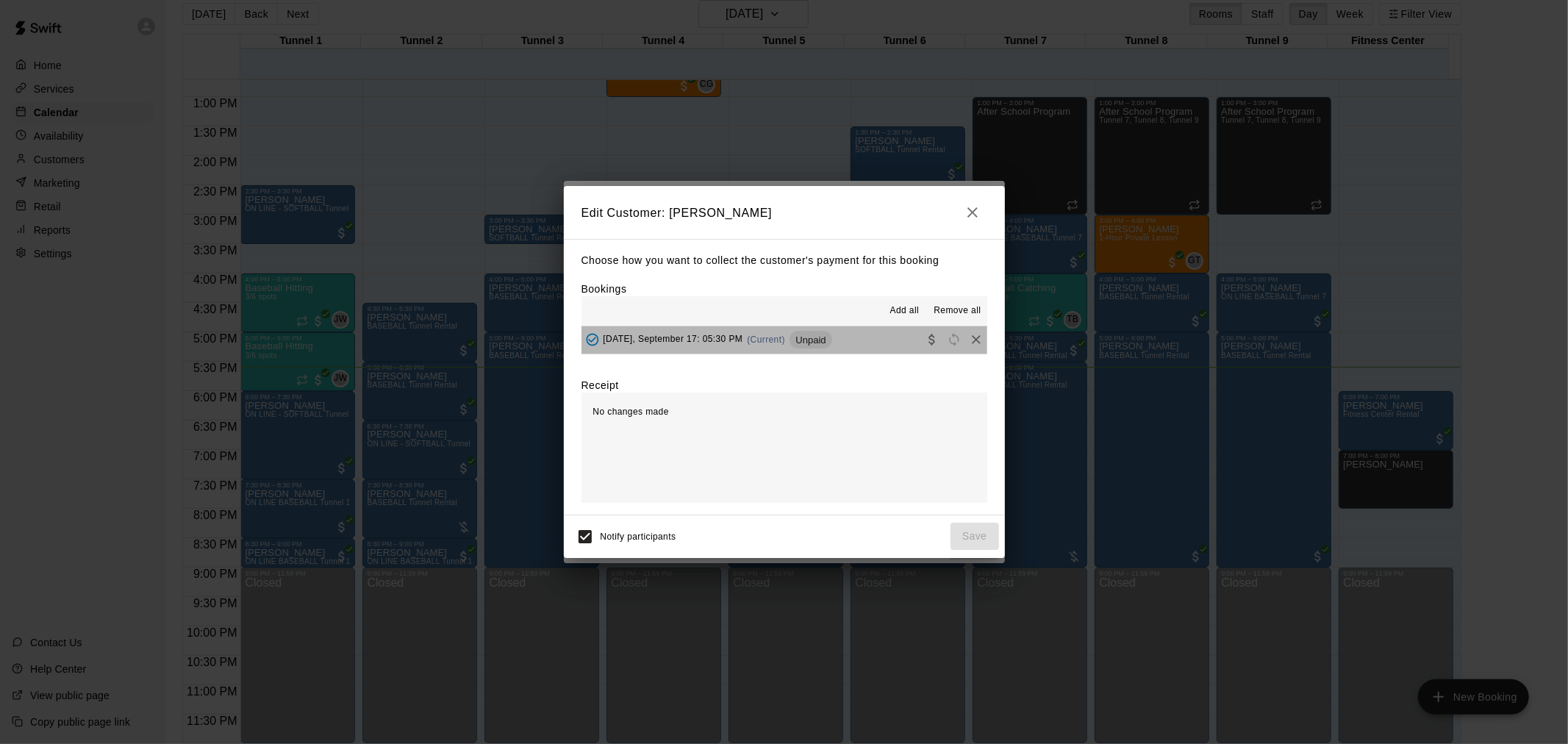
click at [806, 343] on div "Wednesday, September 17: 05:30 PM (Current) Unpaid" at bounding box center [707, 340] width 251 height 22
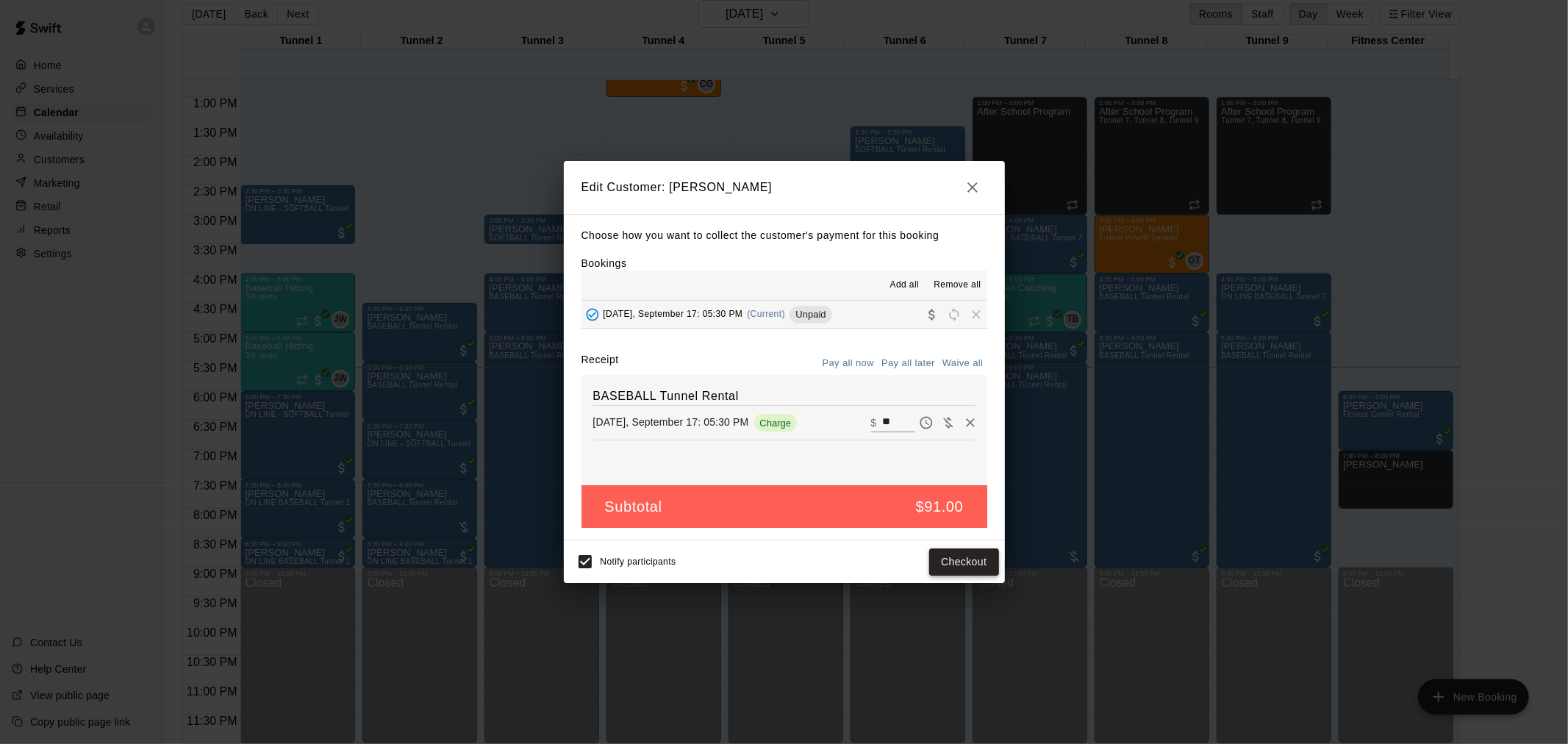
click at [965, 566] on button "Checkout" at bounding box center [964, 561] width 69 height 27
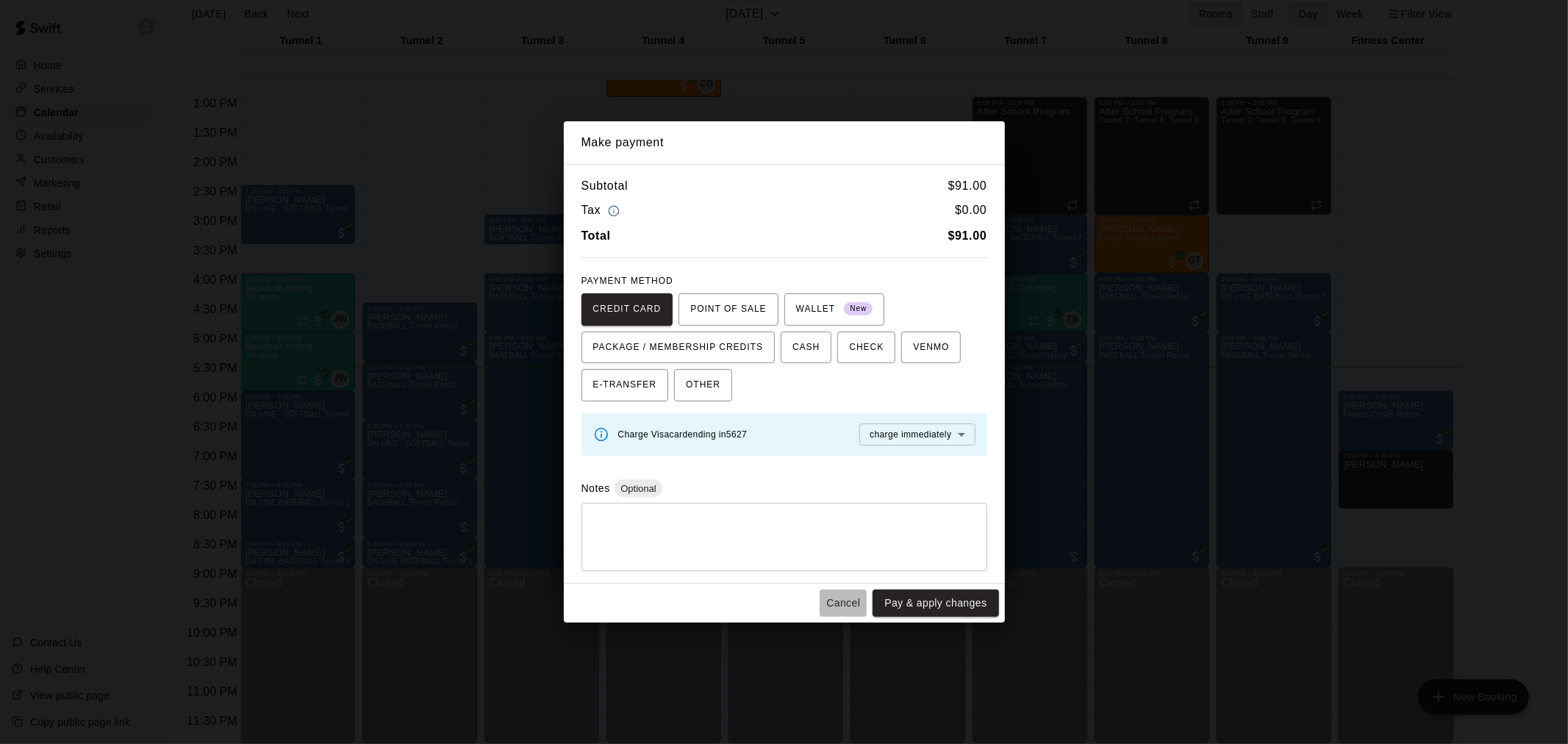
drag, startPoint x: 857, startPoint y: 609, endPoint x: 853, endPoint y: 597, distance: 12.6
click at [856, 609] on button "Cancel" at bounding box center [842, 603] width 47 height 27
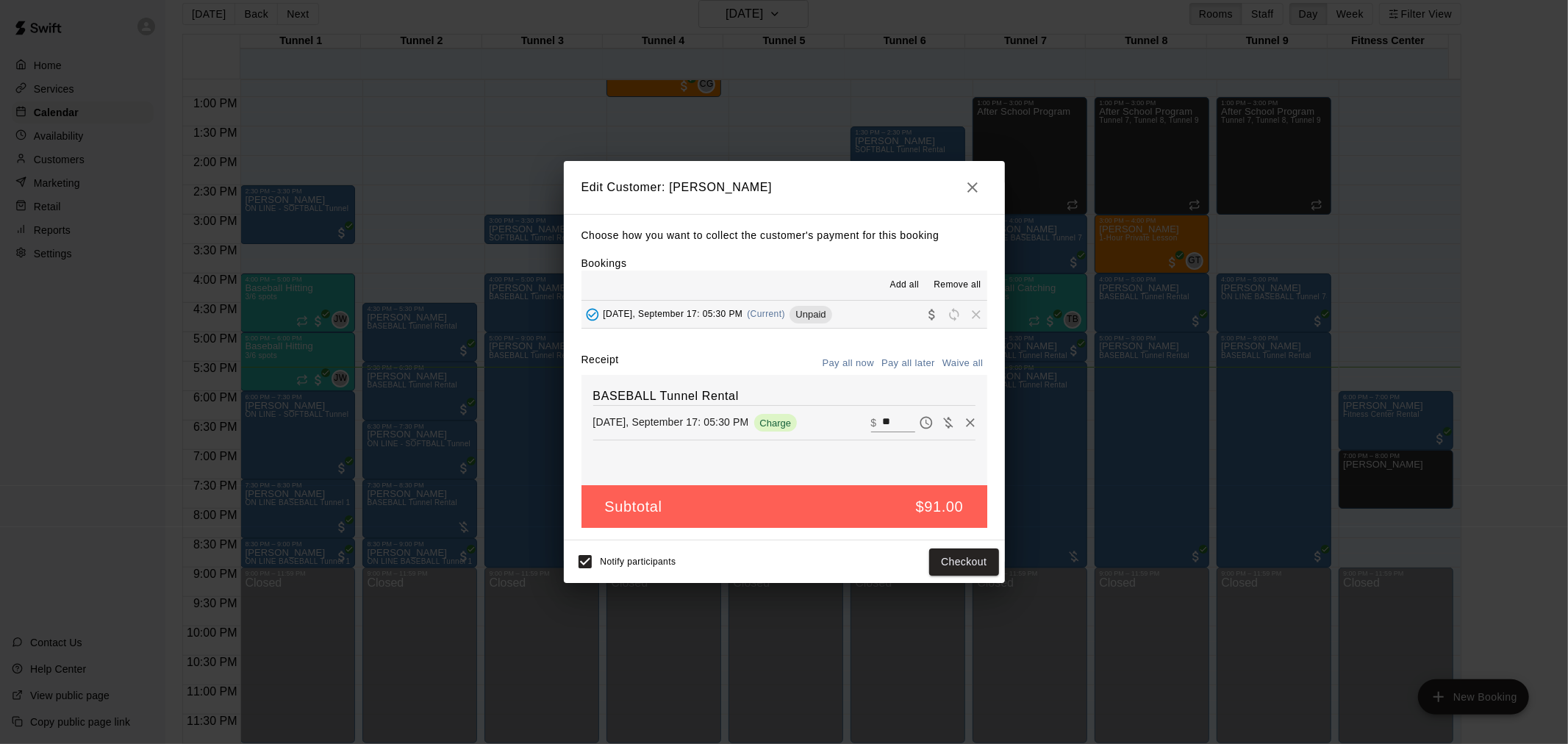
click at [971, 178] on icon "button" at bounding box center [972, 187] width 17 height 17
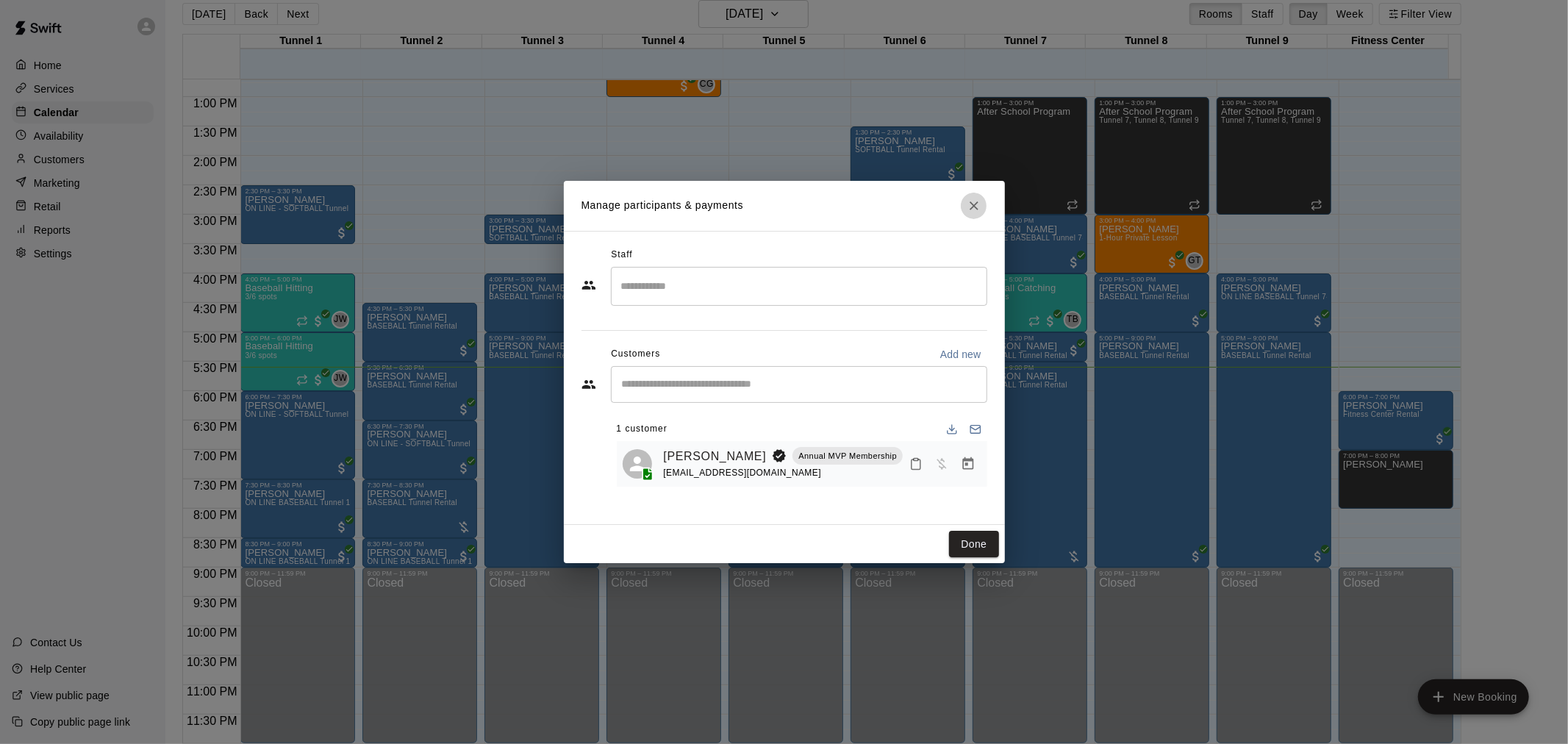
click at [973, 212] on icon "Close" at bounding box center [974, 206] width 15 height 15
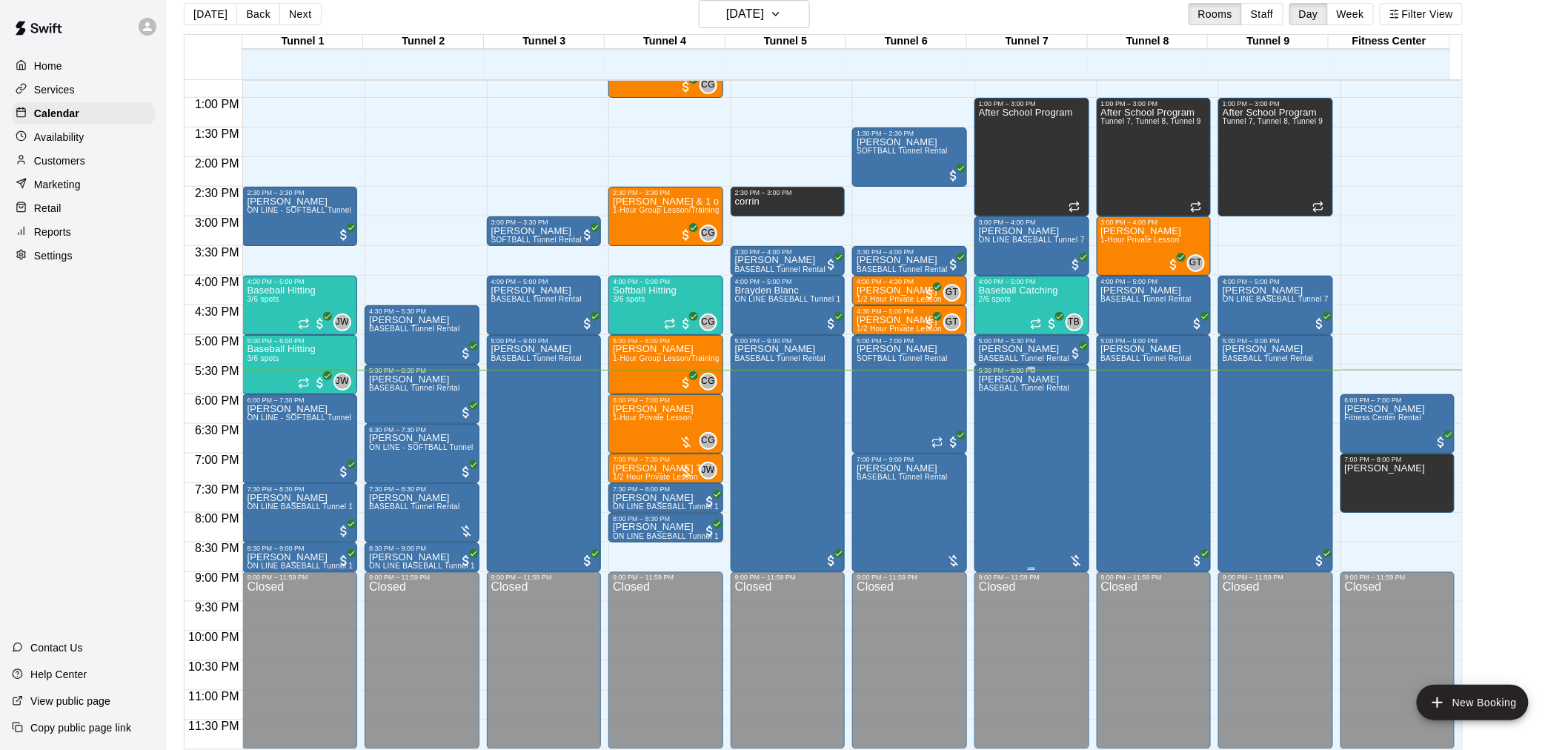
click at [1036, 433] on div "Steven Rodriguez BASEBALL Tunnel Rental" at bounding box center [1025, 749] width 91 height 750
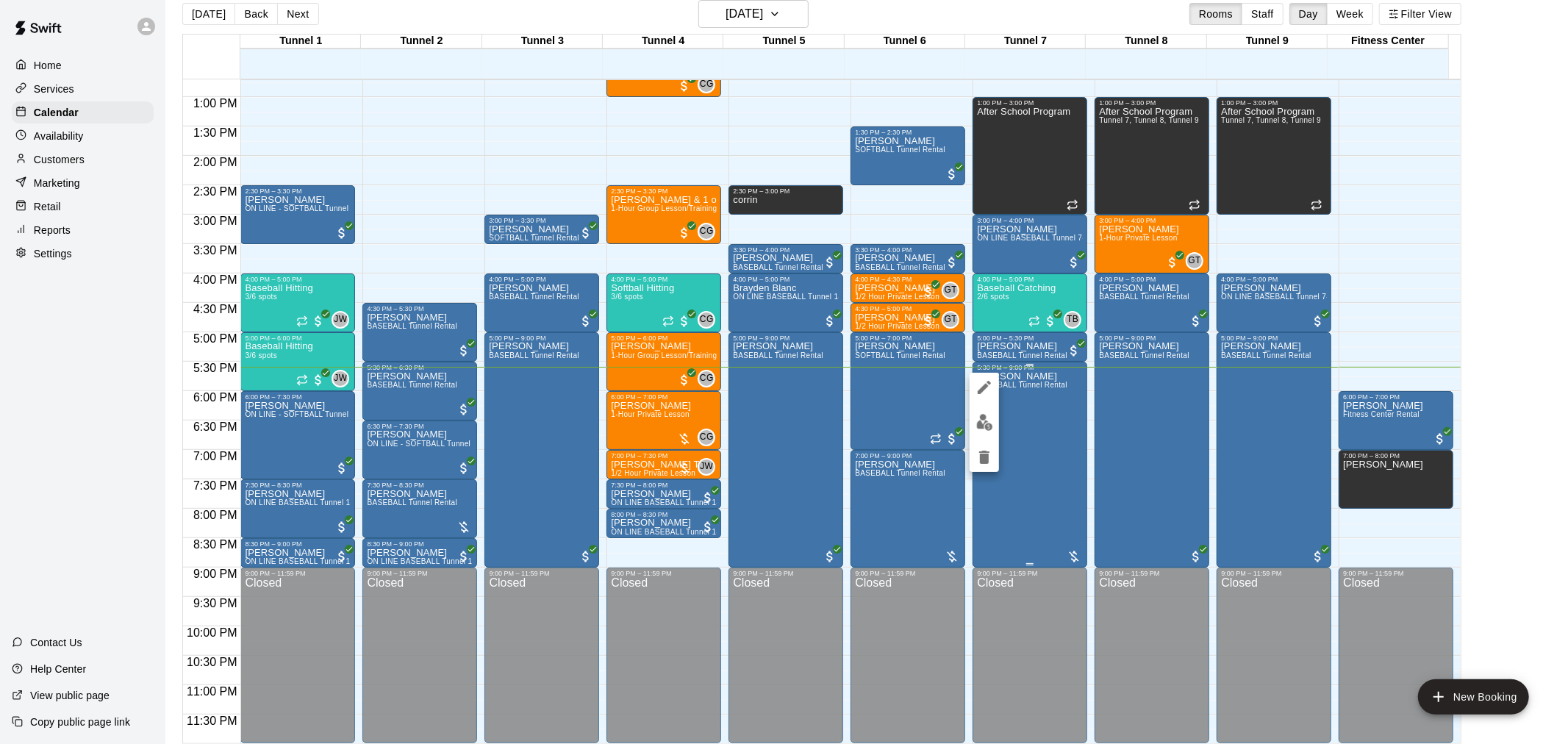
click at [1028, 430] on div at bounding box center [784, 372] width 1568 height 744
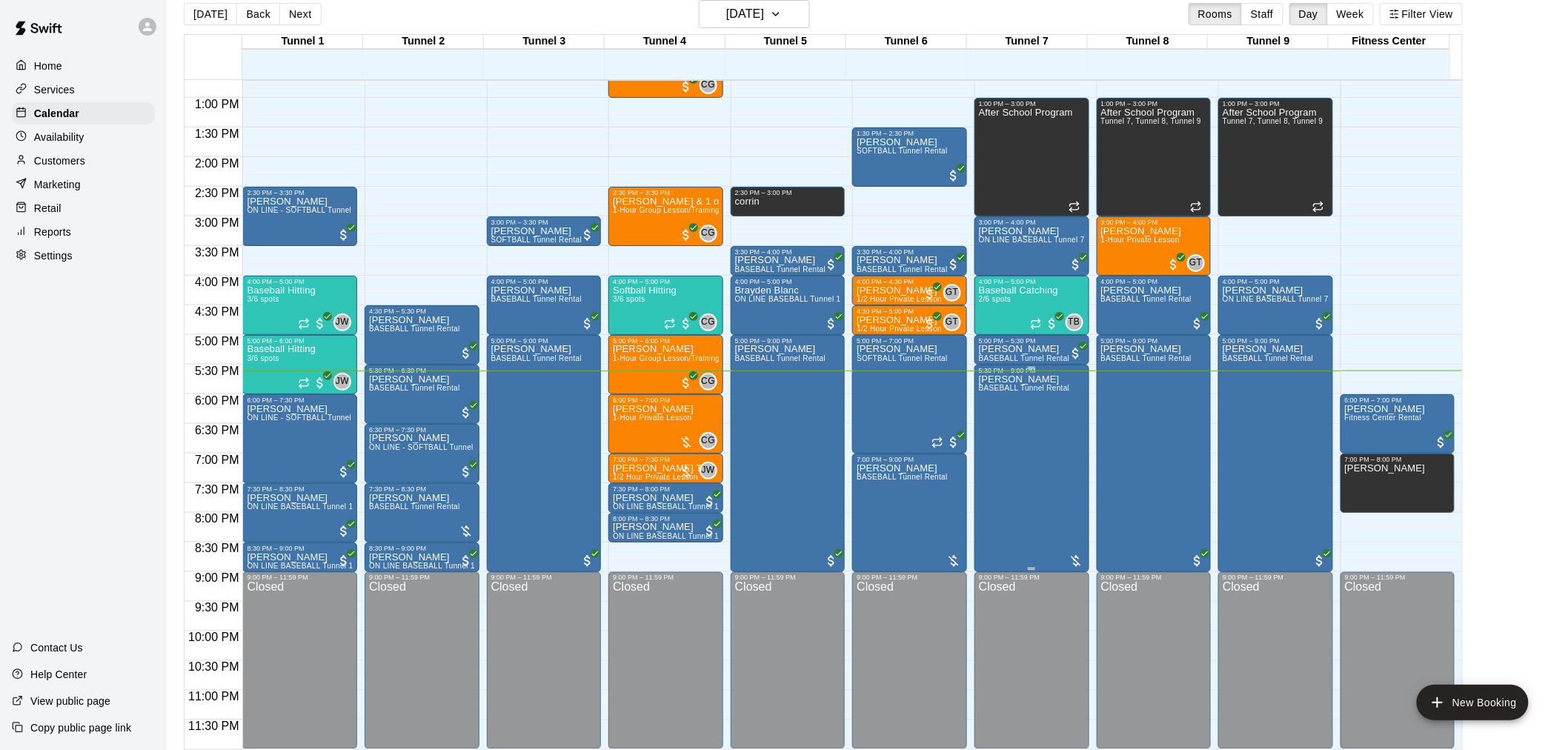
click at [1036, 433] on div "Steven Rodriguez BASEBALL Tunnel Rental" at bounding box center [1025, 749] width 91 height 750
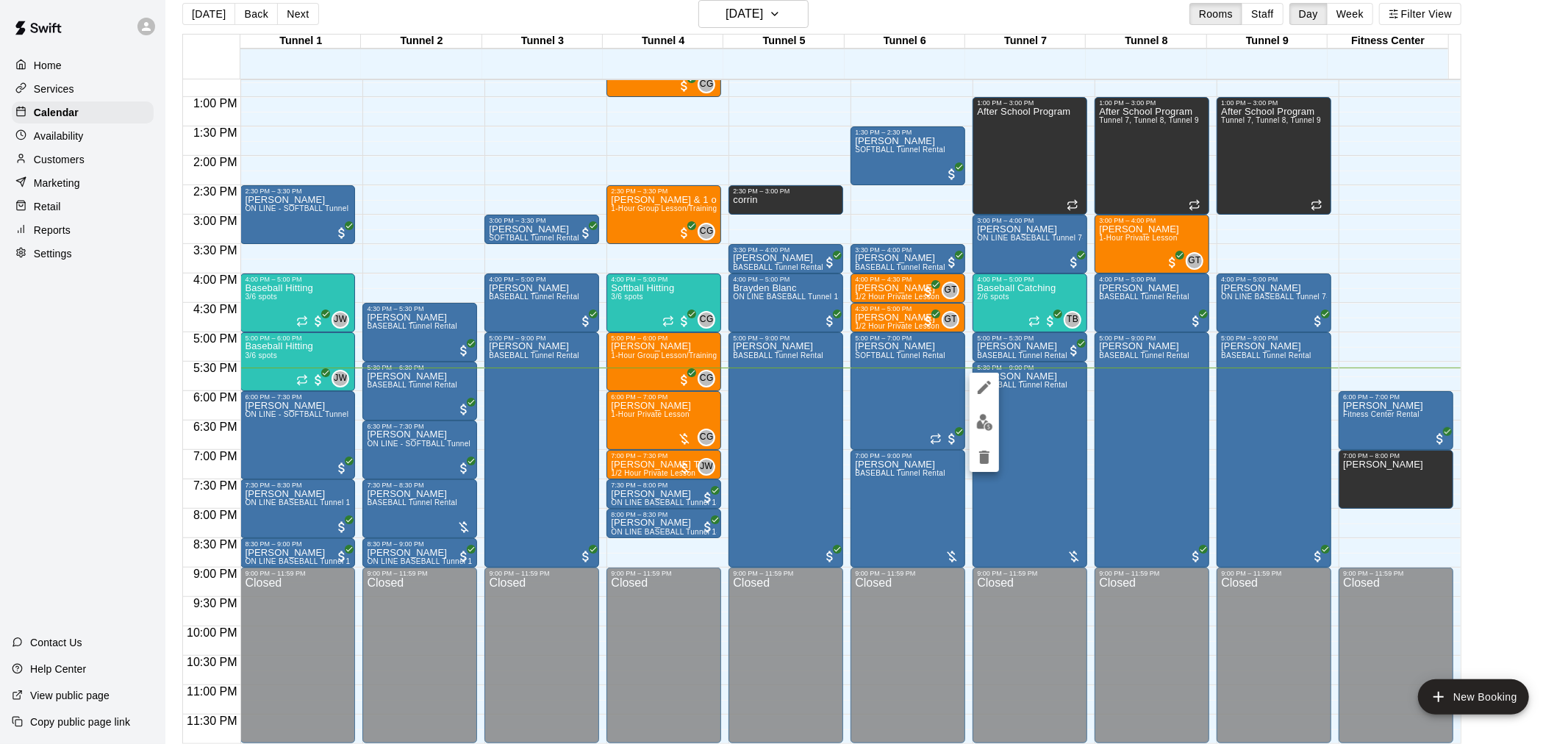
click at [981, 424] on img "edit" at bounding box center [985, 423] width 17 height 17
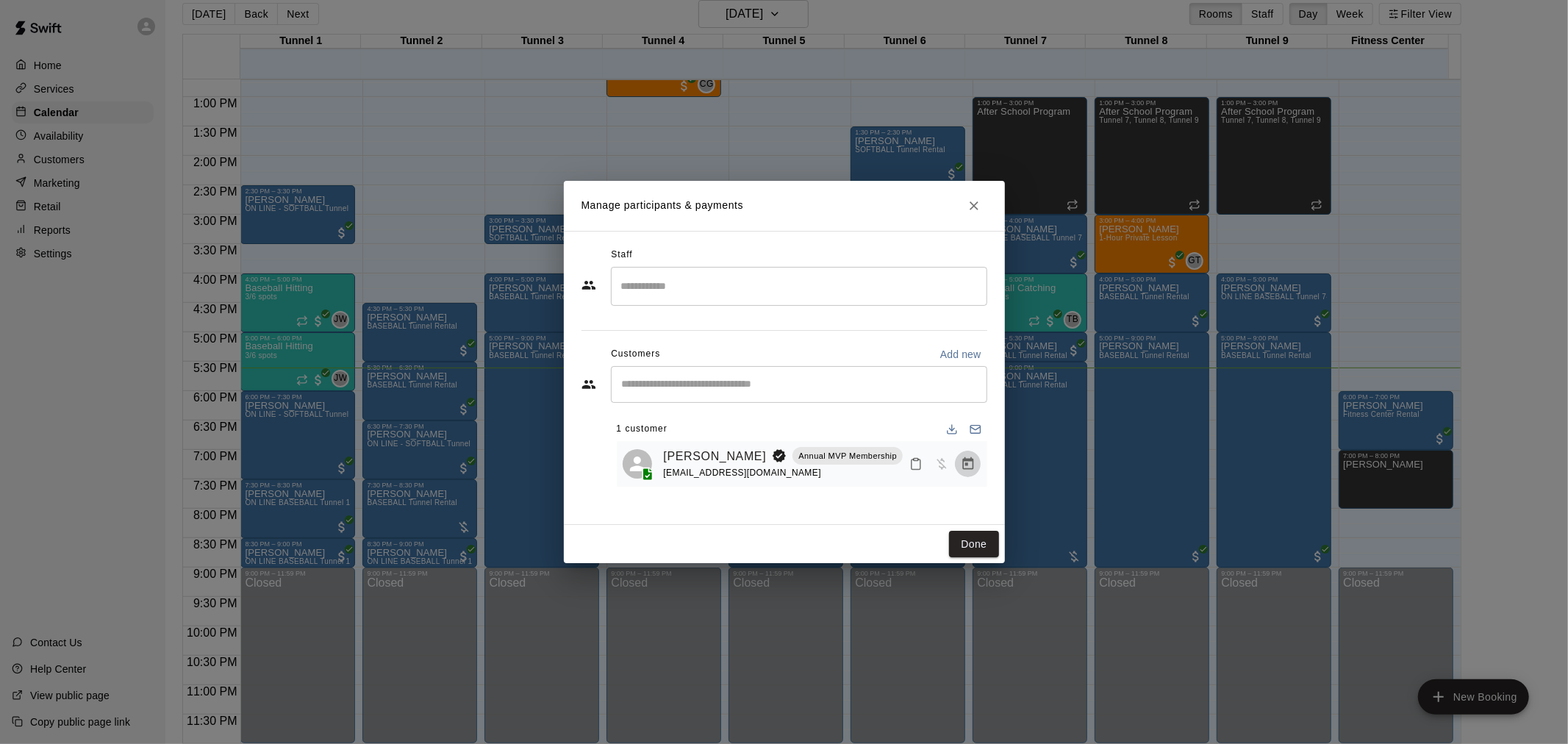
click at [967, 470] on icon "Manage bookings & payment" at bounding box center [967, 463] width 11 height 12
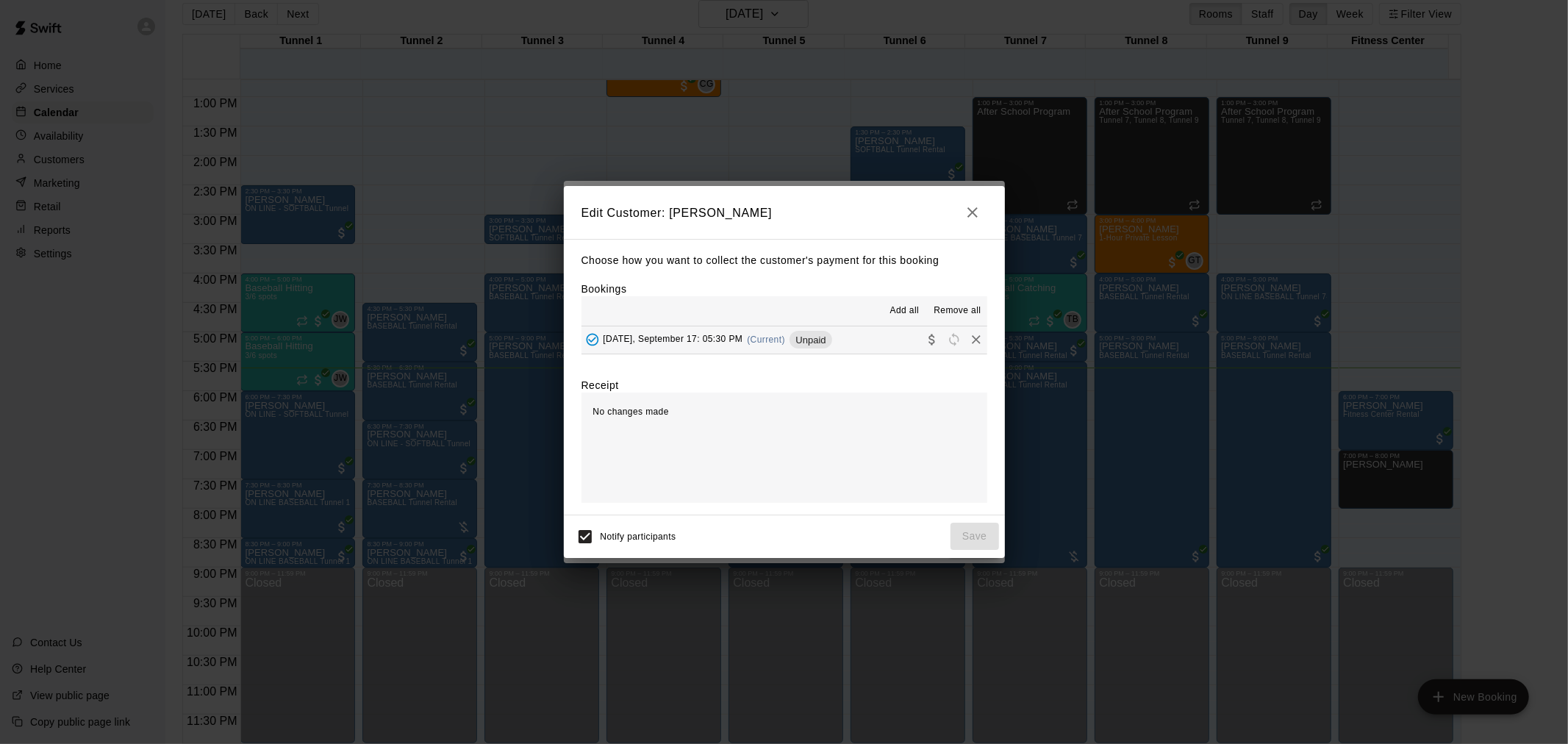
click at [781, 335] on span "(Current)" at bounding box center [766, 340] width 39 height 11
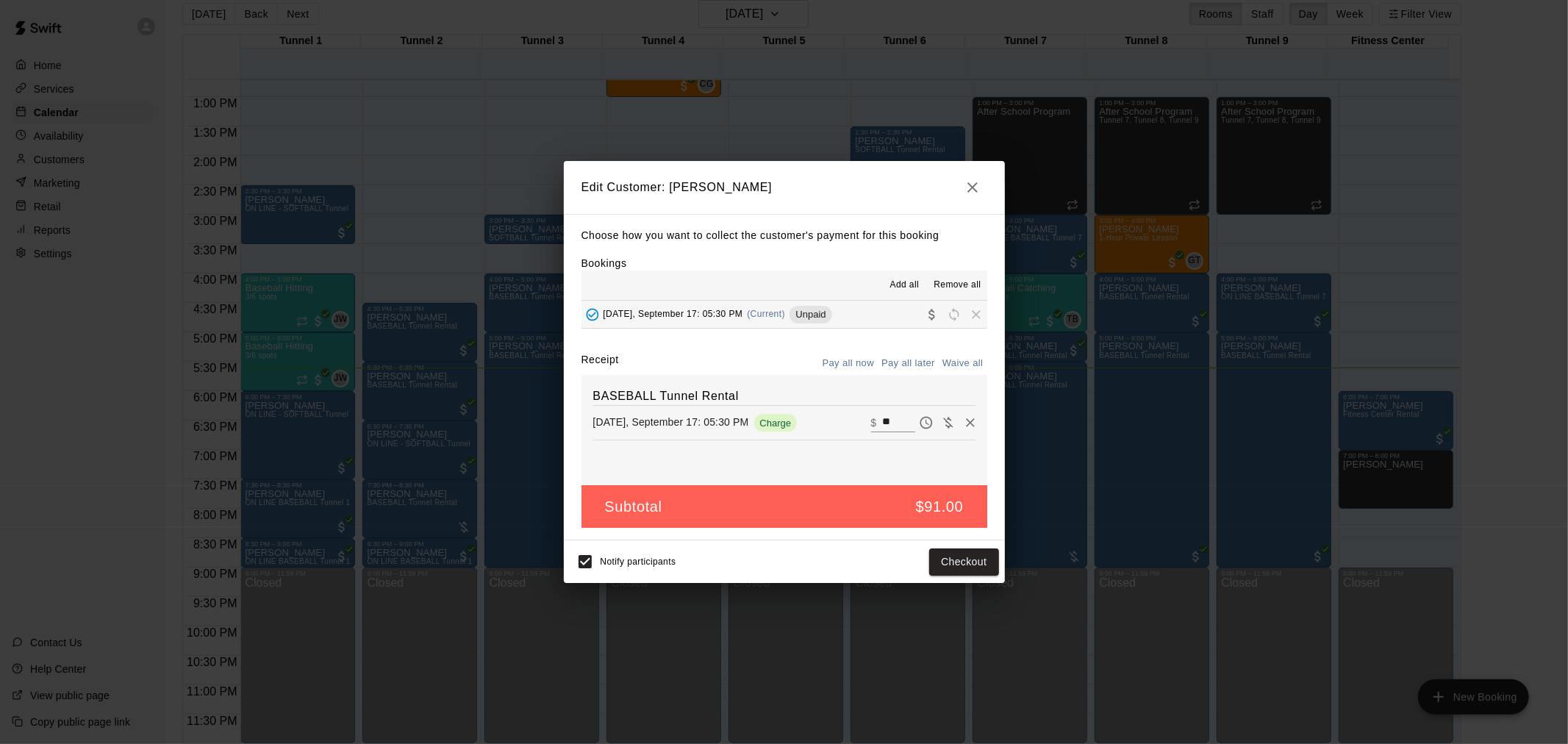
click at [995, 592] on div "Edit Customer: Steven Rodriguez Choose how you want to collect the customer's p…" at bounding box center [784, 372] width 1568 height 744
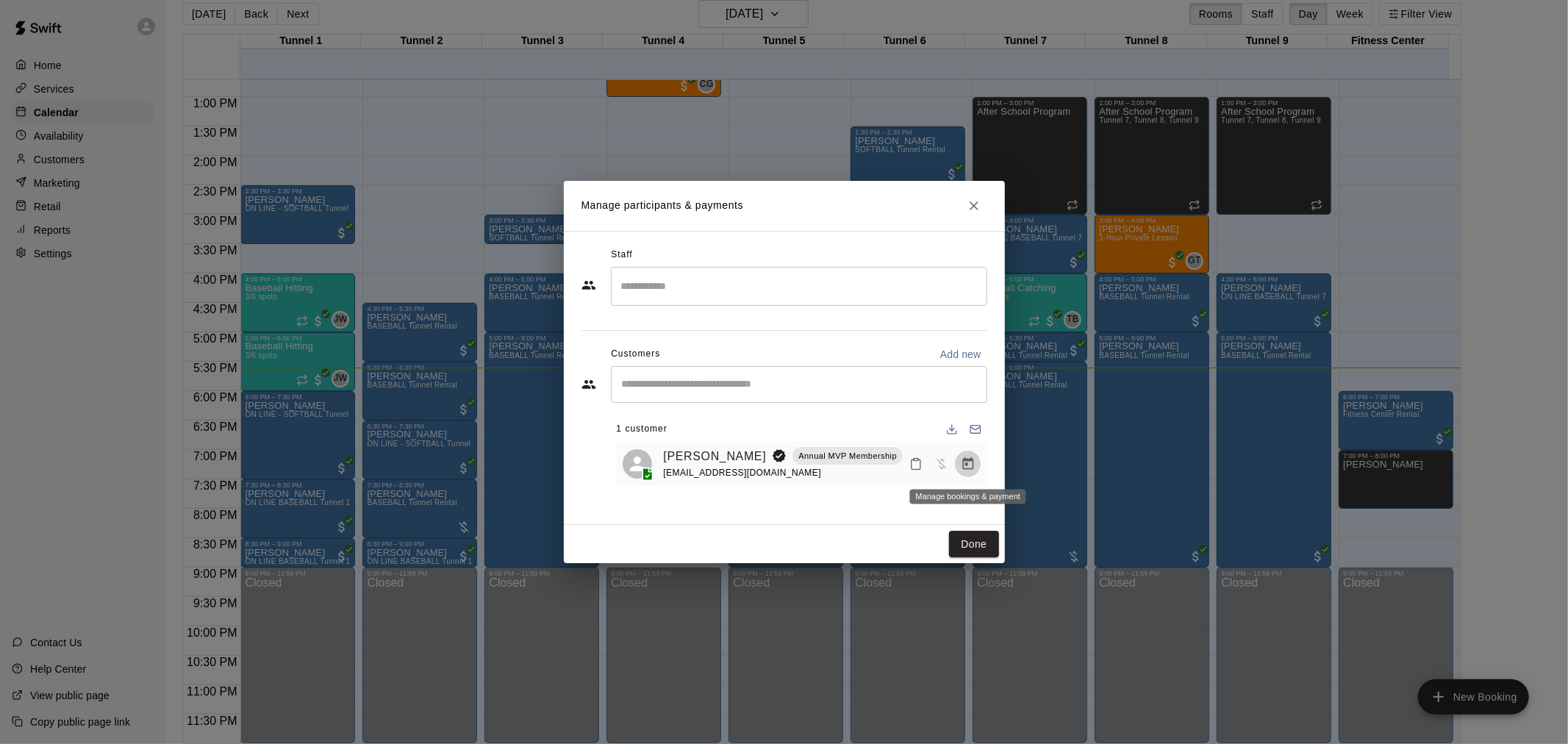
click at [961, 474] on button "Manage bookings & payment" at bounding box center [968, 464] width 26 height 26
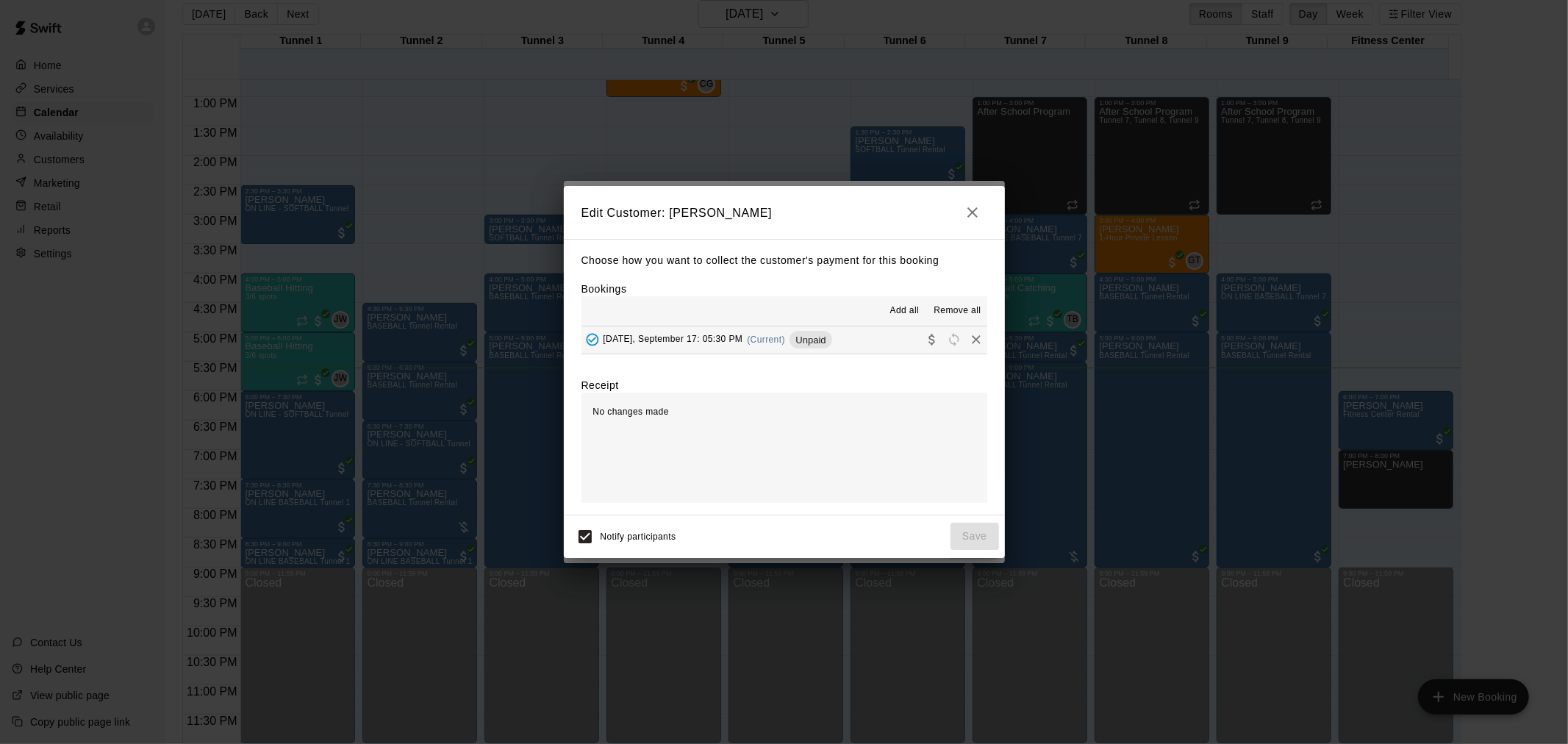
click at [819, 343] on span "Unpaid" at bounding box center [810, 340] width 42 height 11
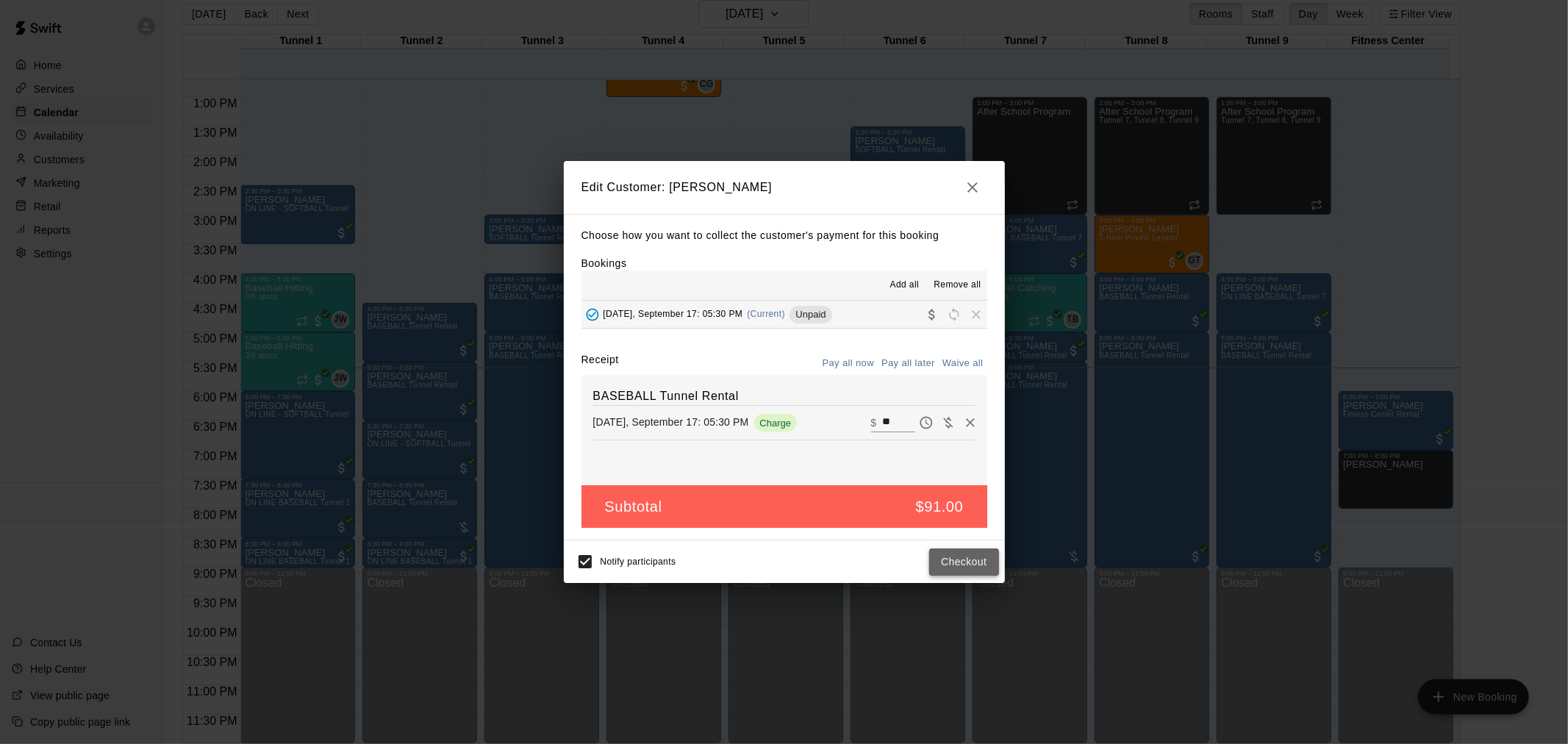
click at [972, 554] on button "Checkout" at bounding box center [964, 561] width 69 height 27
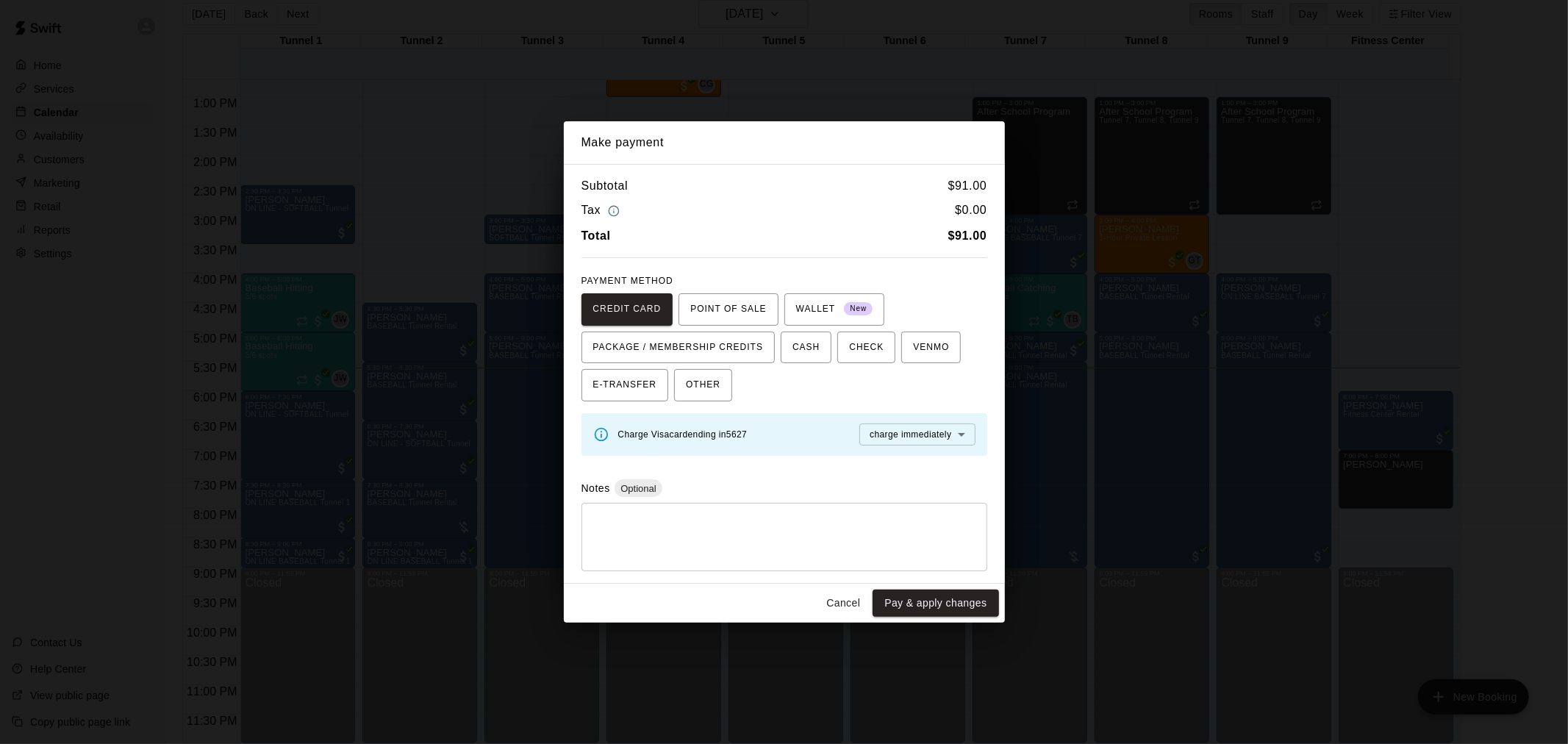
click at [957, 593] on button "Pay & apply changes" at bounding box center [935, 603] width 126 height 27
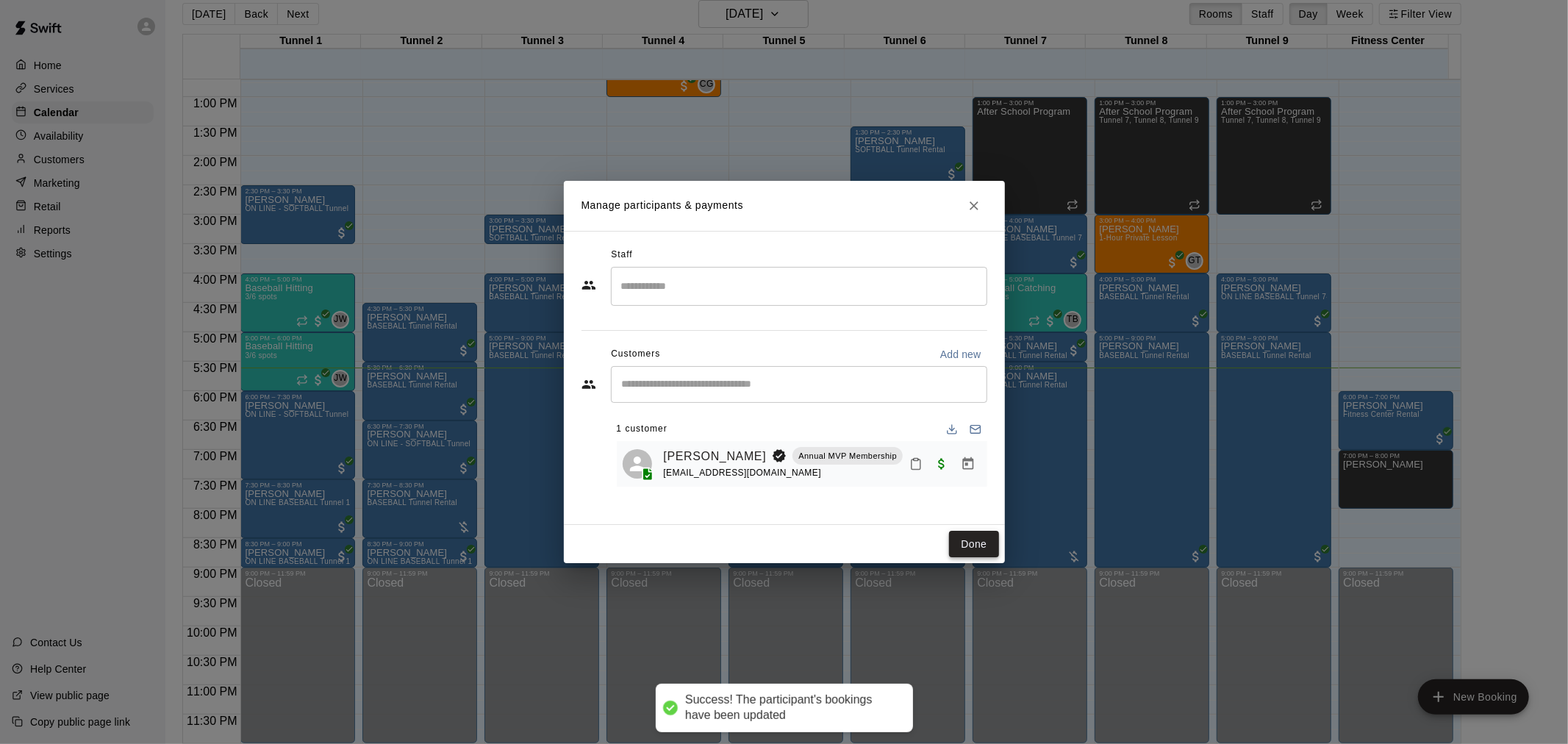
click at [982, 552] on button "Done" at bounding box center [974, 544] width 49 height 27
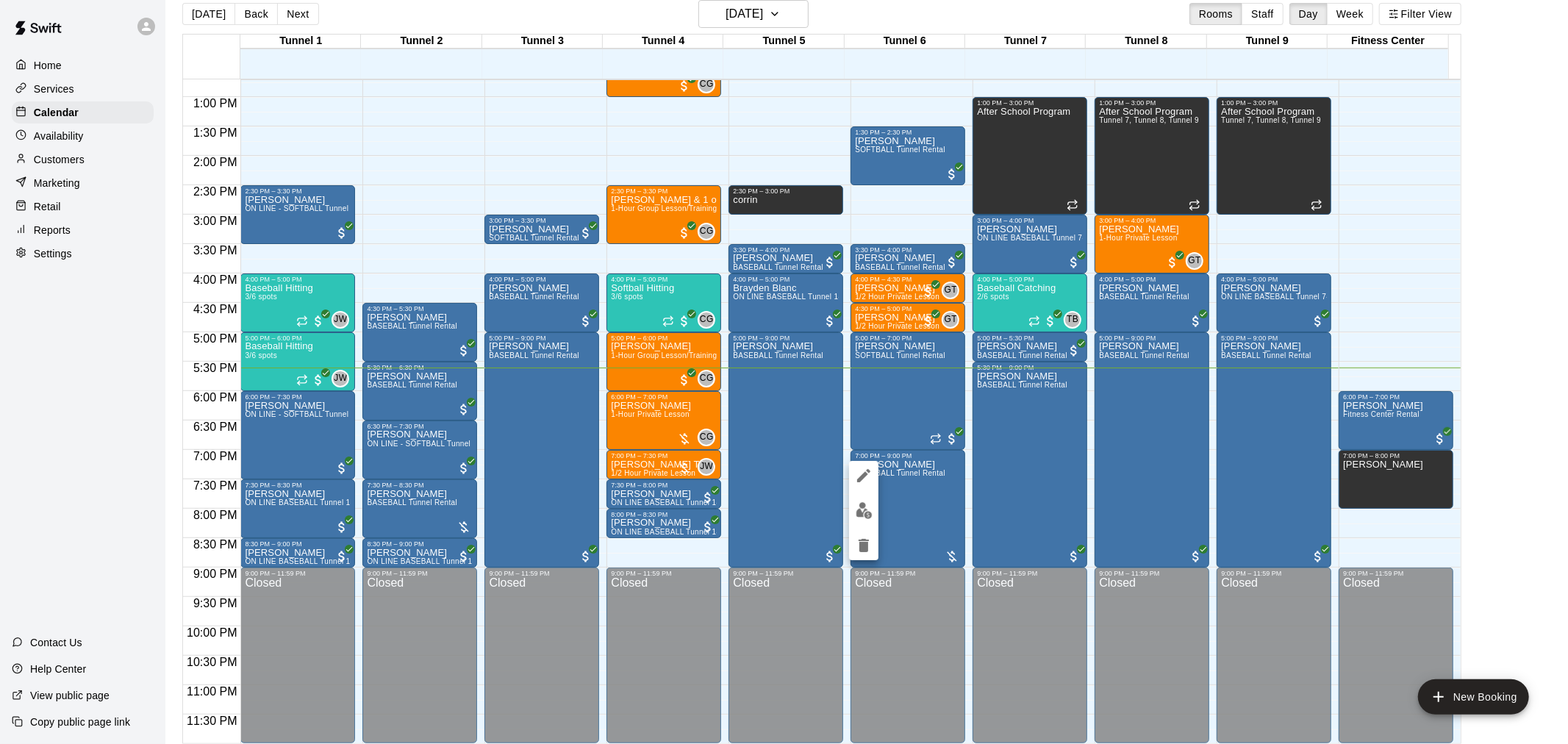
click at [869, 510] on img "edit" at bounding box center [864, 511] width 17 height 17
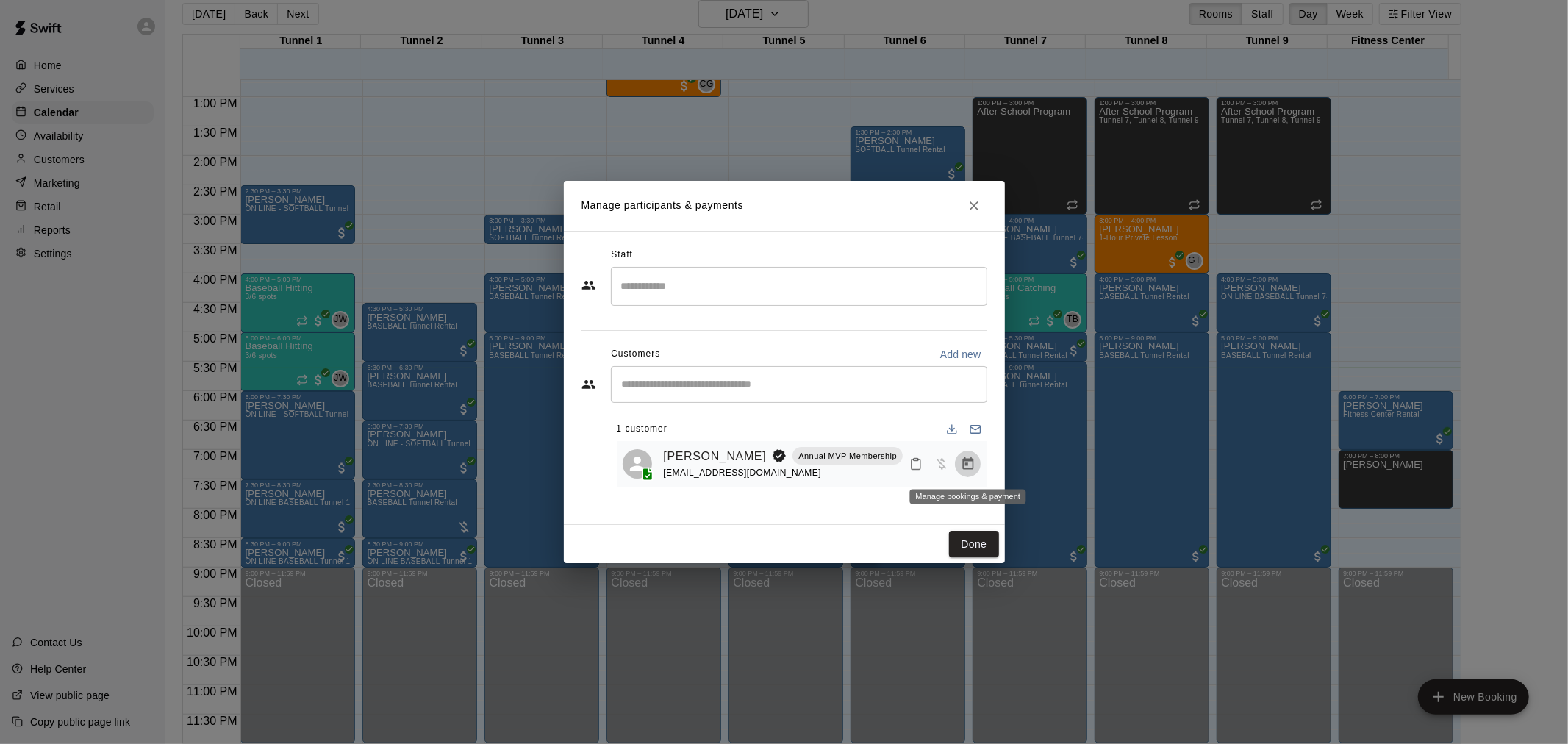
click at [972, 466] on icon "Manage bookings & payment" at bounding box center [968, 464] width 15 height 15
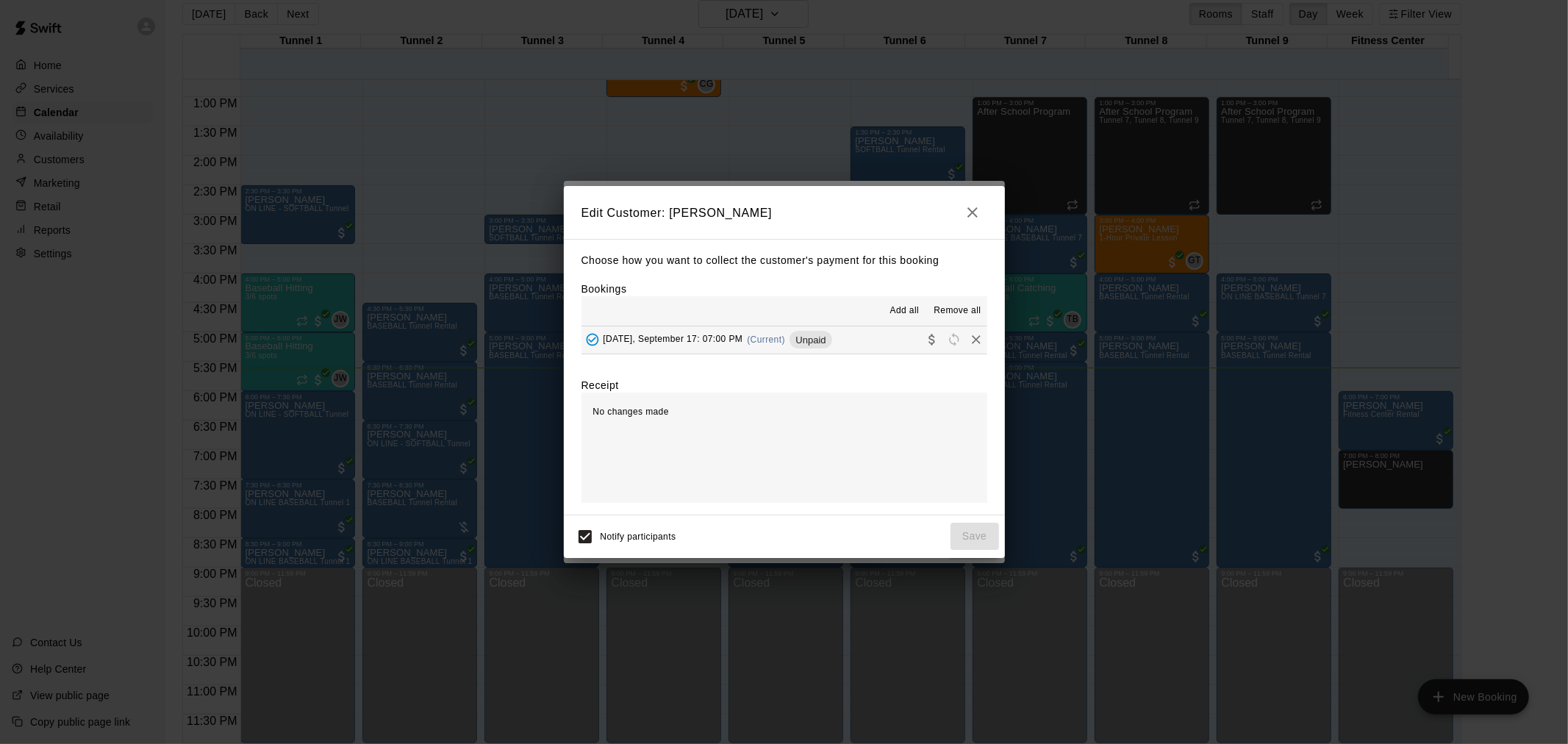
click at [832, 339] on span "Unpaid" at bounding box center [810, 340] width 42 height 11
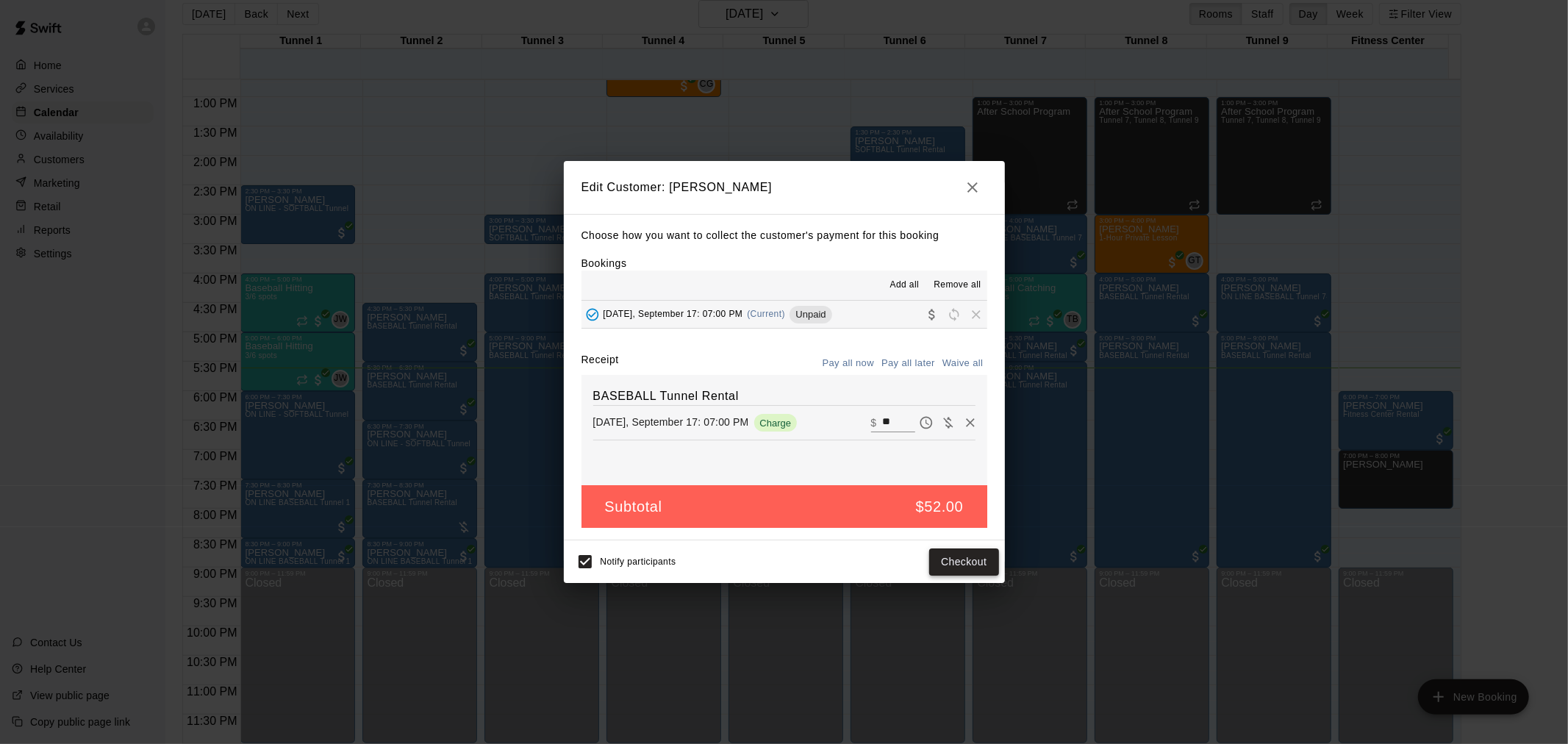
click at [966, 555] on button "Checkout" at bounding box center [964, 561] width 69 height 27
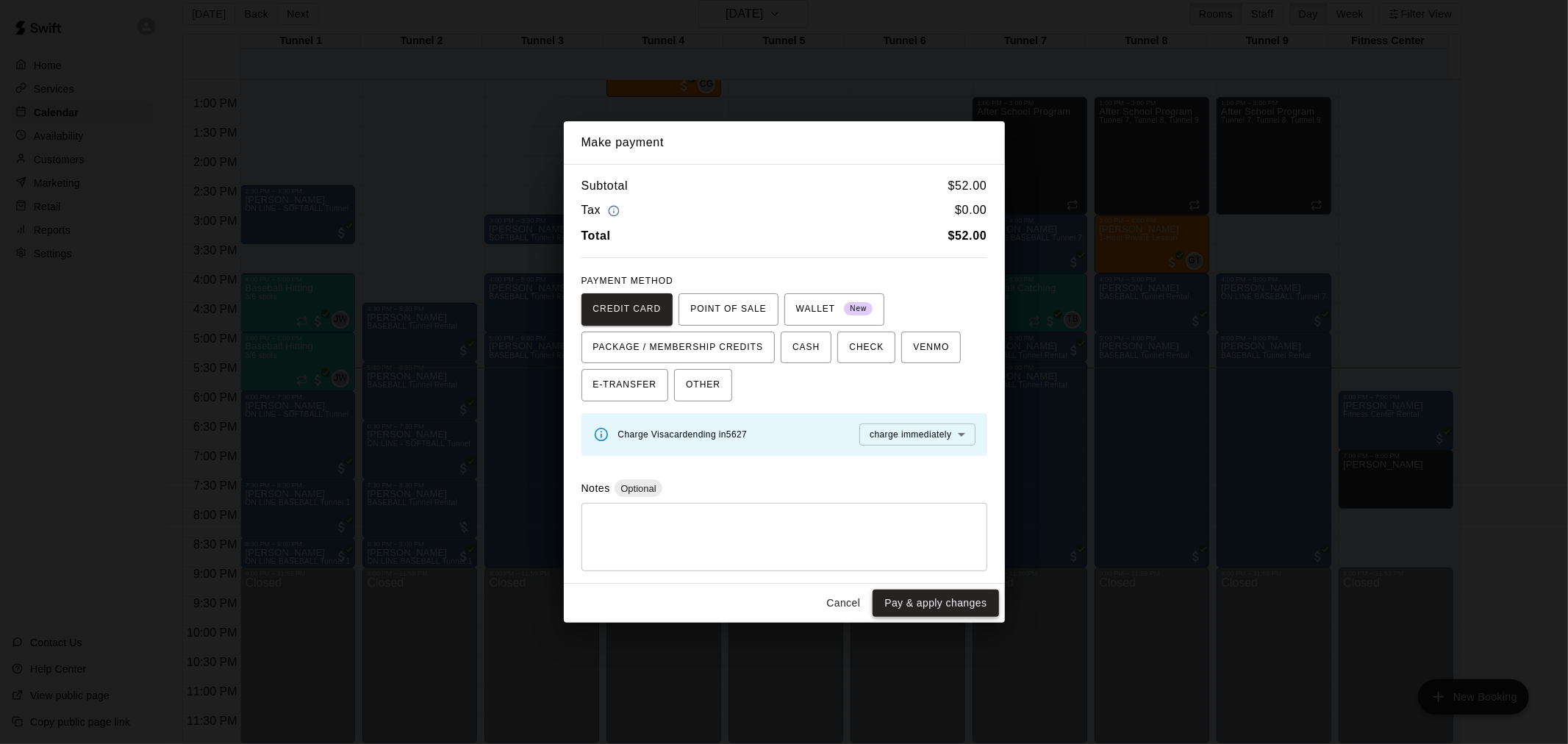
click at [937, 598] on button "Pay & apply changes" at bounding box center [935, 603] width 126 height 27
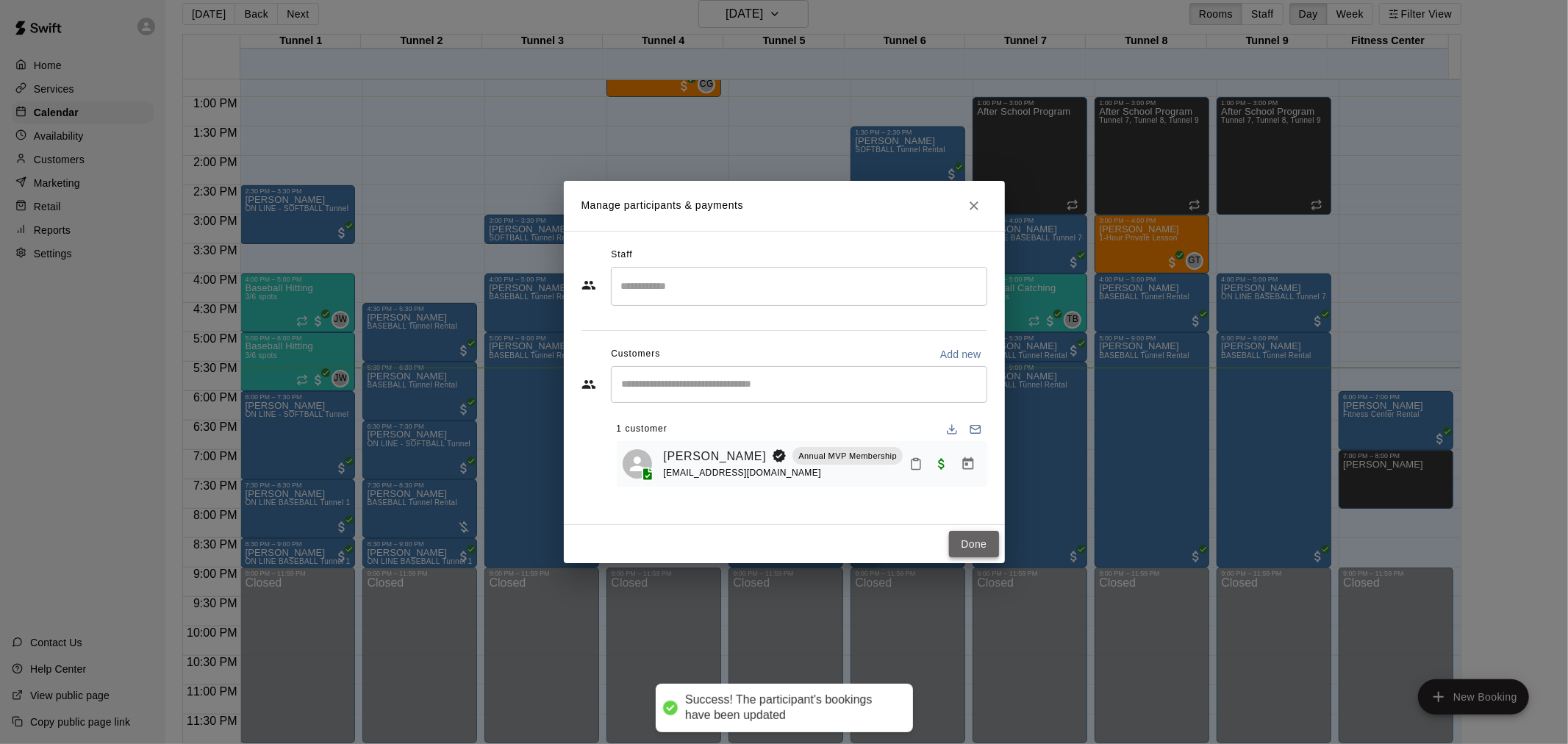
click at [976, 543] on button "Done" at bounding box center [974, 544] width 49 height 27
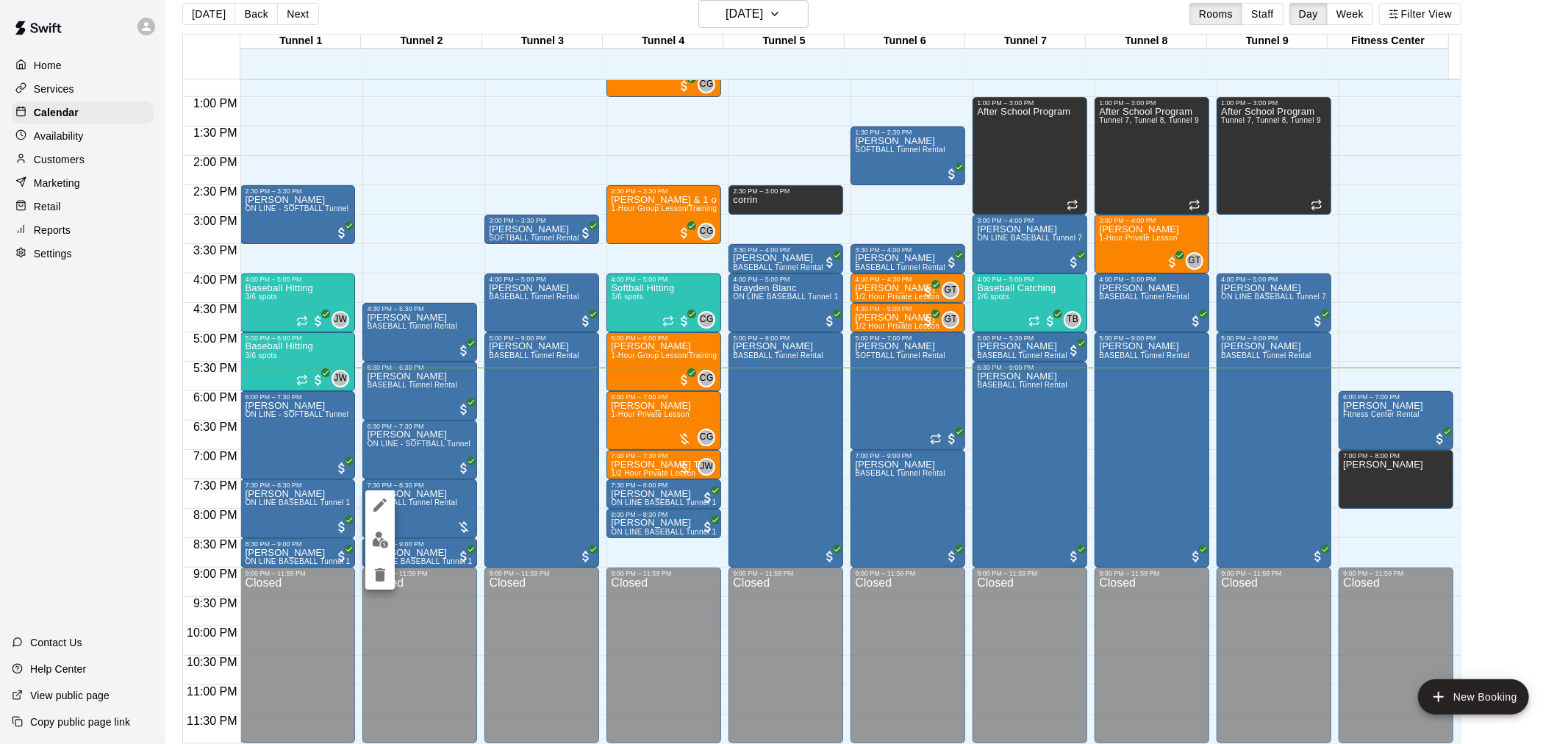
click at [380, 534] on img "edit" at bounding box center [380, 540] width 17 height 17
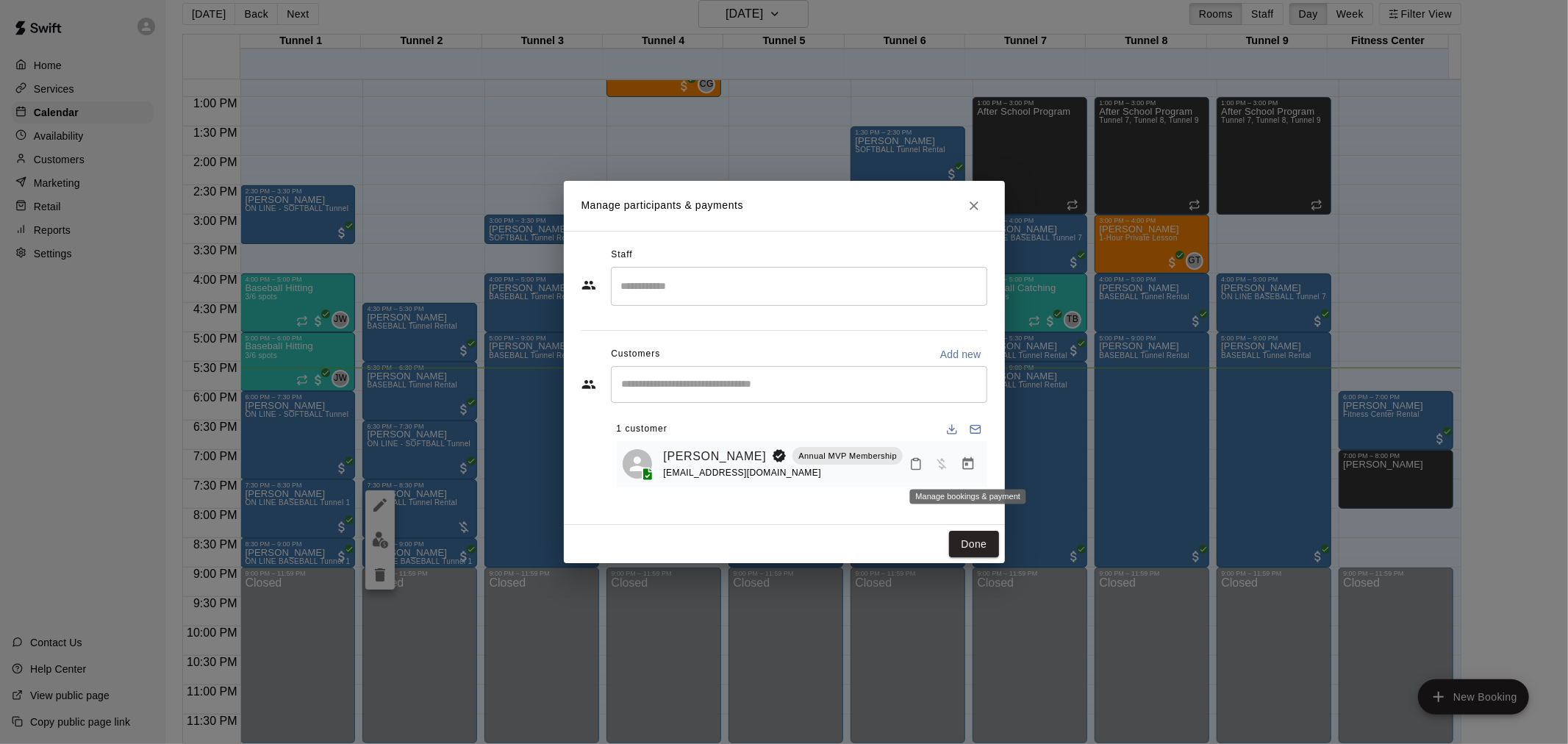
click at [966, 464] on icon "Manage bookings & payment" at bounding box center [968, 464] width 15 height 15
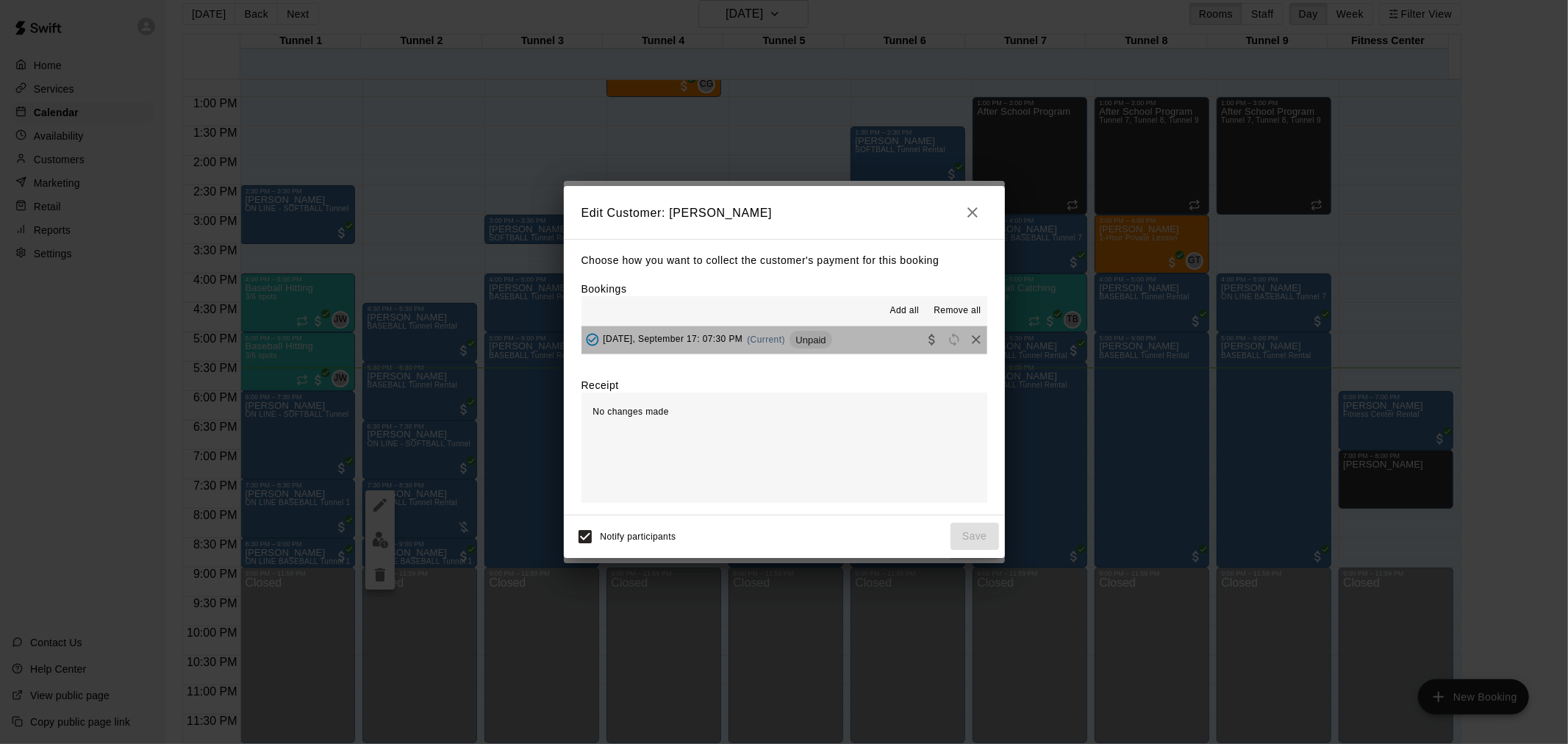
click at [809, 331] on div "Wednesday, September 17: 07:30 PM (Current) Unpaid" at bounding box center [707, 340] width 251 height 22
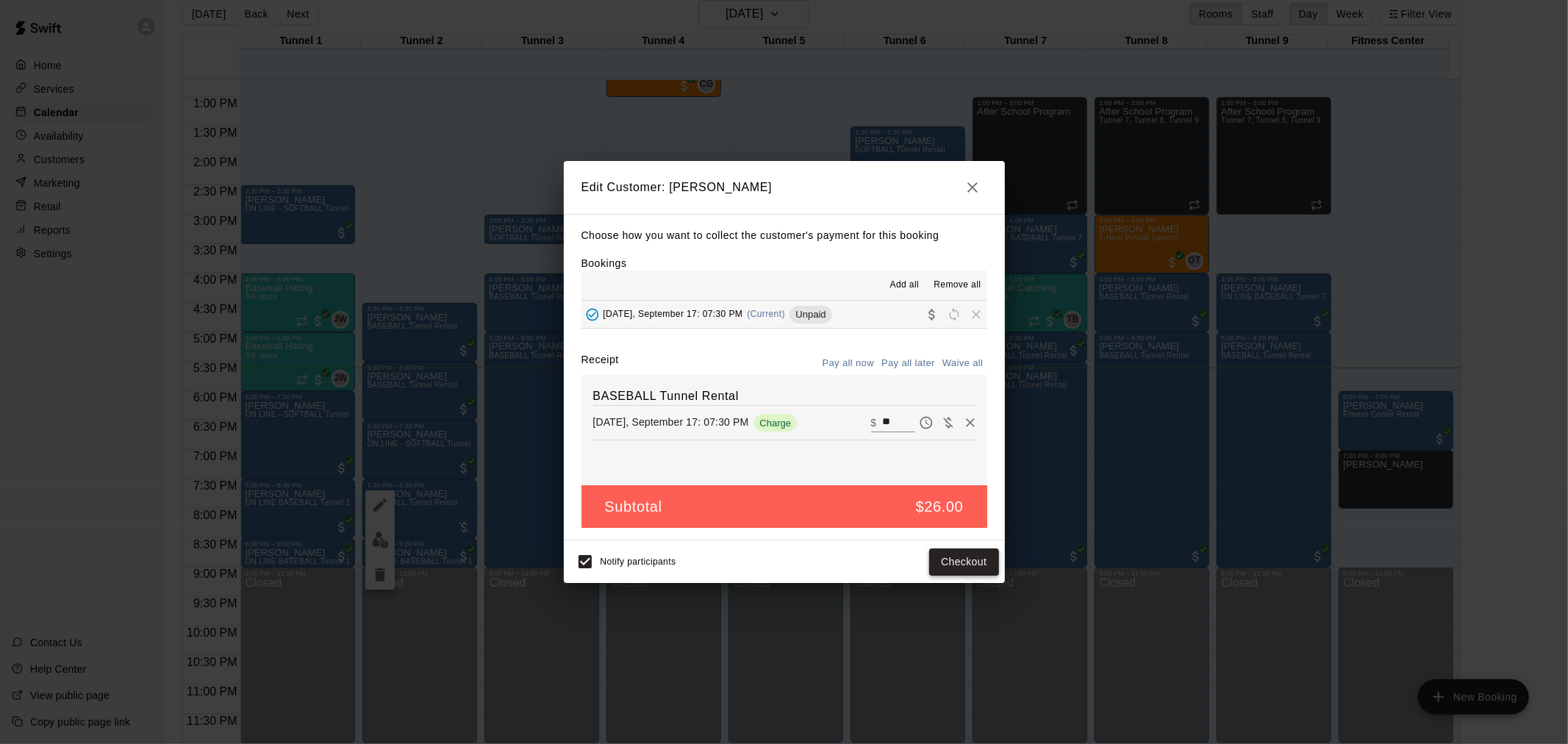
click at [975, 563] on button "Checkout" at bounding box center [964, 561] width 69 height 27
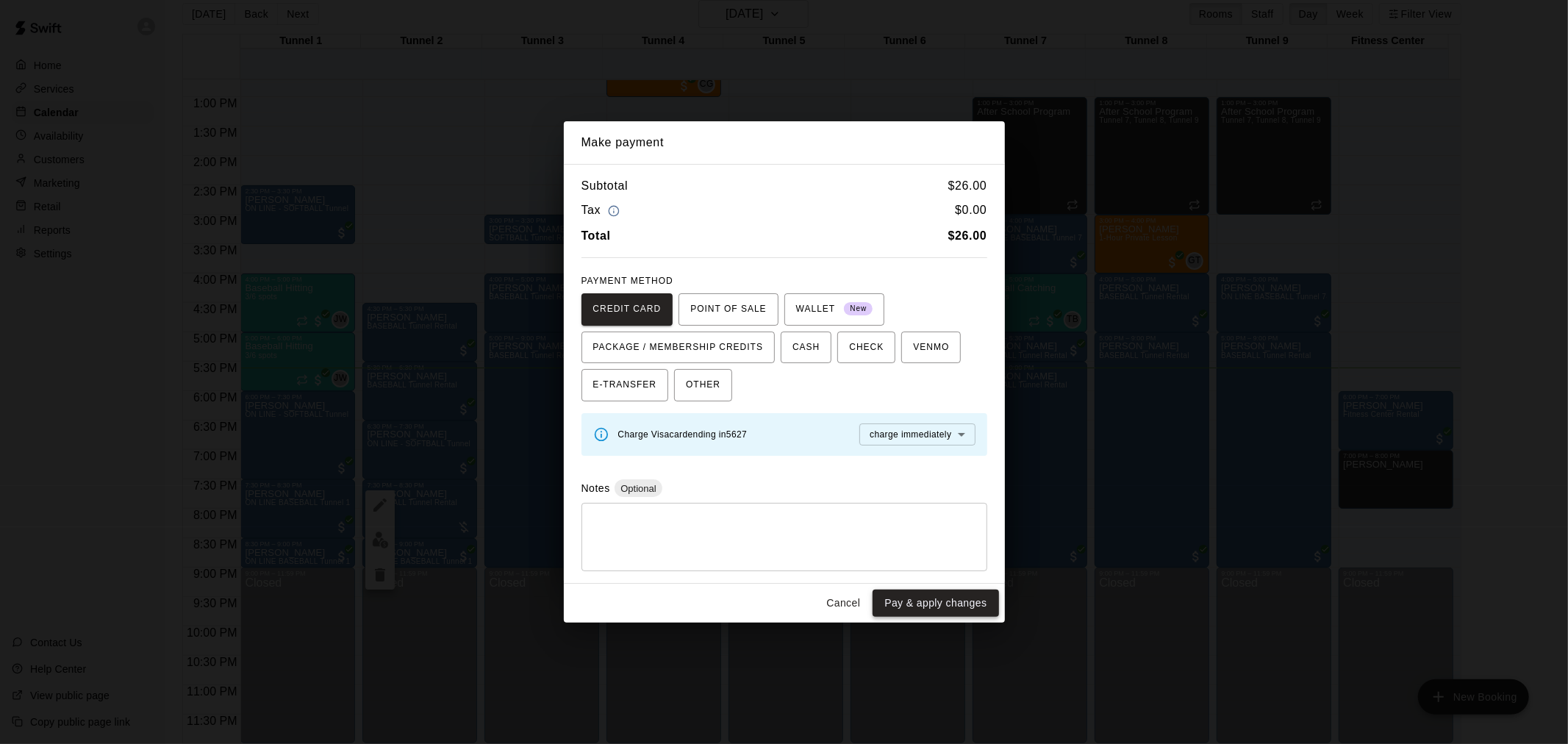
click at [961, 604] on button "Pay & apply changes" at bounding box center [935, 603] width 126 height 27
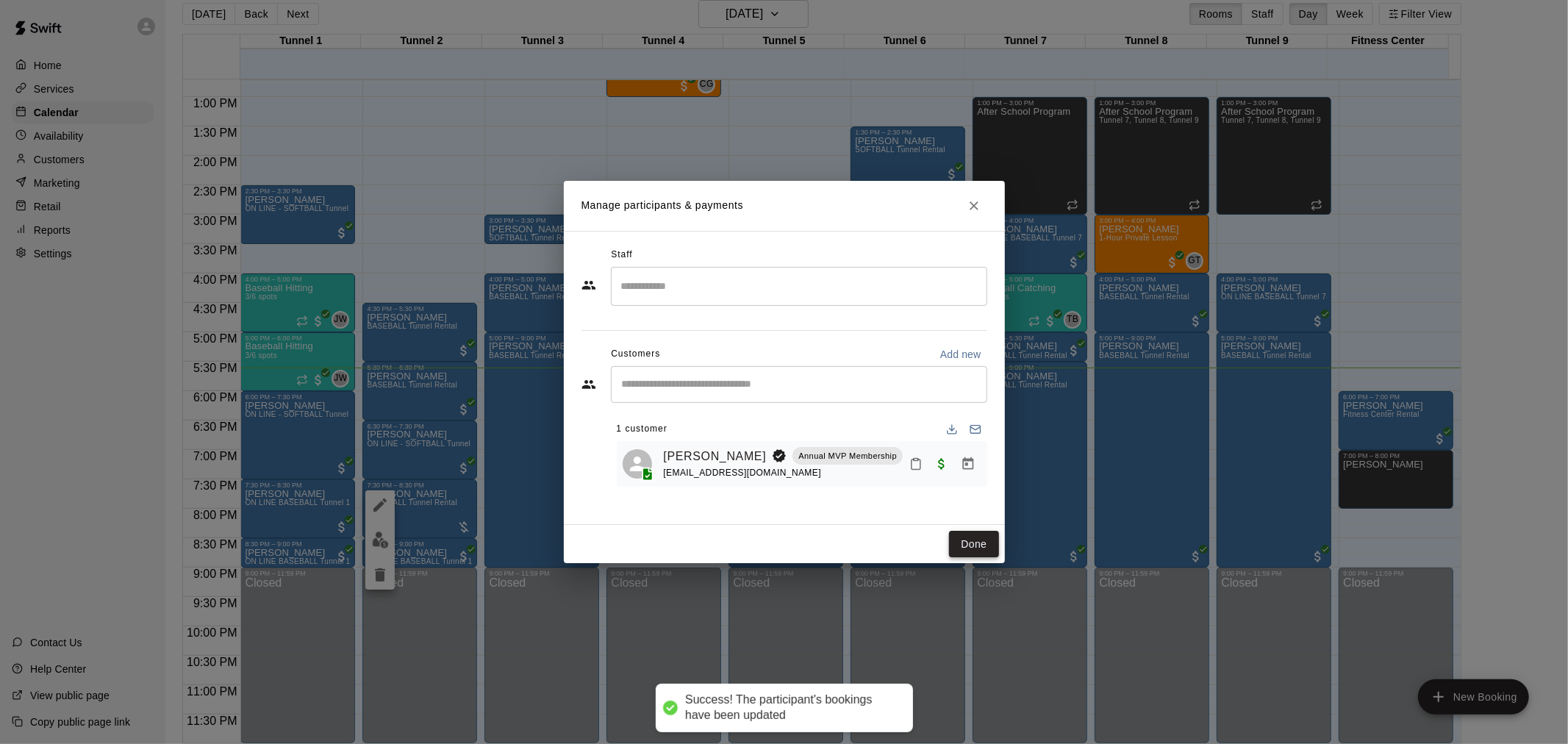
click at [983, 542] on button "Done" at bounding box center [974, 544] width 49 height 27
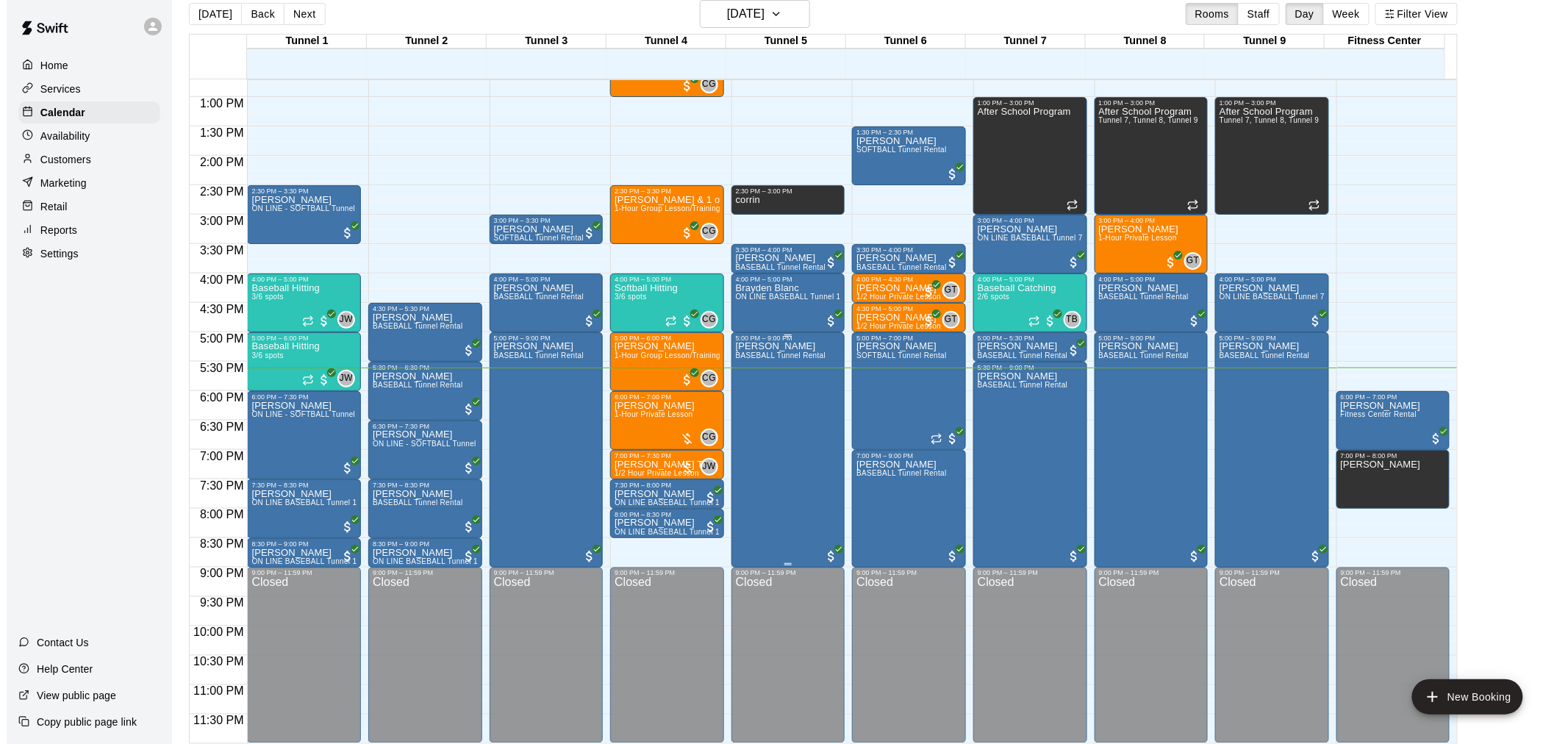
scroll to position [24, 0]
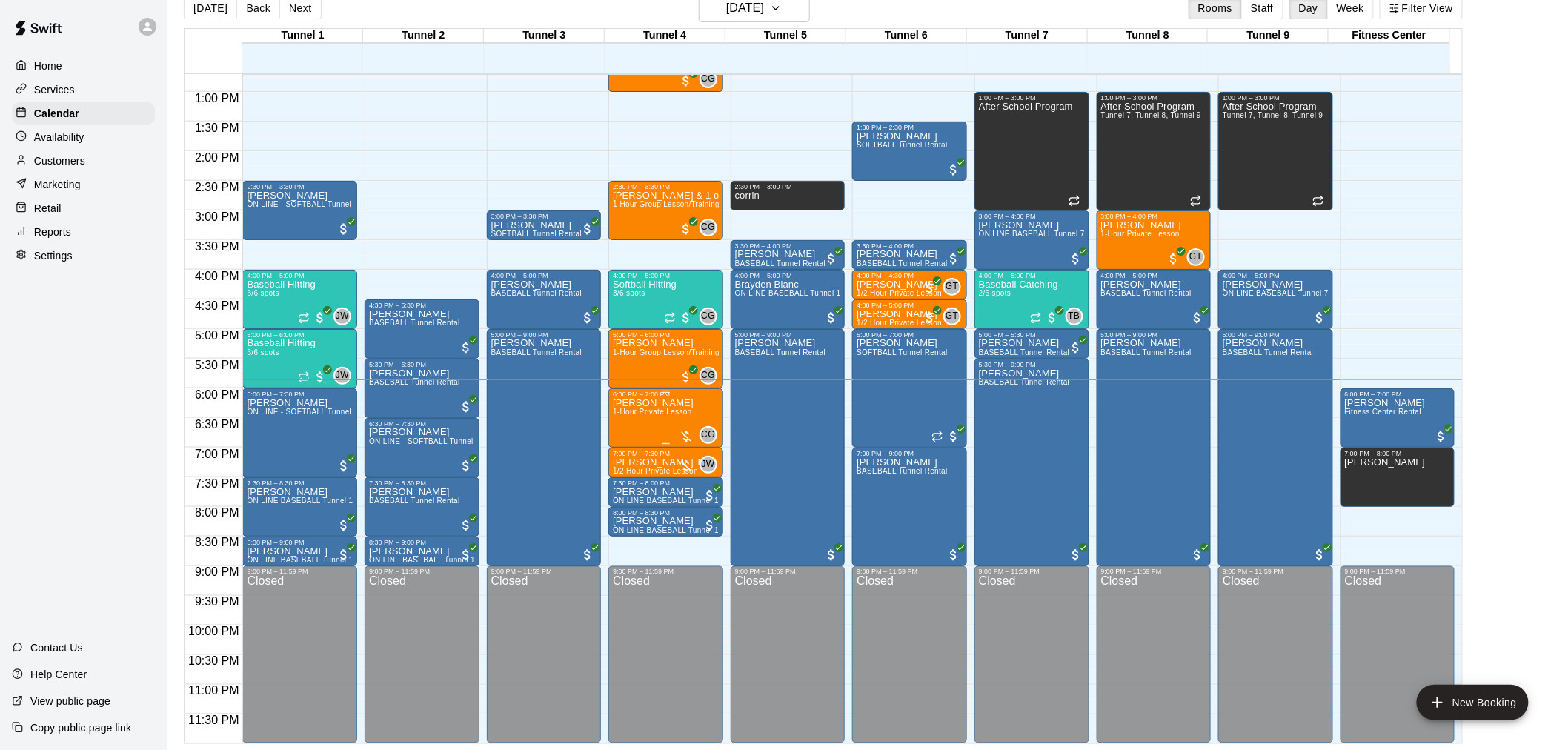
click at [627, 413] on span "1-Hour Private Lesson" at bounding box center [653, 412] width 80 height 8
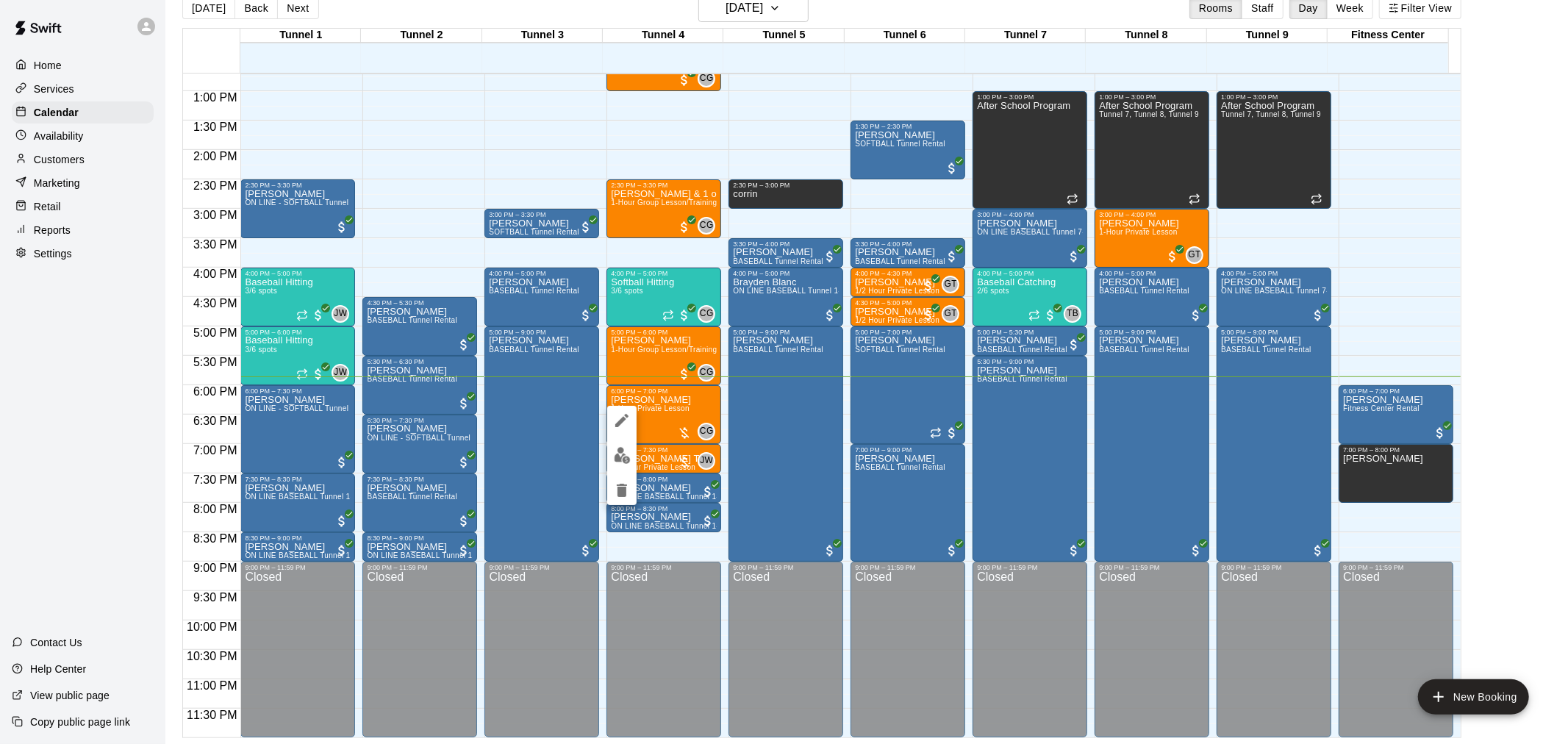
click at [621, 469] on button "edit" at bounding box center [622, 455] width 30 height 29
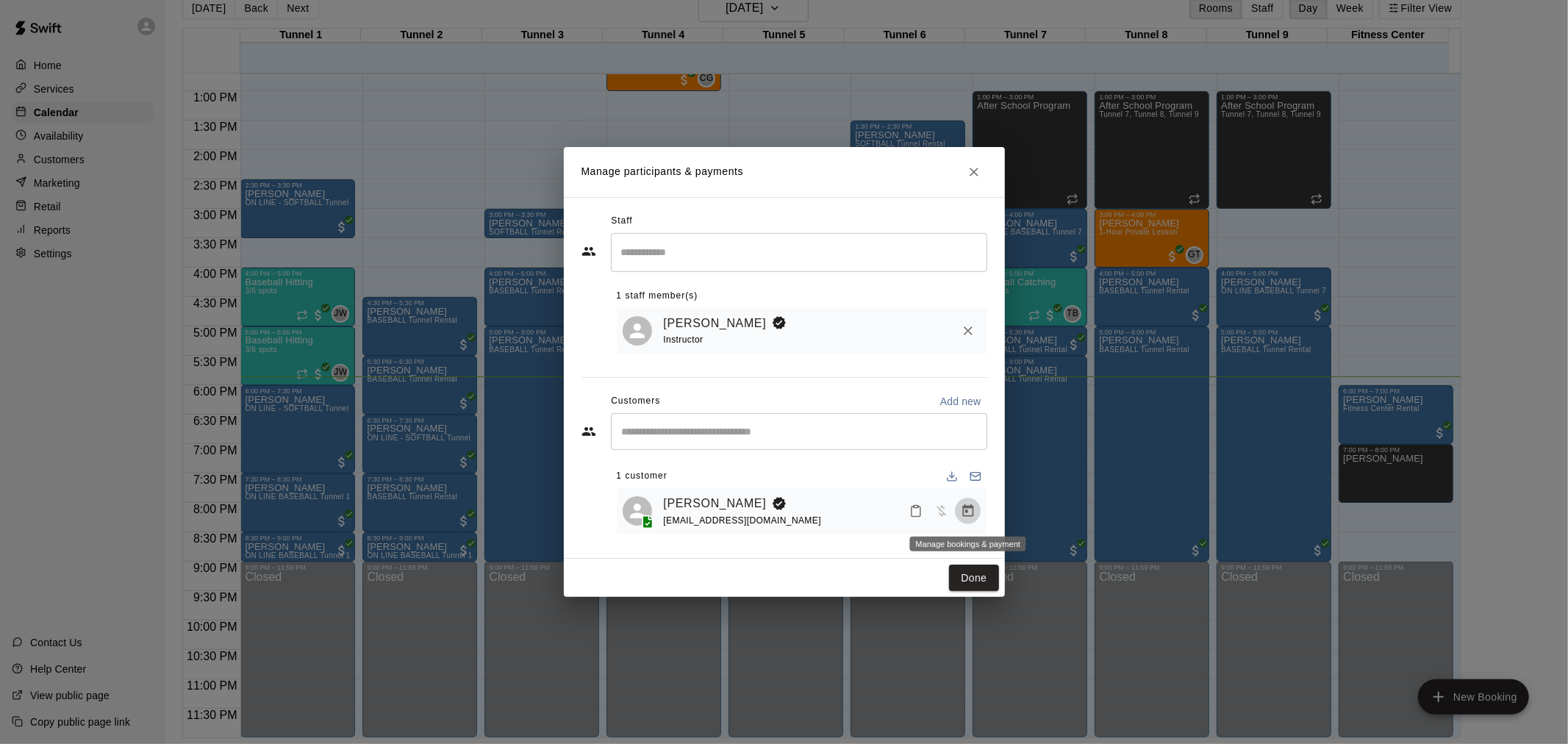
click at [961, 510] on icon "Manage bookings & payment" at bounding box center [968, 511] width 15 height 15
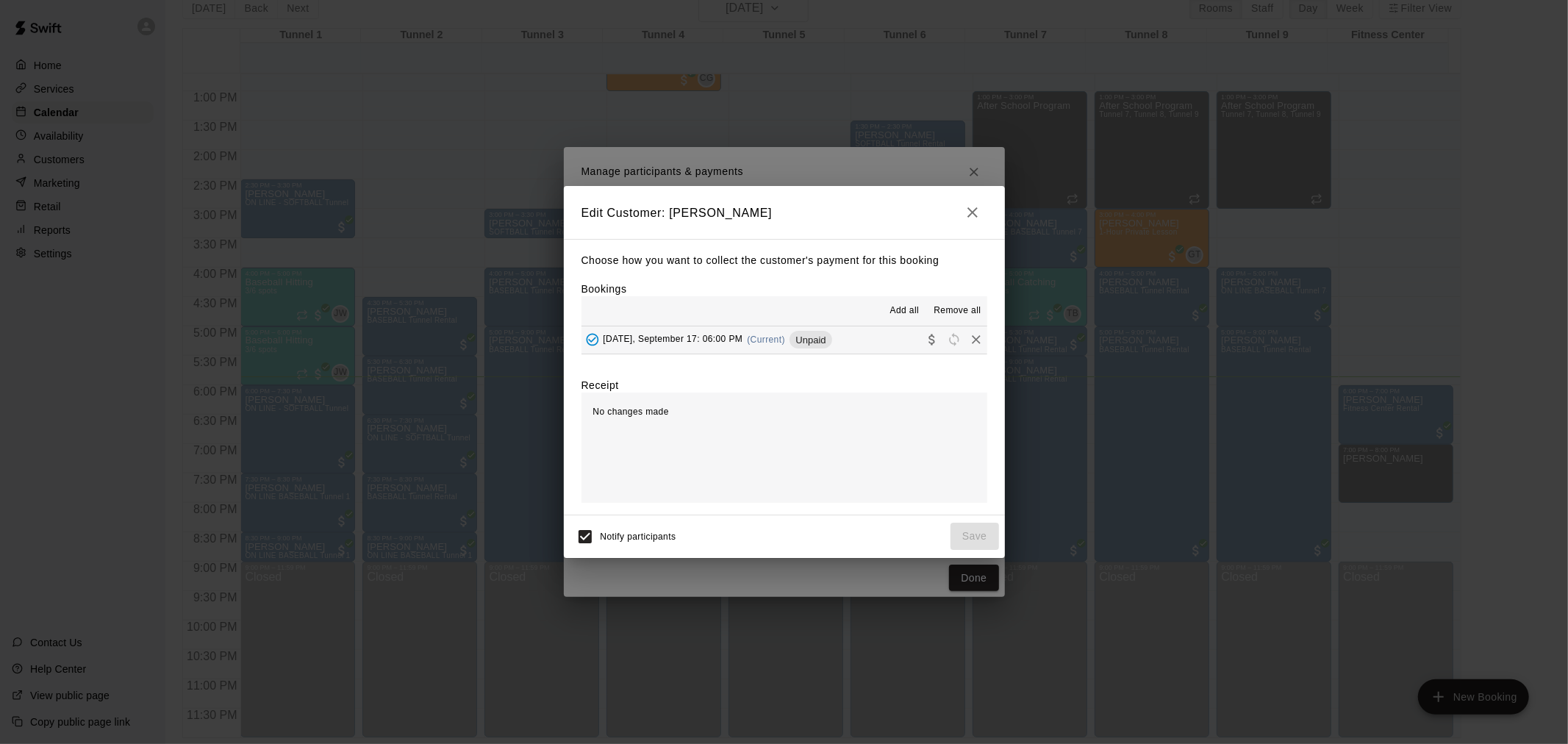
drag, startPoint x: 795, startPoint y: 342, endPoint x: 979, endPoint y: 554, distance: 280.7
click at [785, 342] on span "(Current)" at bounding box center [766, 340] width 39 height 11
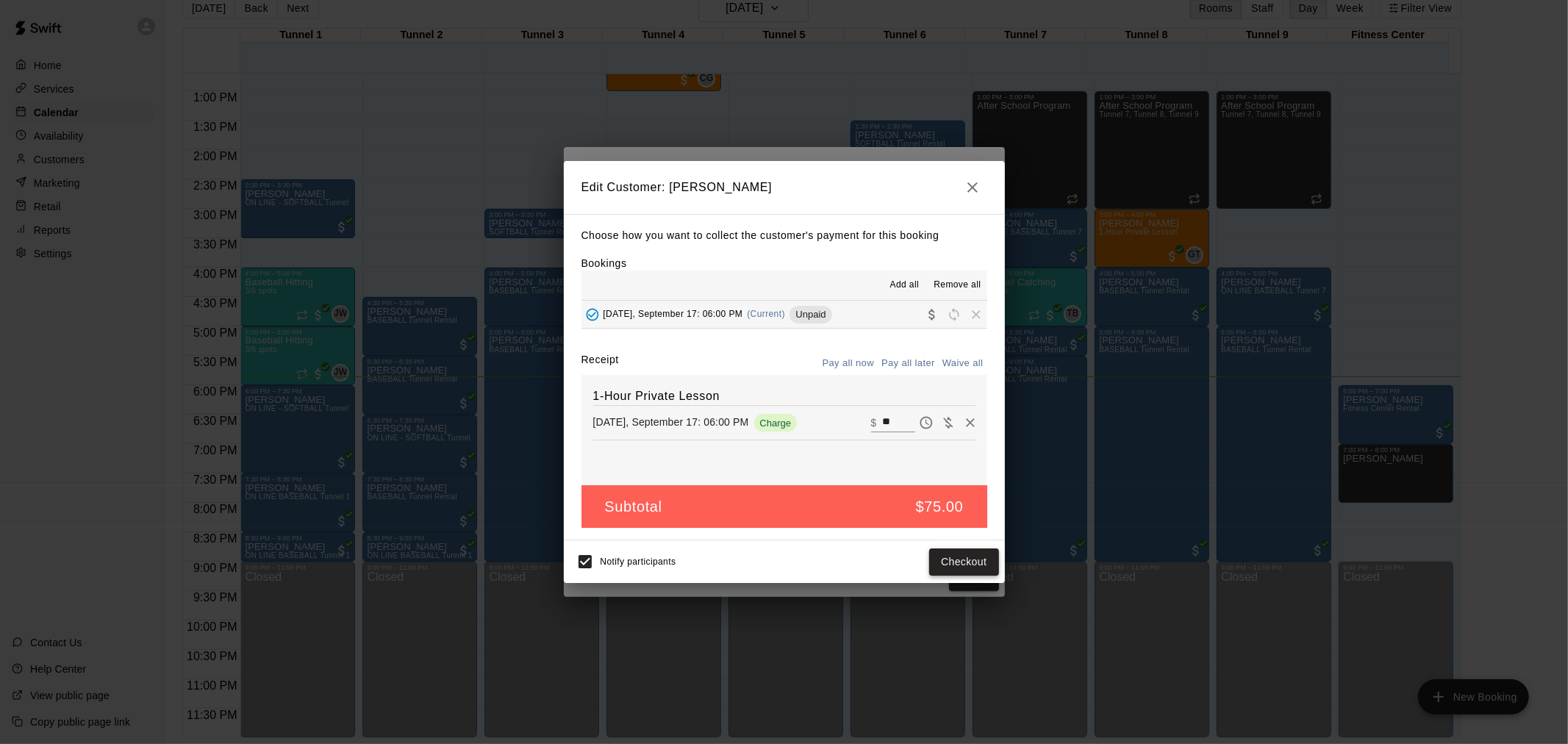
click at [966, 556] on button "Checkout" at bounding box center [964, 561] width 69 height 27
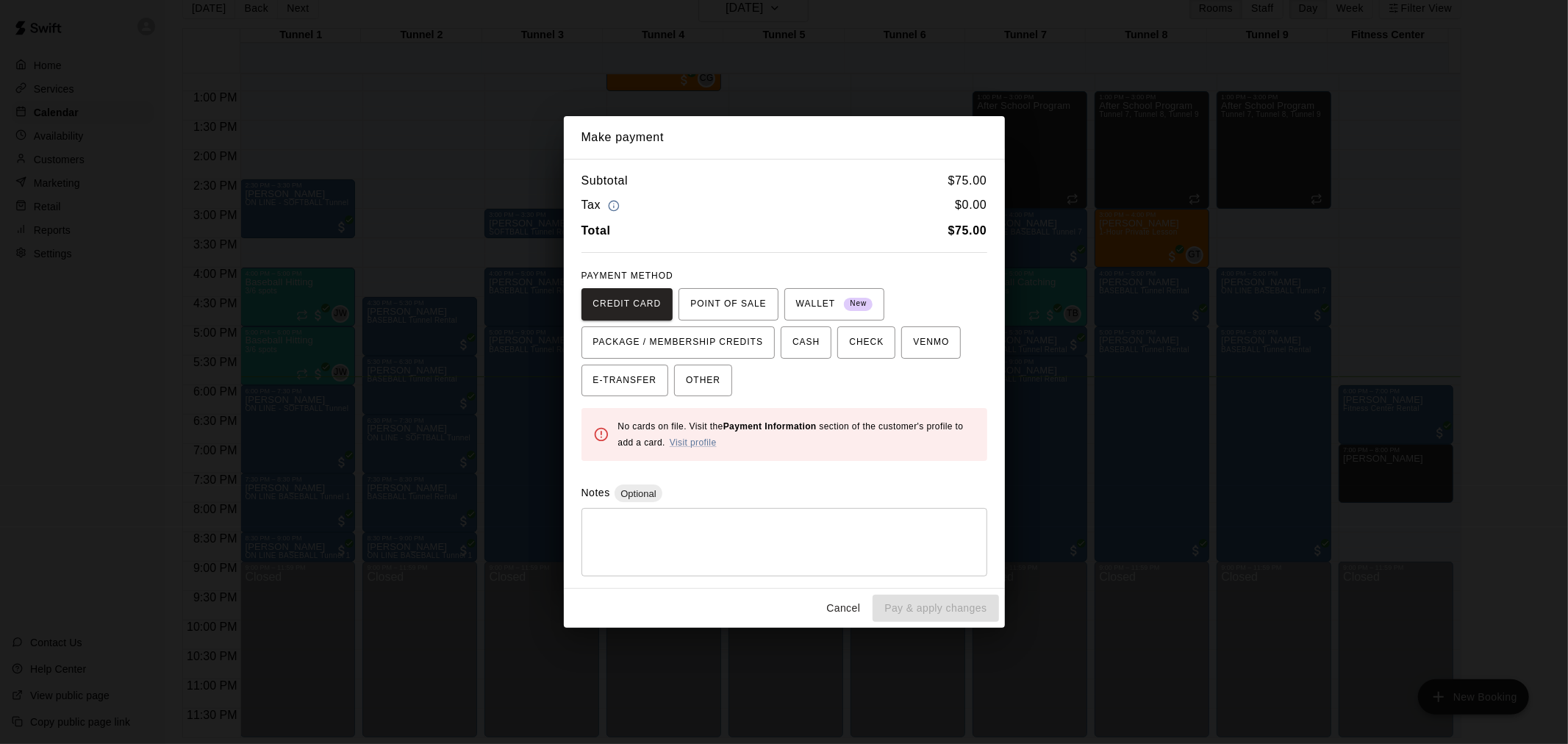
click at [854, 599] on button "Cancel" at bounding box center [842, 608] width 47 height 27
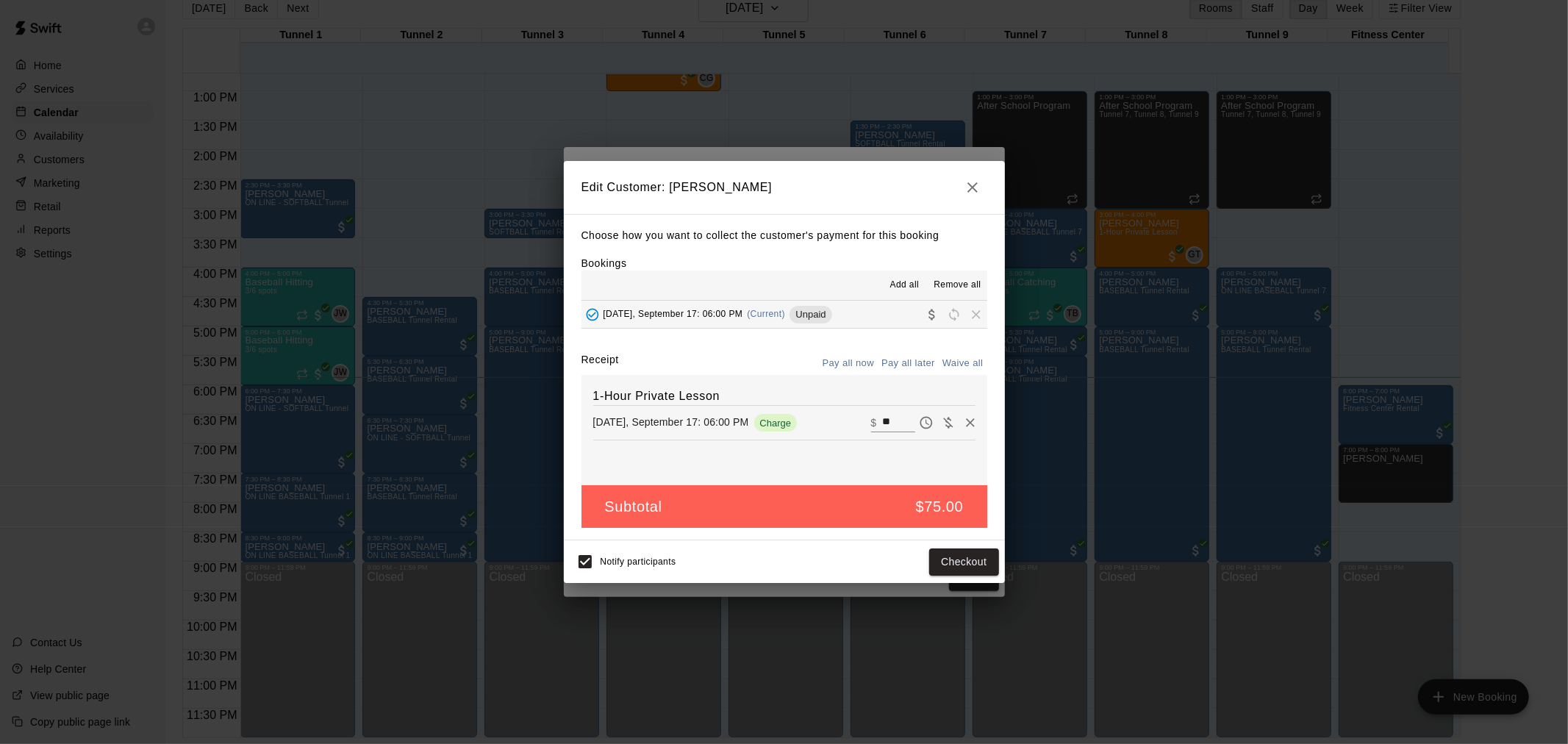
click at [973, 192] on icon "button" at bounding box center [972, 187] width 17 height 17
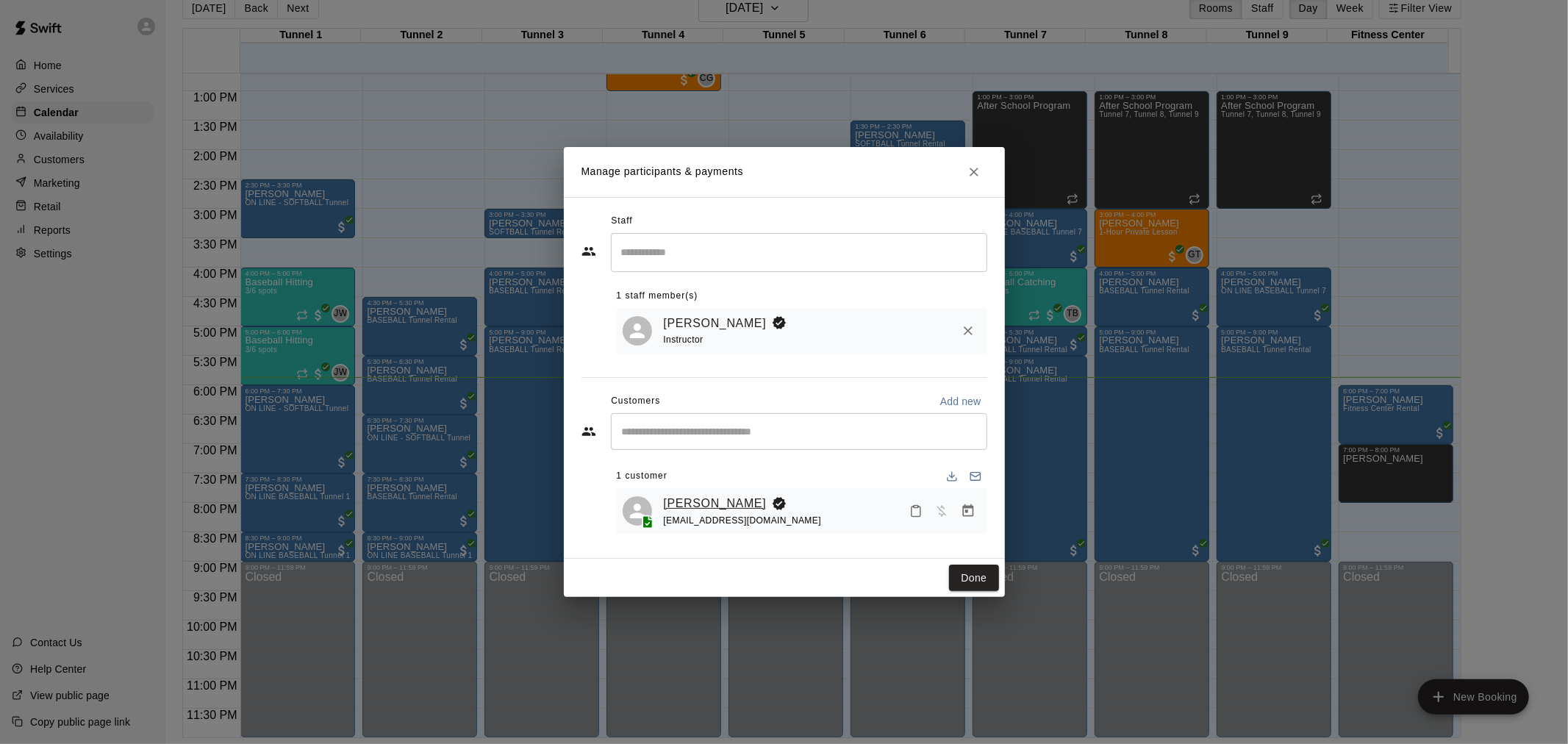
click at [689, 512] on link "[PERSON_NAME]" at bounding box center [715, 503] width 103 height 19
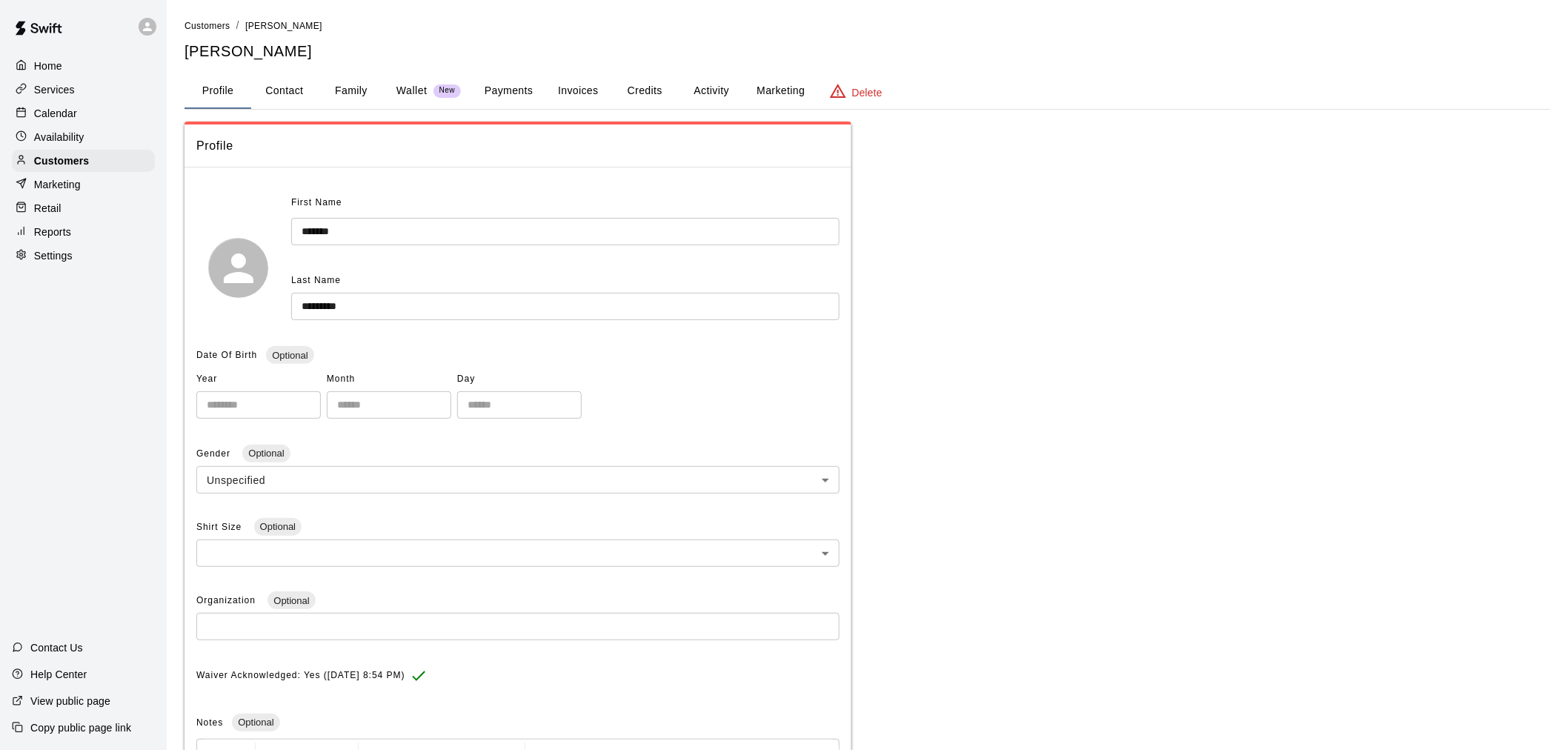
click at [530, 102] on button "Payments" at bounding box center [509, 91] width 72 height 36
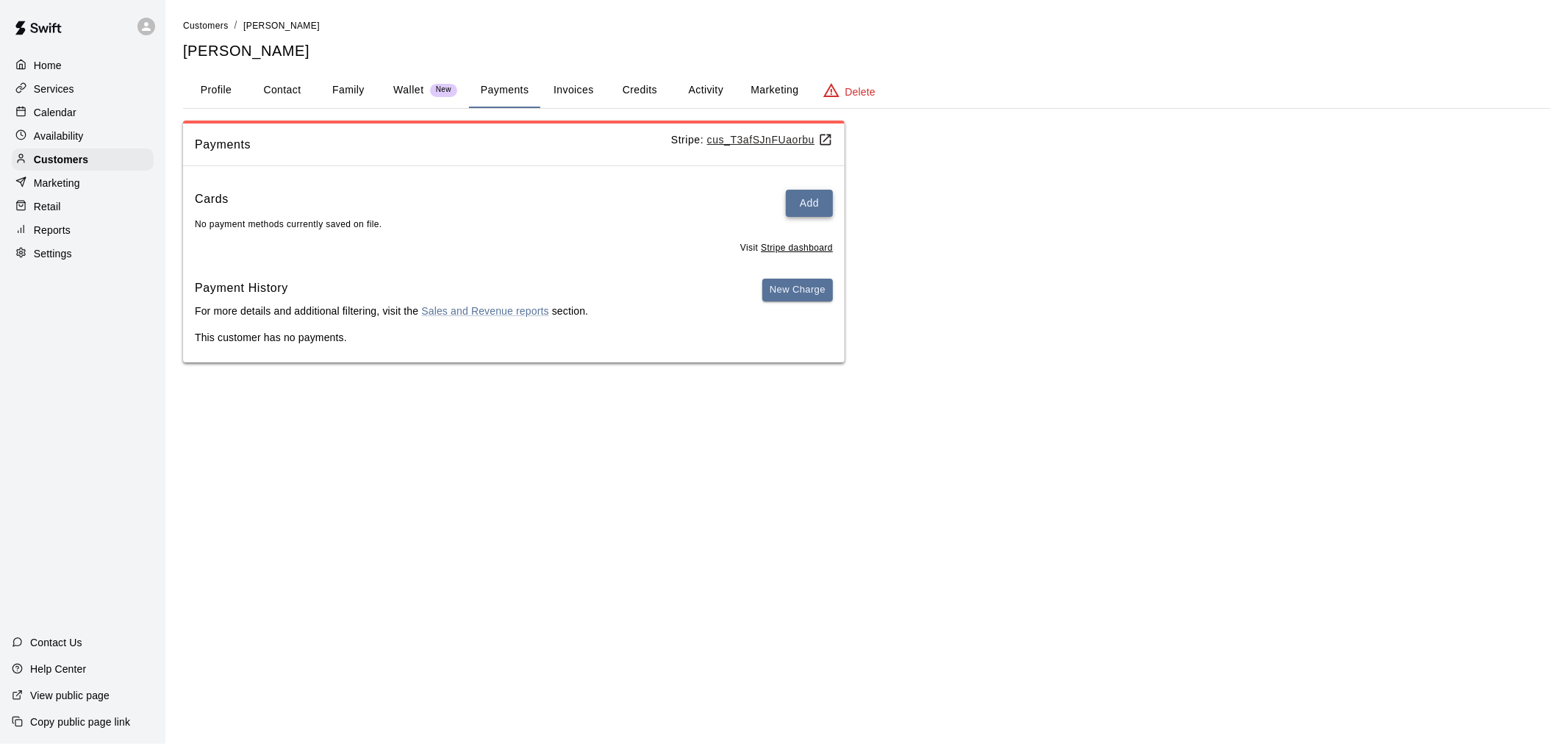
click at [799, 208] on button "Add" at bounding box center [809, 203] width 47 height 27
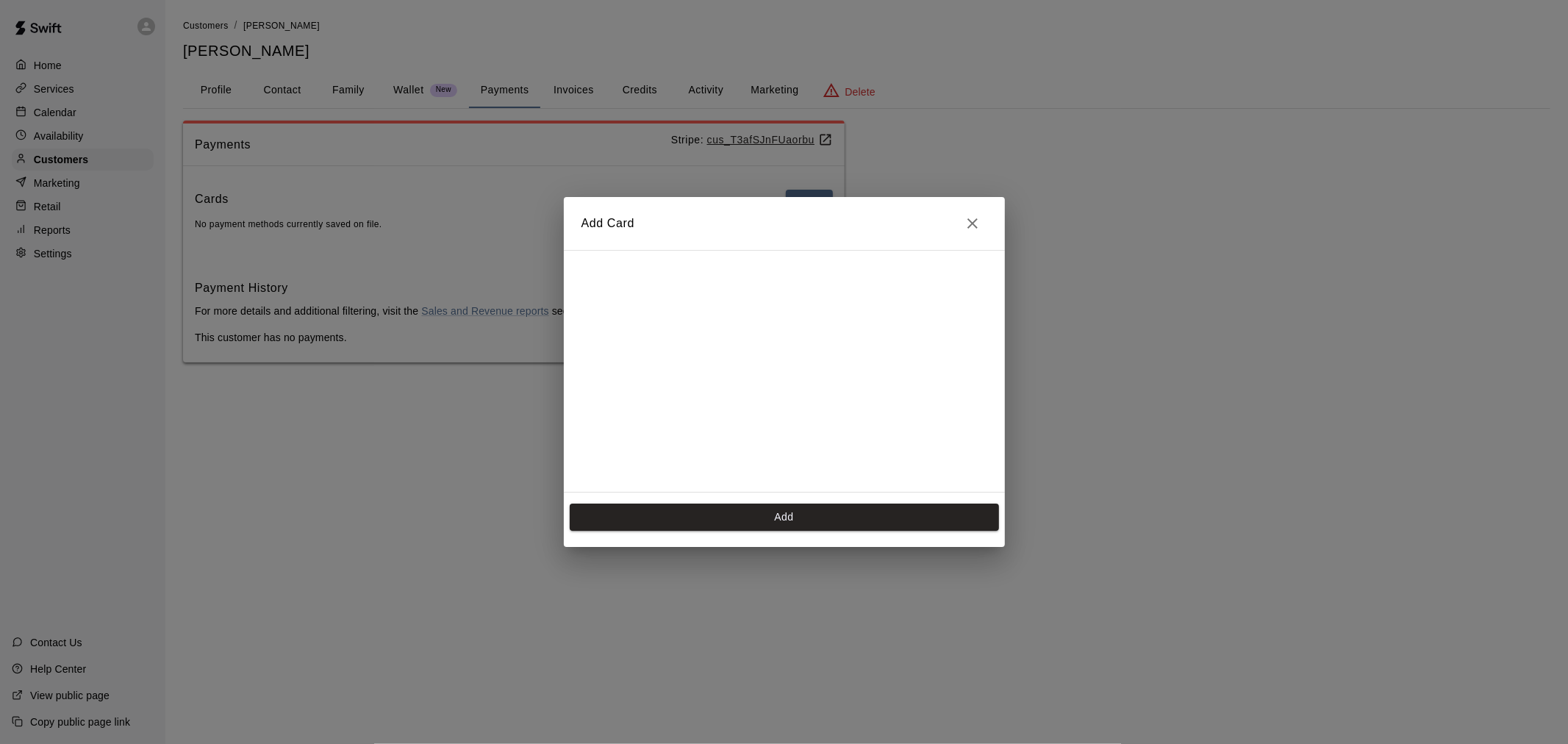
scroll to position [263, 0]
click at [769, 519] on button "Add" at bounding box center [784, 517] width 429 height 27
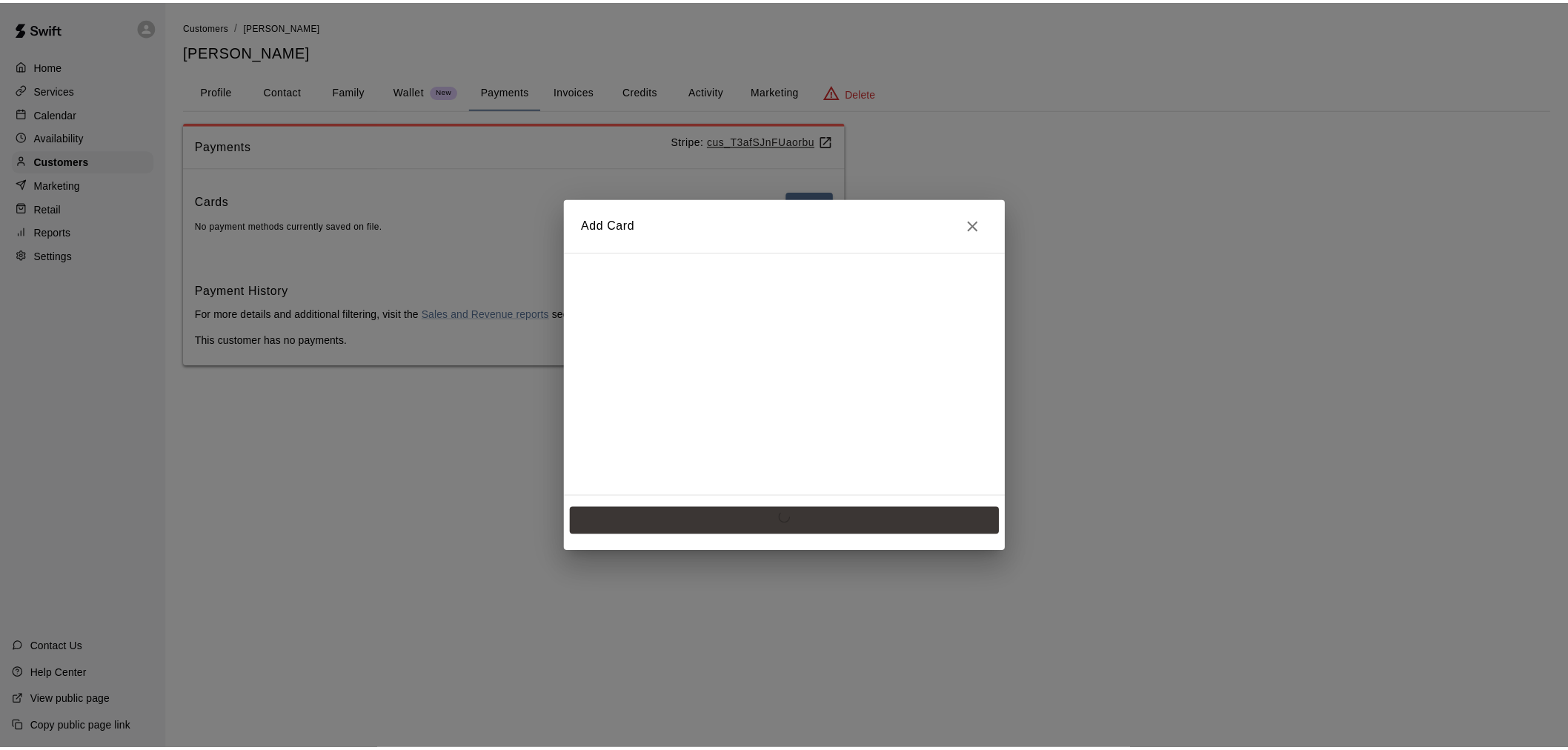
scroll to position [0, 0]
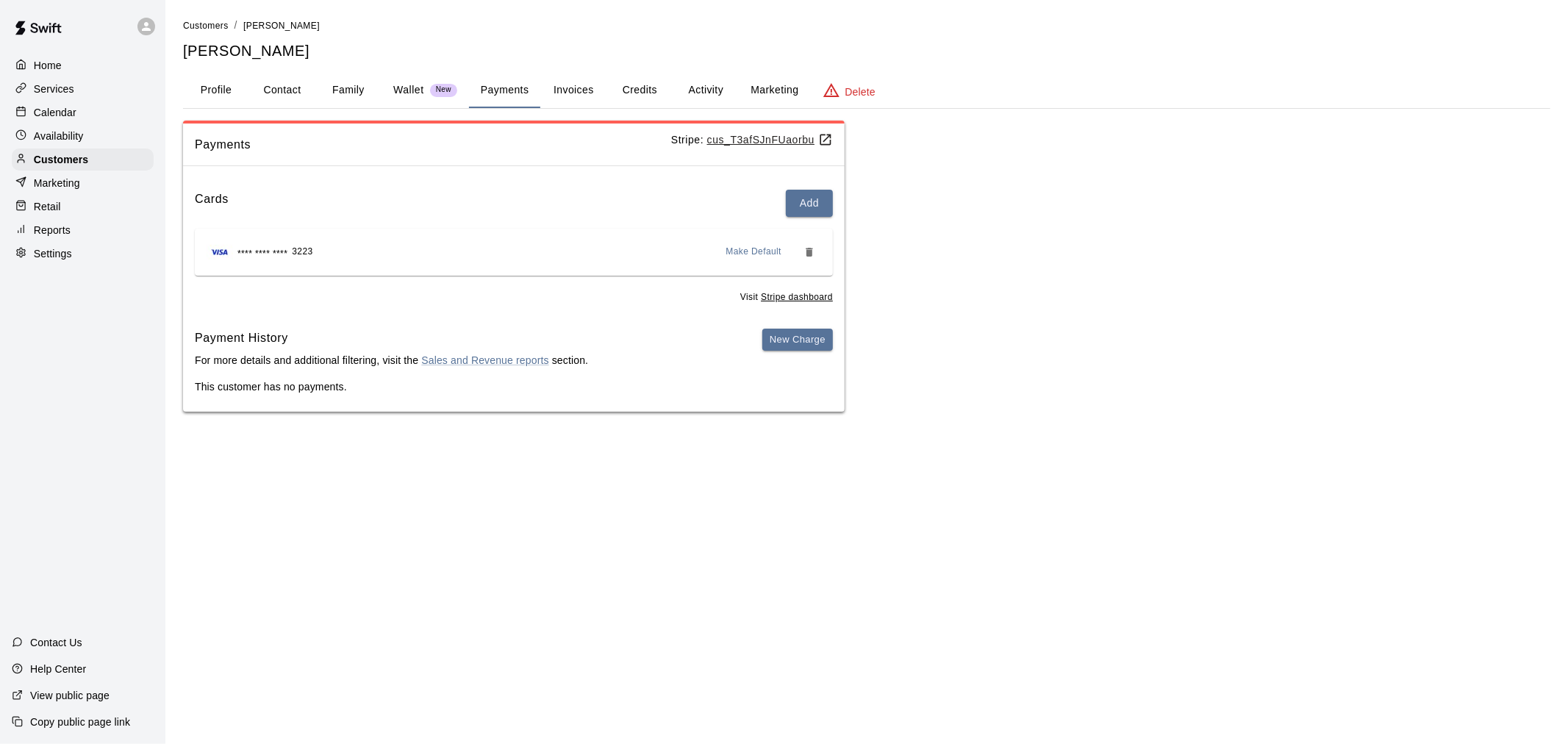
click at [77, 113] on div "Calendar" at bounding box center [82, 112] width 142 height 22
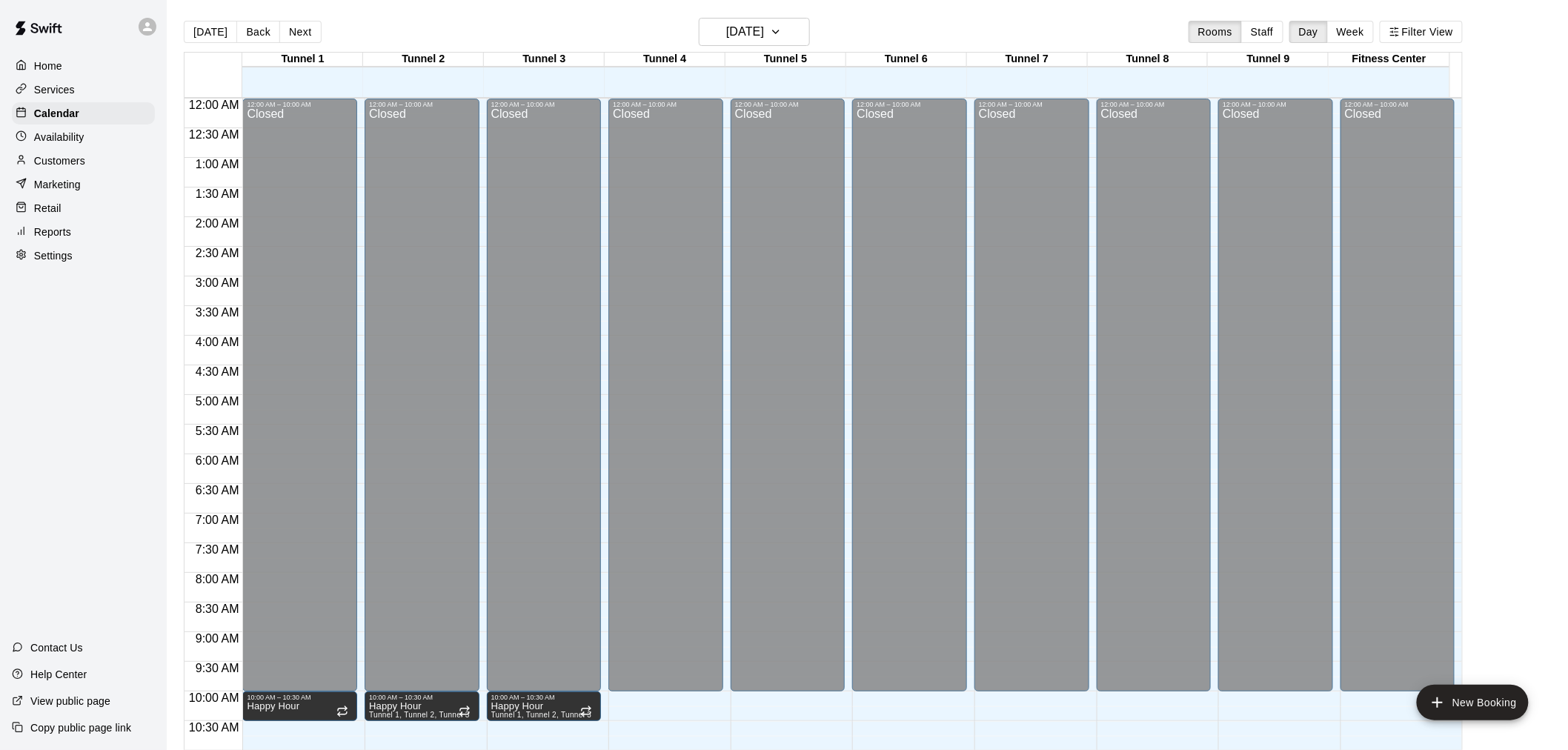
scroll to position [709, 0]
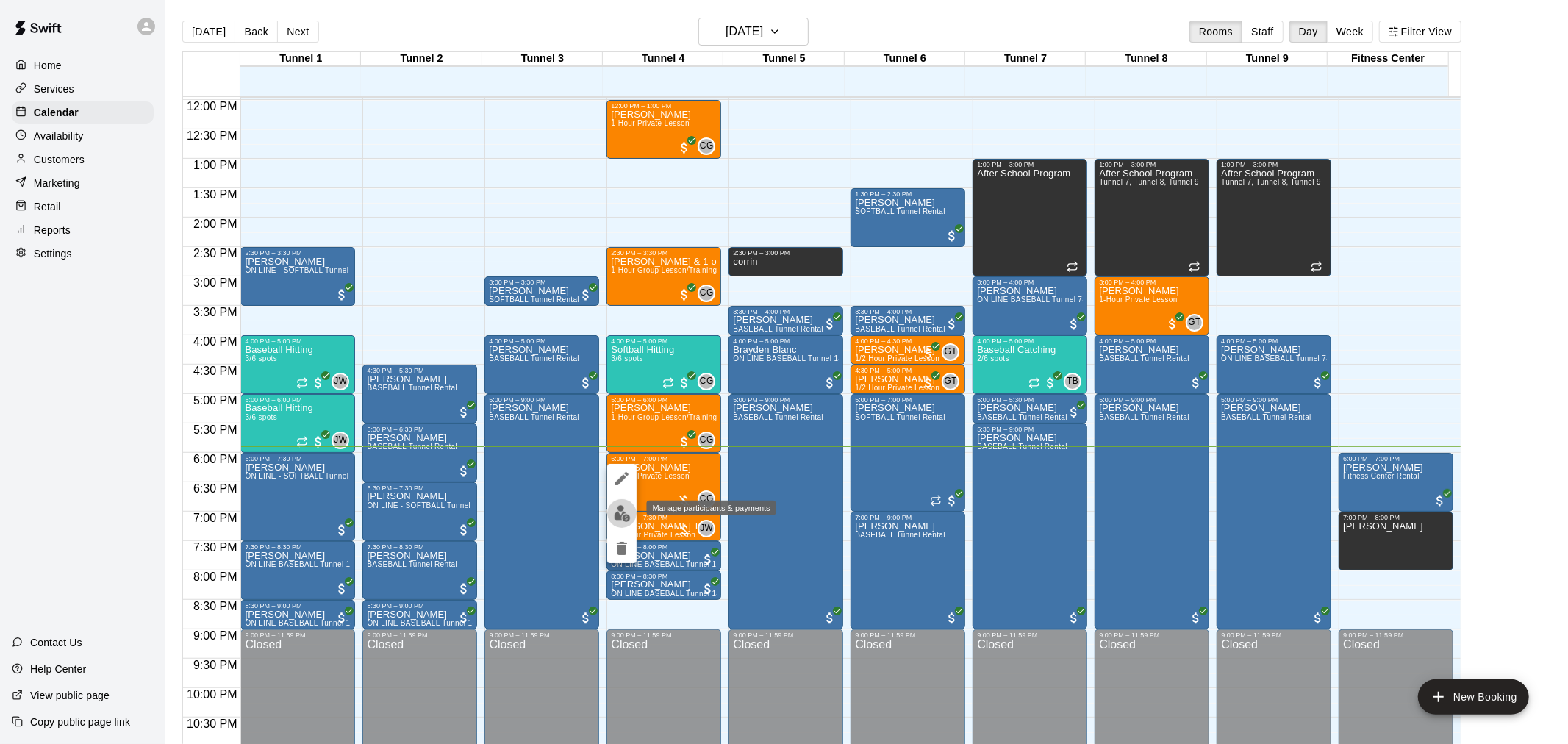
click at [623, 507] on img "edit" at bounding box center [622, 514] width 17 height 17
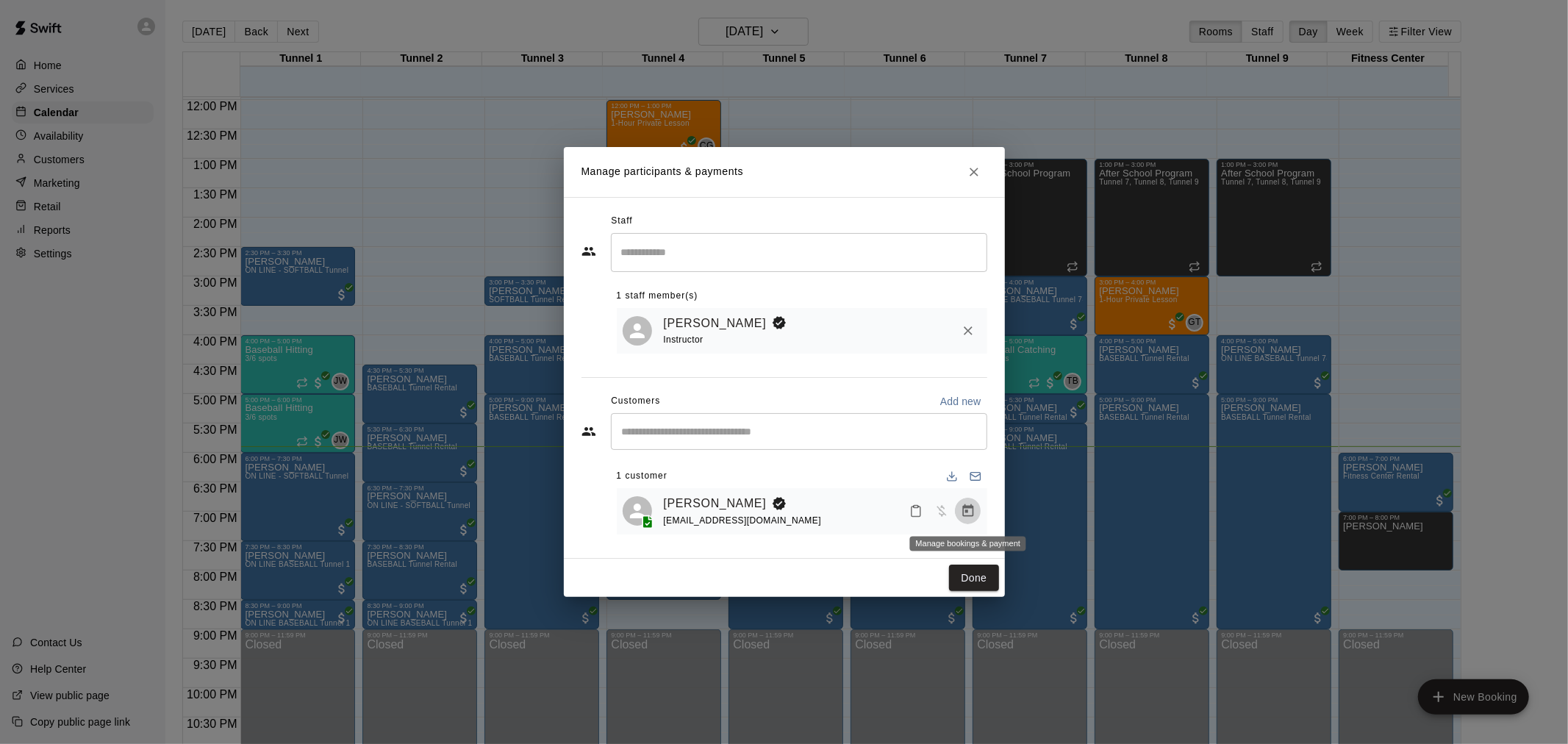
click at [963, 517] on icon "Manage bookings & payment" at bounding box center [967, 511] width 11 height 12
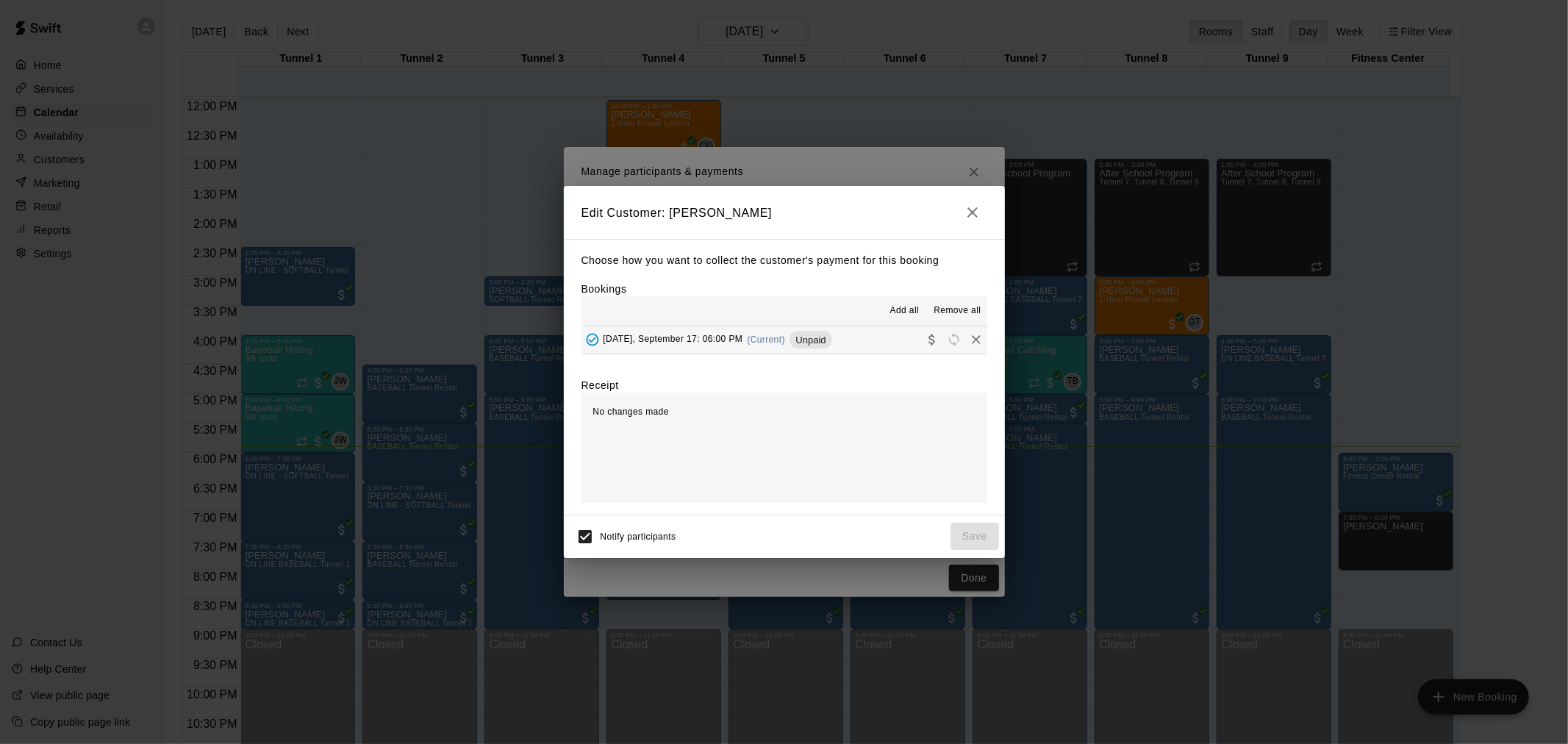
click at [777, 344] on span "(Current)" at bounding box center [766, 340] width 39 height 11
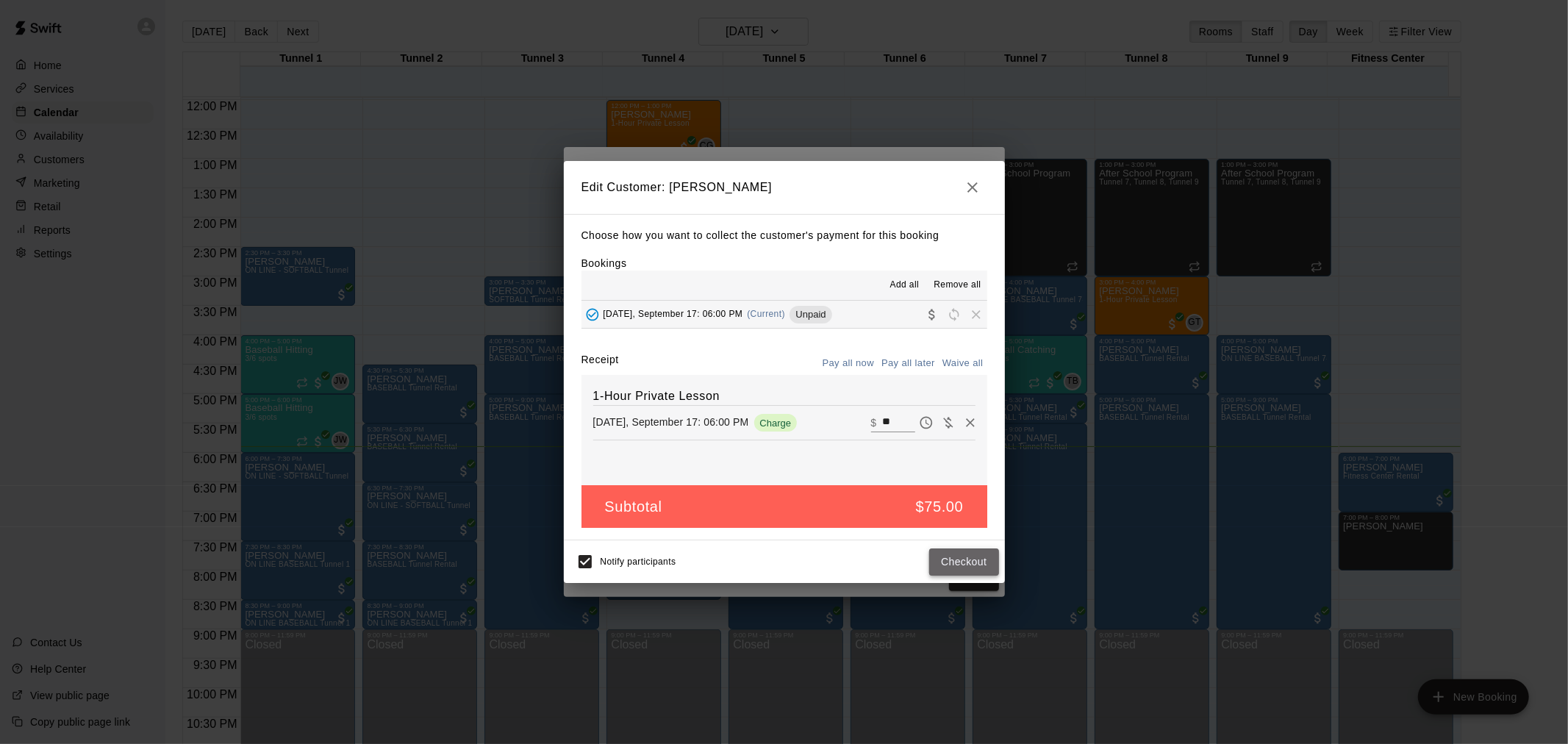
click at [971, 575] on button "Checkout" at bounding box center [964, 561] width 69 height 27
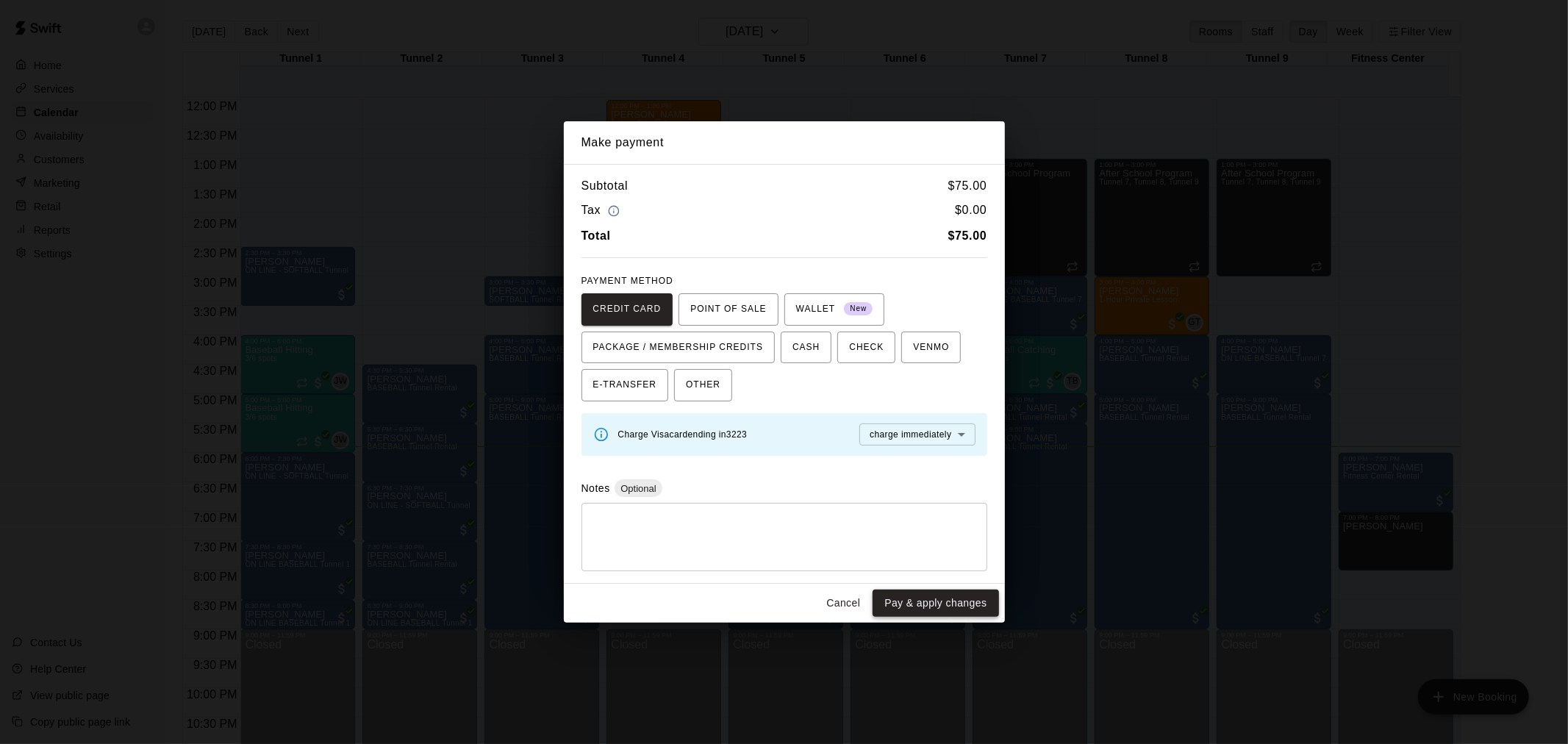
click at [942, 594] on button "Pay & apply changes" at bounding box center [935, 603] width 126 height 27
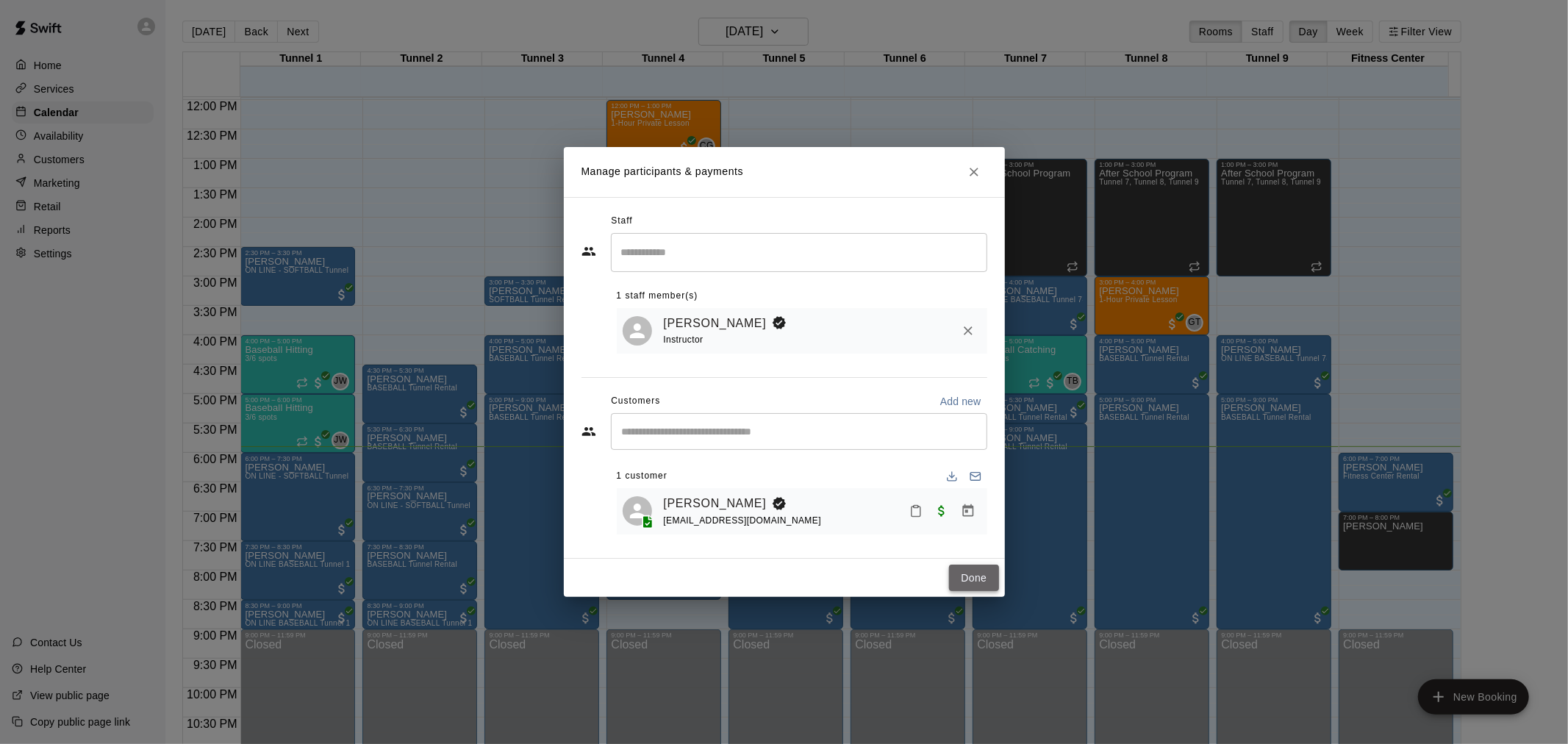
click at [976, 589] on button "Done" at bounding box center [974, 578] width 49 height 27
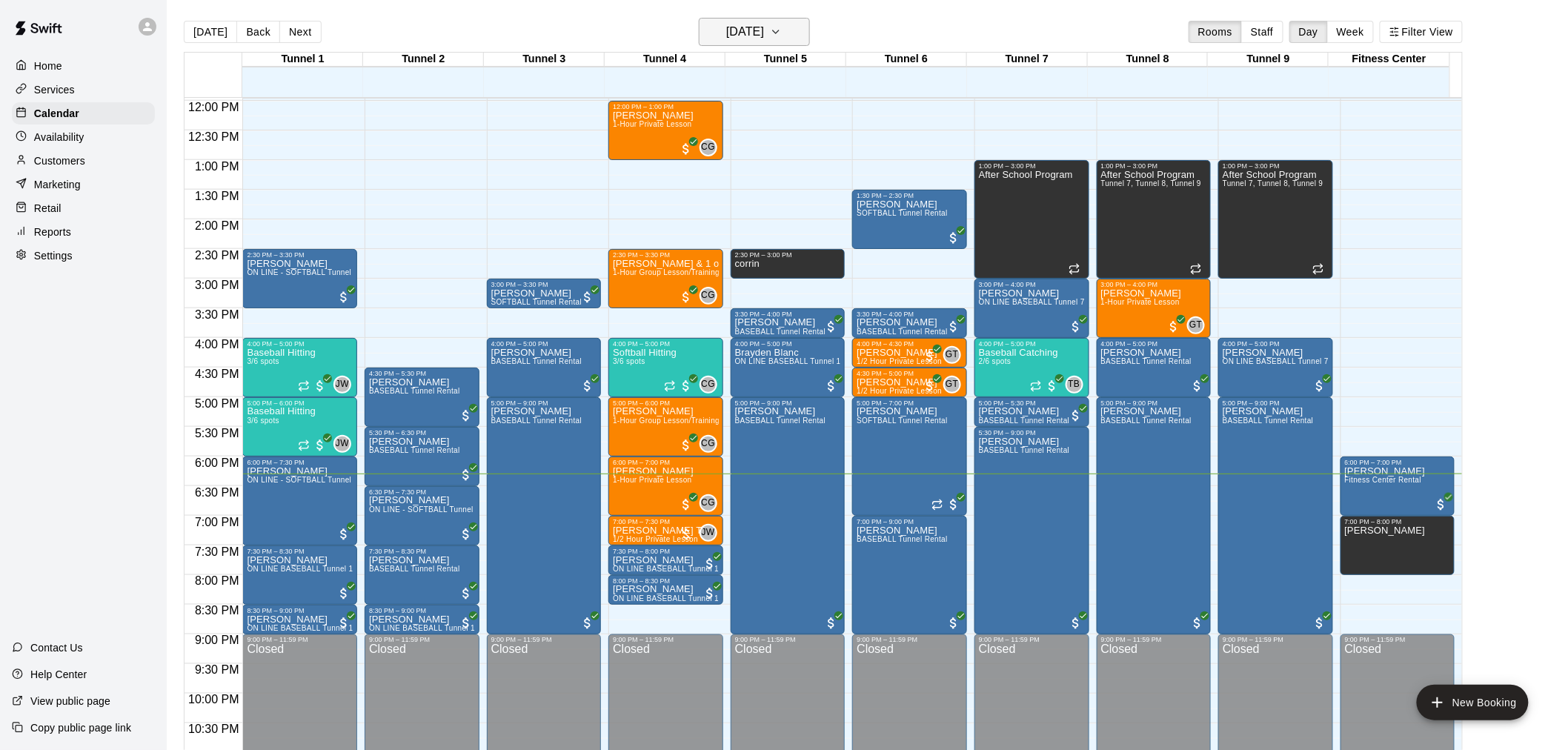
click at [764, 37] on h6 "[DATE]" at bounding box center [745, 31] width 38 height 21
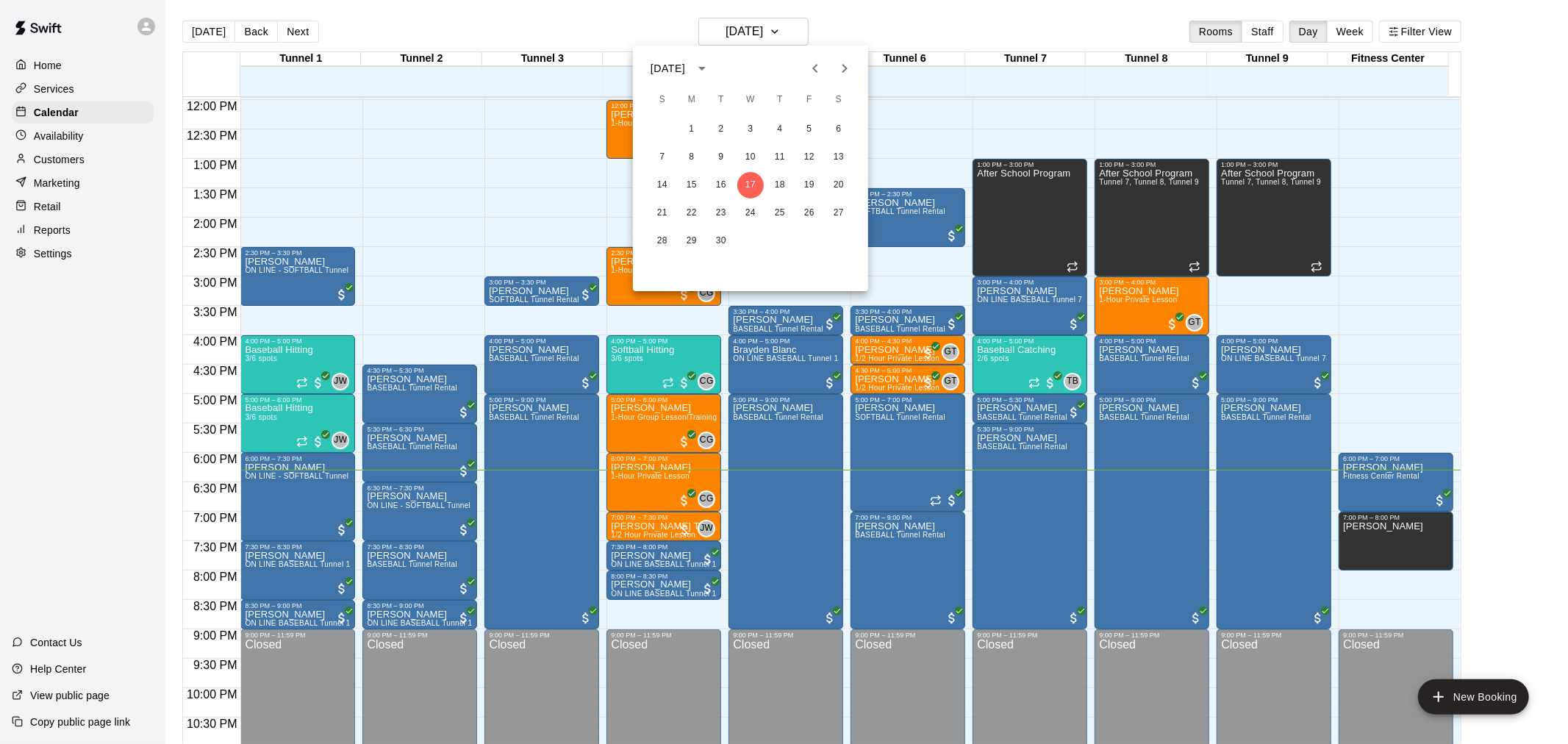
drag, startPoint x: 900, startPoint y: 217, endPoint x: 945, endPoint y: 11, distance: 210.9
click at [945, 11] on div at bounding box center [784, 372] width 1568 height 744
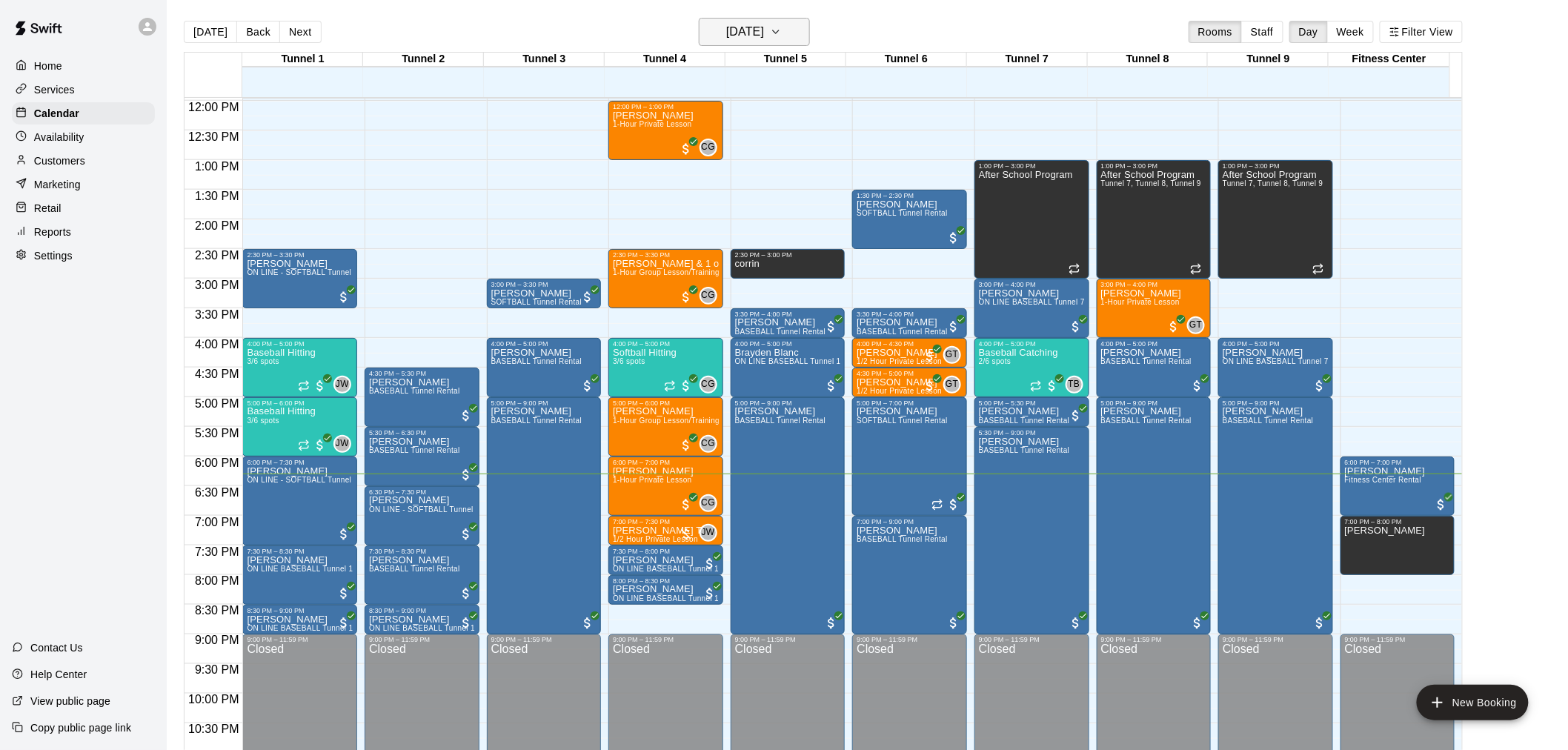
click at [771, 19] on button "[DATE]" at bounding box center [755, 31] width 111 height 28
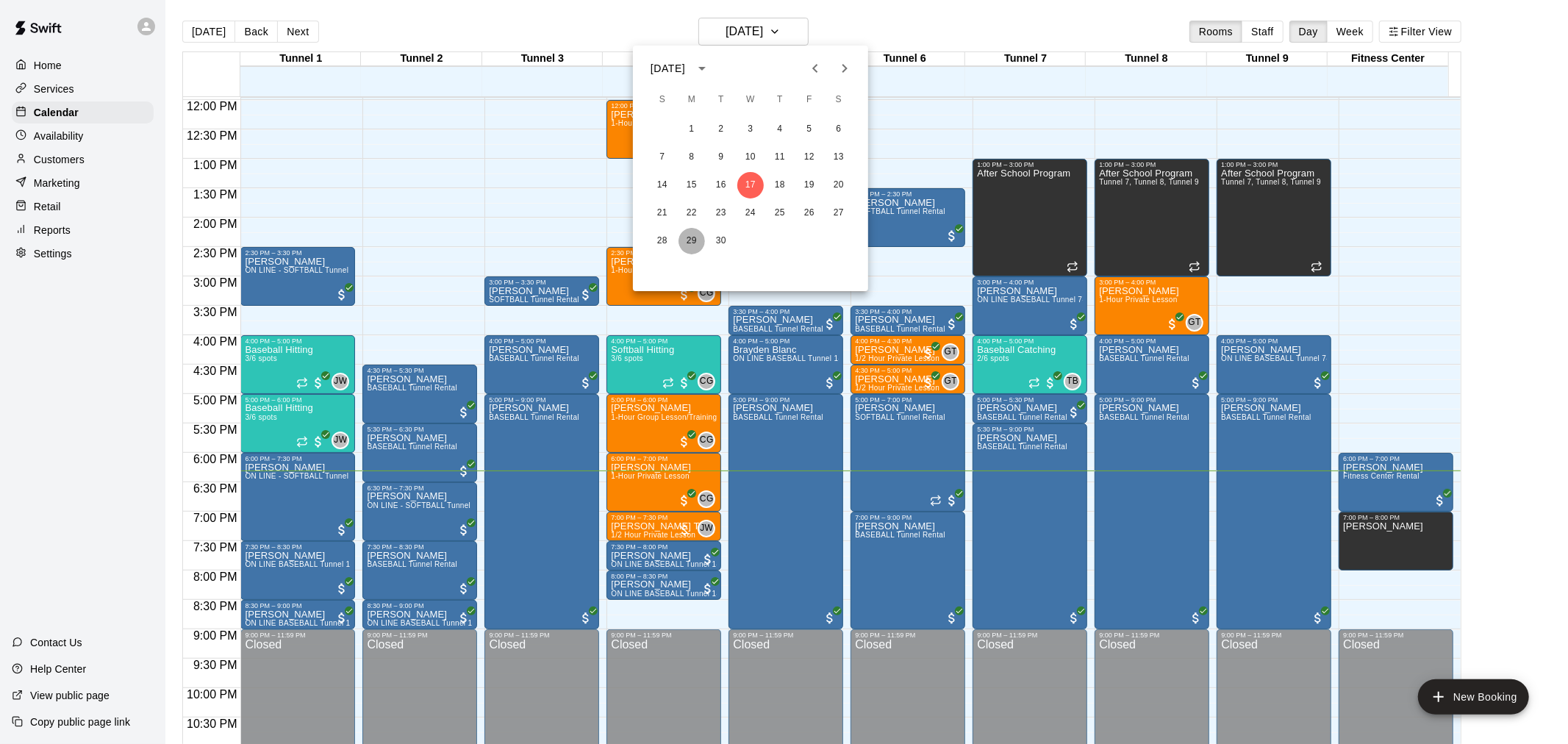
click at [686, 244] on button "29" at bounding box center [692, 241] width 26 height 26
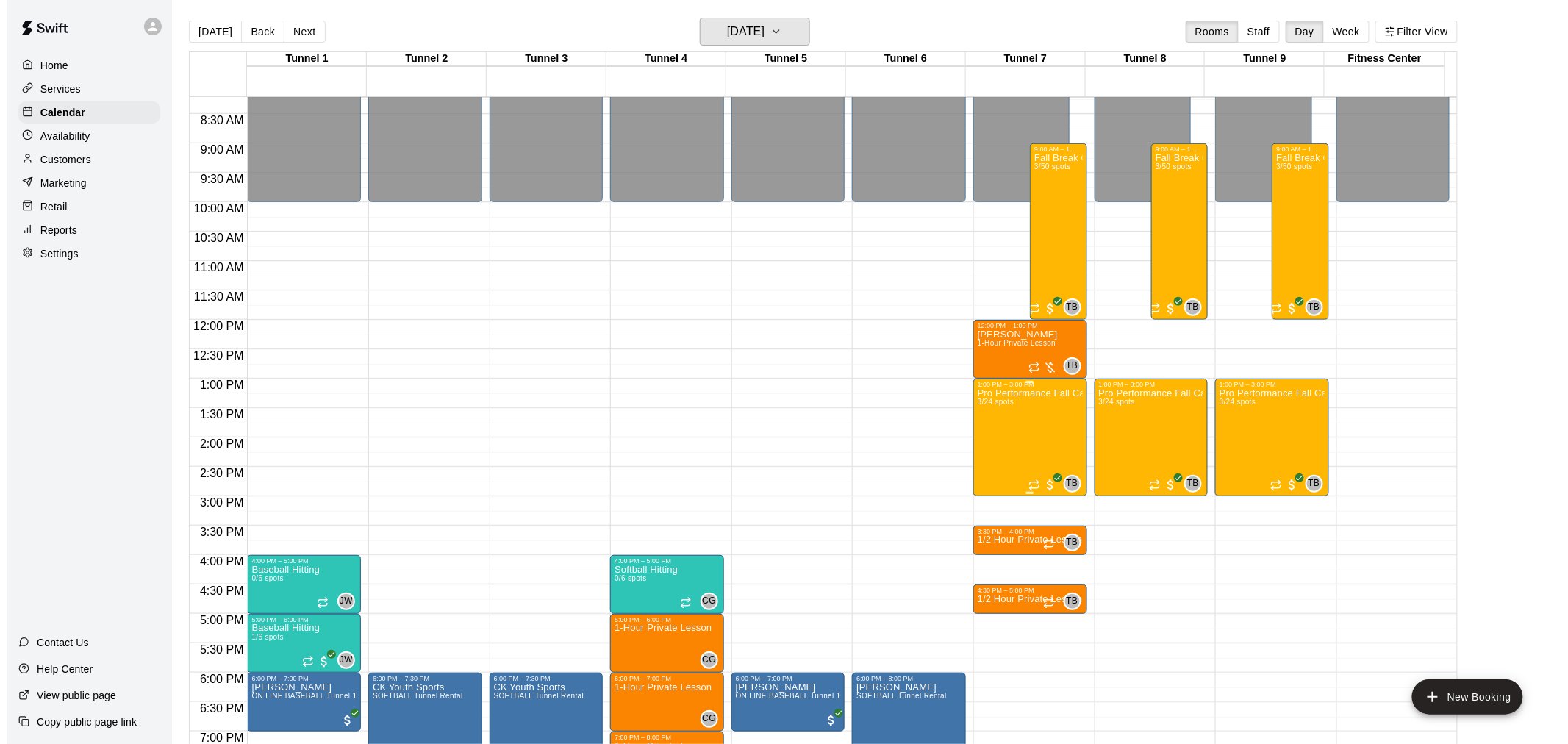
scroll to position [459, 0]
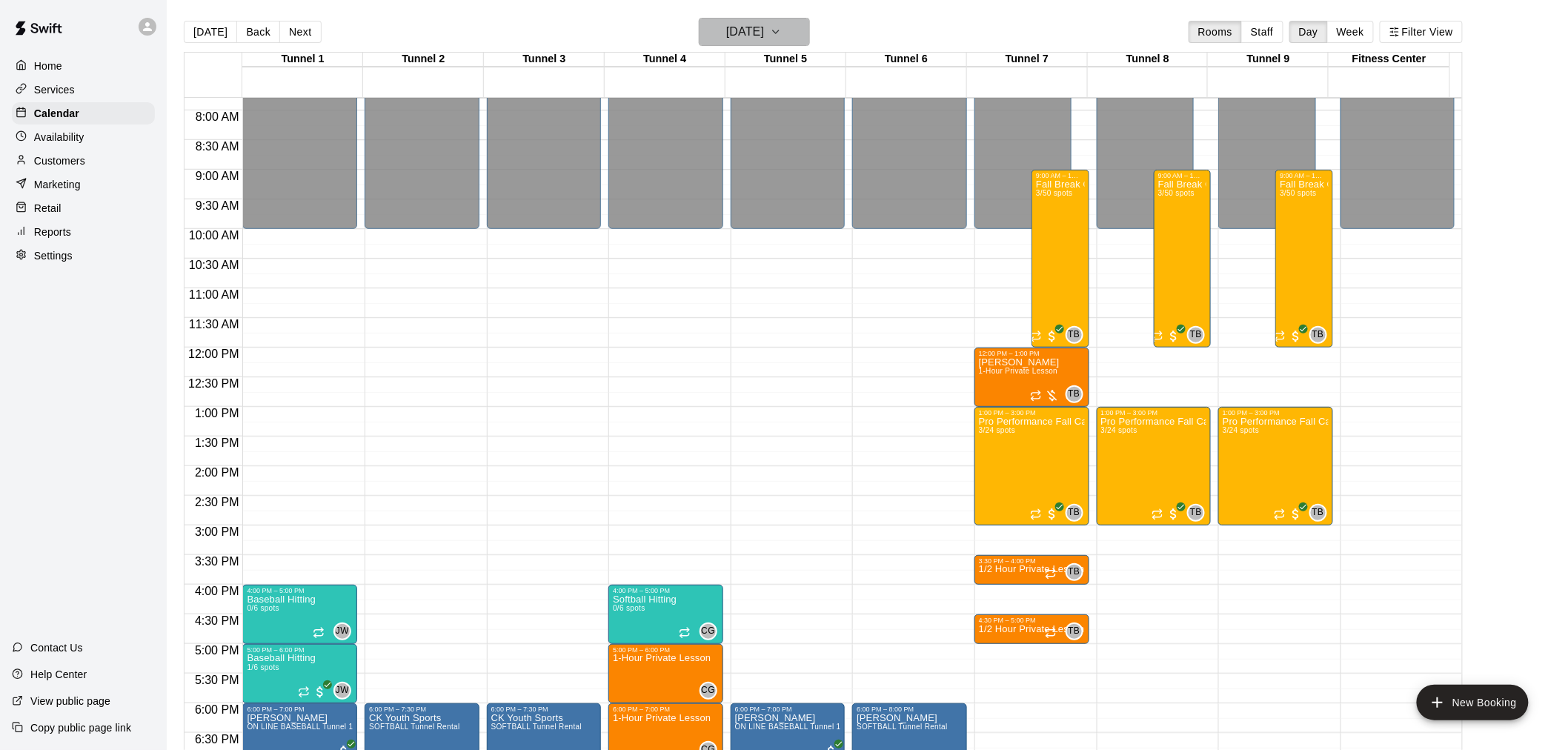
drag, startPoint x: 779, startPoint y: 28, endPoint x: 769, endPoint y: 28, distance: 10.0
click at [764, 28] on h6 "Monday Sep 29" at bounding box center [745, 31] width 38 height 21
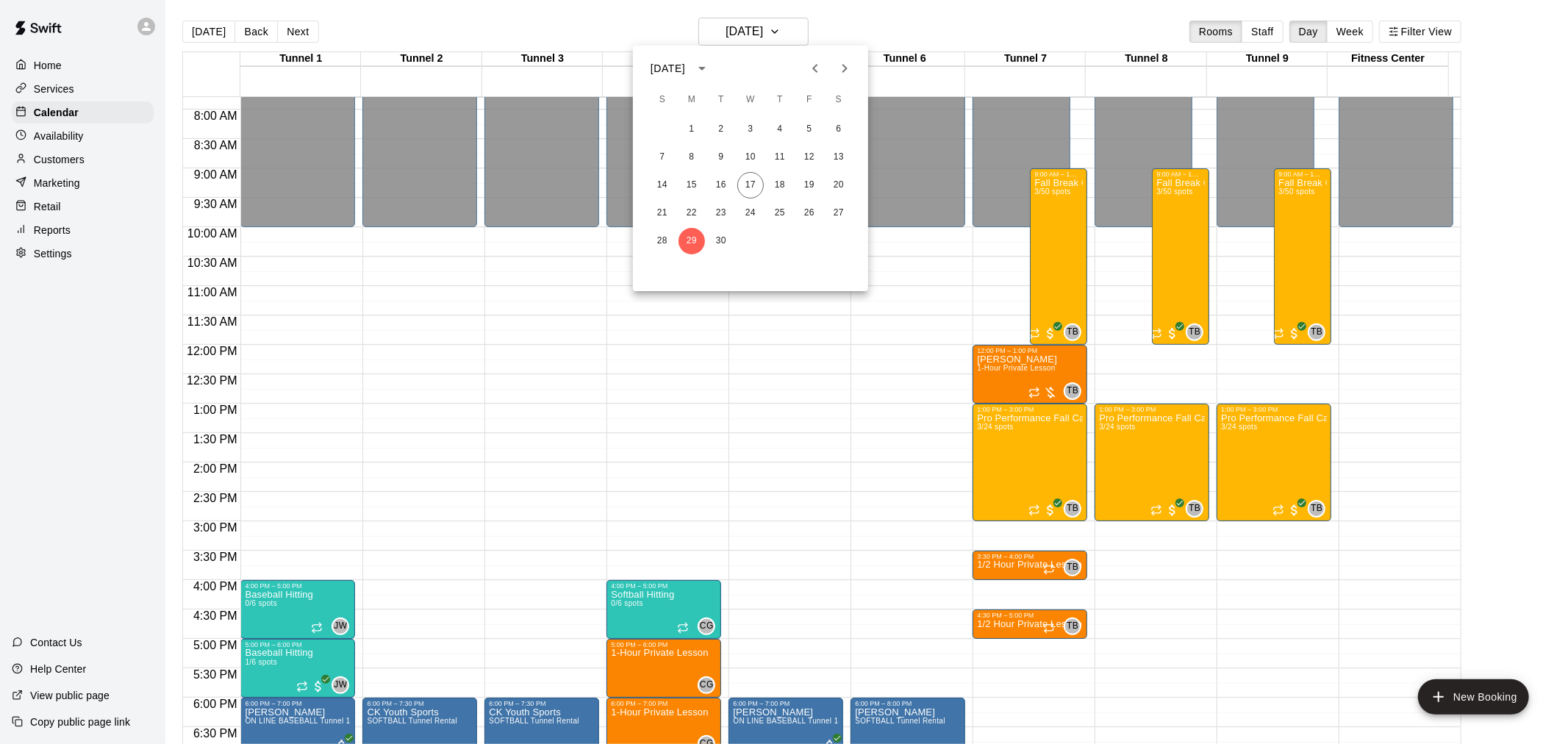
click at [846, 74] on icon "Next month" at bounding box center [844, 67] width 17 height 17
click at [822, 76] on icon "Previous month" at bounding box center [814, 67] width 17 height 17
click at [1042, 255] on div at bounding box center [784, 372] width 1568 height 744
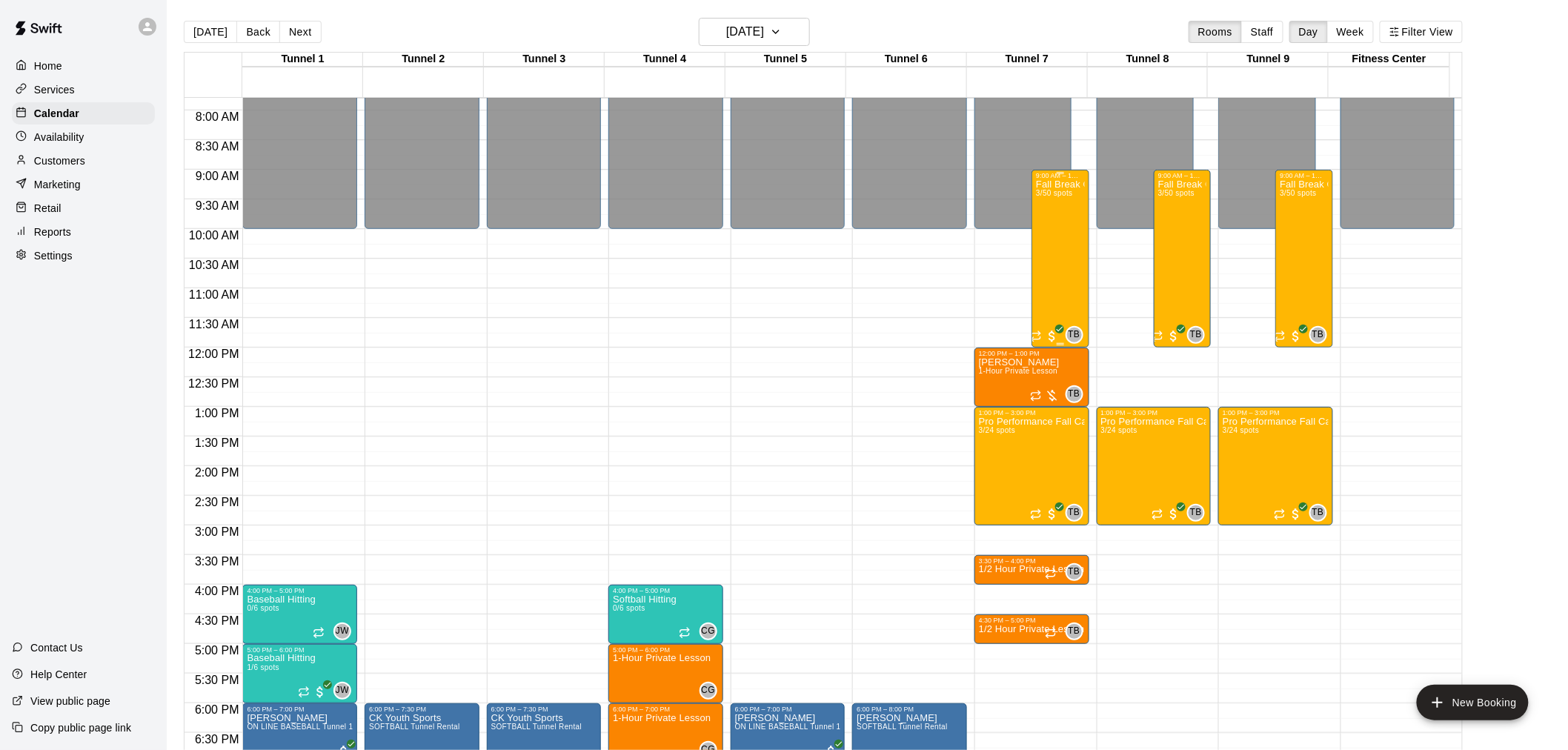
click at [1052, 261] on div "Fall Break Camp 2025 3/50 spots" at bounding box center [1060, 554] width 48 height 750
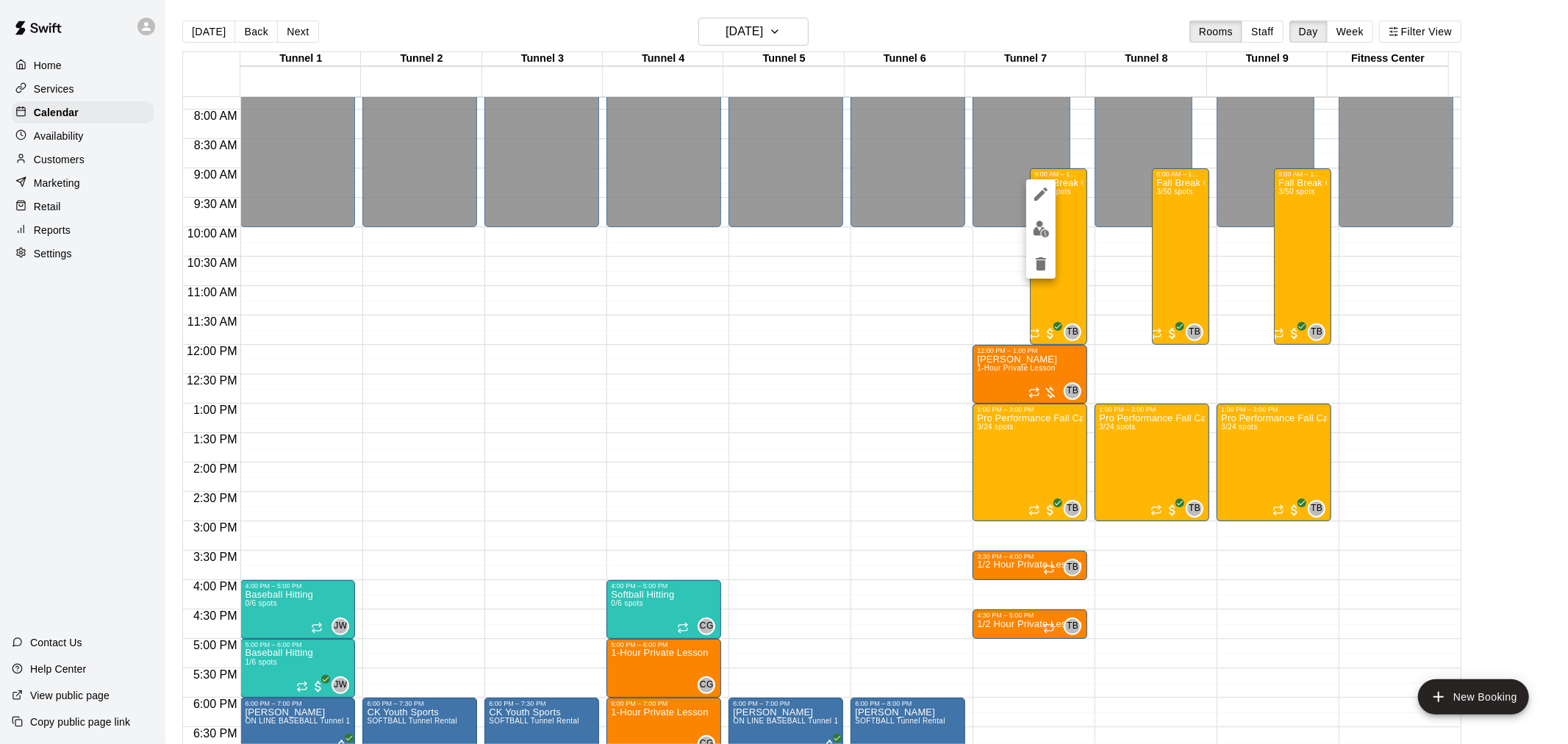
click at [1041, 225] on img "edit" at bounding box center [1041, 229] width 17 height 17
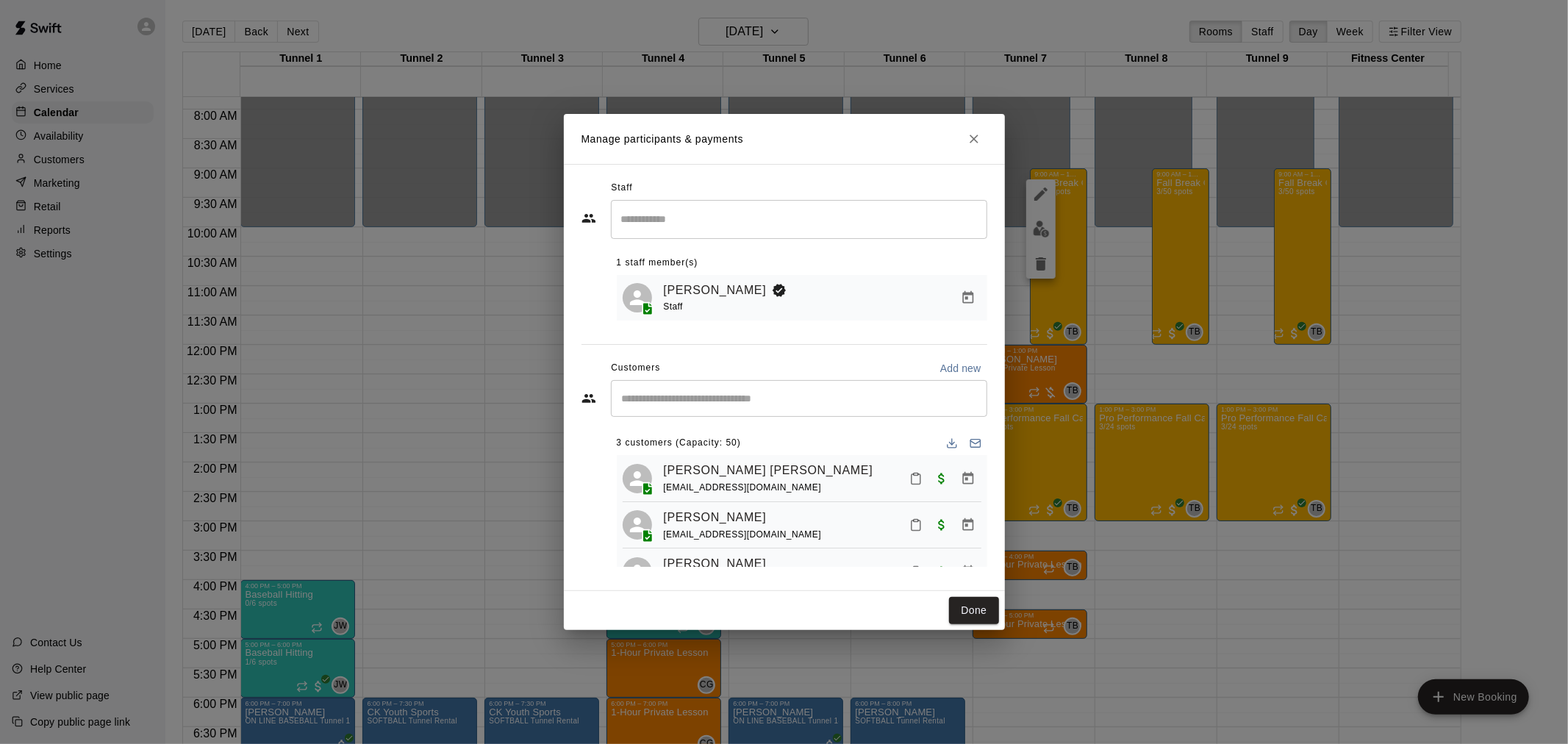
click at [719, 394] on input "Start typing to search customers..." at bounding box center [799, 399] width 363 height 15
click at [960, 378] on button "Add new" at bounding box center [961, 368] width 53 height 24
select select "**"
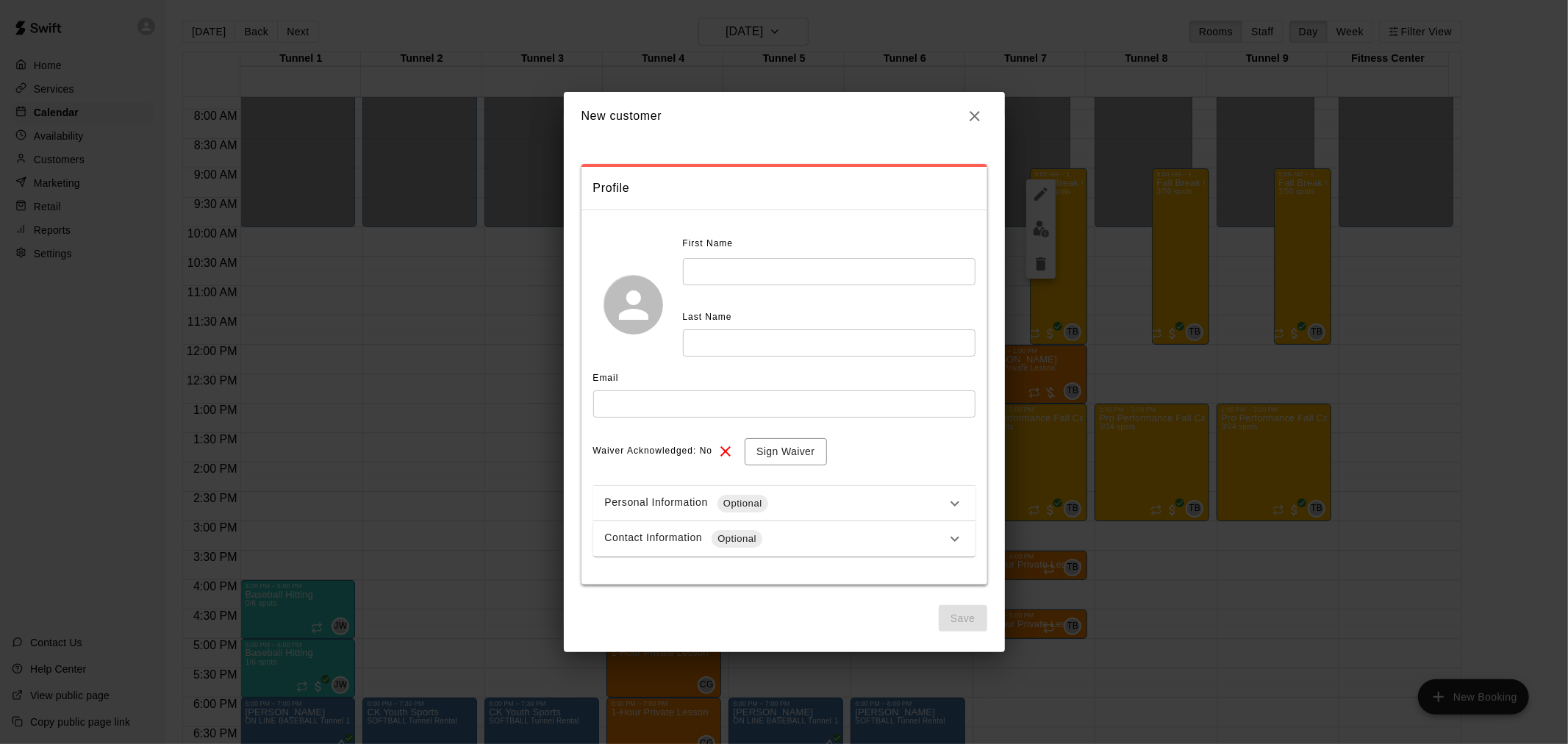
click at [824, 267] on input "text" at bounding box center [829, 271] width 293 height 27
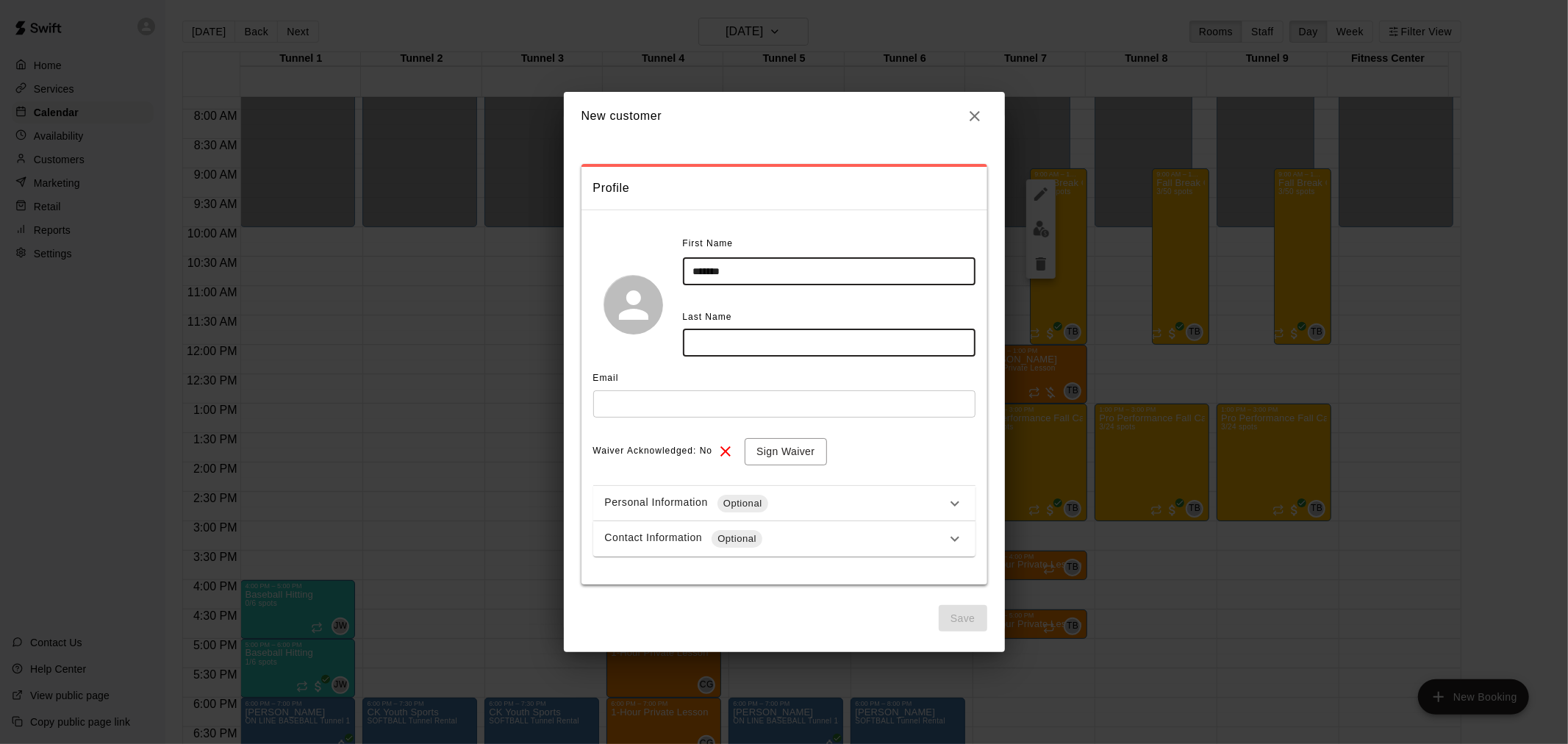
type input "*******"
click at [810, 334] on input "text" at bounding box center [829, 343] width 293 height 27
type input "*********"
click at [800, 394] on input "text" at bounding box center [784, 404] width 382 height 27
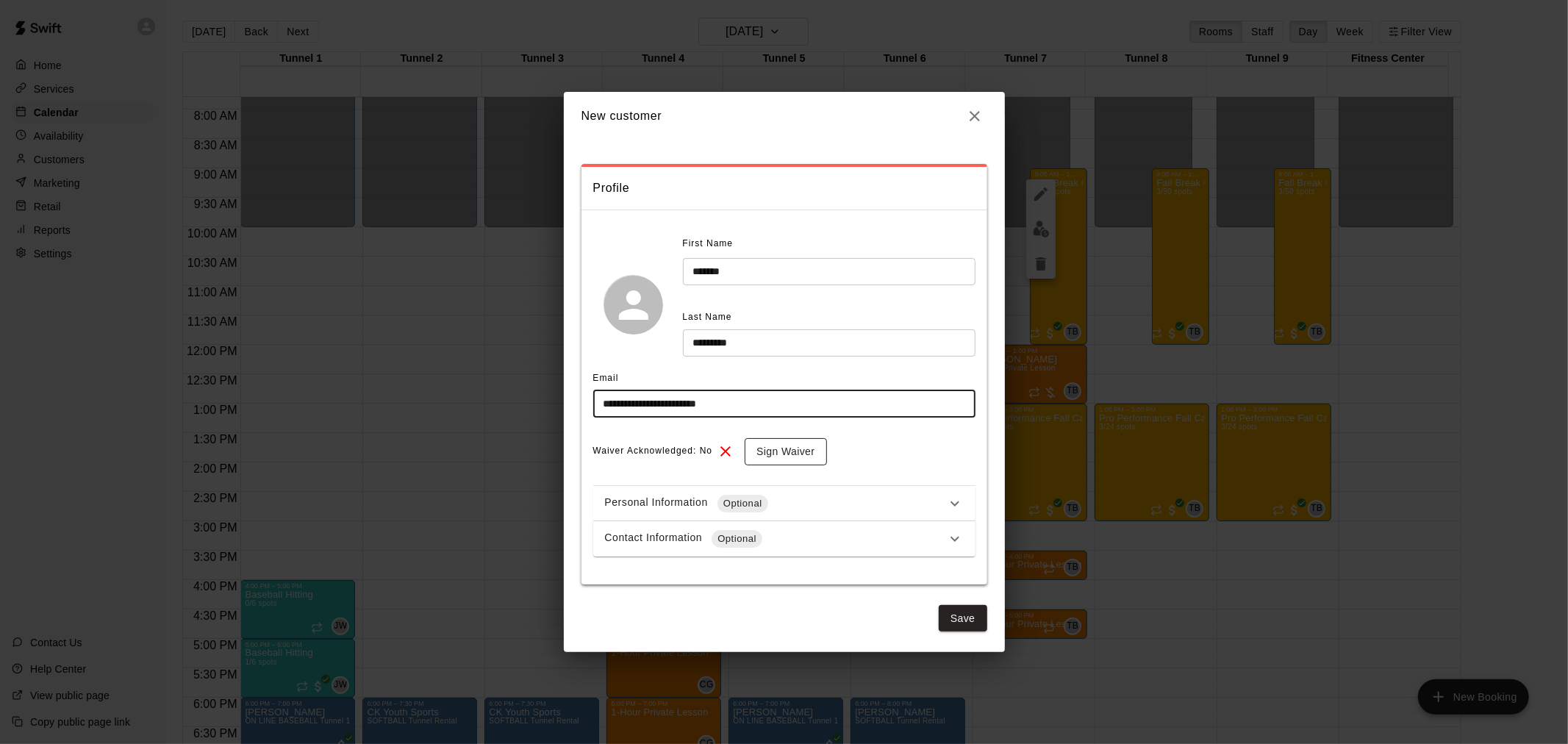
type input "**********"
click at [805, 442] on button "Sign Waiver" at bounding box center [785, 451] width 81 height 27
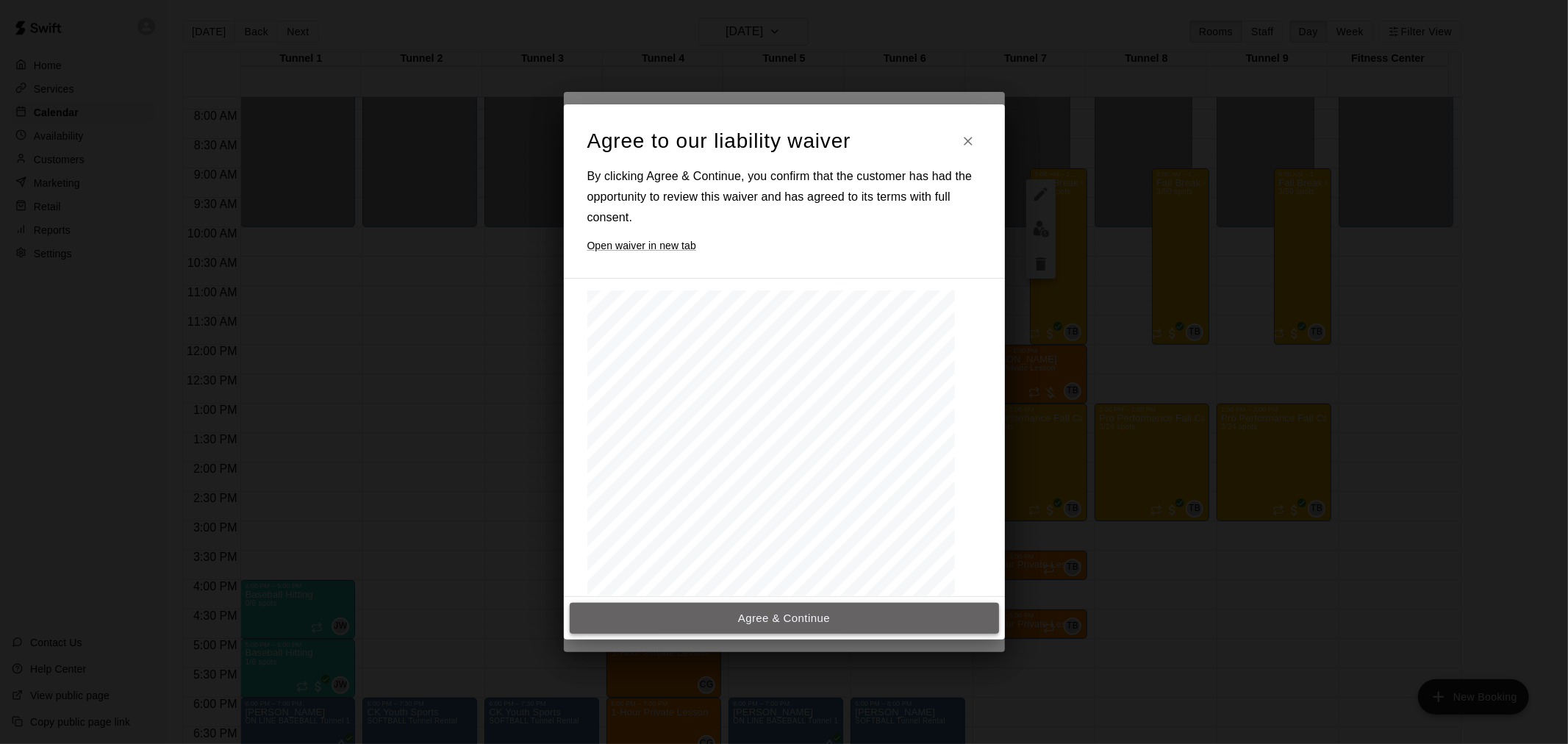
click at [834, 617] on button "Agree & Continue" at bounding box center [784, 618] width 429 height 31
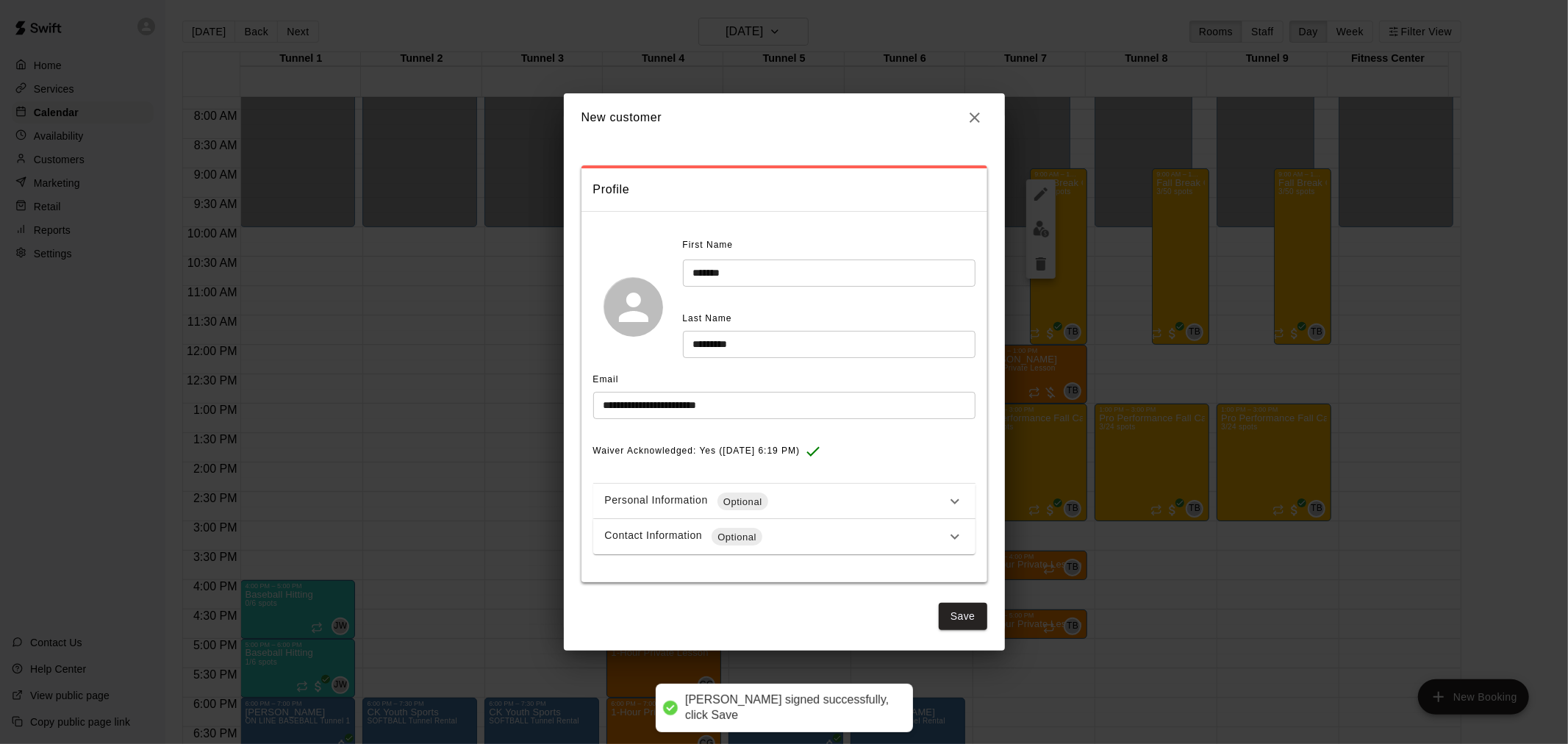
click at [782, 534] on div "Contact Information Optional" at bounding box center [775, 536] width 341 height 17
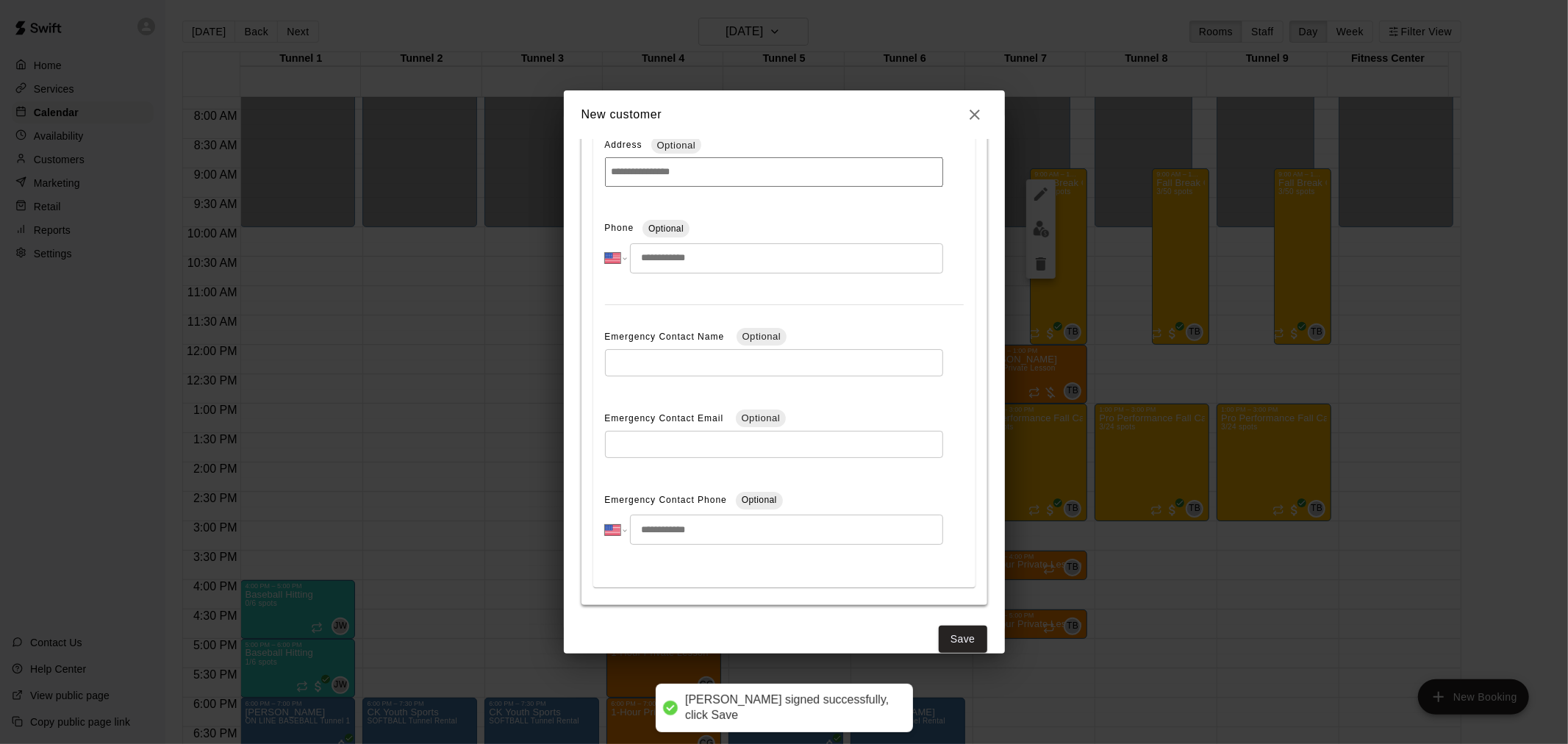
scroll to position [469, 0]
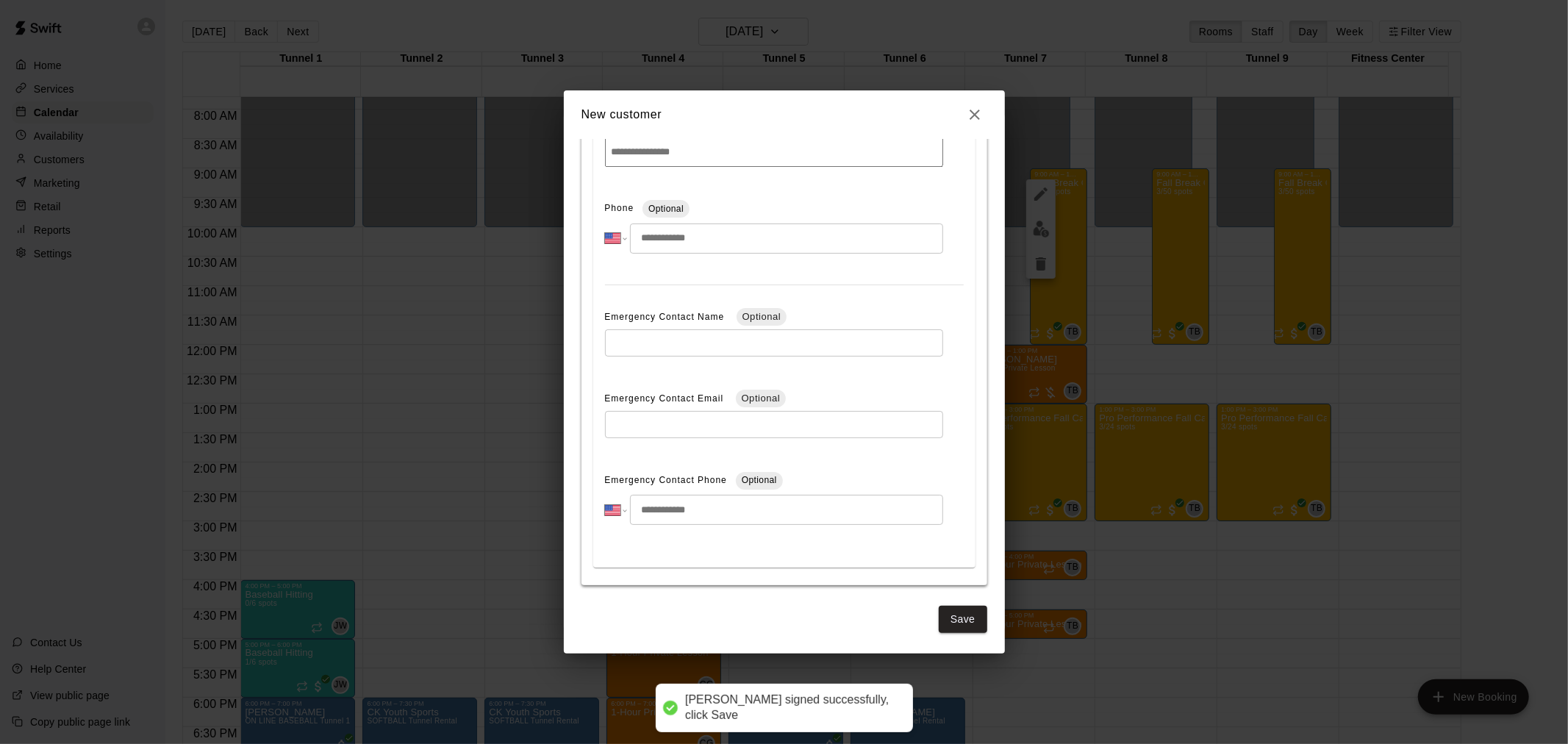
drag, startPoint x: 704, startPoint y: 227, endPoint x: 723, endPoint y: 252, distance: 31.4
click at [704, 227] on input "tel" at bounding box center [786, 238] width 312 height 30
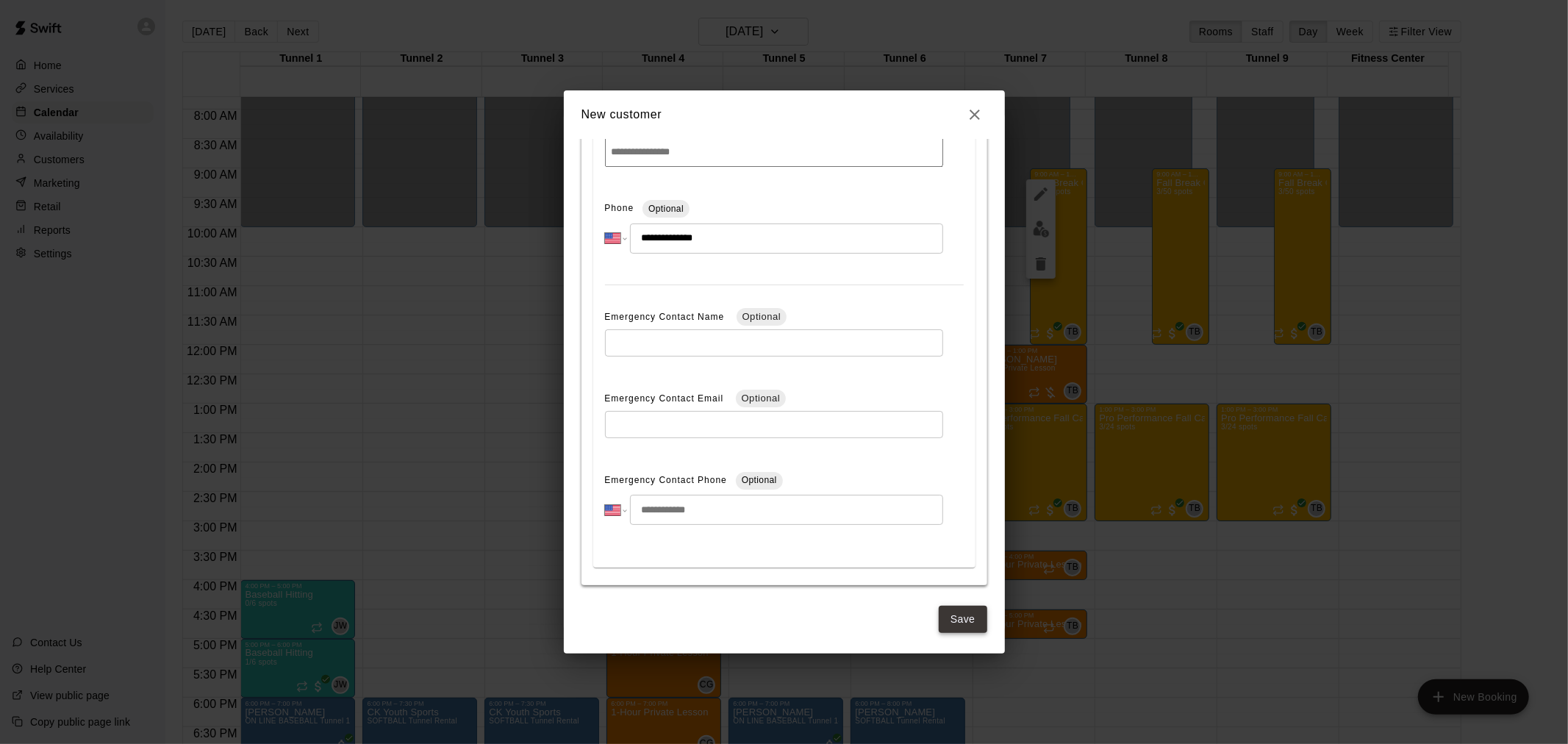
type input "**********"
click at [959, 625] on button "Save" at bounding box center [962, 619] width 48 height 27
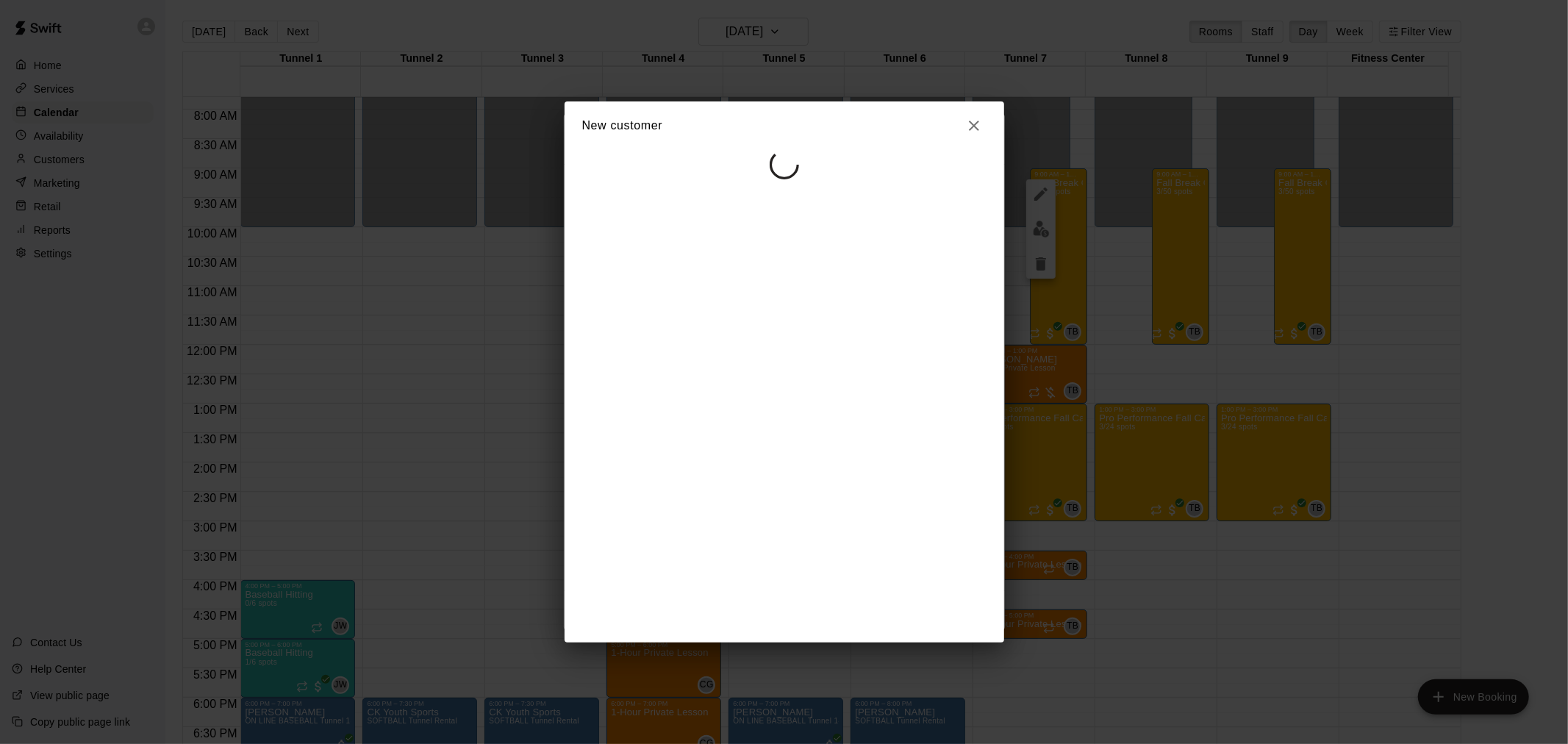
select select "**"
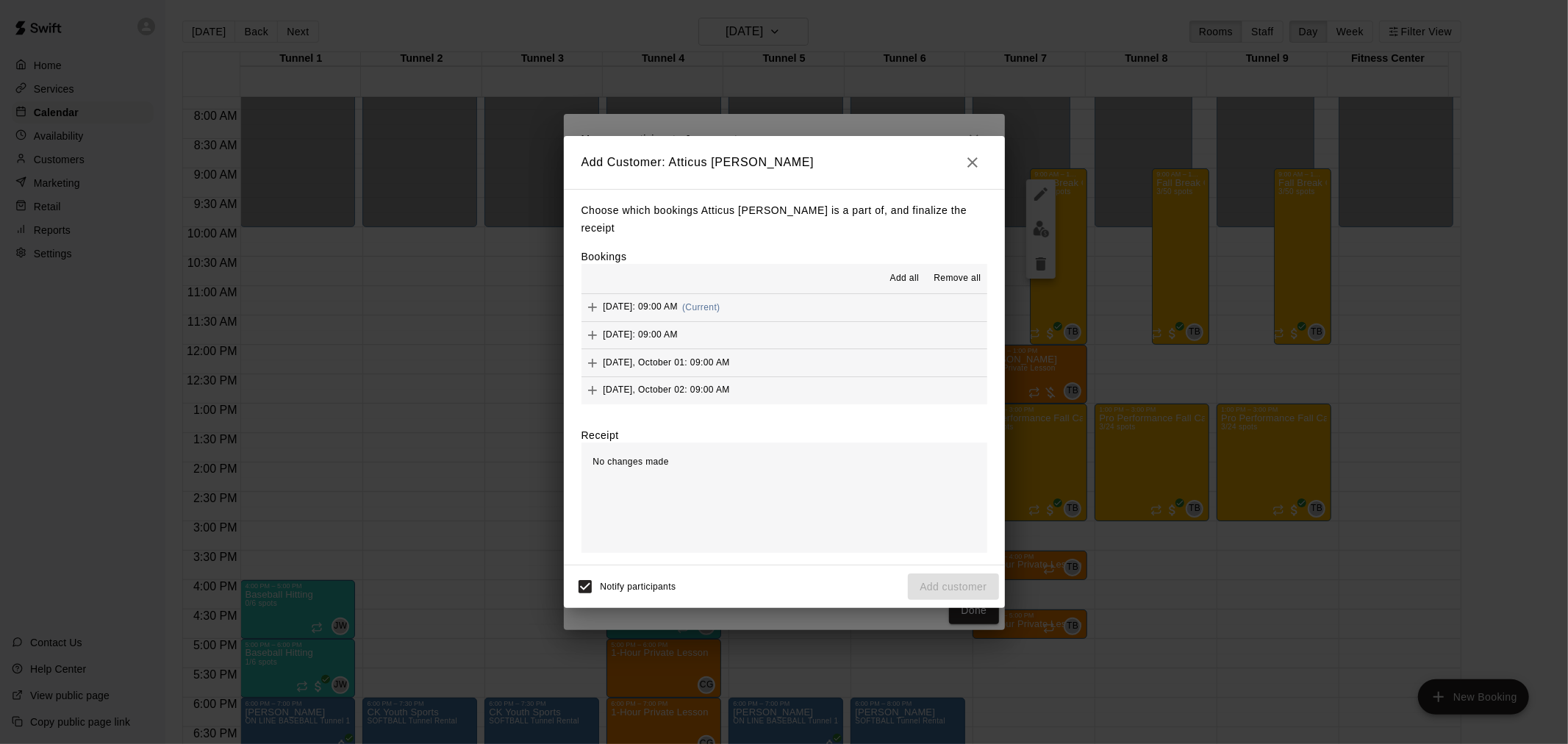
click at [897, 274] on span "Add all" at bounding box center [905, 279] width 30 height 15
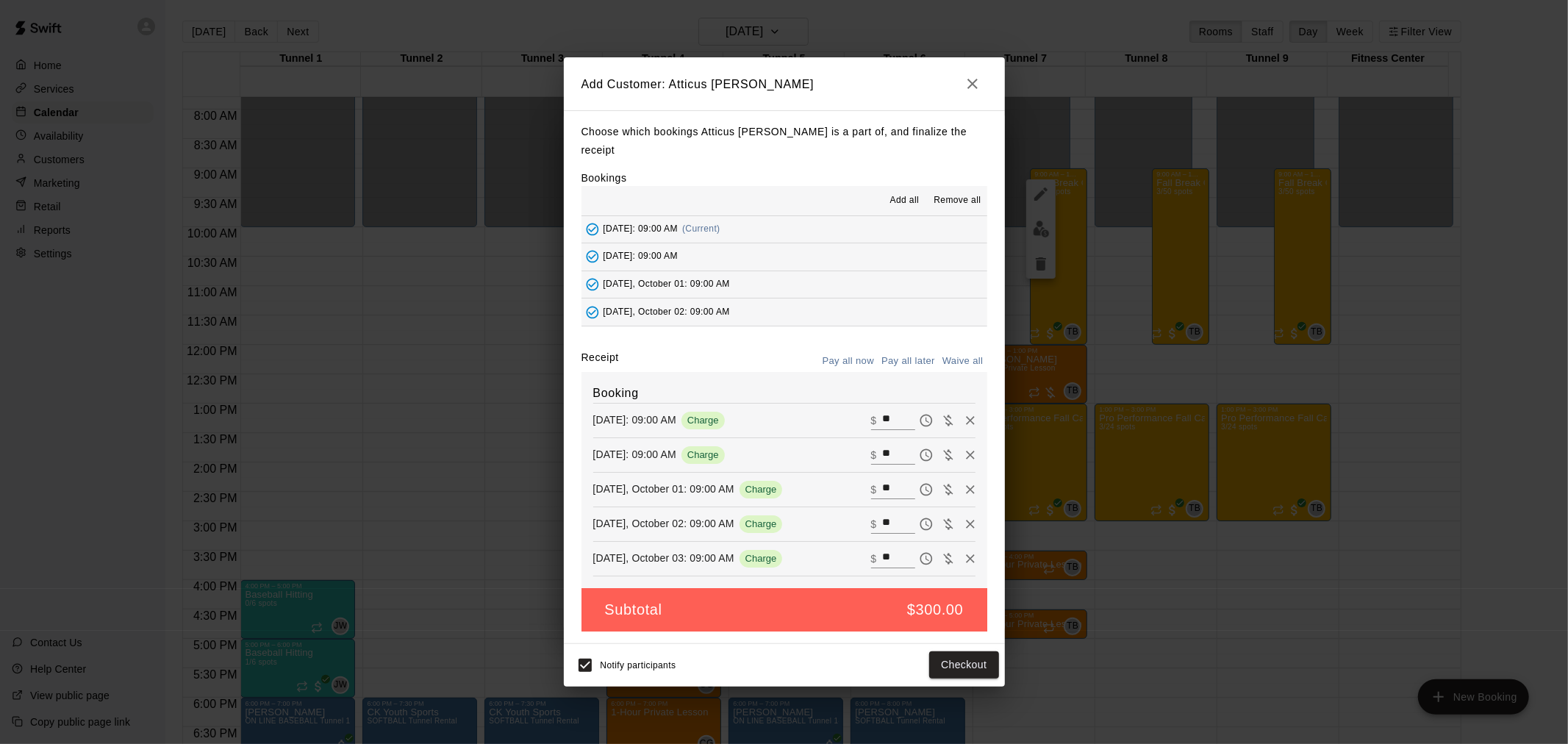
click at [900, 354] on button "Pay all later" at bounding box center [908, 362] width 61 height 23
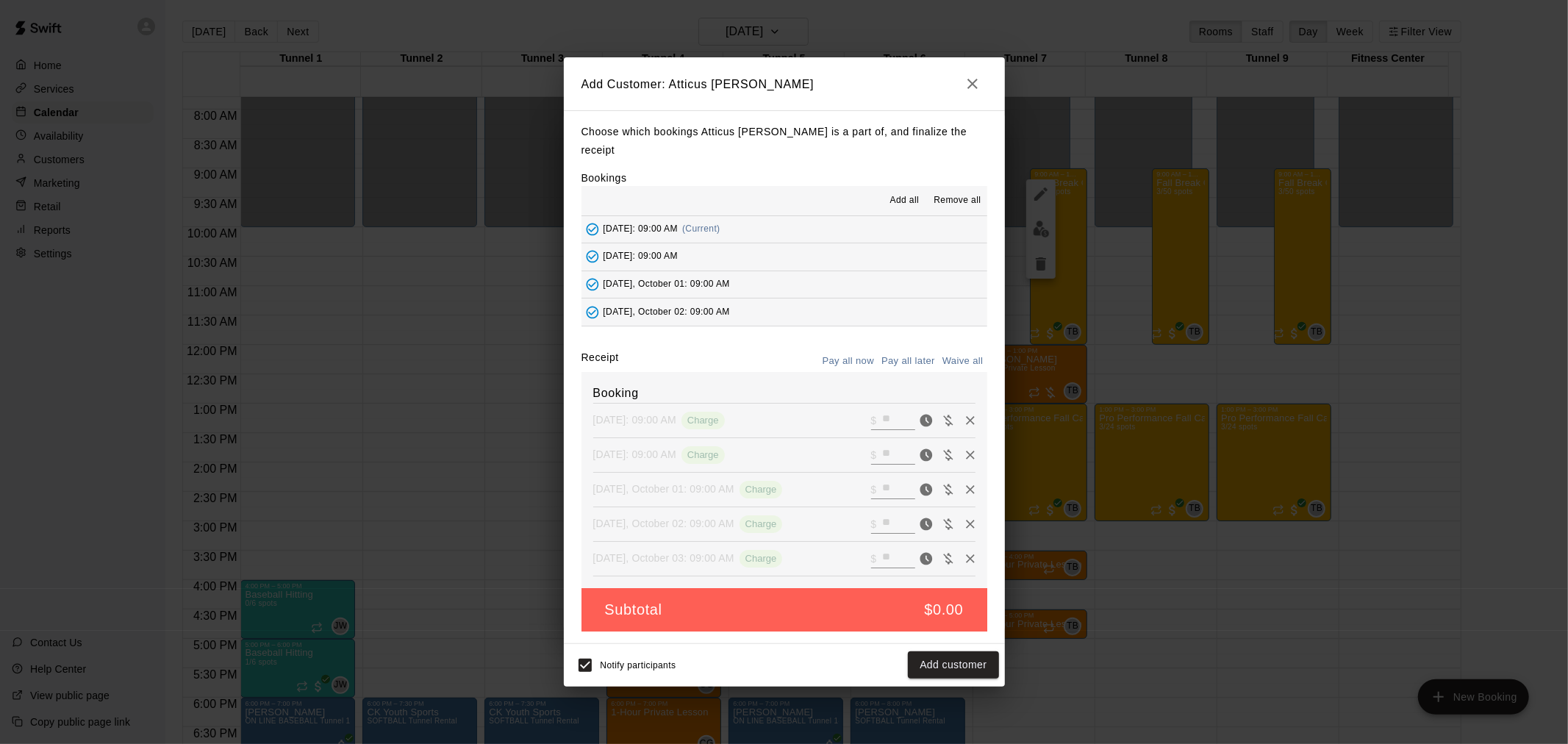
click at [952, 654] on button "Add customer" at bounding box center [953, 665] width 90 height 27
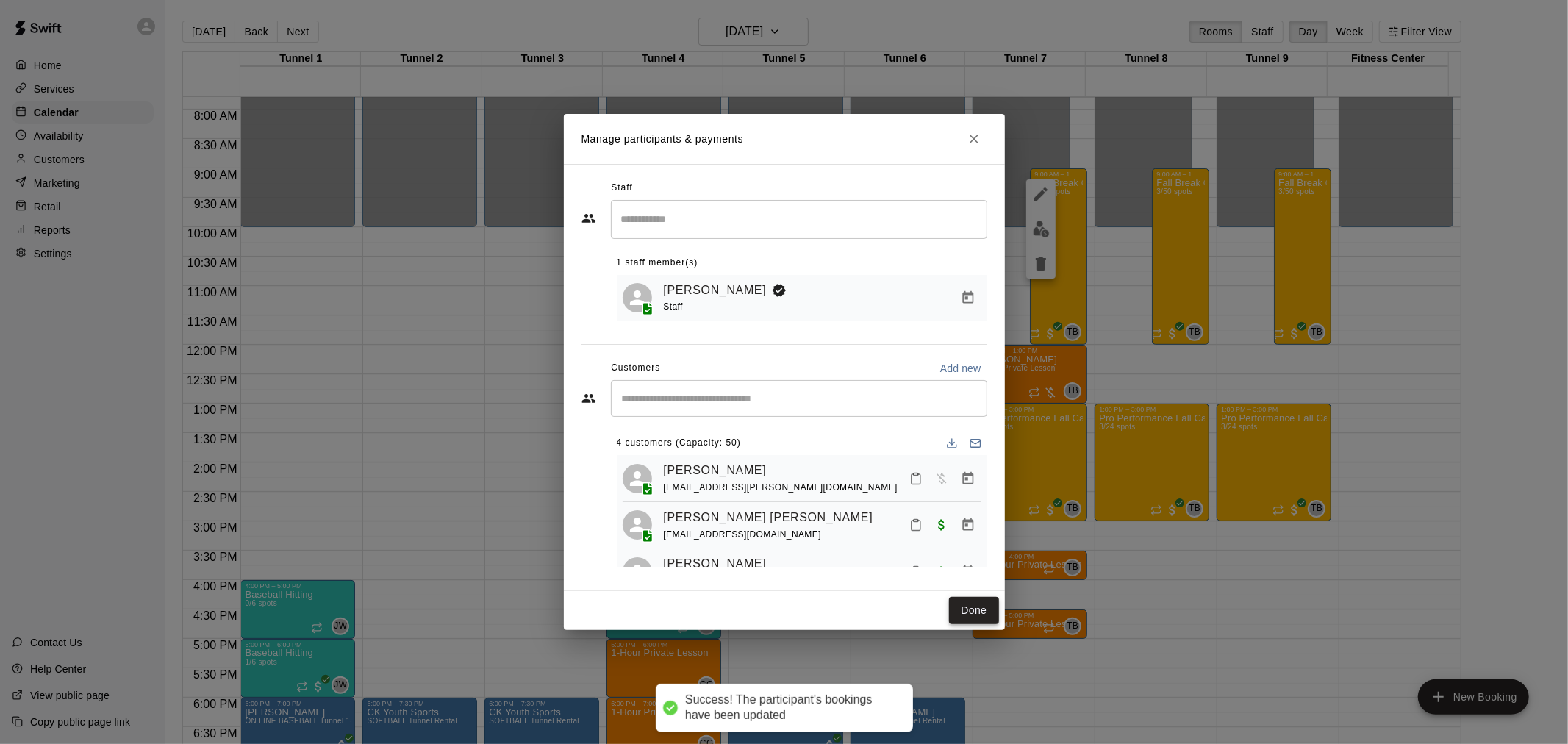
click at [971, 601] on button "Done" at bounding box center [974, 610] width 49 height 27
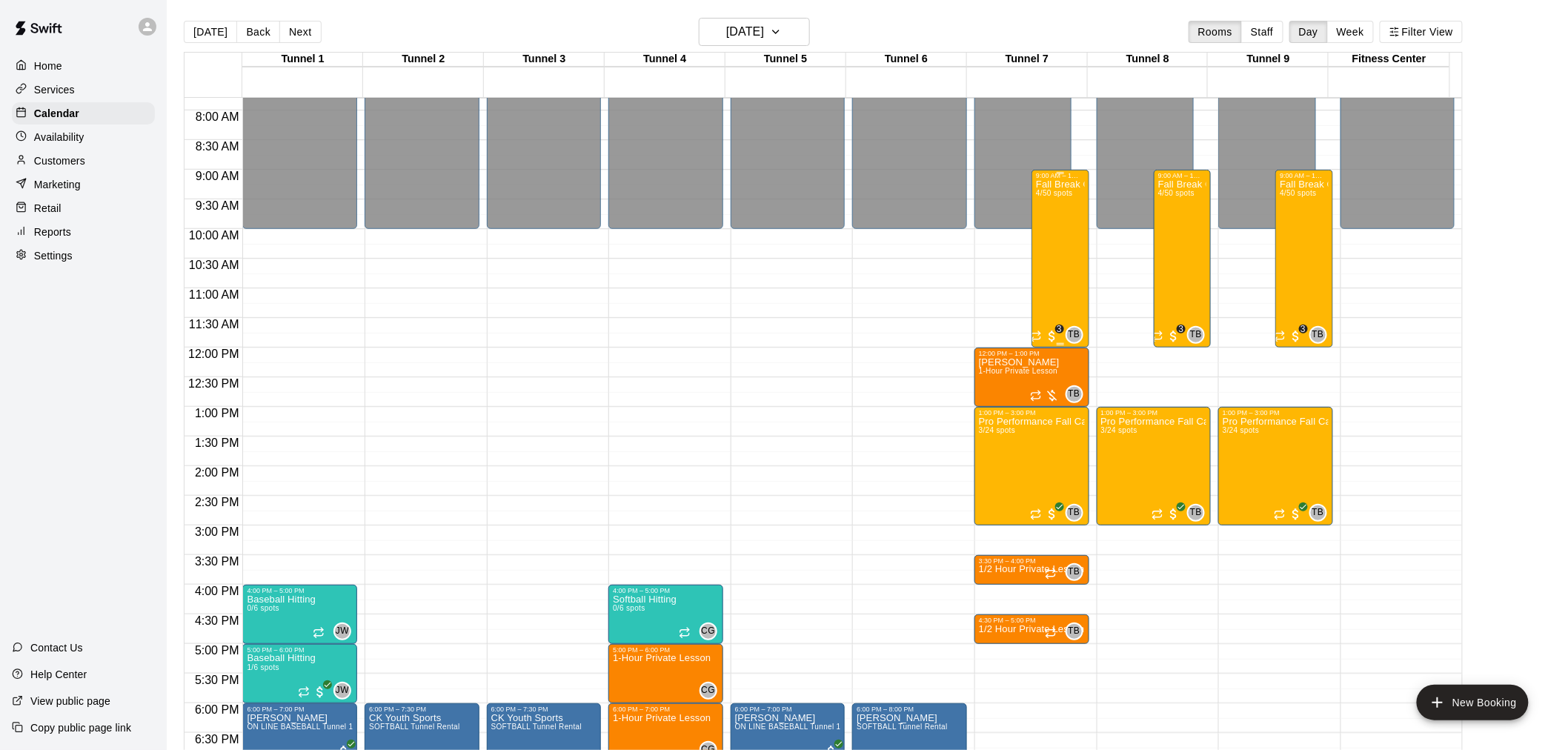
click at [1069, 260] on div "Fall Break Camp 2025 4/50 spots" at bounding box center [1060, 554] width 48 height 750
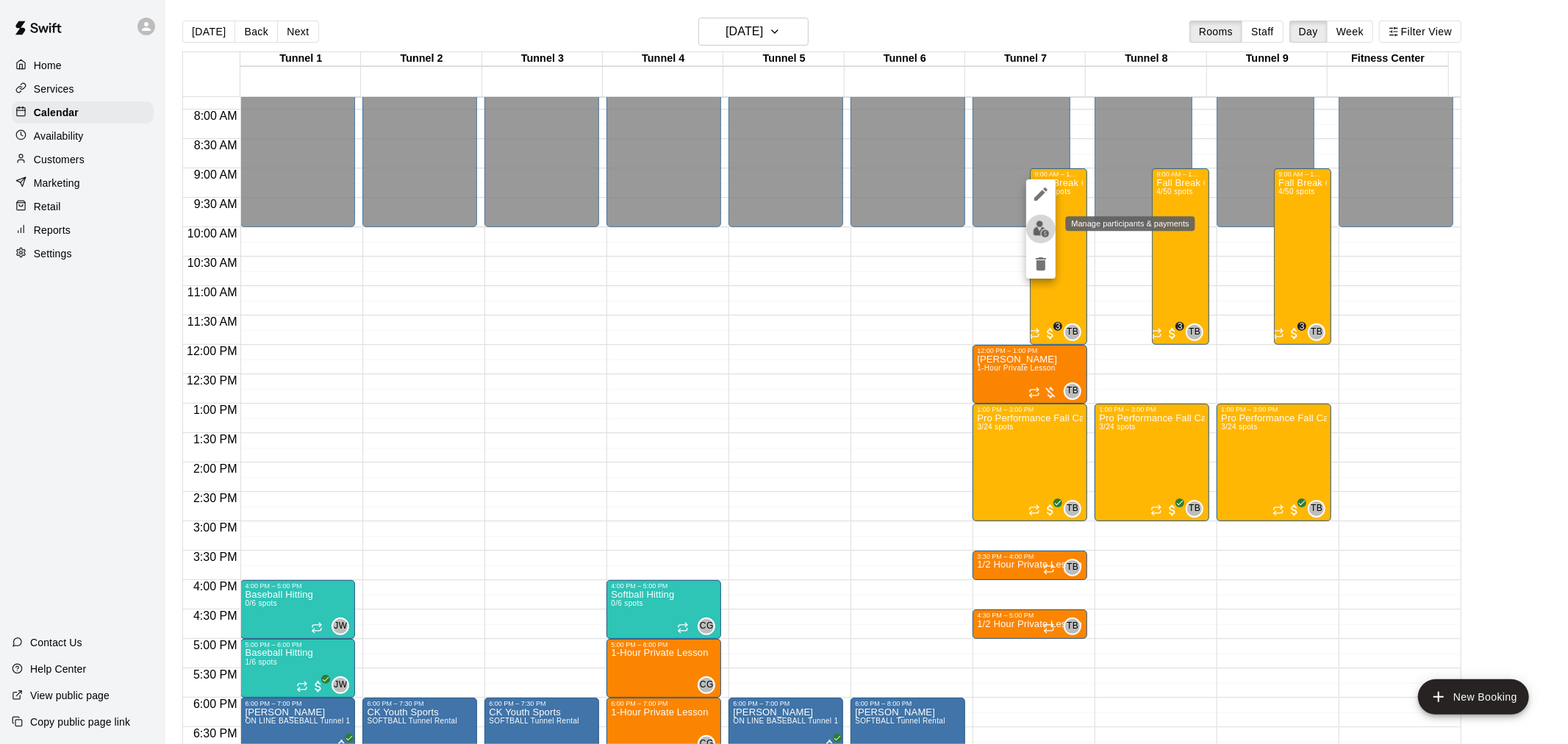
click at [1039, 229] on img "edit" at bounding box center [1041, 229] width 17 height 17
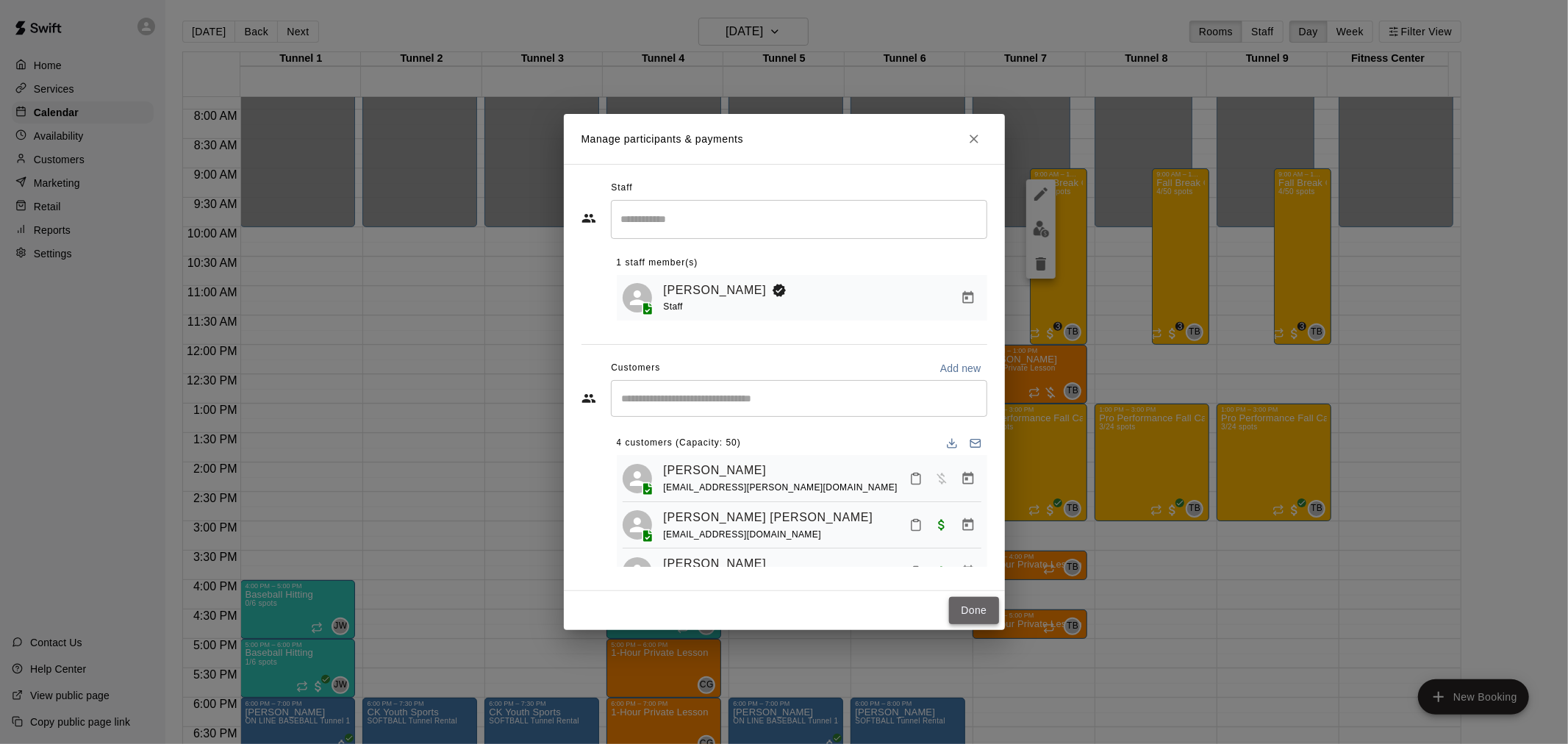
click at [975, 612] on button "Done" at bounding box center [974, 610] width 49 height 27
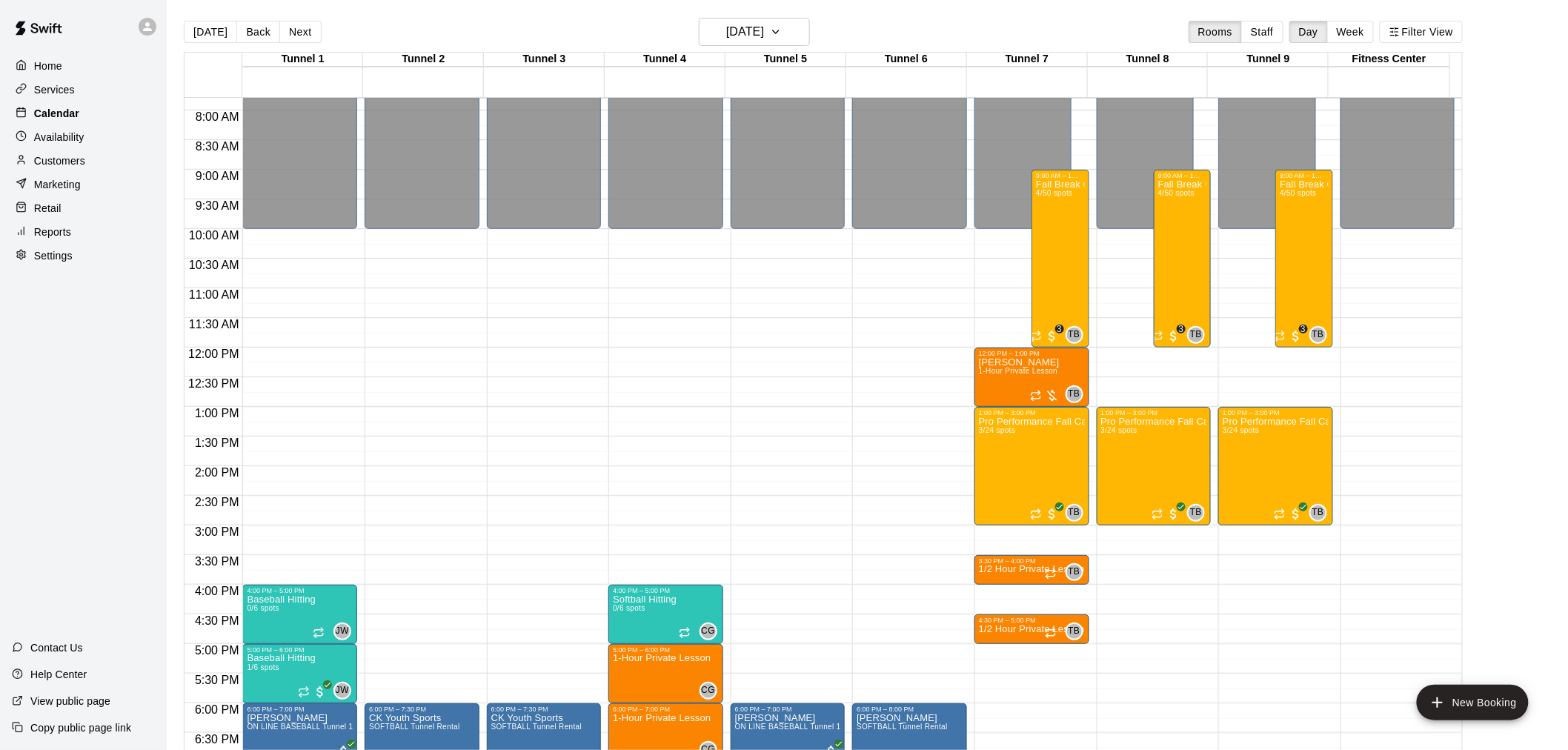
click at [73, 120] on p "Calendar" at bounding box center [56, 114] width 46 height 15
click at [211, 31] on button "[DATE]" at bounding box center [210, 31] width 53 height 22
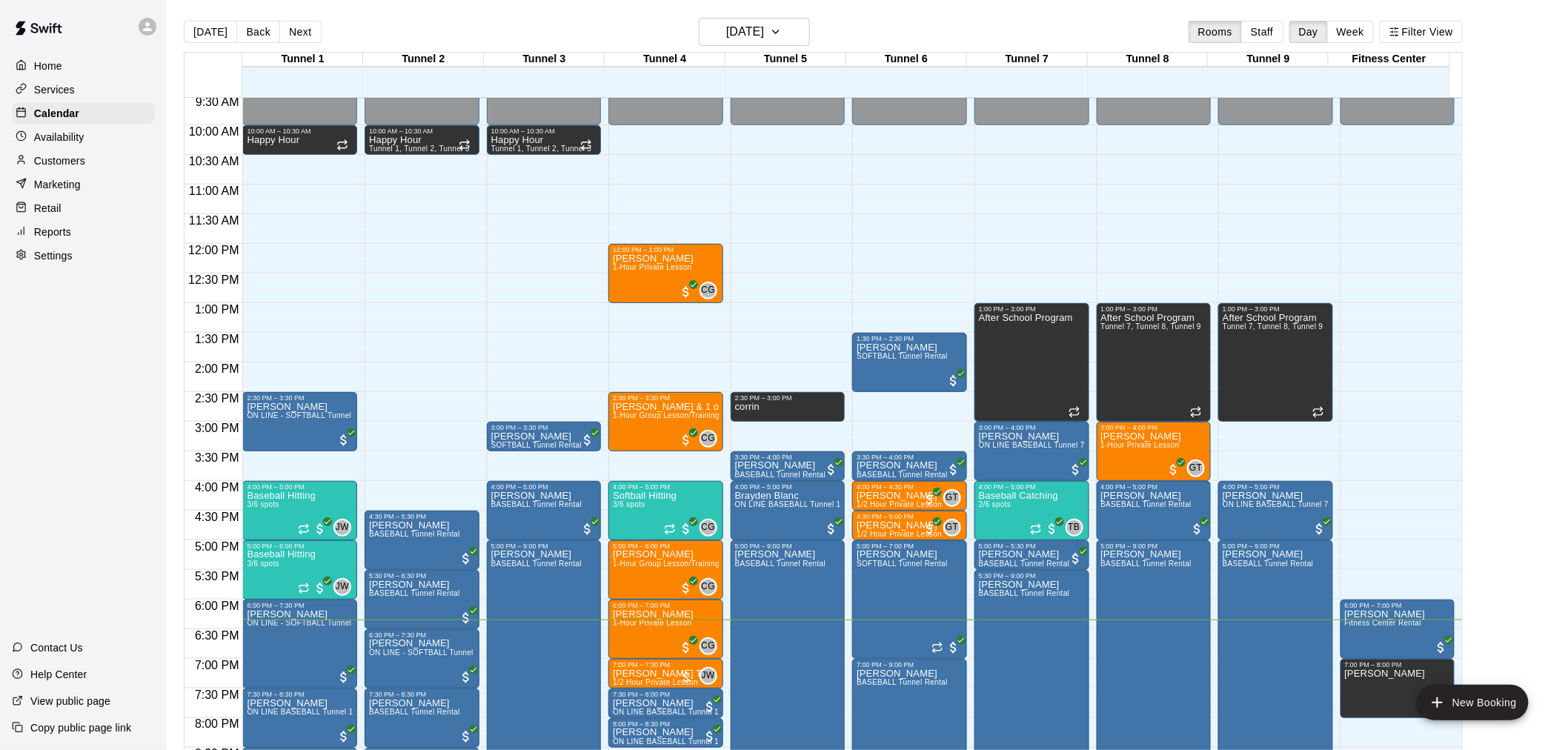
scroll to position [709, 0]
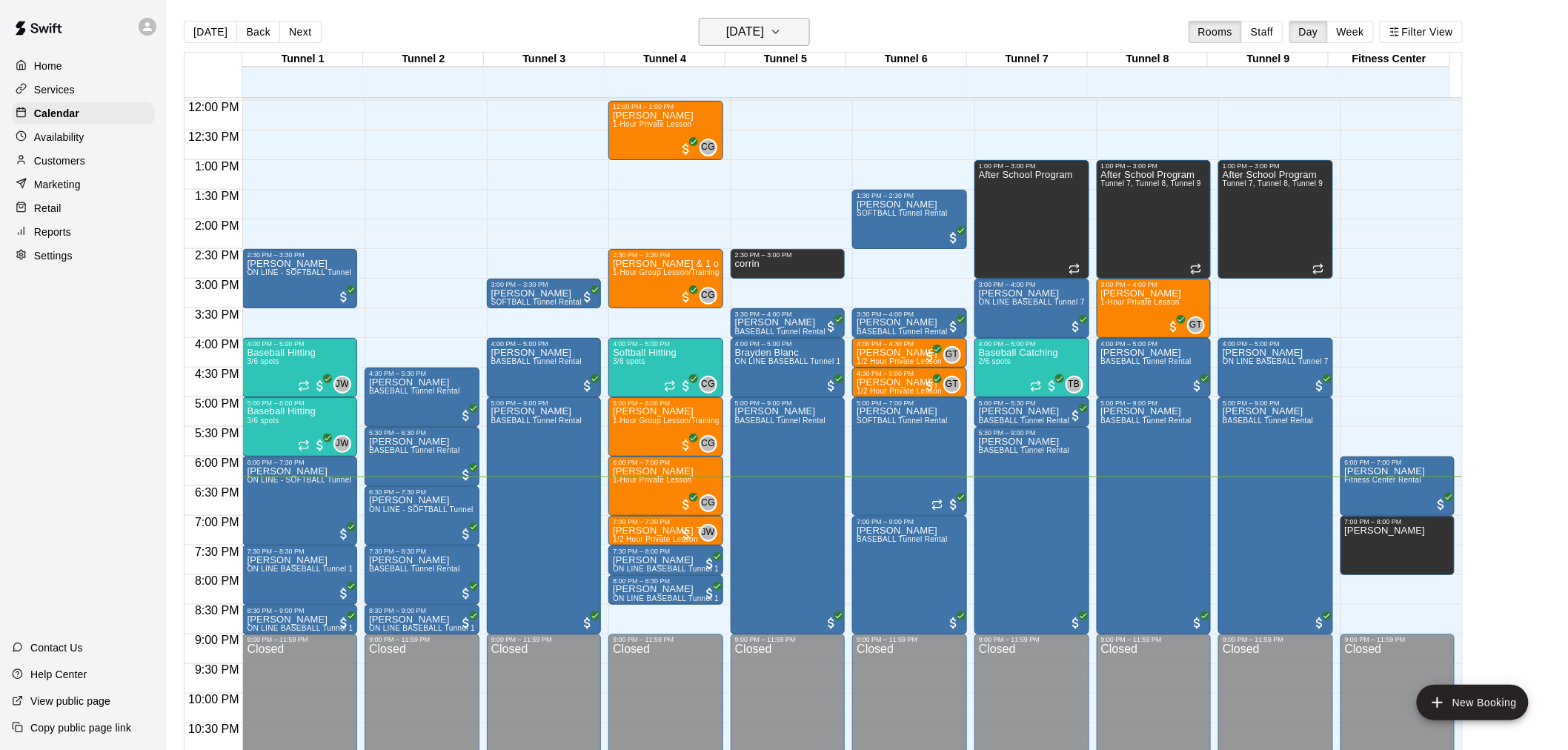
click at [757, 24] on h6 "[DATE]" at bounding box center [745, 31] width 38 height 21
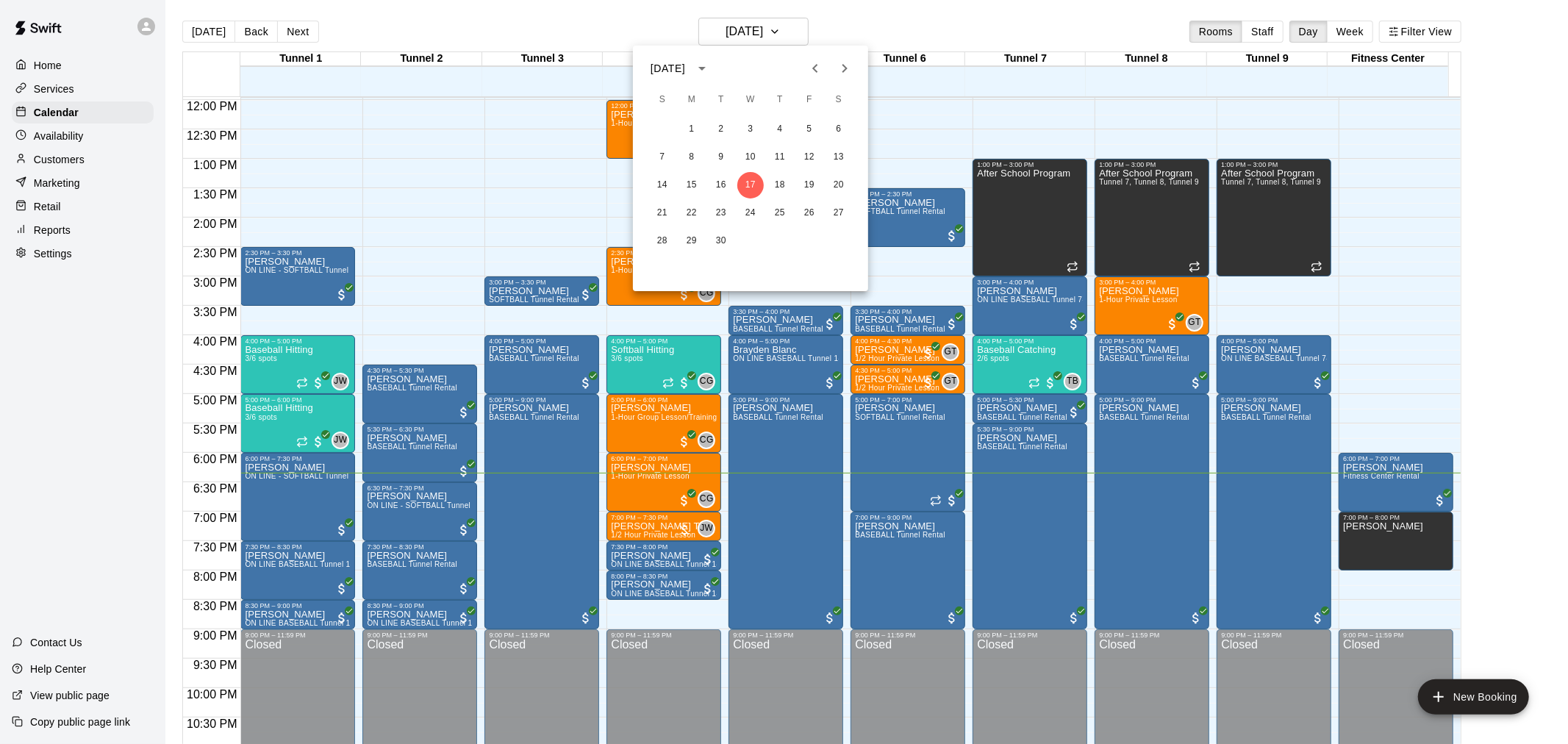
click at [862, 34] on div at bounding box center [784, 372] width 1568 height 744
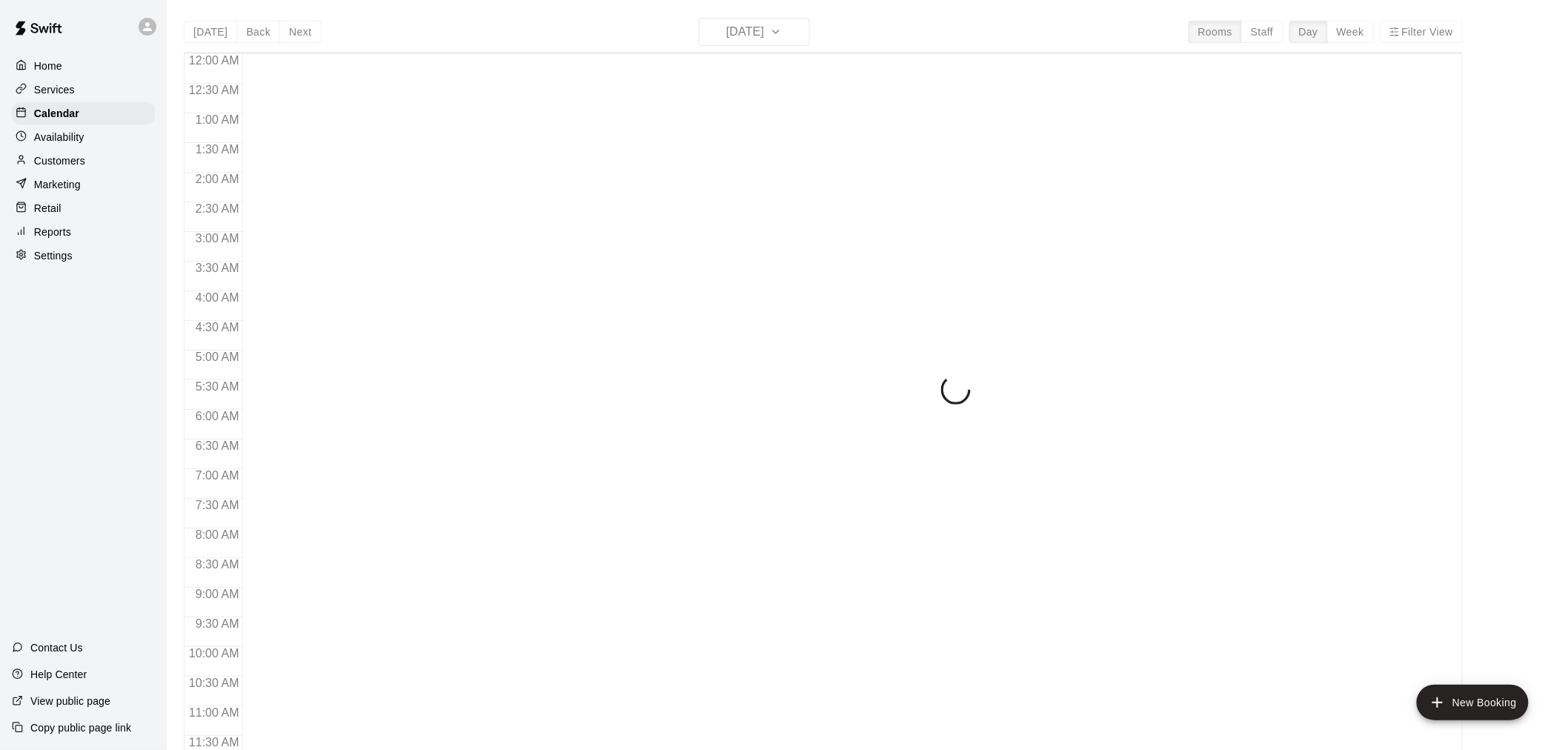
scroll to position [709, 0]
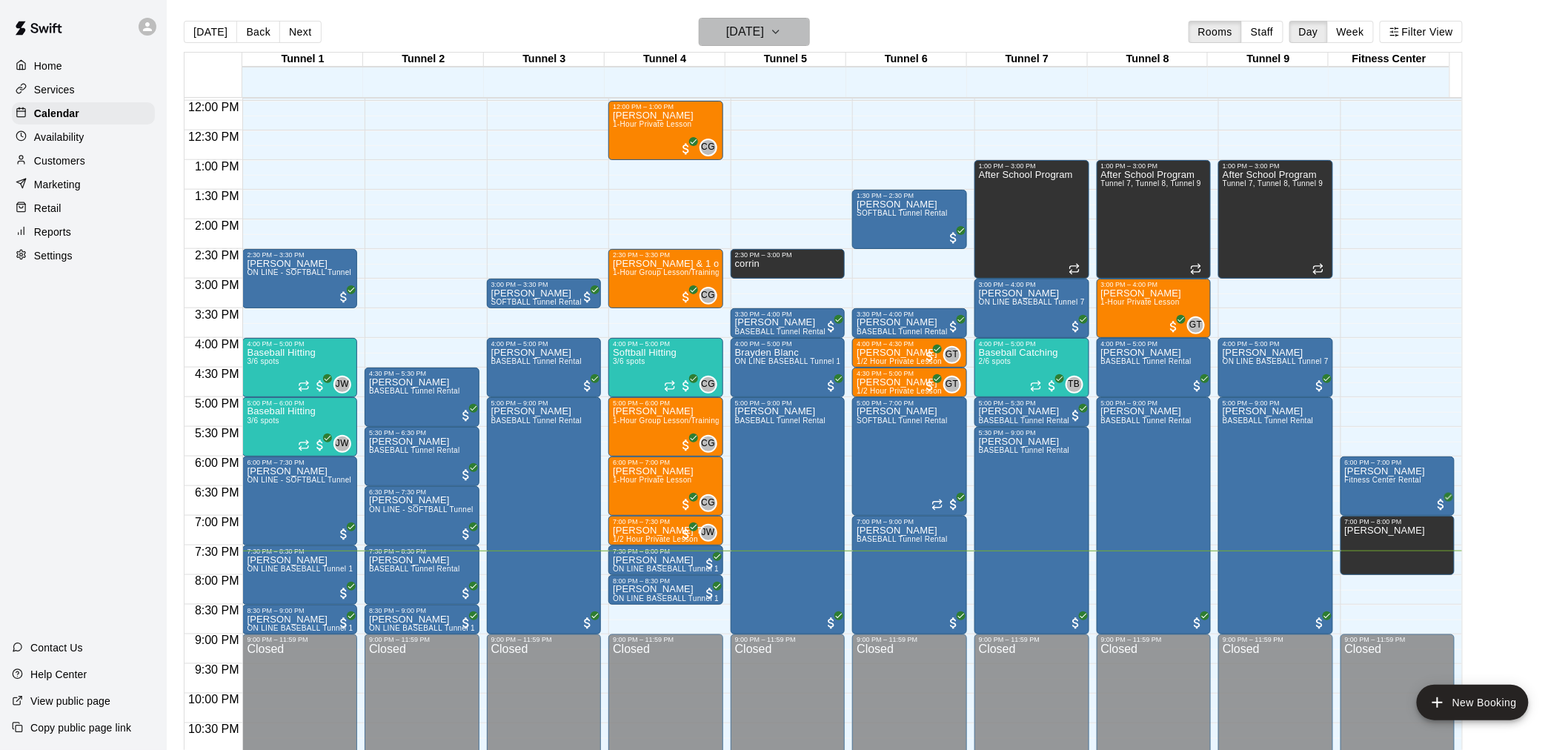
click at [801, 35] on button "[DATE]" at bounding box center [755, 31] width 111 height 28
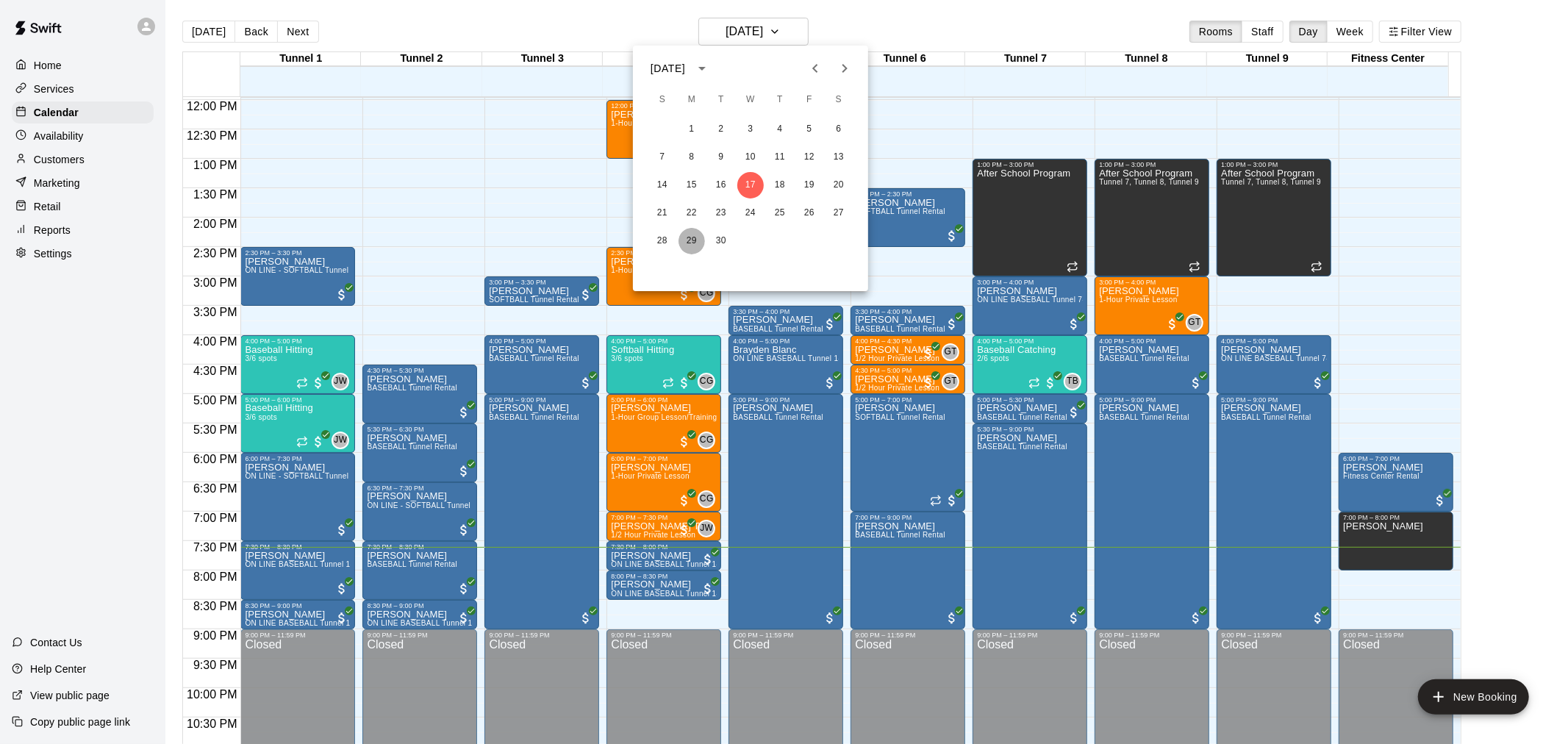
click at [693, 241] on button "29" at bounding box center [692, 241] width 26 height 26
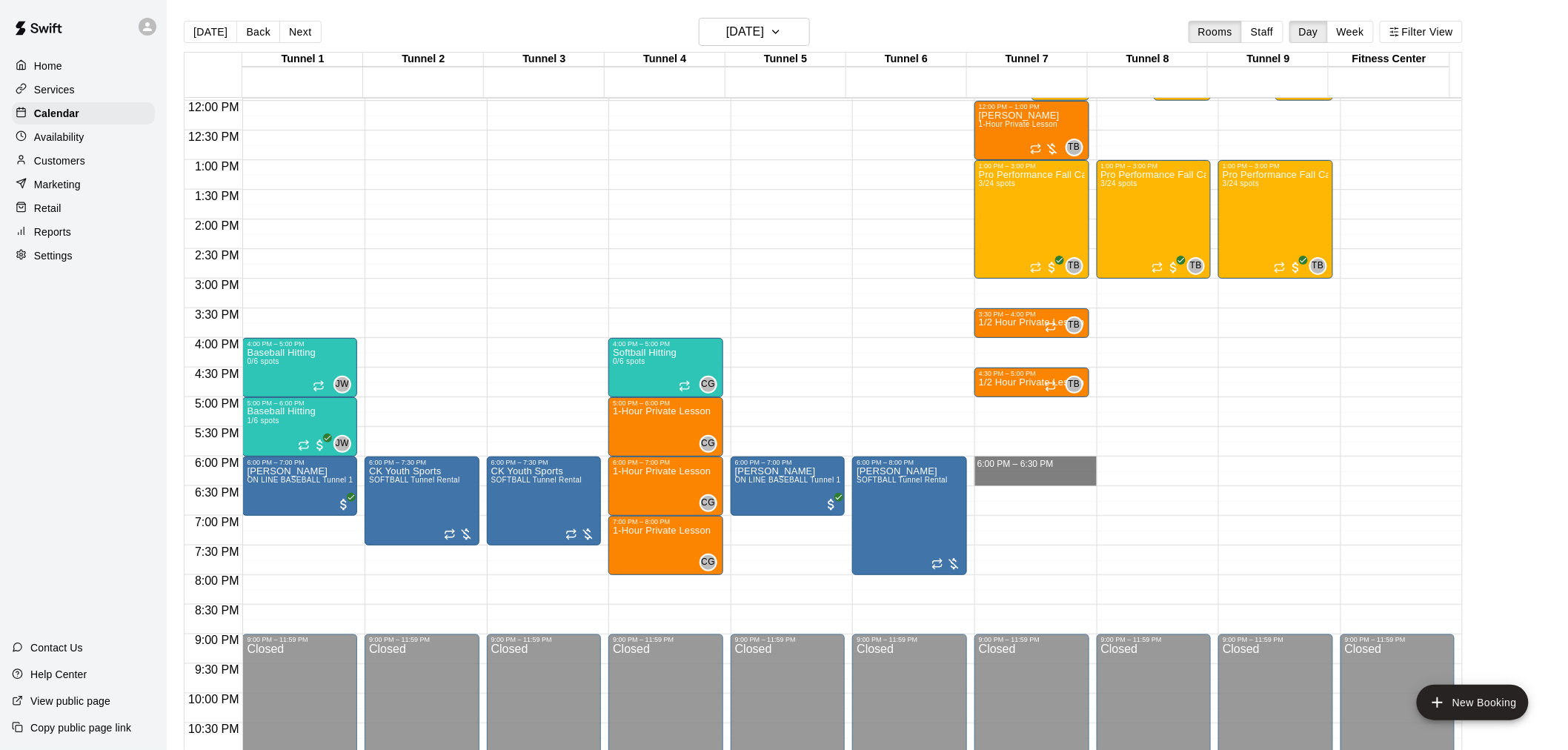
drag, startPoint x: 987, startPoint y: 460, endPoint x: 987, endPoint y: 472, distance: 12.0
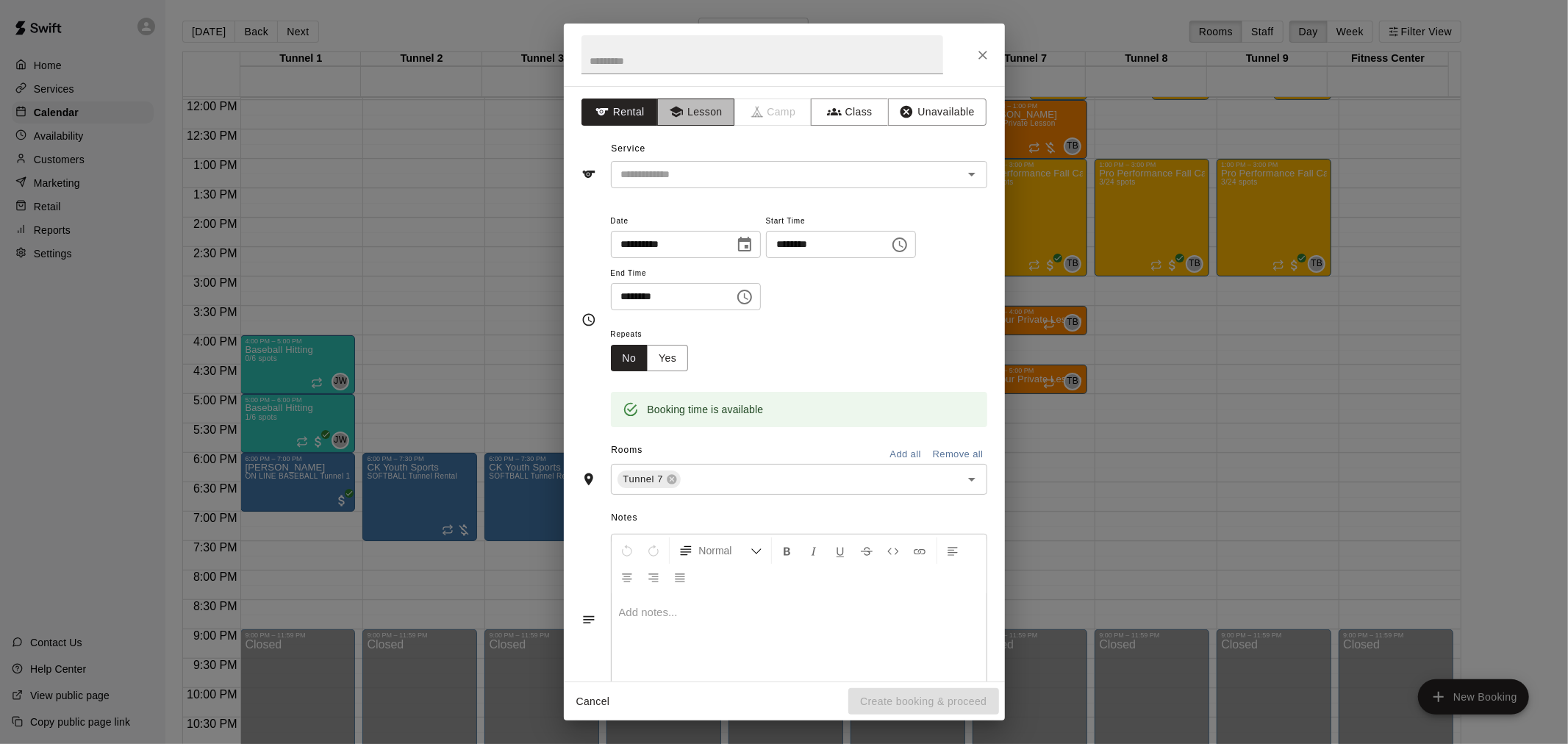
click at [701, 108] on button "Lesson" at bounding box center [696, 112] width 77 height 27
click at [772, 166] on input "text" at bounding box center [777, 174] width 324 height 18
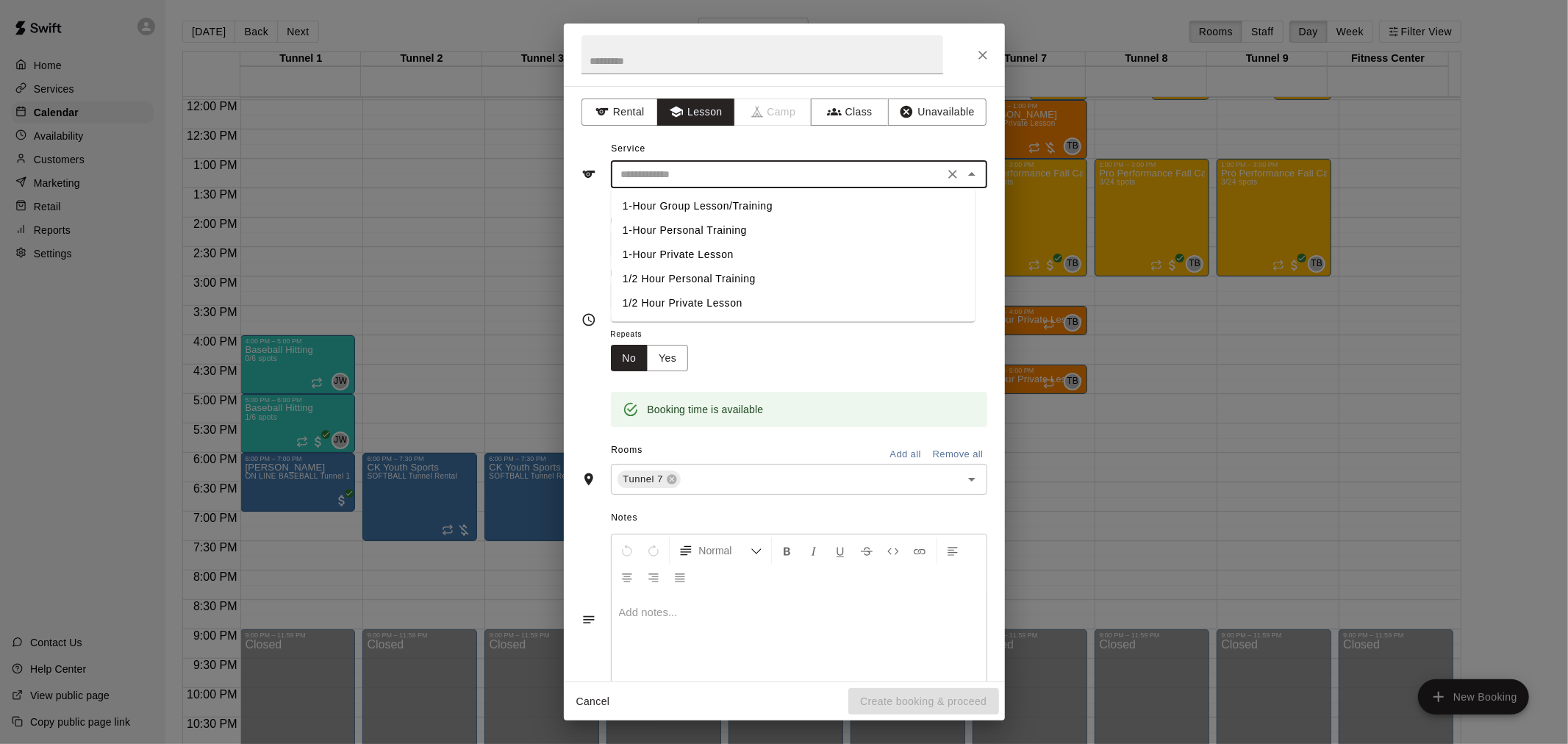
click at [704, 303] on li "1/2 Hour Private Lesson" at bounding box center [792, 303] width 364 height 25
type input "**********"
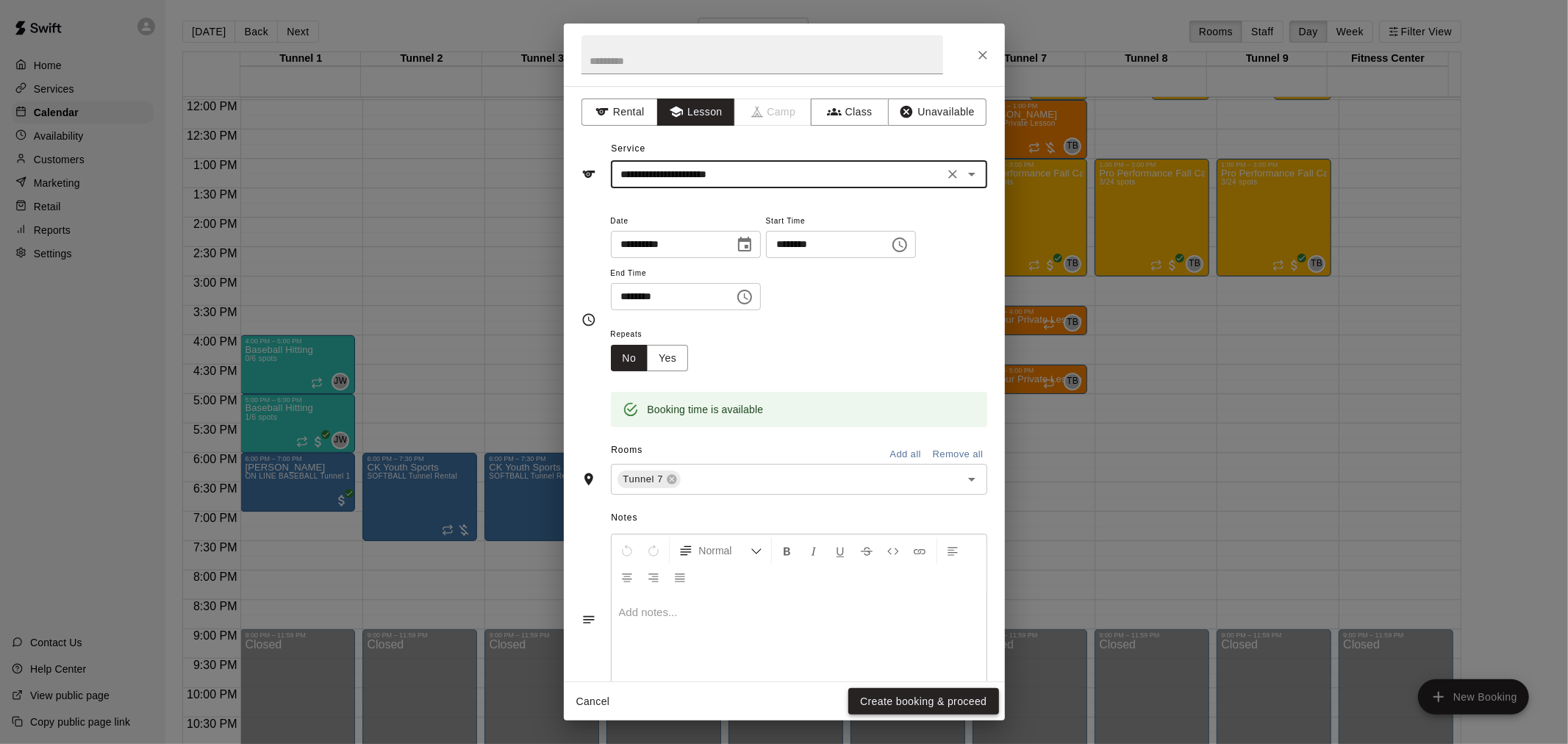
click at [911, 701] on button "Create booking & proceed" at bounding box center [923, 701] width 150 height 27
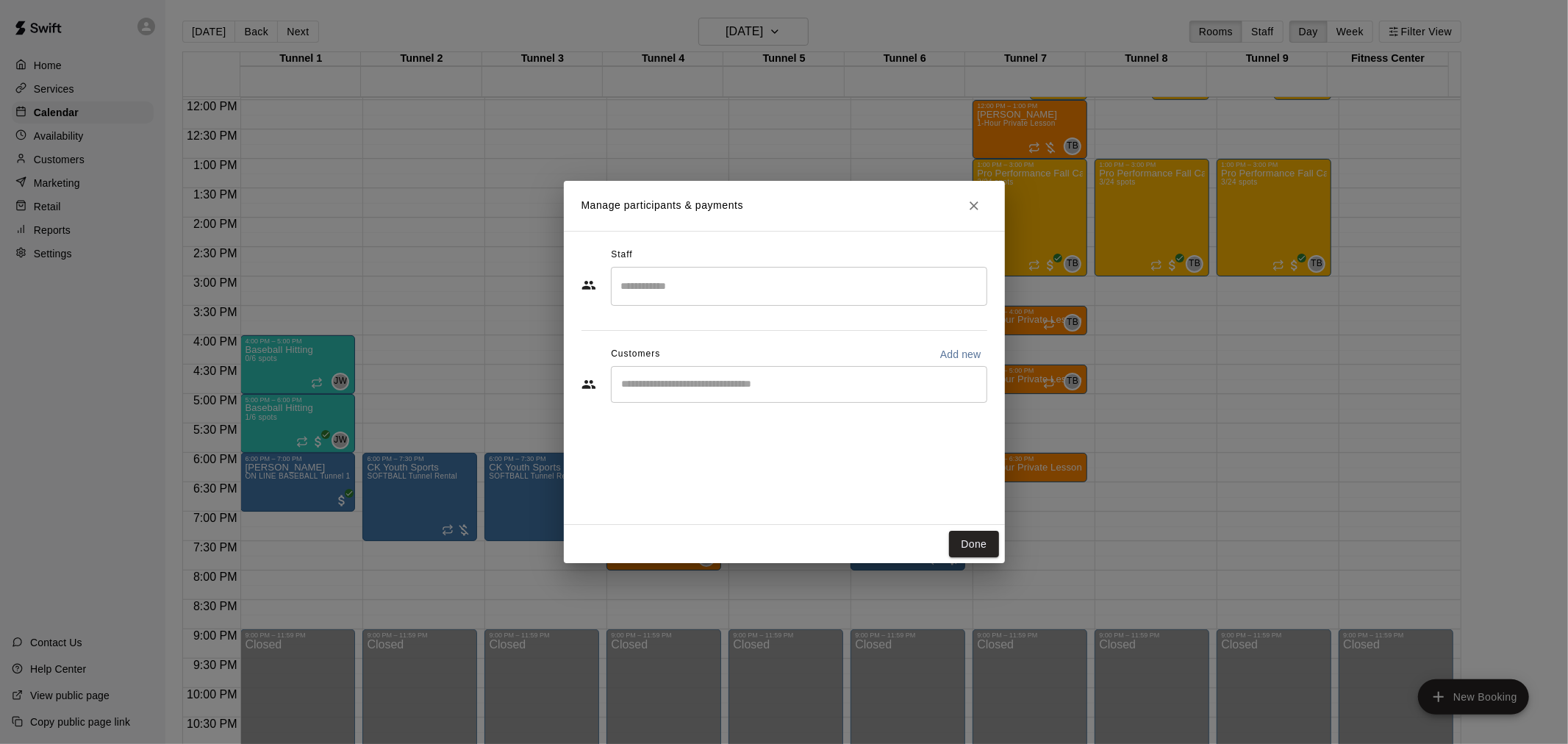
click at [779, 394] on div "​" at bounding box center [799, 384] width 376 height 37
click at [715, 290] on input "Search staff" at bounding box center [799, 286] width 363 height 25
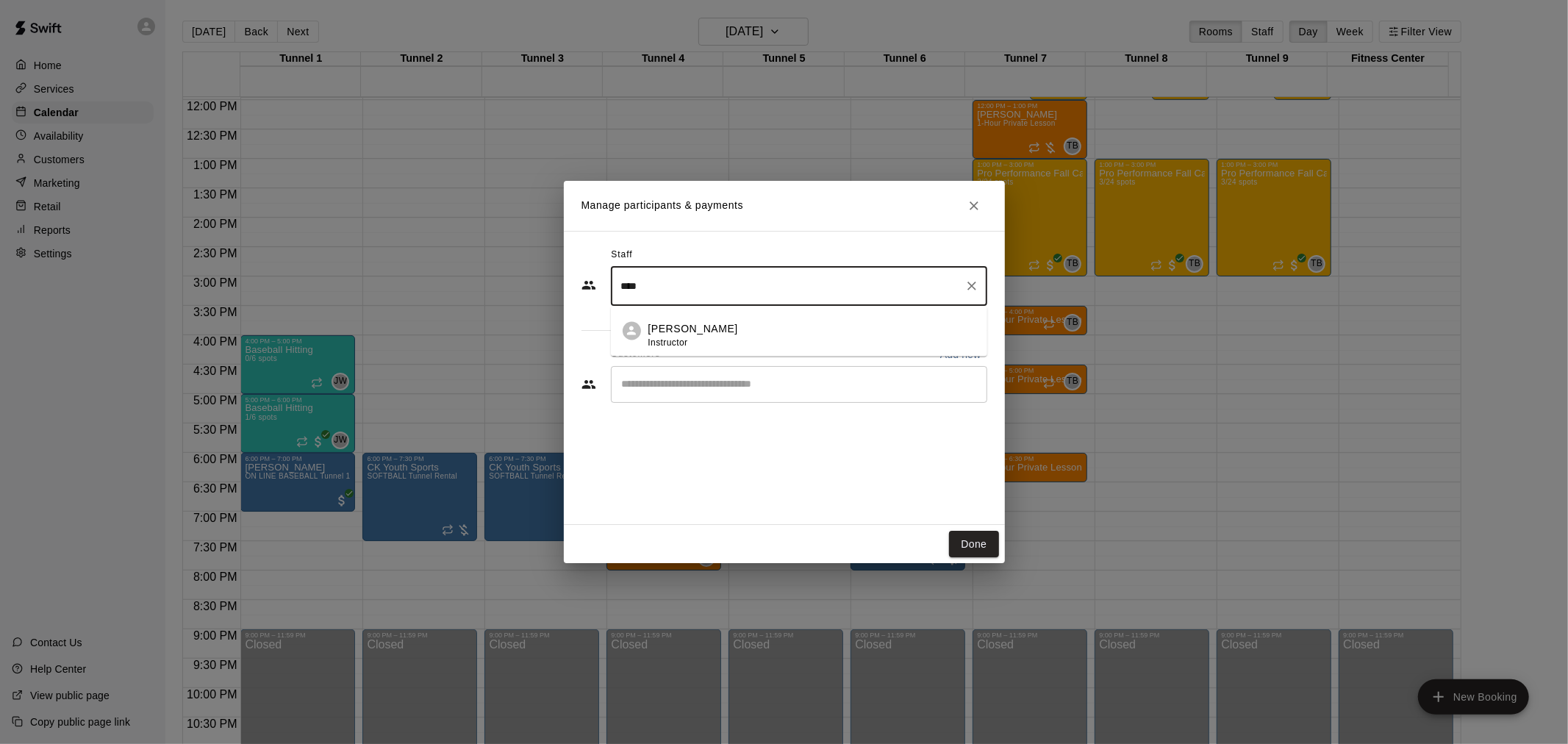
click at [710, 330] on p "Joey Wozniak" at bounding box center [693, 330] width 90 height 16
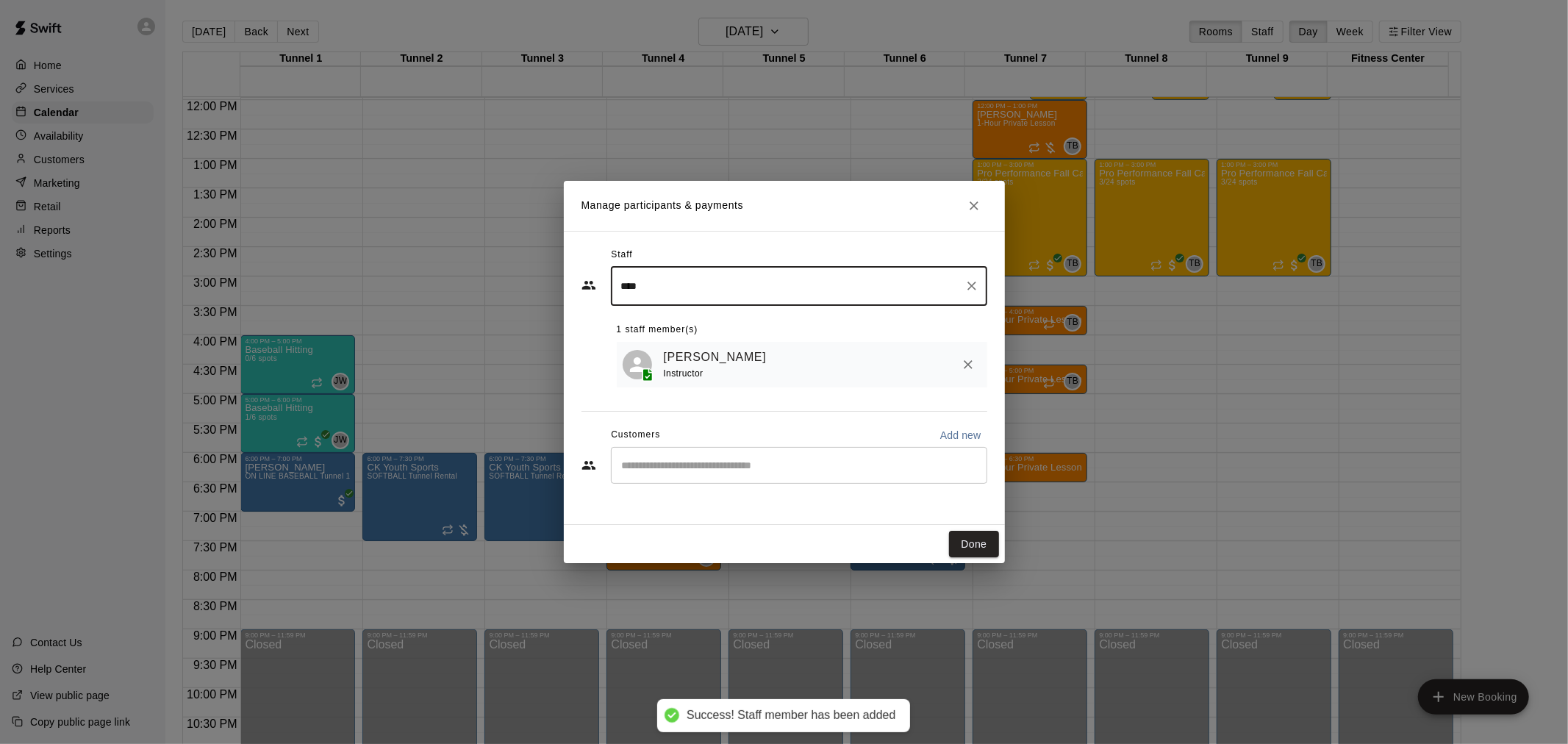
click at [731, 454] on div "​" at bounding box center [799, 465] width 376 height 37
type input "****"
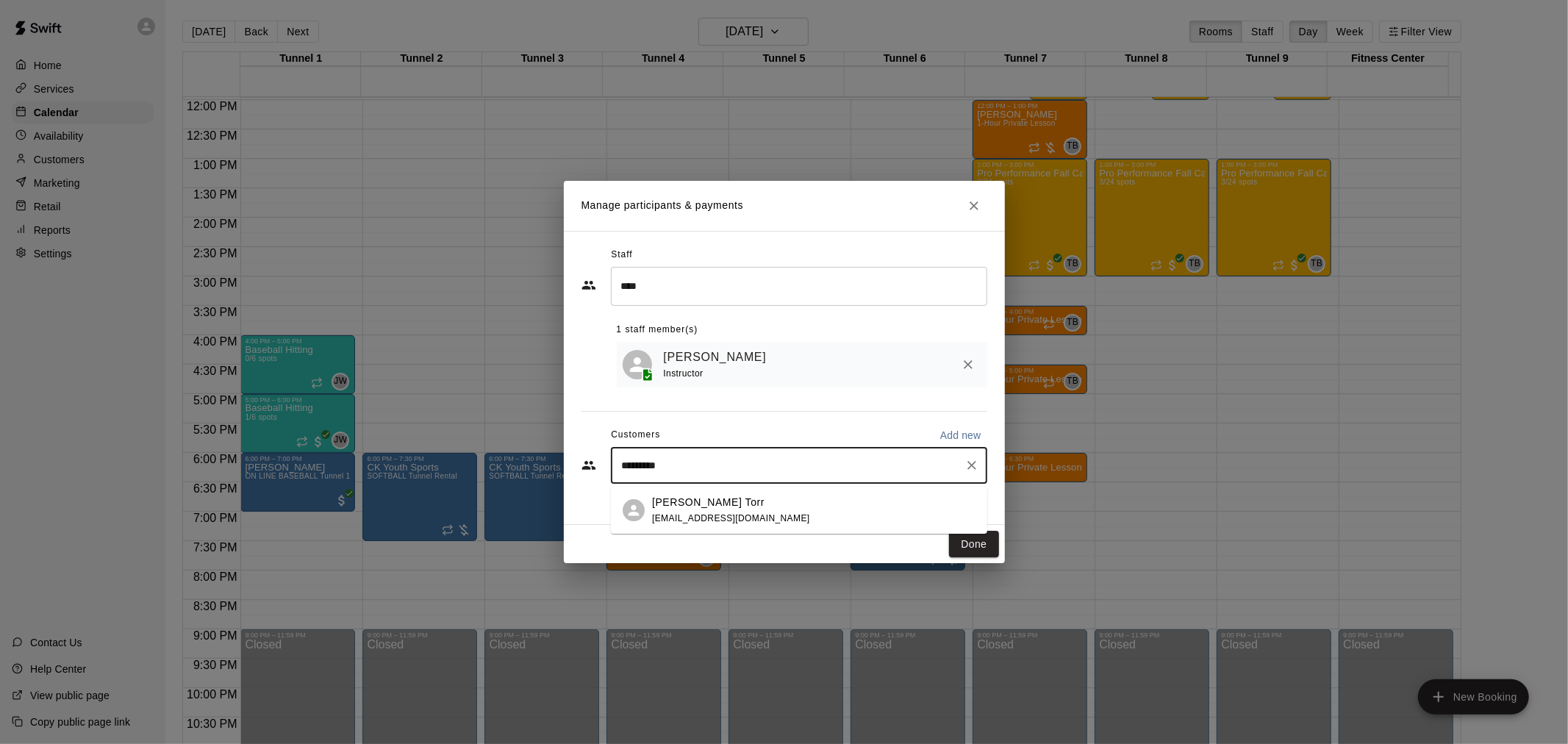
type input "**********"
click at [701, 511] on div "Olson Torr strand.torr@gmail.com" at bounding box center [731, 511] width 158 height 31
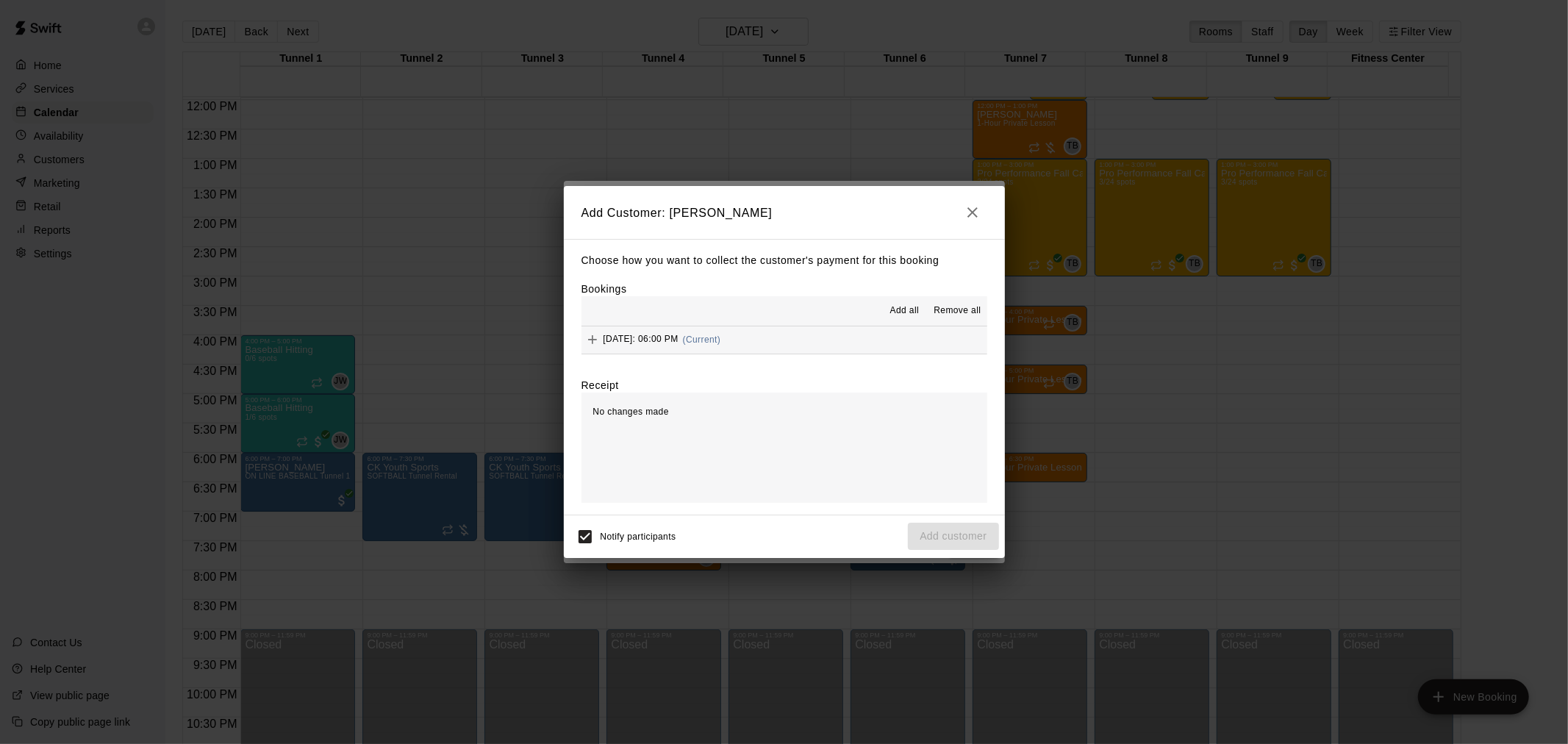
click at [722, 343] on span "(Current)" at bounding box center [702, 340] width 39 height 11
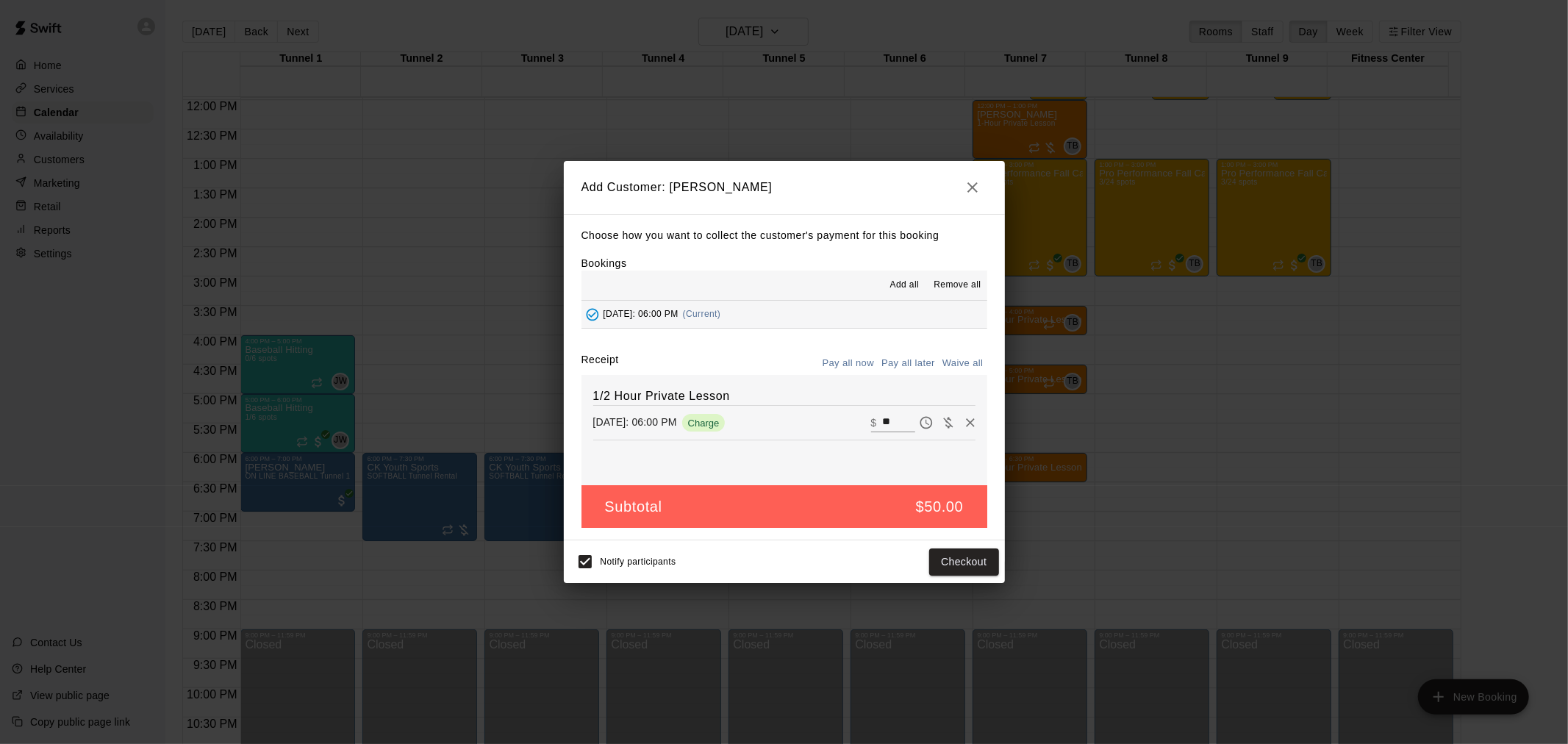
click at [901, 369] on button "Pay all later" at bounding box center [908, 363] width 61 height 23
click at [957, 554] on button "Add customer" at bounding box center [953, 561] width 90 height 27
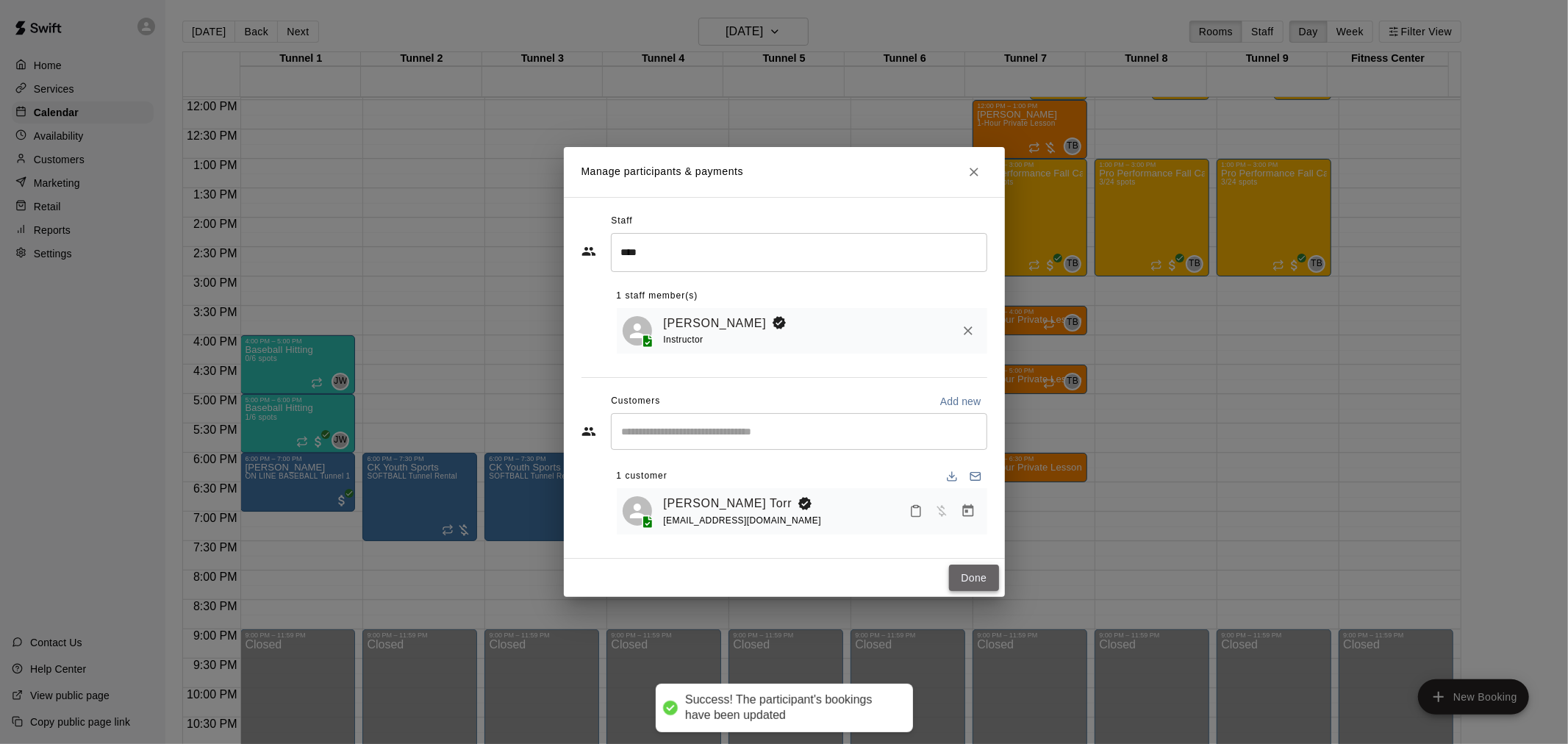
click at [960, 581] on button "Done" at bounding box center [974, 578] width 49 height 27
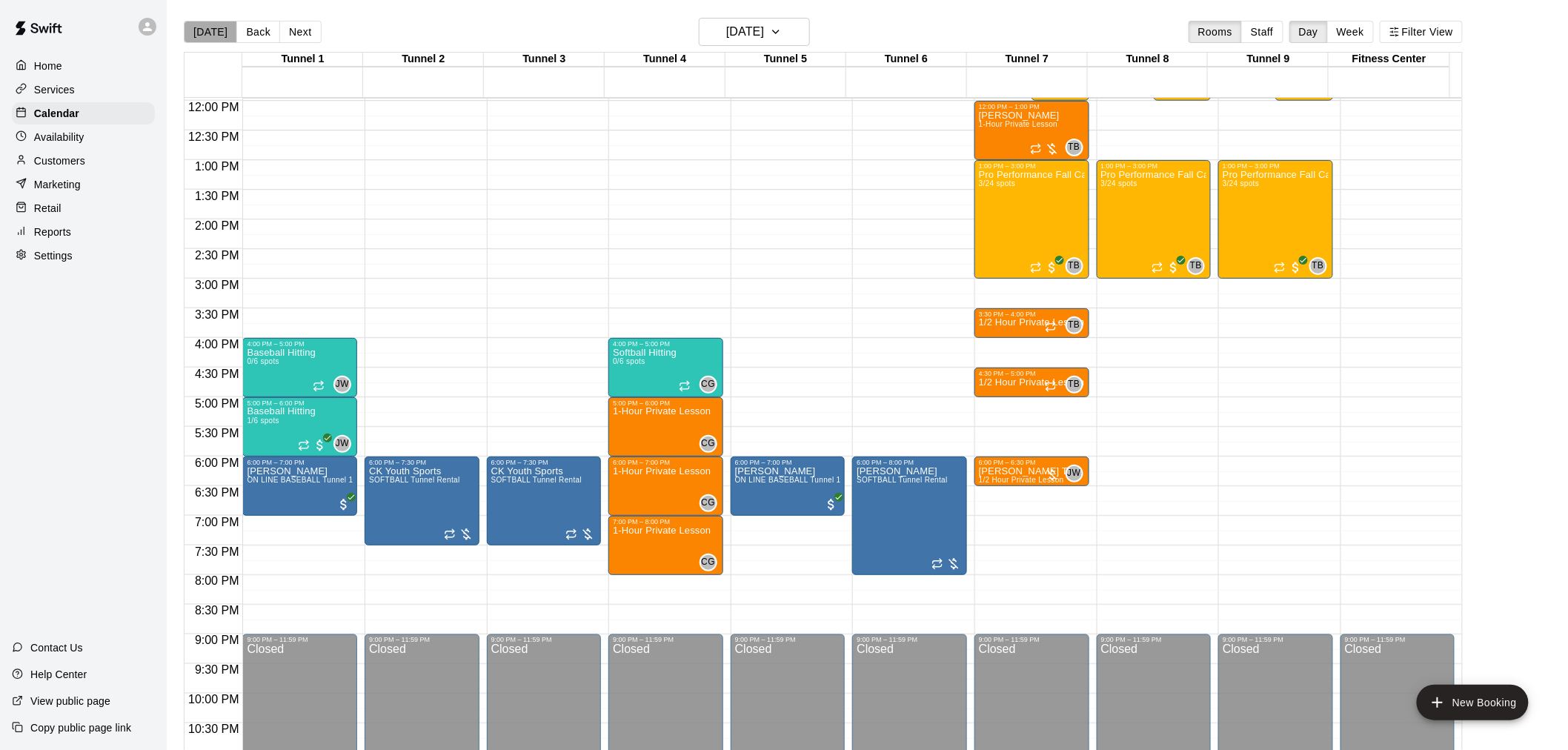
click at [213, 24] on button "[DATE]" at bounding box center [210, 31] width 53 height 22
